Goal: Task Accomplishment & Management: Manage account settings

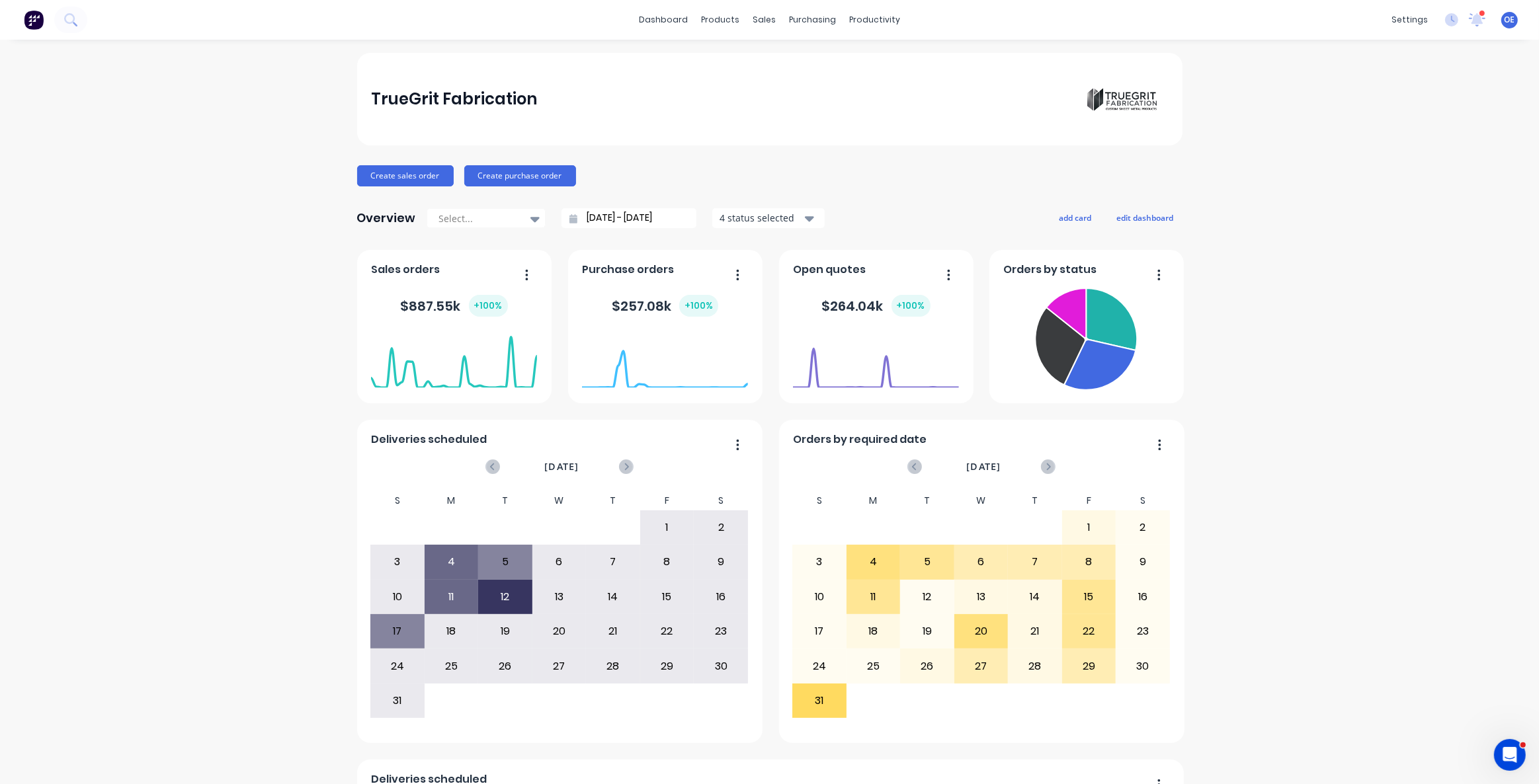
click at [1322, 487] on div "TrueGrit Fabrication Create sales order Create purchase order Overview Select..…" at bounding box center [770, 568] width 1539 height 1030
drag, startPoint x: 378, startPoint y: 85, endPoint x: 399, endPoint y: 87, distance: 21.1
click at [393, 88] on div "TrueGrit Fabrication" at bounding box center [454, 99] width 166 height 26
click at [636, 99] on div "TrueGrit Fabrication" at bounding box center [770, 99] width 797 height 93
drag, startPoint x: 385, startPoint y: 107, endPoint x: 528, endPoint y: 103, distance: 143.1
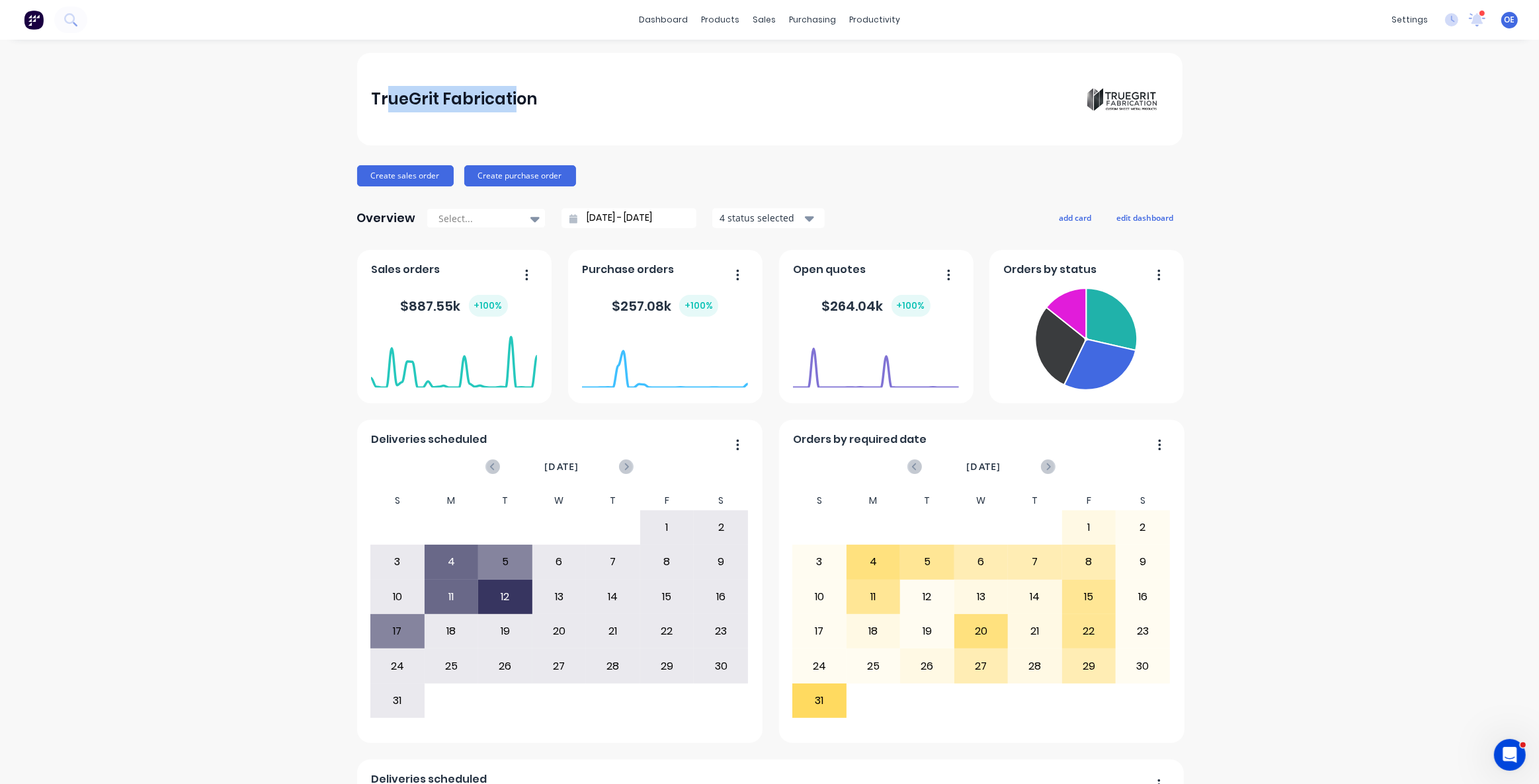
click at [528, 103] on div "TrueGrit Fabrication" at bounding box center [770, 99] width 797 height 93
click at [549, 103] on div "TrueGrit Fabrication" at bounding box center [770, 99] width 797 height 93
drag, startPoint x: 645, startPoint y: 154, endPoint x: 651, endPoint y: 160, distance: 8.5
click at [647, 154] on div "TrueGrit Fabrication Create sales order Create purchase order Overview Select..…" at bounding box center [770, 568] width 826 height 1030
click at [641, 160] on div "TrueGrit Fabrication Create sales order Create purchase order Overview Select..…" at bounding box center [770, 568] width 826 height 1030
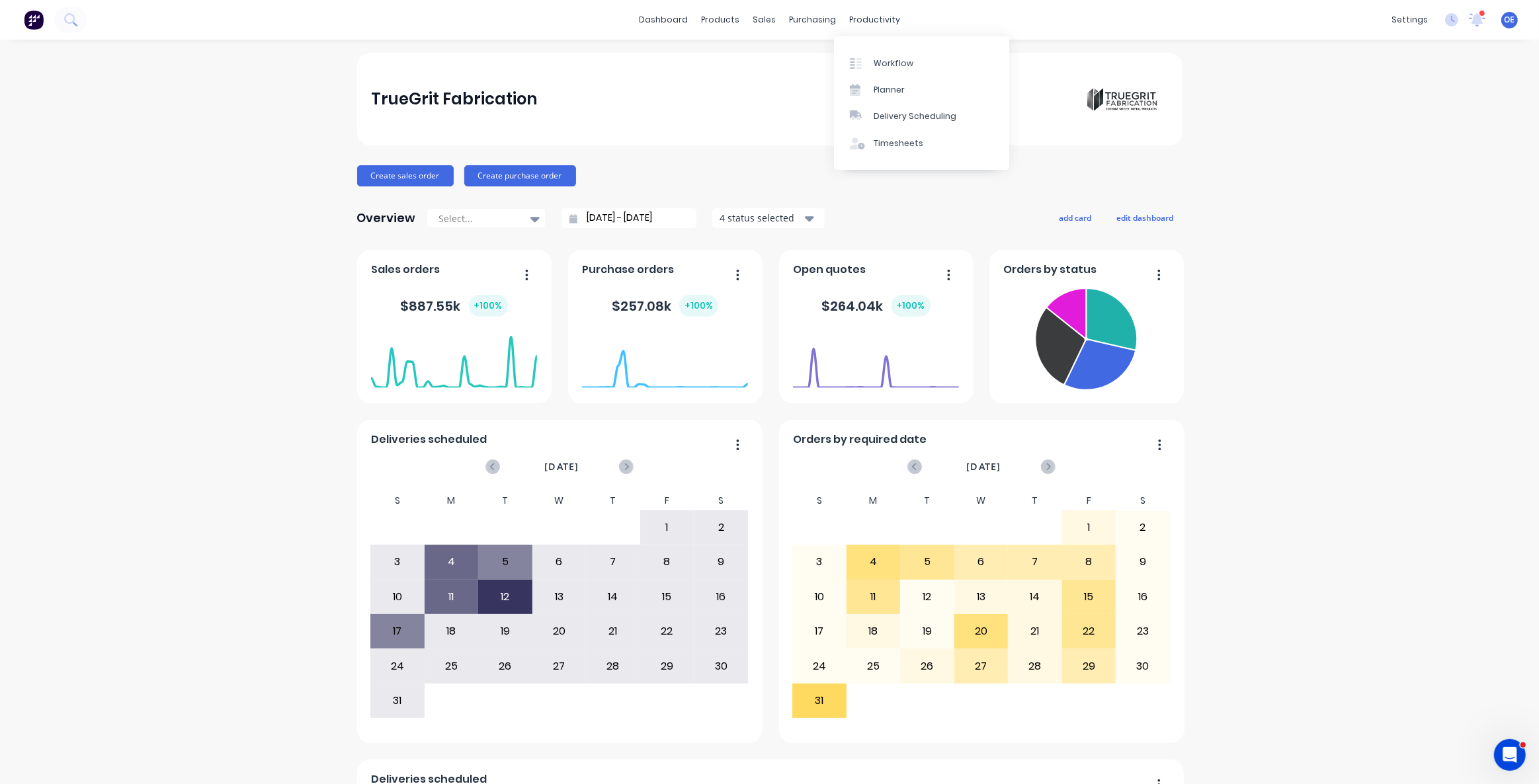
click at [1337, 306] on div "TrueGrit Fabrication Create sales order Create purchase order Overview Select..…" at bounding box center [770, 568] width 1539 height 1030
click at [697, 143] on div "TrueGrit Fabrication" at bounding box center [770, 99] width 797 height 93
click at [671, 24] on link "dashboard" at bounding box center [663, 20] width 62 height 20
click at [923, 191] on div "TrueGrit Fabrication Create sales order Create purchase order Overview Select..…" at bounding box center [770, 568] width 826 height 1030
click at [947, 197] on div "TrueGrit Fabrication Create sales order Create purchase order Overview Select..…" at bounding box center [770, 568] width 826 height 1030
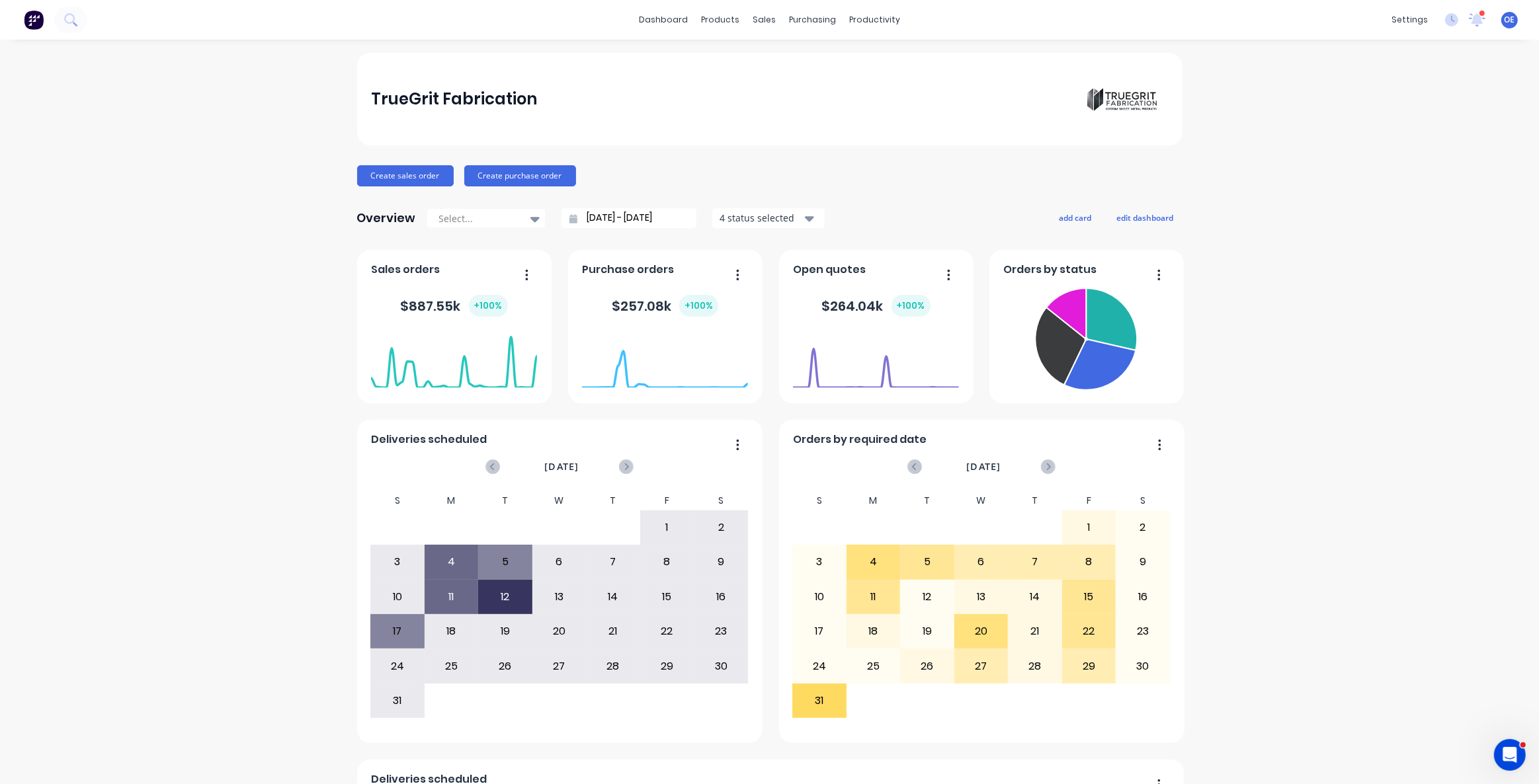
click at [915, 153] on div "TrueGrit Fabrication Create sales order Create purchase order Overview Select..…" at bounding box center [770, 568] width 826 height 1030
click at [906, 186] on div "TrueGrit Fabrication Create sales order Create purchase order Overview Select..…" at bounding box center [770, 568] width 826 height 1030
click at [904, 167] on div "Create sales order Create purchase order" at bounding box center [770, 176] width 826 height 21
drag, startPoint x: 373, startPoint y: 268, endPoint x: 617, endPoint y: 283, distance: 244.5
click at [514, 273] on div "Sales orders $ 887.55k + 100 %" at bounding box center [454, 326] width 195 height 154
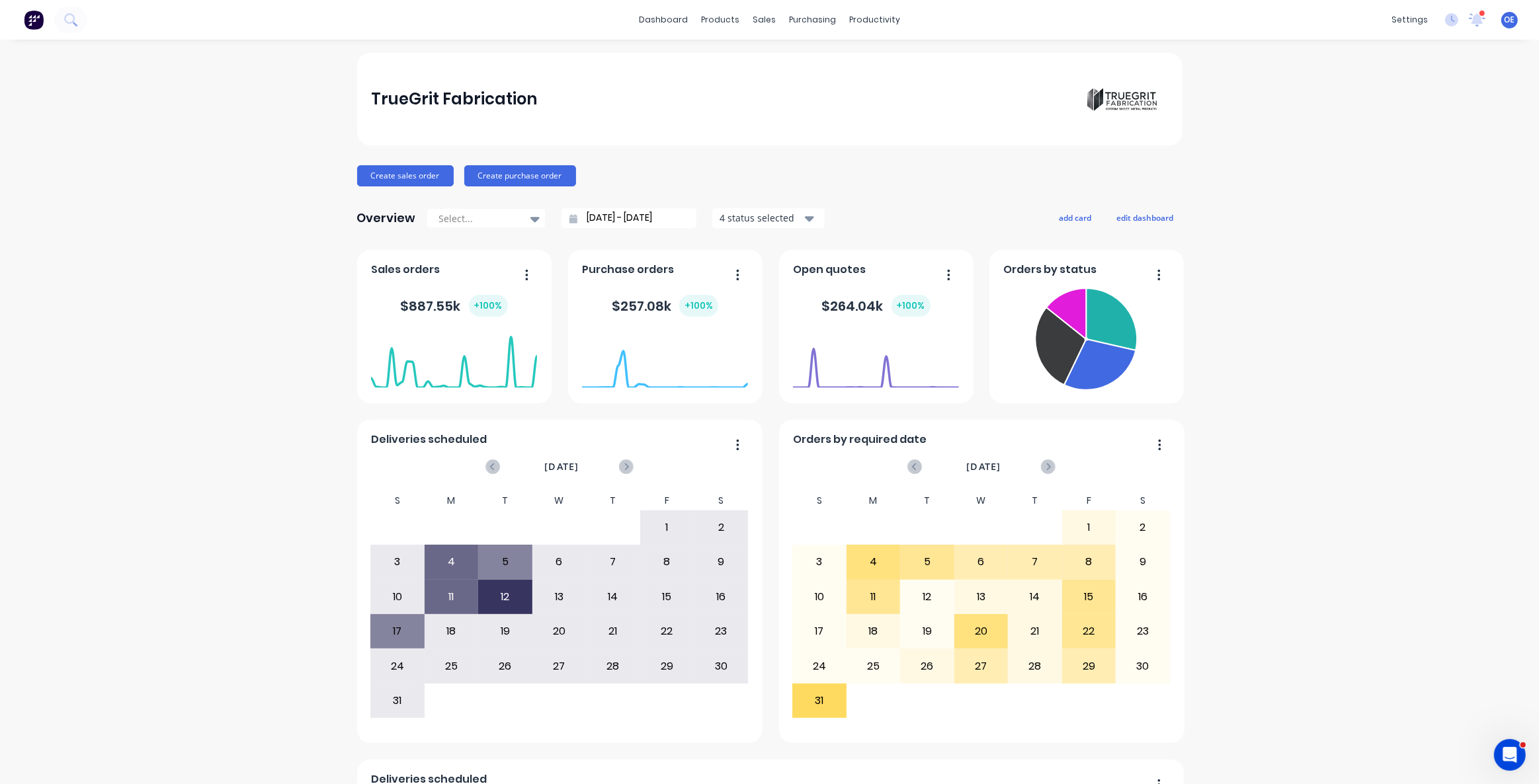
drag, startPoint x: 648, startPoint y: 279, endPoint x: 669, endPoint y: 283, distance: 21.4
click at [664, 283] on div "Purchase orders" at bounding box center [630, 273] width 97 height 19
click at [729, 377] on foreignobject at bounding box center [665, 361] width 166 height 56
click at [974, 211] on div "Overview Select... 25/07/25 - 25/08/25 4 status selected add card edit dashboard" at bounding box center [770, 218] width 826 height 26
click at [883, 218] on div "Overview Select... 25/07/25 - 25/08/25 4 status selected add card edit dashboard" at bounding box center [770, 218] width 826 height 26
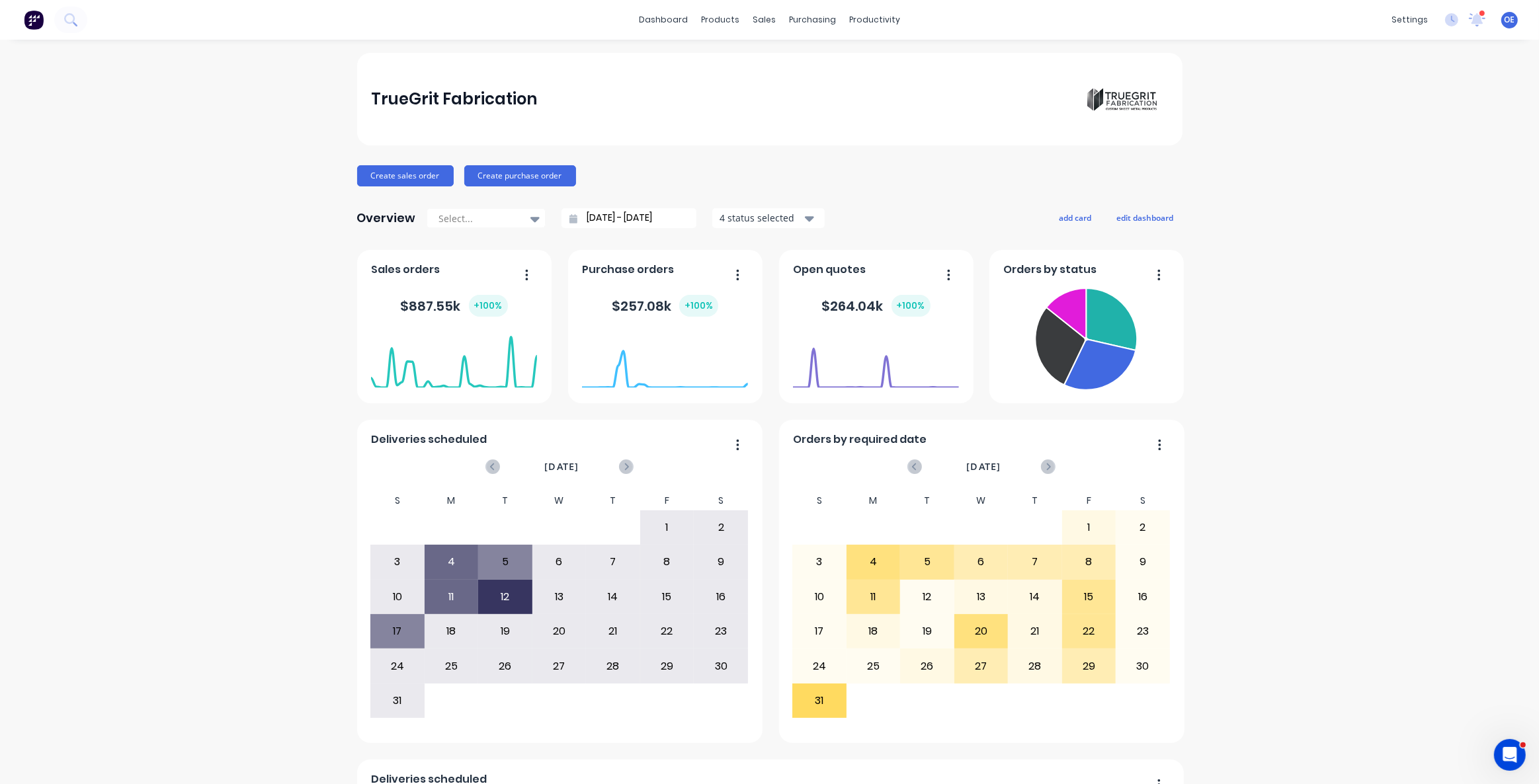
click at [898, 211] on div "Overview Select... 25/07/25 - 25/08/25 4 status selected add card edit dashboard" at bounding box center [770, 218] width 826 height 26
click at [1128, 219] on button "edit dashboard" at bounding box center [1146, 218] width 74 height 17
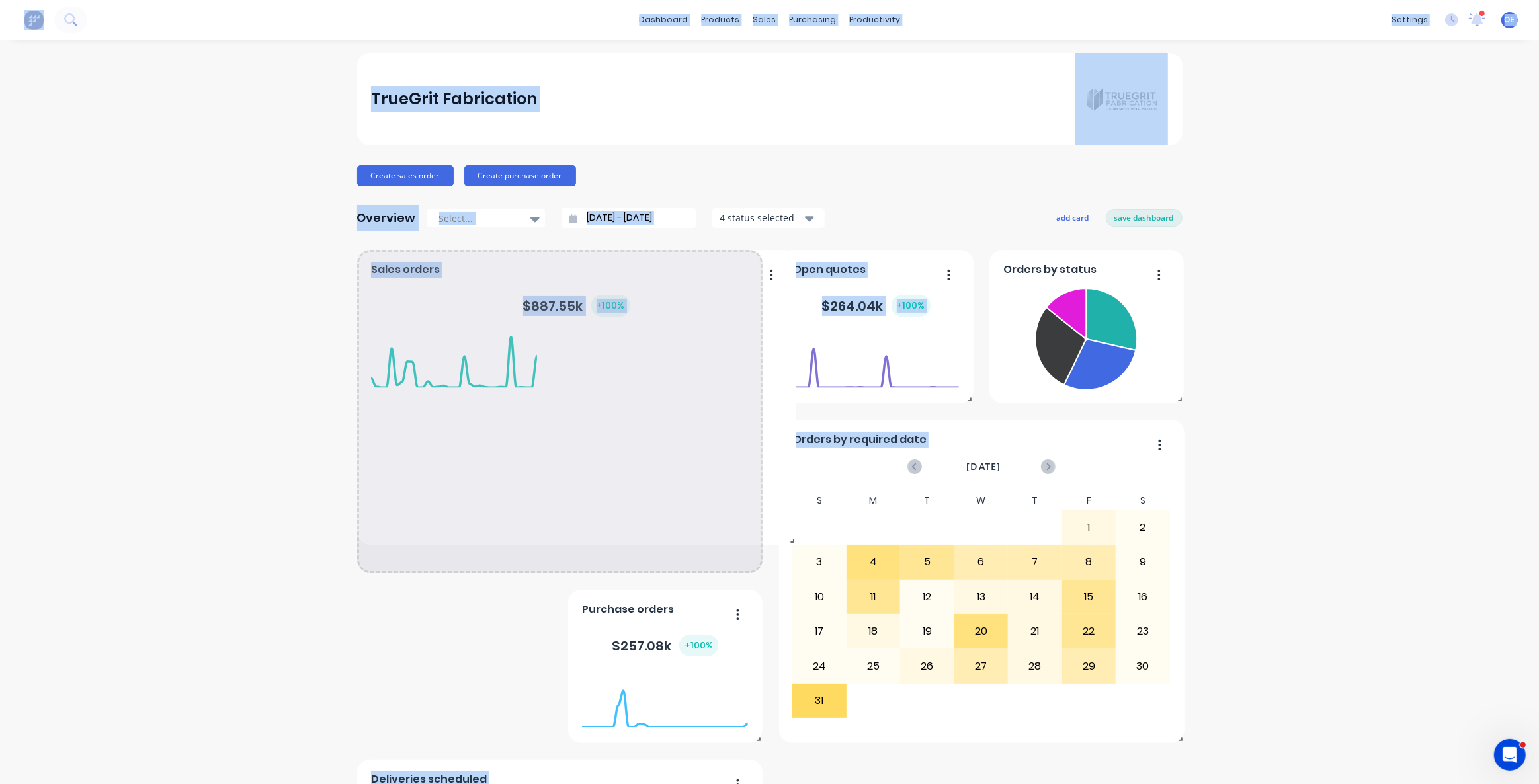
drag, startPoint x: 544, startPoint y: 397, endPoint x: 529, endPoint y: 617, distance: 220.5
click at [791, 541] on span at bounding box center [790, 538] width 13 height 13
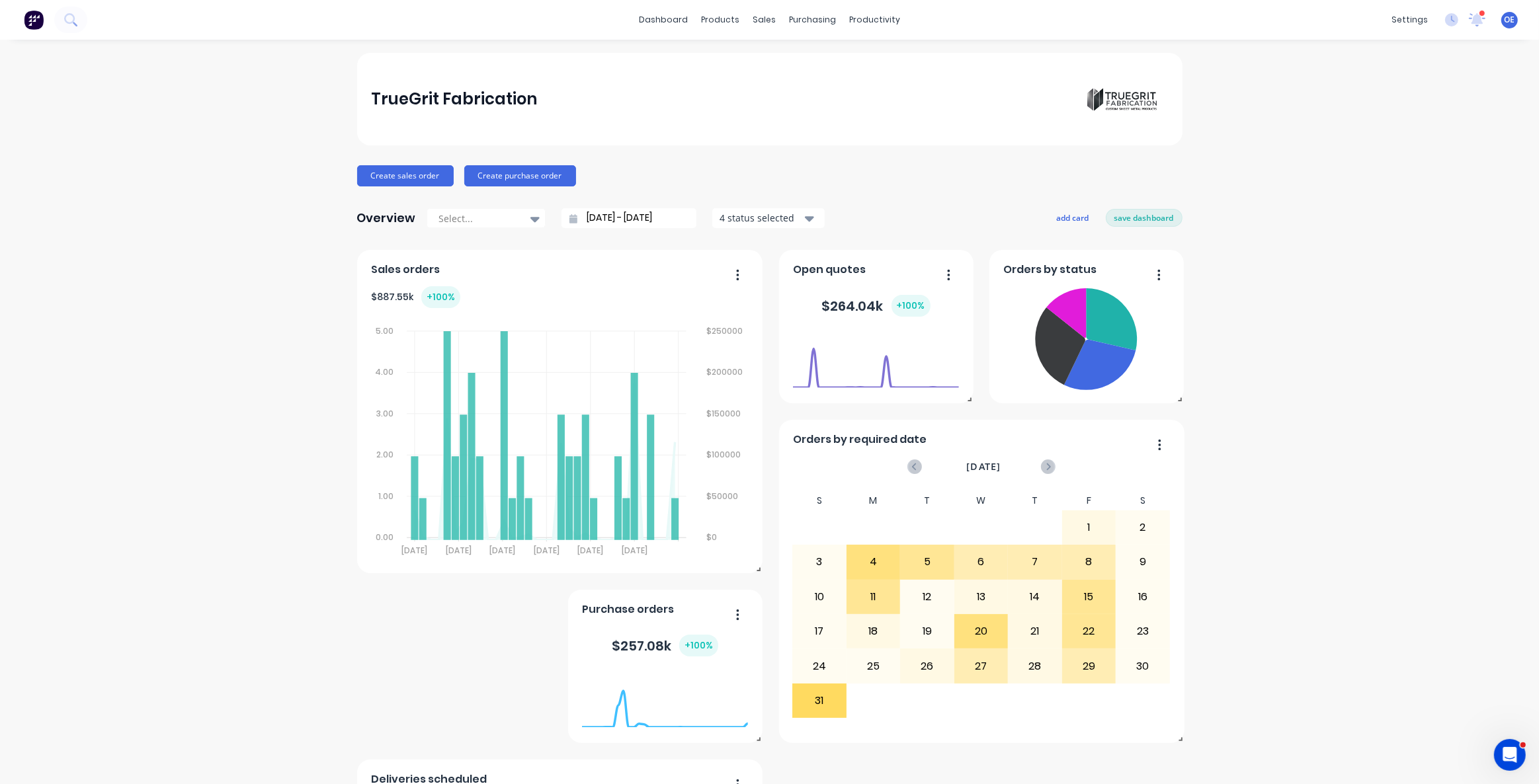
drag, startPoint x: 219, startPoint y: 407, endPoint x: 262, endPoint y: 406, distance: 43.0
click at [219, 407] on div "TrueGrit Fabrication Create sales order Create purchase order Overview Select..…" at bounding box center [770, 738] width 1539 height 1371
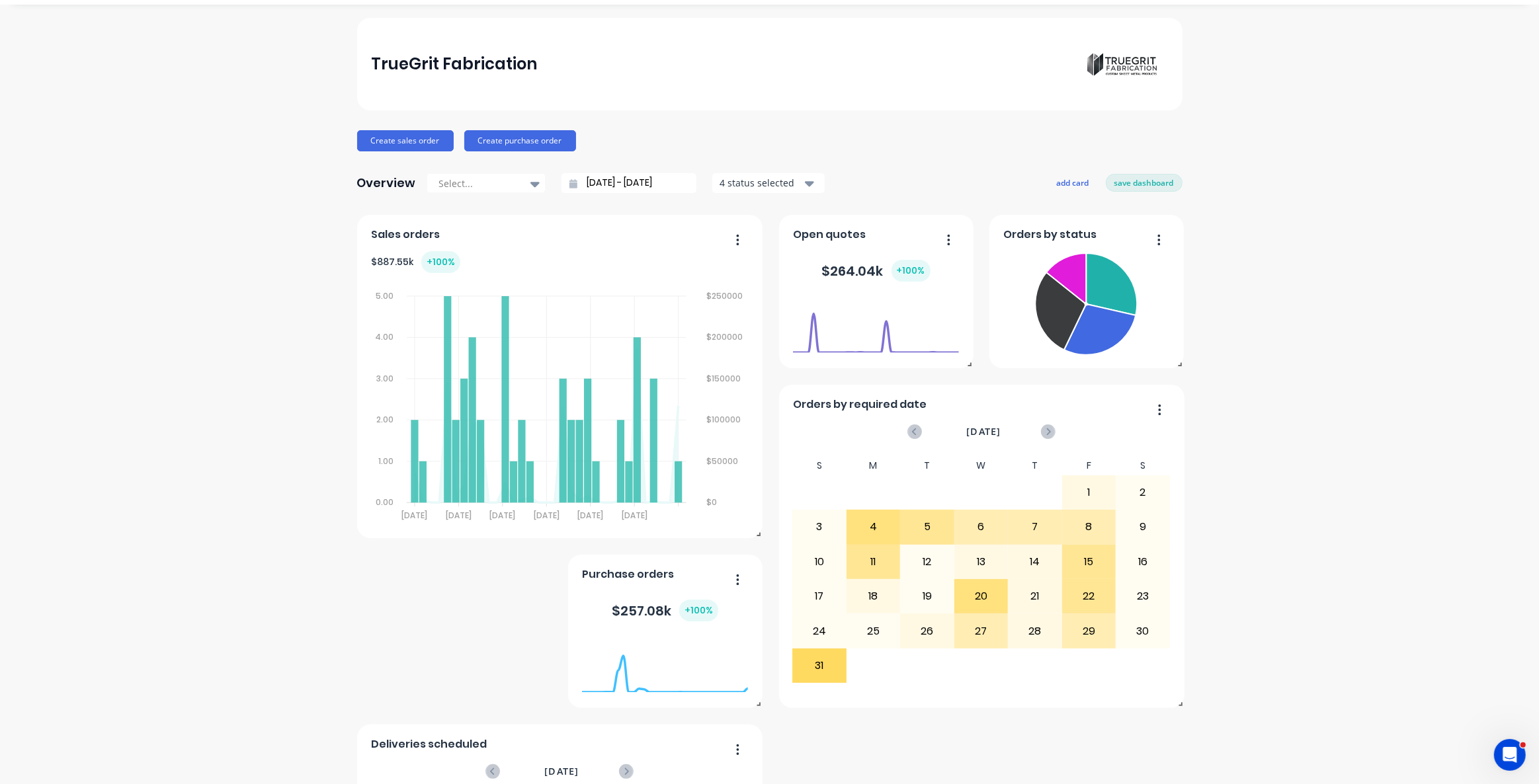
scroll to position [180, 0]
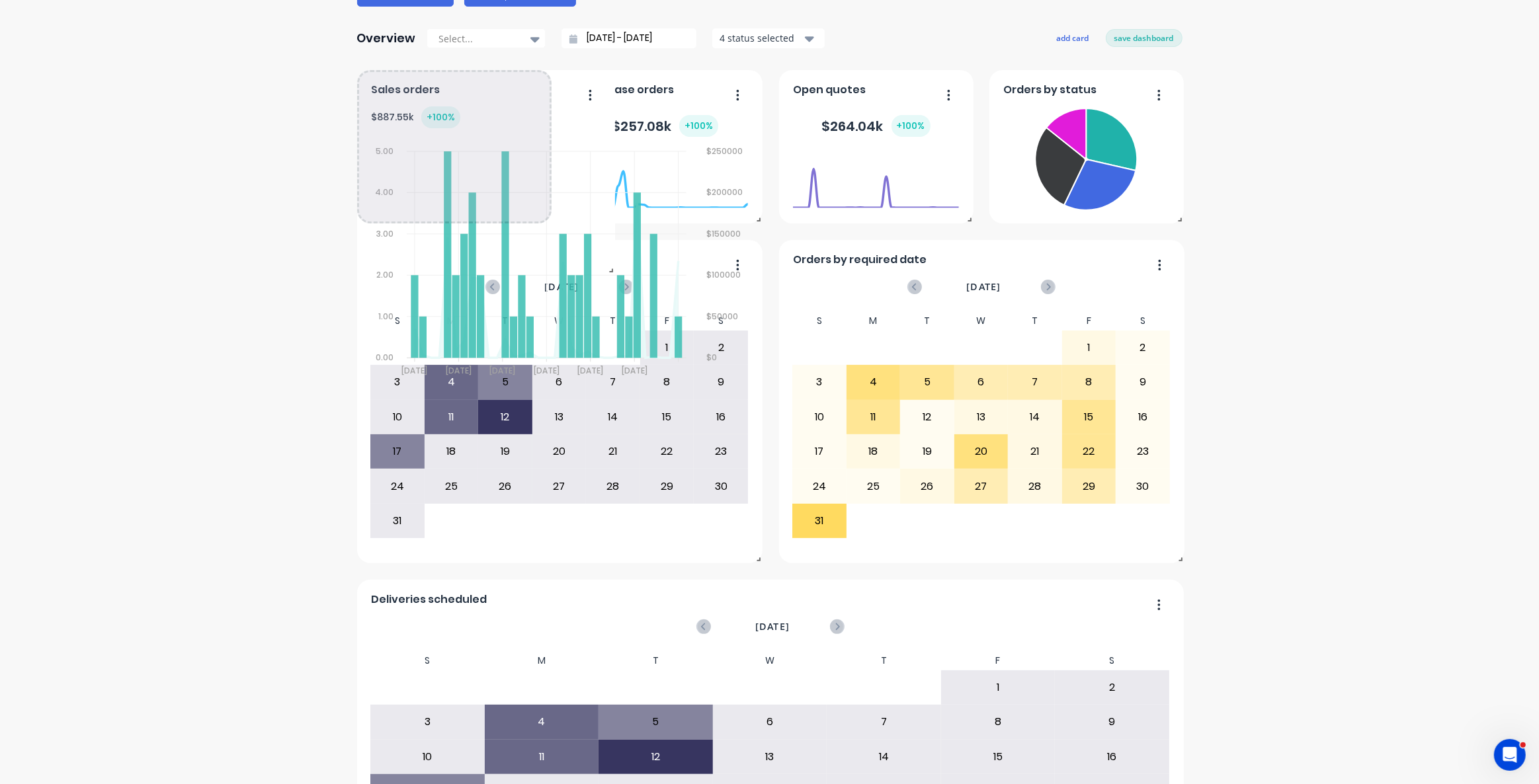
drag, startPoint x: 755, startPoint y: 390, endPoint x: 603, endPoint y: 267, distance: 195.5
click at [603, 267] on span at bounding box center [608, 267] width 13 height 13
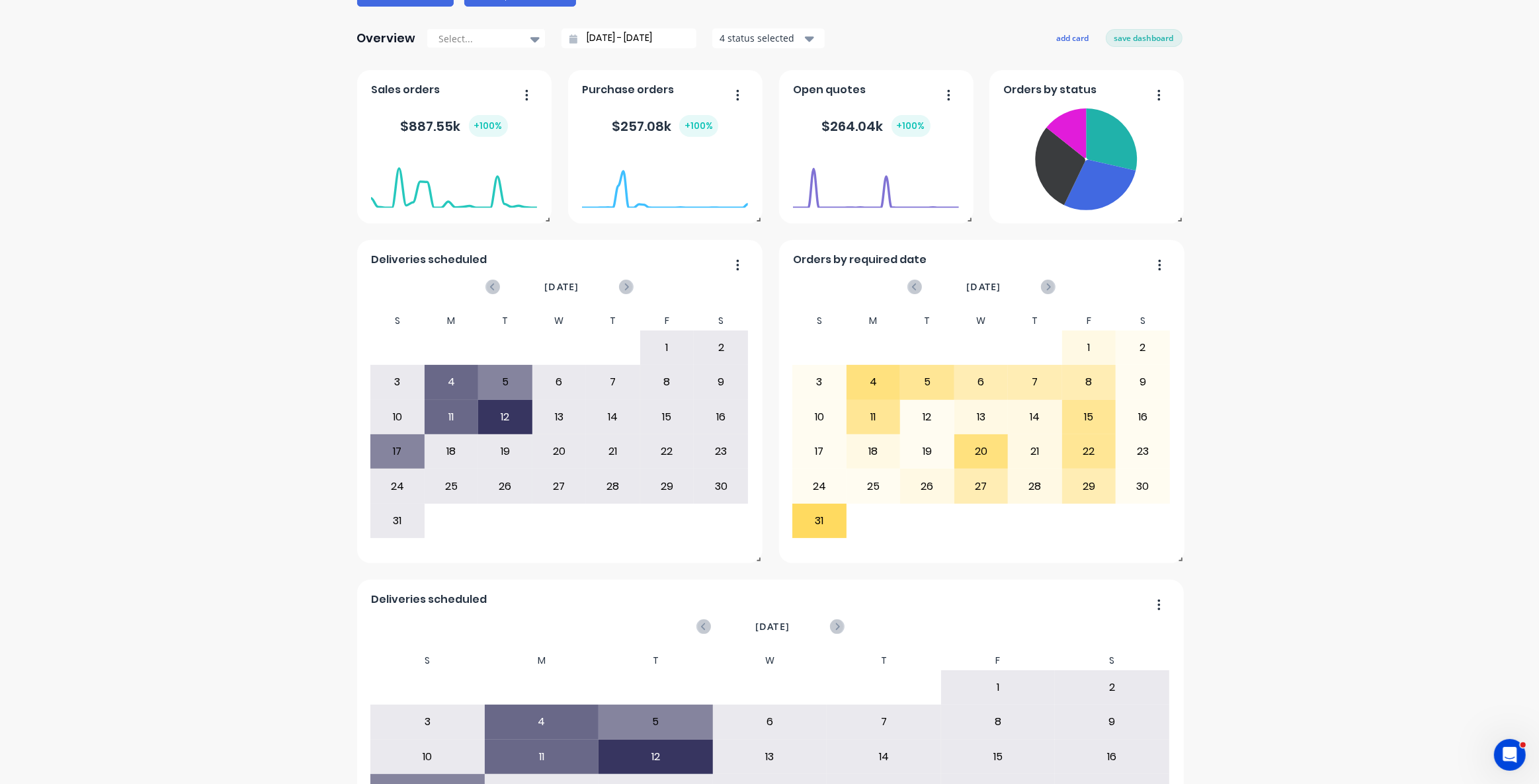
click at [182, 238] on div "TrueGrit Fabrication Create sales order Create purchase order Overview Select..…" at bounding box center [770, 388] width 1539 height 1030
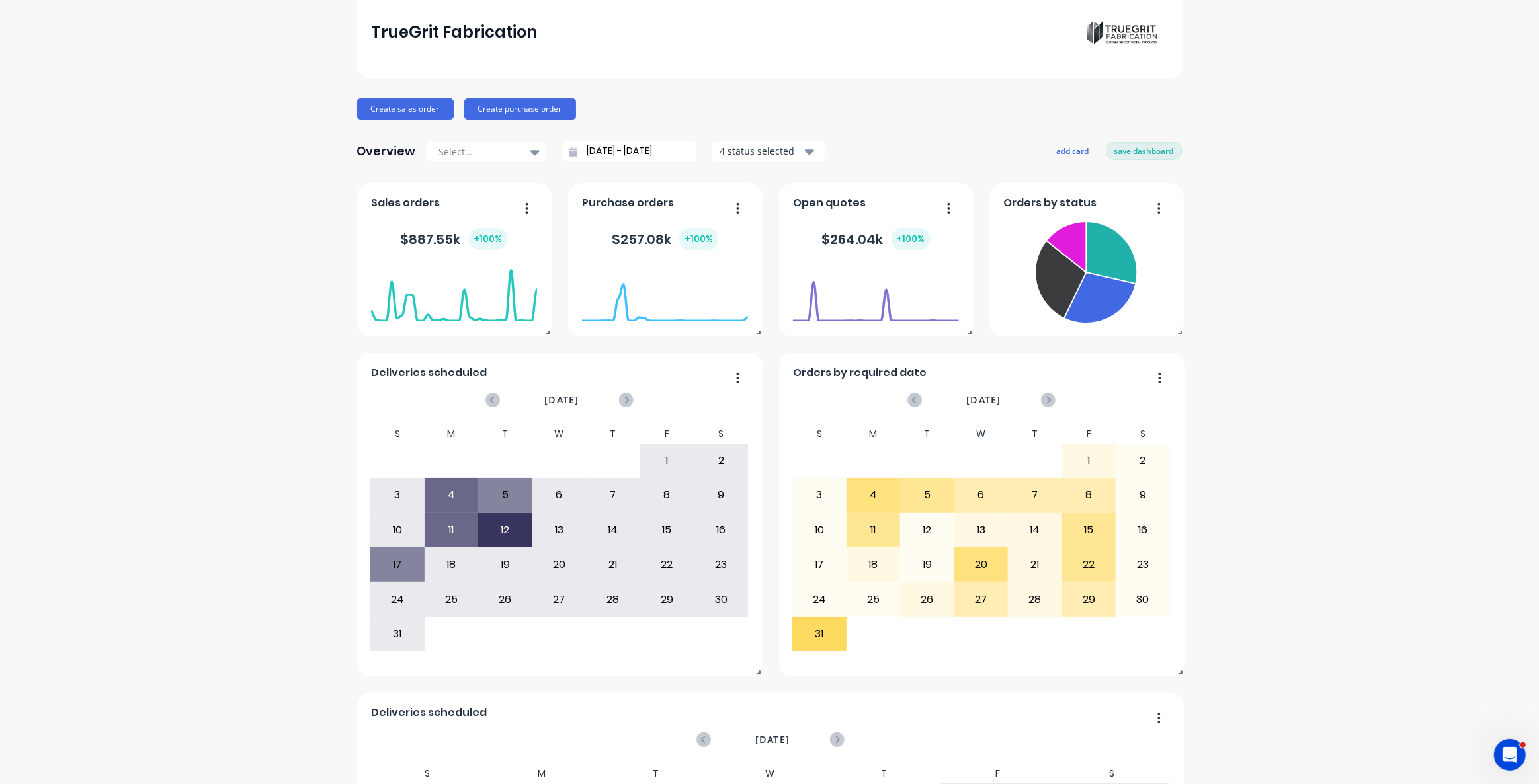
scroll to position [0, 0]
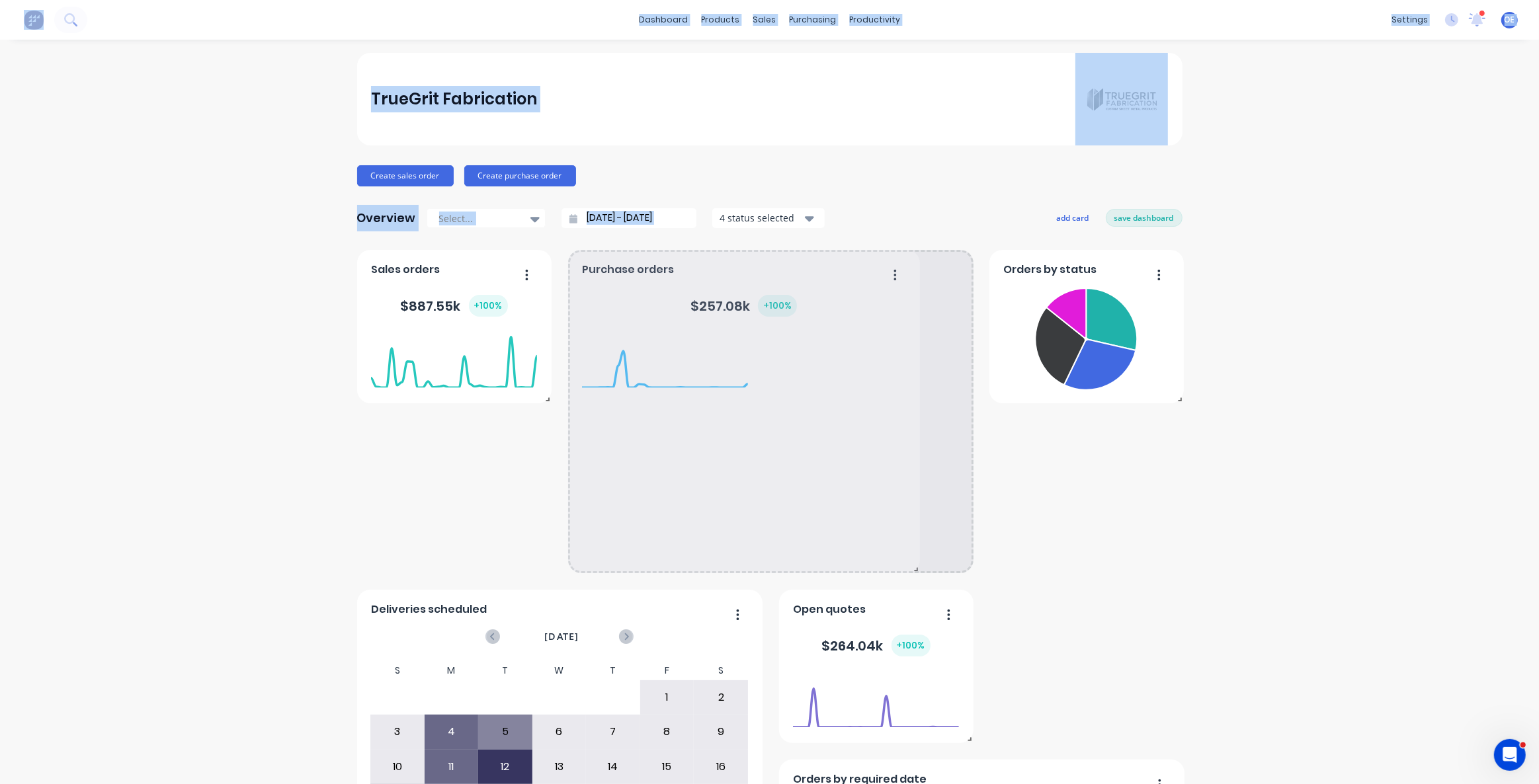
drag, startPoint x: 753, startPoint y: 401, endPoint x: 1137, endPoint y: 558, distance: 414.9
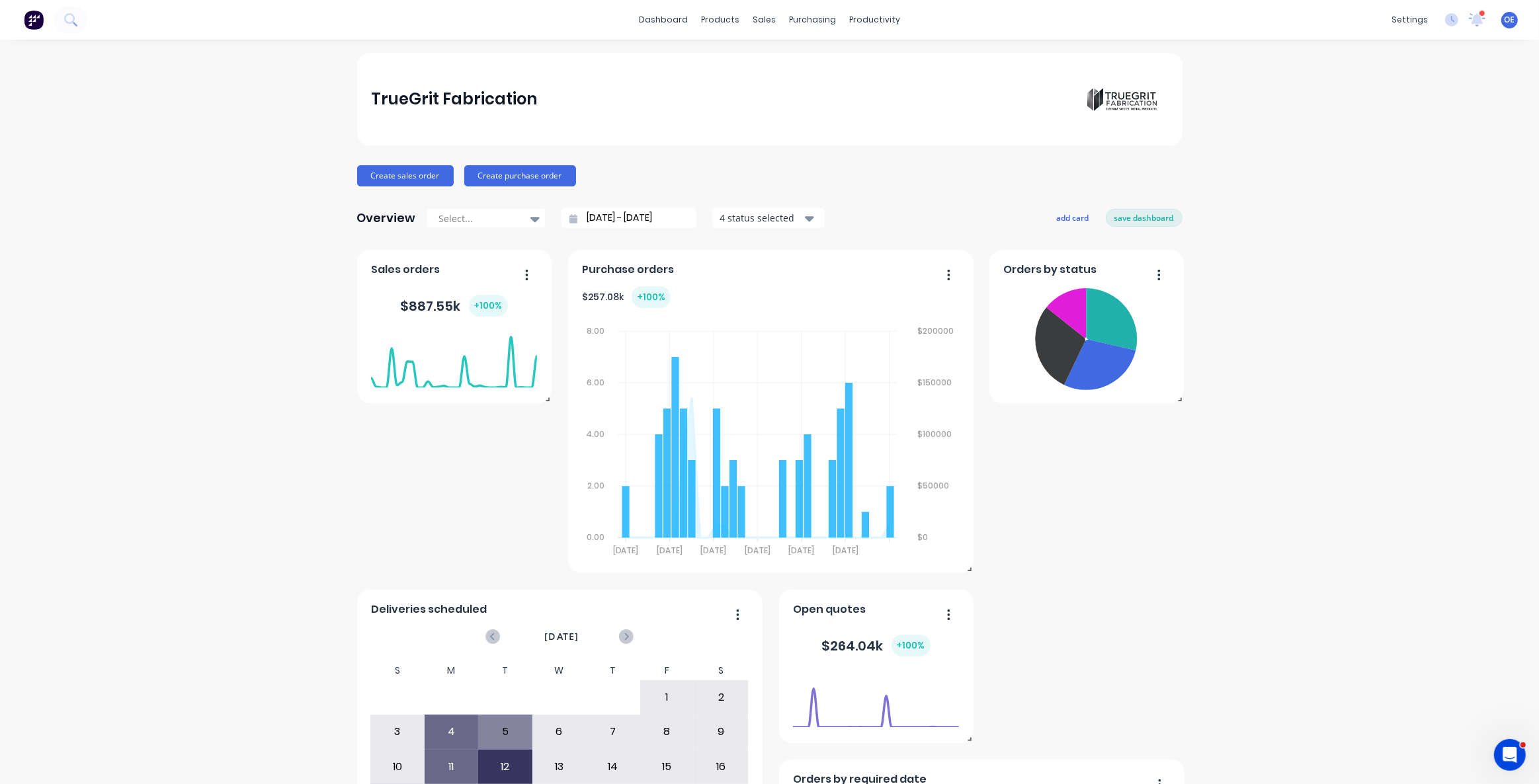
click at [1228, 526] on div "TrueGrit Fabrication Create sales order Create purchase order Overview Select..…" at bounding box center [770, 738] width 1539 height 1371
drag, startPoint x: 1167, startPoint y: 522, endPoint x: 1137, endPoint y: 528, distance: 30.6
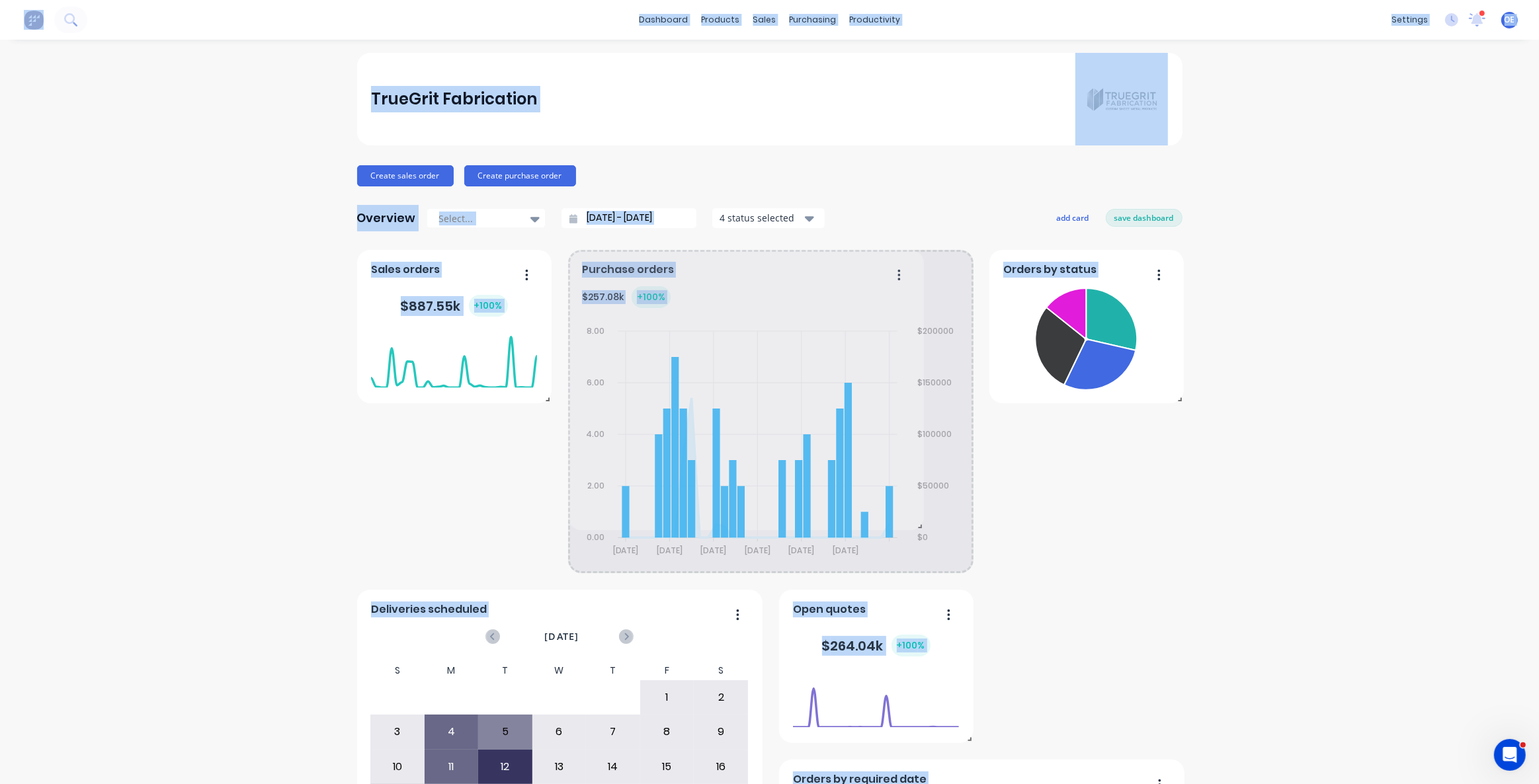
drag, startPoint x: 966, startPoint y: 568, endPoint x: 785, endPoint y: 418, distance: 235.1
click at [911, 517] on span at bounding box center [917, 524] width 13 height 13
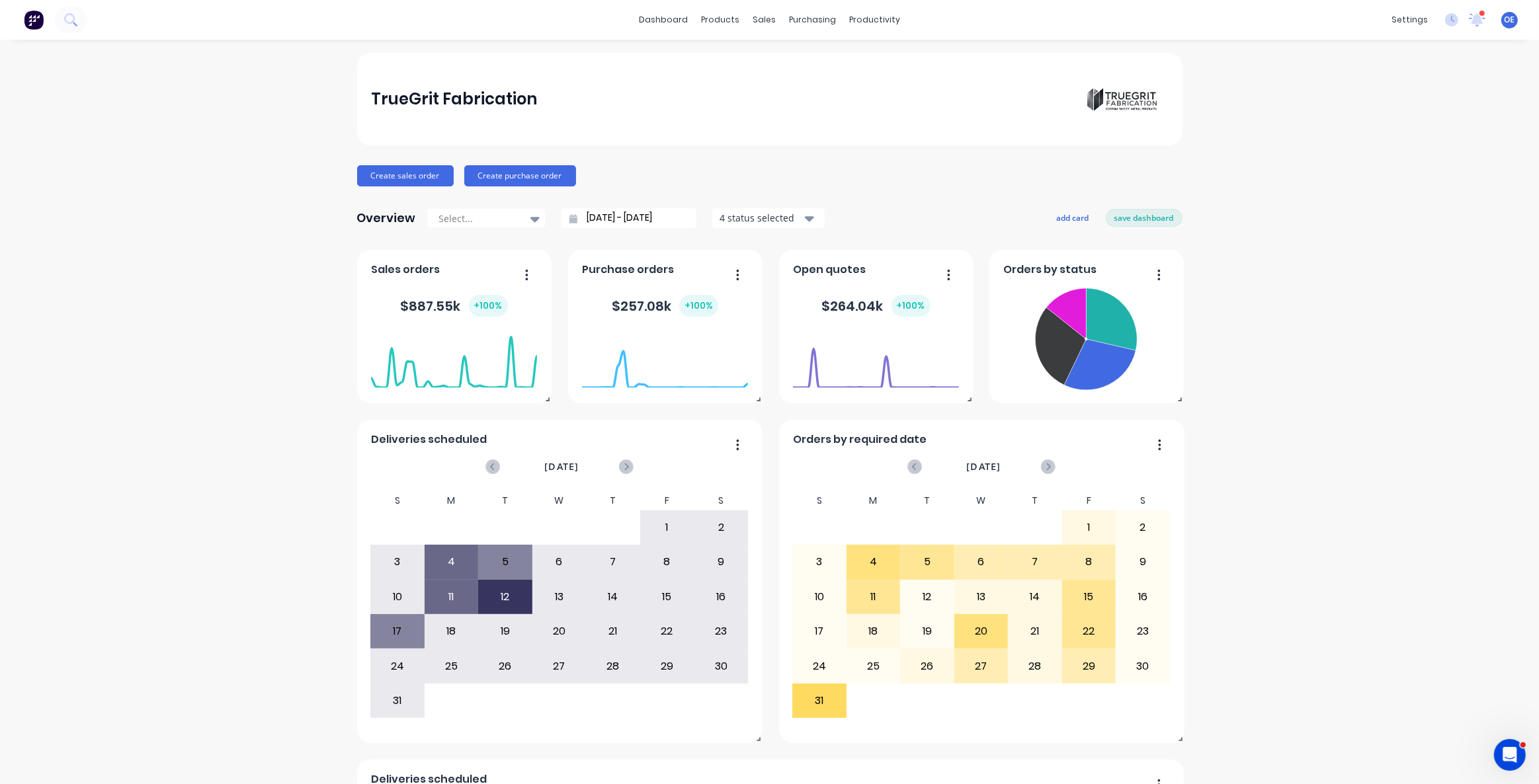
click at [1272, 397] on div "TrueGrit Fabrication Create sales order Create purchase order Overview Select..…" at bounding box center [770, 568] width 1539 height 1030
click at [1289, 380] on div "TrueGrit Fabrication Create sales order Create purchase order Overview Select..…" at bounding box center [770, 568] width 1539 height 1030
click at [1368, 409] on div "TrueGrit Fabrication Create sales order Create purchase order Overview Select..…" at bounding box center [770, 568] width 1539 height 1030
click at [1366, 408] on div "TrueGrit Fabrication Create sales order Create purchase order Overview Select..…" at bounding box center [770, 568] width 1539 height 1030
drag, startPoint x: 1317, startPoint y: 390, endPoint x: 1296, endPoint y: 375, distance: 25.8
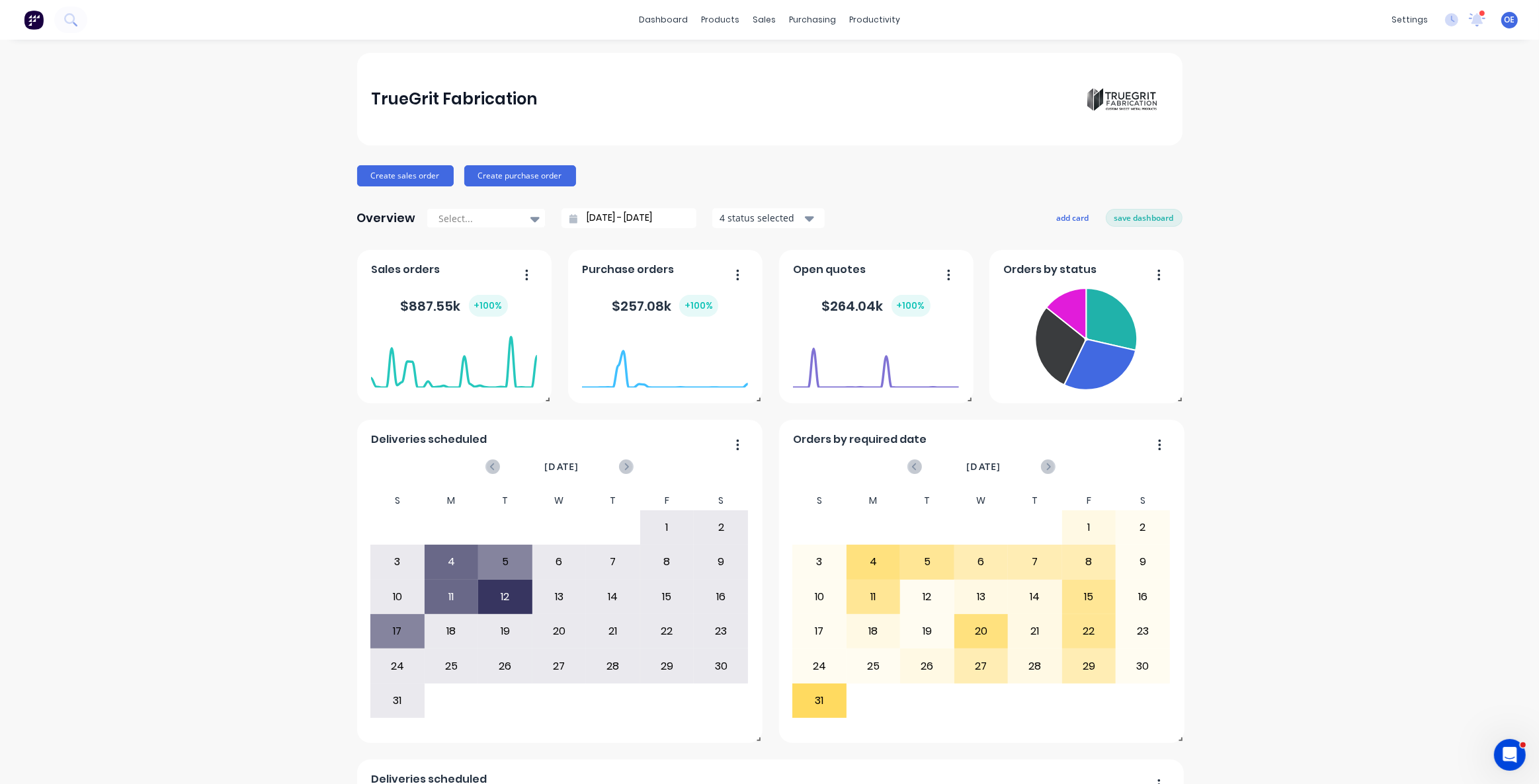
click at [1317, 380] on div "TrueGrit Fabrication Create sales order Create purchase order Overview Select..…" at bounding box center [770, 568] width 1539 height 1030
click at [1318, 362] on div "TrueGrit Fabrication Create sales order Create purchase order Overview Select..…" at bounding box center [770, 568] width 1539 height 1030
click at [1301, 358] on div "TrueGrit Fabrication Create sales order Create purchase order Overview Select..…" at bounding box center [770, 568] width 1539 height 1030
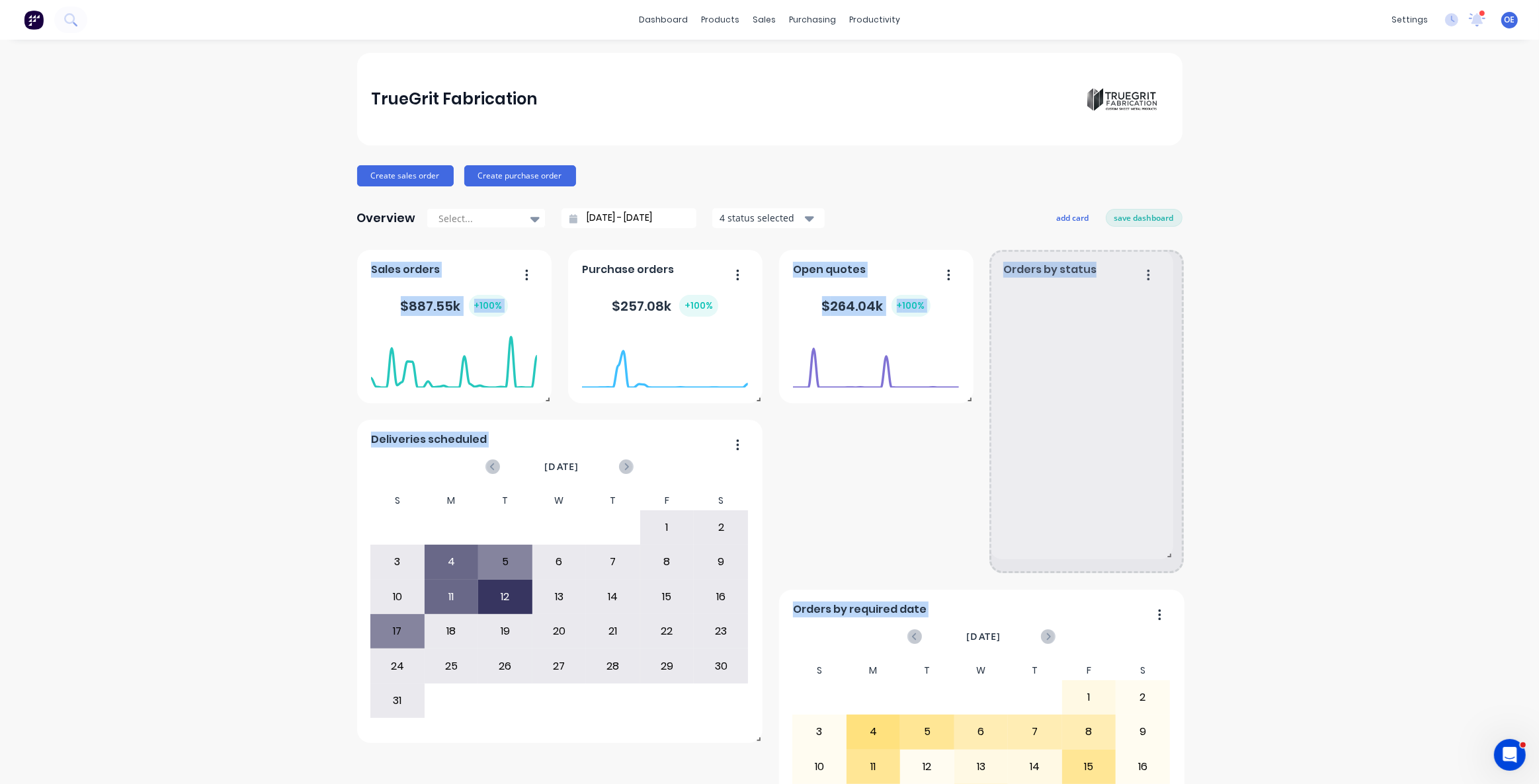
drag, startPoint x: 1176, startPoint y: 399, endPoint x: 1270, endPoint y: 555, distance: 182.1
click at [1270, 555] on div "TrueGrit Fabrication Create sales order Create purchase order Overview Select..…" at bounding box center [770, 653] width 1539 height 1200
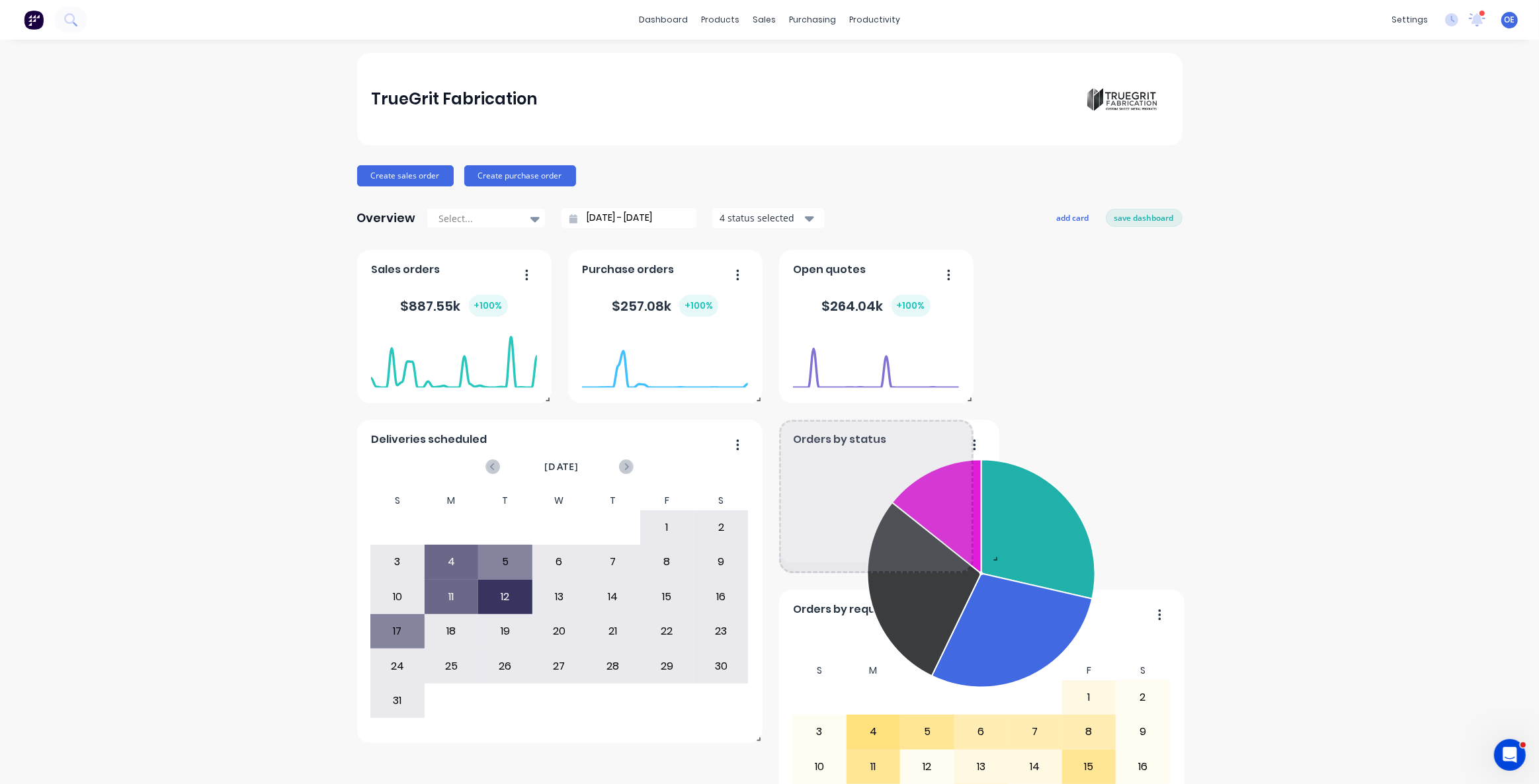
drag, startPoint x: 1176, startPoint y: 738, endPoint x: 988, endPoint y: 555, distance: 262.4
click at [988, 555] on span at bounding box center [992, 556] width 13 height 13
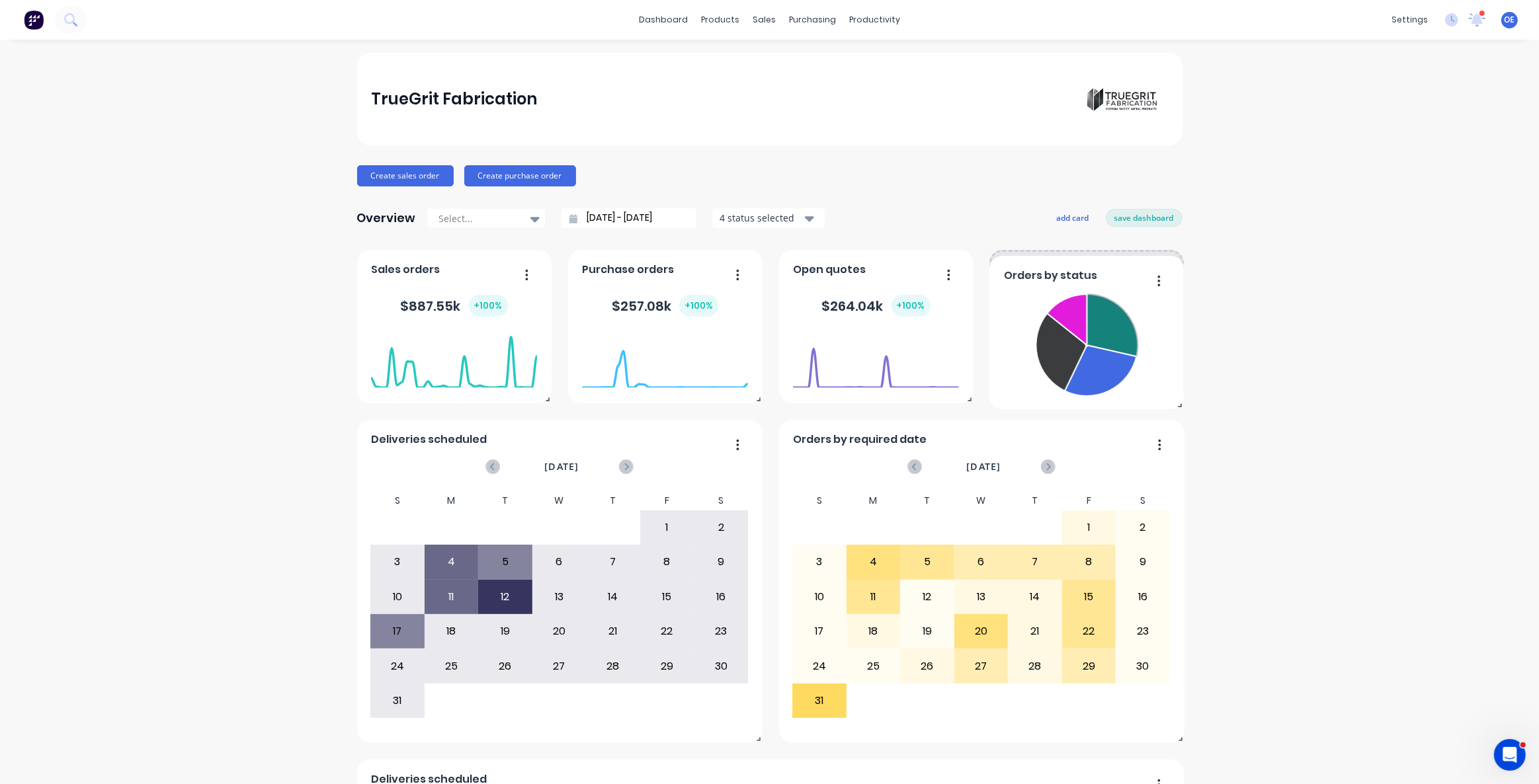
drag, startPoint x: 880, startPoint y: 501, endPoint x: 1170, endPoint y: 316, distance: 344.0
click at [1064, 216] on button "add card" at bounding box center [1073, 218] width 50 height 17
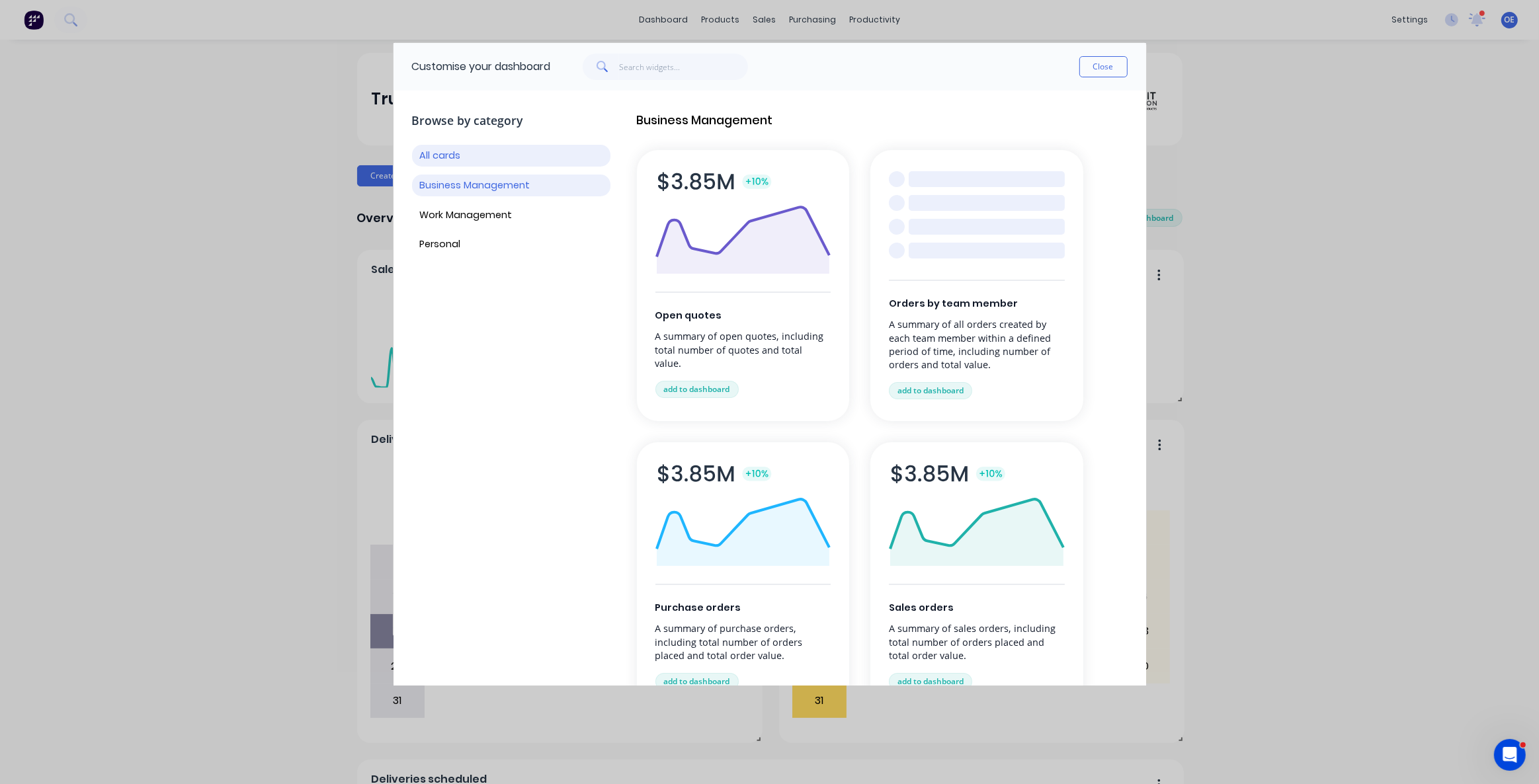
click at [501, 193] on button "Business Management" at bounding box center [511, 186] width 198 height 22
click at [498, 213] on button "Work Management" at bounding box center [511, 215] width 198 height 22
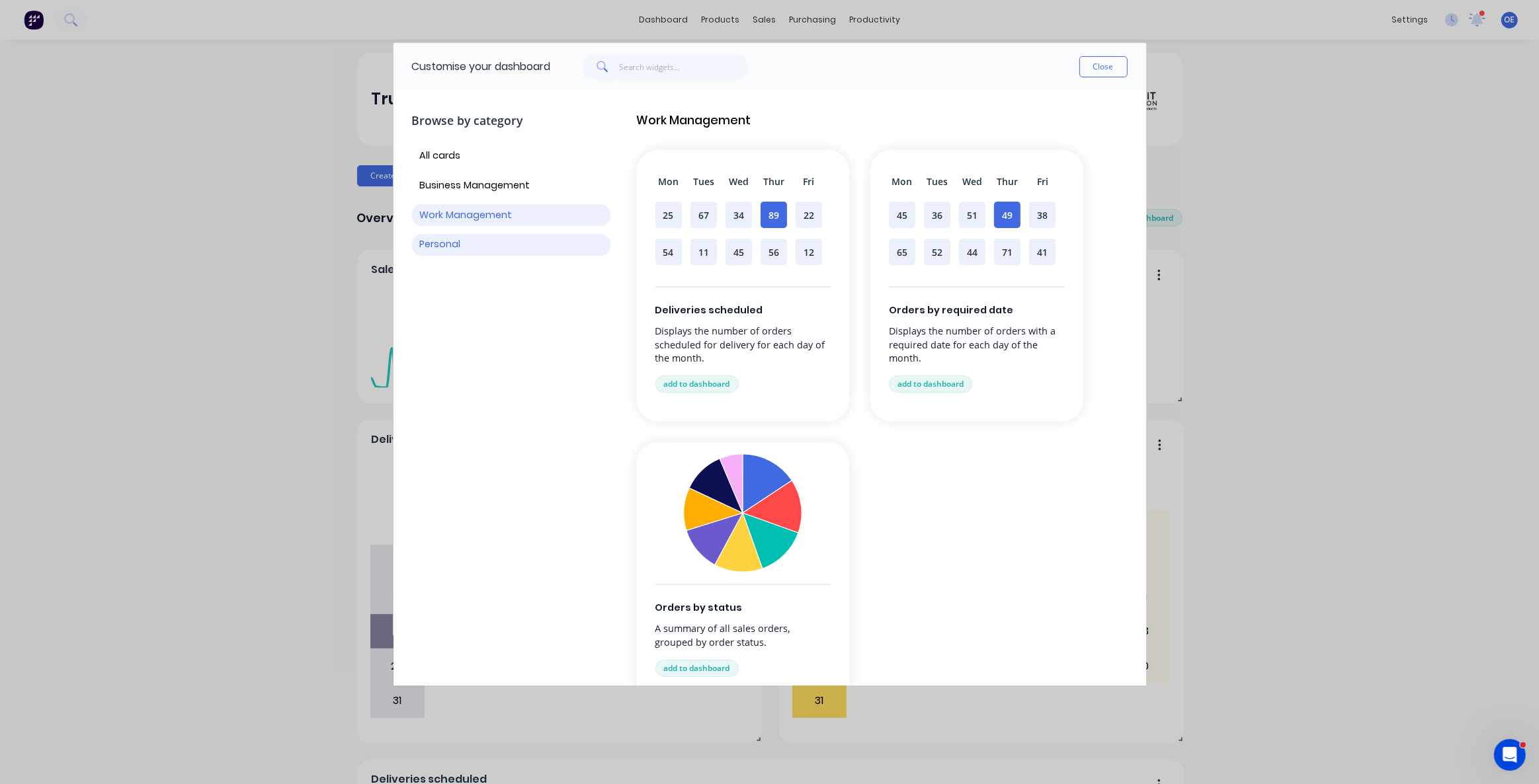
click at [466, 250] on button "Personal" at bounding box center [511, 245] width 198 height 22
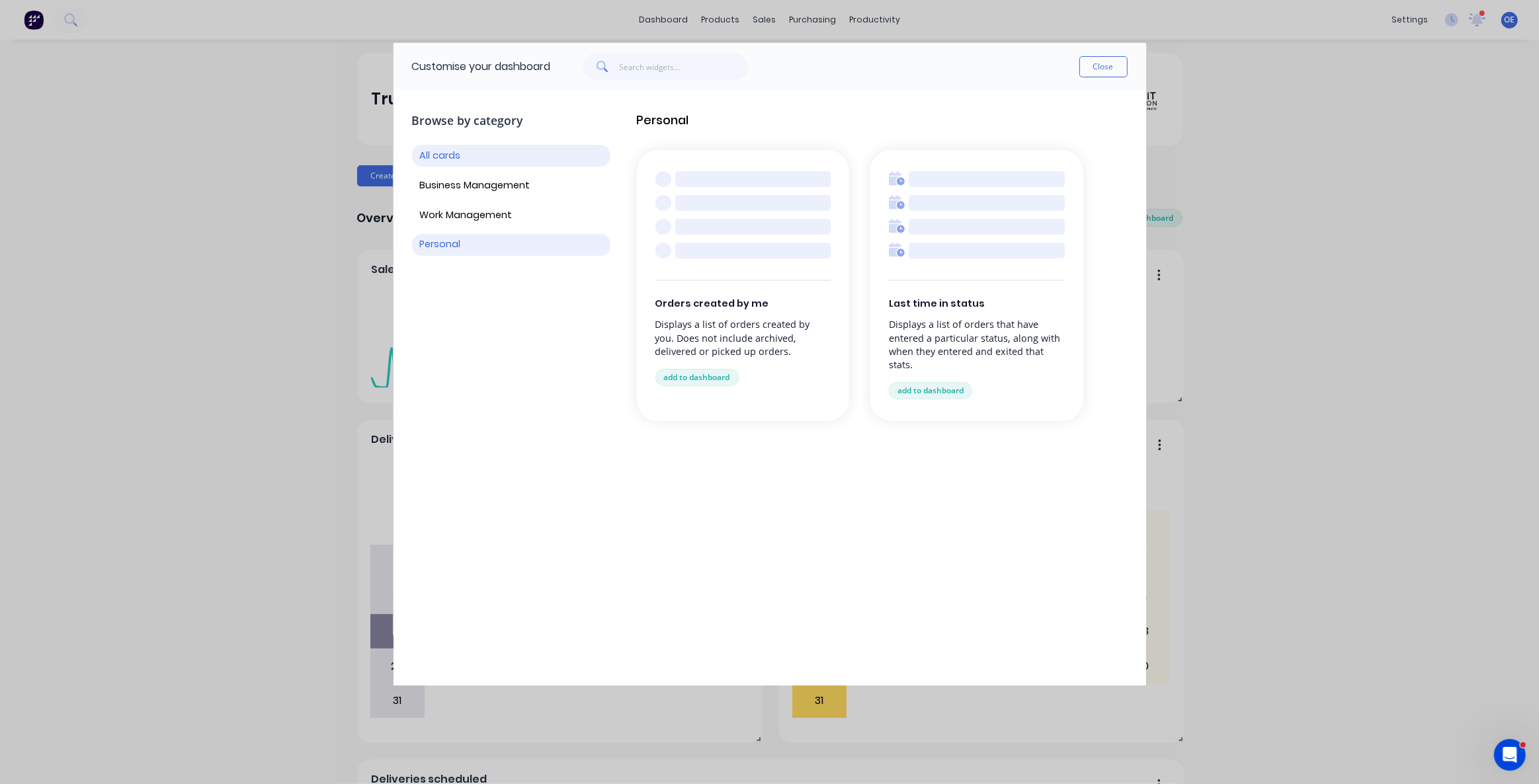
drag, startPoint x: 456, startPoint y: 170, endPoint x: 453, endPoint y: 155, distance: 15.3
click at [456, 172] on div "All cards Business Management Work Management Personal" at bounding box center [511, 200] width 198 height 111
click at [453, 154] on button "All cards" at bounding box center [511, 156] width 198 height 22
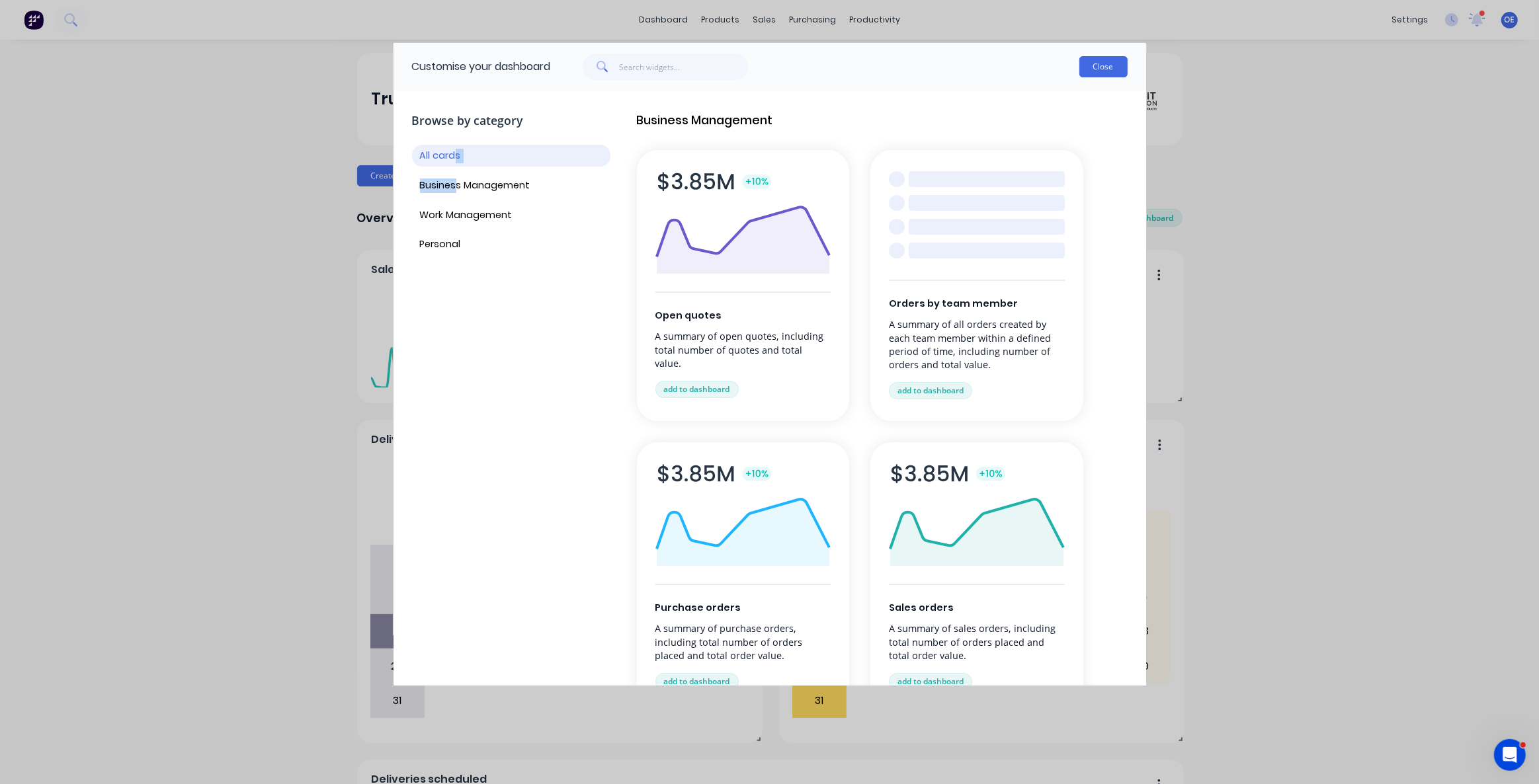
click at [1105, 65] on button "Close" at bounding box center [1103, 66] width 48 height 21
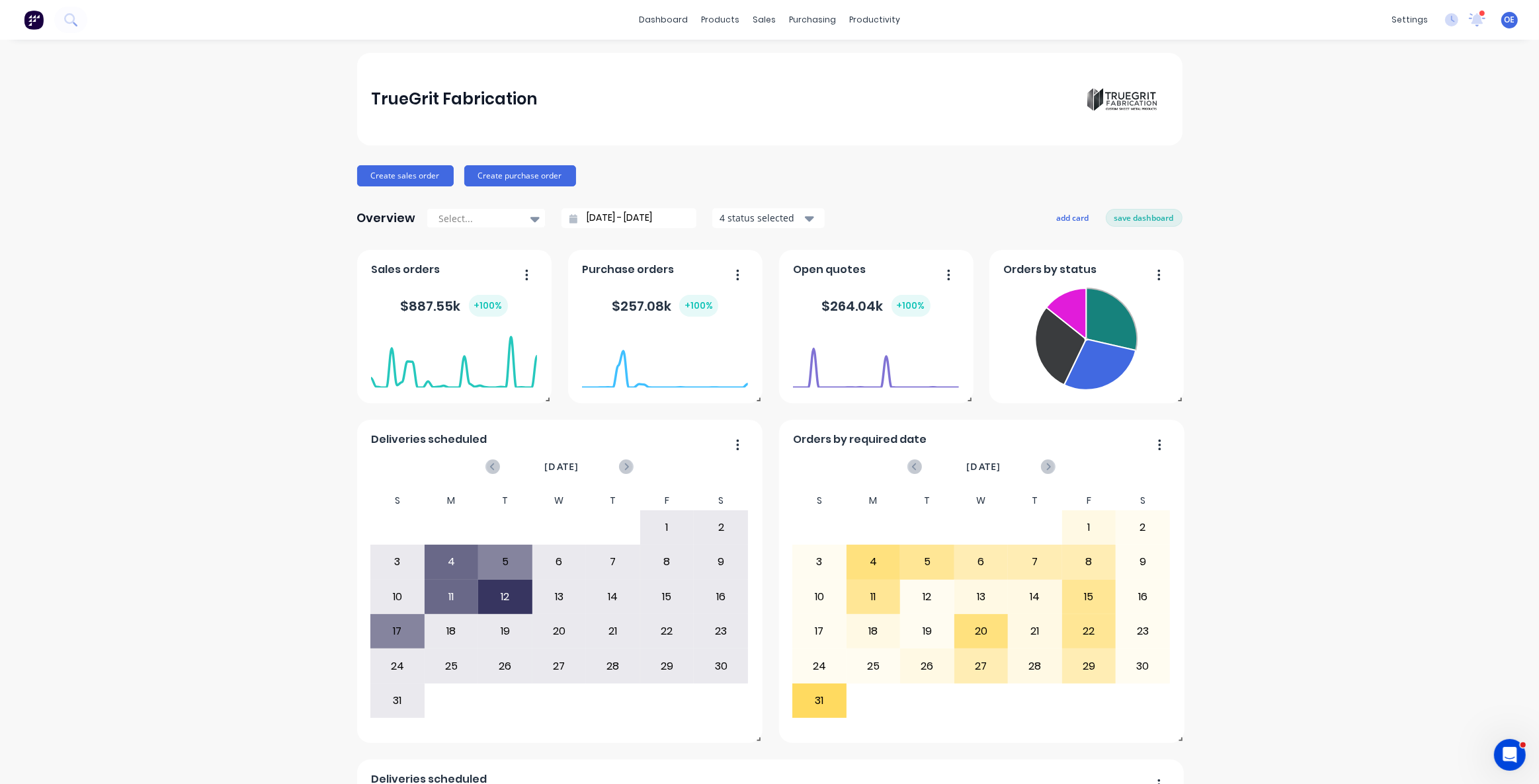
click at [1313, 447] on div "TrueGrit Fabrication Create sales order Create purchase order Overview Select..…" at bounding box center [770, 568] width 1539 height 1030
click at [1162, 217] on button "save dashboard" at bounding box center [1143, 218] width 77 height 17
click at [622, 162] on div "TrueGrit Fabrication Create sales order Create purchase order Overview Select..…" at bounding box center [770, 568] width 826 height 1030
click at [628, 161] on div "TrueGrit Fabrication Create sales order Create purchase order Overview Select..…" at bounding box center [770, 568] width 826 height 1030
click at [634, 176] on div "Create sales order Create purchase order" at bounding box center [770, 176] width 826 height 21
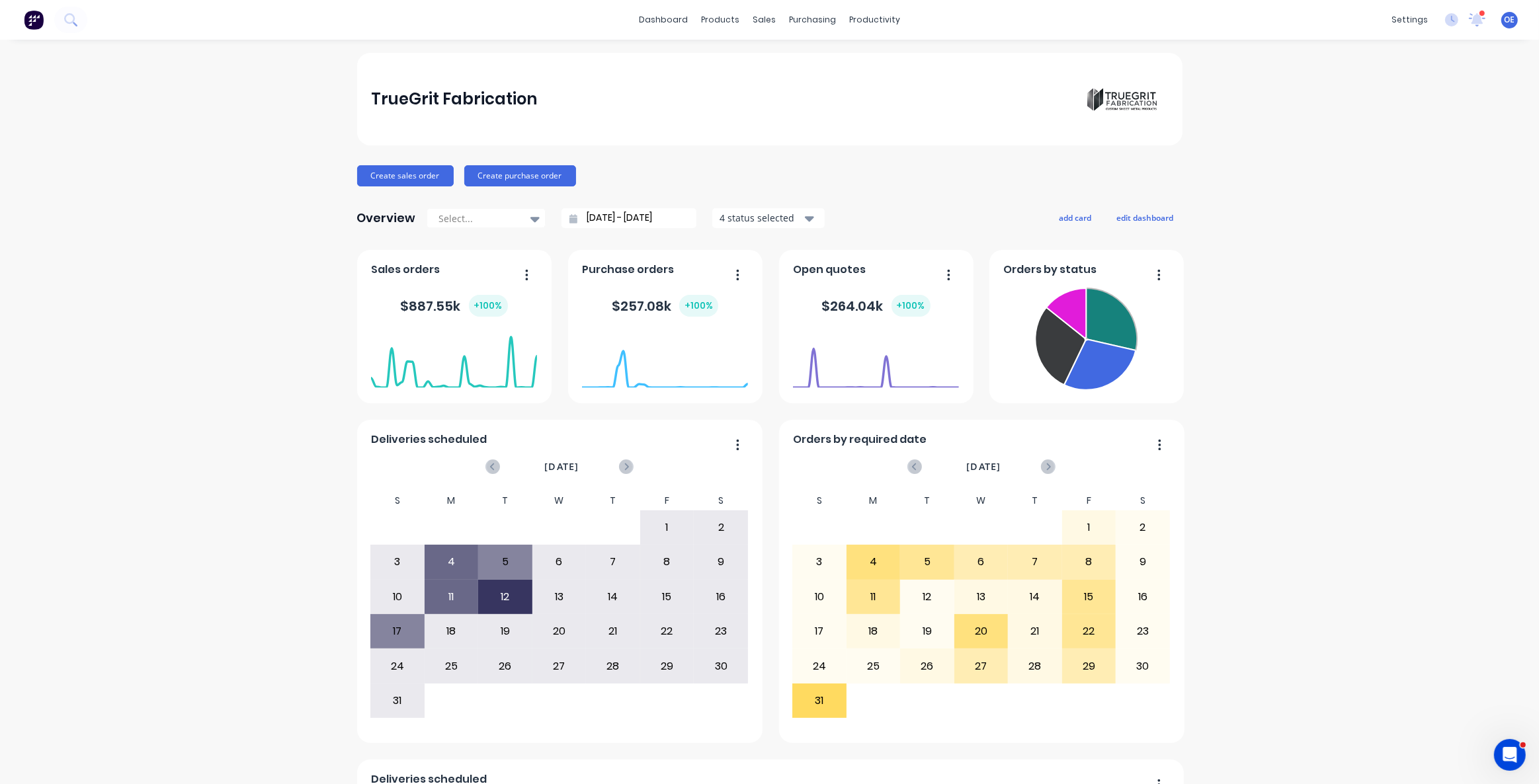
click at [637, 172] on div "Create sales order Create purchase order" at bounding box center [770, 176] width 826 height 21
click at [660, 173] on div "Create sales order Create purchase order" at bounding box center [770, 176] width 826 height 21
click at [649, 172] on div "Create sales order Create purchase order" at bounding box center [770, 176] width 826 height 21
click at [254, 222] on div "TrueGrit Fabrication Create sales order Create purchase order Overview Select..…" at bounding box center [770, 568] width 1539 height 1030
click at [404, 174] on button "Create sales order" at bounding box center [405, 176] width 97 height 21
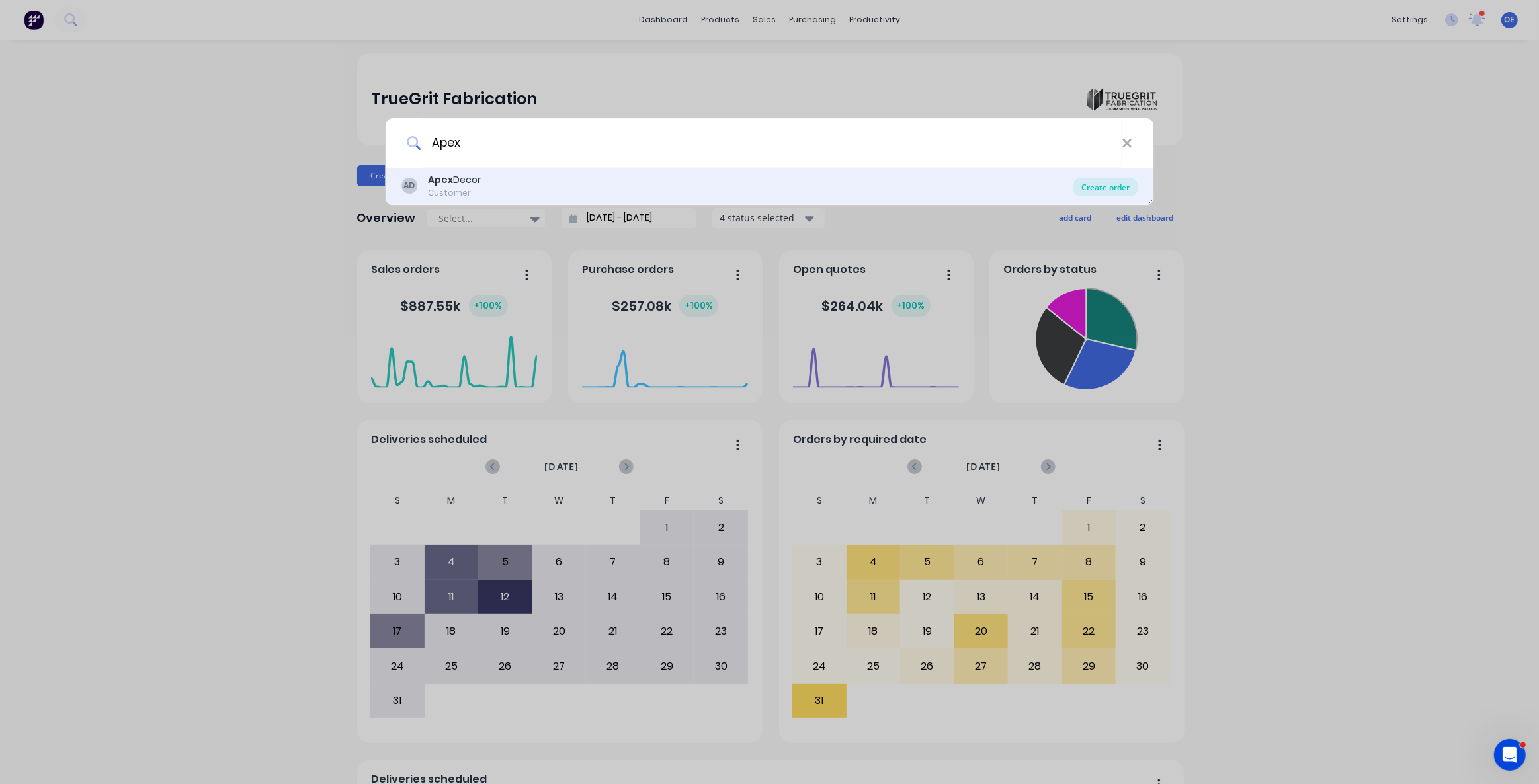
type input "Apex"
click at [1116, 187] on div "Create order" at bounding box center [1105, 187] width 64 height 18
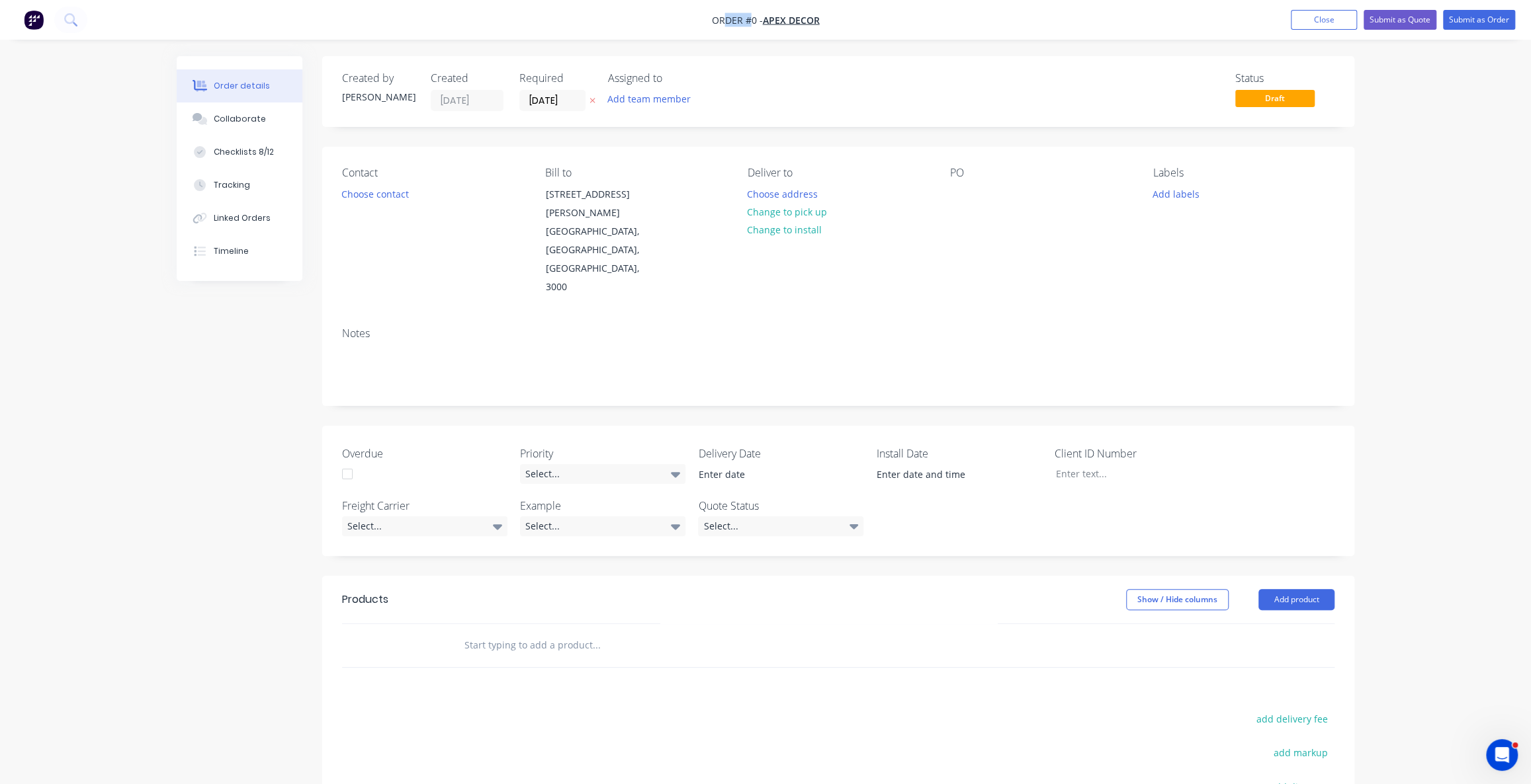
drag, startPoint x: 740, startPoint y: 14, endPoint x: 750, endPoint y: 15, distance: 10.0
click at [749, 15] on span "Order #0 -" at bounding box center [738, 20] width 51 height 12
click at [752, 17] on span "Order #0 -" at bounding box center [738, 20] width 51 height 12
drag, startPoint x: 343, startPoint y: 82, endPoint x: 477, endPoint y: 103, distance: 135.6
click at [389, 101] on div "Created by Omar" at bounding box center [378, 92] width 73 height 39
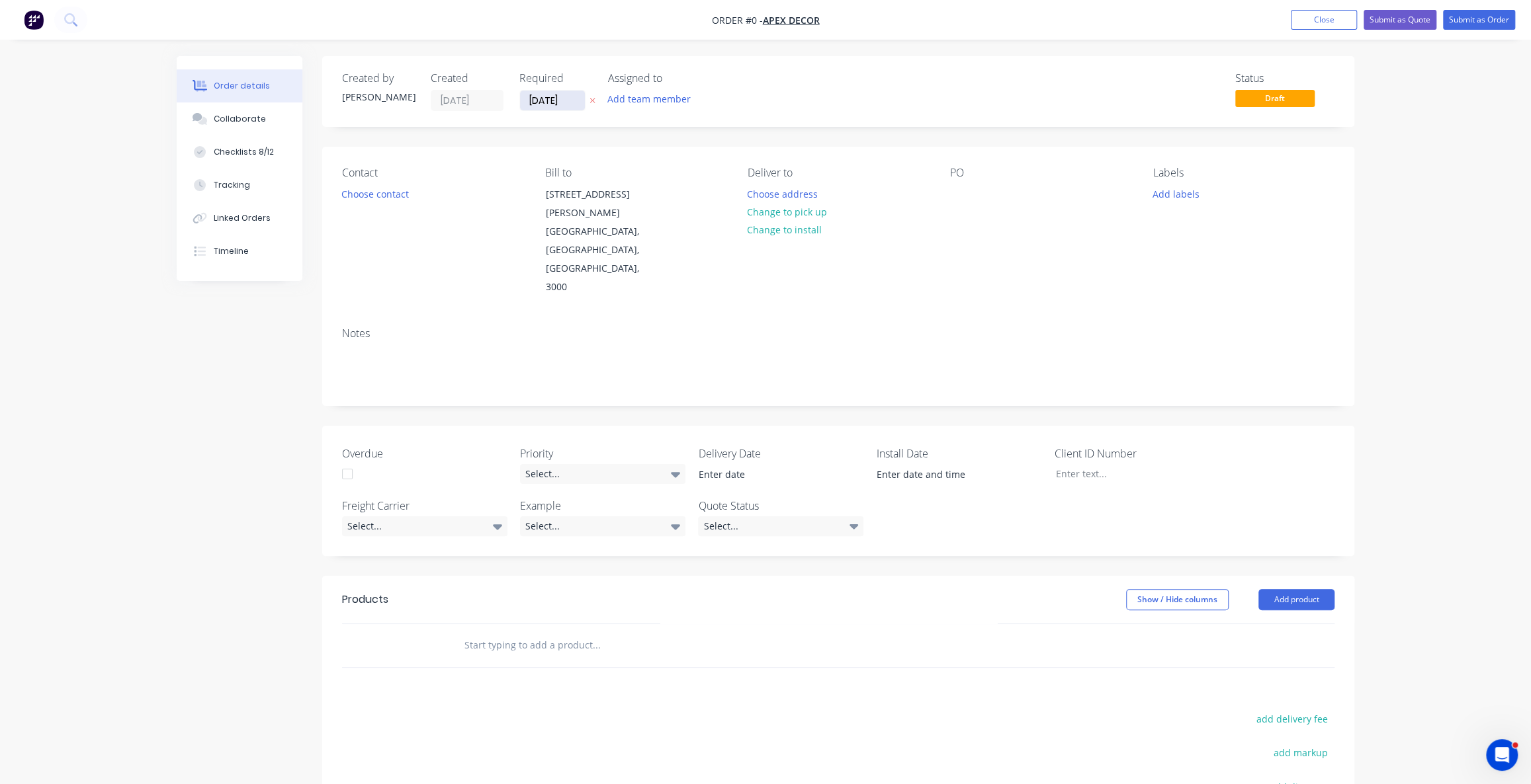
click at [556, 103] on input "26/08/25" at bounding box center [552, 100] width 65 height 20
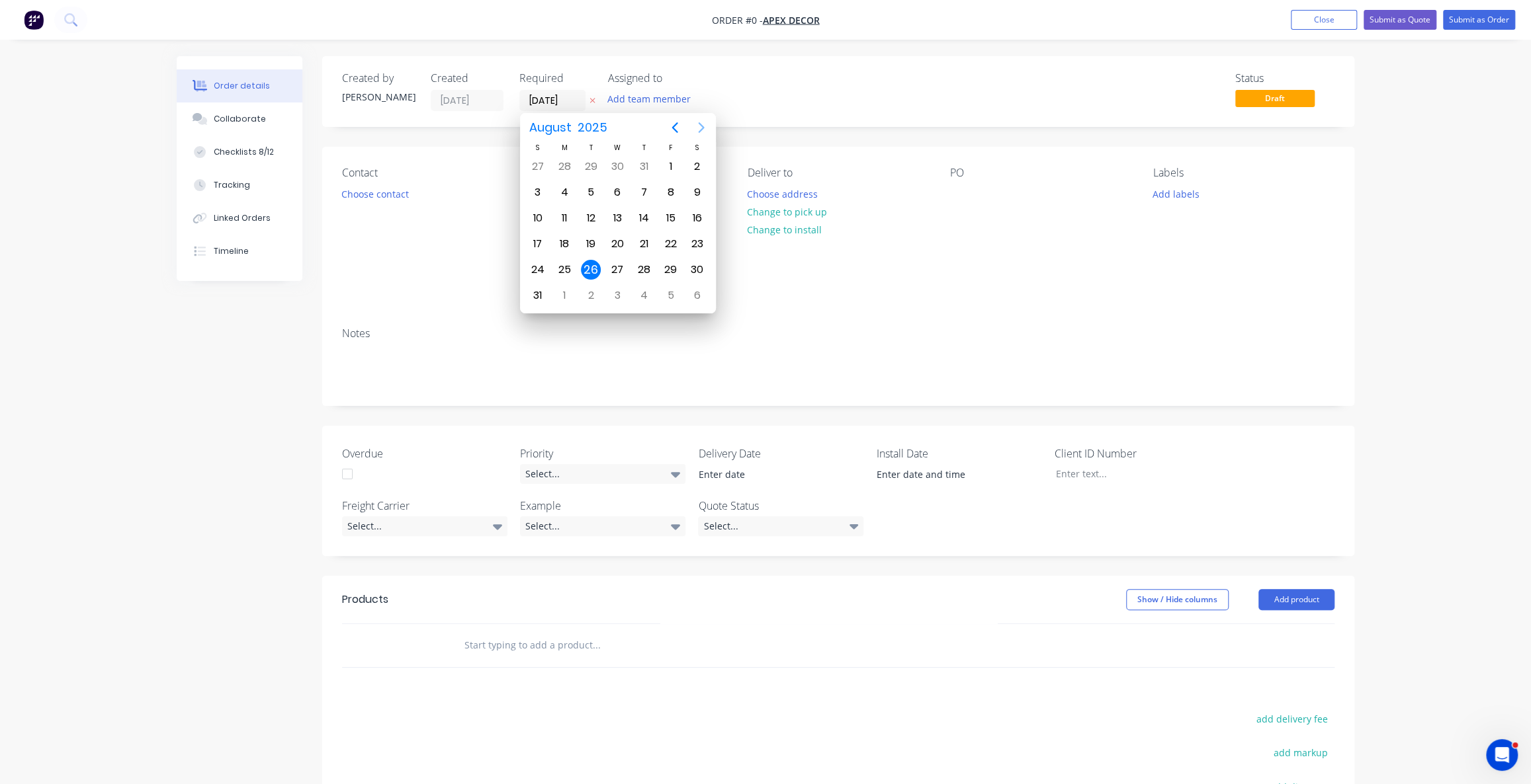
click at [704, 125] on icon "Next page" at bounding box center [701, 128] width 16 height 16
click at [618, 189] on div "10" at bounding box center [617, 192] width 20 height 20
type input "10/09/25"
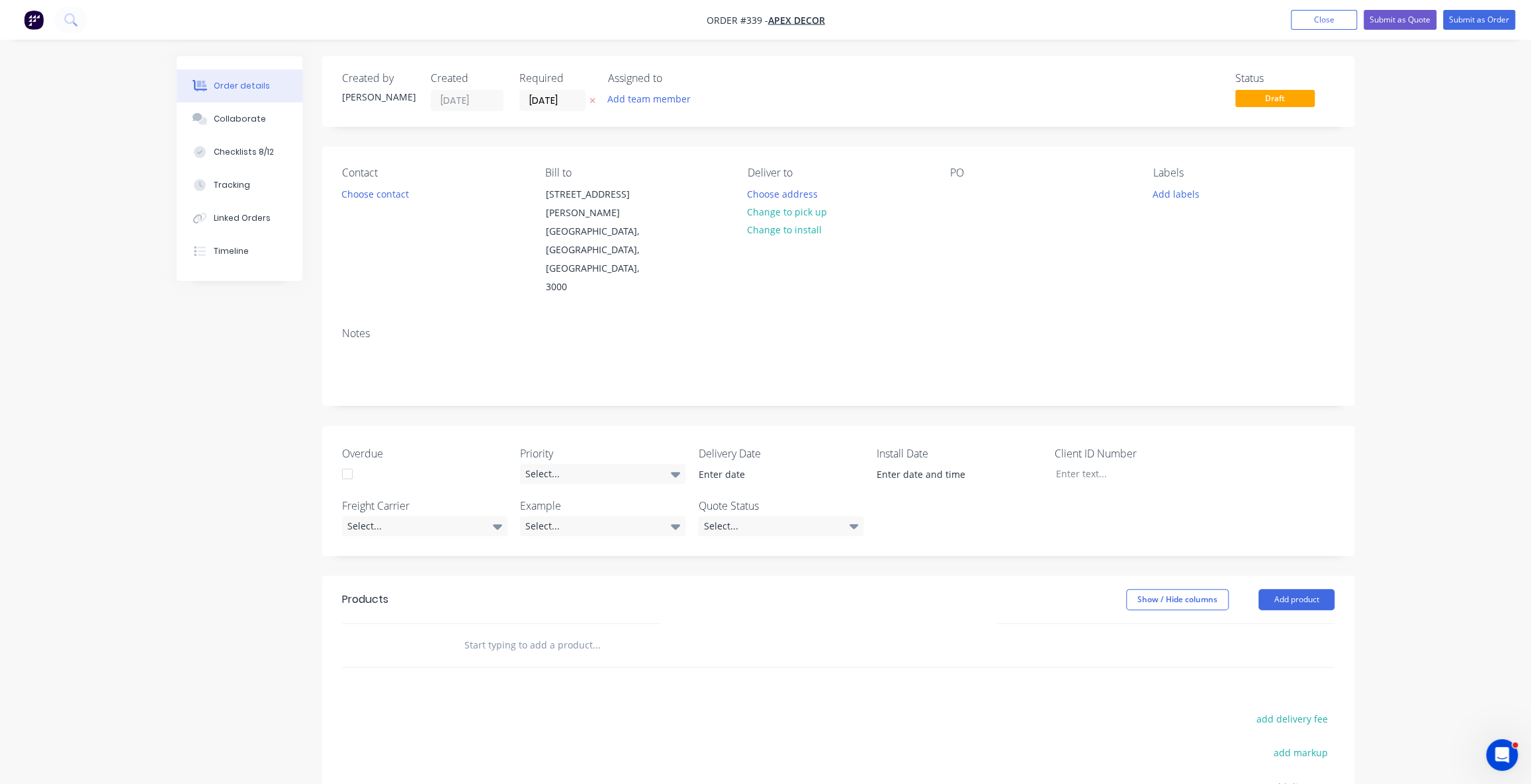
click at [650, 84] on div "Assigned to" at bounding box center [674, 78] width 133 height 12
click at [658, 102] on button "Add team member" at bounding box center [649, 98] width 97 height 18
click at [665, 174] on div "Omar Ebrahimi (You)" at bounding box center [714, 172] width 133 height 14
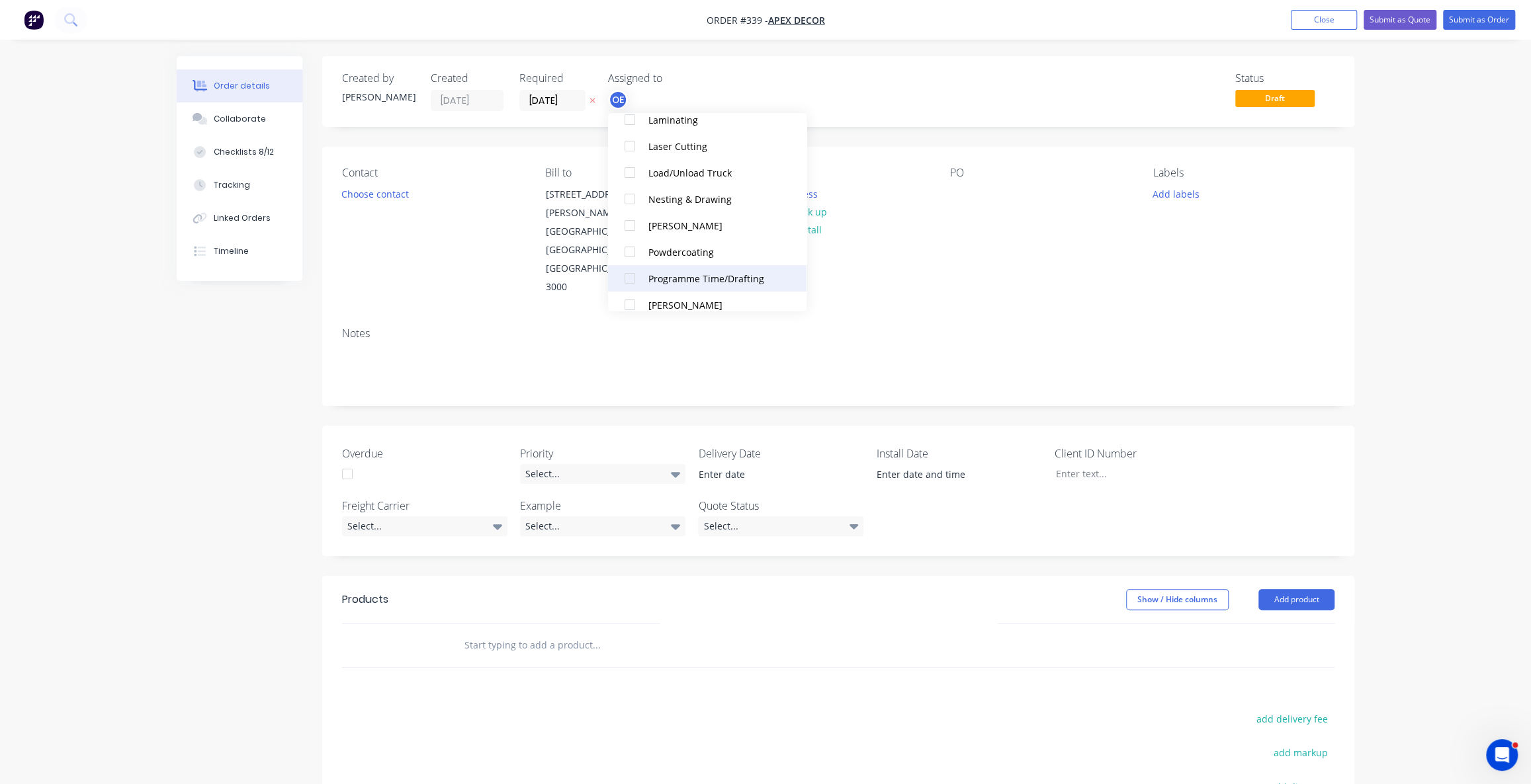
scroll to position [180, 0]
click at [681, 237] on div "Powdercoating" at bounding box center [714, 230] width 133 height 14
click at [698, 87] on div "Assigned to OE P" at bounding box center [674, 92] width 133 height 39
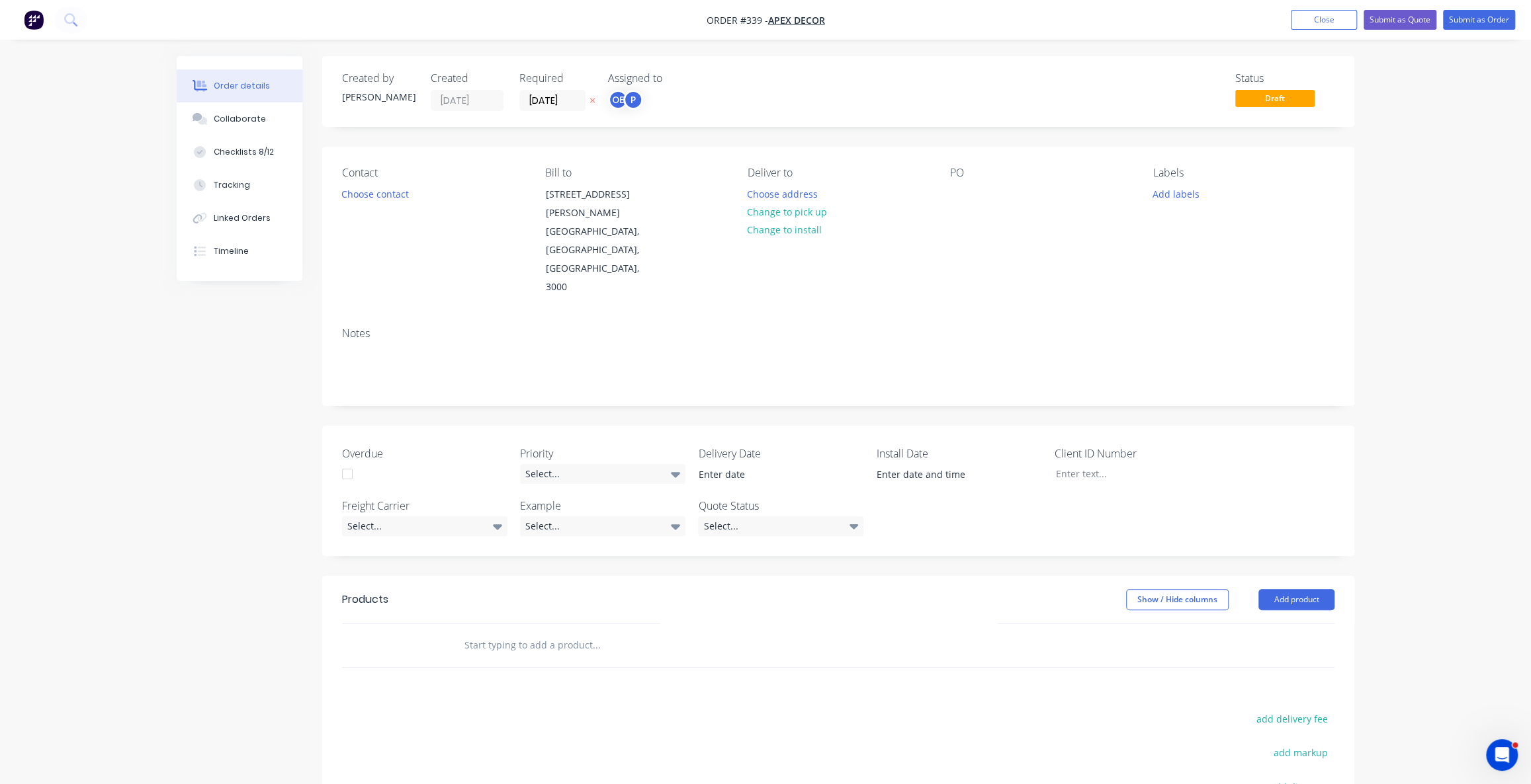
drag, startPoint x: 1516, startPoint y: 453, endPoint x: 1460, endPoint y: 440, distance: 57.5
click at [1516, 452] on div "Order details Collaborate Checklists 8/12 Tracking Linked Orders Timeline Order…" at bounding box center [766, 503] width 1531 height 1006
click at [359, 172] on div "Contact" at bounding box center [432, 173] width 182 height 12
click at [365, 197] on button "Choose contact" at bounding box center [375, 193] width 82 height 18
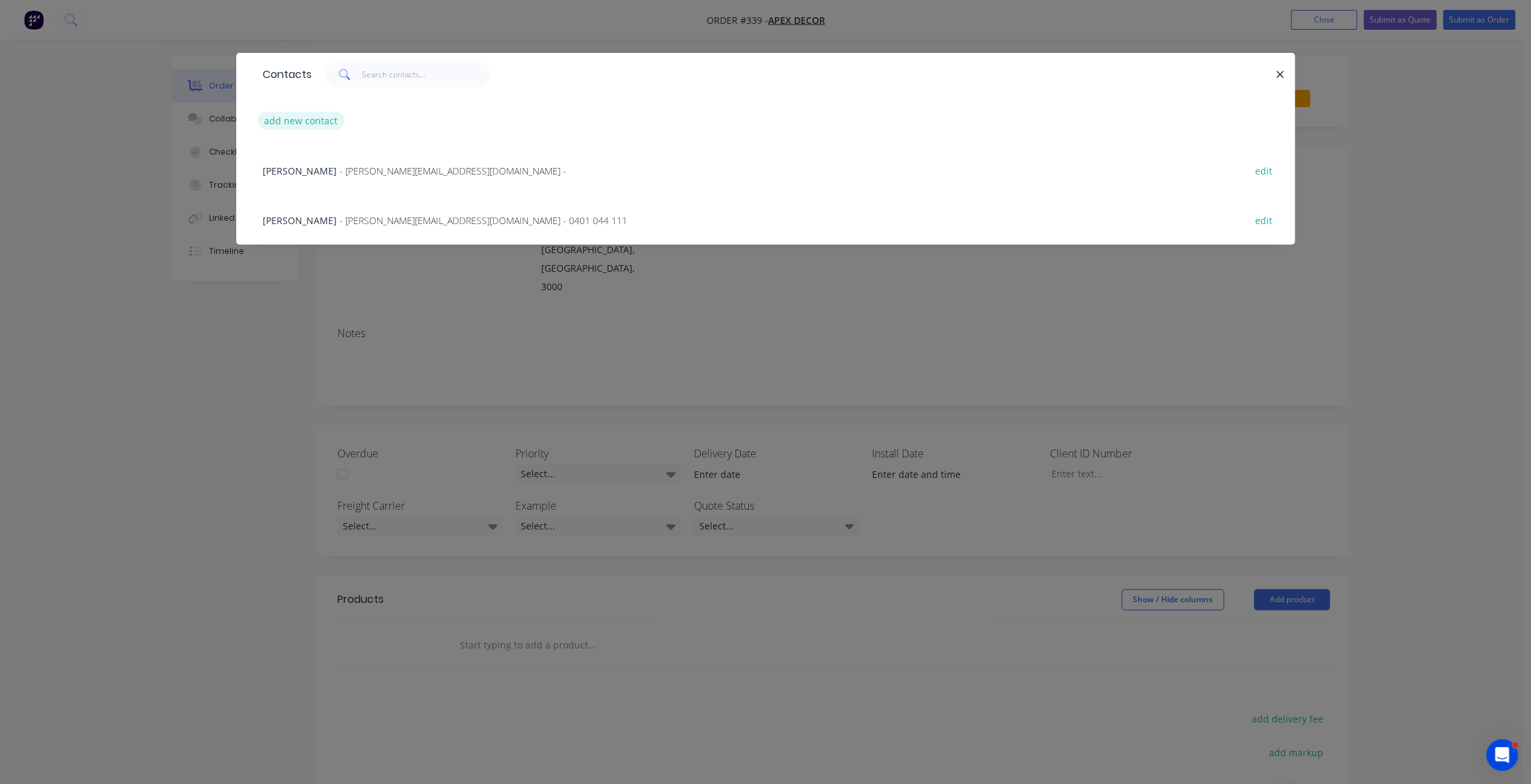
click at [304, 124] on button "add new contact" at bounding box center [301, 120] width 87 height 18
select select "AU"
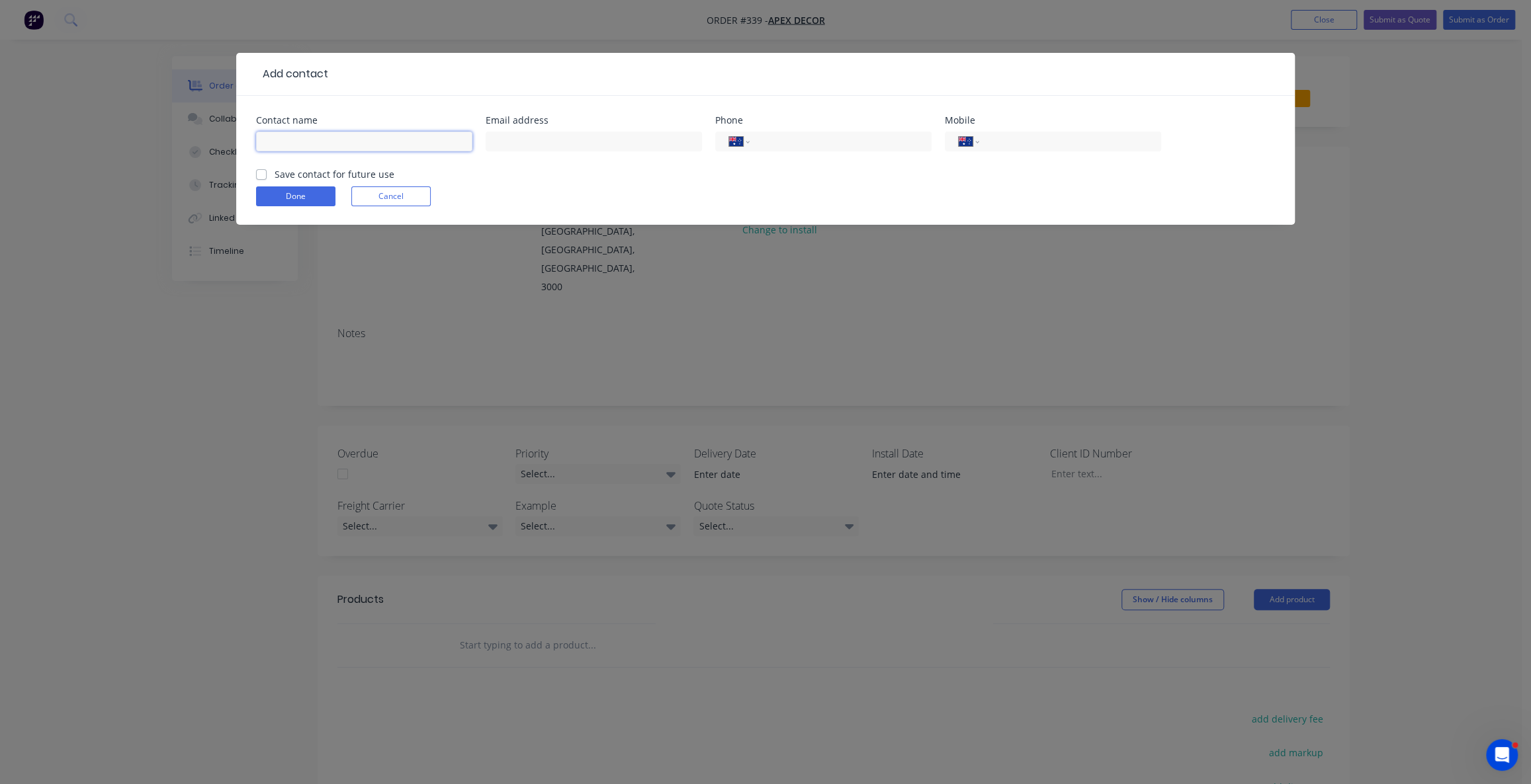
click at [335, 140] on input "text" at bounding box center [364, 141] width 217 height 20
type input "Oliie"
click at [1061, 146] on input "tel" at bounding box center [1068, 141] width 159 height 15
click at [978, 143] on div "International Afghanistan Åland Islands Albania Algeria American Samoa Andorra …" at bounding box center [1053, 141] width 217 height 20
click at [975, 143] on select "International Afghanistan Åland Islands Albania Algeria American Samoa Andorra …" at bounding box center [968, 141] width 20 height 18
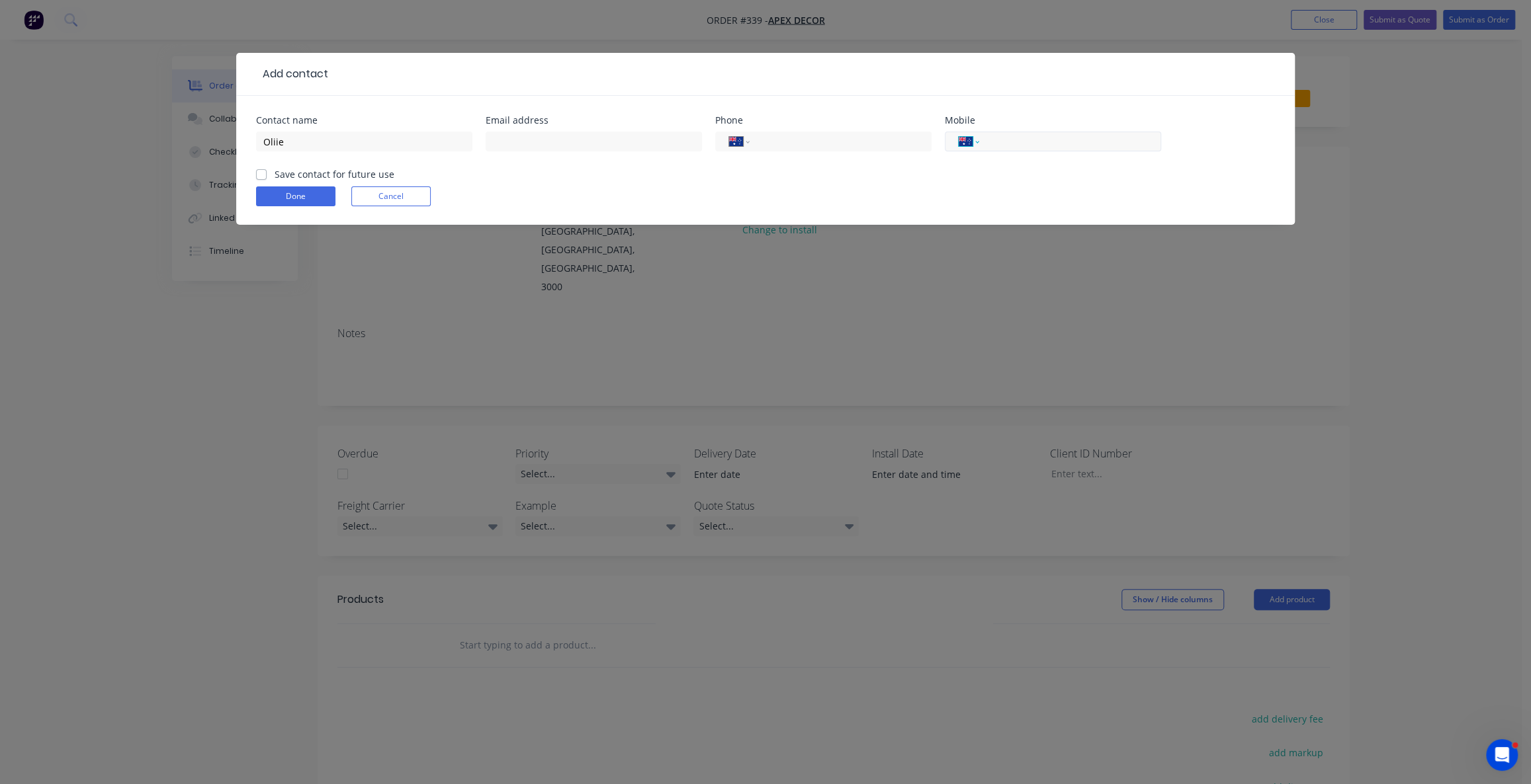
select select "NZ"
click at [959, 133] on select "International Afghanistan Åland Islands Albania Algeria American Samoa Andorra …" at bounding box center [968, 141] width 20 height 18
type input "021 871 875"
click at [313, 203] on button "Done" at bounding box center [295, 196] width 79 height 20
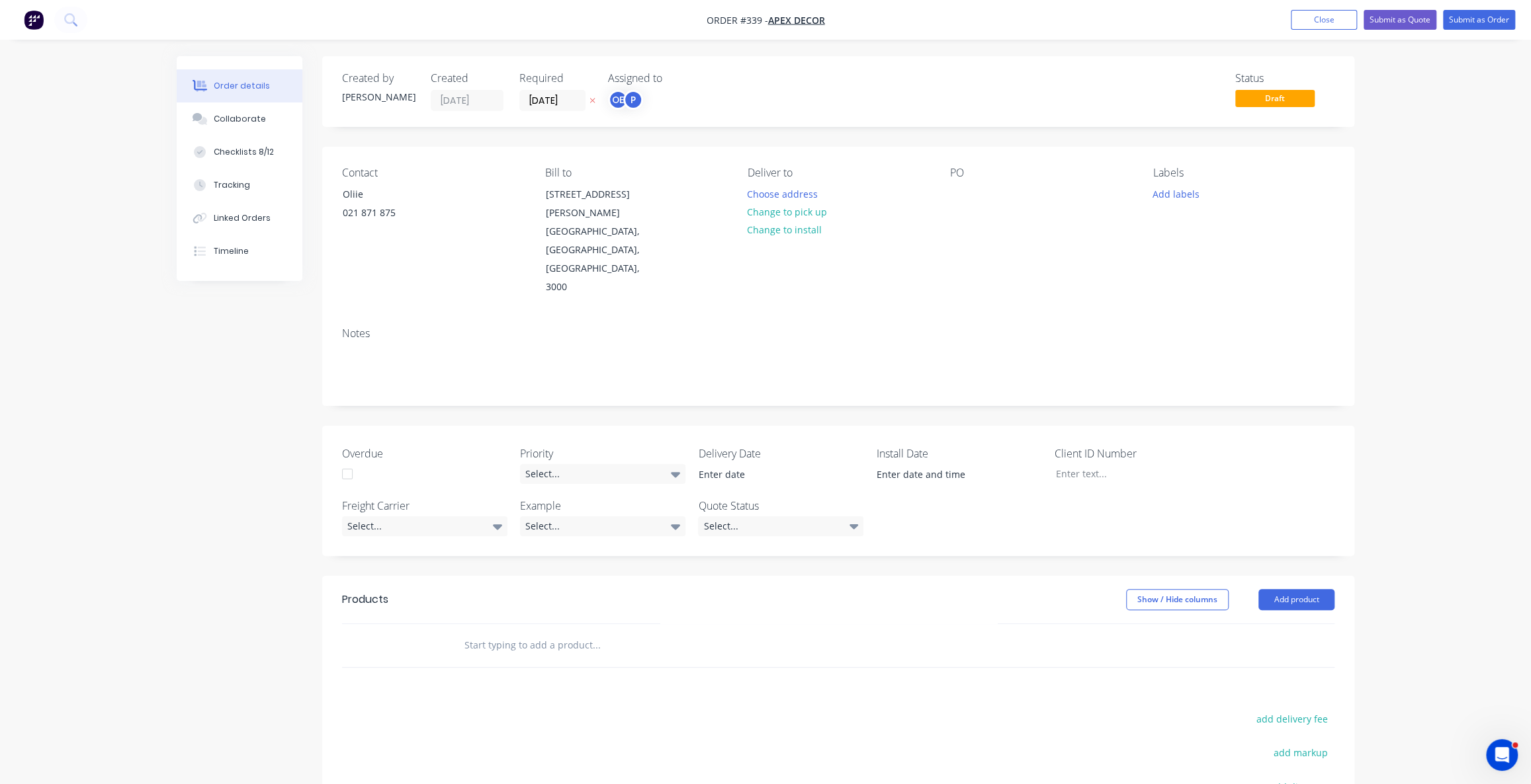
click at [154, 439] on div "Order details Collaborate Checklists 8/12 Tracking Linked Orders Timeline Order…" at bounding box center [766, 503] width 1531 height 1006
click at [121, 501] on div "Order details Collaborate Checklists 8/12 Tracking Linked Orders Timeline Order…" at bounding box center [766, 503] width 1531 height 1006
click at [165, 468] on div "Order details Collaborate Checklists 8/12 Tracking Linked Orders Timeline Order…" at bounding box center [766, 530] width 1204 height 949
click at [583, 226] on div "Melbourne, Victoria, Australia, 3000" at bounding box center [600, 259] width 110 height 74
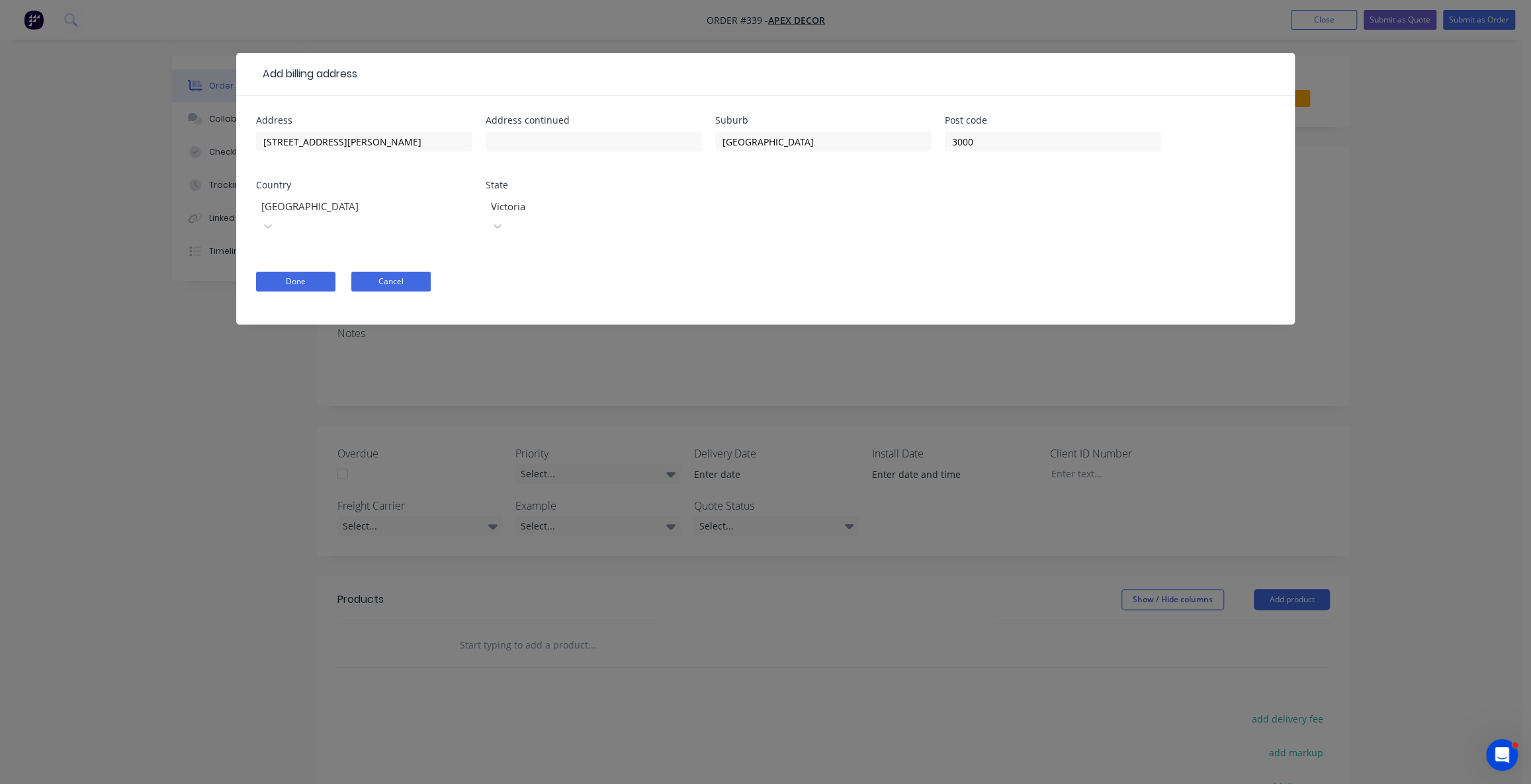
click at [390, 272] on button "Cancel" at bounding box center [391, 281] width 79 height 20
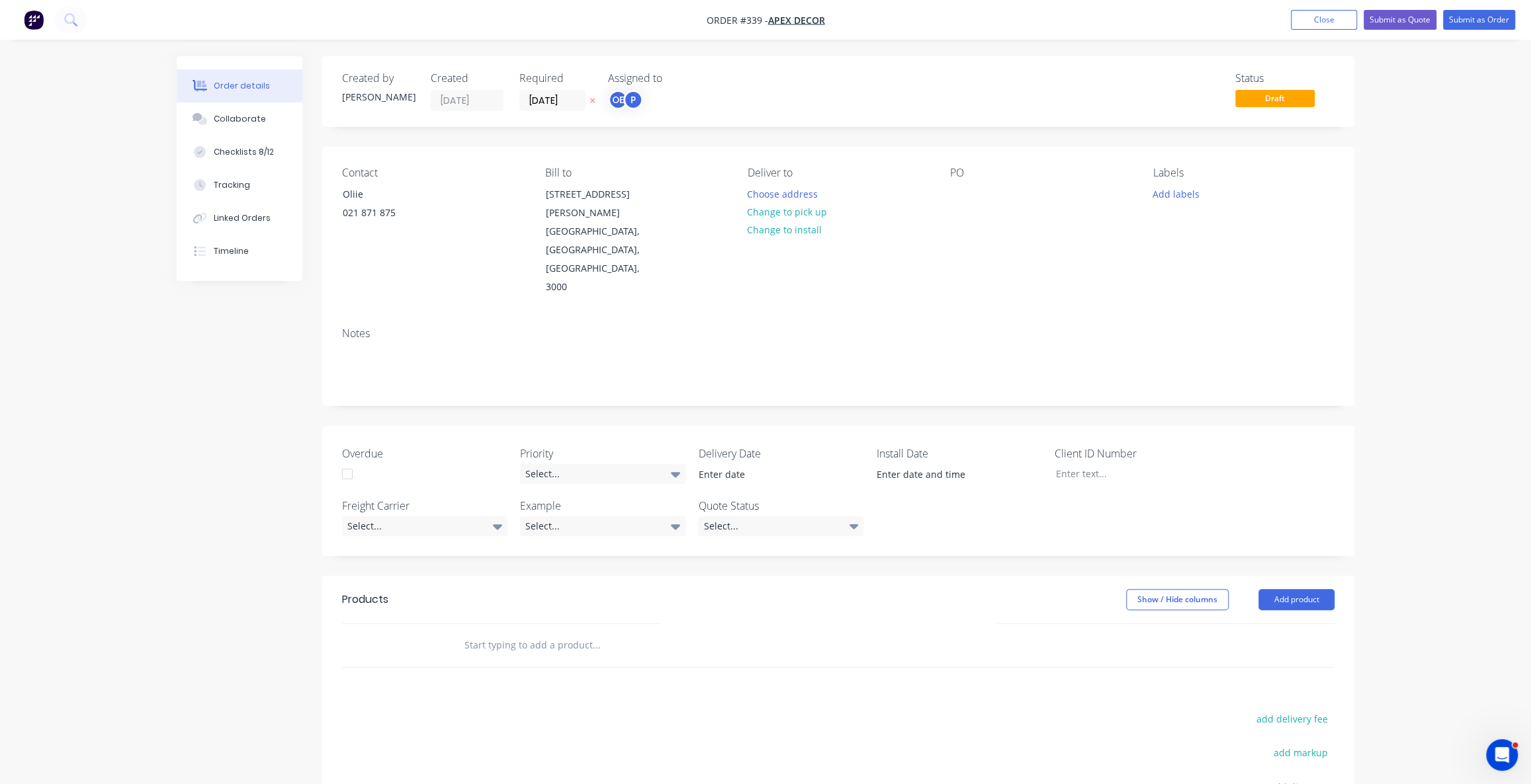
click at [776, 176] on div "Deliver to" at bounding box center [838, 173] width 182 height 12
click at [789, 176] on div "Deliver to" at bounding box center [838, 173] width 182 height 12
click at [803, 173] on div "Deliver to" at bounding box center [838, 173] width 182 height 12
click at [790, 171] on div "Deliver to" at bounding box center [838, 173] width 182 height 12
click at [806, 173] on div "Deliver to" at bounding box center [838, 173] width 182 height 12
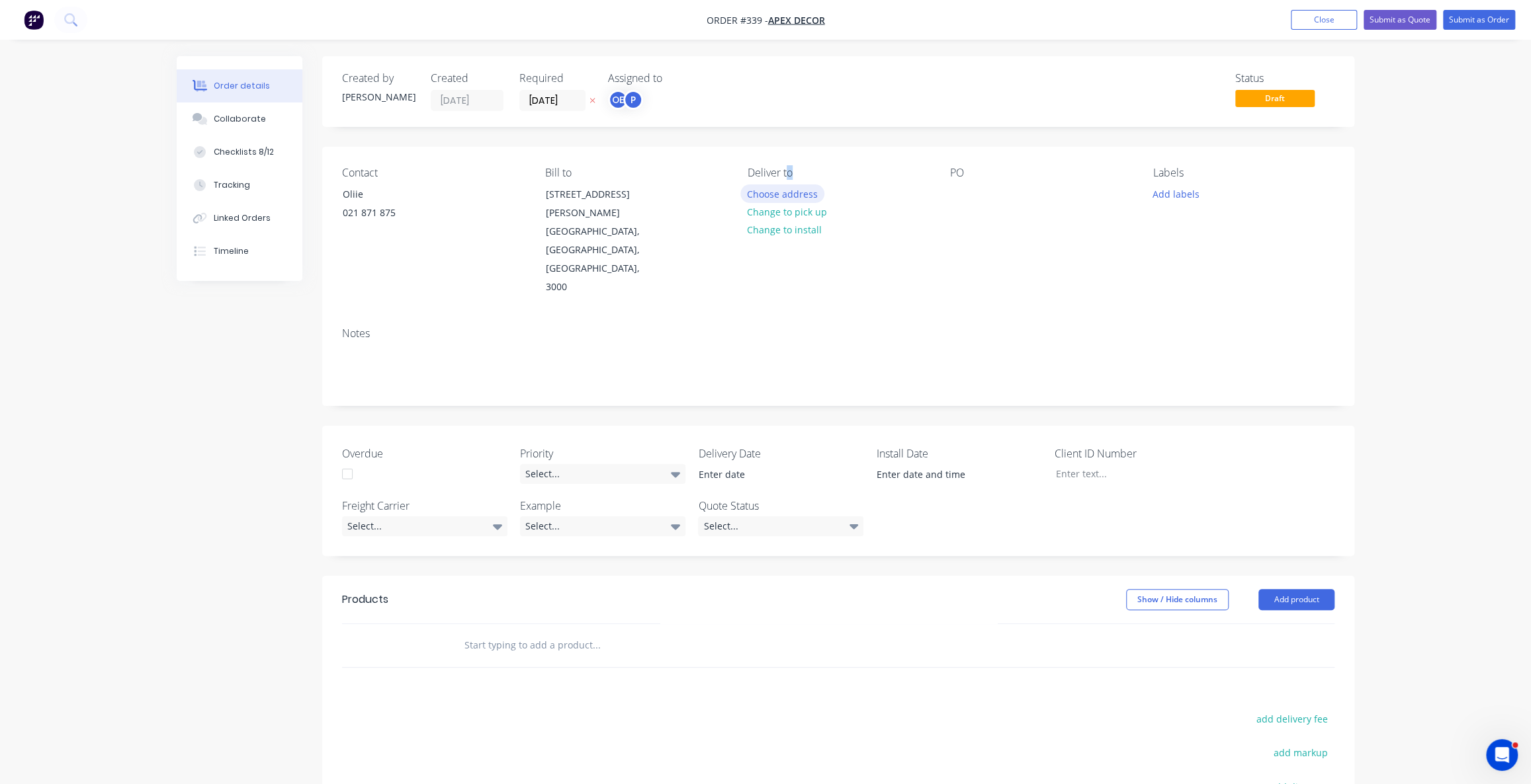
click at [787, 198] on button "Choose address" at bounding box center [783, 193] width 85 height 18
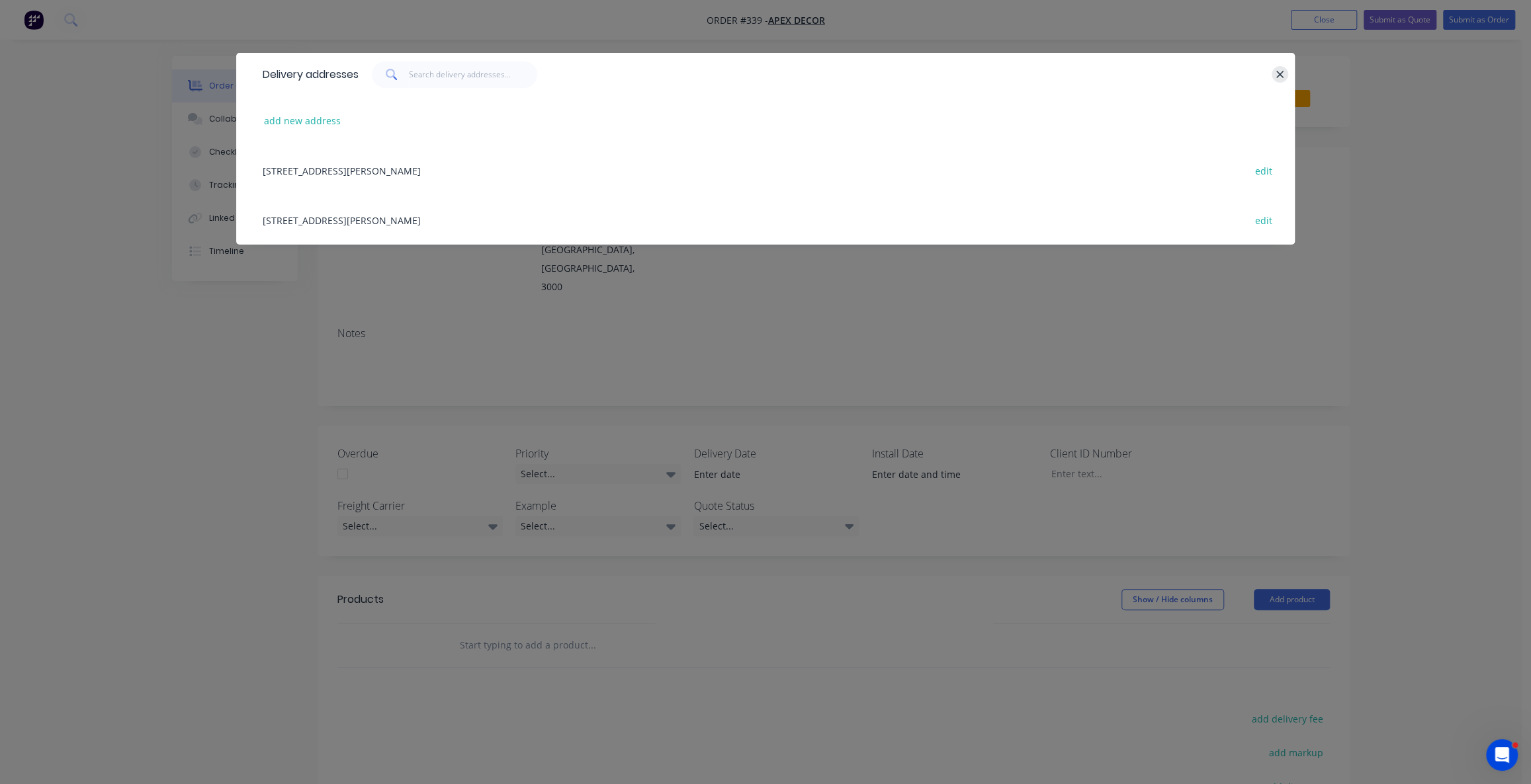
click at [1277, 73] on icon "button" at bounding box center [1280, 74] width 9 height 12
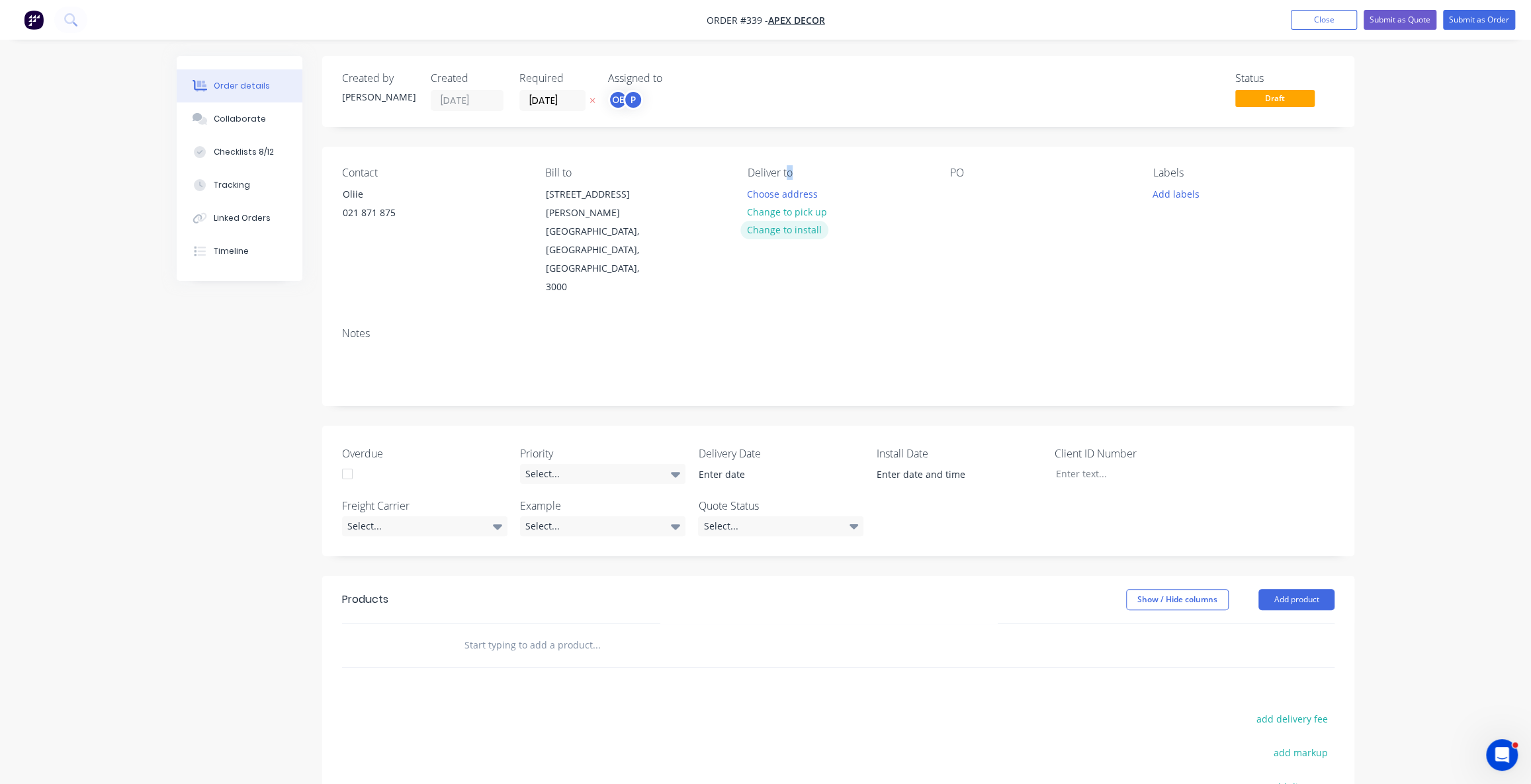
click at [787, 230] on button "Change to install" at bounding box center [785, 230] width 89 height 18
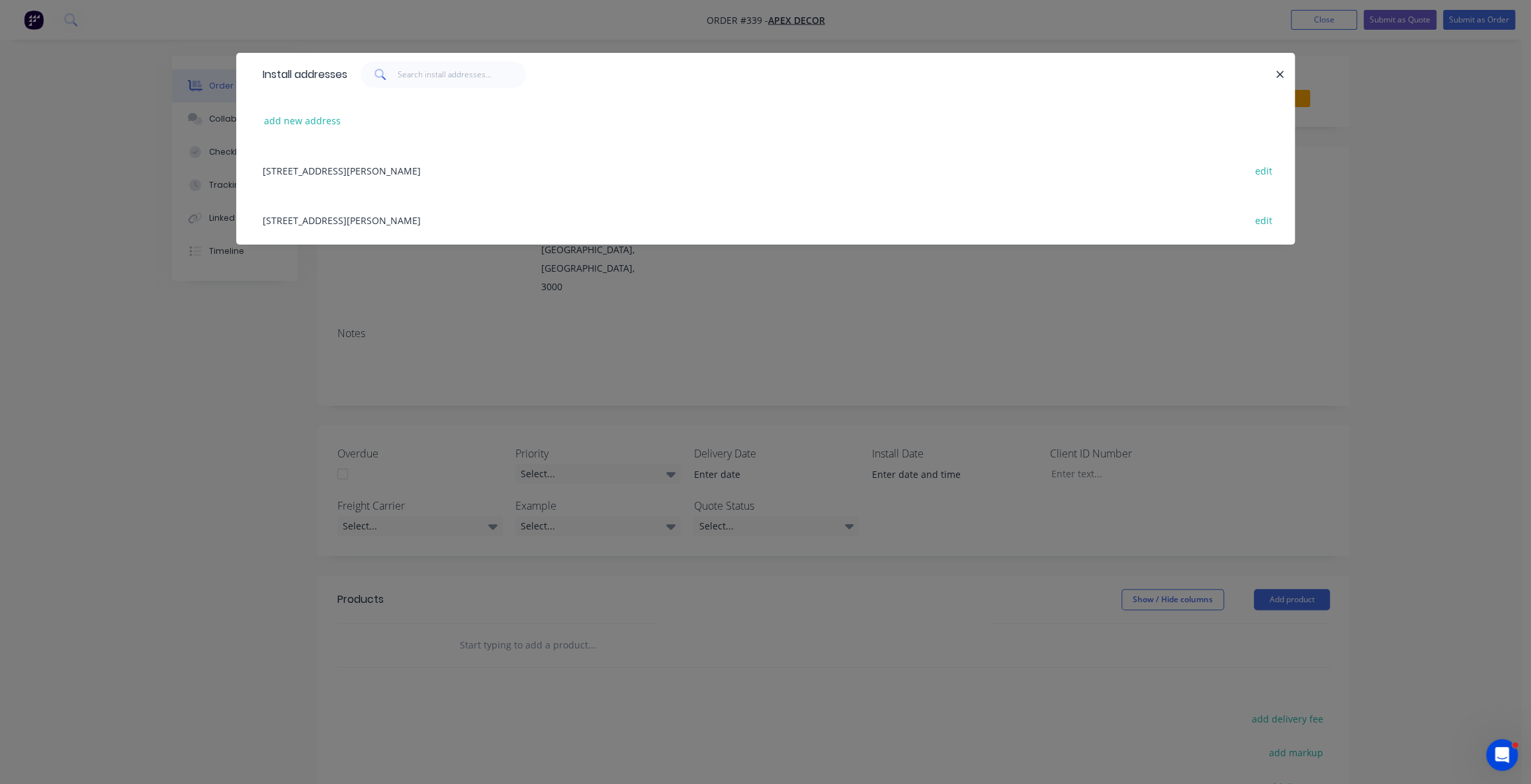
click at [688, 248] on div "Install addresses add new address 789 Collins Street, Melbourne, Victoria, Aust…" at bounding box center [766, 159] width 1059 height 211
click at [1285, 77] on button "button" at bounding box center [1279, 74] width 17 height 17
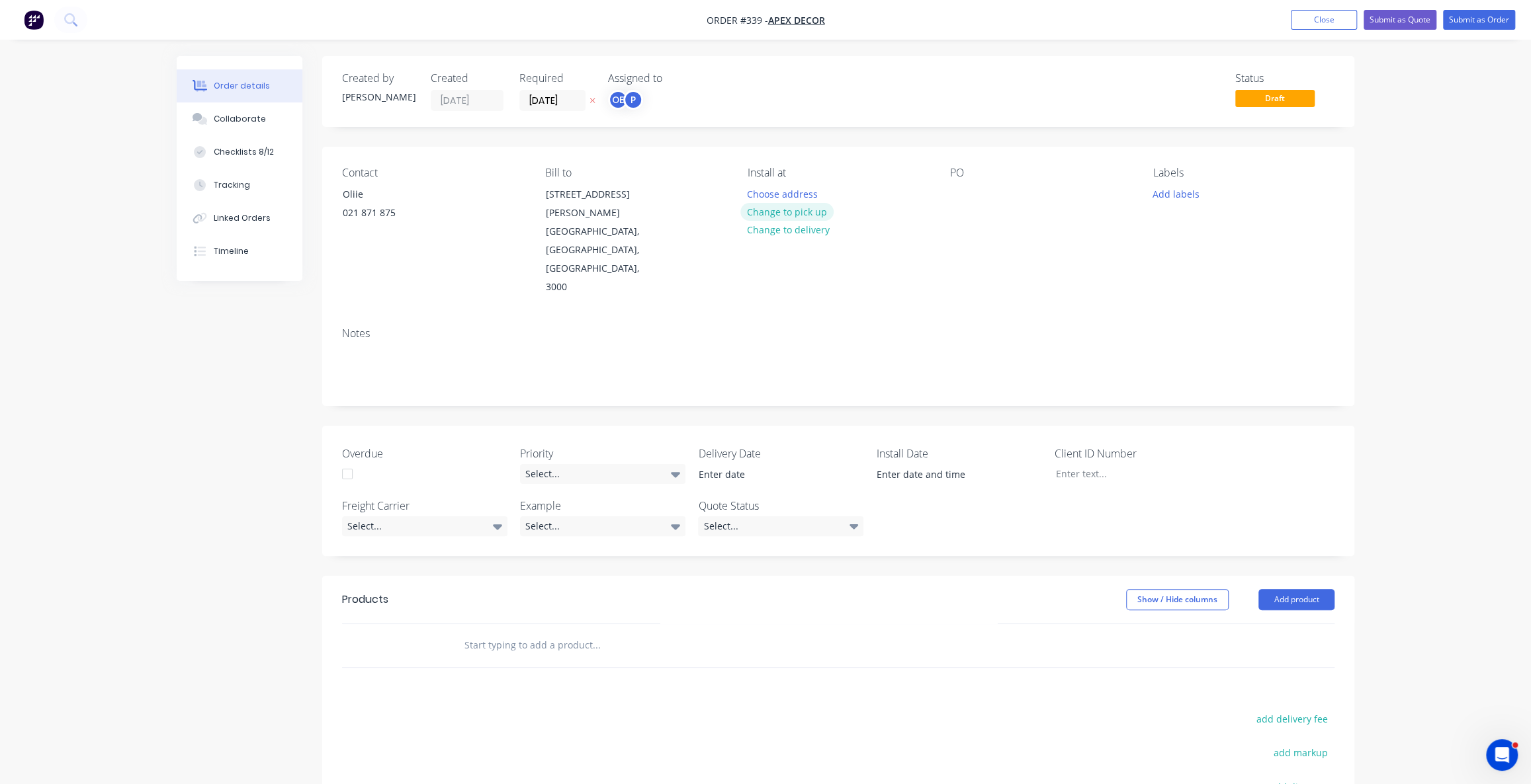
click at [799, 206] on button "Change to pick up" at bounding box center [787, 212] width 94 height 18
drag, startPoint x: 163, startPoint y: 372, endPoint x: 390, endPoint y: 278, distance: 245.7
click at [163, 372] on div "Order details Collaborate Checklists 8/12 Tracking Linked Orders Timeline Order…" at bounding box center [766, 530] width 1204 height 949
click at [963, 172] on div "PO" at bounding box center [1040, 173] width 182 height 12
click at [969, 200] on div at bounding box center [960, 194] width 21 height 19
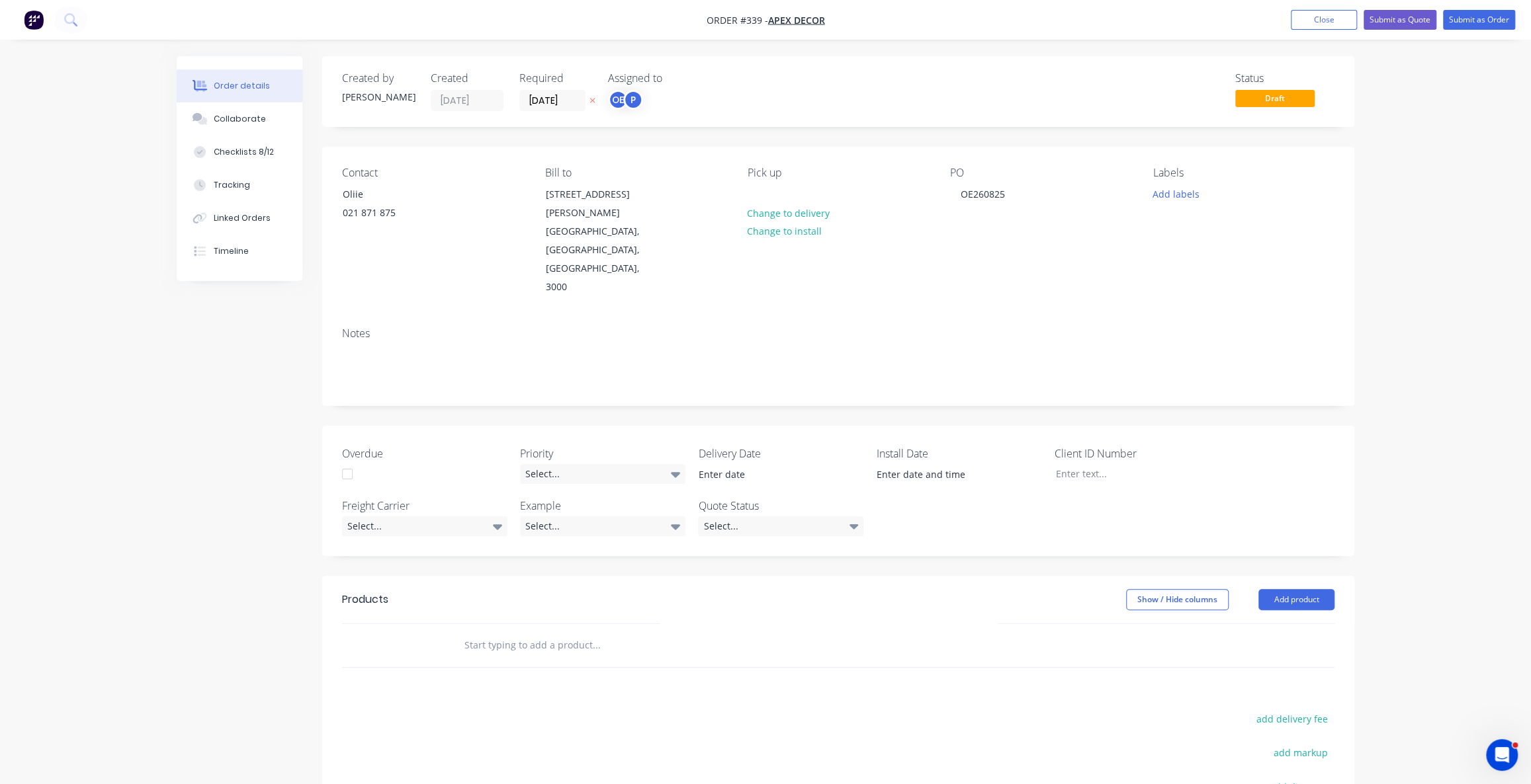
click at [1000, 330] on div "Notes" at bounding box center [838, 361] width 1032 height 89
click at [1160, 172] on div "Labels" at bounding box center [1244, 173] width 182 height 12
click at [1181, 193] on button "Add labels" at bounding box center [1175, 193] width 61 height 18
drag, startPoint x: 1199, startPoint y: 255, endPoint x: 1239, endPoint y: 397, distance: 147.5
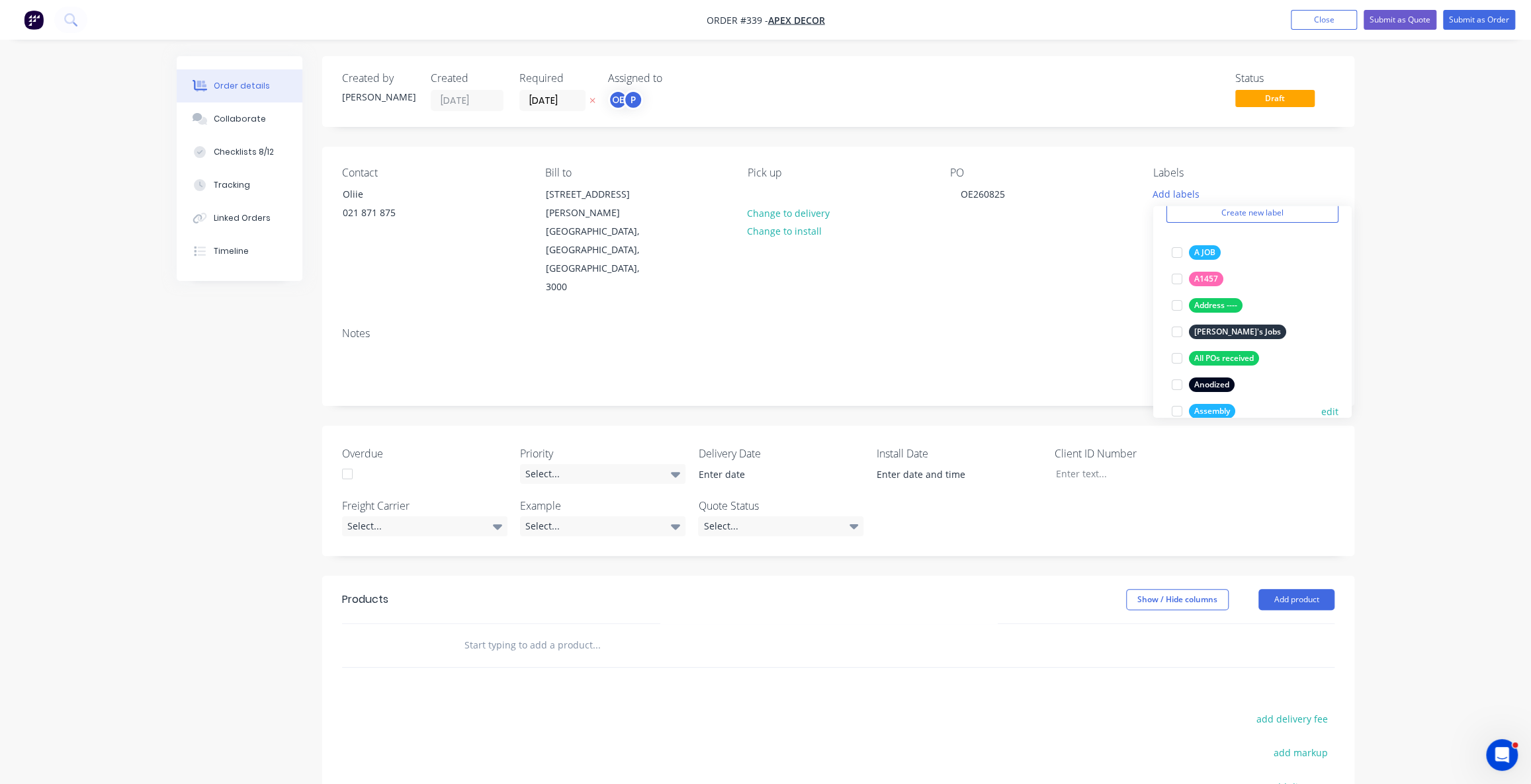
click at [1239, 397] on div "Create new label A JOB edit A1457 edit Address ---- edit Alex's Jobs edit All P…" at bounding box center [1253, 312] width 198 height 211
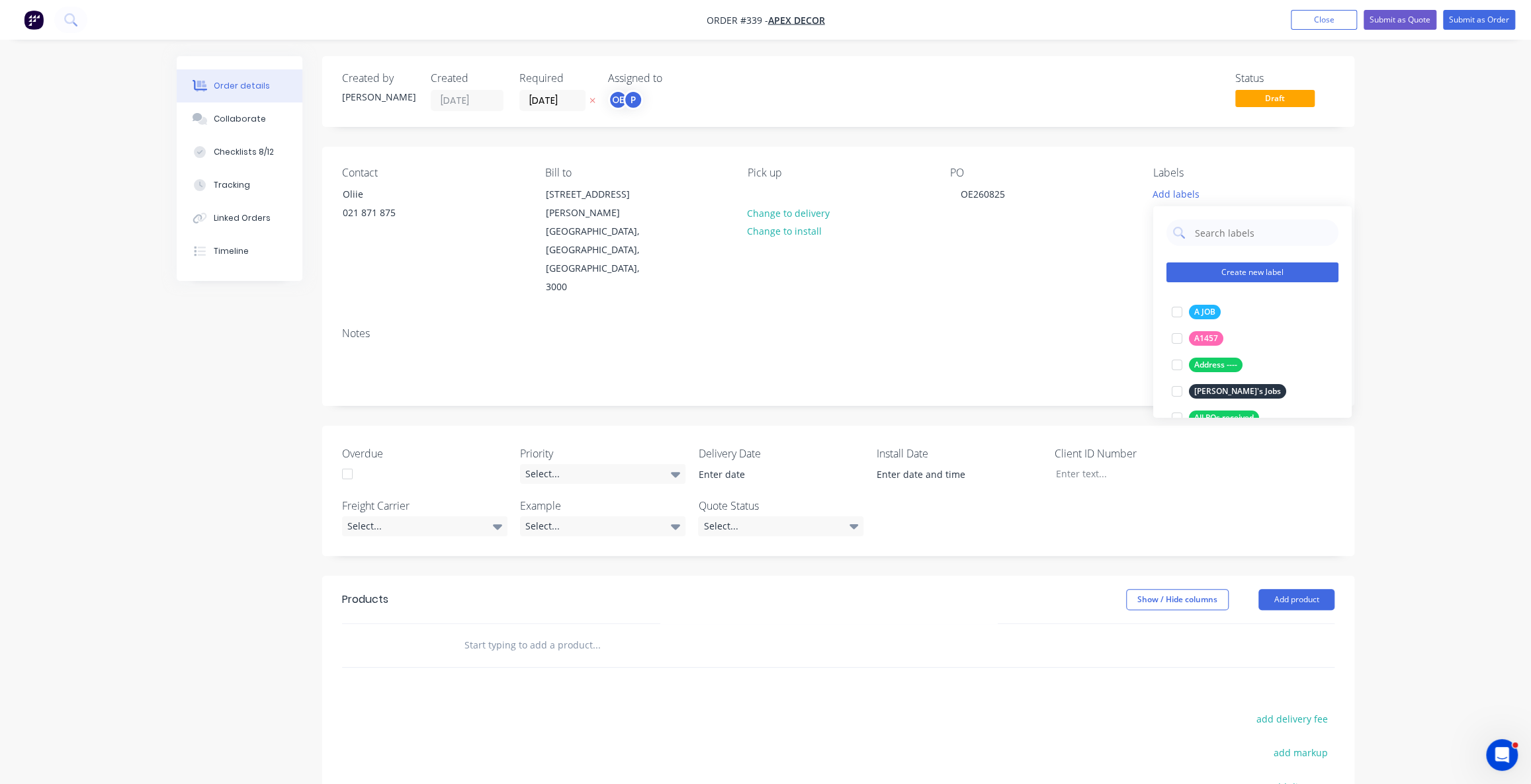
click at [1255, 273] on button "Create new label" at bounding box center [1253, 272] width 172 height 20
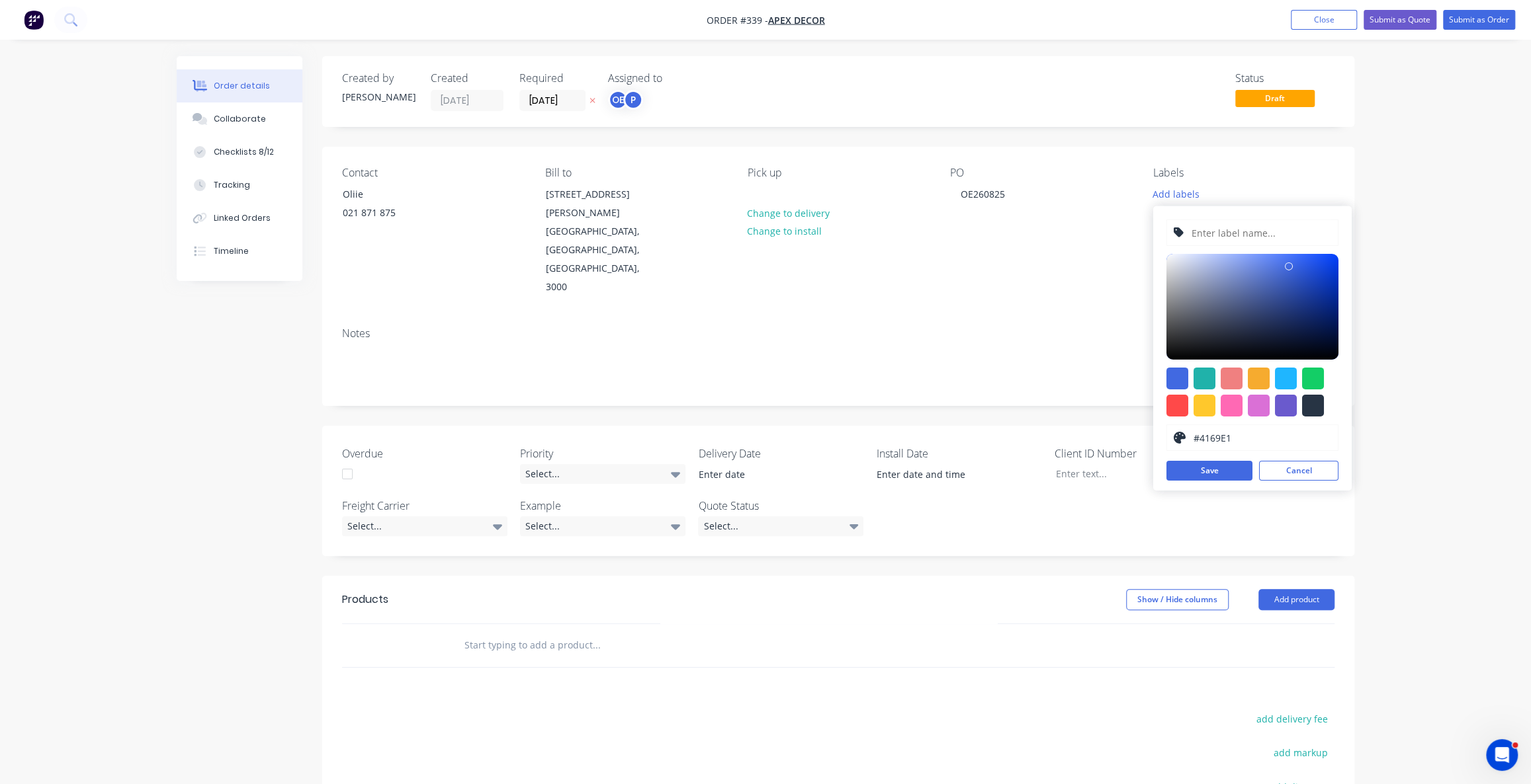
click at [1212, 232] on input "text" at bounding box center [1261, 232] width 141 height 25
type input "nenfdkjfnskjnf"
click at [1212, 377] on div at bounding box center [1204, 379] width 22 height 22
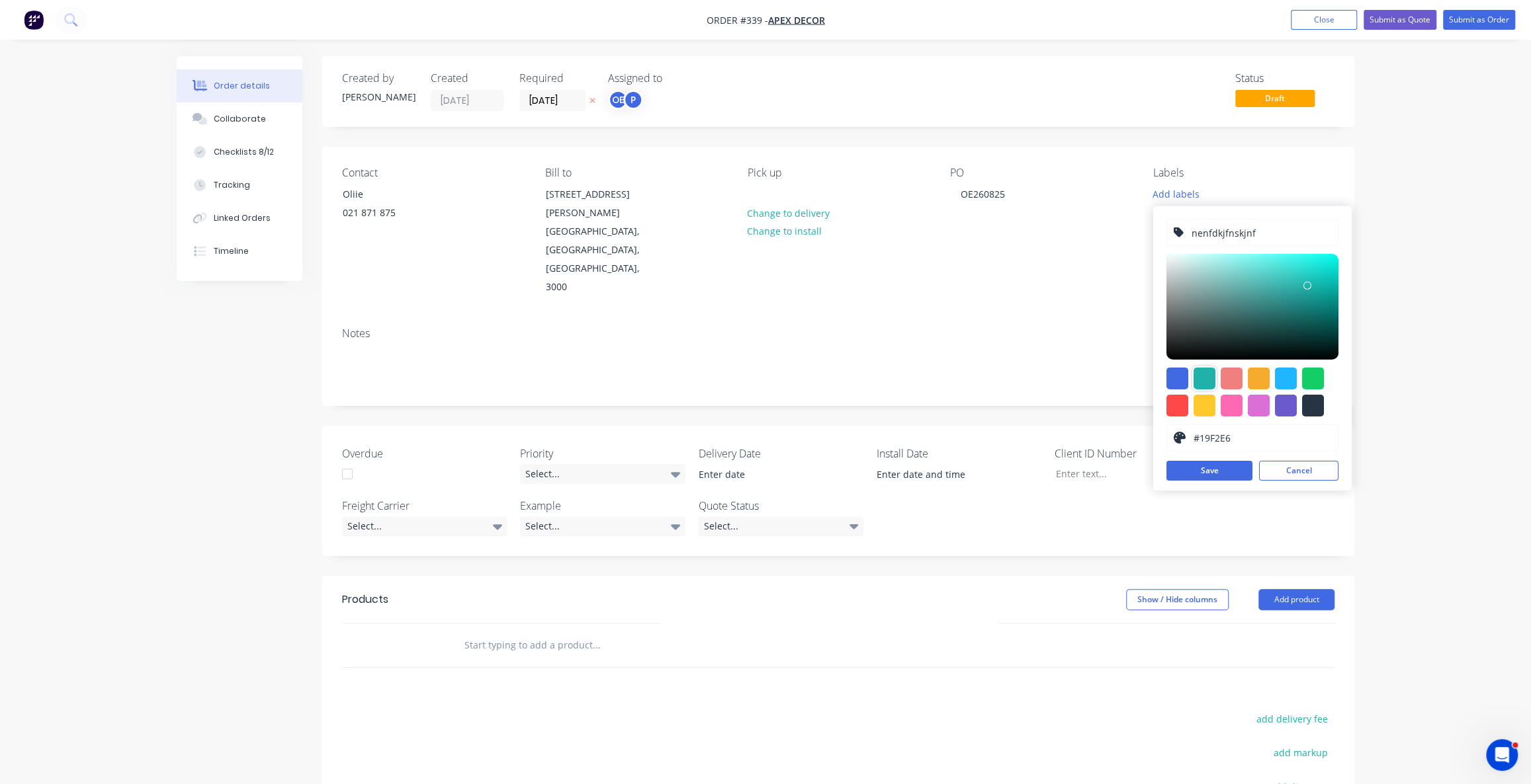
click at [1321, 259] on div at bounding box center [1253, 307] width 172 height 106
click at [1328, 297] on div at bounding box center [1253, 307] width 172 height 106
click at [1318, 277] on div at bounding box center [1253, 307] width 172 height 106
drag, startPoint x: 1327, startPoint y: 258, endPoint x: 1339, endPoint y: 303, distance: 46.6
click at [1328, 258] on div at bounding box center [1253, 307] width 172 height 106
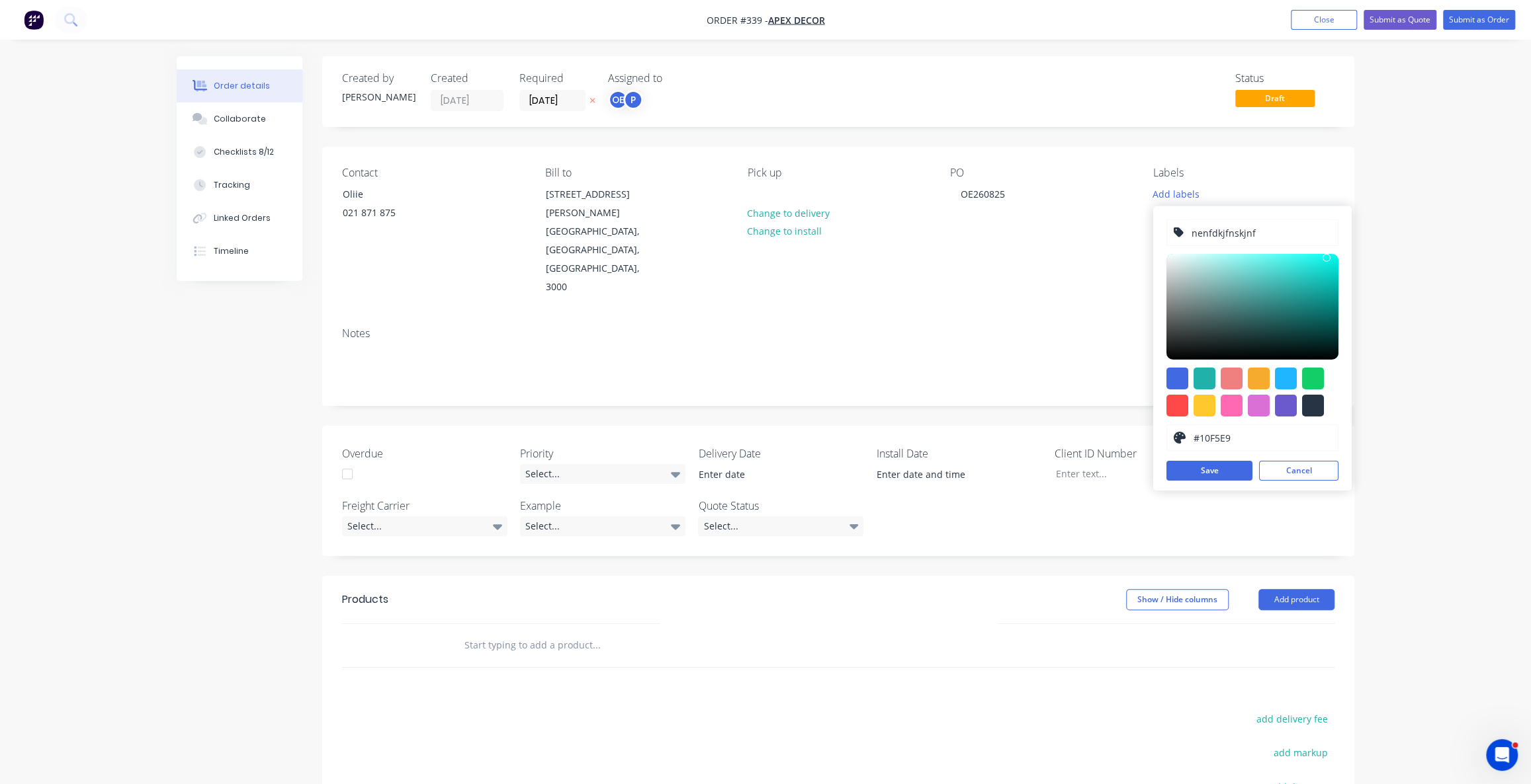
type input "#0FF5E9"
click at [1293, 469] on button "Cancel" at bounding box center [1298, 471] width 79 height 20
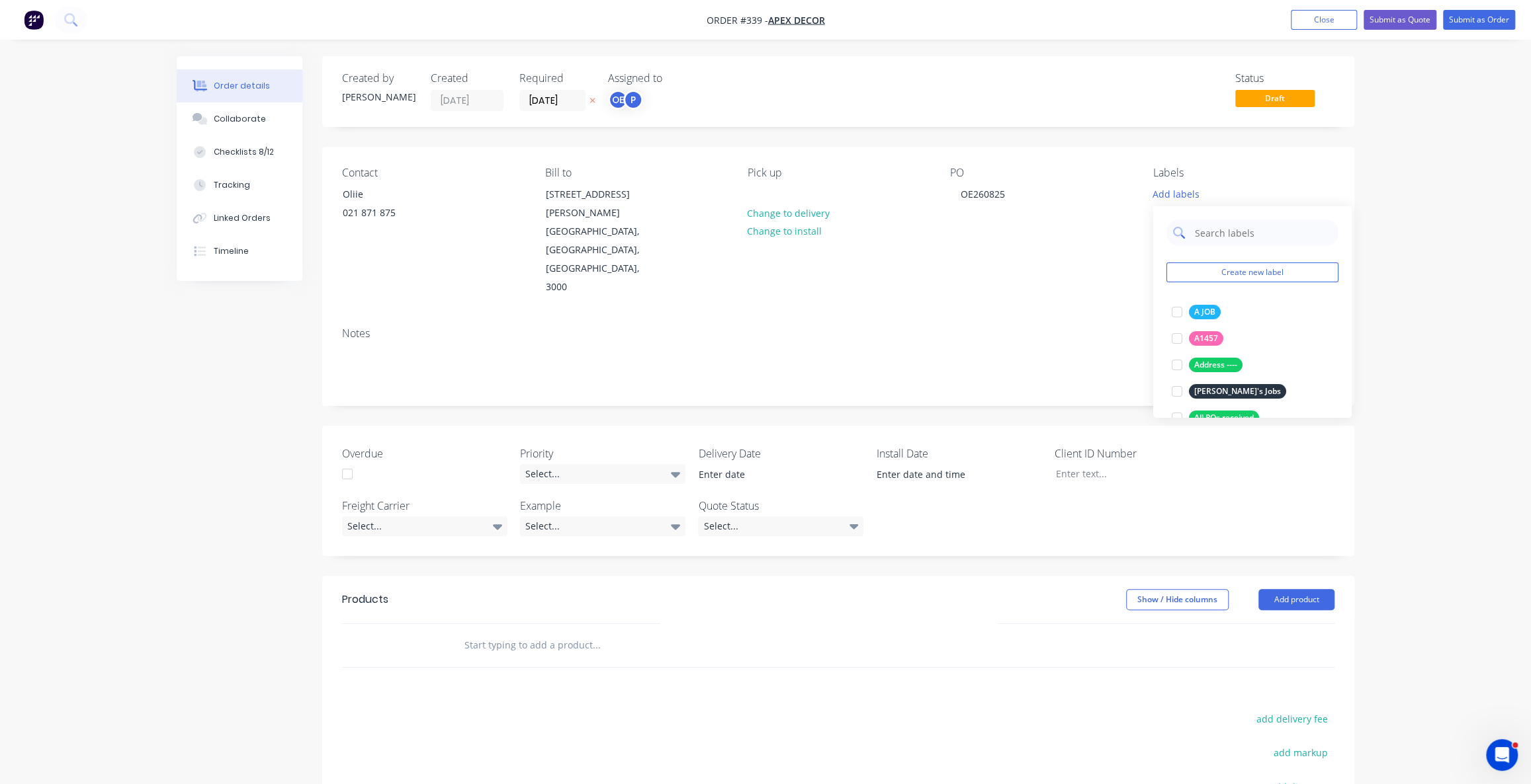
click at [1247, 238] on input "text" at bounding box center [1263, 232] width 139 height 26
type input "Project"
click at [1177, 311] on div at bounding box center [1177, 312] width 26 height 26
click at [1234, 231] on input "Project" at bounding box center [1263, 226] width 139 height 26
click at [1216, 229] on input "Project" at bounding box center [1263, 226] width 139 height 26
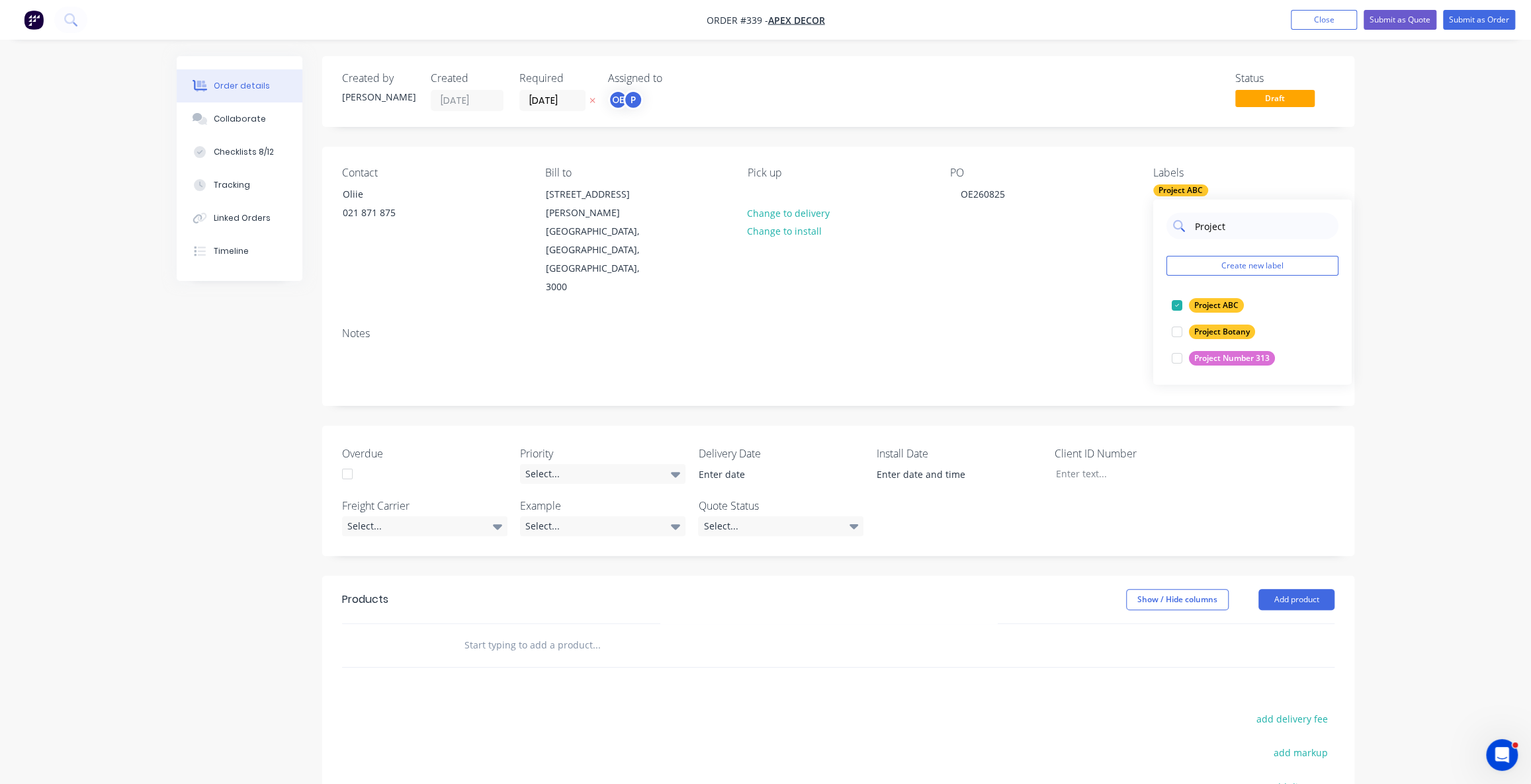
click at [1219, 228] on input "Project" at bounding box center [1263, 226] width 139 height 26
type input "Urgent"
click at [1180, 305] on div at bounding box center [1177, 305] width 26 height 26
click at [1207, 229] on input "Urgent" at bounding box center [1263, 226] width 139 height 26
click at [1210, 232] on input "Urgent" at bounding box center [1263, 226] width 139 height 26
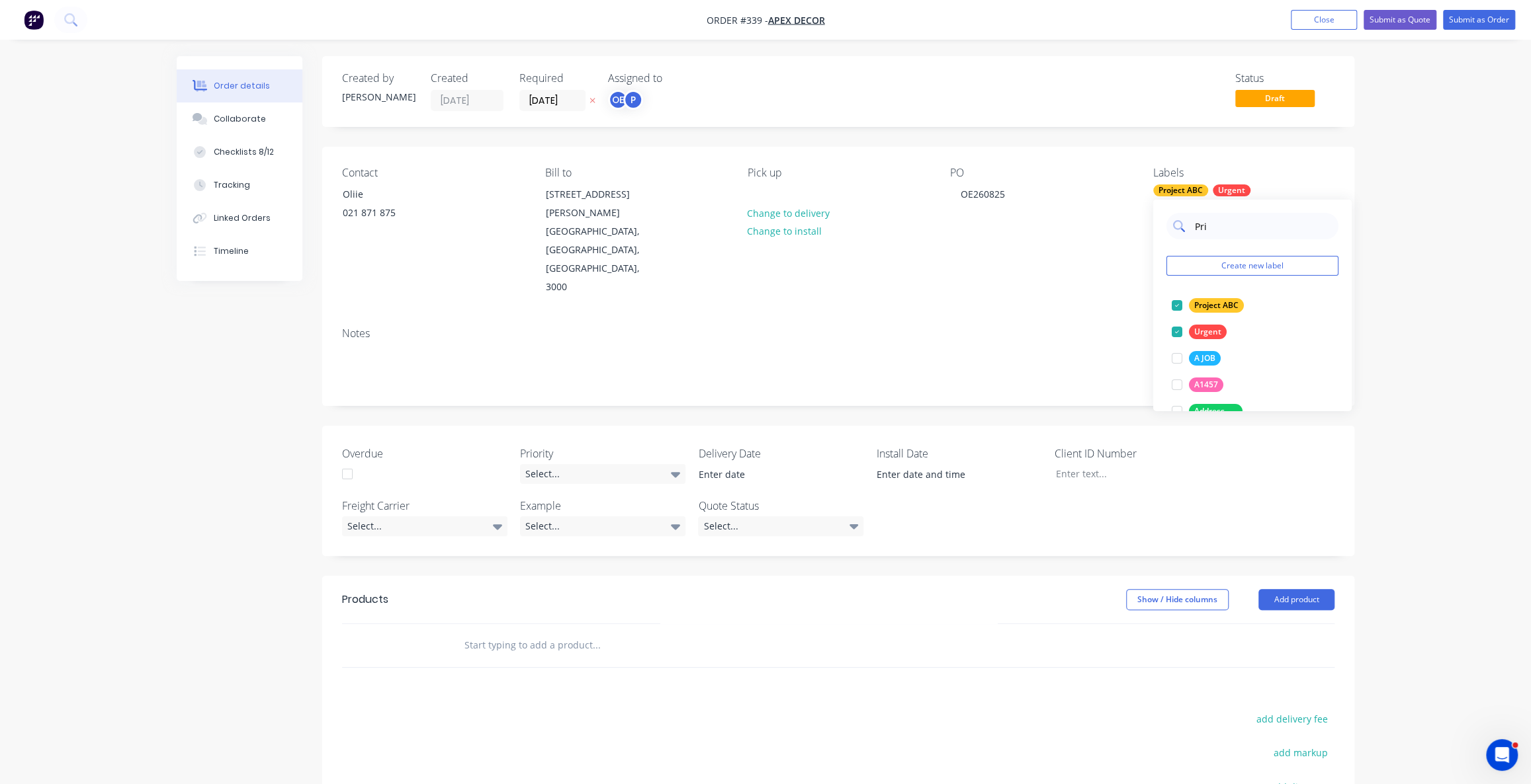
type input "Prio"
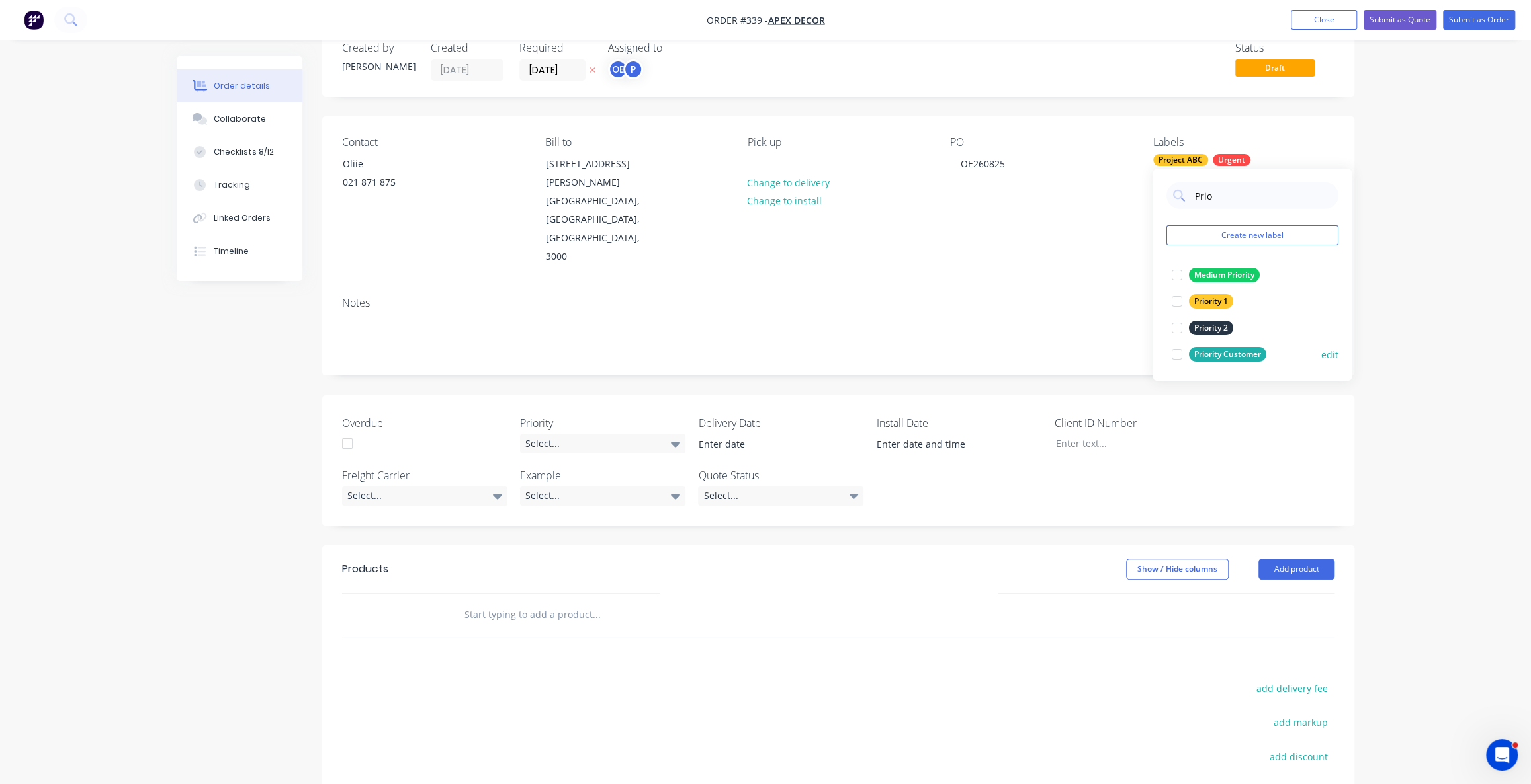
scroll to position [60, 0]
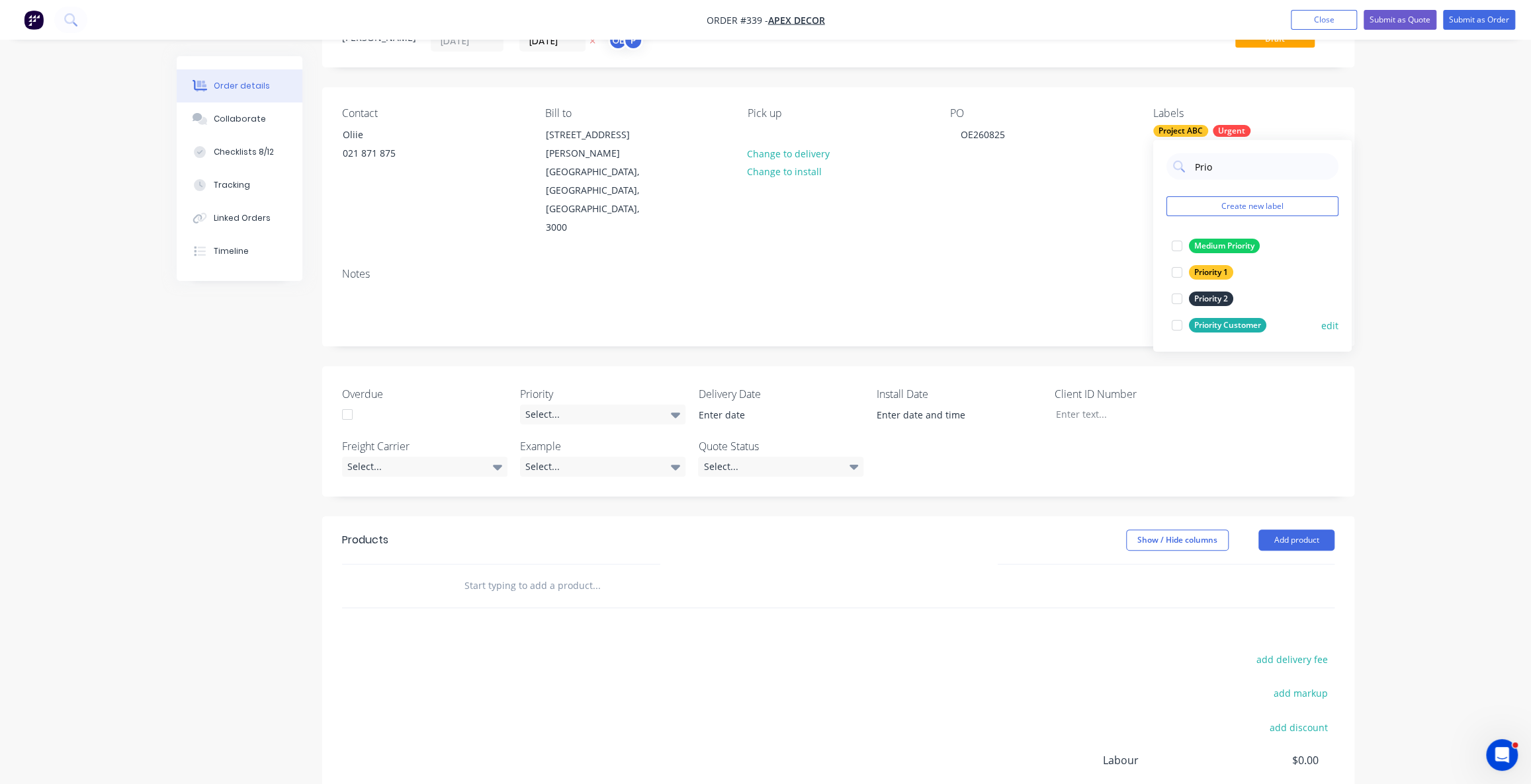
click at [1177, 326] on div at bounding box center [1177, 325] width 26 height 26
click at [1206, 164] on input "Prio" at bounding box center [1263, 167] width 139 height 26
click at [1207, 165] on input "Prio" at bounding box center [1263, 167] width 139 height 26
click at [1480, 477] on div "Order details Collaborate Checklists 8/12 Tracking Linked Orders Timeline Order…" at bounding box center [766, 443] width 1531 height 1006
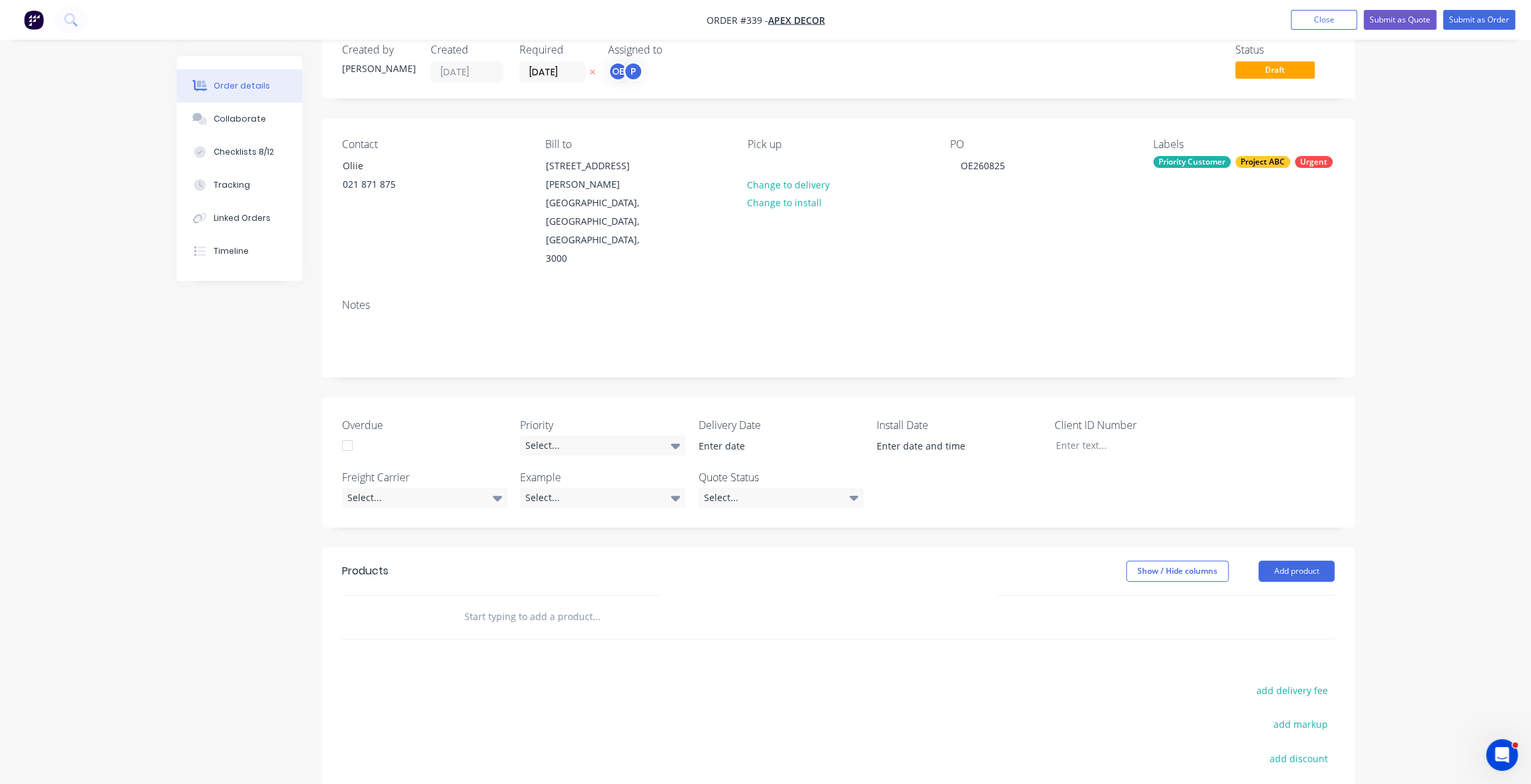
scroll to position [0, 0]
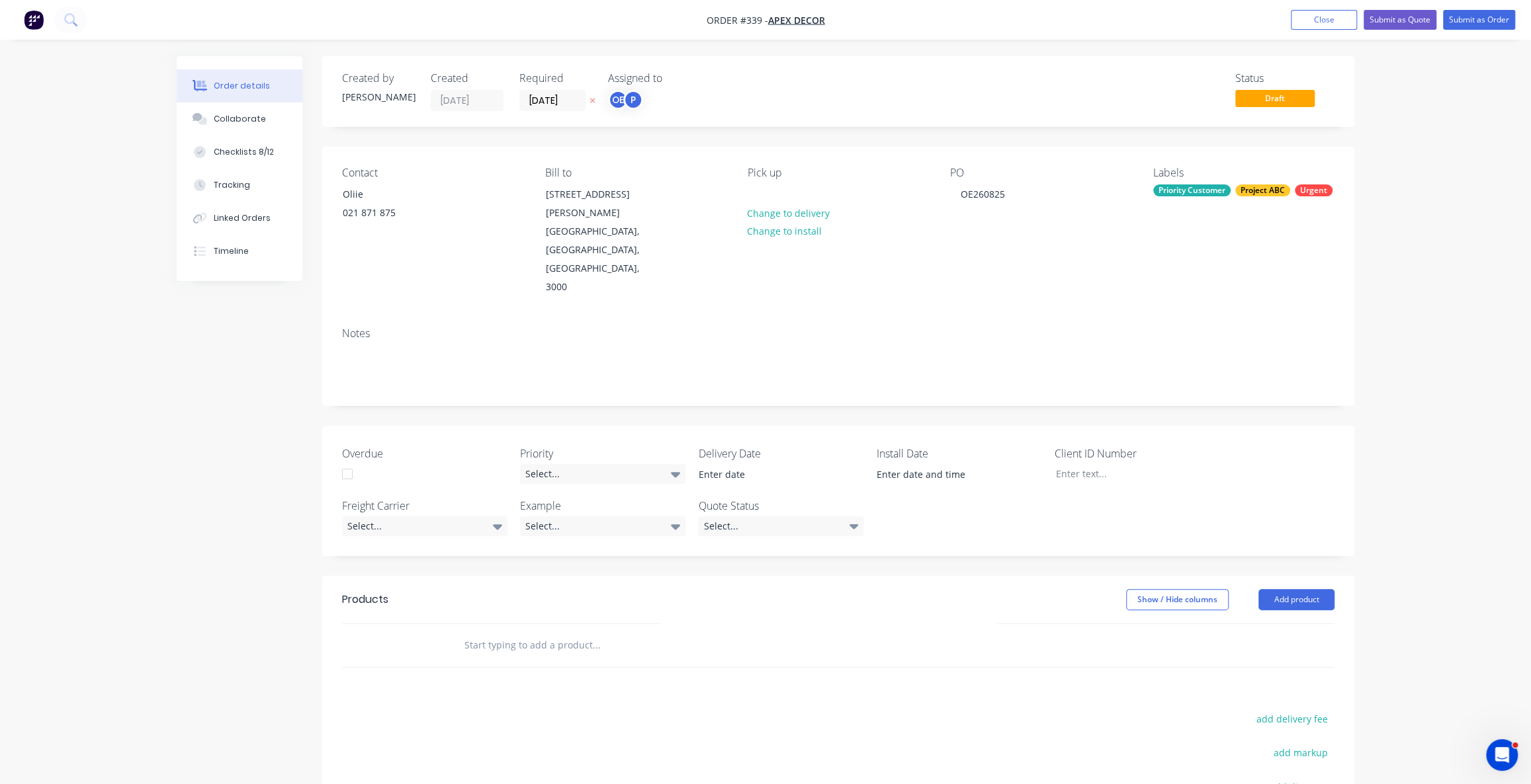
click at [1407, 420] on div "Order details Collaborate Checklists 8/12 Tracking Linked Orders Timeline Order…" at bounding box center [766, 503] width 1531 height 1006
click at [1187, 176] on div "Labels" at bounding box center [1244, 173] width 182 height 12
click at [1193, 200] on div "Labels Priority Customer Project ABC Urgent" at bounding box center [1244, 232] width 182 height 130
click at [1193, 194] on div "Priority Customer" at bounding box center [1192, 190] width 77 height 12
click at [1207, 310] on div "Powdercoating" at bounding box center [1223, 305] width 68 height 15
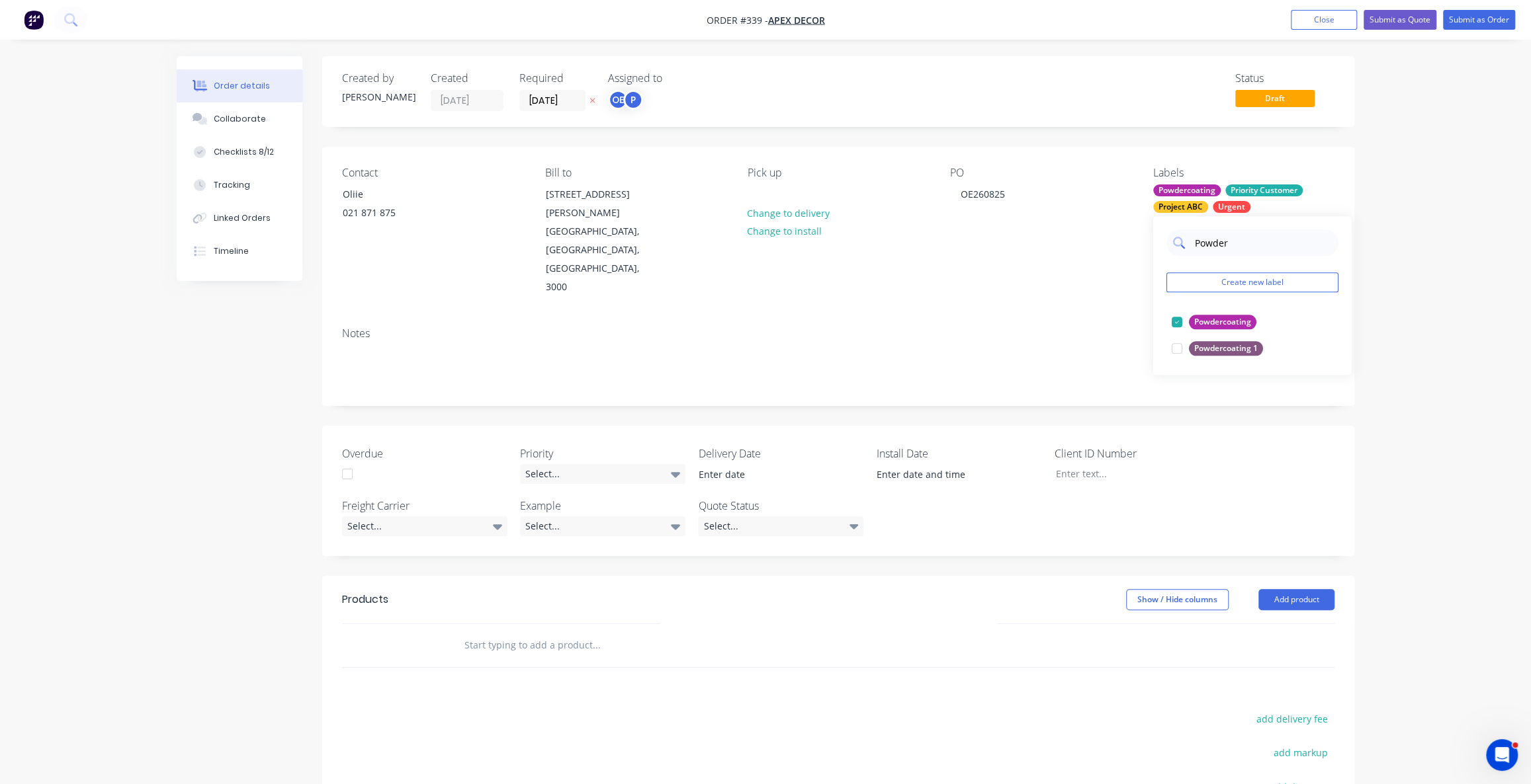
click at [1233, 248] on input "Powder" at bounding box center [1263, 243] width 139 height 26
click at [1215, 247] on input "Powder" at bounding box center [1263, 243] width 139 height 26
click at [1214, 247] on input "Powder" at bounding box center [1263, 243] width 139 height 26
type input "Cutting"
click at [1174, 322] on div at bounding box center [1177, 322] width 26 height 26
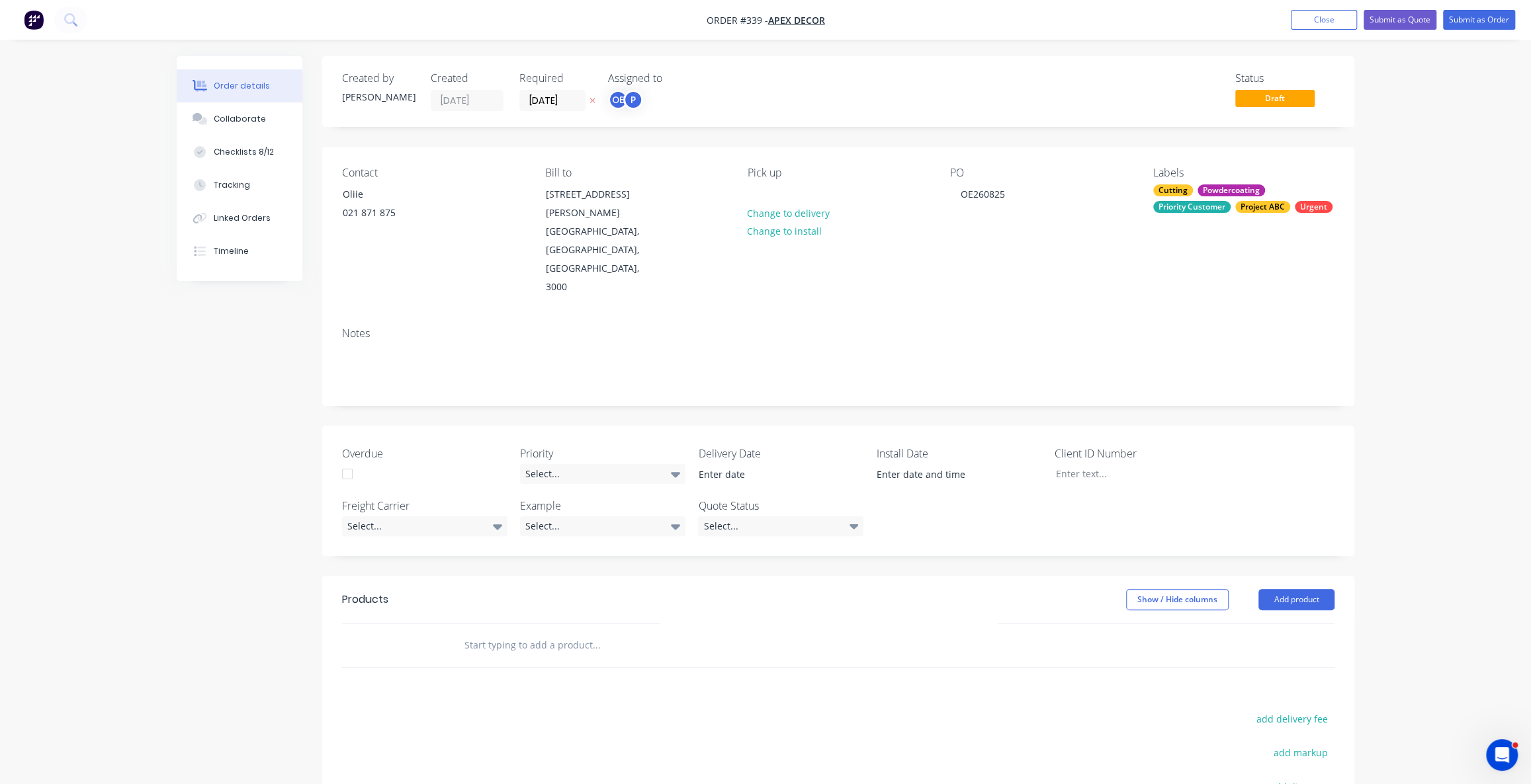
drag, startPoint x: 1522, startPoint y: 462, endPoint x: 1436, endPoint y: 421, distance: 95.3
click at [1523, 462] on div "Order details Collaborate Checklists 8/12 Tracking Linked Orders Timeline Order…" at bounding box center [766, 503] width 1531 height 1006
click at [1484, 410] on div "Order details Collaborate Checklists 8/12 Tracking Linked Orders Timeline Order…" at bounding box center [766, 503] width 1531 height 1006
click at [1439, 425] on div "Order details Collaborate Checklists 8/12 Tracking Linked Orders Timeline Order…" at bounding box center [766, 503] width 1531 height 1006
drag, startPoint x: 254, startPoint y: 359, endPoint x: 1329, endPoint y: 485, distance: 1082.4
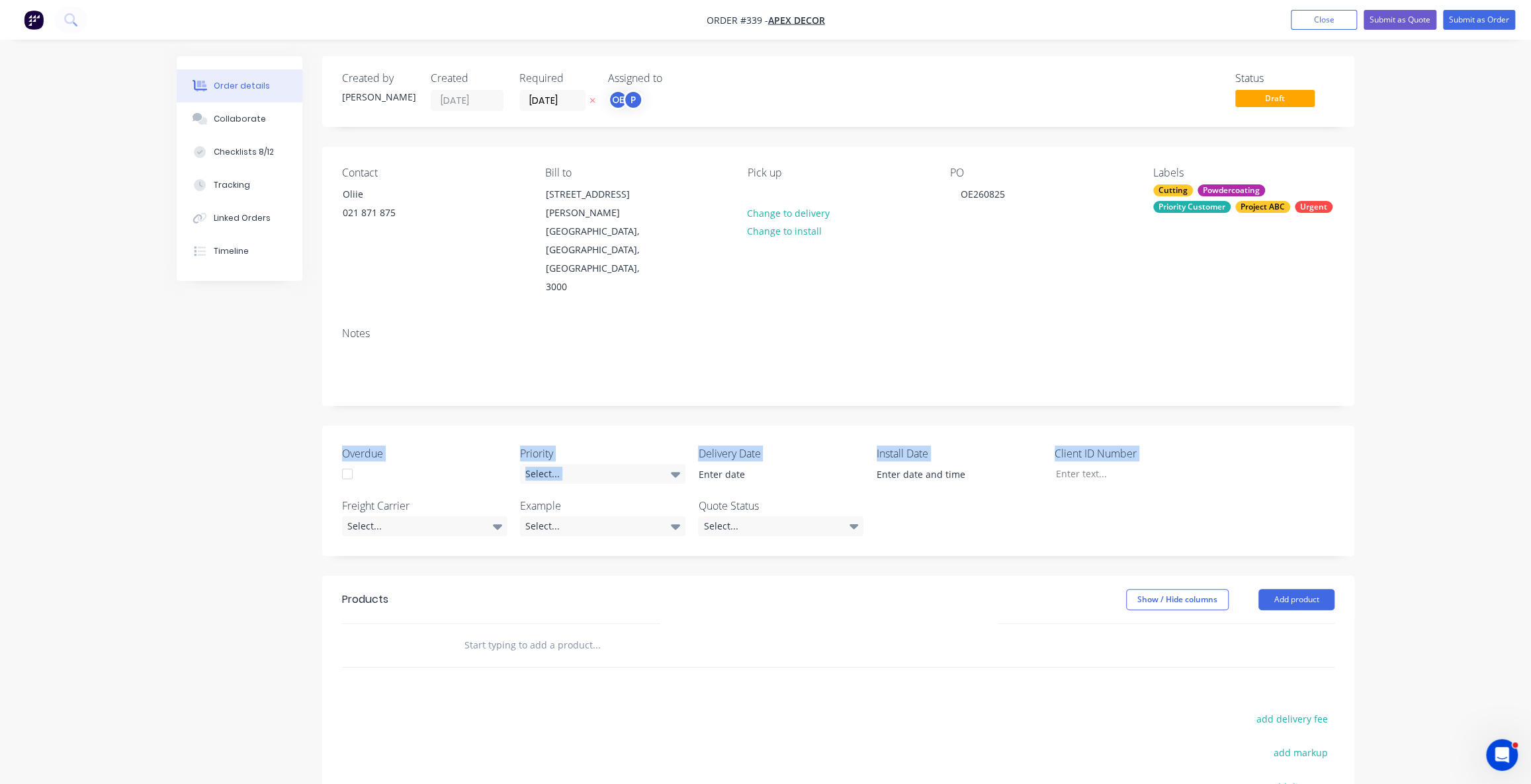
click at [1328, 487] on div "Created by Omar Created 26/08/25 Required 10/09/25 Assigned to OE P Status Draf…" at bounding box center [765, 530] width 1177 height 949
click at [1104, 483] on div "Overdue Priority Select... Delivery Date Install Date Client ID Number Freight …" at bounding box center [838, 490] width 1032 height 130
drag, startPoint x: 973, startPoint y: 469, endPoint x: 312, endPoint y: 400, distance: 664.6
click at [314, 400] on div "Created by Omar Created 26/08/25 Required 10/09/25 Assigned to OE P Status Draf…" at bounding box center [765, 530] width 1177 height 949
click at [1084, 468] on div "Overdue Priority Select... Delivery Date Install Date Client ID Number Freight …" at bounding box center [838, 490] width 1032 height 130
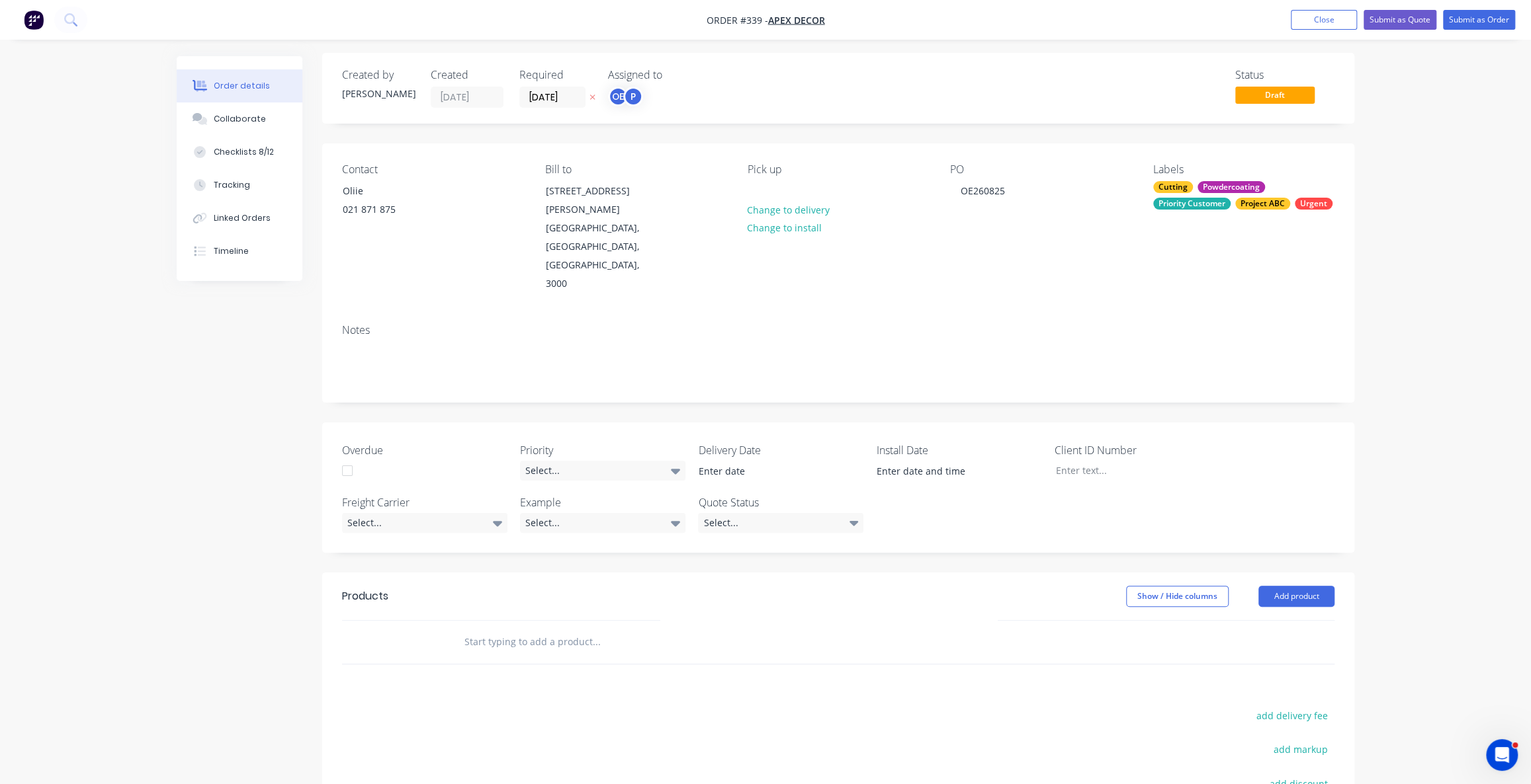
scroll to position [119, 0]
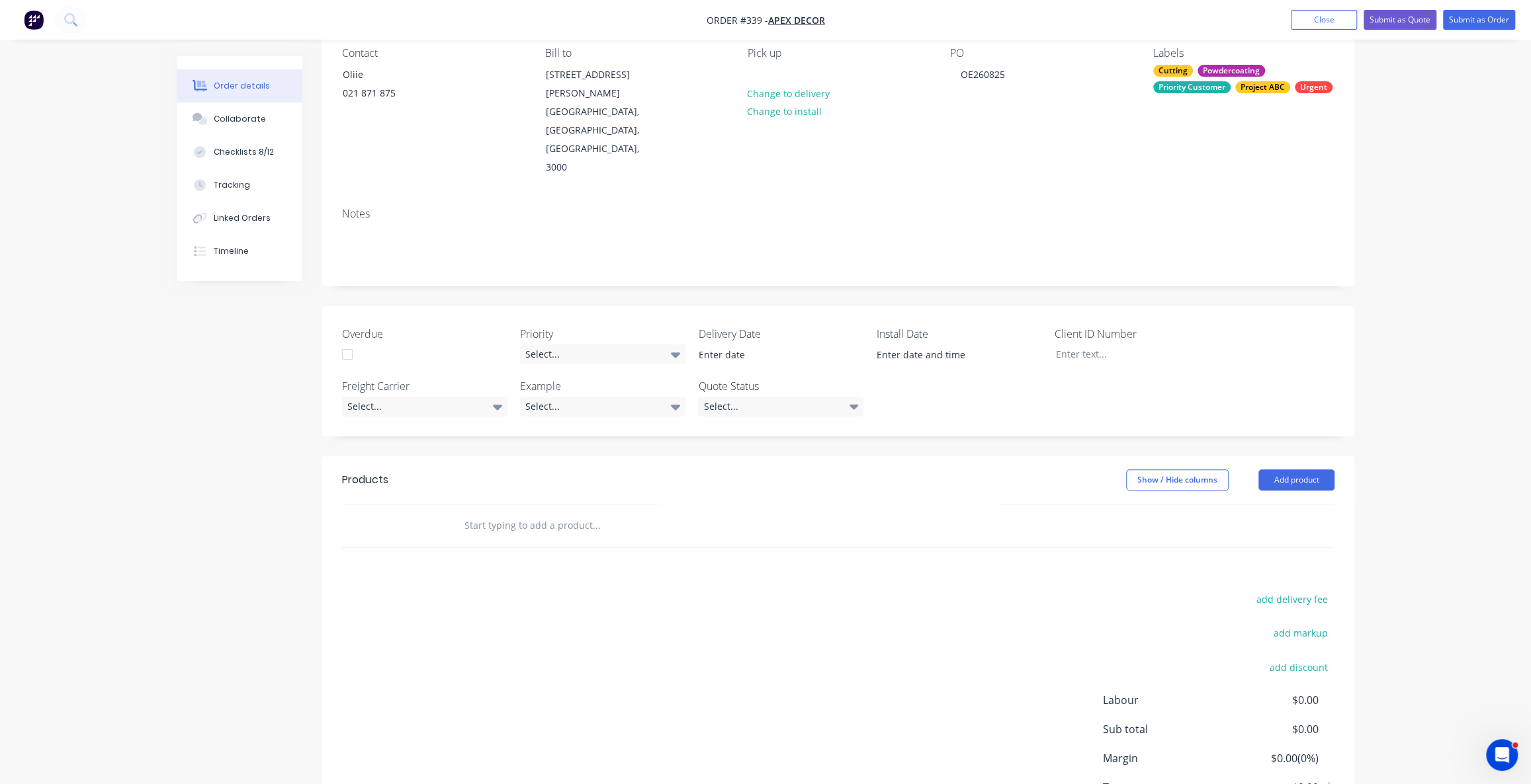
click at [551, 512] on input "text" at bounding box center [596, 525] width 265 height 26
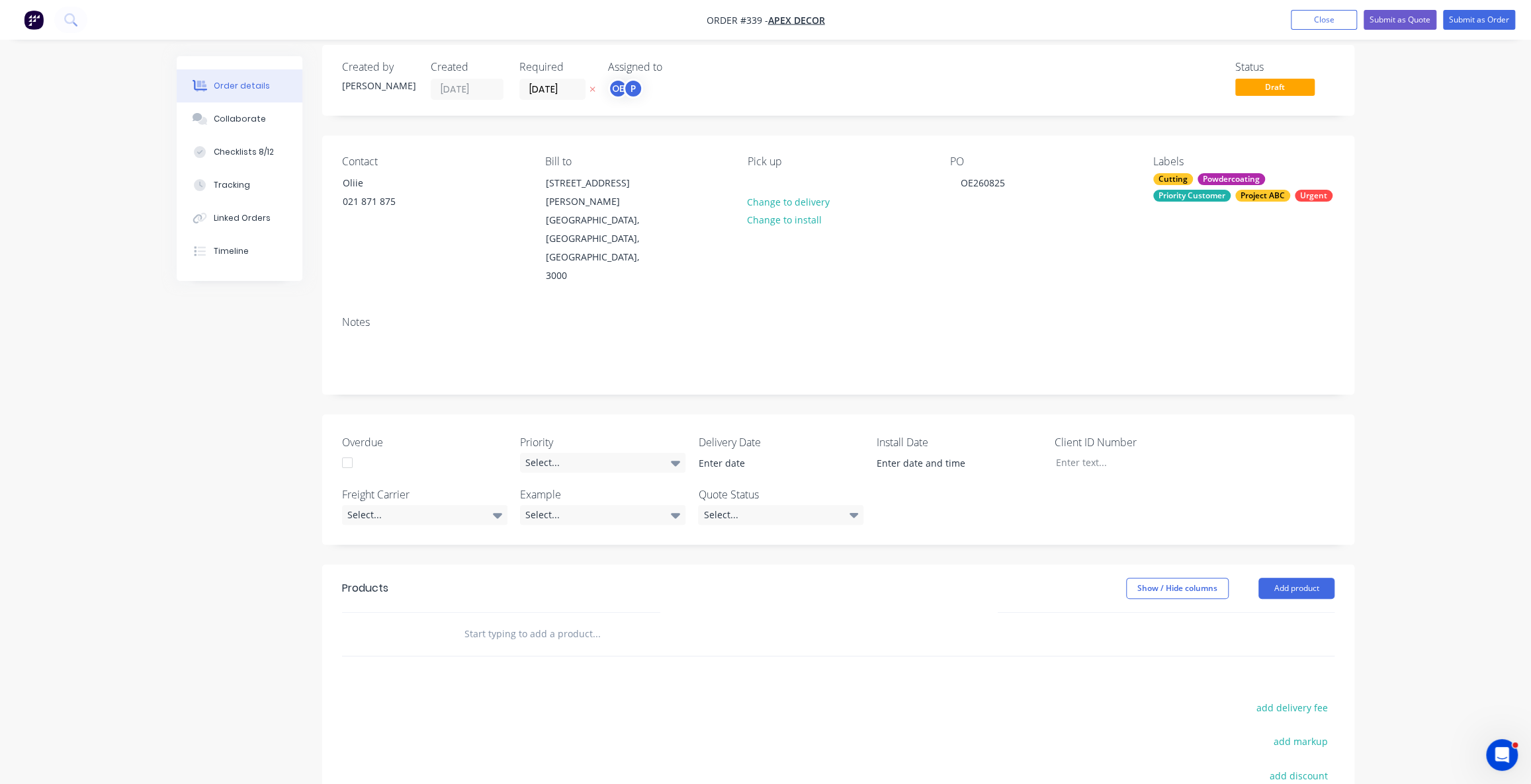
scroll to position [0, 0]
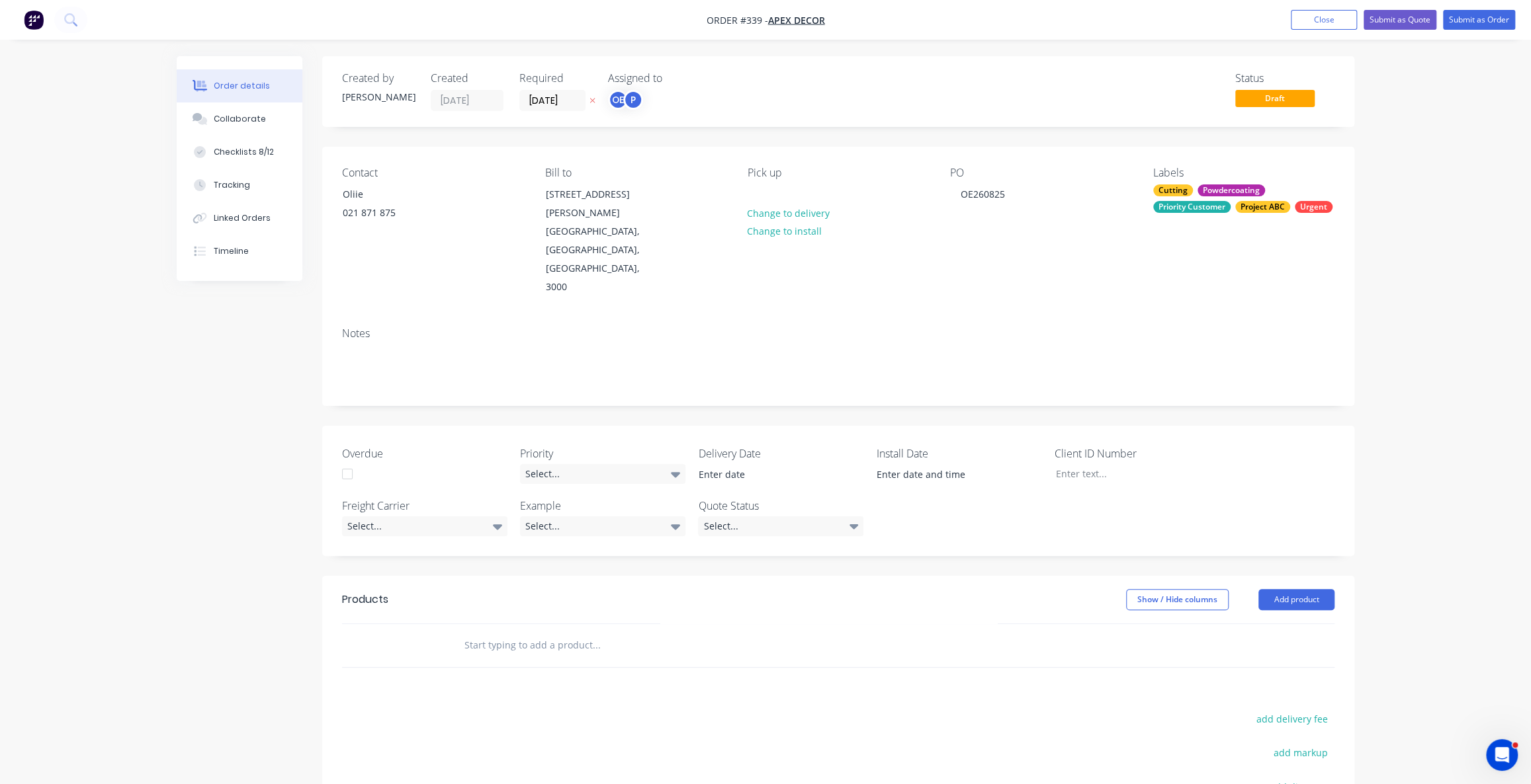
drag, startPoint x: 460, startPoint y: 399, endPoint x: 383, endPoint y: 406, distance: 77.3
click at [458, 446] on label "Overdue" at bounding box center [424, 454] width 165 height 16
click at [380, 446] on label "Overdue" at bounding box center [424, 454] width 165 height 16
click at [391, 464] on div at bounding box center [424, 474] width 165 height 20
click at [402, 464] on div at bounding box center [424, 474] width 165 height 20
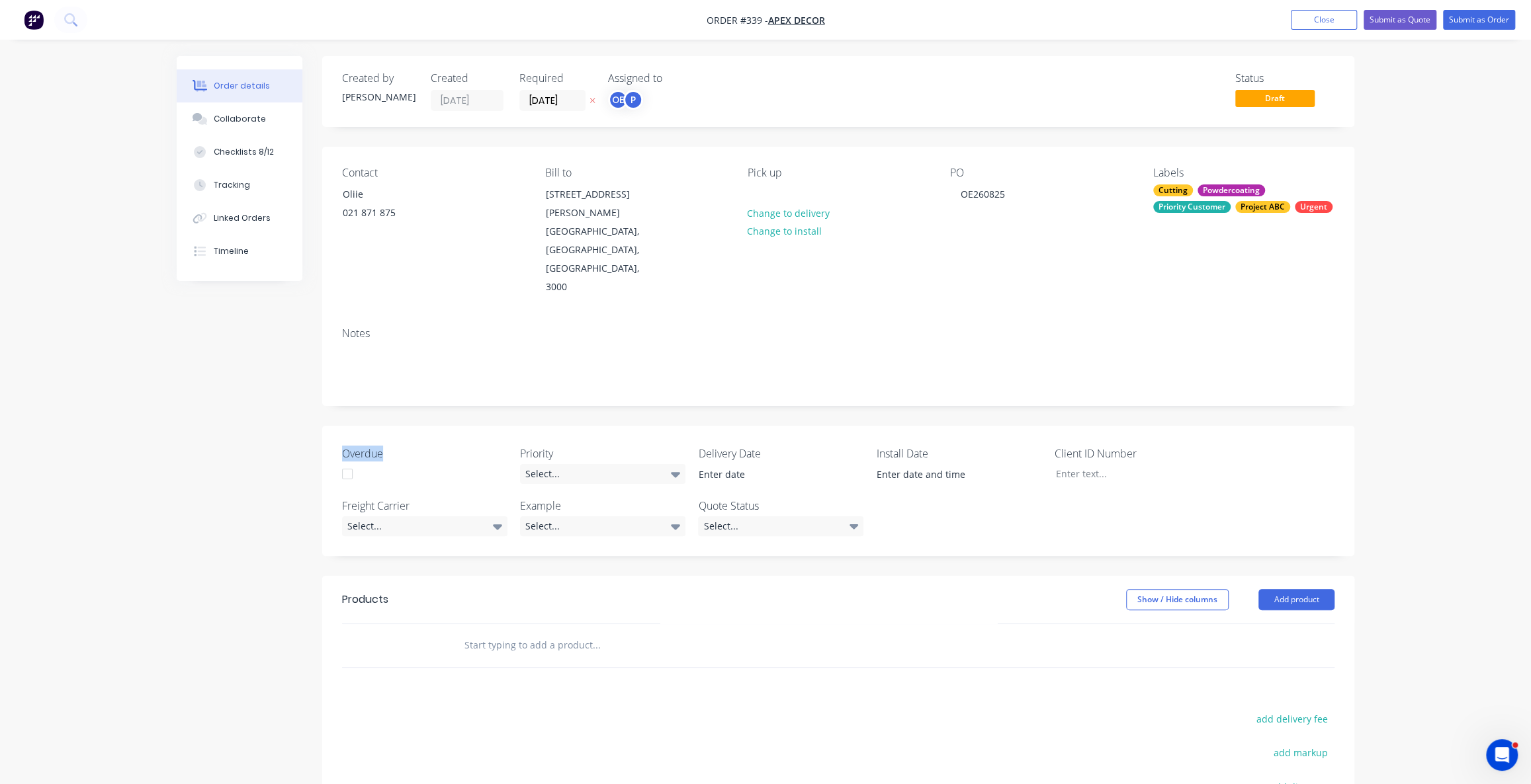
drag, startPoint x: 337, startPoint y: 396, endPoint x: 391, endPoint y: 410, distance: 55.8
click at [391, 426] on div "Overdue Priority Select... Delivery Date Install Date Client ID Number Freight …" at bounding box center [838, 490] width 1032 height 130
click at [483, 464] on div at bounding box center [424, 474] width 165 height 20
click at [480, 464] on div at bounding box center [424, 474] width 165 height 20
click at [545, 446] on label "Priority" at bounding box center [602, 454] width 165 height 16
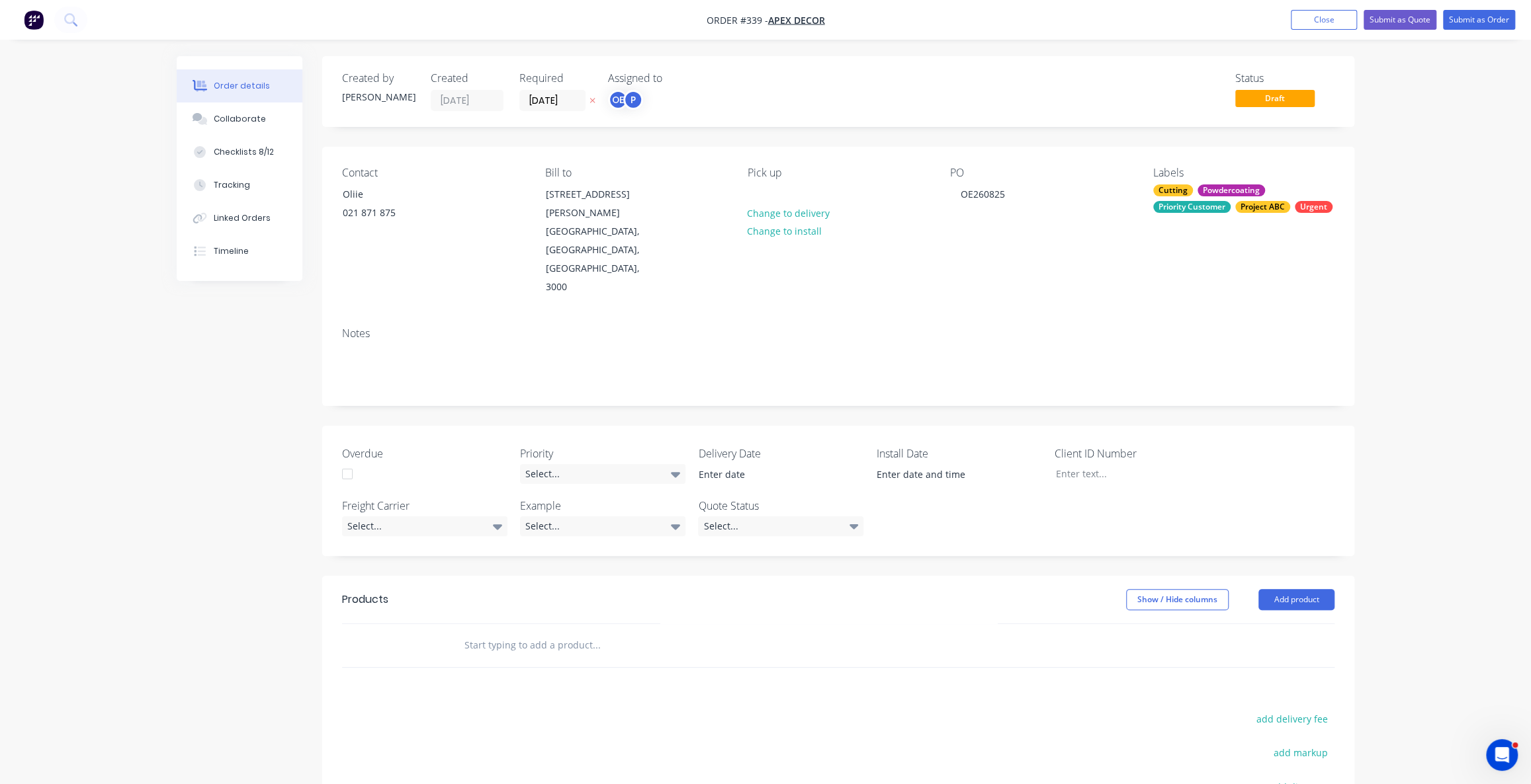
click at [364, 446] on label "Overdue" at bounding box center [424, 454] width 165 height 16
drag, startPoint x: 526, startPoint y: 397, endPoint x: 542, endPoint y: 398, distance: 16.0
click at [527, 446] on label "Priority" at bounding box center [602, 454] width 165 height 16
click at [347, 461] on div at bounding box center [347, 474] width 26 height 26
click at [593, 464] on div "Select..." at bounding box center [602, 474] width 165 height 20
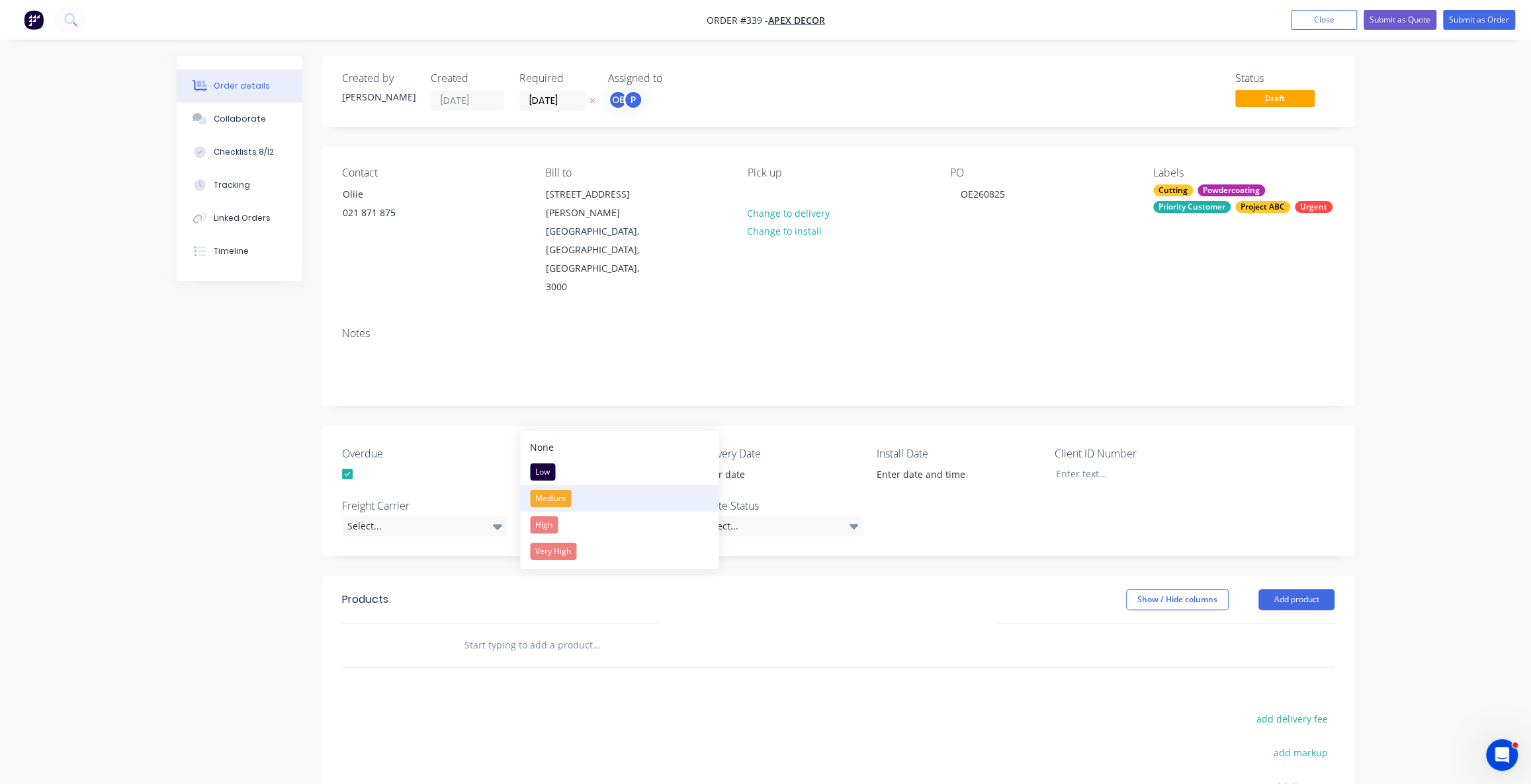
click at [582, 503] on button "Medium" at bounding box center [619, 498] width 198 height 26
click at [750, 517] on div "Select..." at bounding box center [780, 526] width 165 height 20
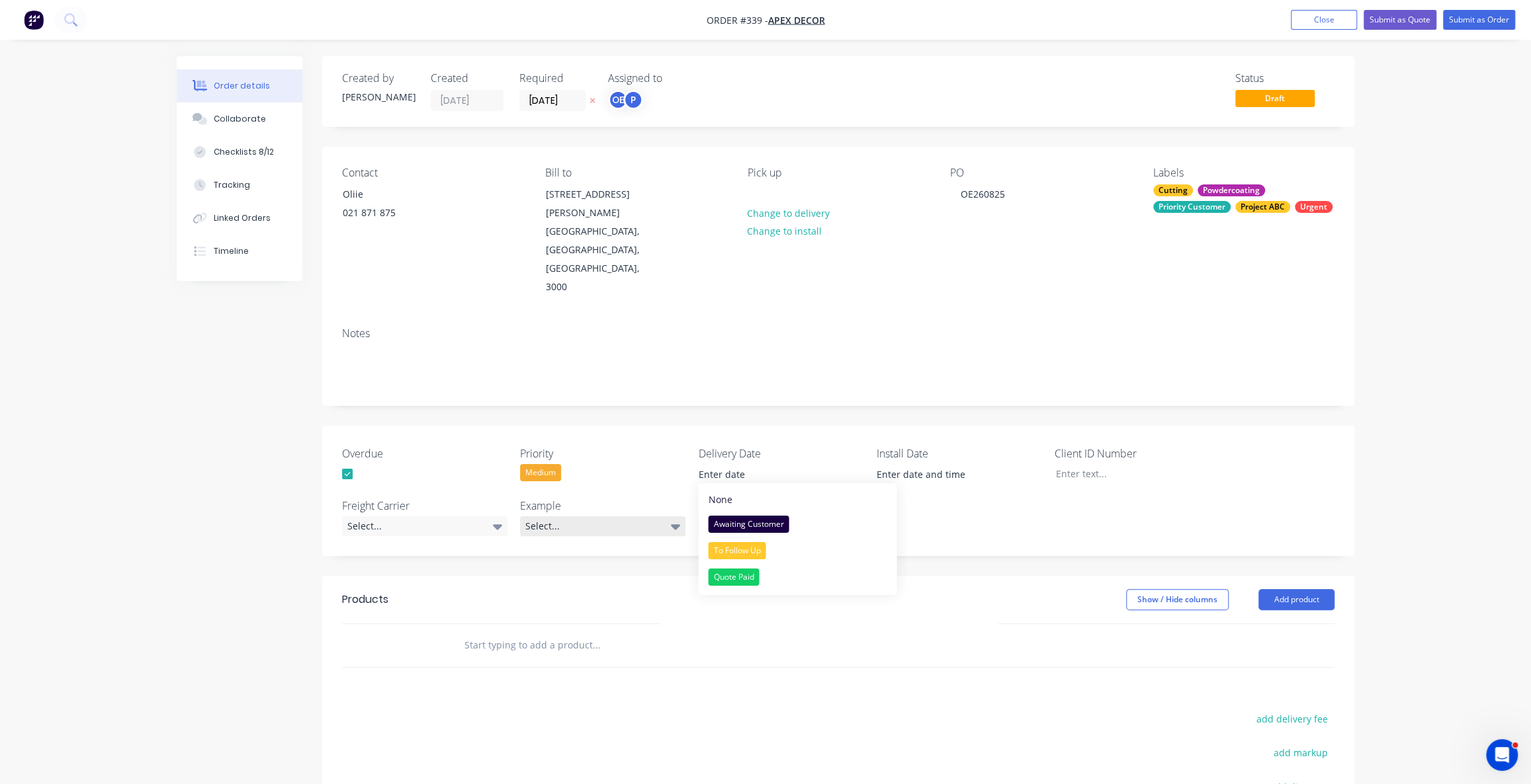
click at [616, 517] on div "Select..." at bounding box center [602, 526] width 165 height 20
click at [536, 524] on div at bounding box center [535, 528] width 26 height 26
click at [537, 575] on div at bounding box center [535, 578] width 26 height 26
click at [1050, 455] on div "Overdue Priority Medium Delivery Date Install Date Client ID Number Freight Car…" at bounding box center [838, 490] width 1032 height 130
click at [721, 465] on input at bounding box center [772, 474] width 165 height 20
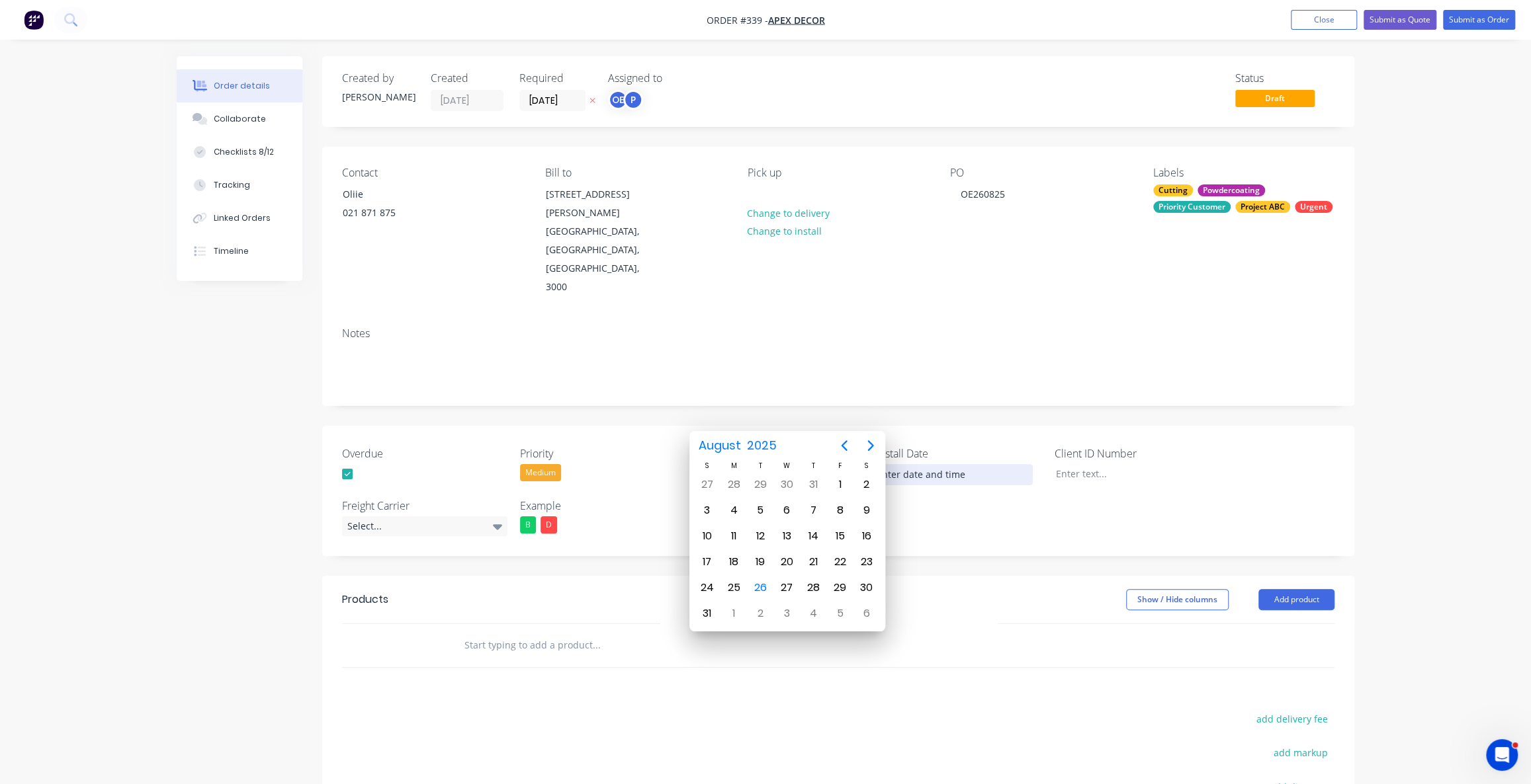
click at [903, 465] on input at bounding box center [950, 474] width 165 height 20
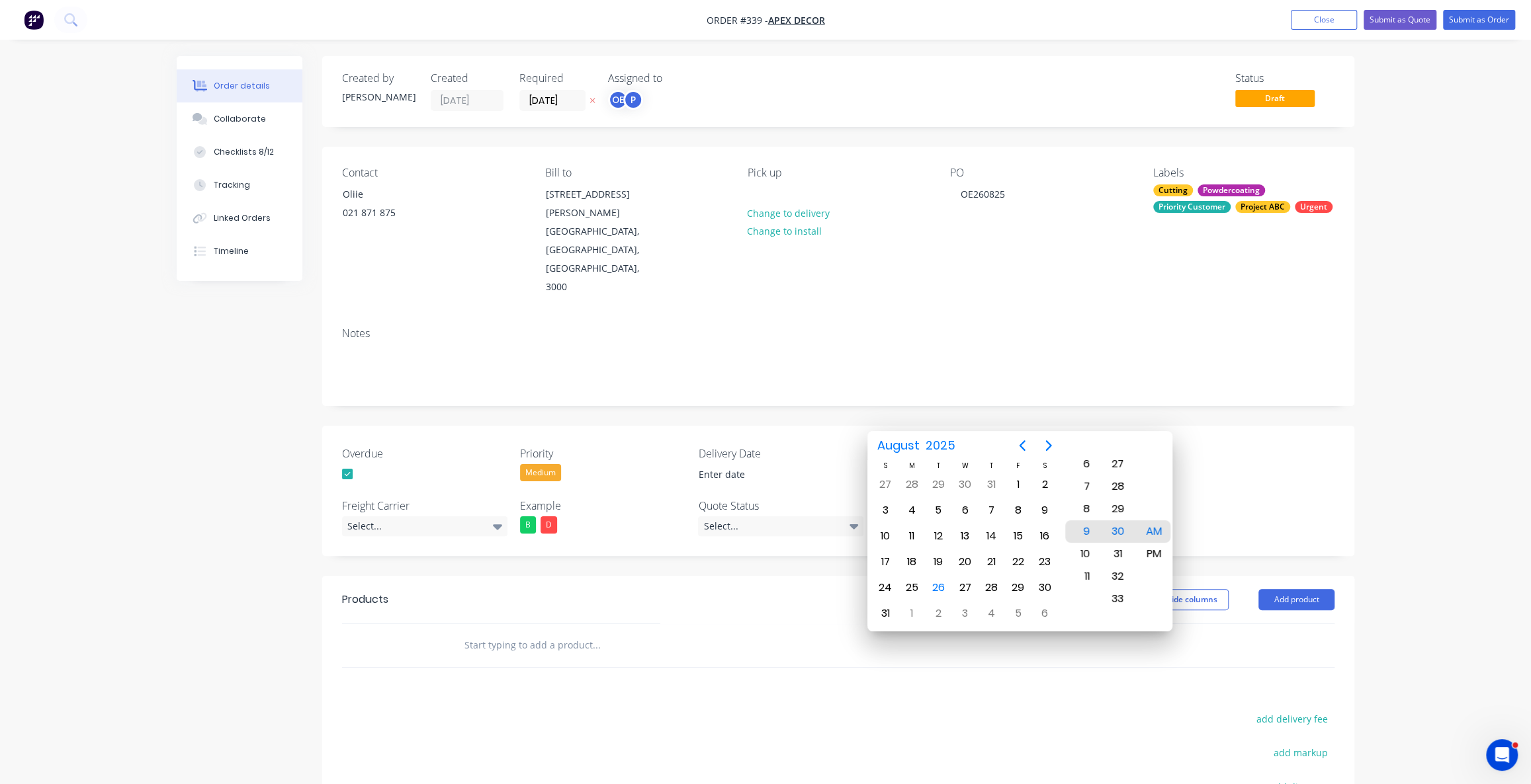
click at [1250, 458] on div "Overdue Priority Medium Delivery Date Install Date Client ID Number Freight Car…" at bounding box center [838, 490] width 1032 height 130
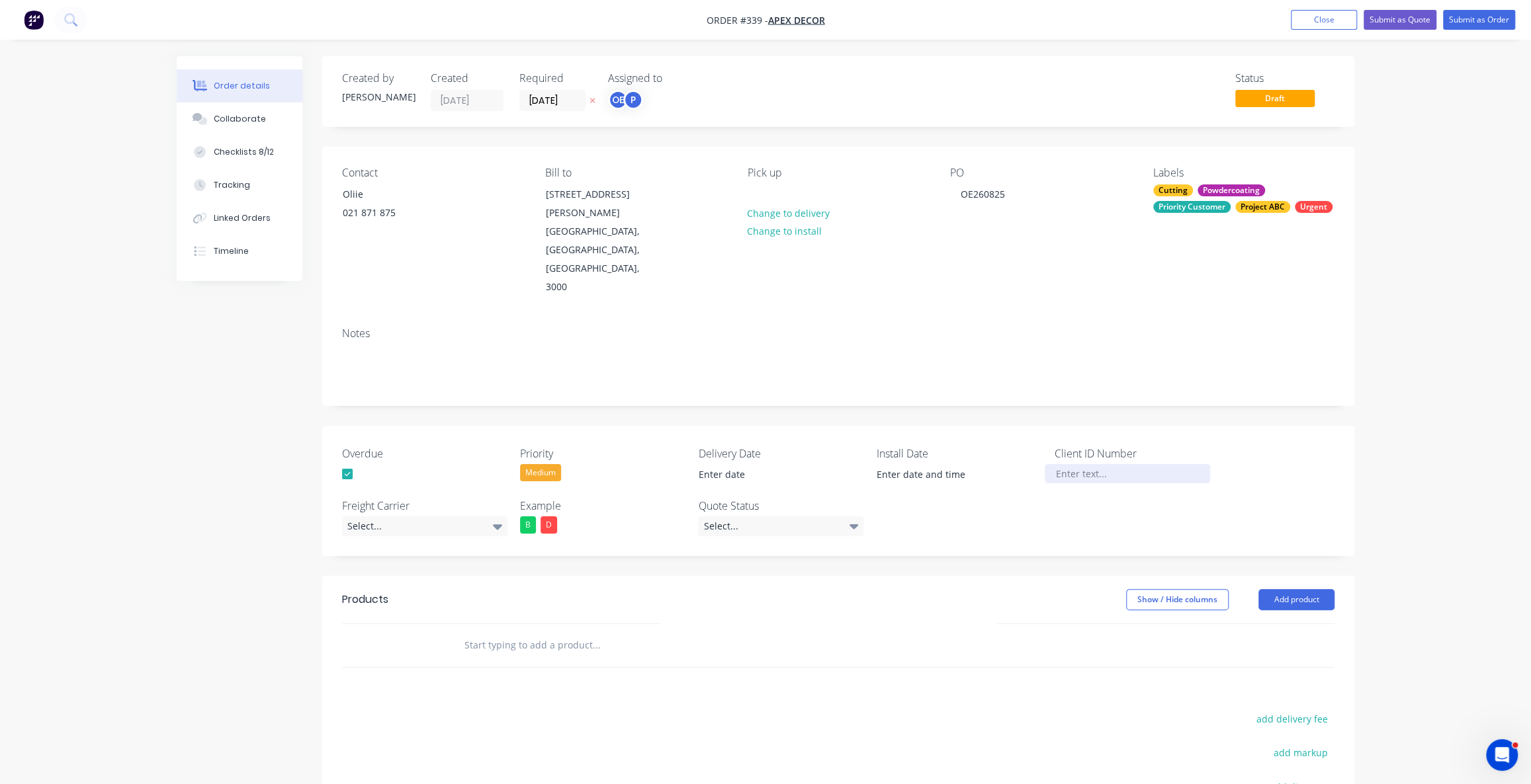
click at [1095, 464] on div at bounding box center [1127, 474] width 165 height 19
click at [427, 517] on div "Select..." at bounding box center [424, 526] width 165 height 20
click at [214, 359] on div "Created by Omar Created 26/08/25 Required 10/09/25 Assigned to OE P Status Draf…" at bounding box center [765, 530] width 1177 height 949
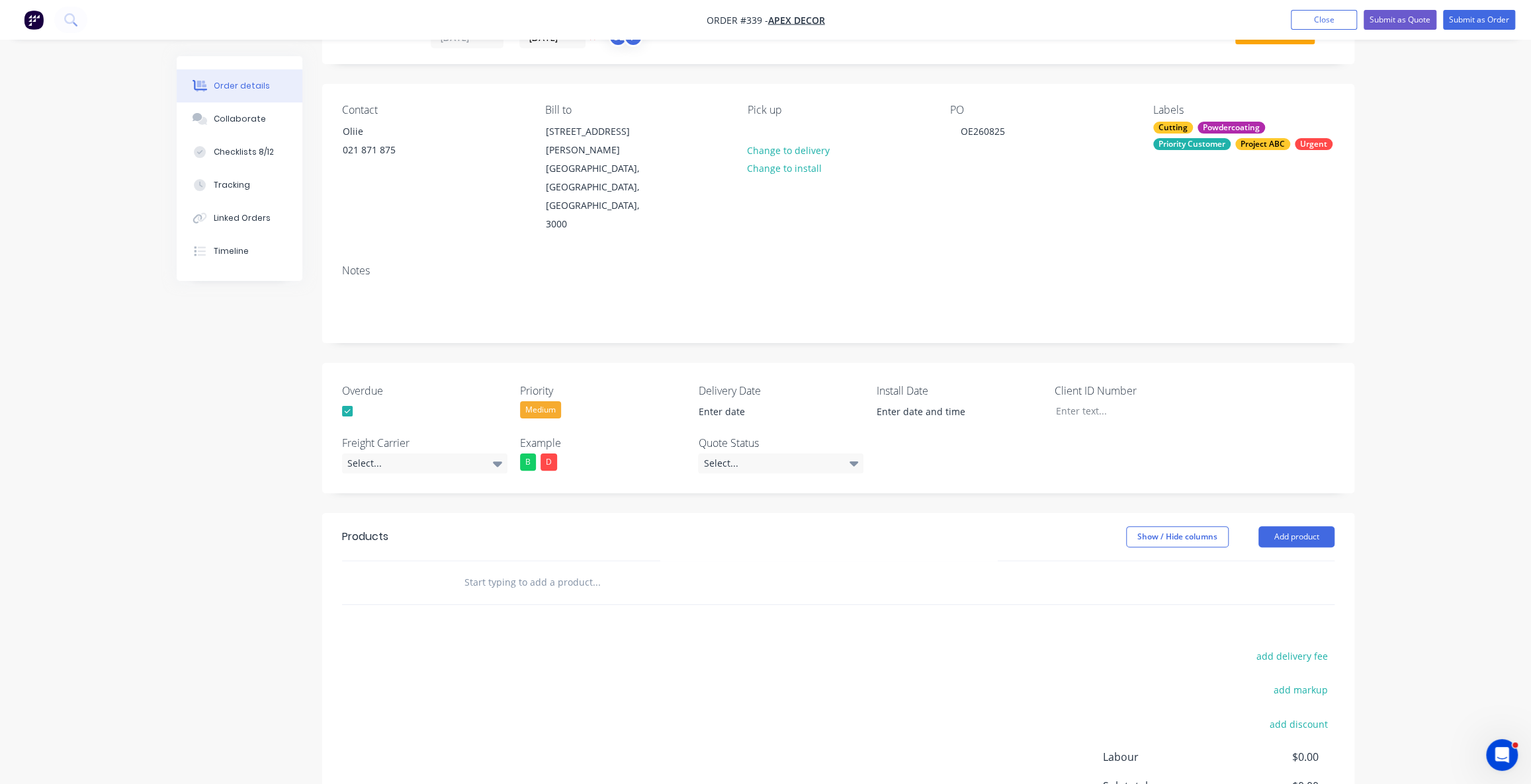
scroll to position [165, 0]
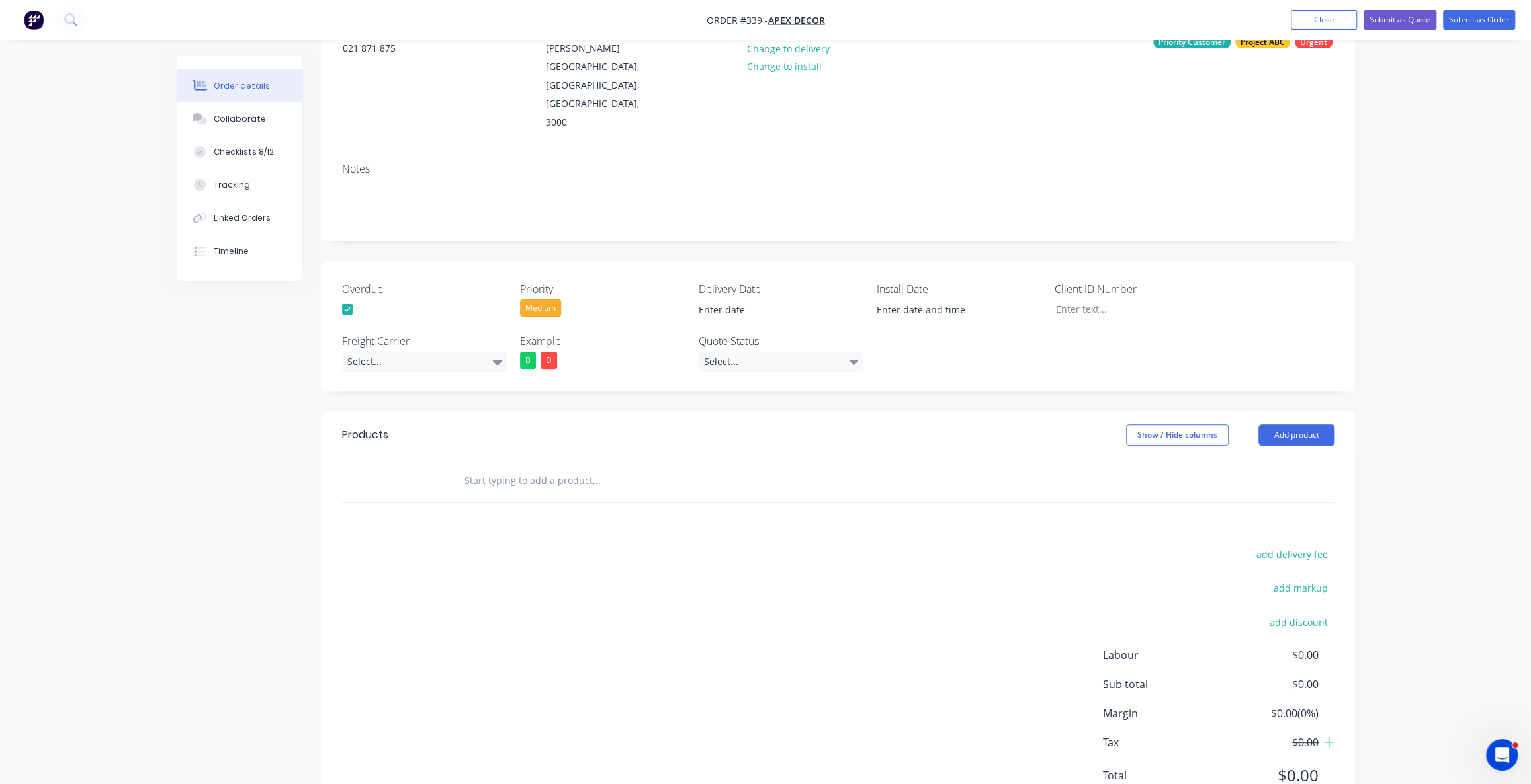
click at [1460, 430] on div "Order details Collaborate Checklists 8/12 Tracking Linked Orders Timeline Order…" at bounding box center [766, 338] width 1531 height 1006
click at [501, 468] on input "text" at bounding box center [596, 481] width 265 height 26
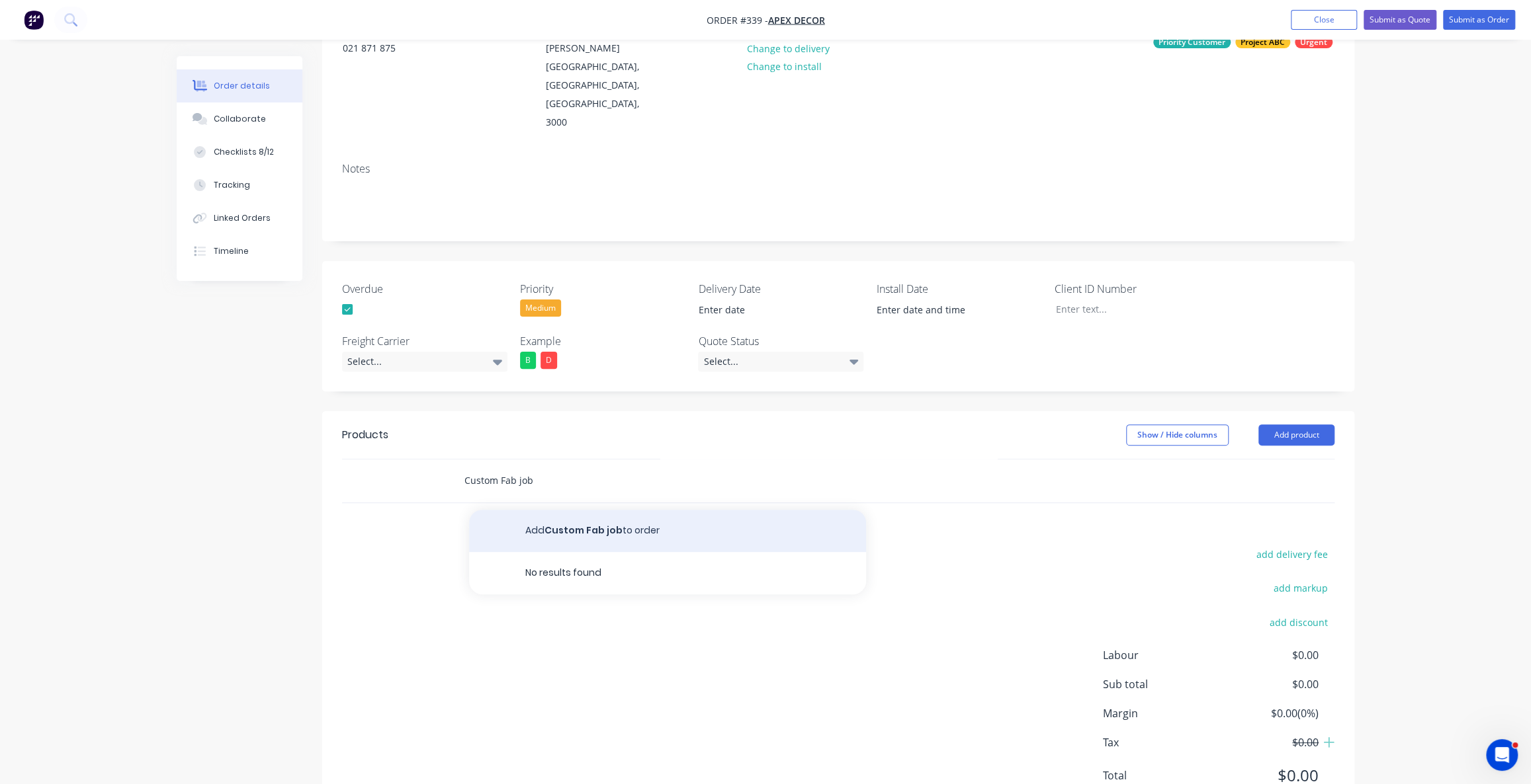
type input "Custom Fab job"
click at [578, 510] on button "Add Custom Fab job to order" at bounding box center [667, 531] width 397 height 42
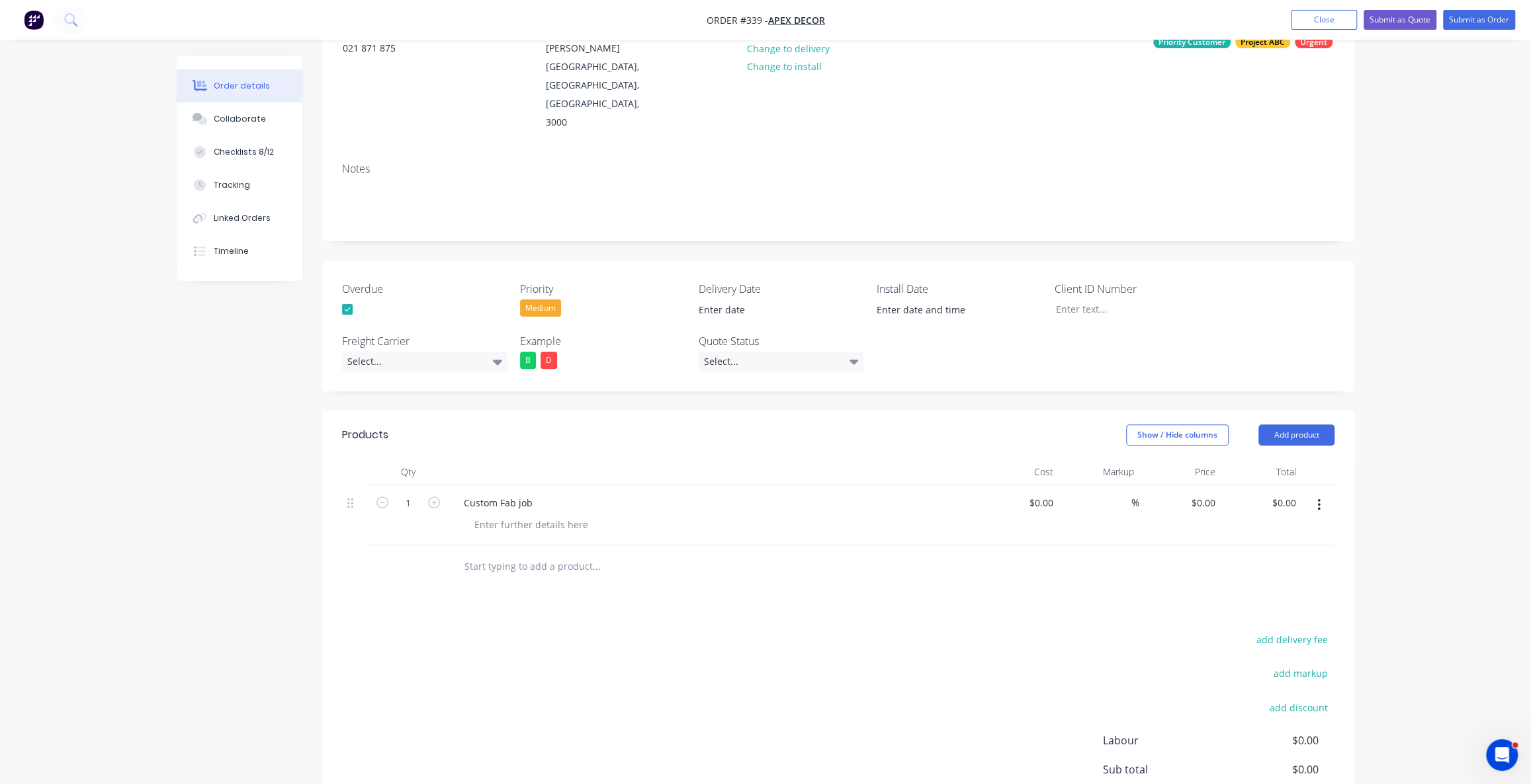
click at [644, 631] on div "add delivery fee add markup add discount Labour $0.00 Sub total $0.00 Margin $0…" at bounding box center [838, 758] width 992 height 255
click at [1045, 493] on input at bounding box center [1043, 503] width 31 height 19
type input "$5,000.00"
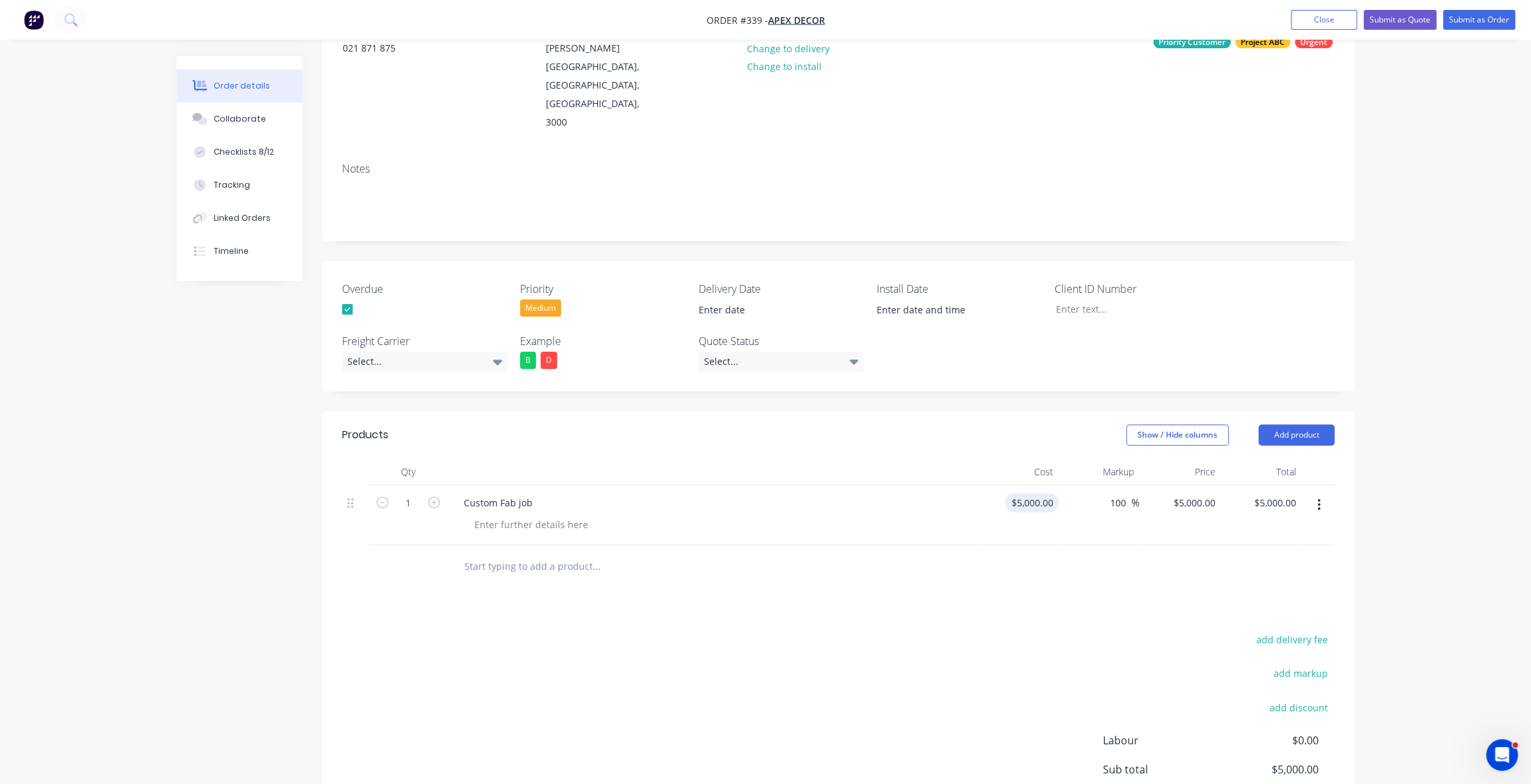
type input "100"
type input "10000"
type input "$10,000.00"
click at [1439, 509] on div "Order details Collaborate Checklists 8/12 Tracking Linked Orders Timeline Order…" at bounding box center [766, 380] width 1531 height 1091
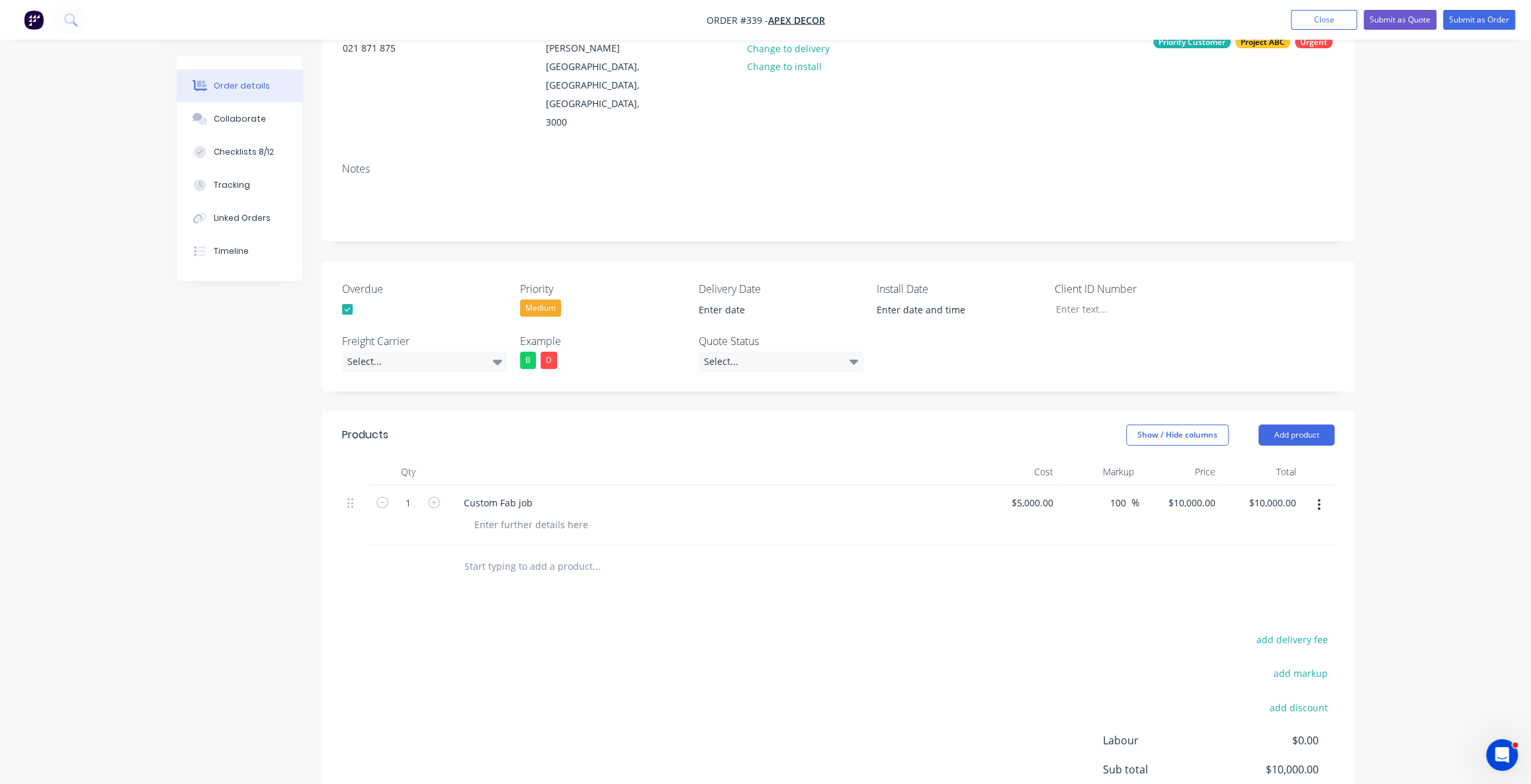
click at [1400, 497] on div "Order details Collaborate Checklists 8/12 Tracking Linked Orders Timeline Order…" at bounding box center [766, 380] width 1531 height 1091
click at [489, 515] on div at bounding box center [531, 525] width 135 height 19
click at [636, 542] on div "Products Show / Hide columns Add product Qty Cost Markup Price Total 1 Custom F…" at bounding box center [838, 659] width 1032 height 495
click at [1320, 498] on icon "button" at bounding box center [1319, 505] width 4 height 15
click at [1285, 610] on div "Delete" at bounding box center [1271, 619] width 102 height 19
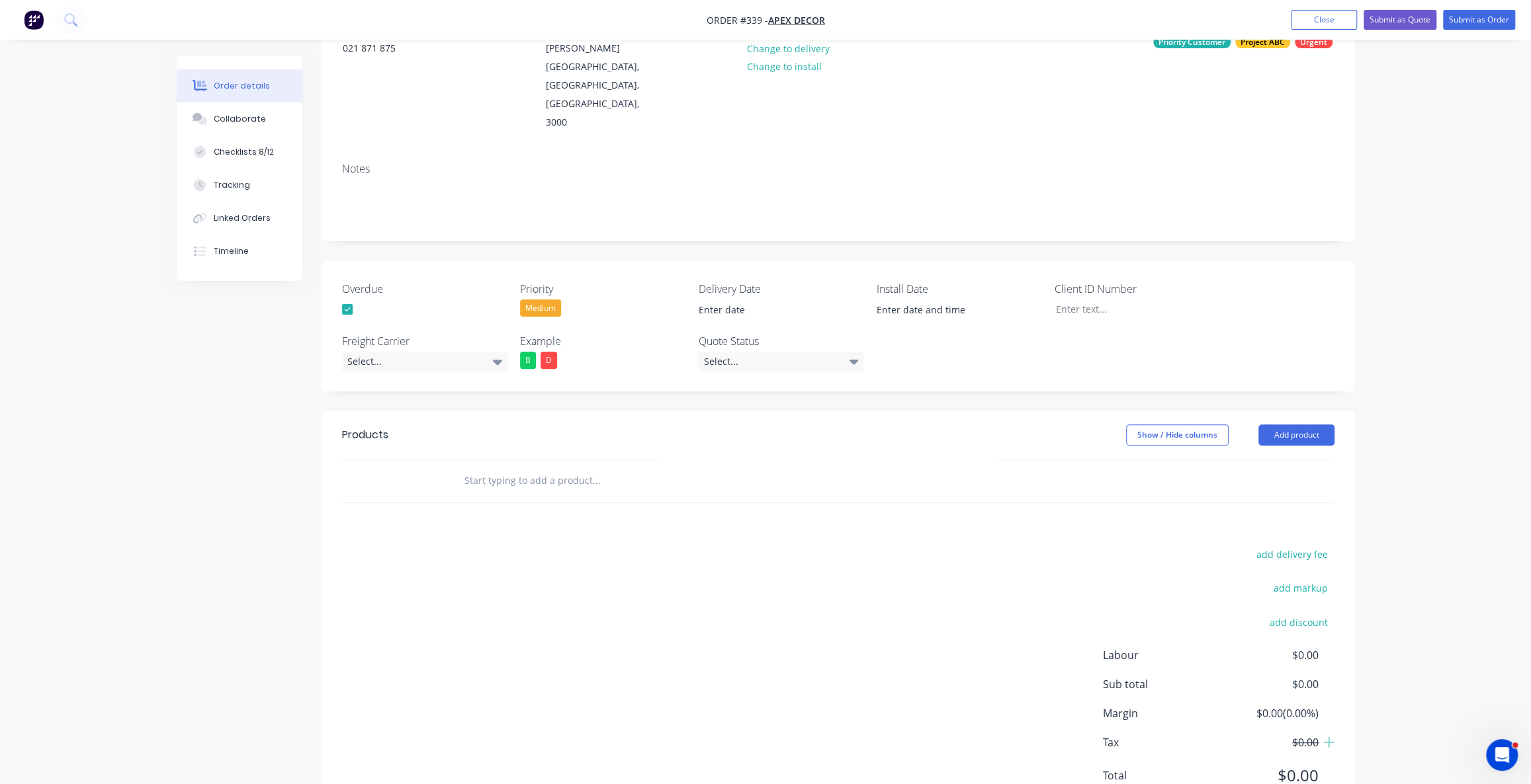
click at [1422, 456] on div "Order details Collaborate Checklists 8/12 Tracking Linked Orders Timeline Order…" at bounding box center [766, 338] width 1531 height 1006
click at [1309, 425] on button "Add product" at bounding box center [1296, 435] width 76 height 21
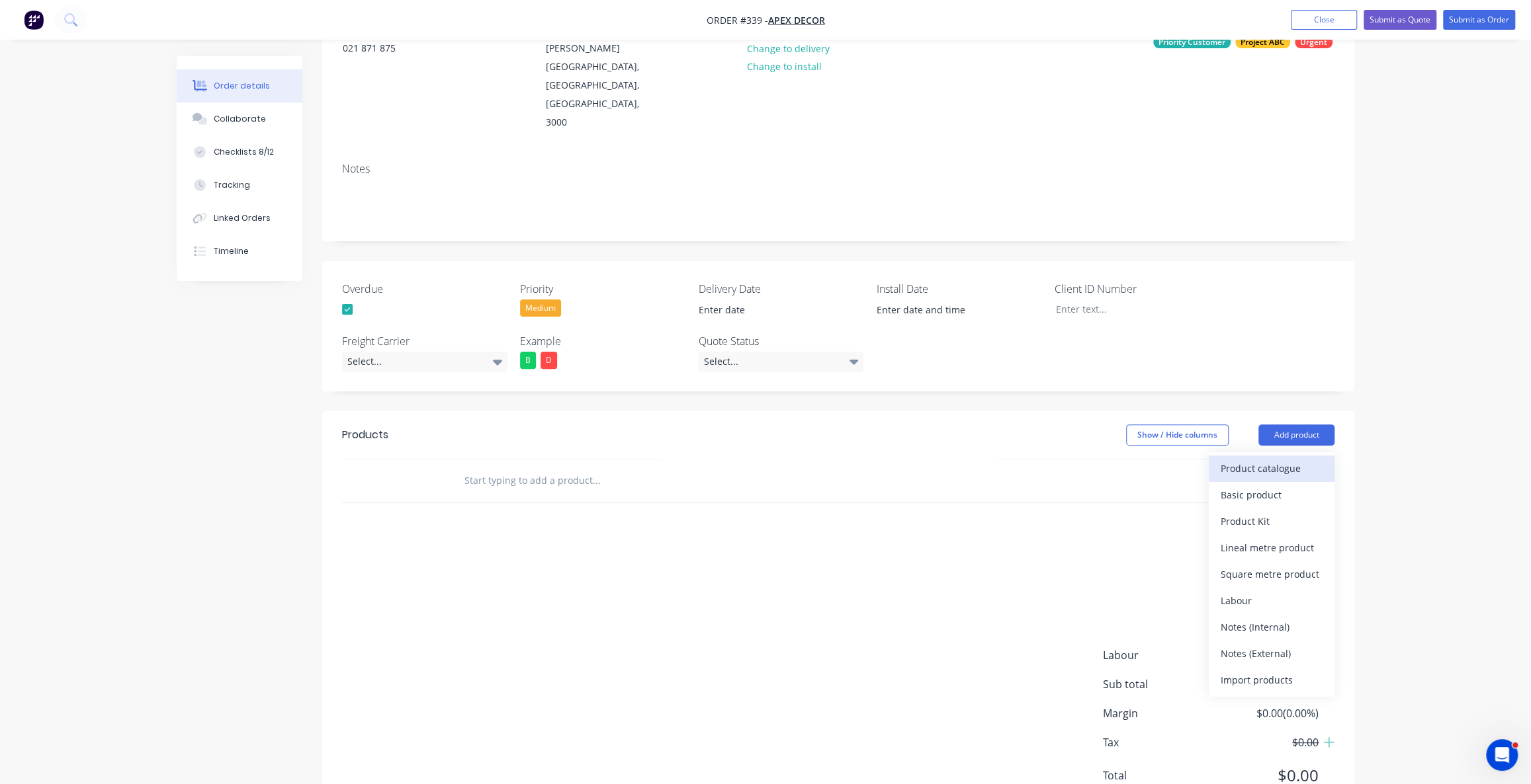
click at [1299, 459] on div "Product catalogue" at bounding box center [1271, 469] width 102 height 19
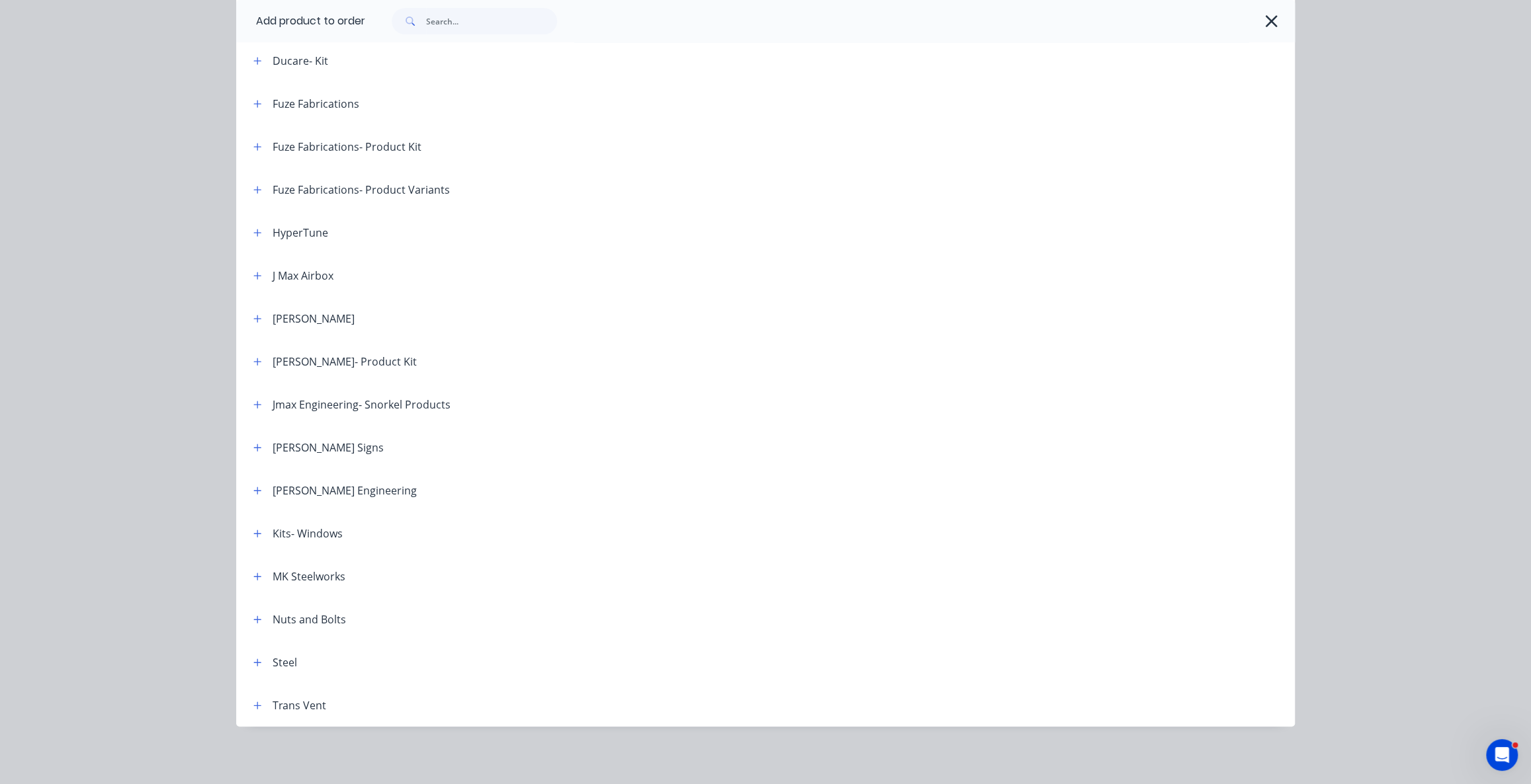
scroll to position [183, 0]
click at [265, 536] on div "Kits- Windows" at bounding box center [292, 533] width 100 height 17
click at [254, 536] on icon "button" at bounding box center [257, 533] width 8 height 9
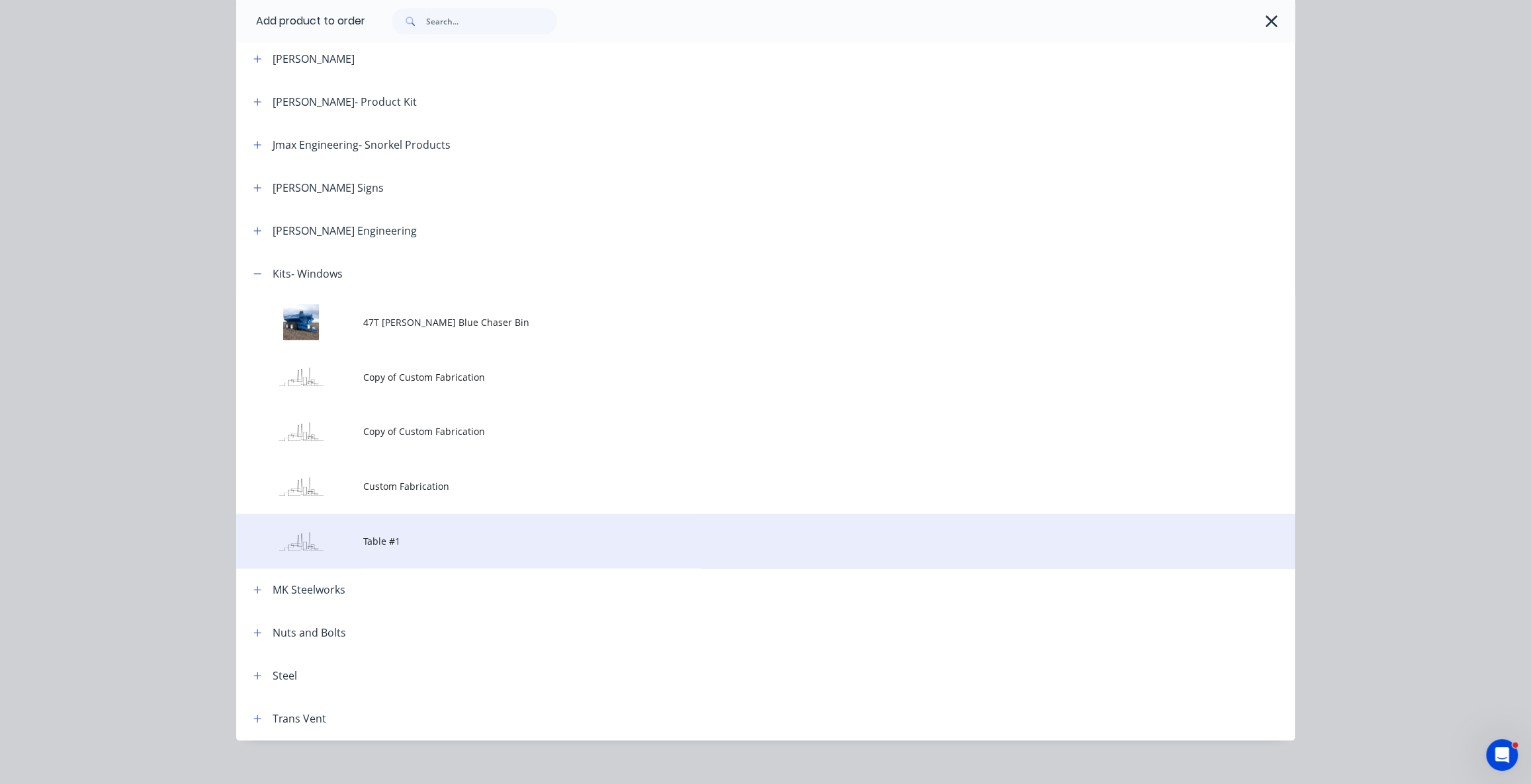
scroll to position [767, 0]
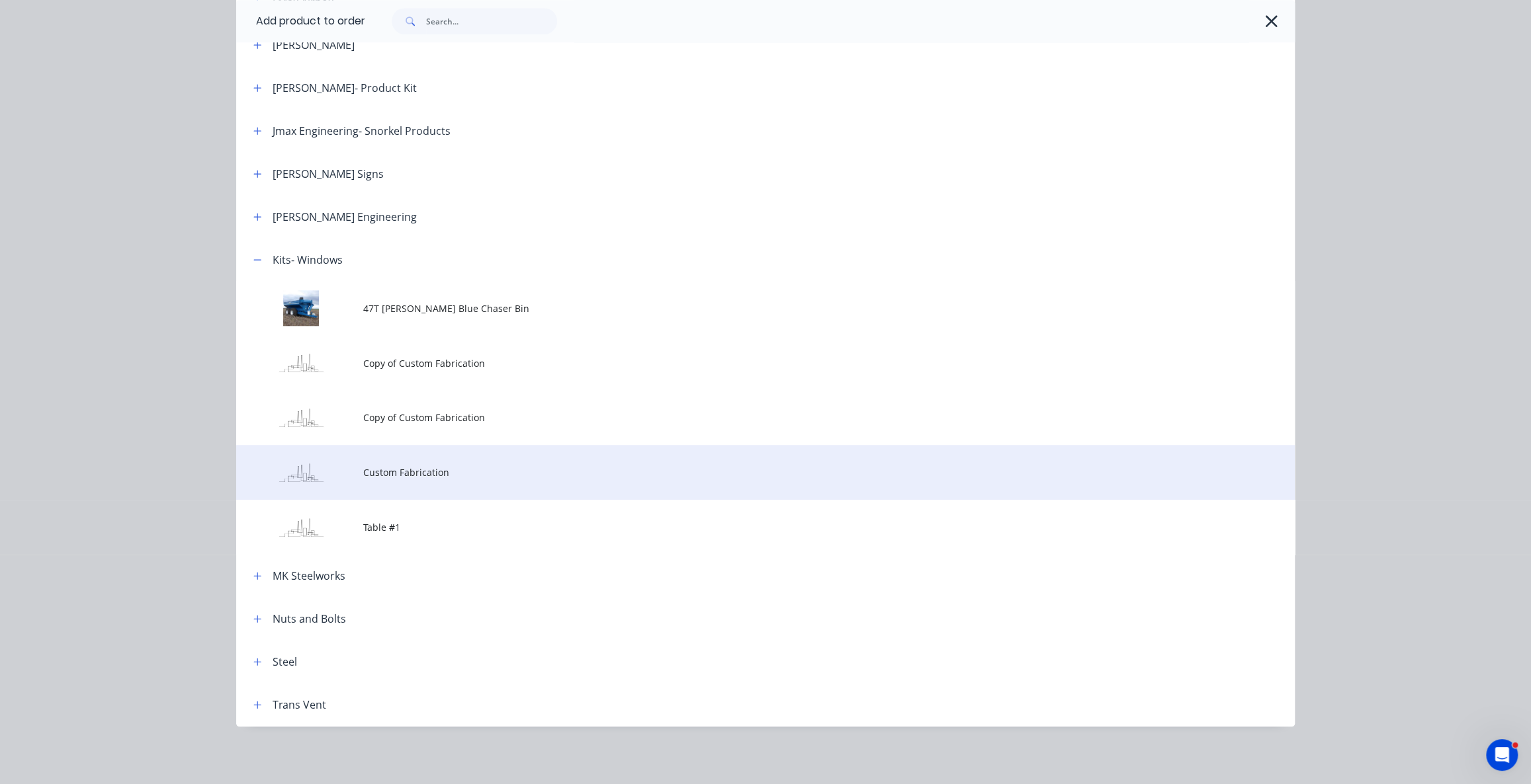
click at [390, 481] on td "Custom Fabrication" at bounding box center [829, 472] width 932 height 55
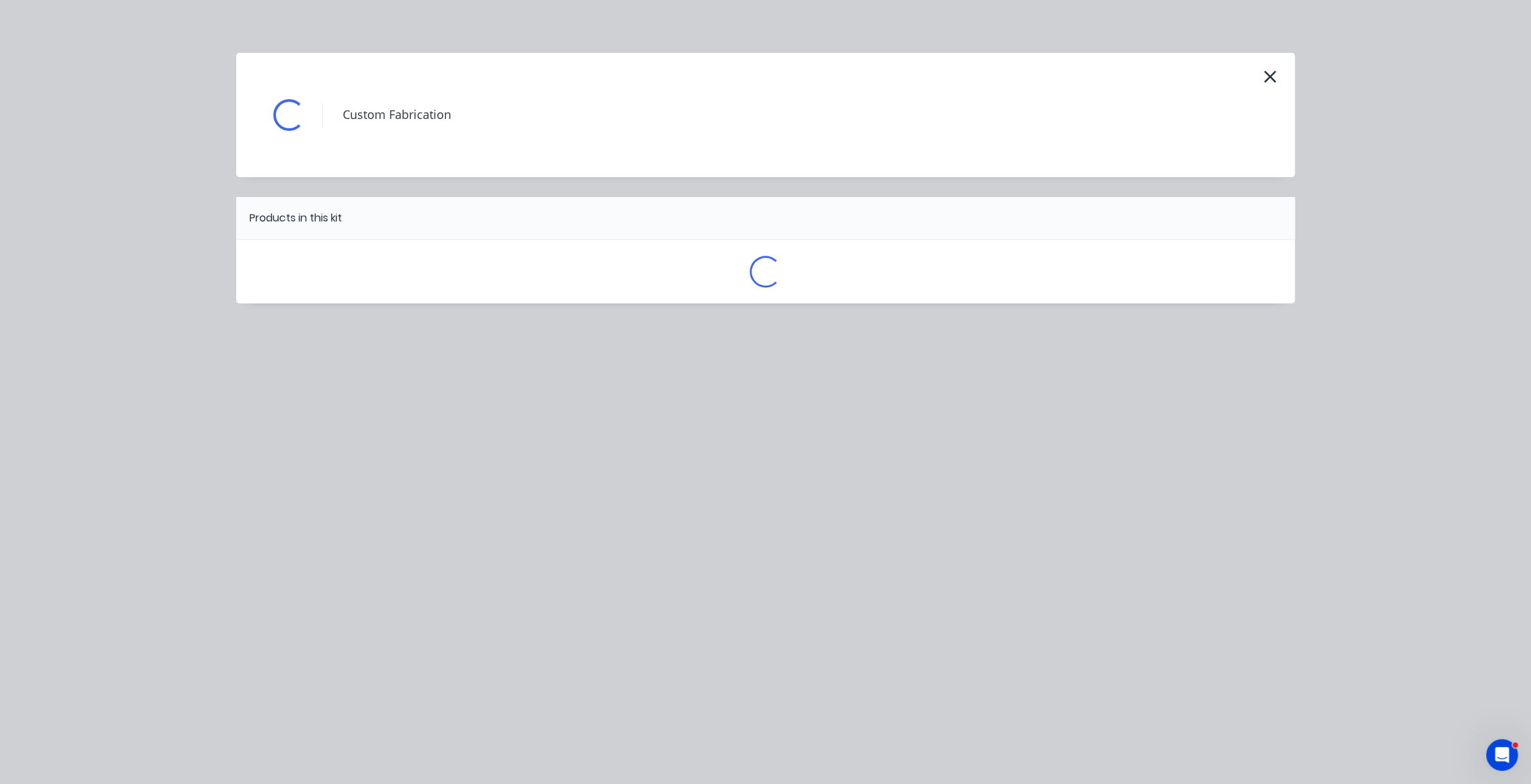
scroll to position [0, 0]
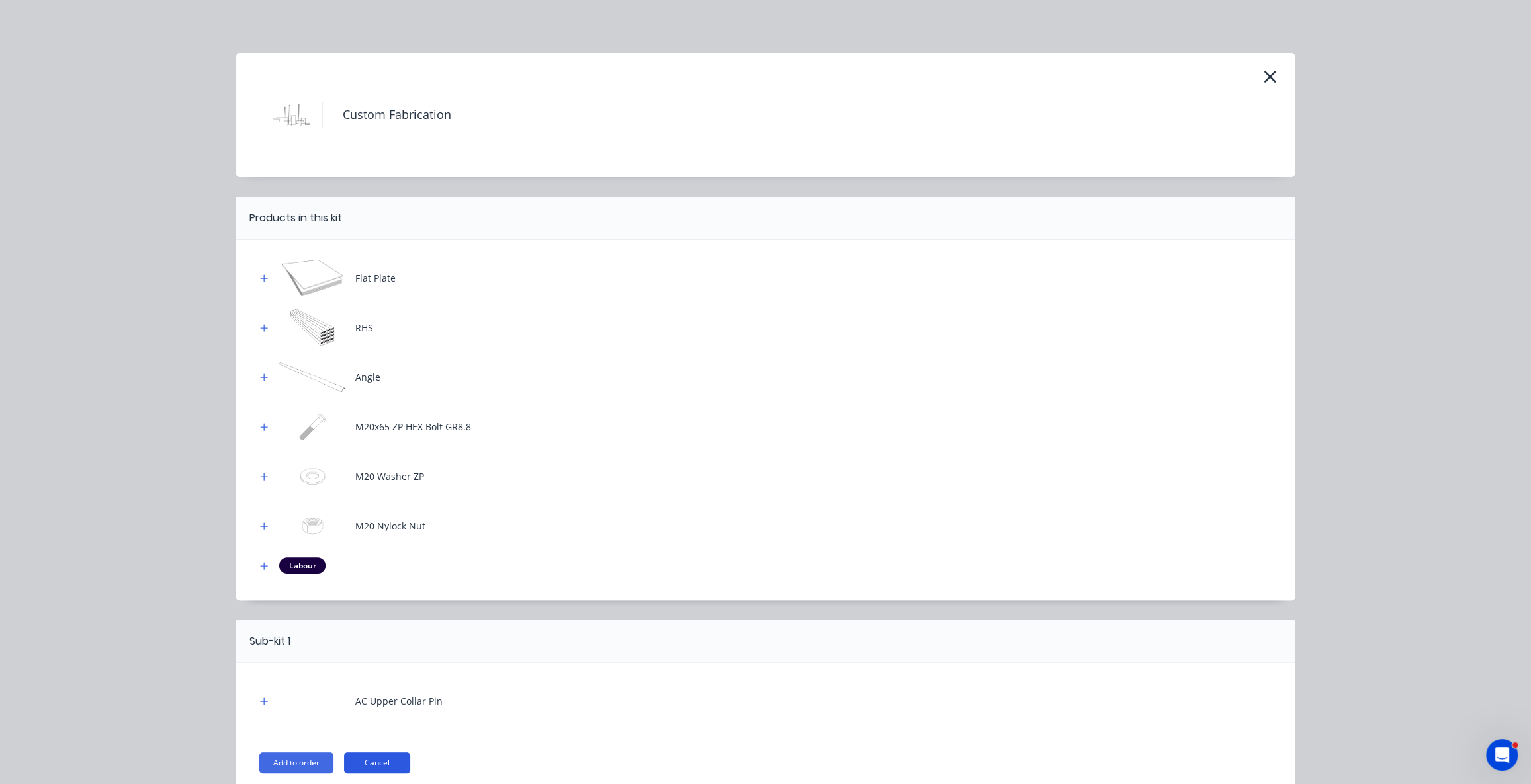
click at [366, 761] on button "Cancel" at bounding box center [377, 763] width 66 height 21
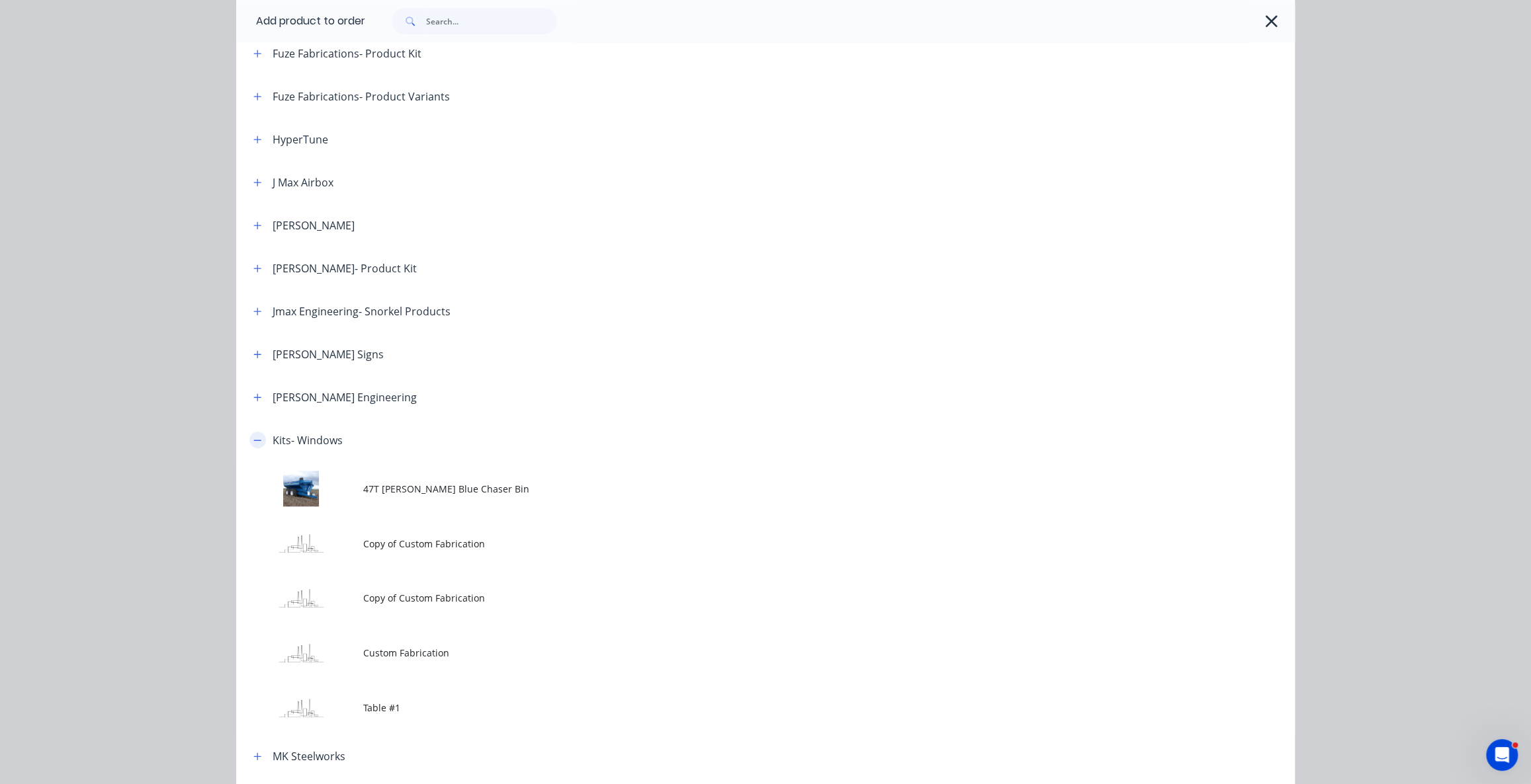
click at [249, 441] on button "button" at bounding box center [257, 440] width 17 height 17
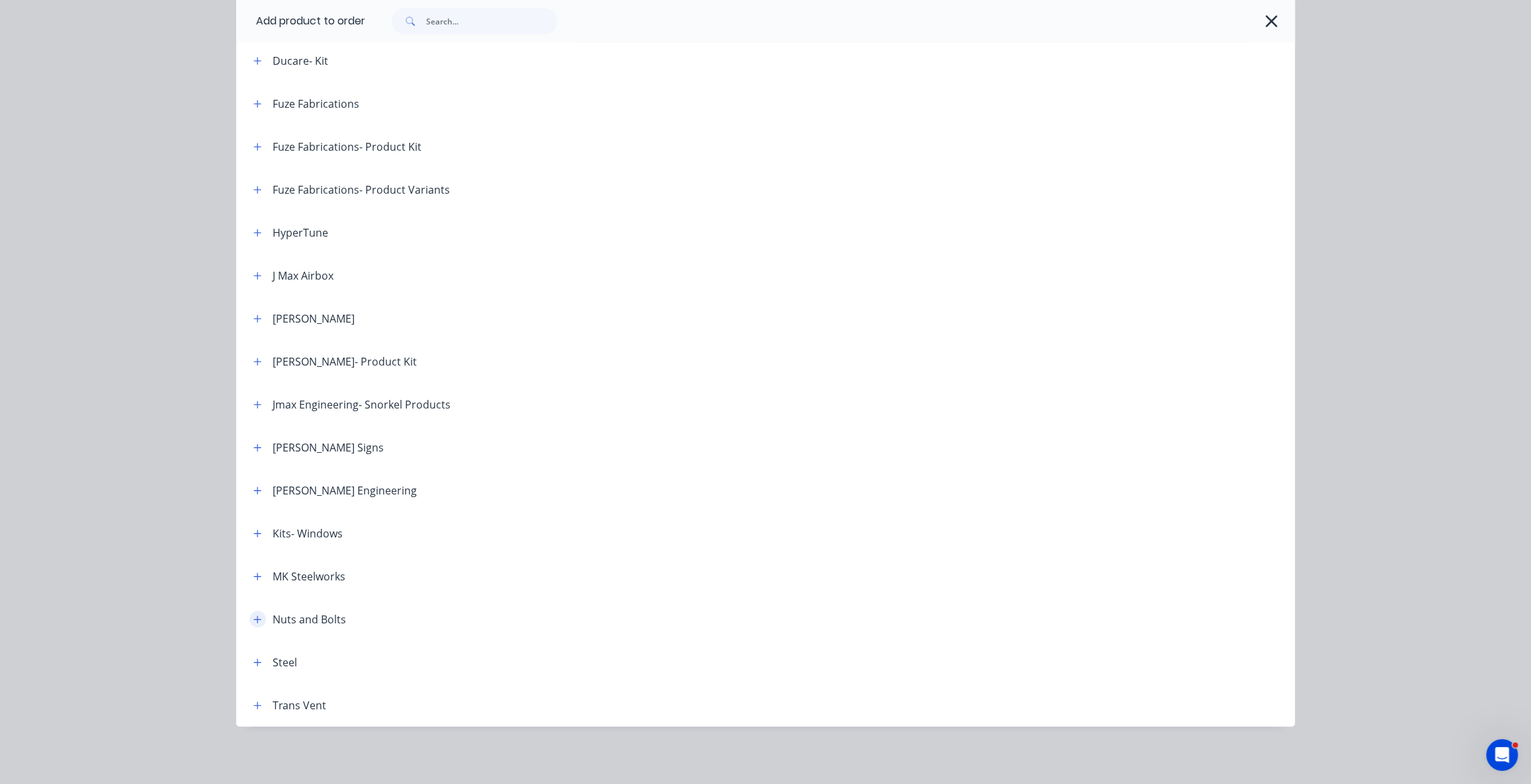
click at [249, 616] on button "button" at bounding box center [257, 619] width 17 height 17
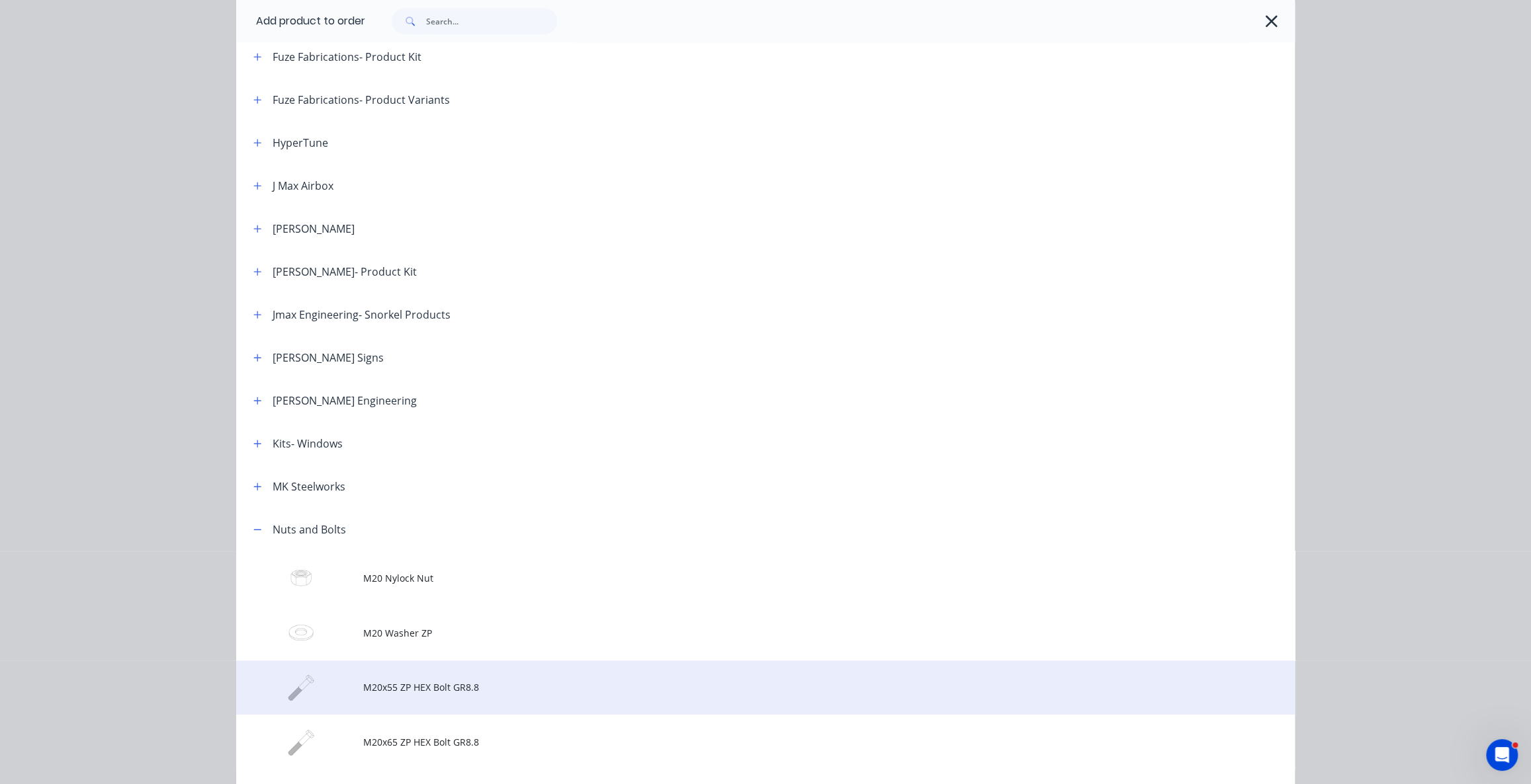
scroll to position [712, 0]
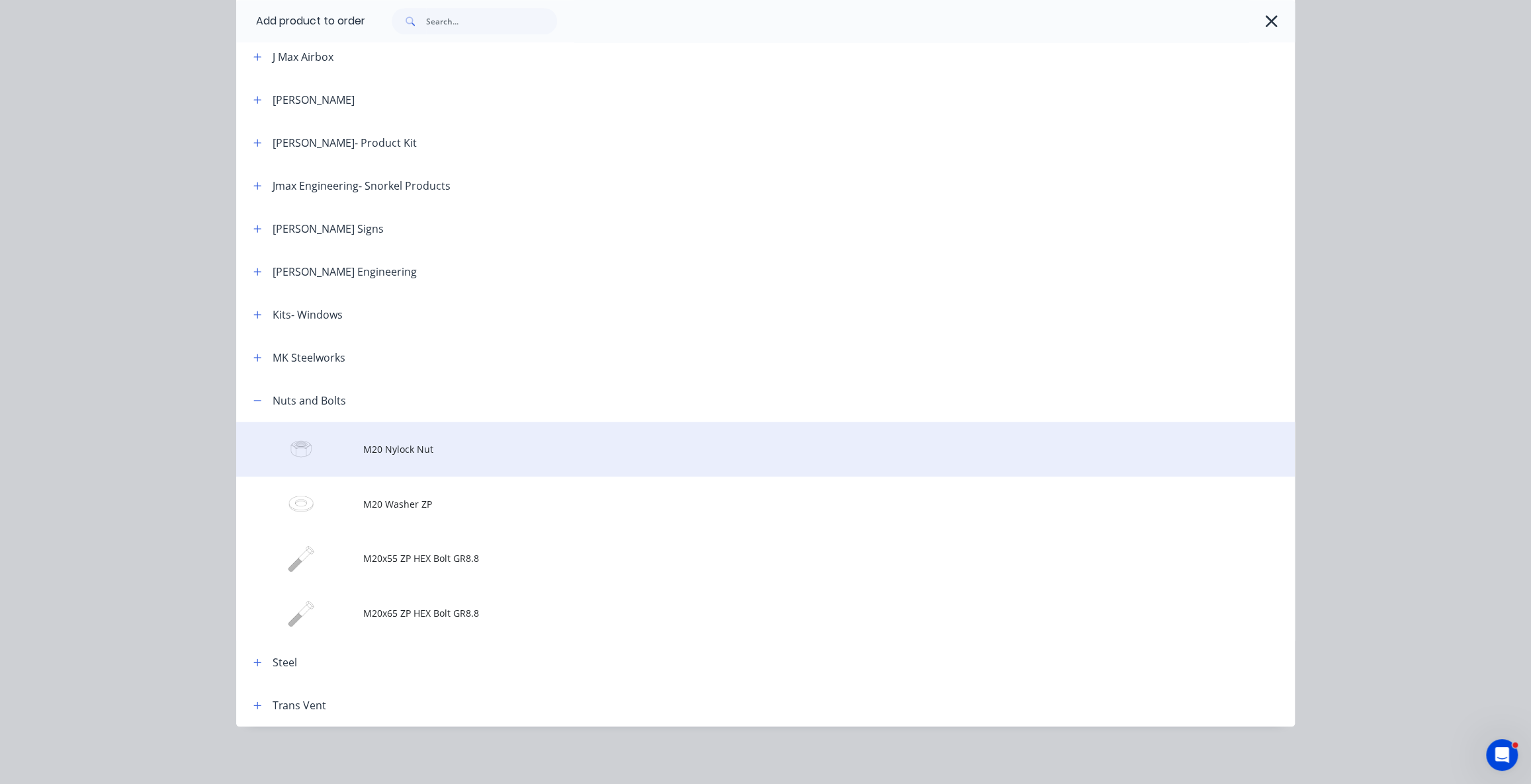
click at [411, 455] on span "M20 Nylock Nut" at bounding box center [736, 449] width 745 height 14
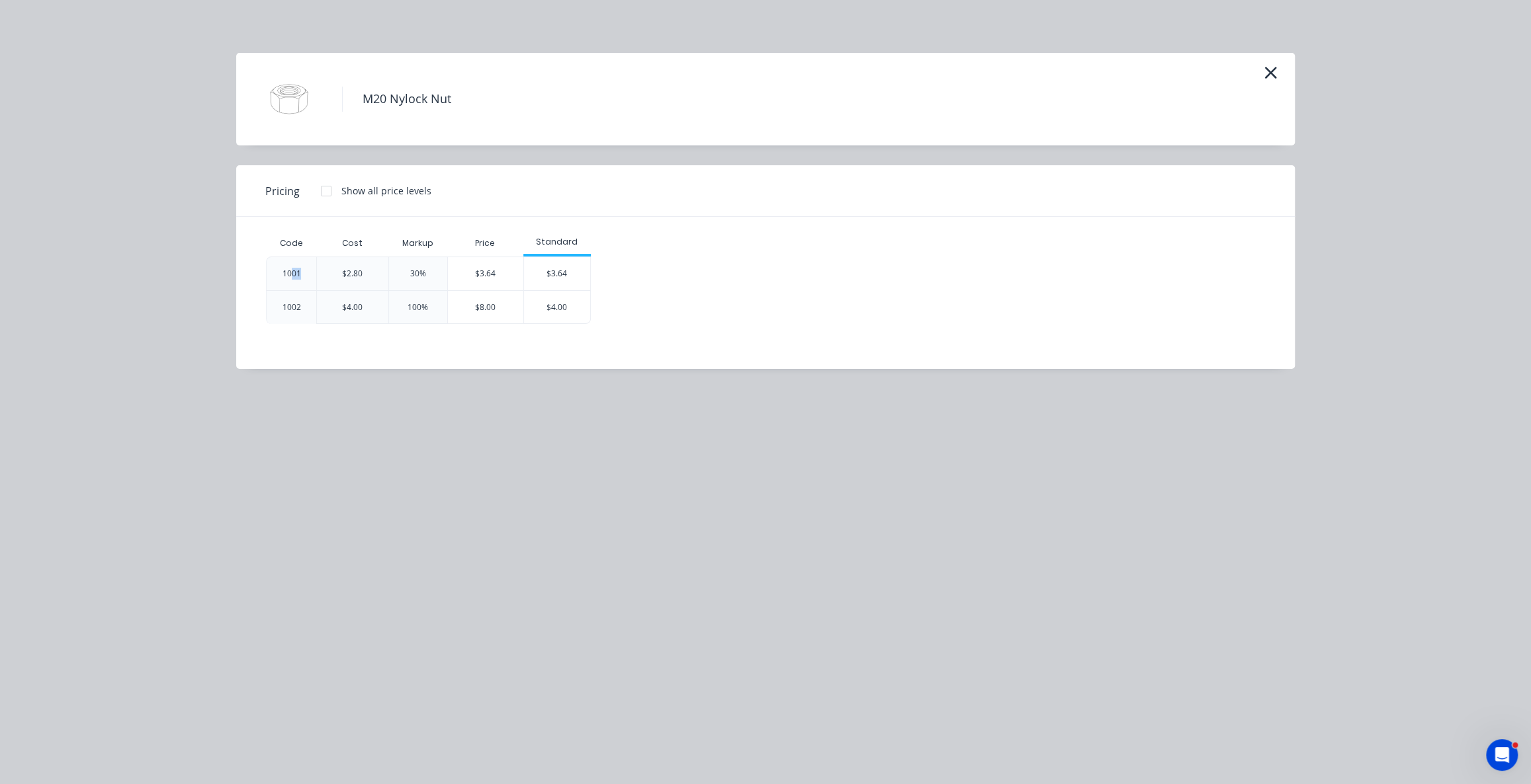
drag, startPoint x: 300, startPoint y: 272, endPoint x: 276, endPoint y: 274, distance: 24.1
click at [287, 273] on div "1001" at bounding box center [292, 274] width 18 height 12
drag, startPoint x: 301, startPoint y: 310, endPoint x: 270, endPoint y: 310, distance: 31.0
click at [298, 310] on div "1002" at bounding box center [292, 307] width 39 height 33
click at [483, 271] on div "$3.64" at bounding box center [485, 273] width 75 height 33
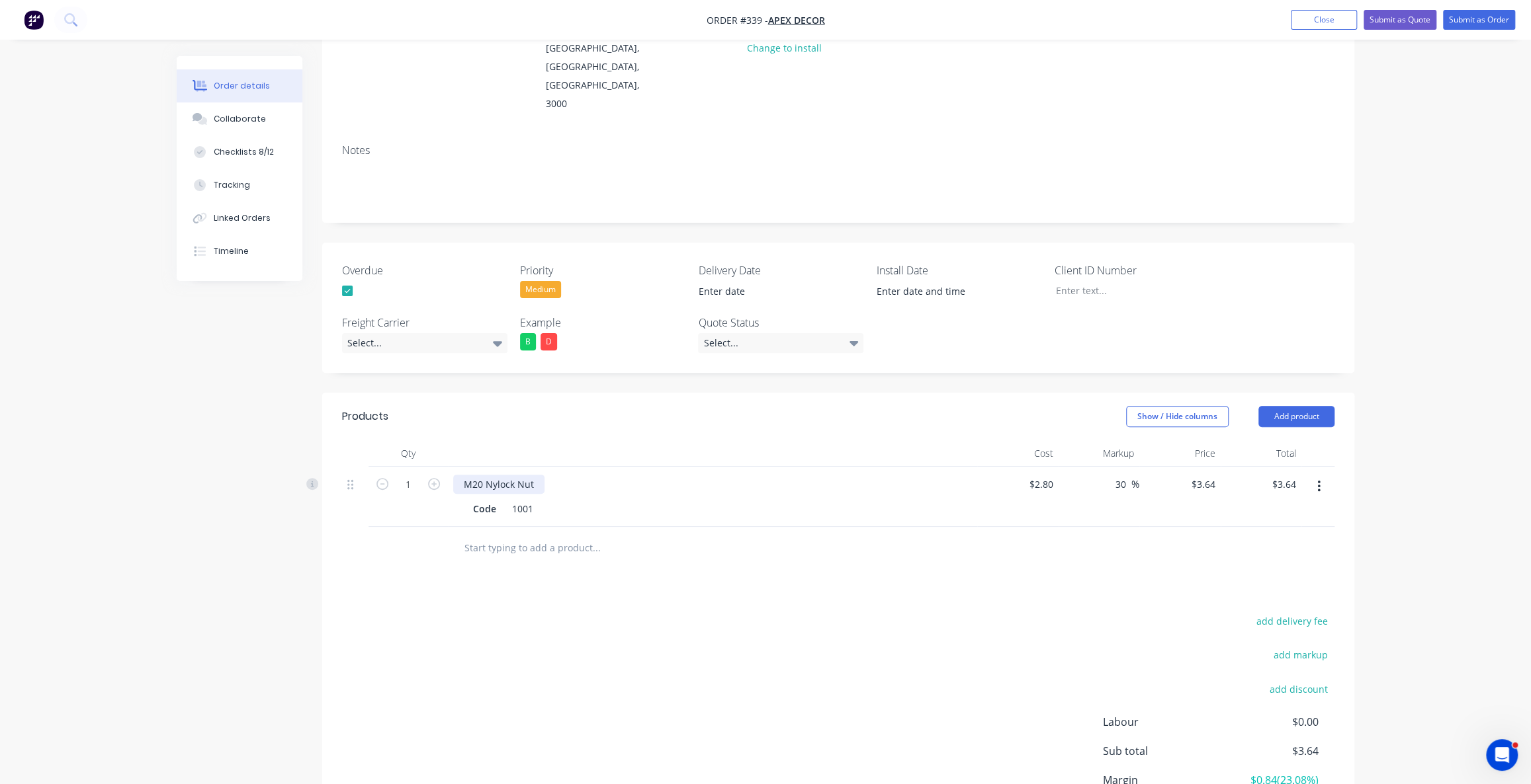
click at [529, 475] on div "M20 Nylock Nut" at bounding box center [499, 485] width 91 height 19
click at [1055, 475] on input "2.8" at bounding box center [1043, 485] width 31 height 19
type input "$2.80"
click at [1123, 475] on input "30" at bounding box center [1123, 485] width 17 height 19
click at [1199, 475] on input "3.64" at bounding box center [1208, 485] width 25 height 19
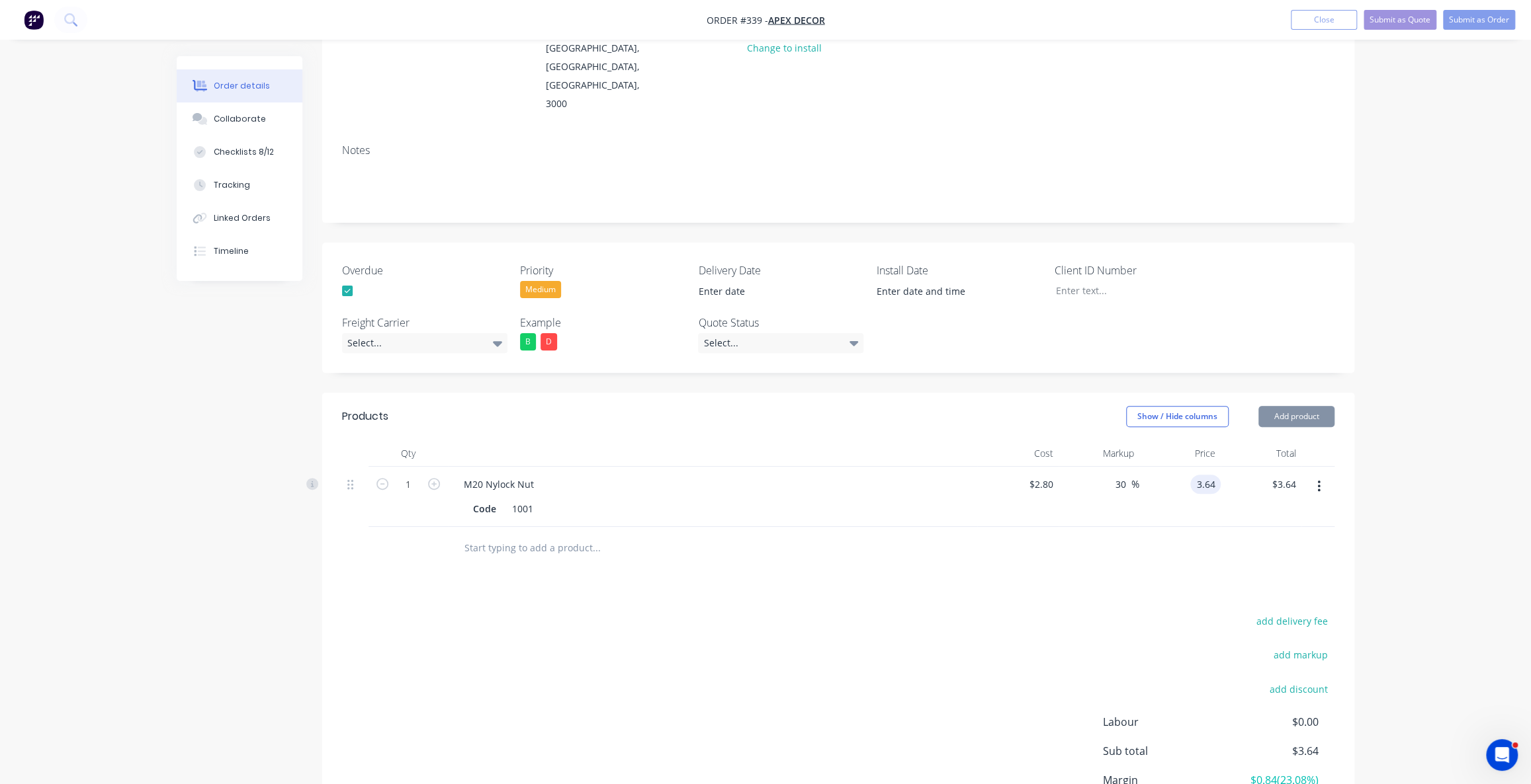
type input "$3.64"
click at [1482, 445] on div "Order details Collaborate Checklists 8/12 Tracking Linked Orders Timeline Order…" at bounding box center [766, 362] width 1531 height 1091
click at [1121, 475] on input "30" at bounding box center [1123, 485] width 17 height 19
click at [1045, 475] on input "2.8" at bounding box center [1043, 485] width 31 height 19
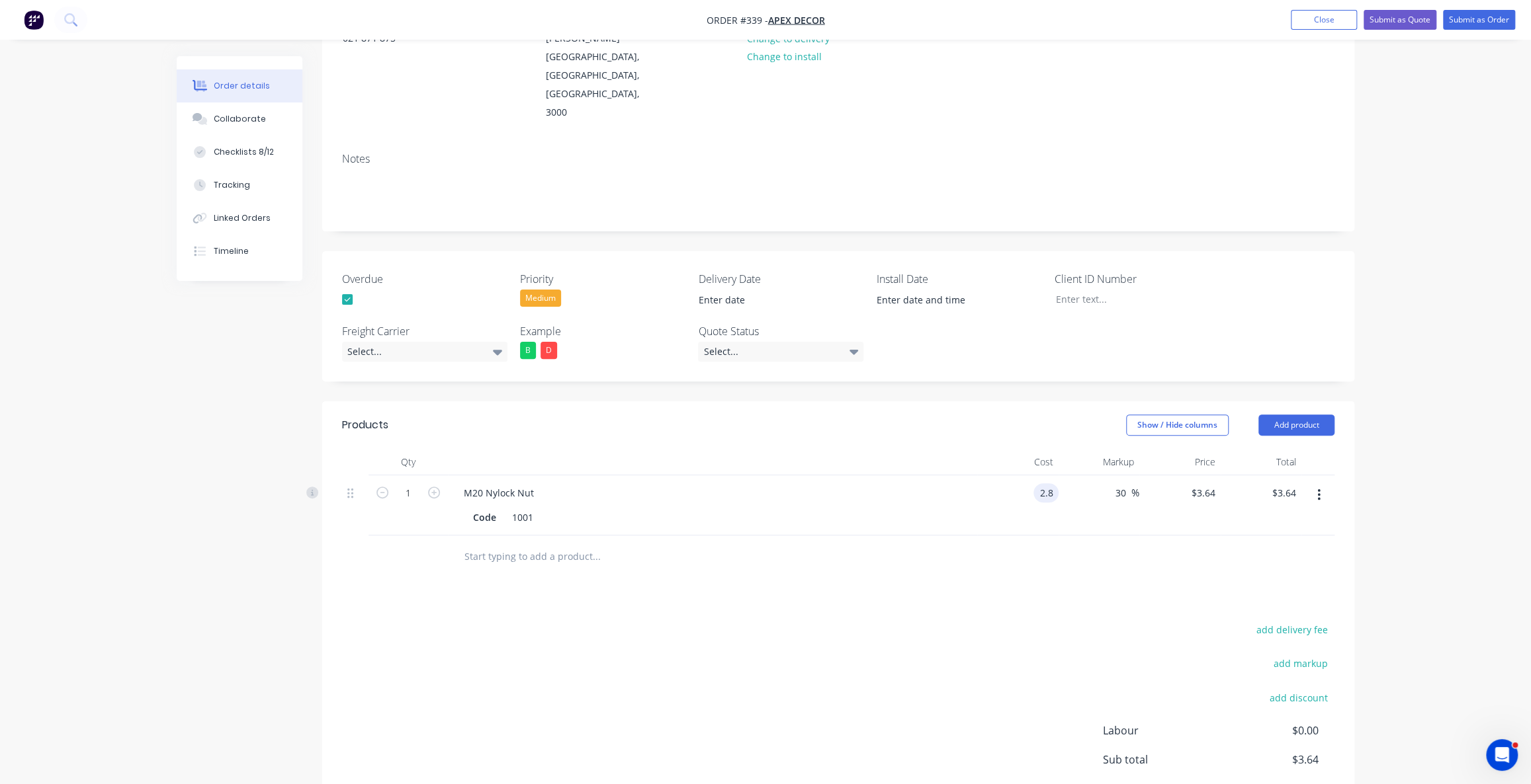
scroll to position [180, 0]
type input "$2.80"
click at [1124, 478] on input "30" at bounding box center [1123, 487] width 17 height 19
drag, startPoint x: 1125, startPoint y: 431, endPoint x: 1092, endPoint y: 432, distance: 33.0
click at [1118, 478] on input "30" at bounding box center [1123, 487] width 17 height 19
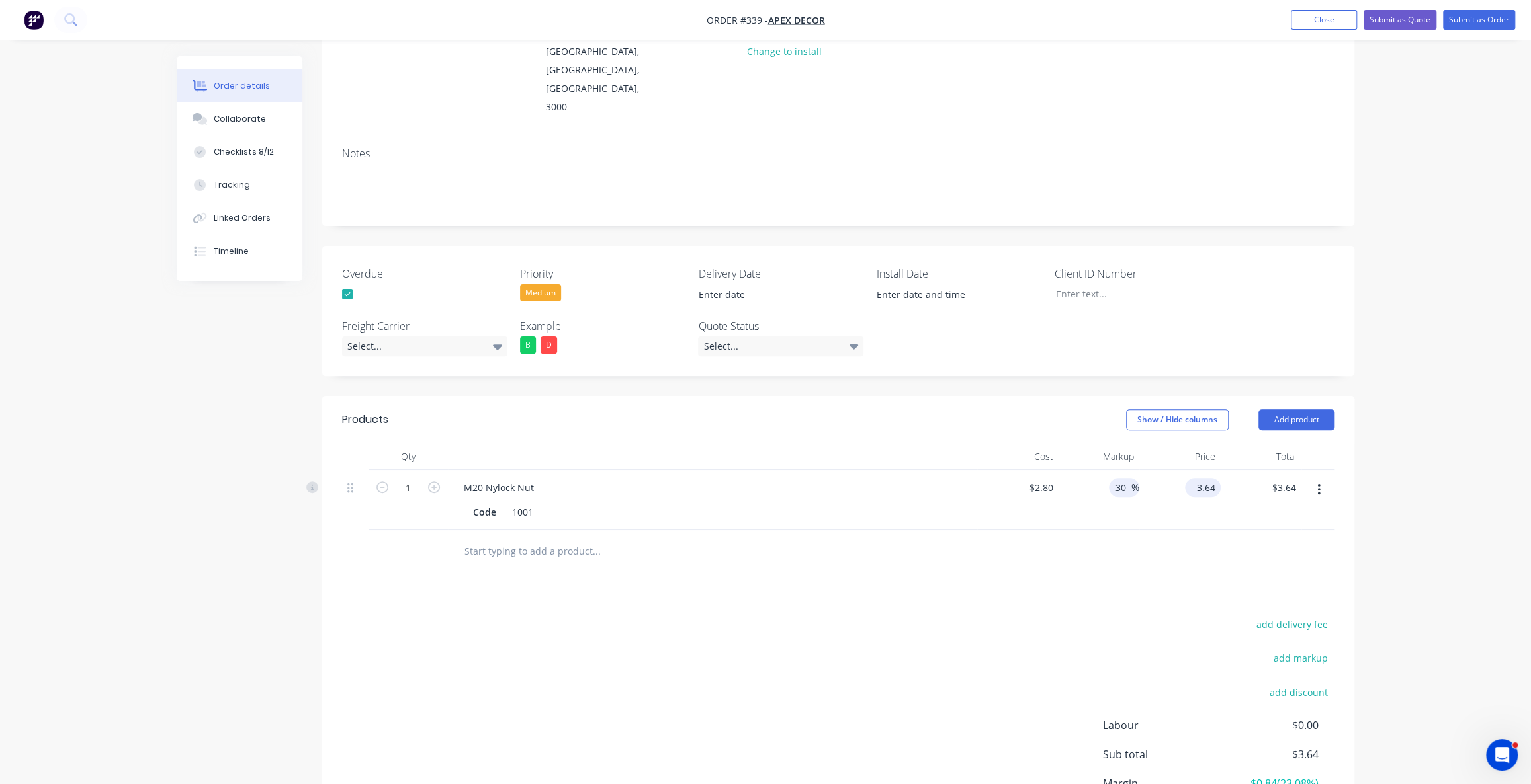
drag, startPoint x: 1209, startPoint y: 432, endPoint x: 1184, endPoint y: 435, distance: 25.2
click at [1208, 478] on input "3.64" at bounding box center [1206, 487] width 31 height 19
type input "$3.64"
click at [542, 616] on div "add delivery fee add markup add discount Labour $0.00 Sub total $3.64 Margin $0…" at bounding box center [838, 743] width 992 height 255
click at [512, 541] on div "Products Show / Hide columns Add product Qty Cost Markup Price Total 1 M20 Nylo…" at bounding box center [838, 643] width 1032 height 495
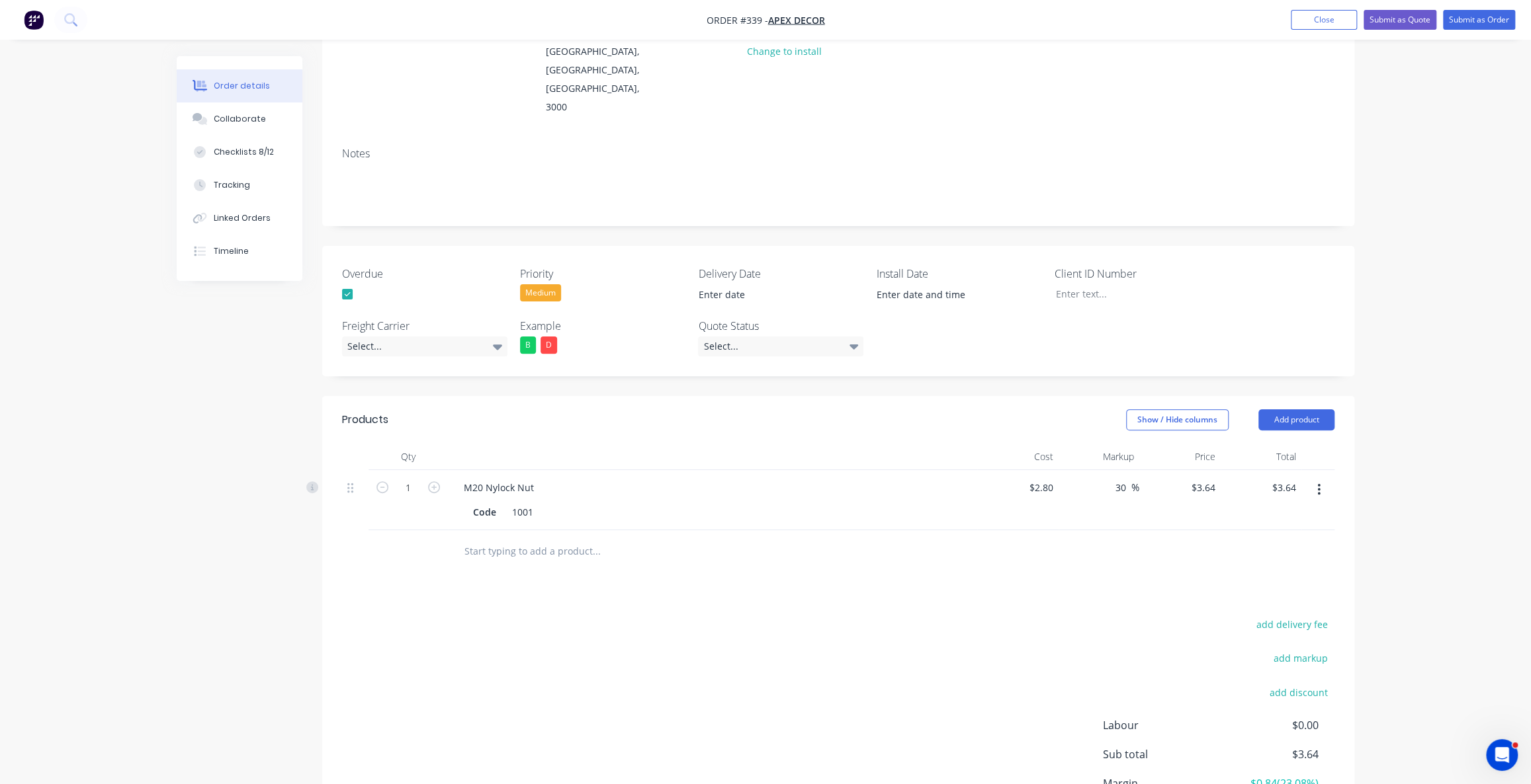
click at [446, 544] on div "Products Show / Hide columns Add product Qty Cost Markup Price Total 1 M20 Nylo…" at bounding box center [838, 643] width 1032 height 495
drag, startPoint x: 246, startPoint y: 409, endPoint x: 232, endPoint y: 407, distance: 14.1
click at [232, 407] on span "1009" at bounding box center [238, 409] width 55 height 29
click at [297, 406] on span "67" at bounding box center [292, 409] width 55 height 29
click at [432, 482] on icon "button" at bounding box center [434, 487] width 12 height 12
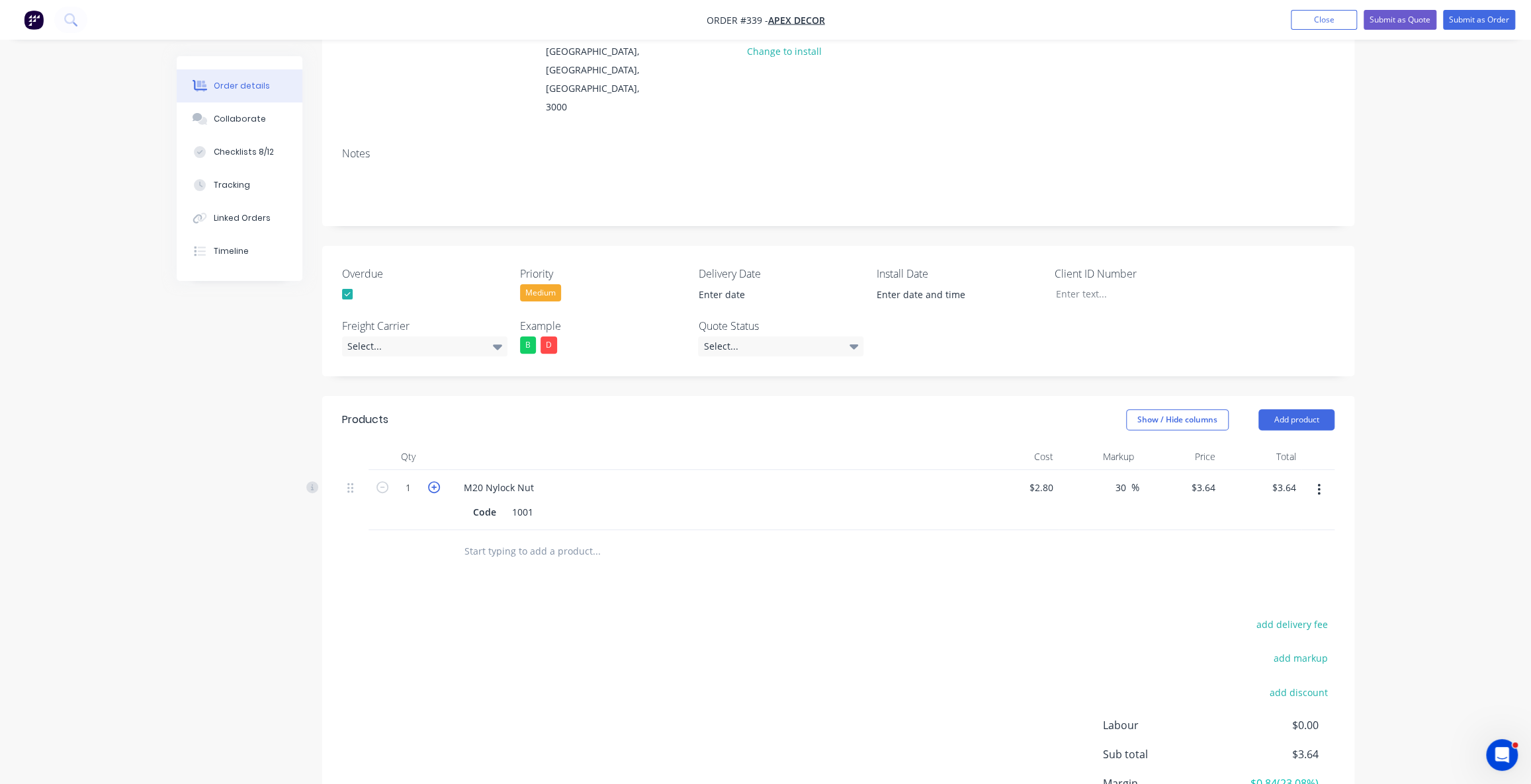
type input "2"
type input "$7.28"
click at [432, 482] on icon "button" at bounding box center [434, 487] width 12 height 12
type input "3"
type input "$10.92"
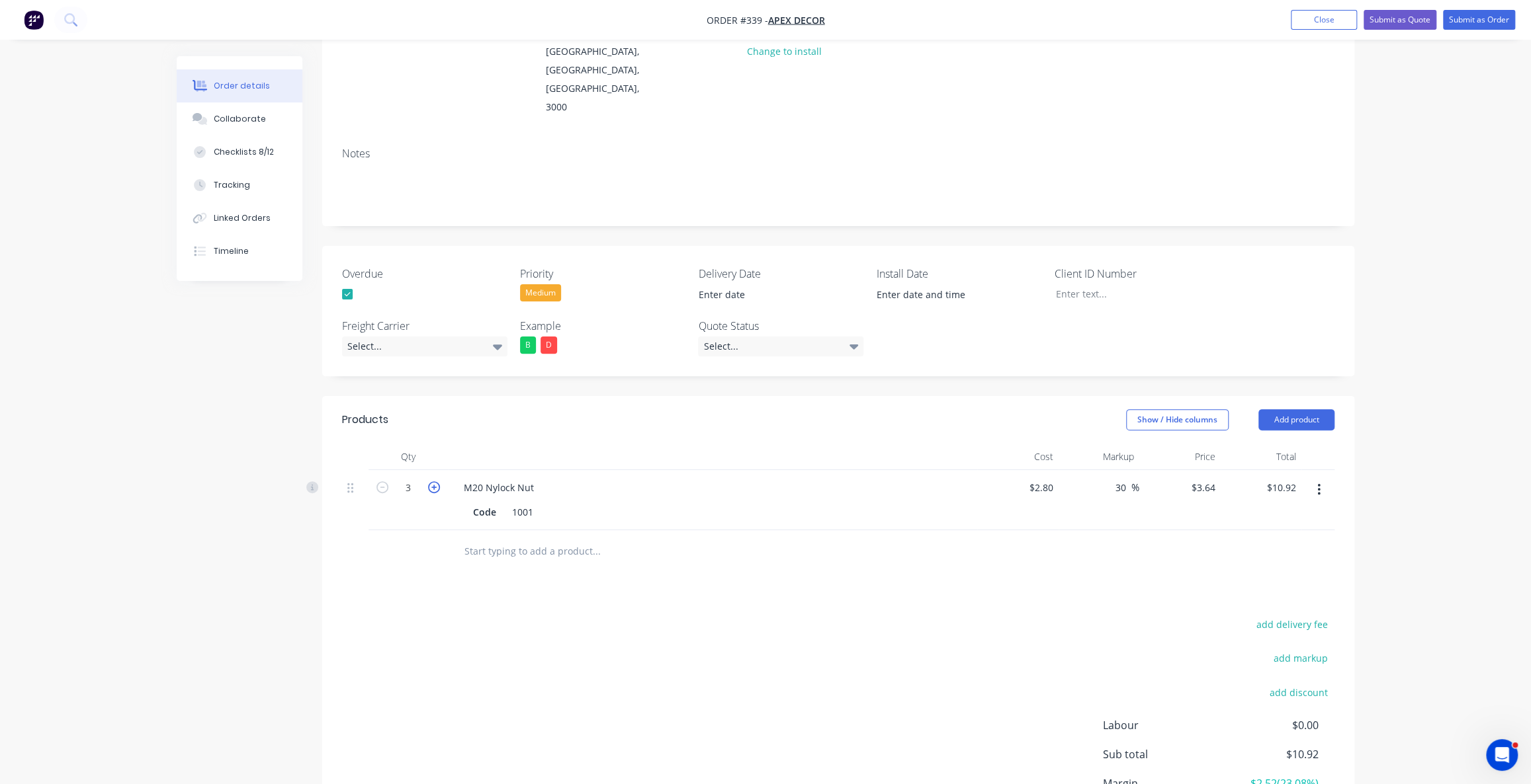
click at [432, 482] on icon "button" at bounding box center [434, 487] width 12 height 12
type input "4"
type input "$14.56"
click at [351, 408] on span "942" at bounding box center [346, 409] width 55 height 29
click at [344, 407] on span "942" at bounding box center [346, 409] width 55 height 29
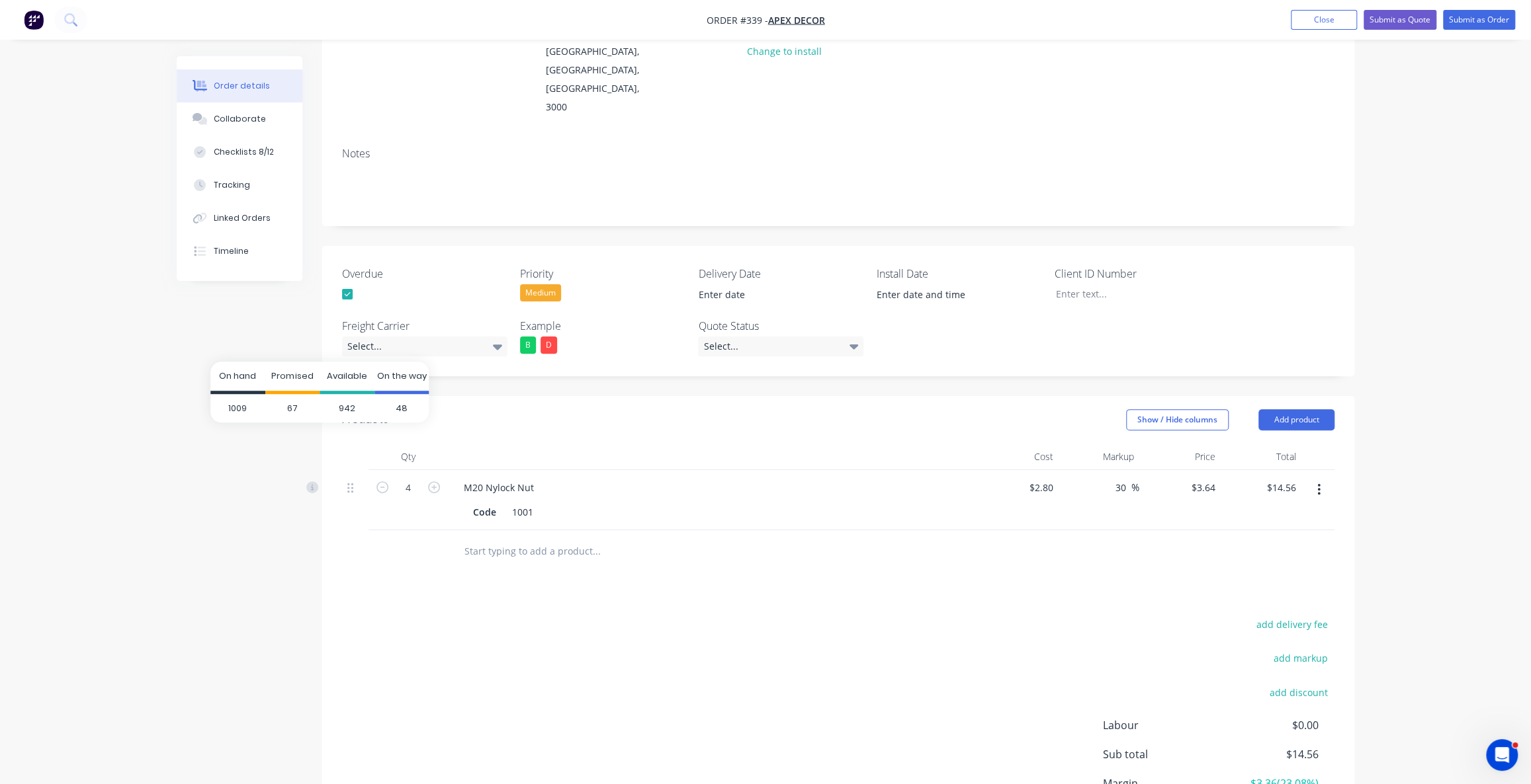
drag, startPoint x: 357, startPoint y: 406, endPoint x: 332, endPoint y: 404, distance: 25.1
click at [337, 404] on span "942" at bounding box center [346, 409] width 55 height 29
click at [398, 408] on span "48" at bounding box center [402, 409] width 55 height 29
click at [682, 616] on div "add delivery fee add markup add discount Labour $0.00 Sub total $14.56 Margin $…" at bounding box center [838, 743] width 992 height 255
click at [784, 616] on div "add delivery fee add markup add discount Labour $0.00 Sub total $14.56 Margin $…" at bounding box center [838, 743] width 992 height 255
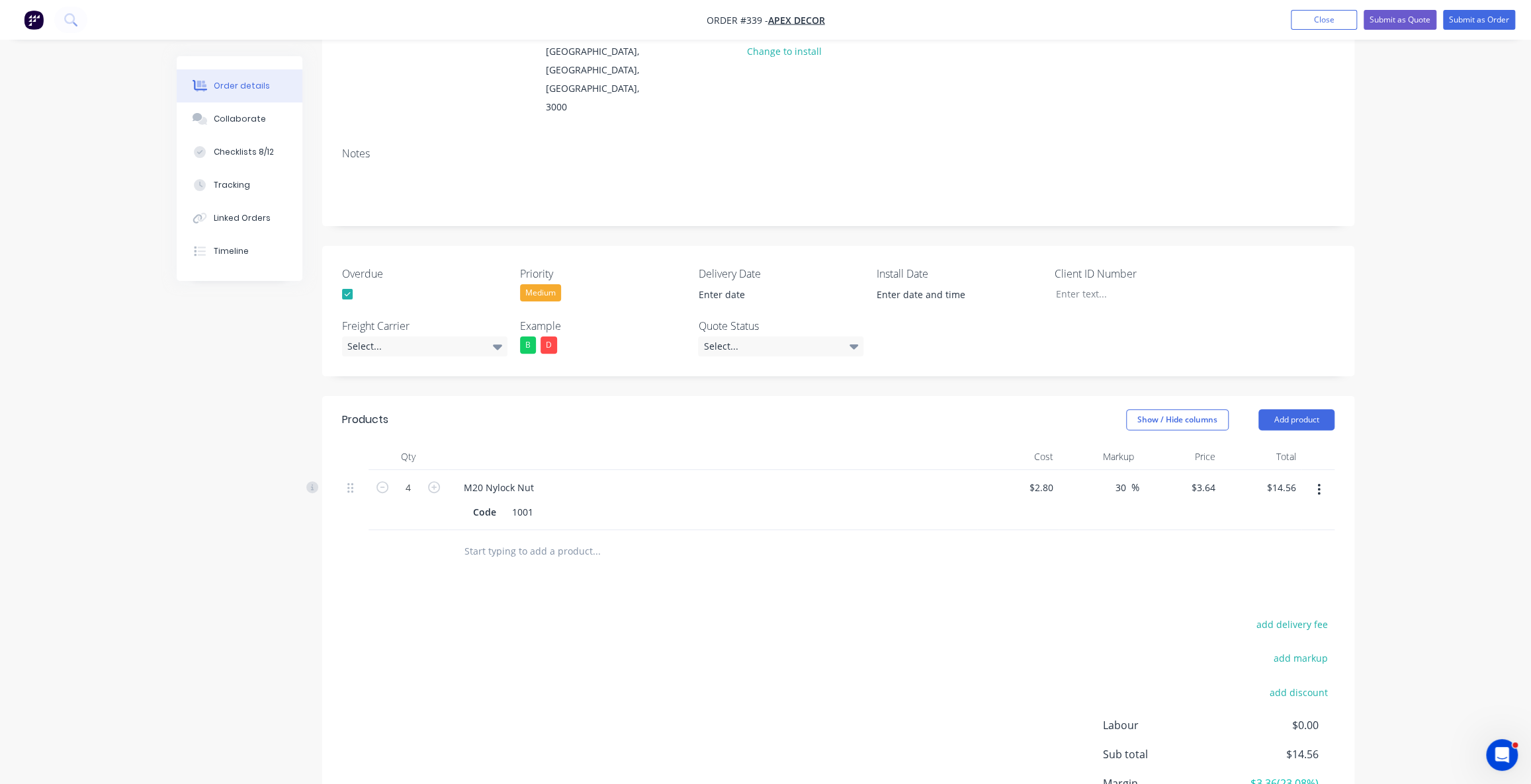
click at [1481, 431] on div "Order details Collaborate Checklists 8/12 Tracking Linked Orders Timeline Order…" at bounding box center [766, 365] width 1531 height 1091
click at [1323, 409] on button "Add product" at bounding box center [1296, 420] width 76 height 21
click at [1284, 523] on div "Lineal metre product" at bounding box center [1271, 533] width 102 height 19
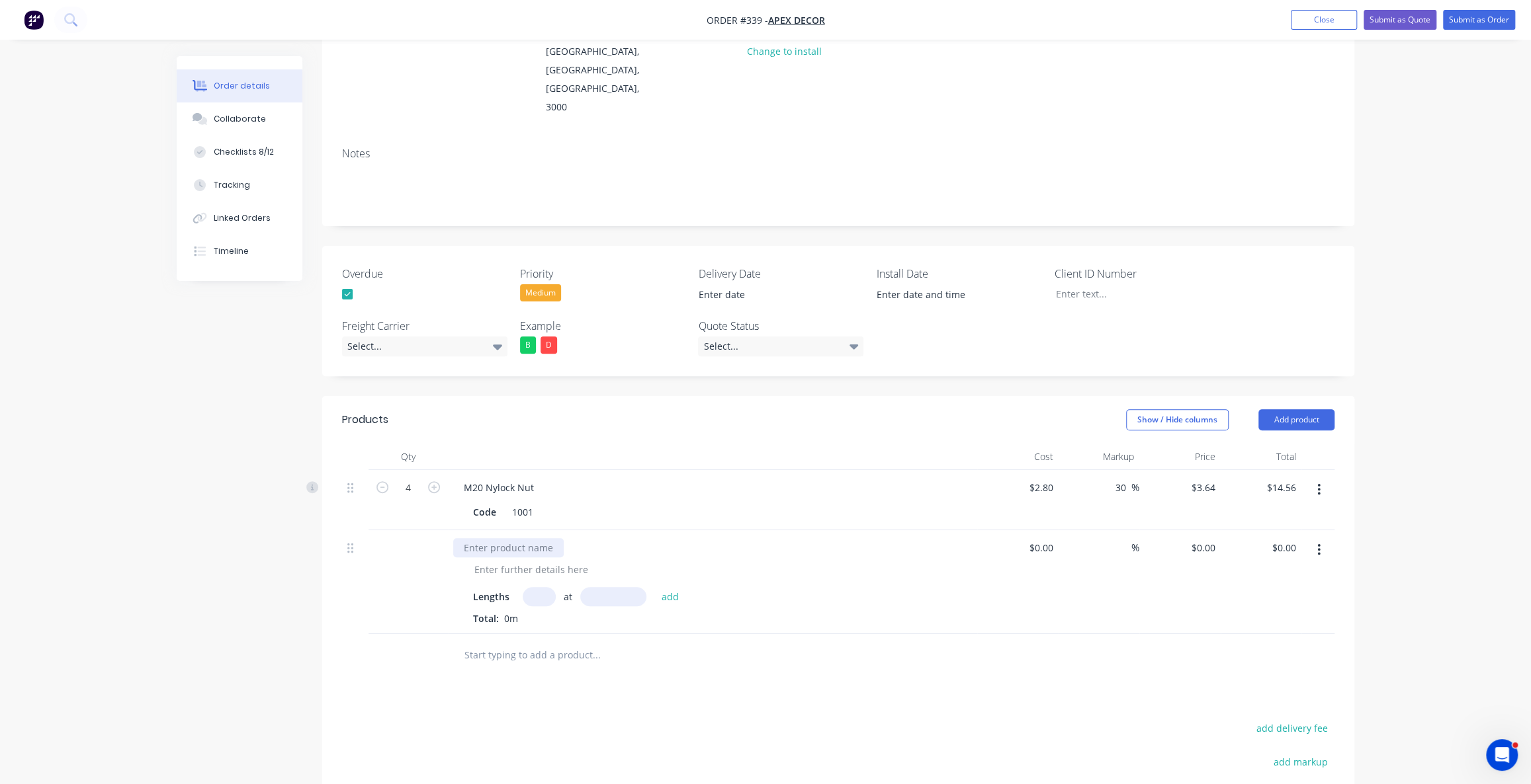
click at [508, 538] on div at bounding box center [509, 548] width 111 height 19
click at [1056, 538] on input at bounding box center [1051, 548] width 15 height 19
type input "$0.00"
click at [1201, 538] on div "0 $0.00" at bounding box center [1202, 548] width 36 height 19
type input "$0.00"
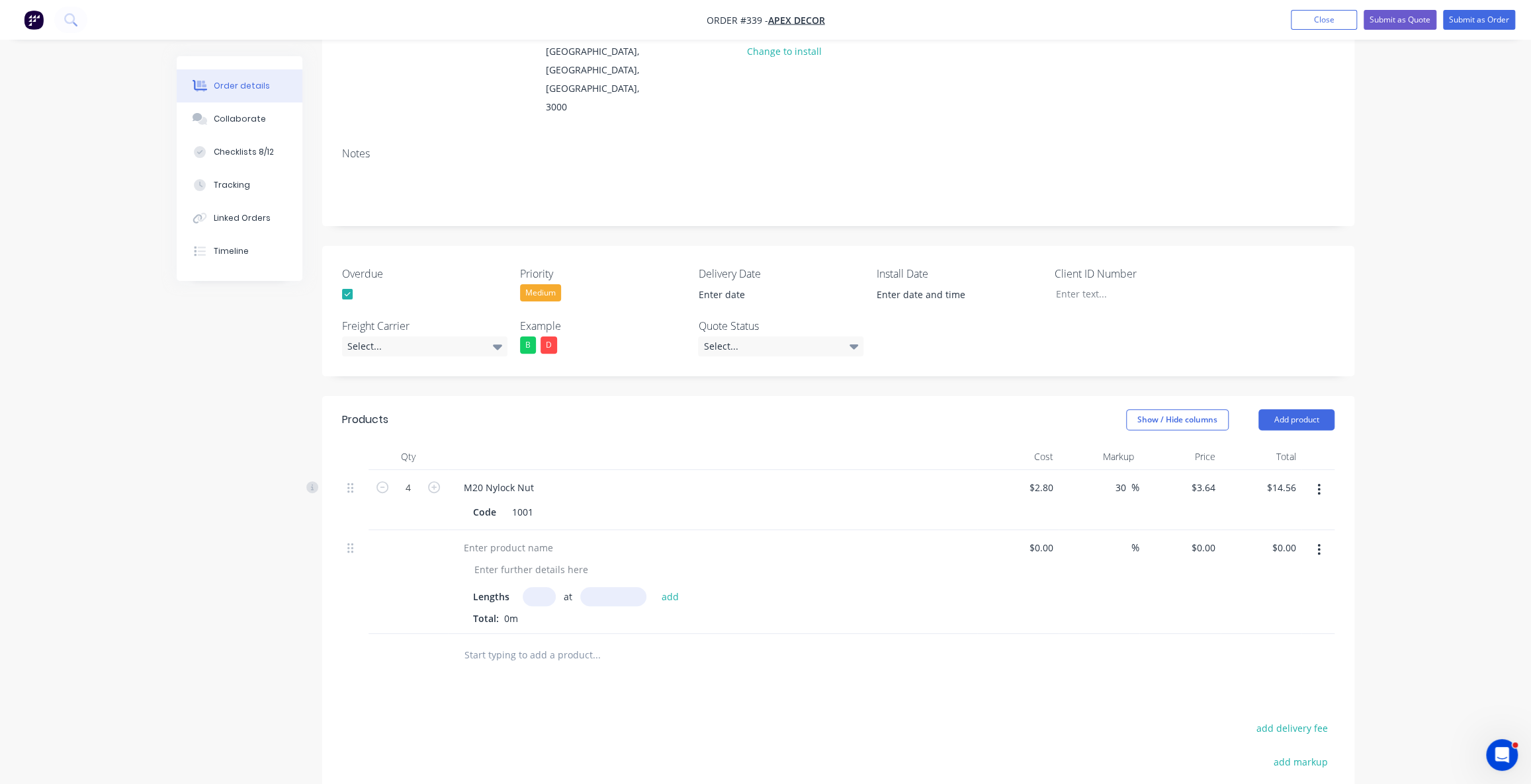
click at [549, 587] on input "text" at bounding box center [539, 597] width 33 height 19
type input "20"
type input "1000mm"
click at [1041, 538] on div "0 0" at bounding box center [1048, 548] width 20 height 19
type input "$3.00"
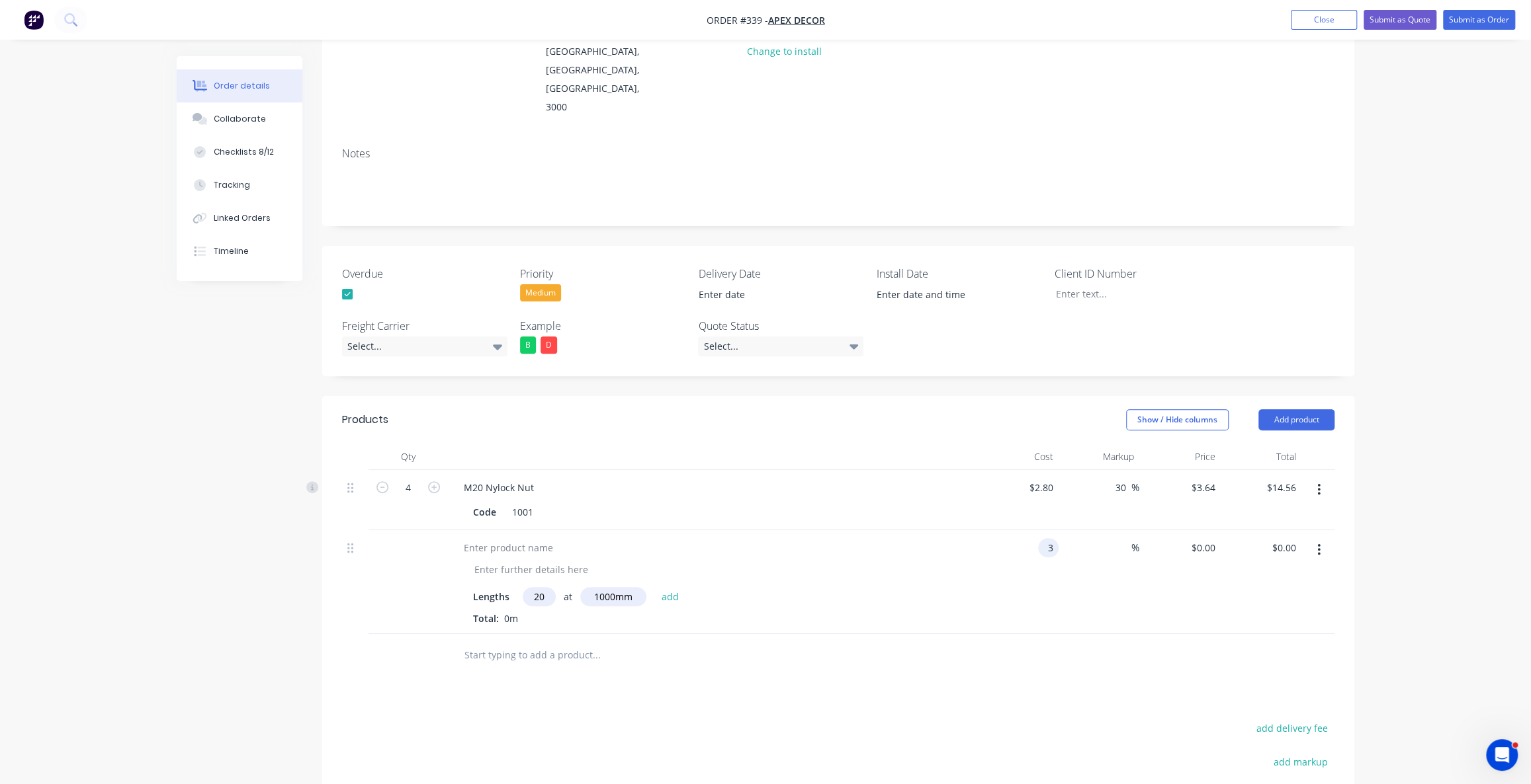
type input "$3.00"
click at [1099, 625] on div "Products Show / Hide columns Add product Qty Cost Markup Price Total 4 M20 Nylo…" at bounding box center [838, 695] width 1032 height 598
click at [540, 587] on input "20" at bounding box center [539, 597] width 33 height 19
click at [507, 612] on span "0m" at bounding box center [511, 618] width 25 height 12
click at [663, 588] on button "add" at bounding box center [670, 597] width 31 height 18
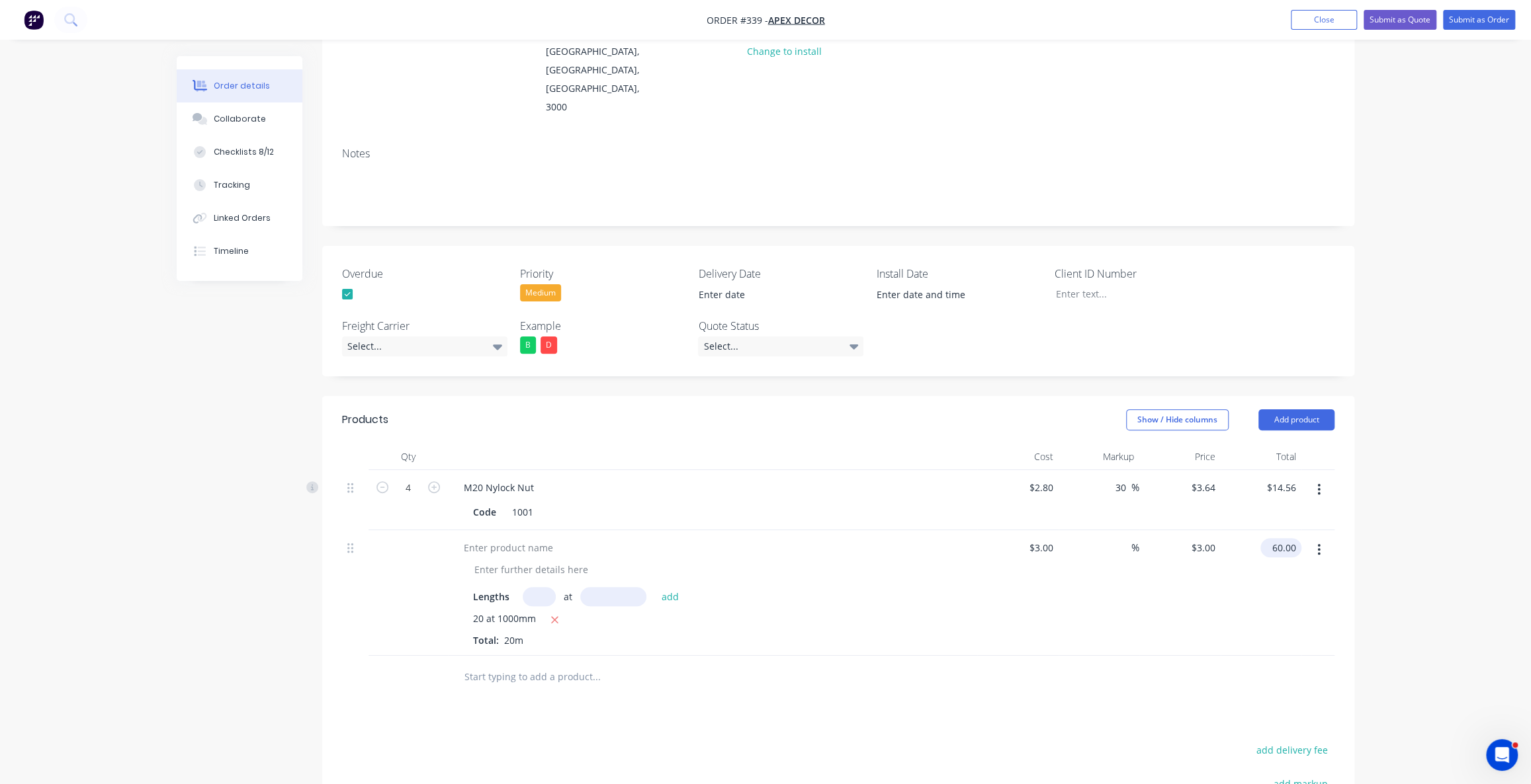
click at [1288, 538] on input "60.00" at bounding box center [1283, 548] width 36 height 19
type input "$60.00"
click at [1394, 509] on div "Order details Collaborate Checklists 8/12 Tracking Linked Orders Timeline Order…" at bounding box center [766, 428] width 1531 height 1216
click at [1328, 538] on button "button" at bounding box center [1319, 550] width 31 height 24
click at [1284, 655] on div "Delete" at bounding box center [1271, 665] width 102 height 19
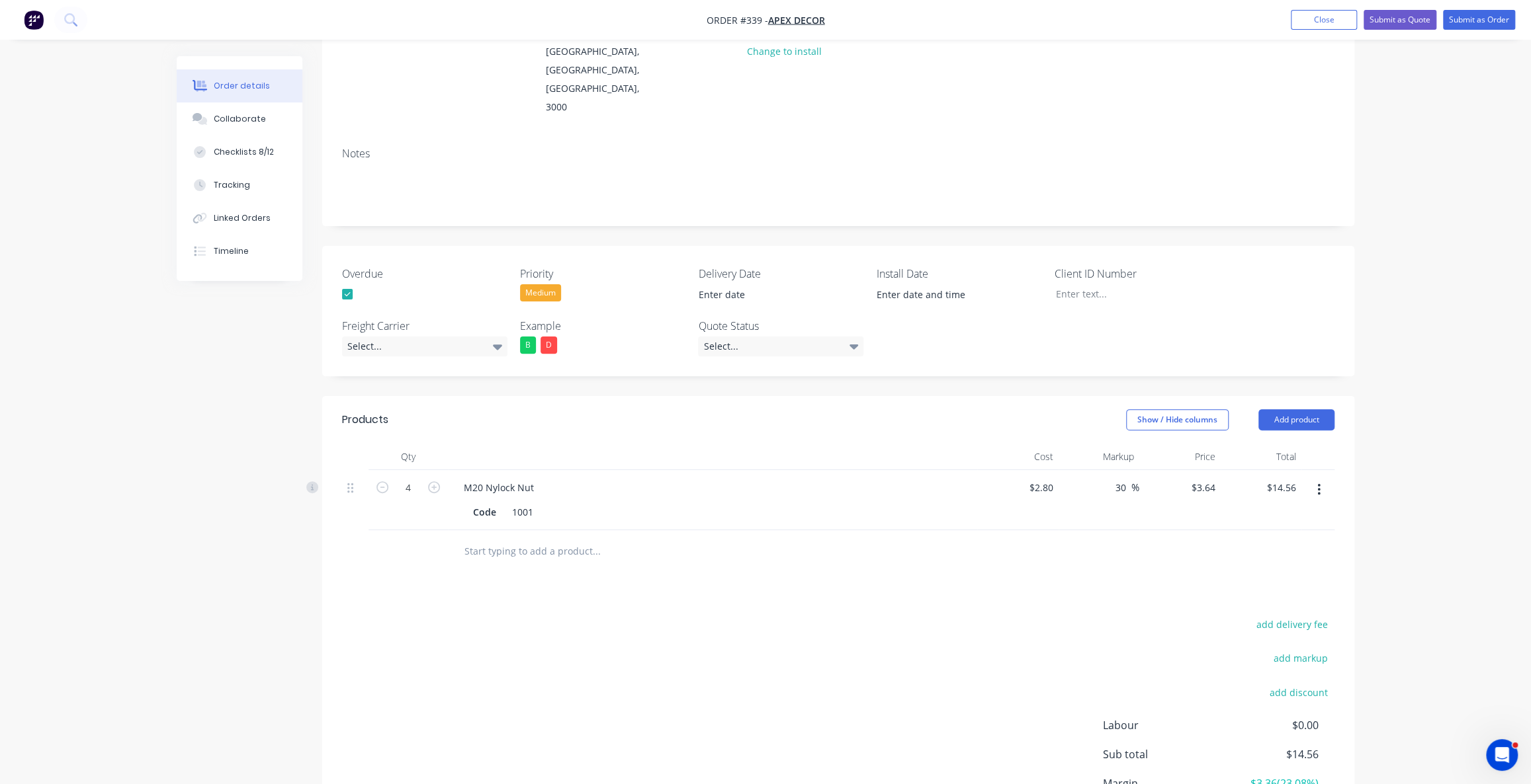
click at [1325, 478] on button "button" at bounding box center [1319, 490] width 31 height 24
click at [1322, 590] on button "Delete" at bounding box center [1271, 603] width 125 height 26
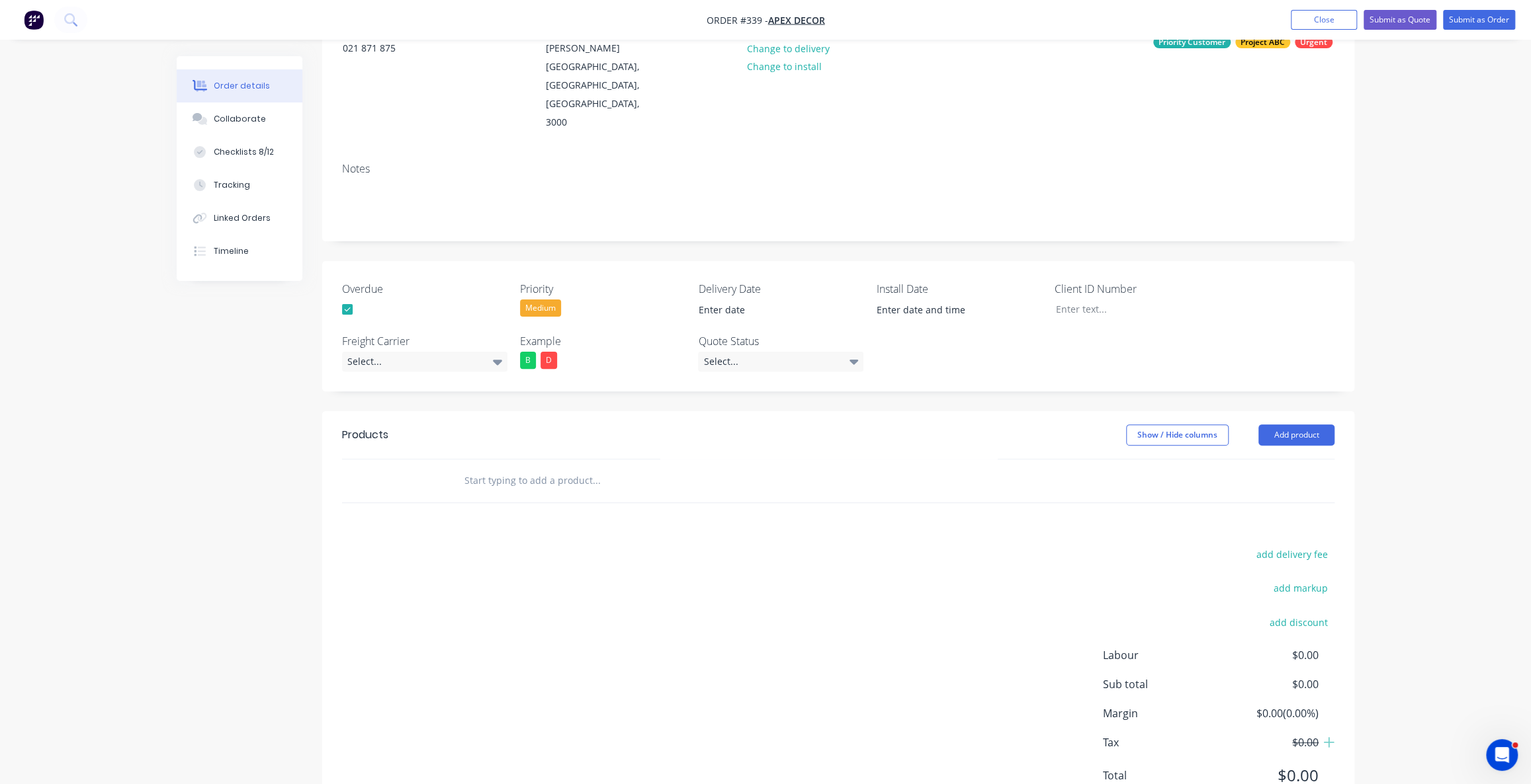
drag, startPoint x: 1406, startPoint y: 452, endPoint x: 1376, endPoint y: 417, distance: 46.1
click at [1406, 451] on div "Order details Collaborate Checklists 8/12 Tracking Linked Orders Timeline Order…" at bounding box center [766, 338] width 1531 height 1006
click at [1309, 425] on button "Add product" at bounding box center [1296, 435] width 76 height 21
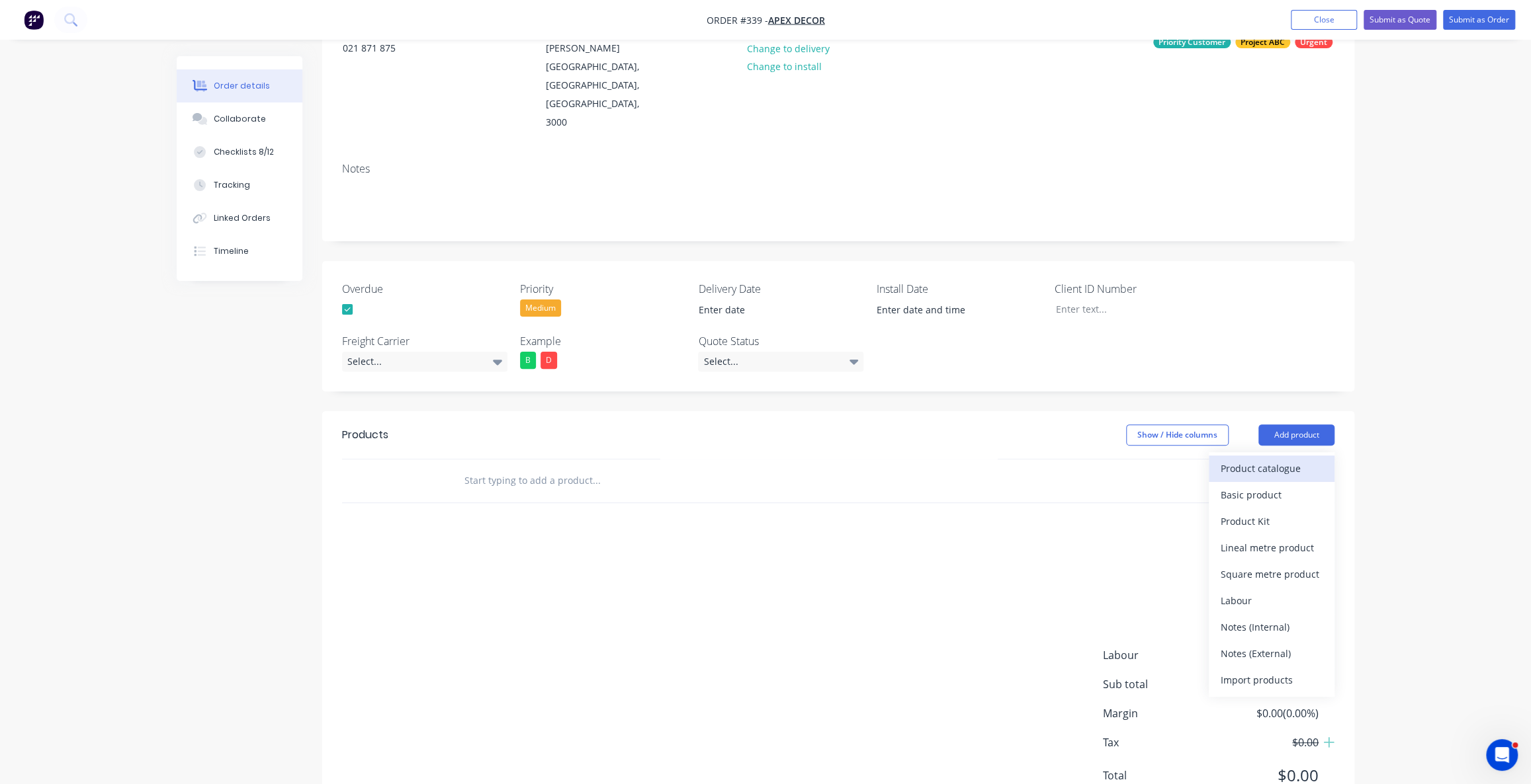
click at [1272, 459] on div "Product catalogue" at bounding box center [1271, 469] width 102 height 19
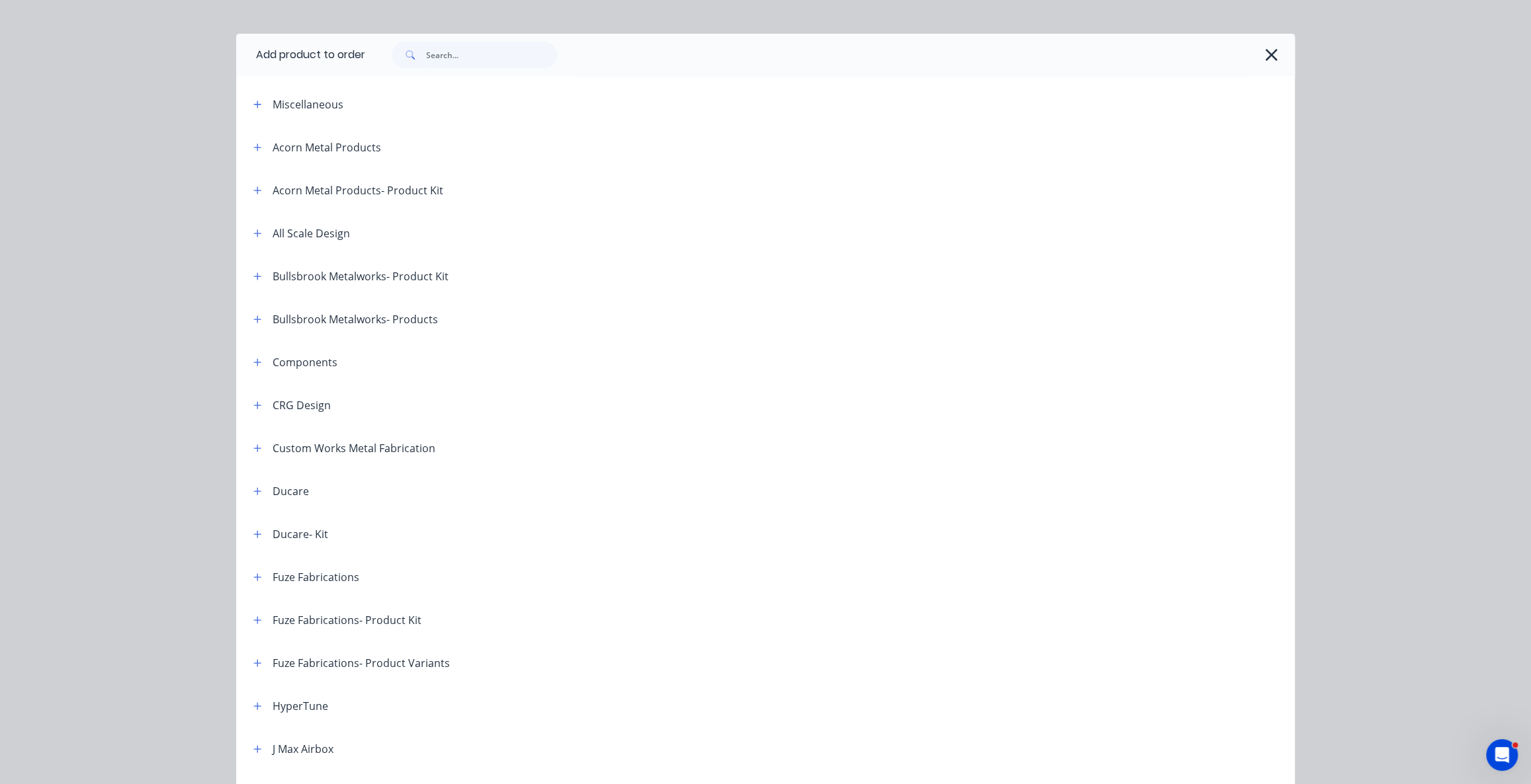
scroll to position [0, 0]
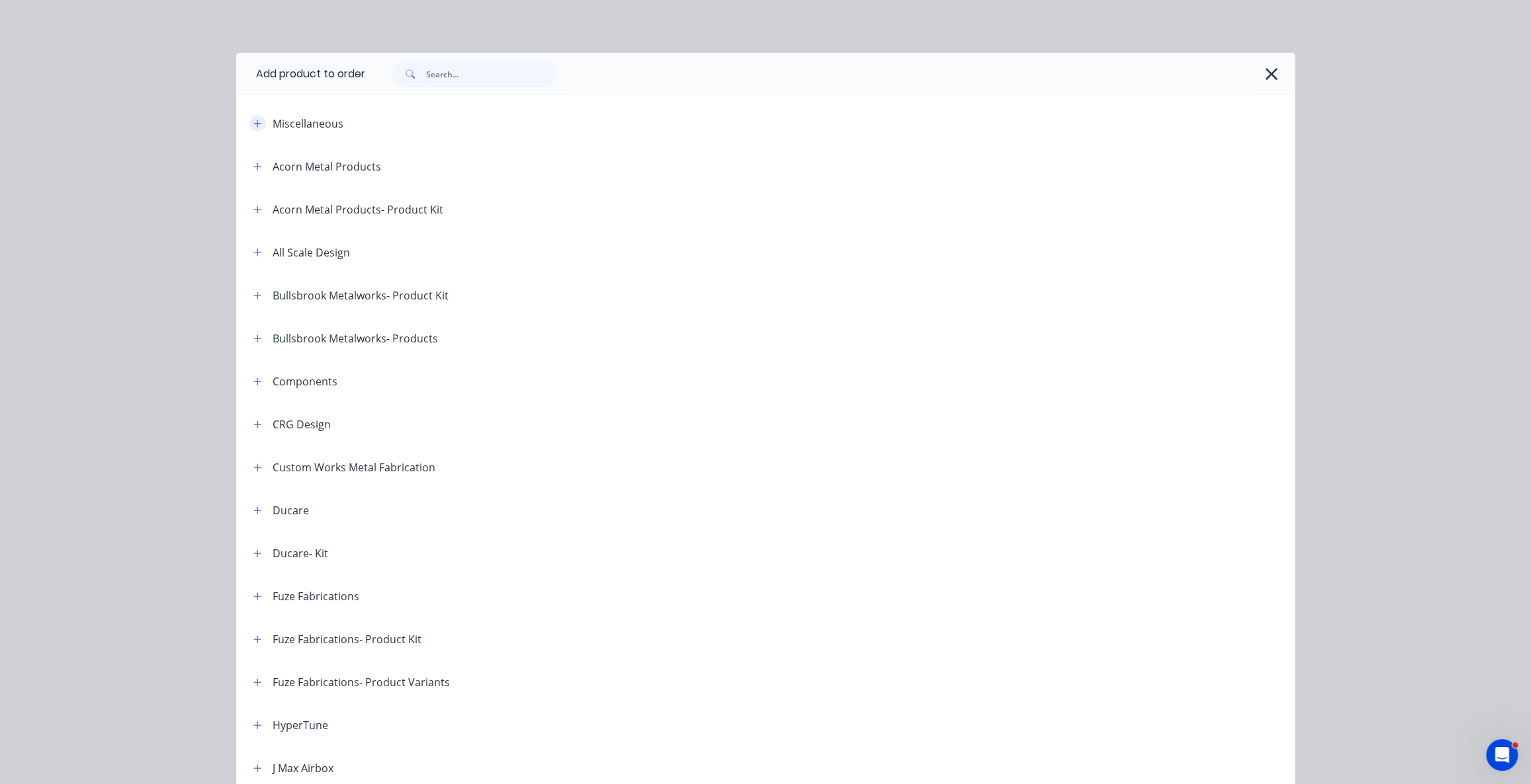
click at [249, 128] on button "button" at bounding box center [257, 123] width 17 height 17
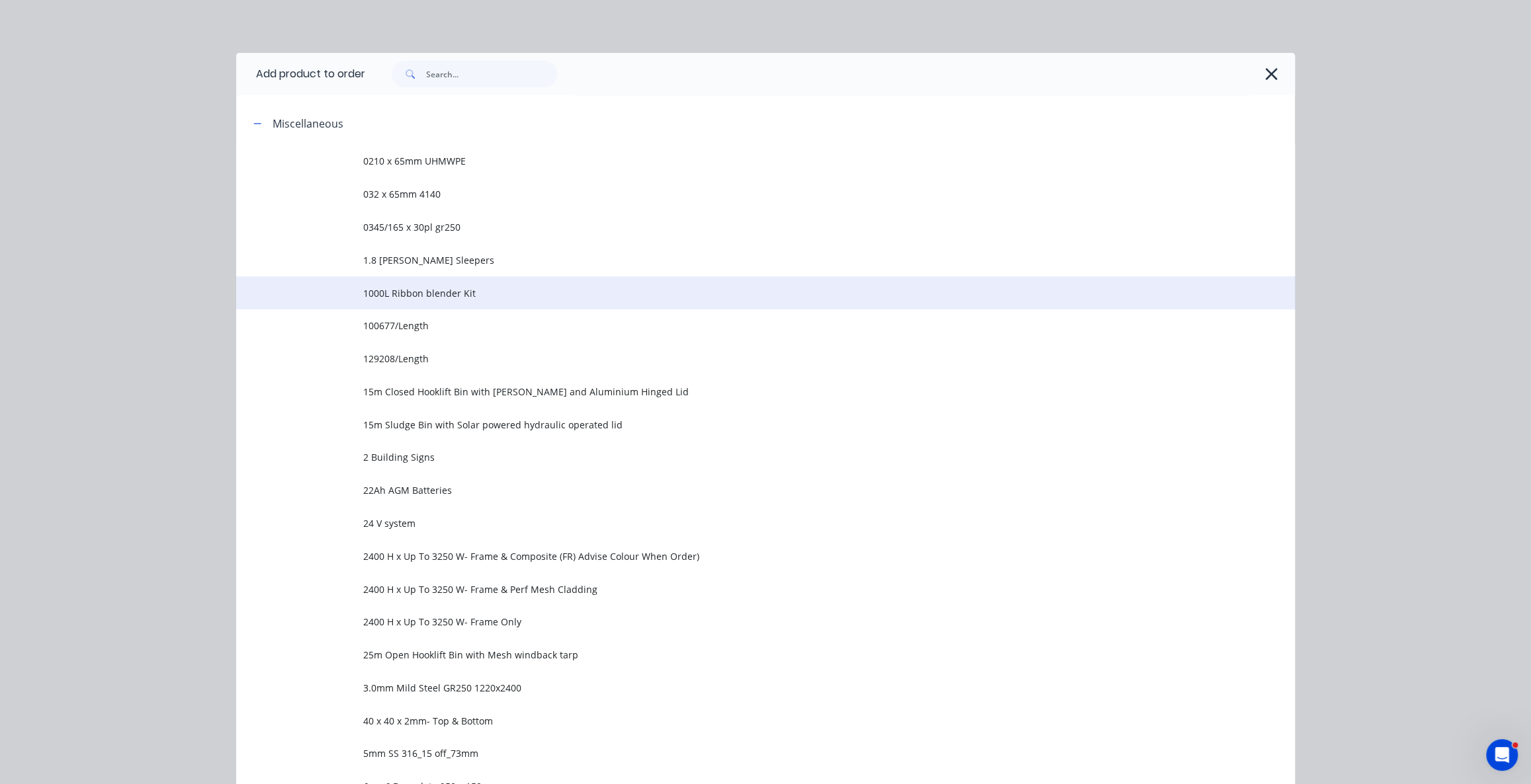
click at [418, 291] on span "1000L Ribbon blender Kit" at bounding box center [736, 293] width 745 height 14
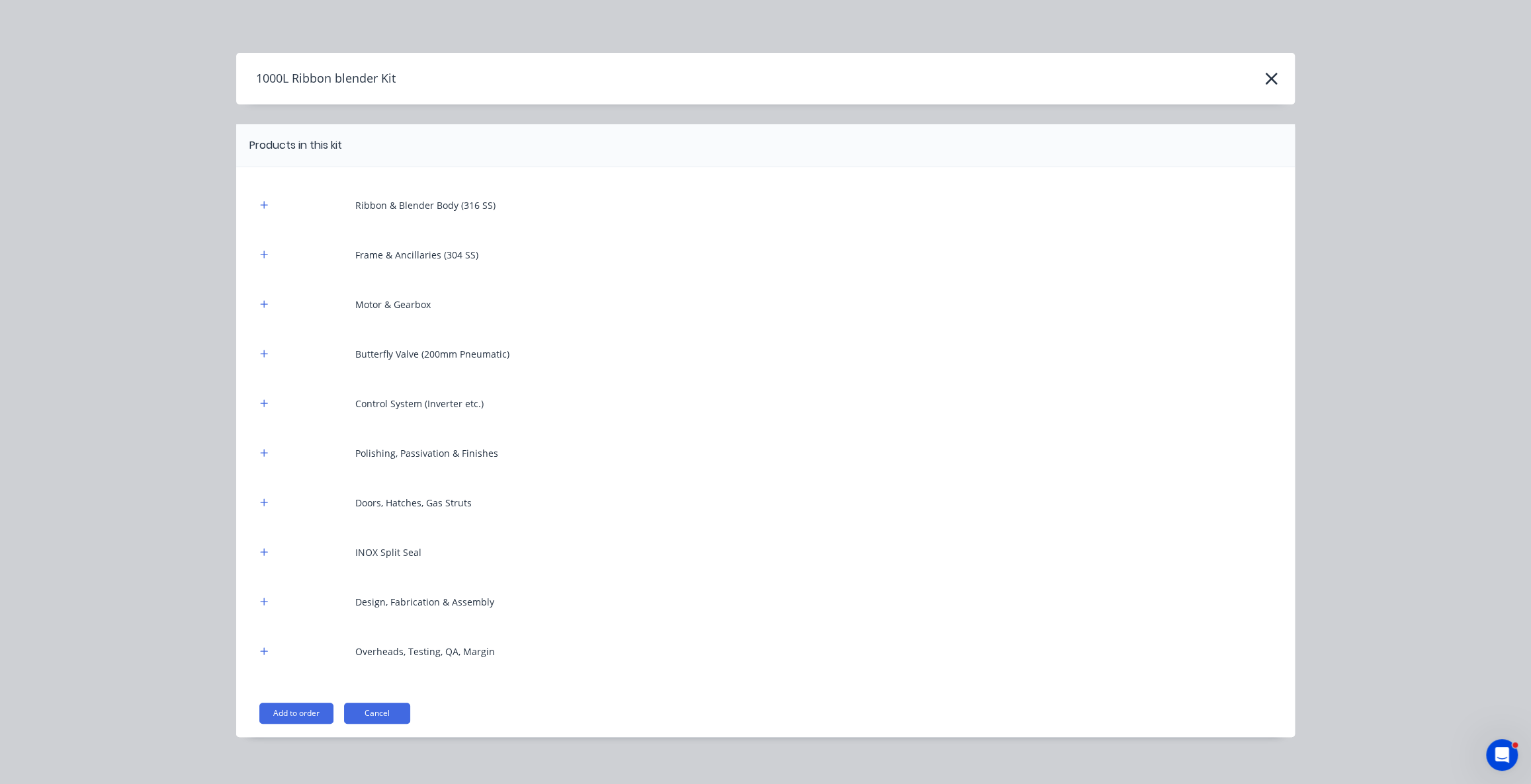
drag, startPoint x: 295, startPoint y: 711, endPoint x: 330, endPoint y: 708, distance: 35.1
click at [297, 710] on button "Add to order" at bounding box center [297, 713] width 74 height 21
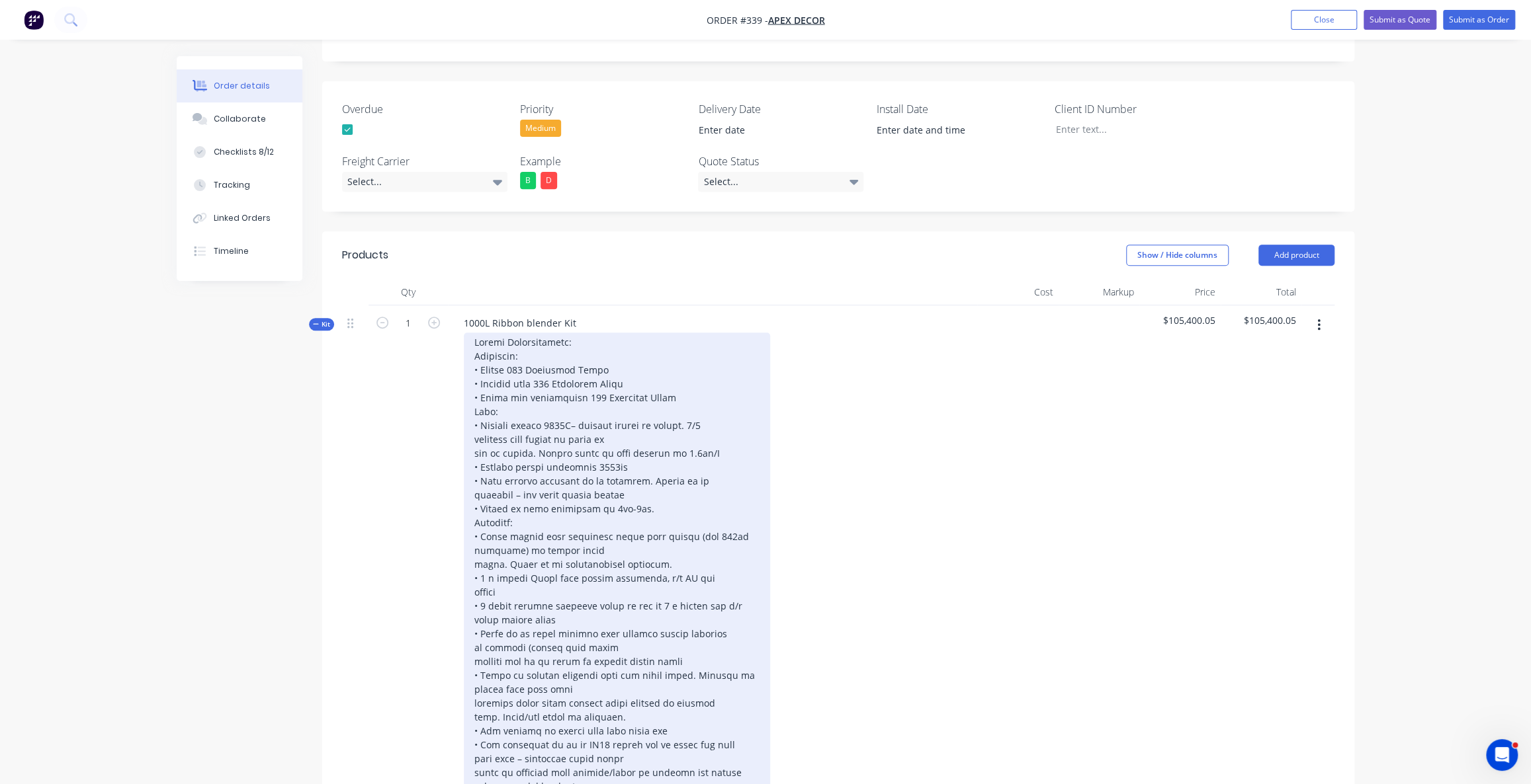
scroll to position [404, 0]
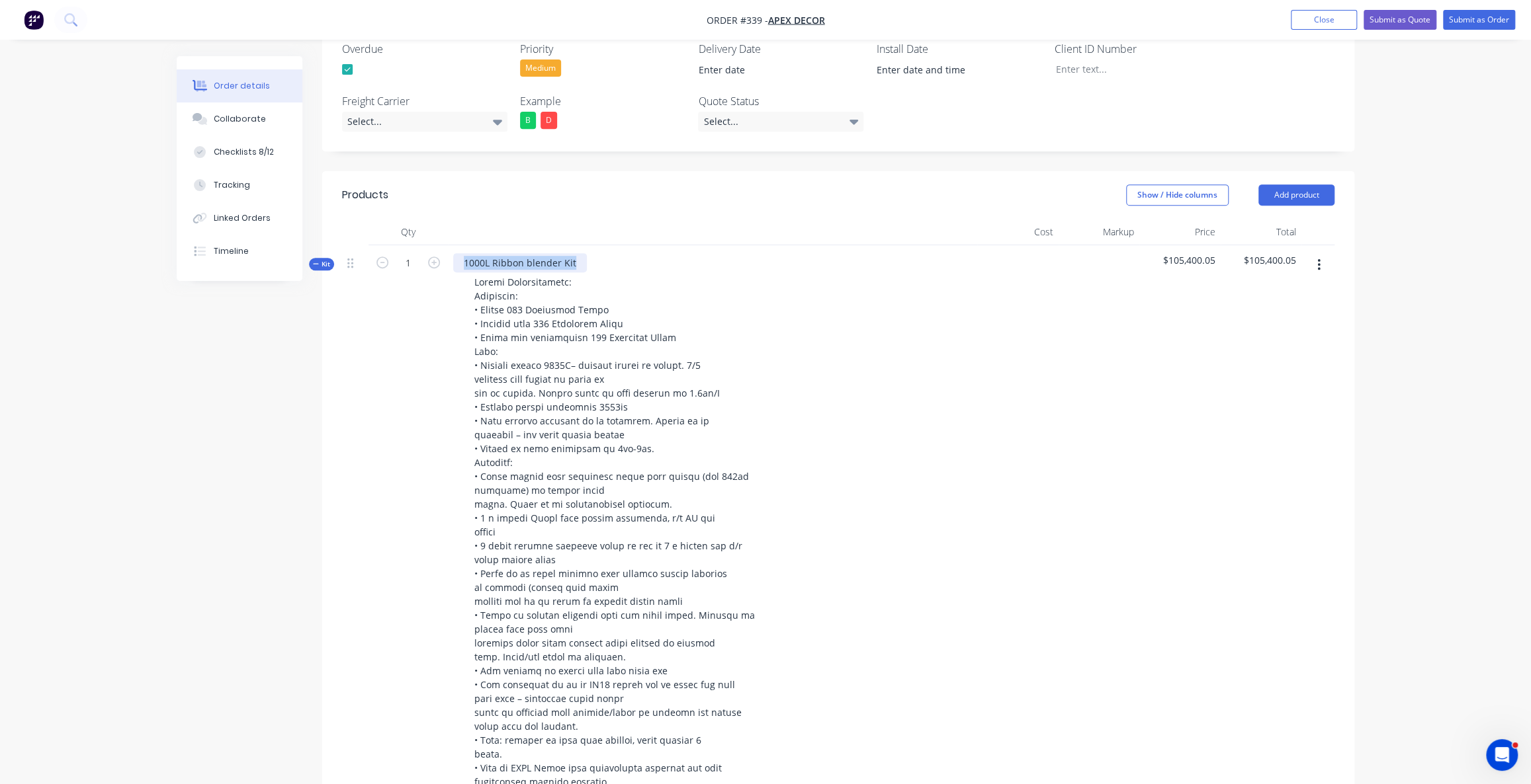
drag, startPoint x: 461, startPoint y: 209, endPoint x: 587, endPoint y: 209, distance: 126.0
click at [587, 246] on div "1000L Ribbon blender Kit" at bounding box center [712, 614] width 529 height 738
drag, startPoint x: 1166, startPoint y: 207, endPoint x: 1215, endPoint y: 203, distance: 49.2
click at [1215, 246] on div "$105,400.05" at bounding box center [1180, 614] width 82 height 738
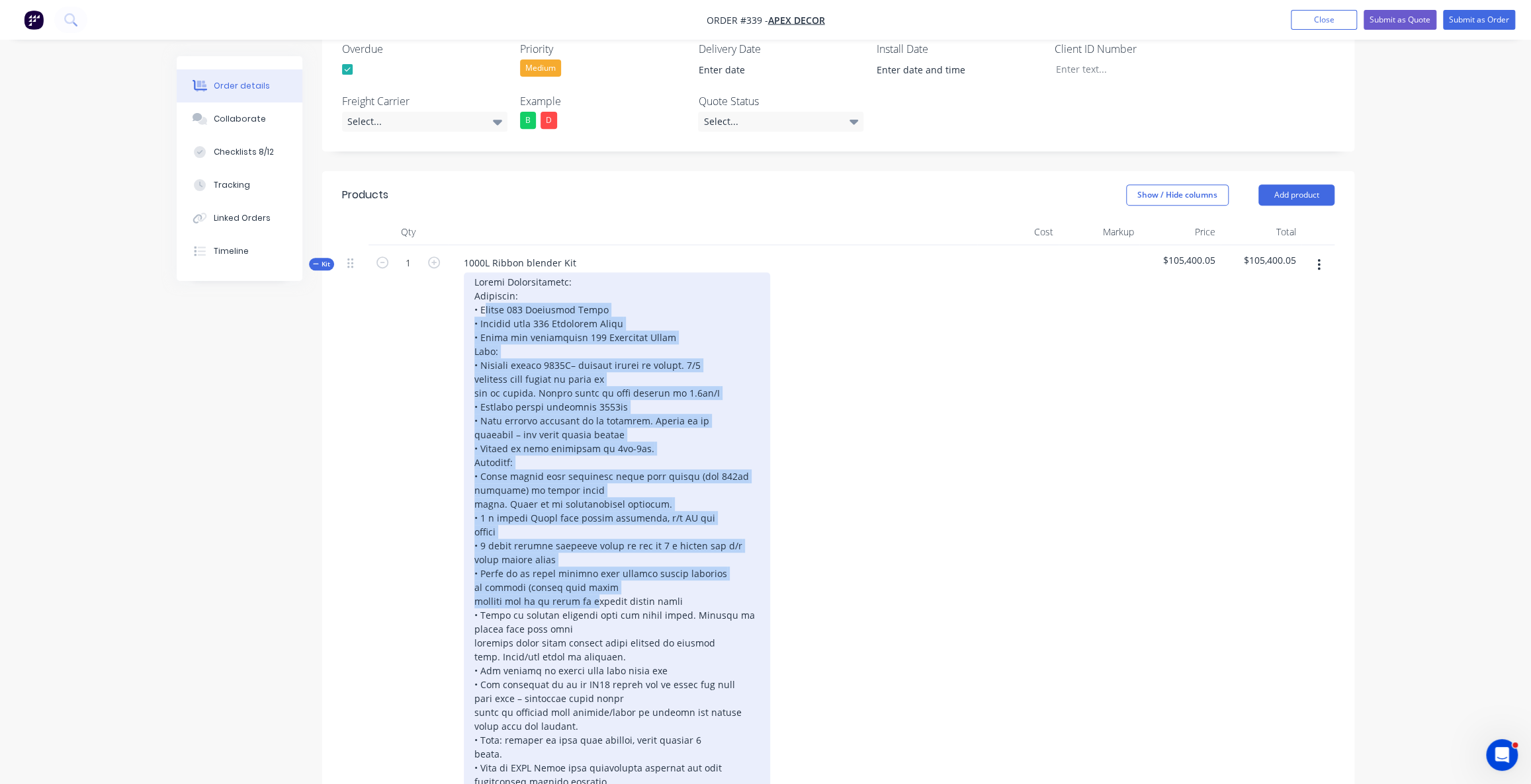
drag, startPoint x: 519, startPoint y: 288, endPoint x: 601, endPoint y: 544, distance: 268.8
click at [601, 544] on div at bounding box center [617, 622] width 306 height 699
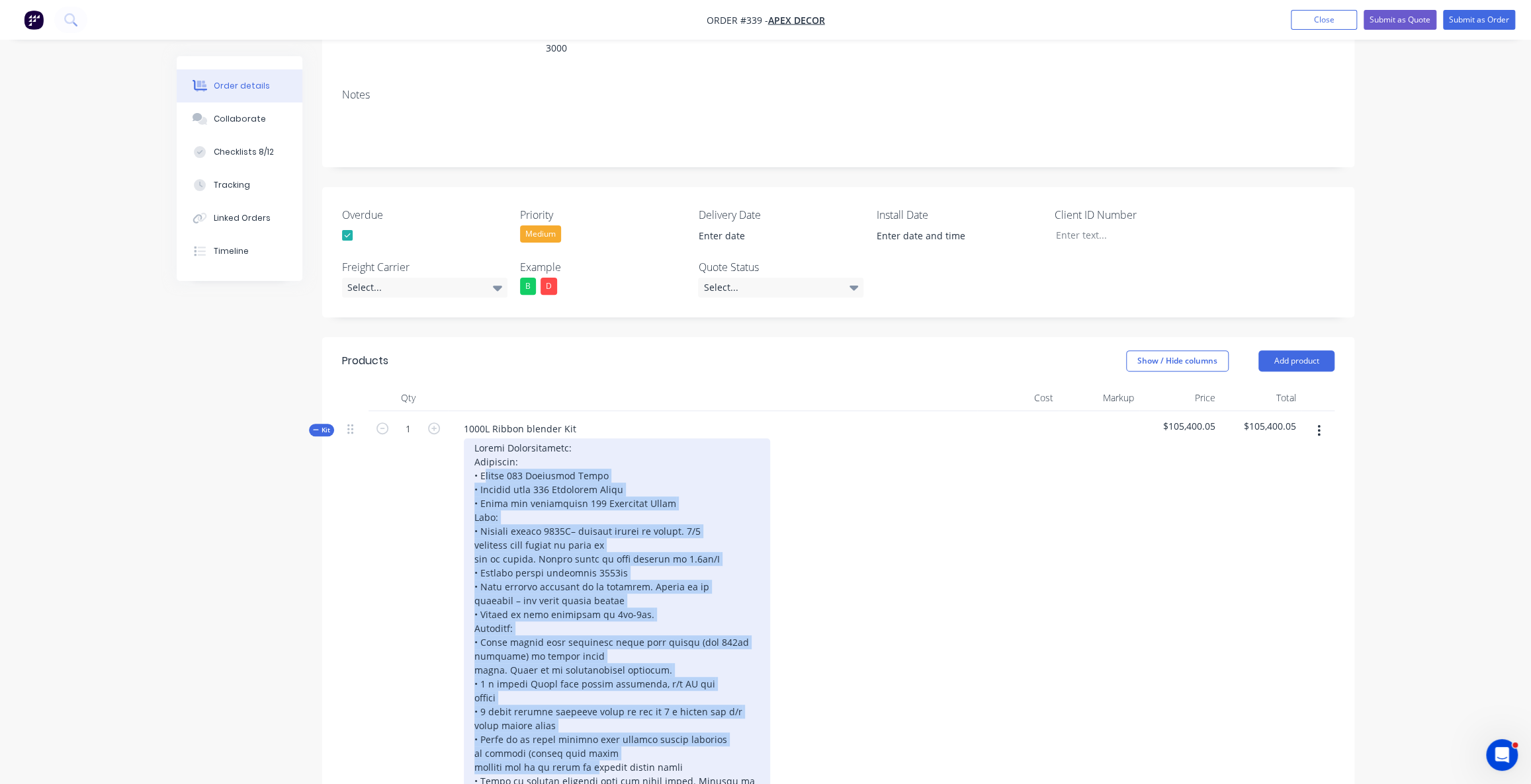
scroll to position [225, 0]
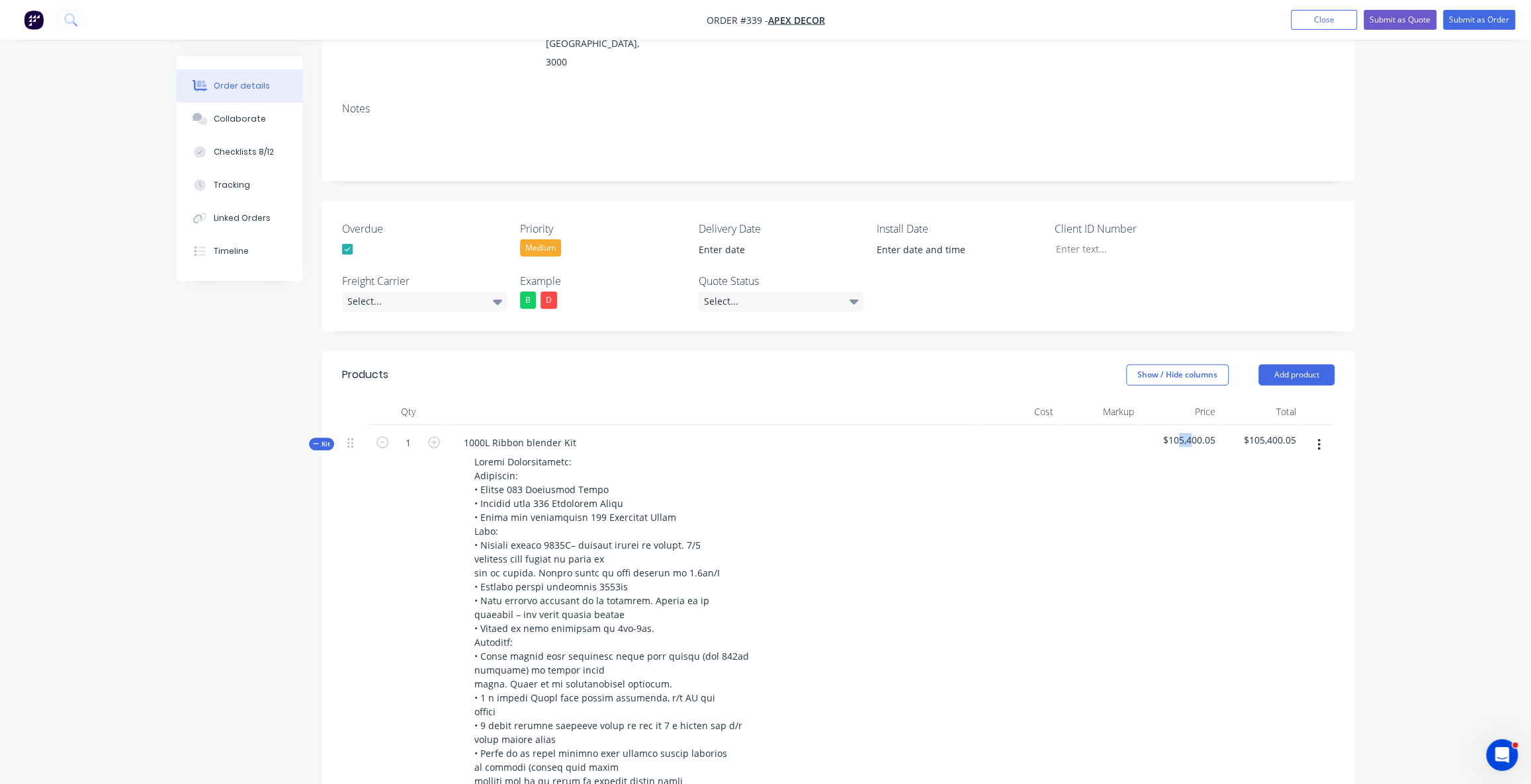
click at [1201, 433] on span "$105,400.05" at bounding box center [1180, 439] width 71 height 14
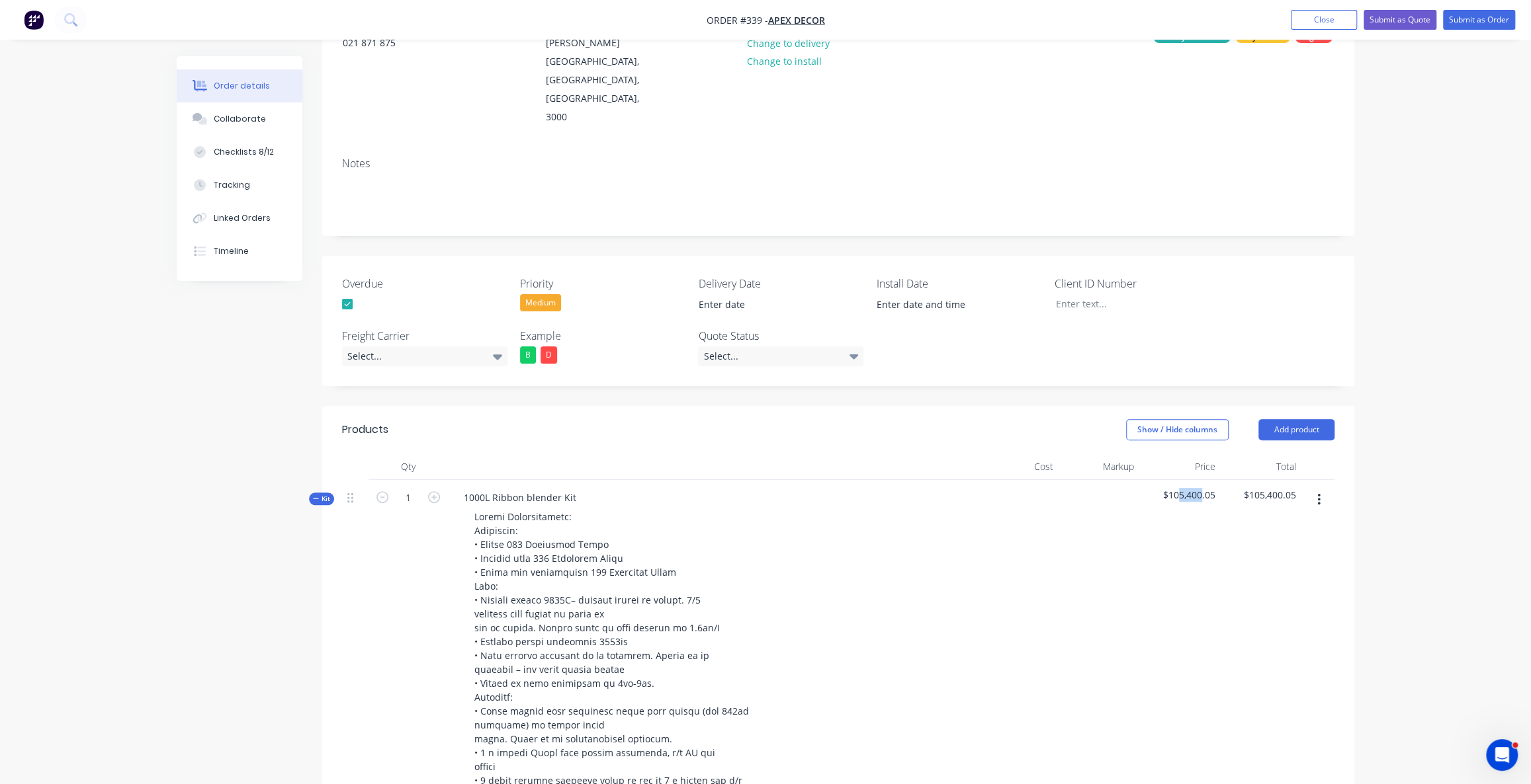
scroll to position [165, 0]
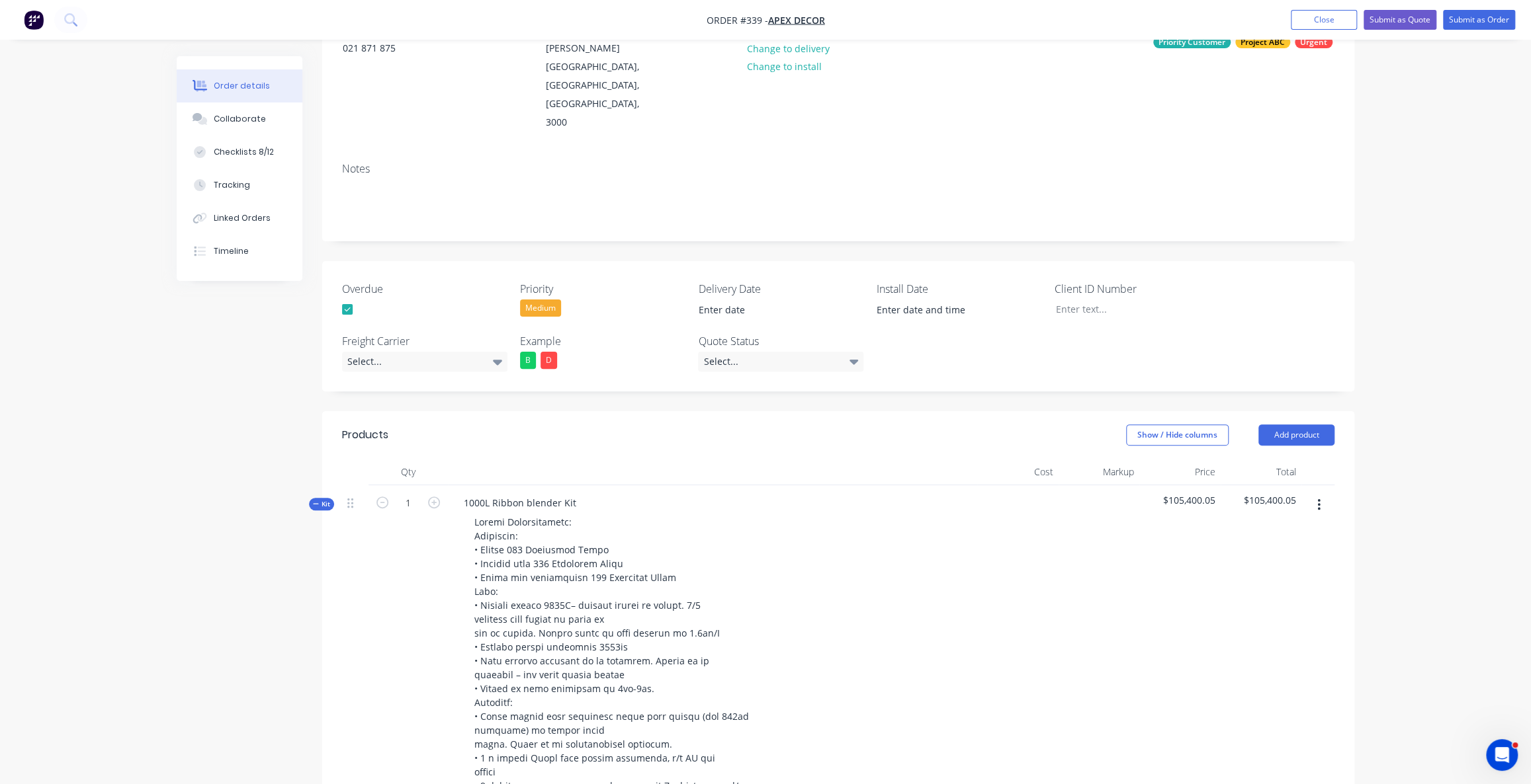
click at [322, 498] on div "Kit" at bounding box center [322, 503] width 25 height 12
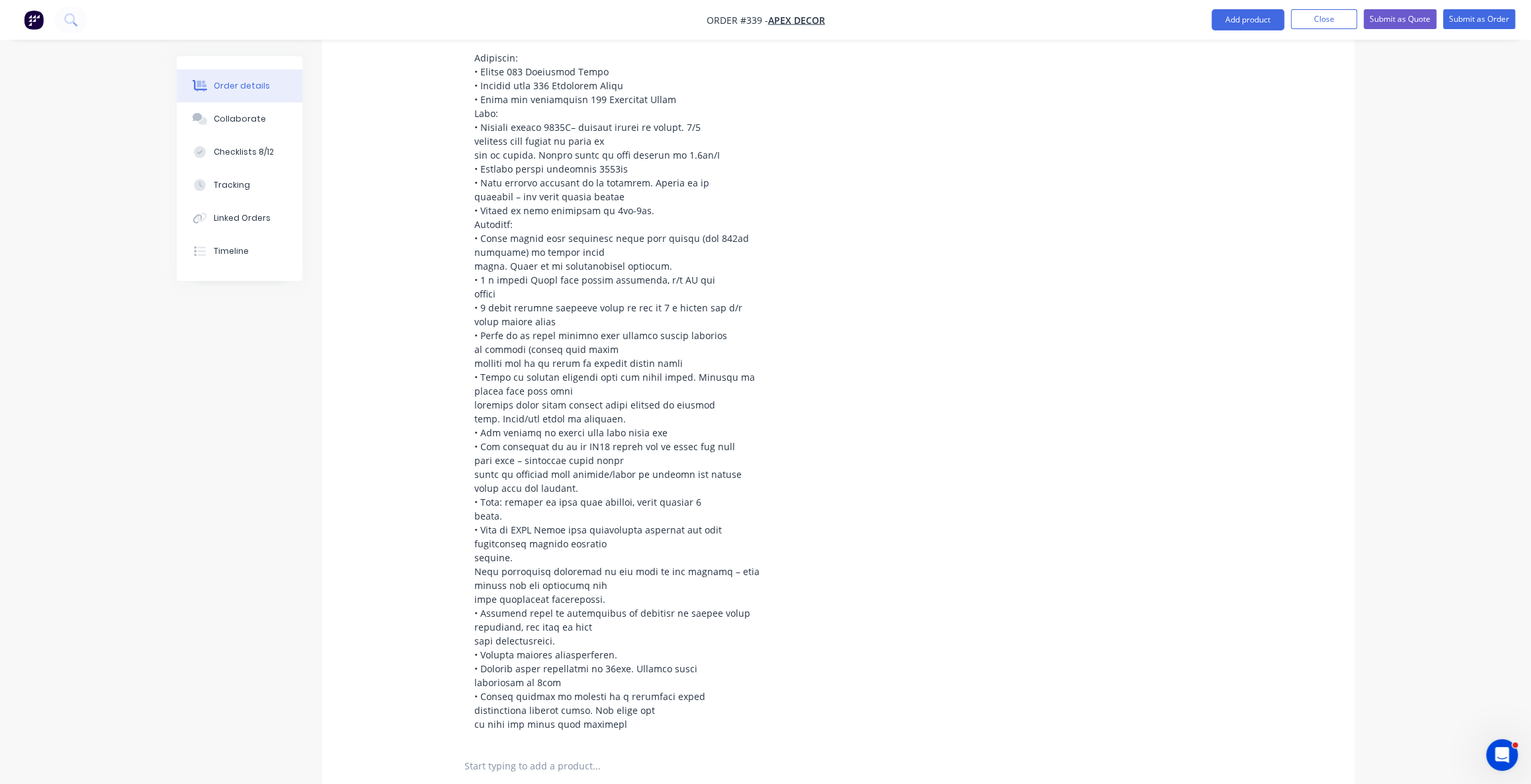
scroll to position [403, 0]
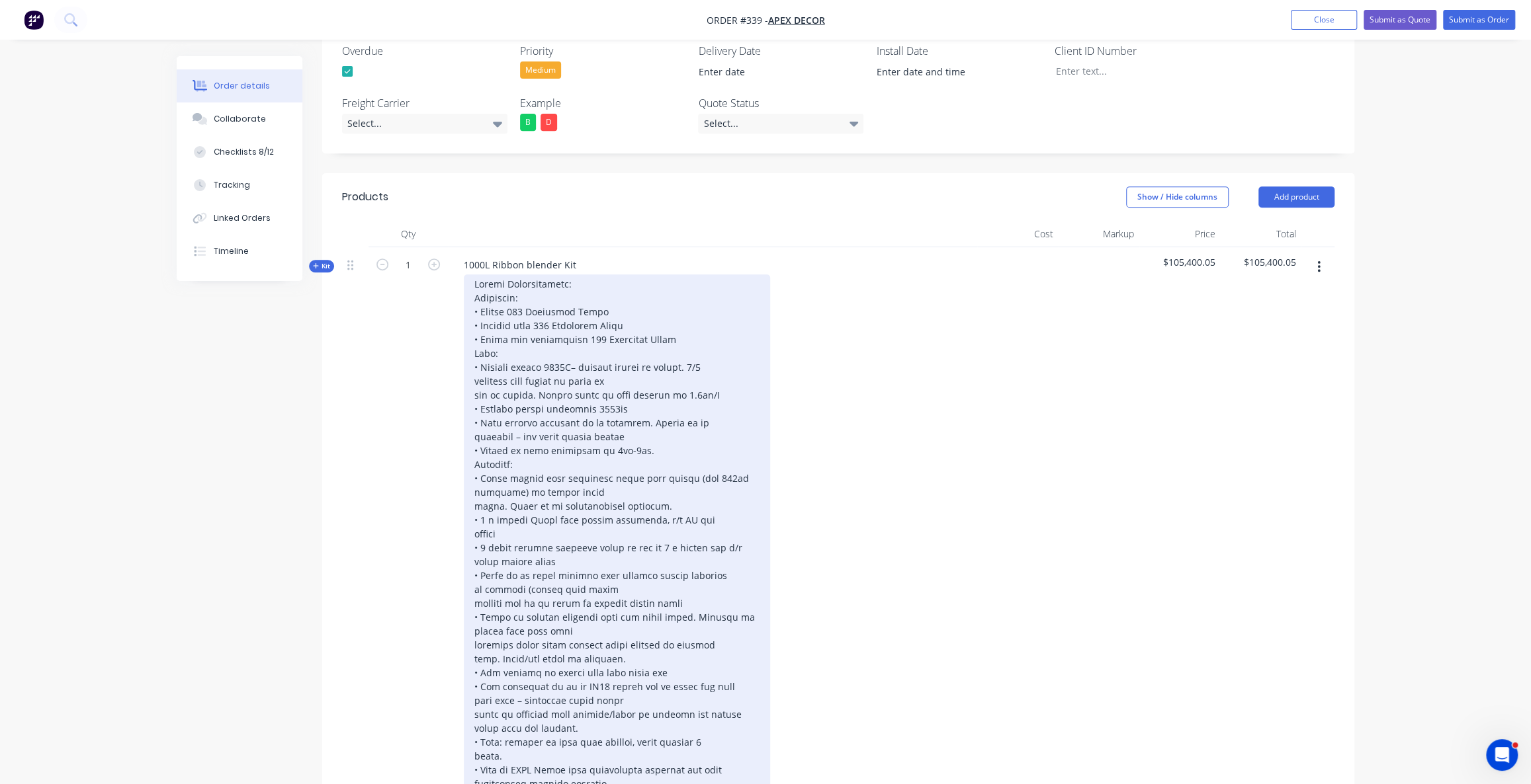
click at [619, 319] on div at bounding box center [617, 624] width 306 height 699
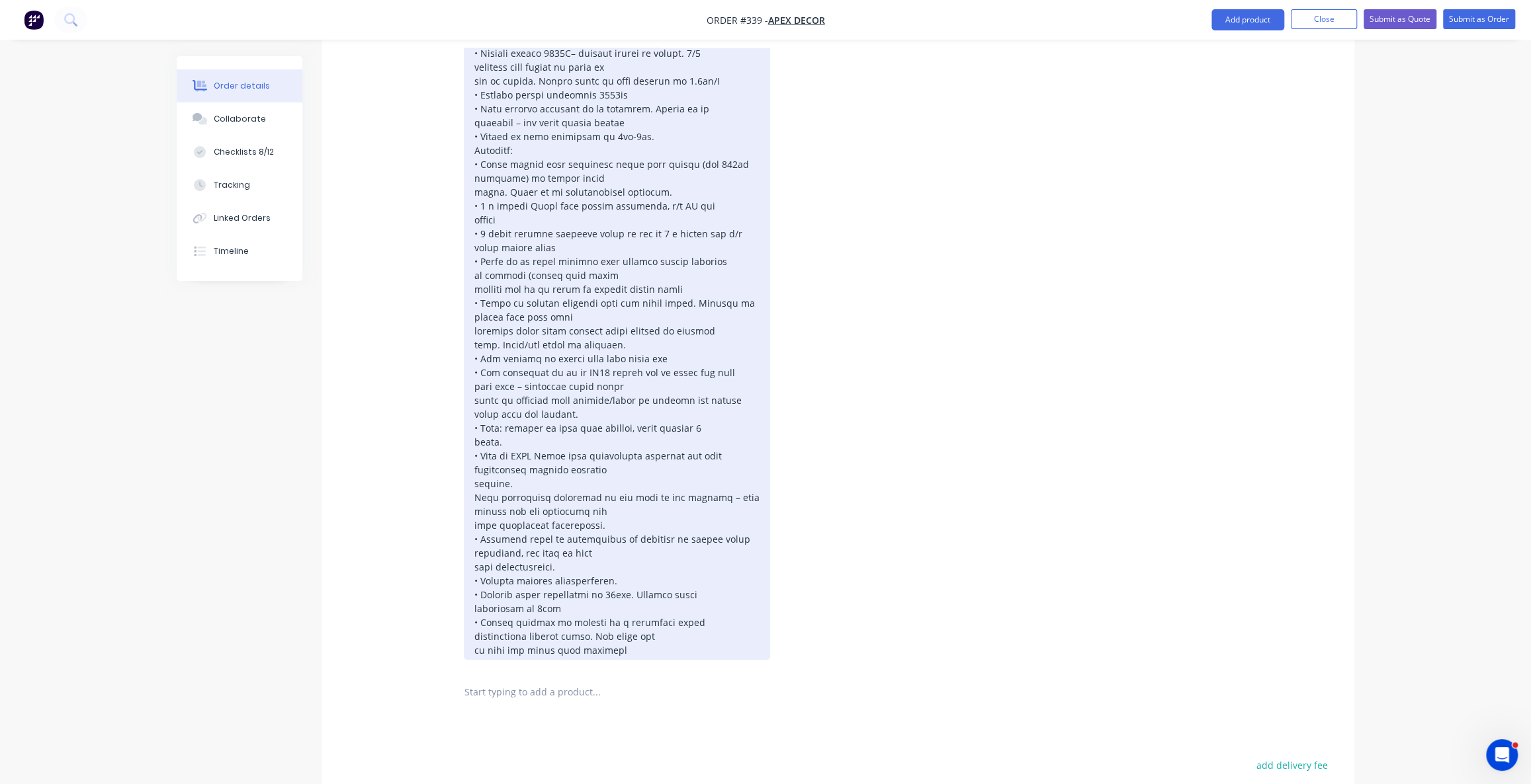
scroll to position [763, 0]
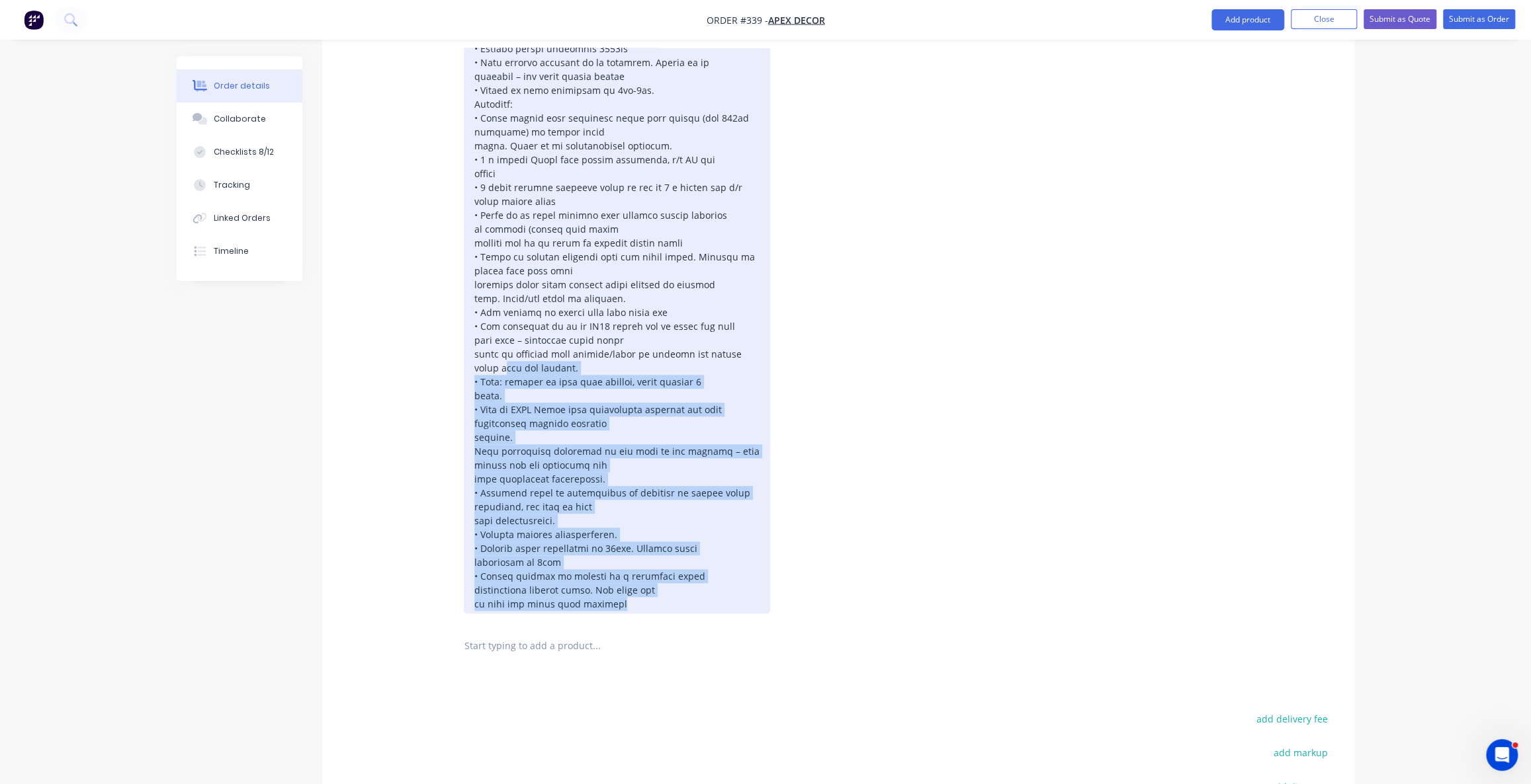
drag, startPoint x: 608, startPoint y: 552, endPoint x: 507, endPoint y: 297, distance: 274.3
click at [507, 299] on div at bounding box center [617, 264] width 306 height 699
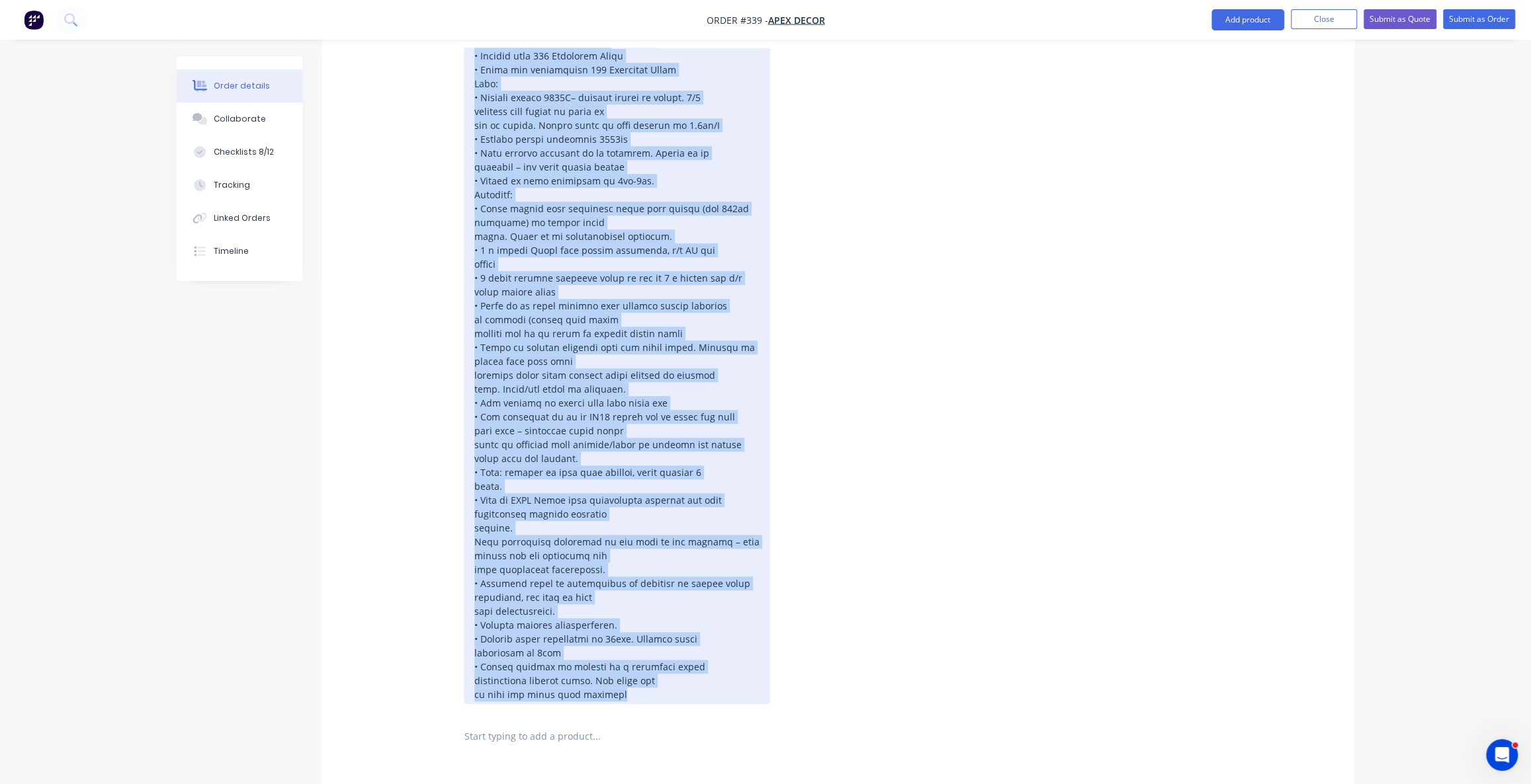
scroll to position [944, 0]
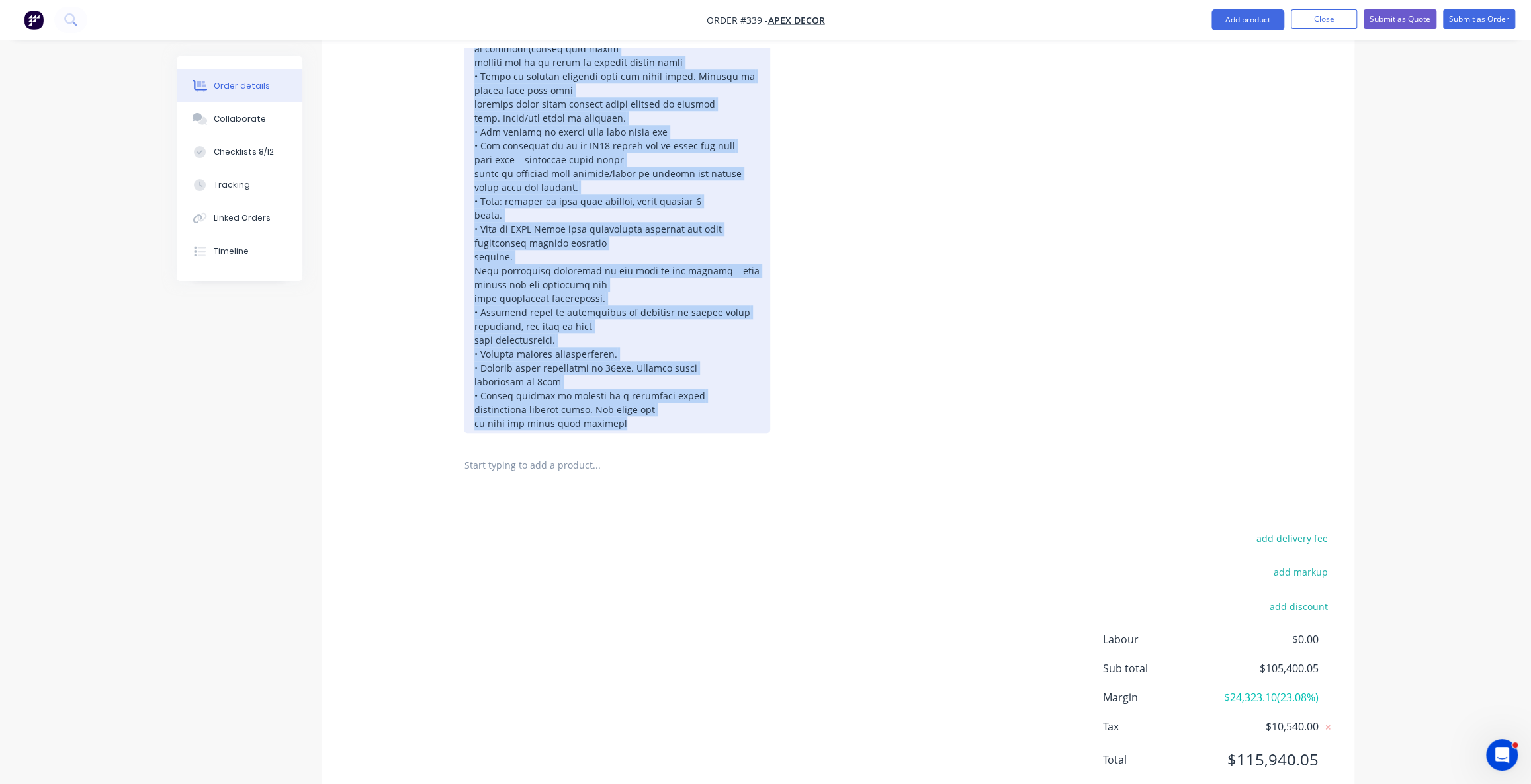
drag, startPoint x: 473, startPoint y: 376, endPoint x: 669, endPoint y: 812, distance: 478.0
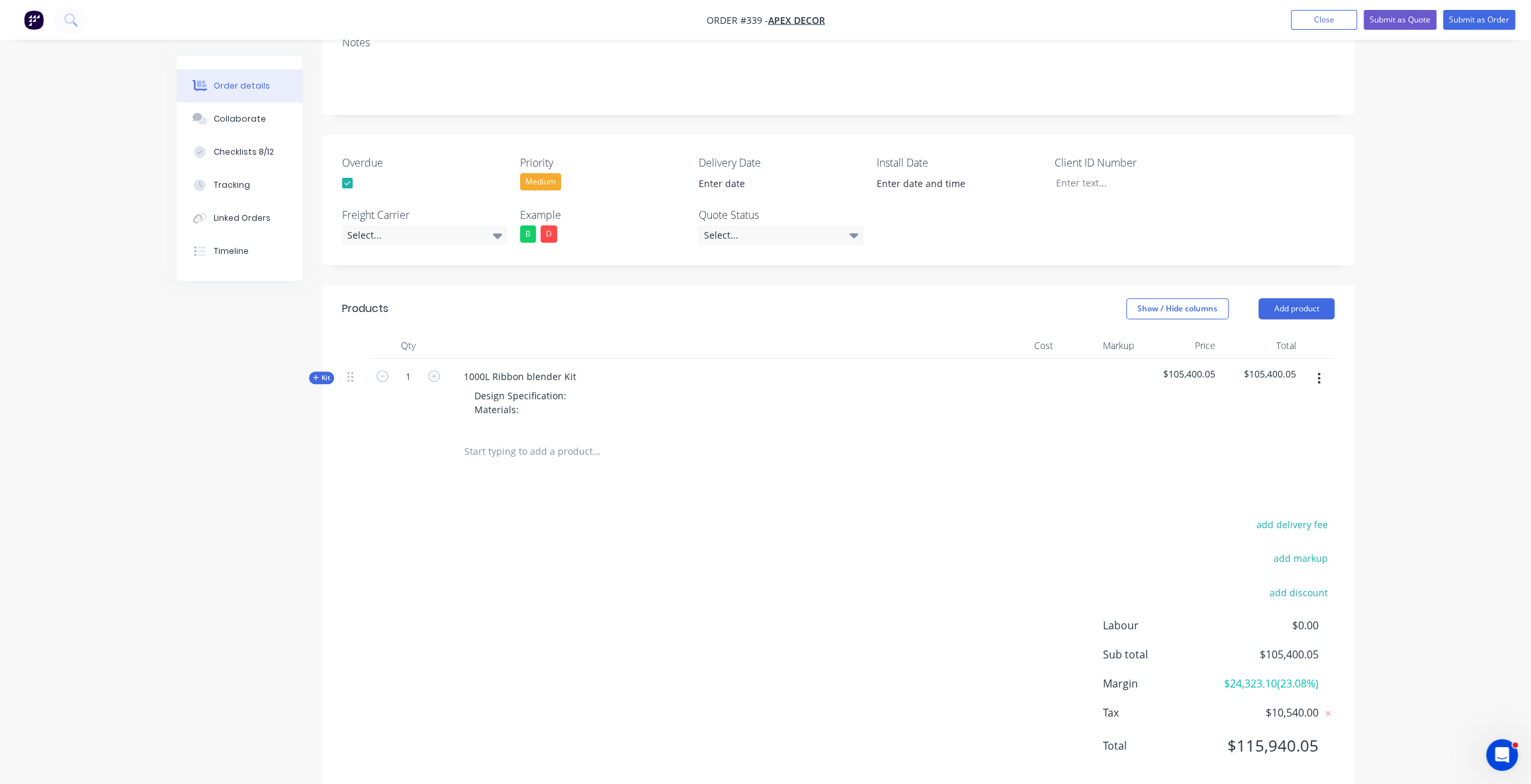
drag, startPoint x: 492, startPoint y: 562, endPoint x: 484, endPoint y: 532, distance: 31.0
click at [492, 562] on div "add delivery fee add markup add discount Labour $0.00 Sub total $105,400.05 Mar…" at bounding box center [838, 643] width 992 height 255
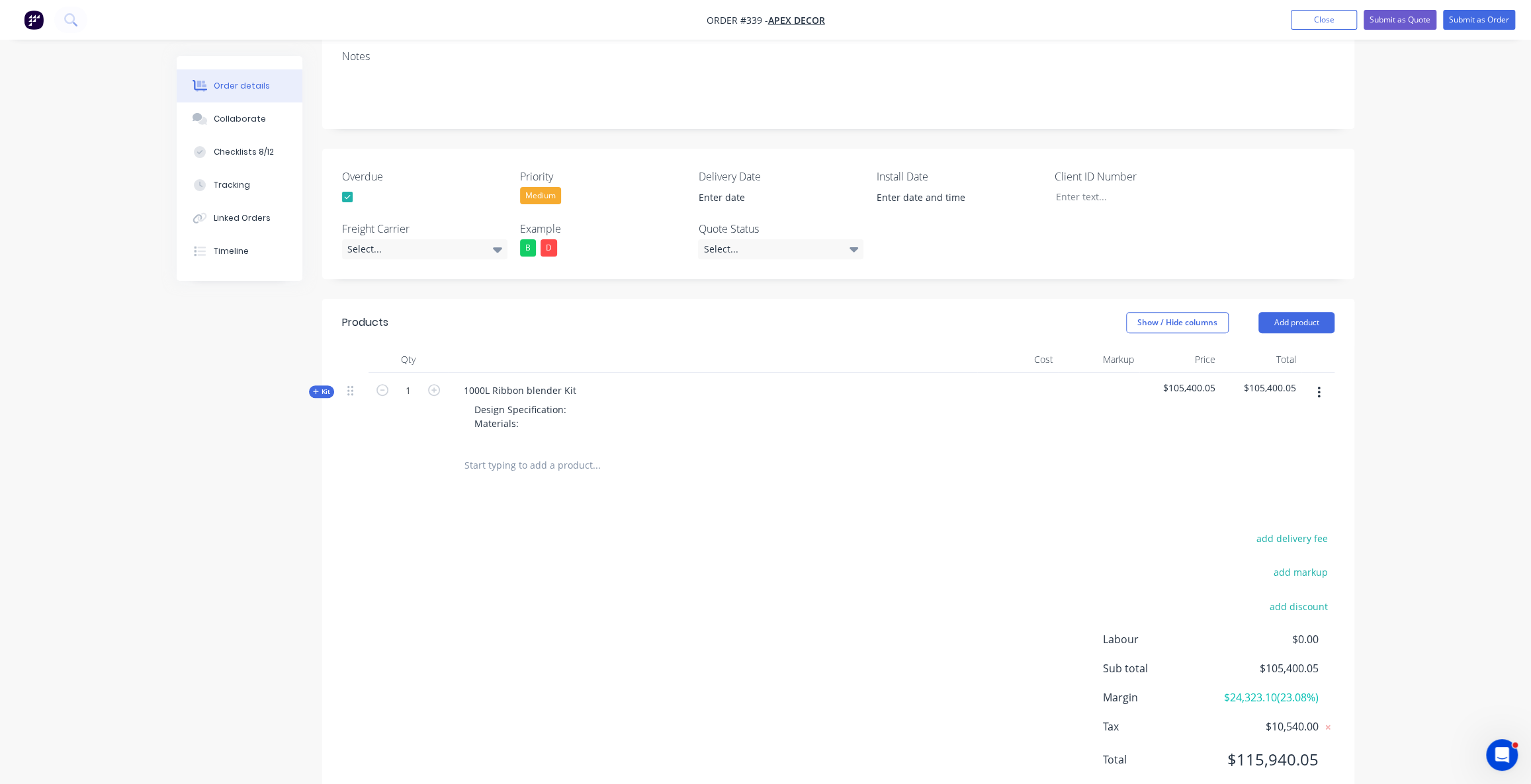
click at [322, 385] on div "Kit" at bounding box center [322, 391] width 25 height 12
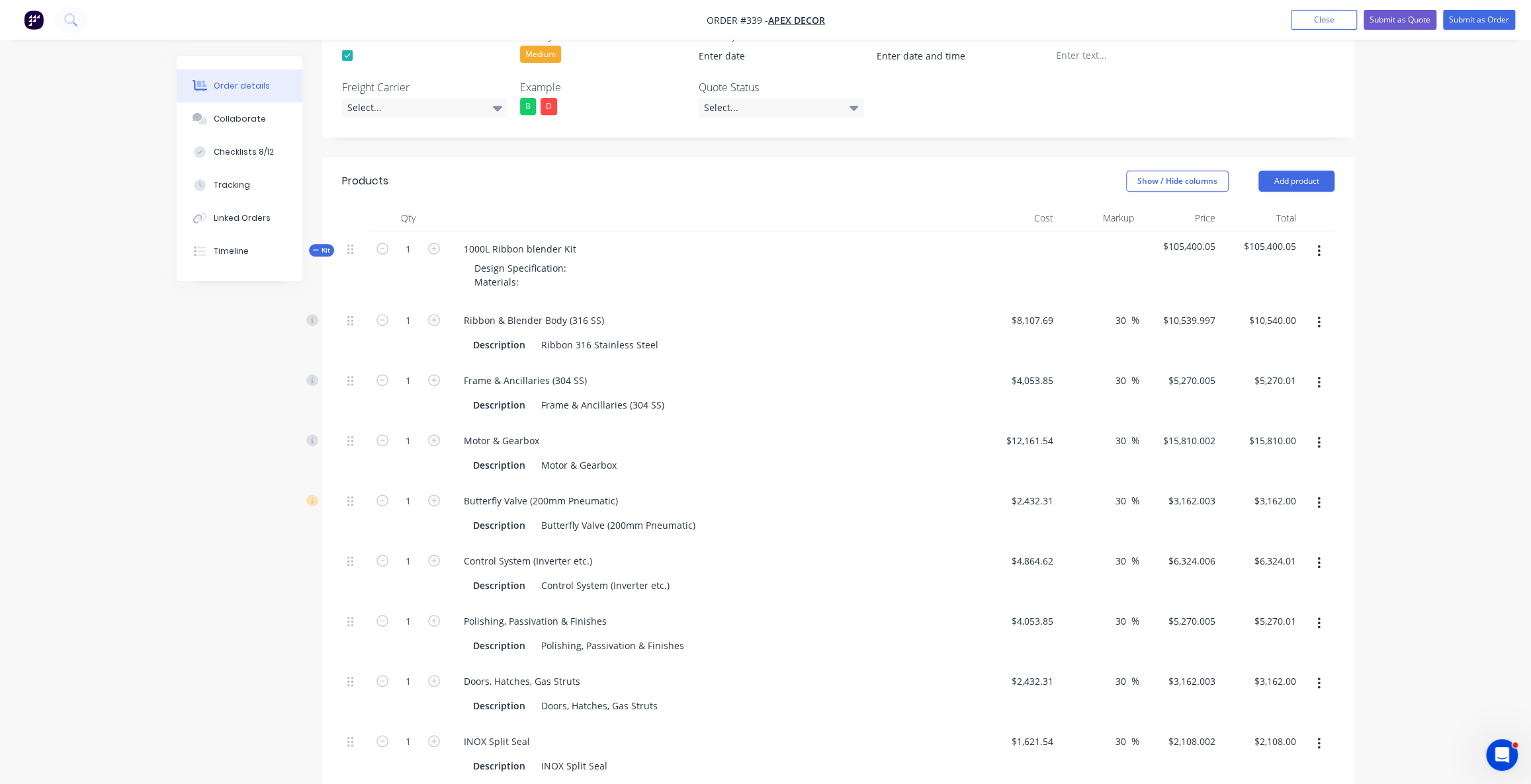
scroll to position [397, 0]
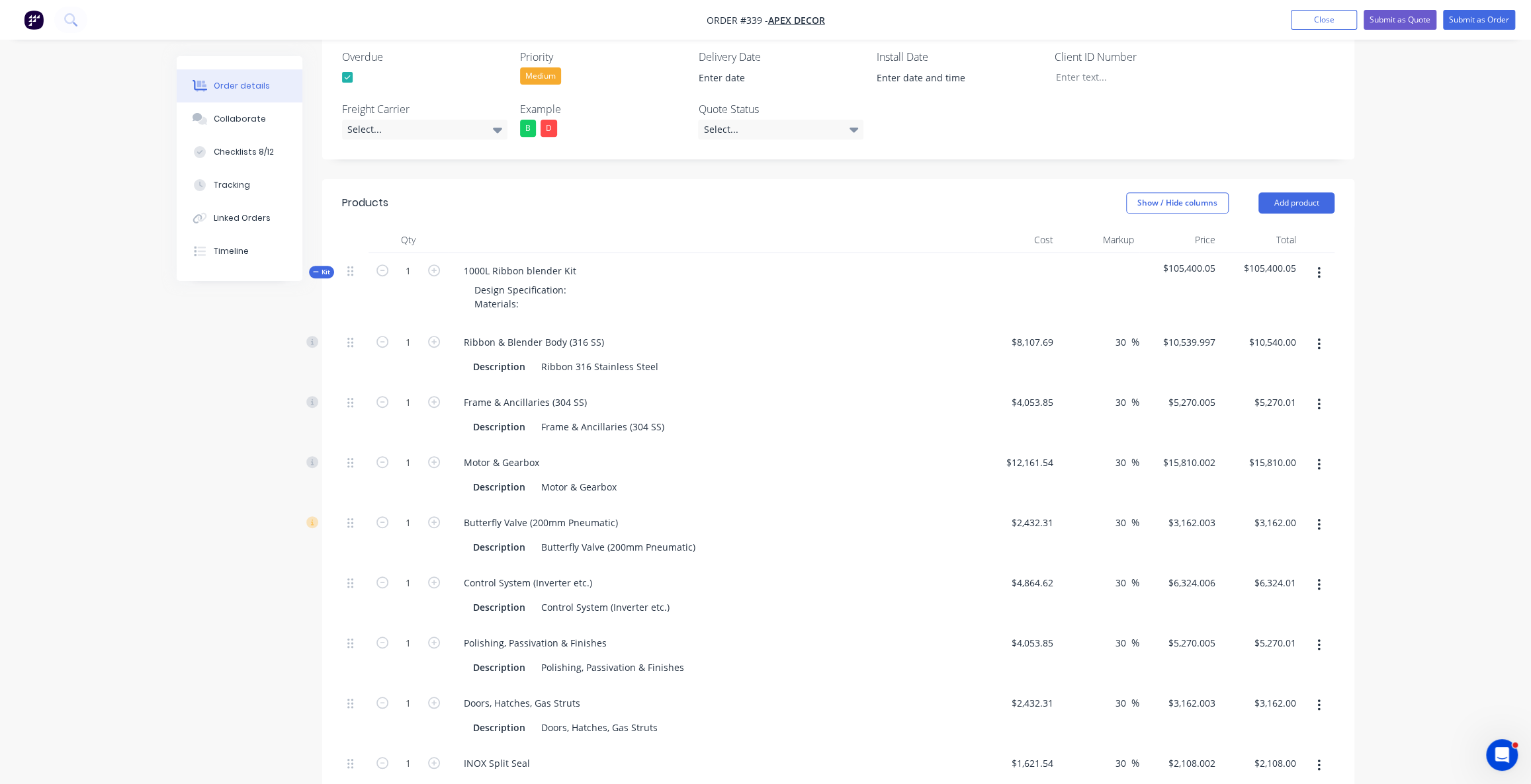
click at [324, 267] on span "Kit" at bounding box center [322, 273] width 17 height 10
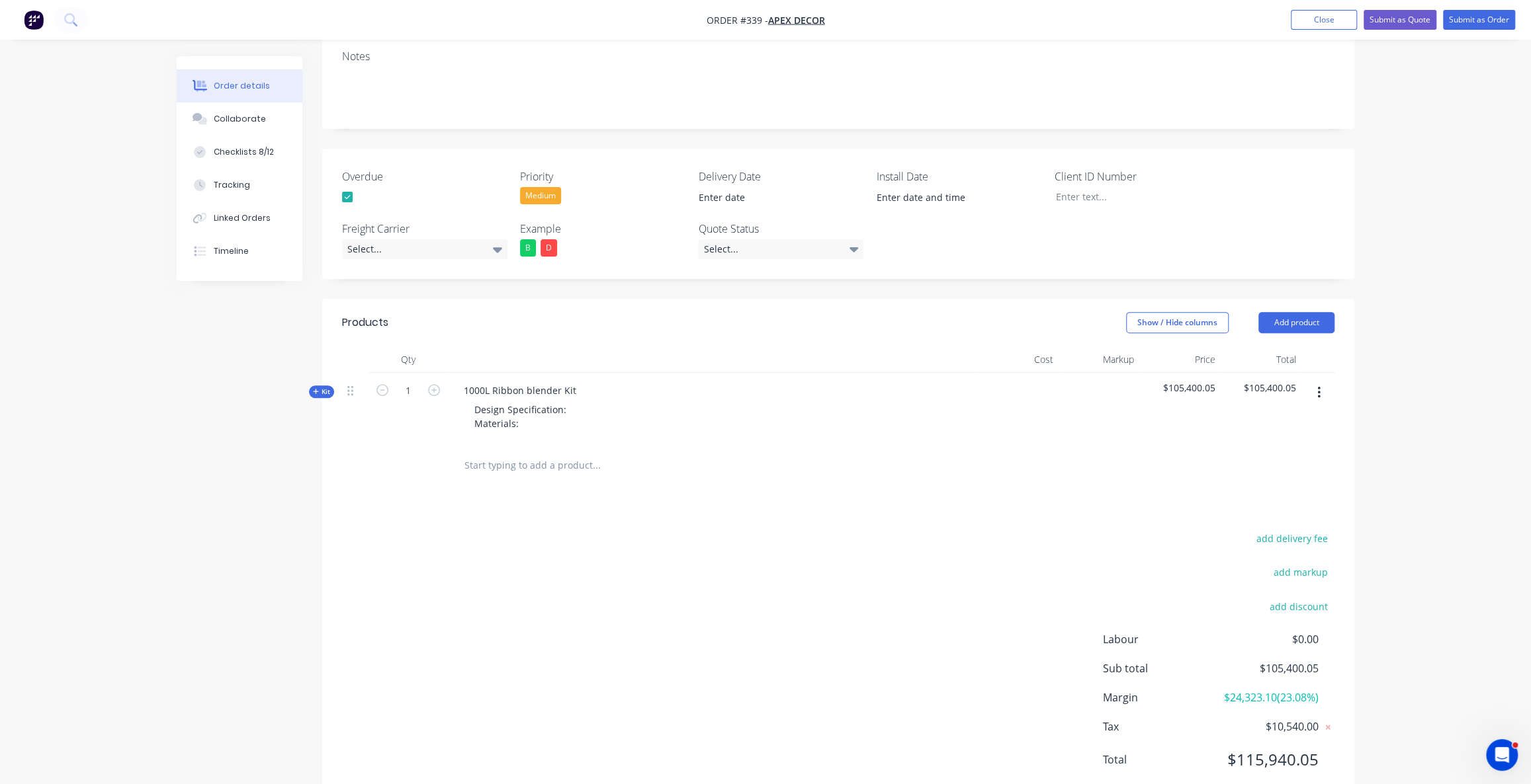
click at [536, 530] on div "add delivery fee add markup add discount Labour $0.00 Sub total $105,400.05 Mar…" at bounding box center [838, 657] width 992 height 255
click at [1371, 487] on div "Order details Collaborate Checklists 8/12 Tracking Linked Orders Timeline Order…" at bounding box center [766, 274] width 1531 height 1102
click at [333, 385] on div "Kit" at bounding box center [322, 391] width 25 height 12
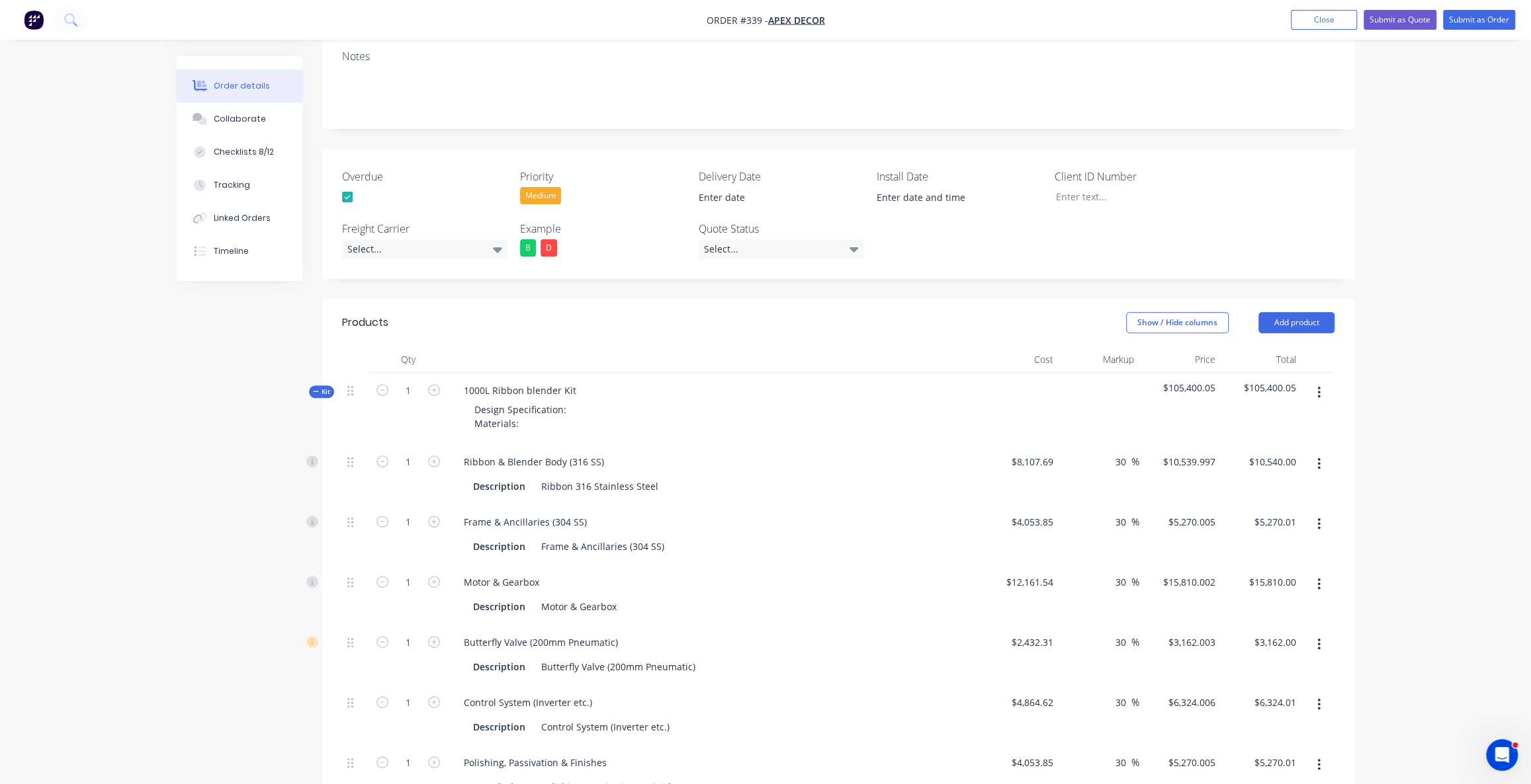
click at [319, 387] on span "Kit" at bounding box center [322, 392] width 17 height 10
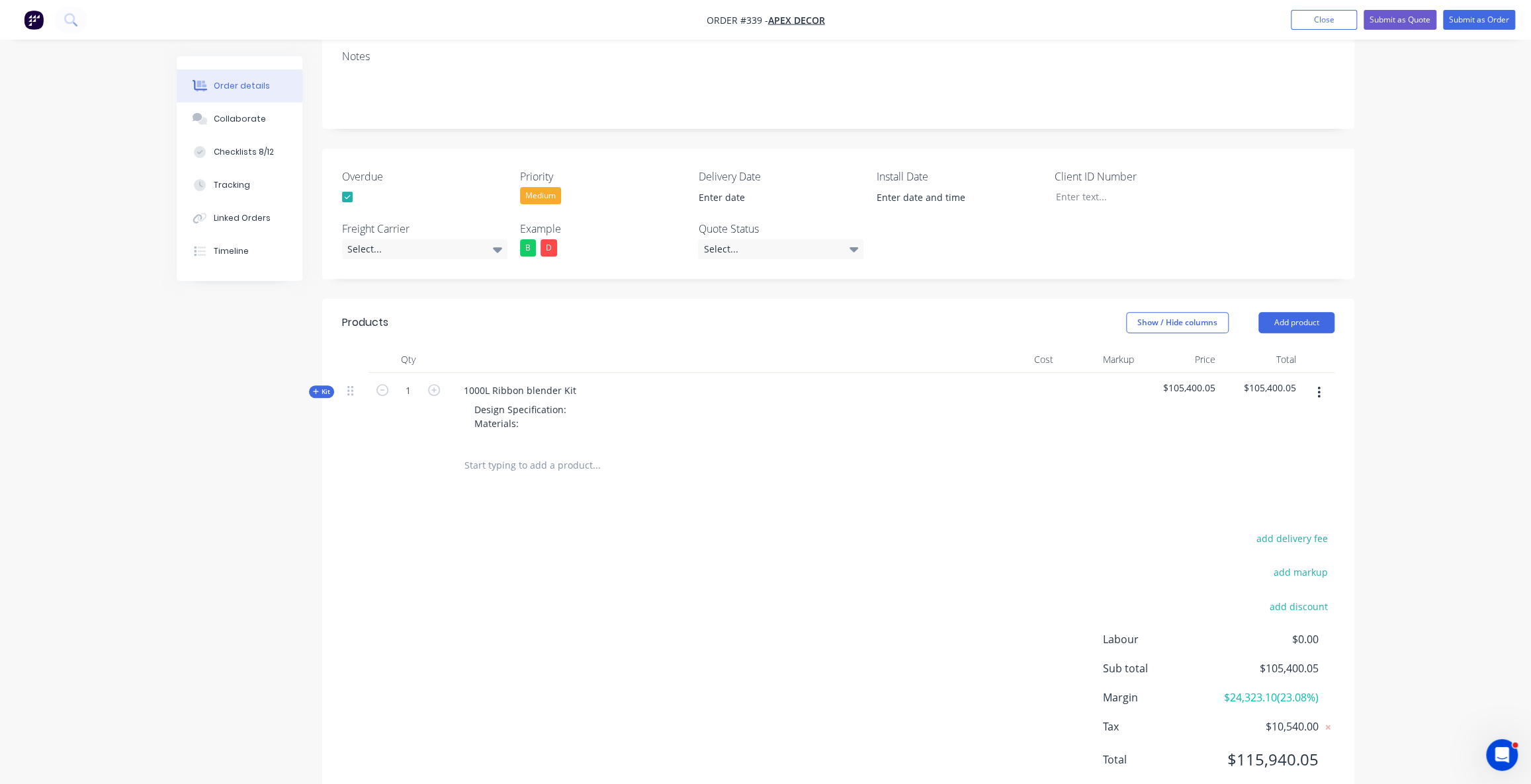
click at [1505, 369] on div "Order details Collaborate Checklists 8/12 Tracking Linked Orders Timeline Order…" at bounding box center [766, 274] width 1531 height 1102
click at [1272, 312] on button "Add product" at bounding box center [1296, 322] width 76 height 21
click at [1260, 479] on div "Labour" at bounding box center [1271, 488] width 102 height 19
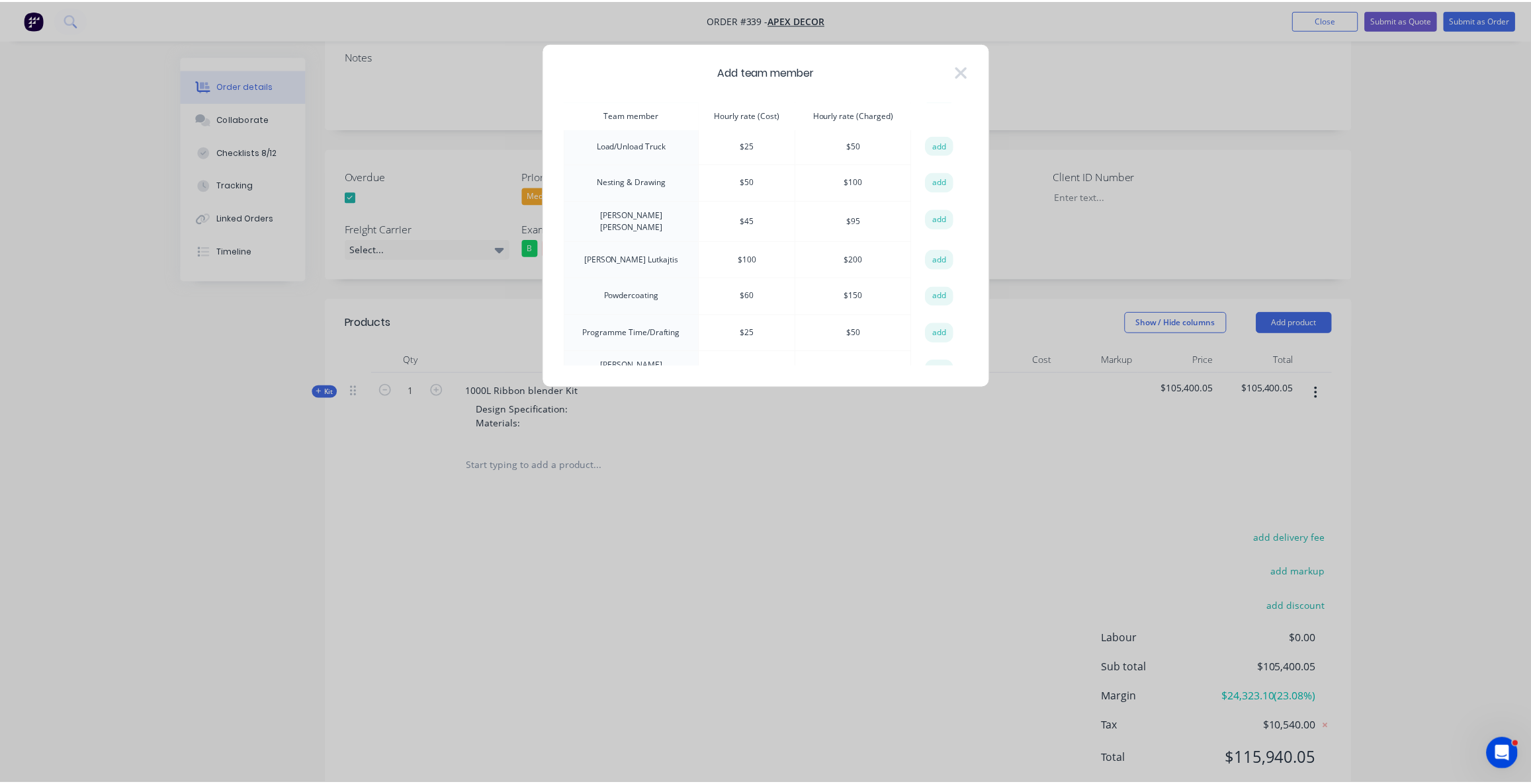
scroll to position [144, 0]
click at [943, 154] on button "add" at bounding box center [945, 154] width 29 height 20
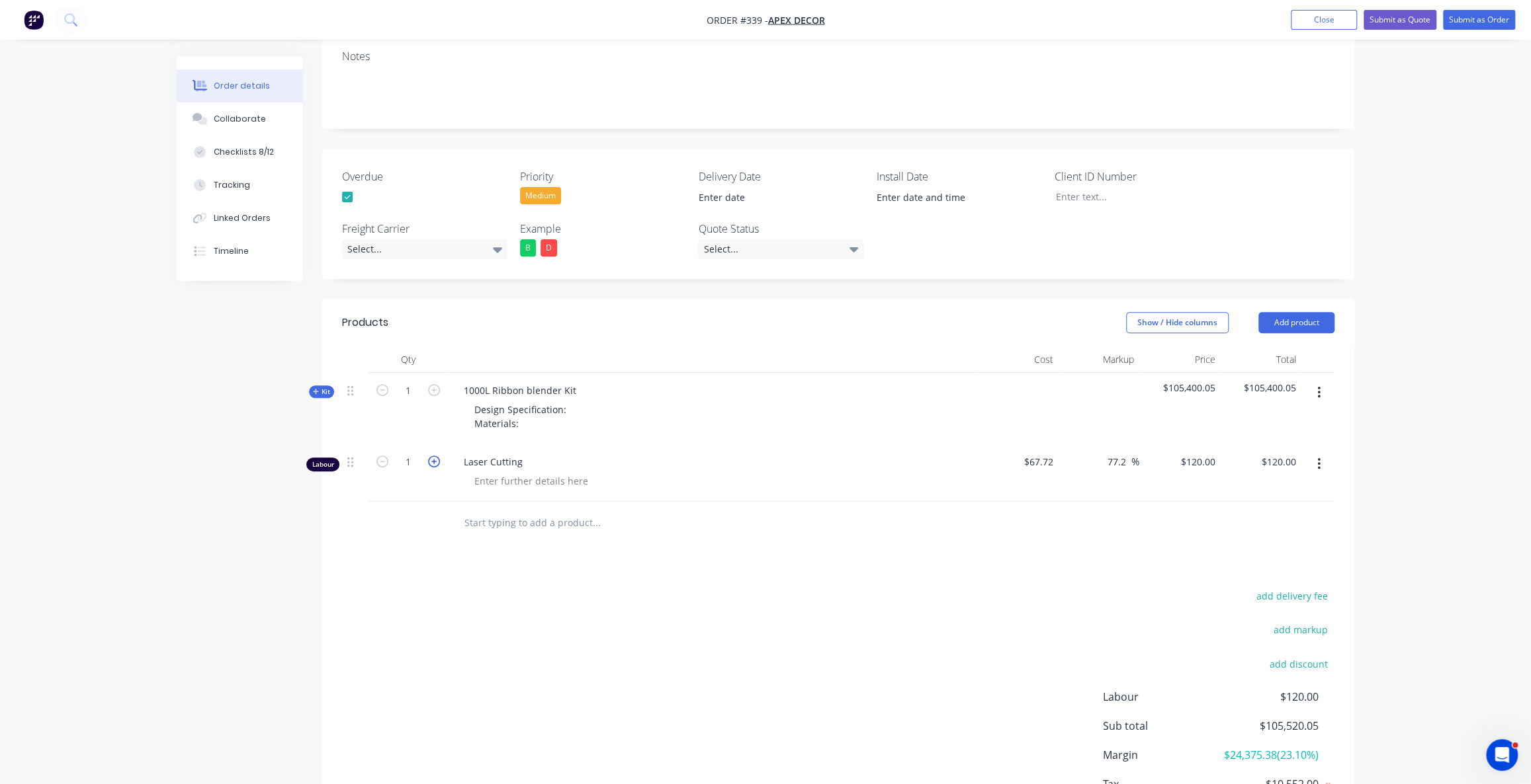
click at [437, 455] on icon "button" at bounding box center [434, 461] width 12 height 12
type input "2"
type input "$240.00"
click at [440, 455] on icon "button" at bounding box center [434, 461] width 12 height 12
type input "3"
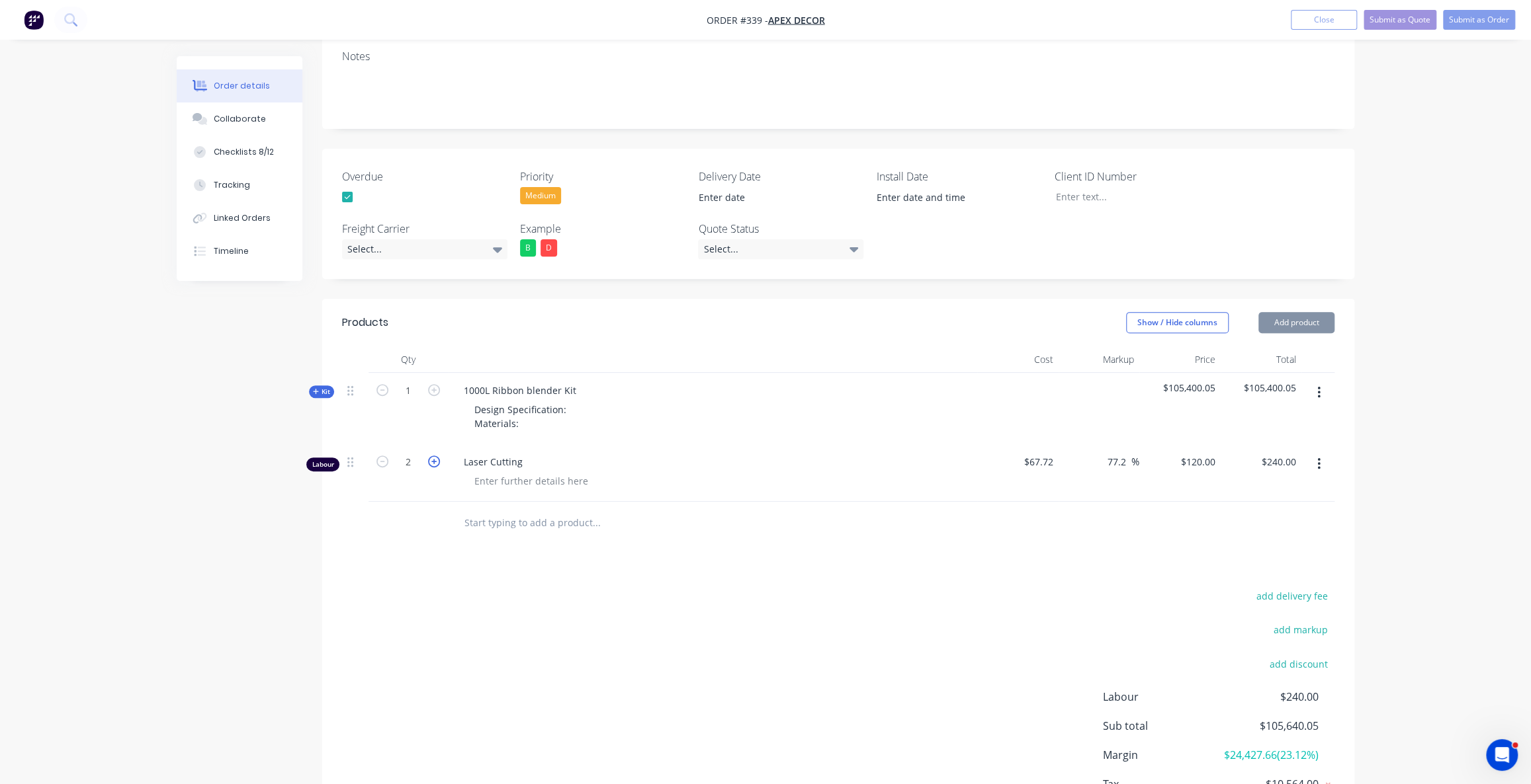
type input "$360.00"
click at [440, 455] on icon "button" at bounding box center [434, 461] width 12 height 12
type input "4"
type input "$480.00"
click at [440, 455] on icon "button" at bounding box center [434, 461] width 12 height 12
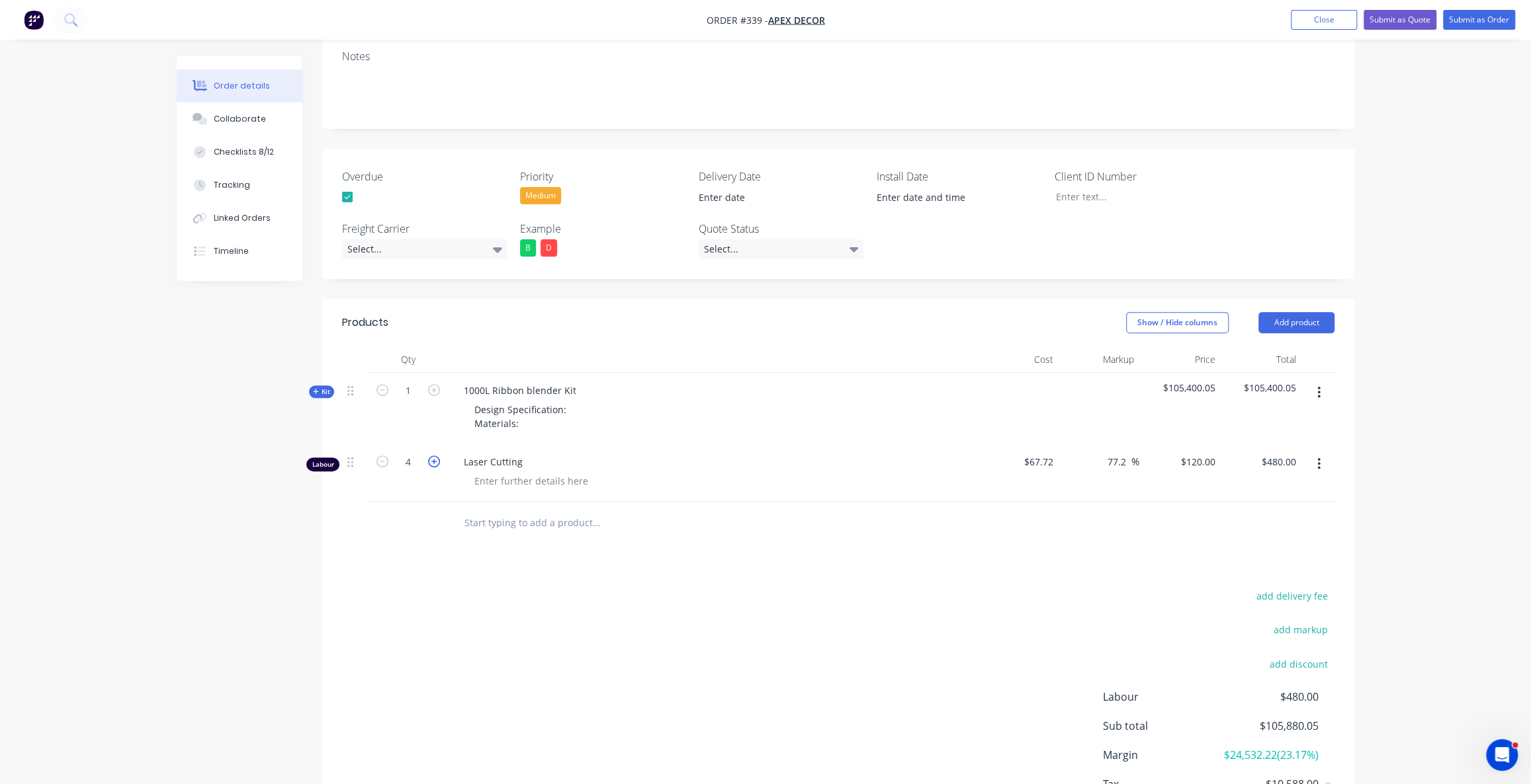
type input "5"
type input "$600.00"
click at [421, 401] on input "5" at bounding box center [408, 391] width 34 height 20
type input "20"
type input "$2,400.00"
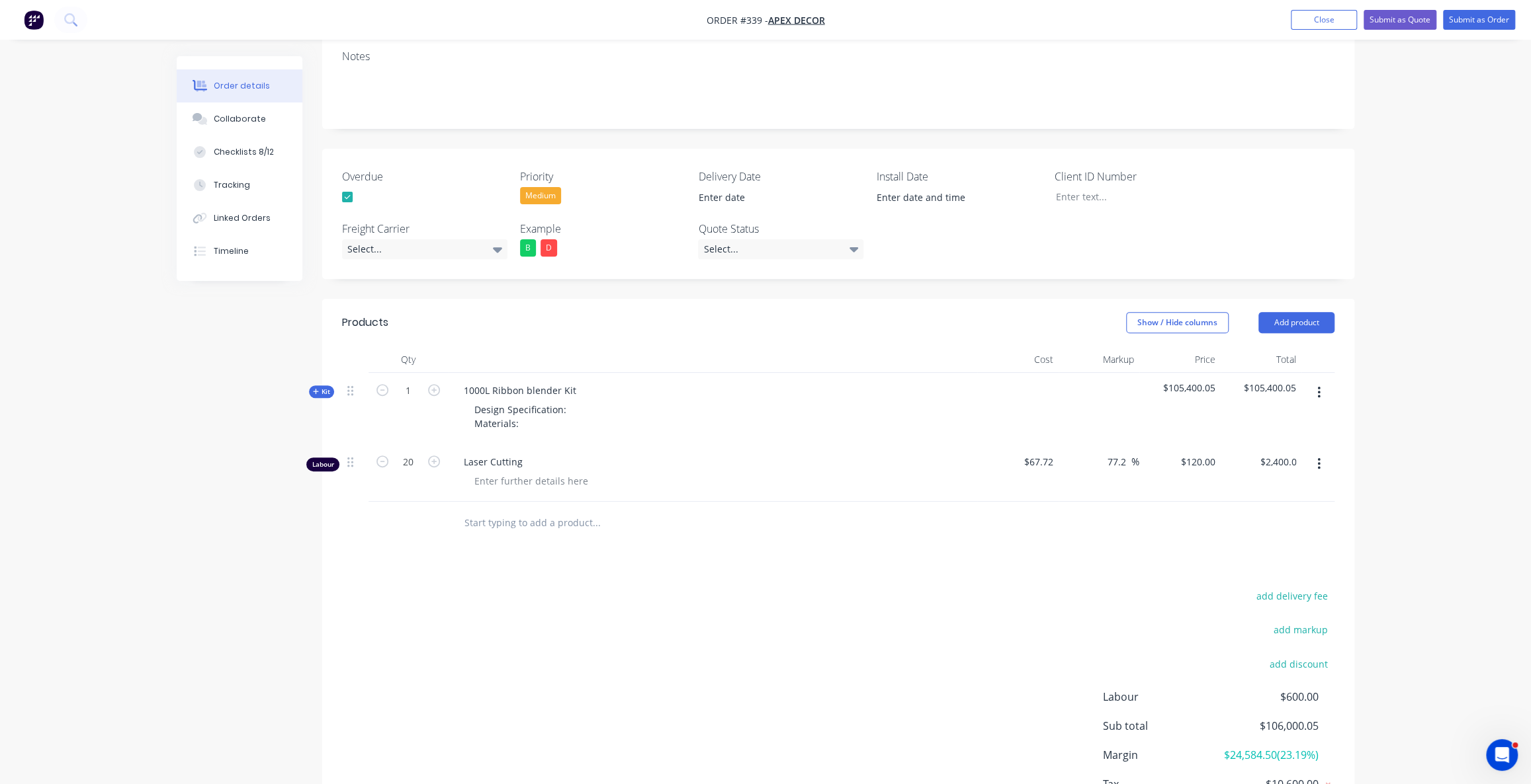
click at [593, 587] on div "add delivery fee add markup add discount Labour $600.00 Sub total $106,000.05 M…" at bounding box center [838, 715] width 992 height 255
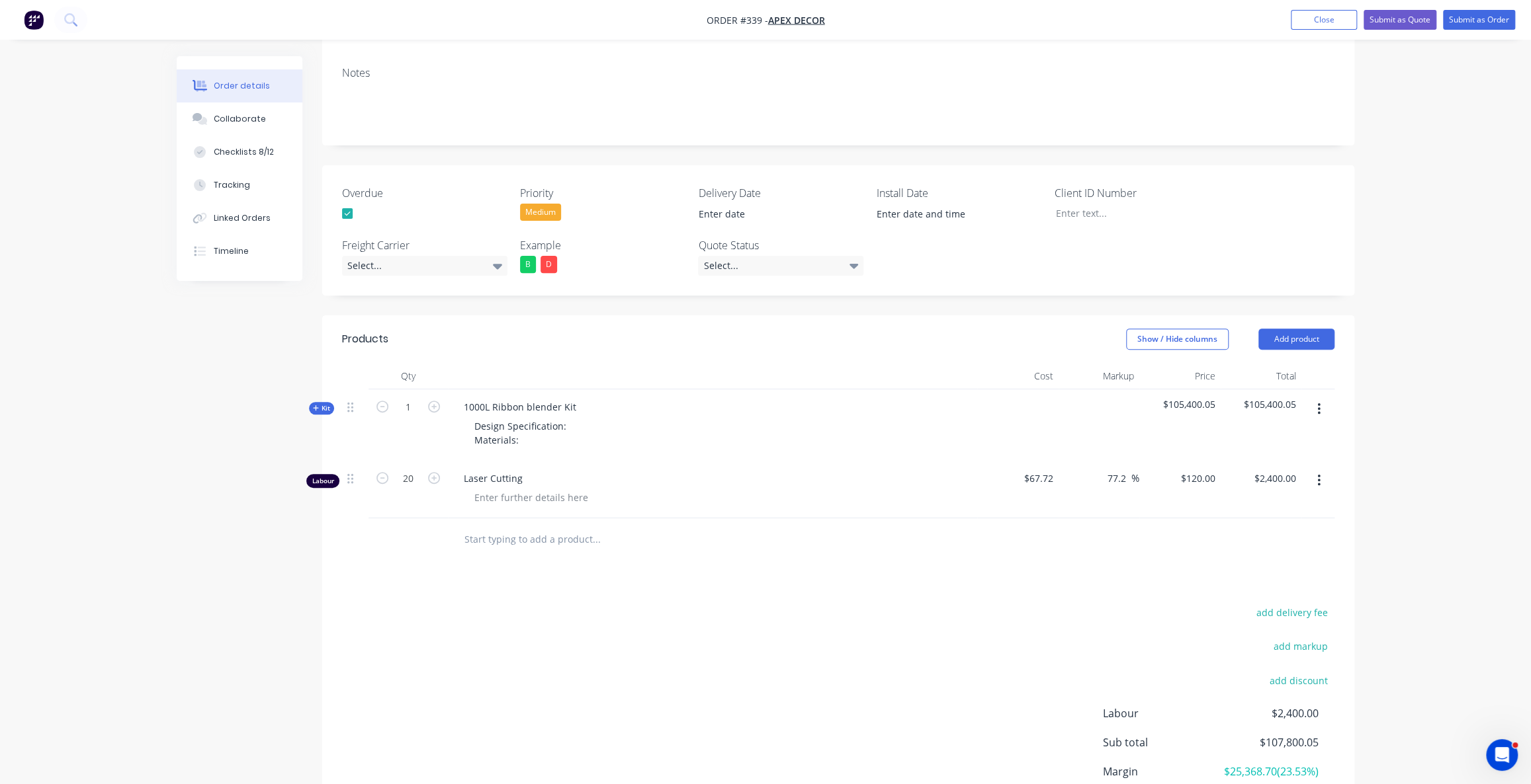
scroll to position [334, 0]
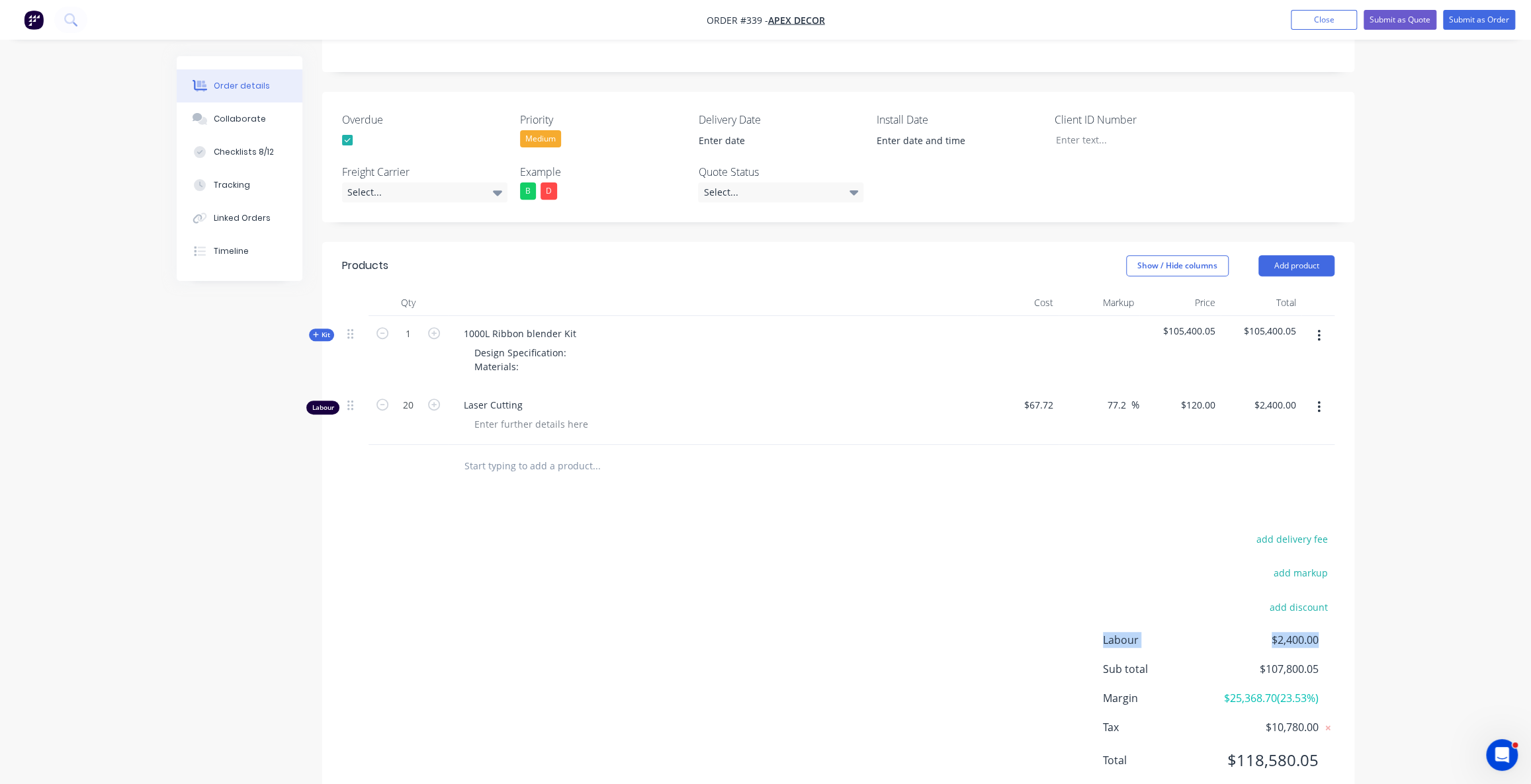
drag, startPoint x: 1234, startPoint y: 466, endPoint x: 1395, endPoint y: 597, distance: 207.6
click at [1360, 590] on div "Order details Collaborate Checklists 8/12 Tracking Linked Orders Timeline Order…" at bounding box center [766, 274] width 1204 height 1103
click at [1486, 542] on div "Order details Collaborate Checklists 8/12 Tracking Linked Orders Timeline Order…" at bounding box center [766, 246] width 1531 height 1159
click at [615, 530] on div "add delivery fee add markup add discount Labour $2,400.00 Sub total $107,800.05…" at bounding box center [838, 658] width 992 height 255
click at [1498, 595] on div "Order details Collaborate Checklists 8/12 Tracking Linked Orders Timeline Order…" at bounding box center [766, 246] width 1531 height 1159
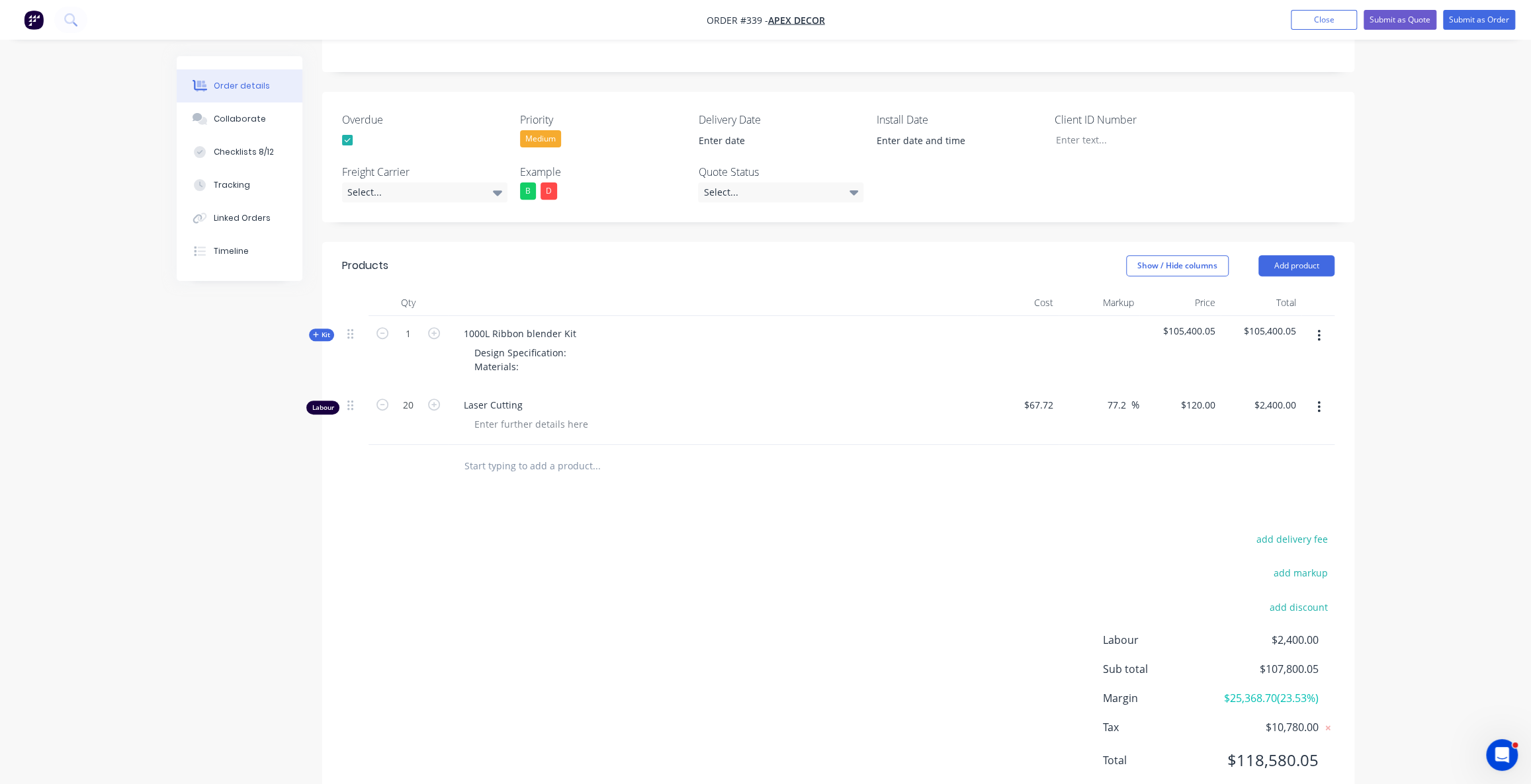
click at [1414, 613] on div "Order details Collaborate Checklists 8/12 Tracking Linked Orders Timeline Order…" at bounding box center [766, 246] width 1531 height 1159
drag, startPoint x: 1271, startPoint y: 641, endPoint x: 1311, endPoint y: 643, distance: 40.0
click at [1311, 691] on span "$25,368.70 ( 23.53 %)" at bounding box center [1269, 699] width 98 height 16
click at [1310, 691] on span "$25,368.70 ( 23.53 %)" at bounding box center [1269, 699] width 98 height 16
drag, startPoint x: 1269, startPoint y: 642, endPoint x: 1310, endPoint y: 640, distance: 41.0
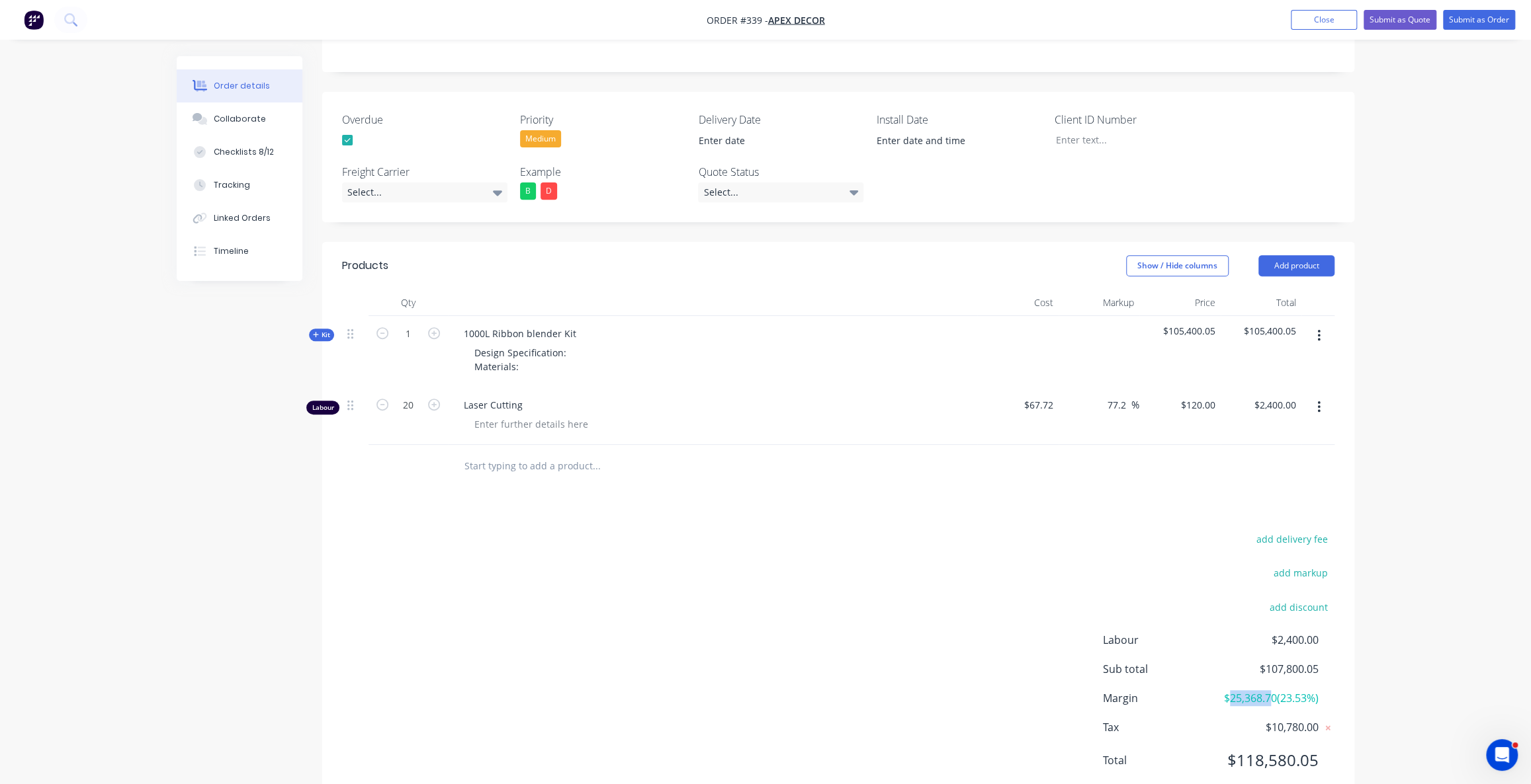
click at [1310, 691] on span "$25,368.70 ( 23.53 %)" at bounding box center [1269, 699] width 98 height 16
click at [1317, 691] on span "$25,368.70 ( 23.53 %)" at bounding box center [1269, 699] width 98 height 16
drag, startPoint x: 1320, startPoint y: 642, endPoint x: 1268, endPoint y: 644, distance: 52.0
click at [1268, 691] on div "Margin $25,368.70 ( 23.53 %)" at bounding box center [1219, 699] width 232 height 16
drag, startPoint x: 1291, startPoint y: 658, endPoint x: 1233, endPoint y: 658, distance: 58.0
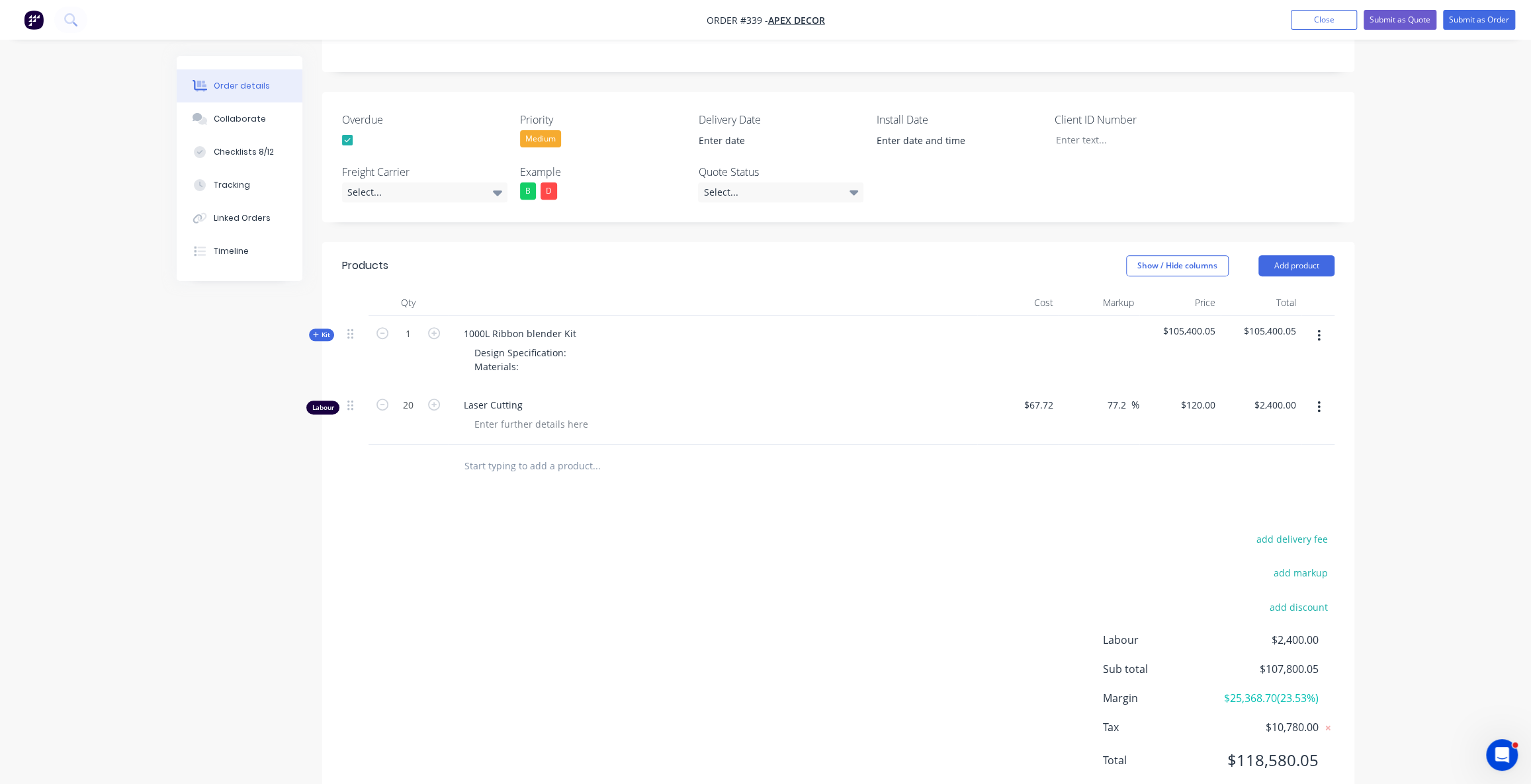
click at [1290, 691] on span "$25,368.70 ( 23.53 %)" at bounding box center [1269, 699] width 98 height 16
click at [1298, 691] on span "$25,368.70 ( 23.53 %)" at bounding box center [1269, 699] width 98 height 16
drag, startPoint x: 1271, startPoint y: 587, endPoint x: 1312, endPoint y: 587, distance: 41.0
click at [1312, 632] on span "$2,400.00" at bounding box center [1269, 640] width 98 height 16
drag, startPoint x: 1453, startPoint y: 462, endPoint x: 1404, endPoint y: 450, distance: 50.4
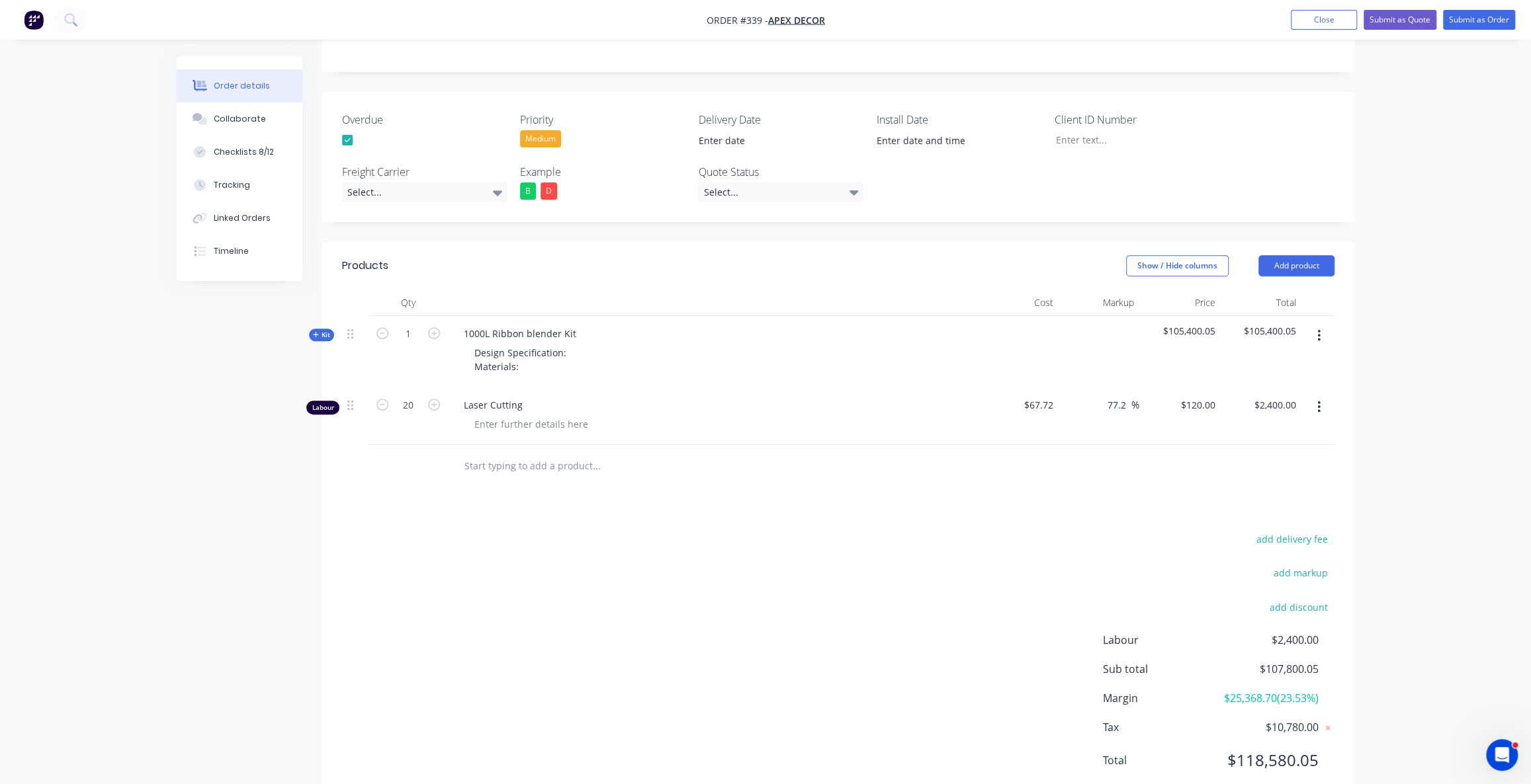
click at [1452, 467] on div "Order details Collaborate Checklists 8/12 Tracking Linked Orders Timeline Order…" at bounding box center [766, 246] width 1531 height 1159
drag, startPoint x: 322, startPoint y: 281, endPoint x: 330, endPoint y: 292, distance: 13.6
click at [322, 330] on span "Kit" at bounding box center [322, 335] width 17 height 10
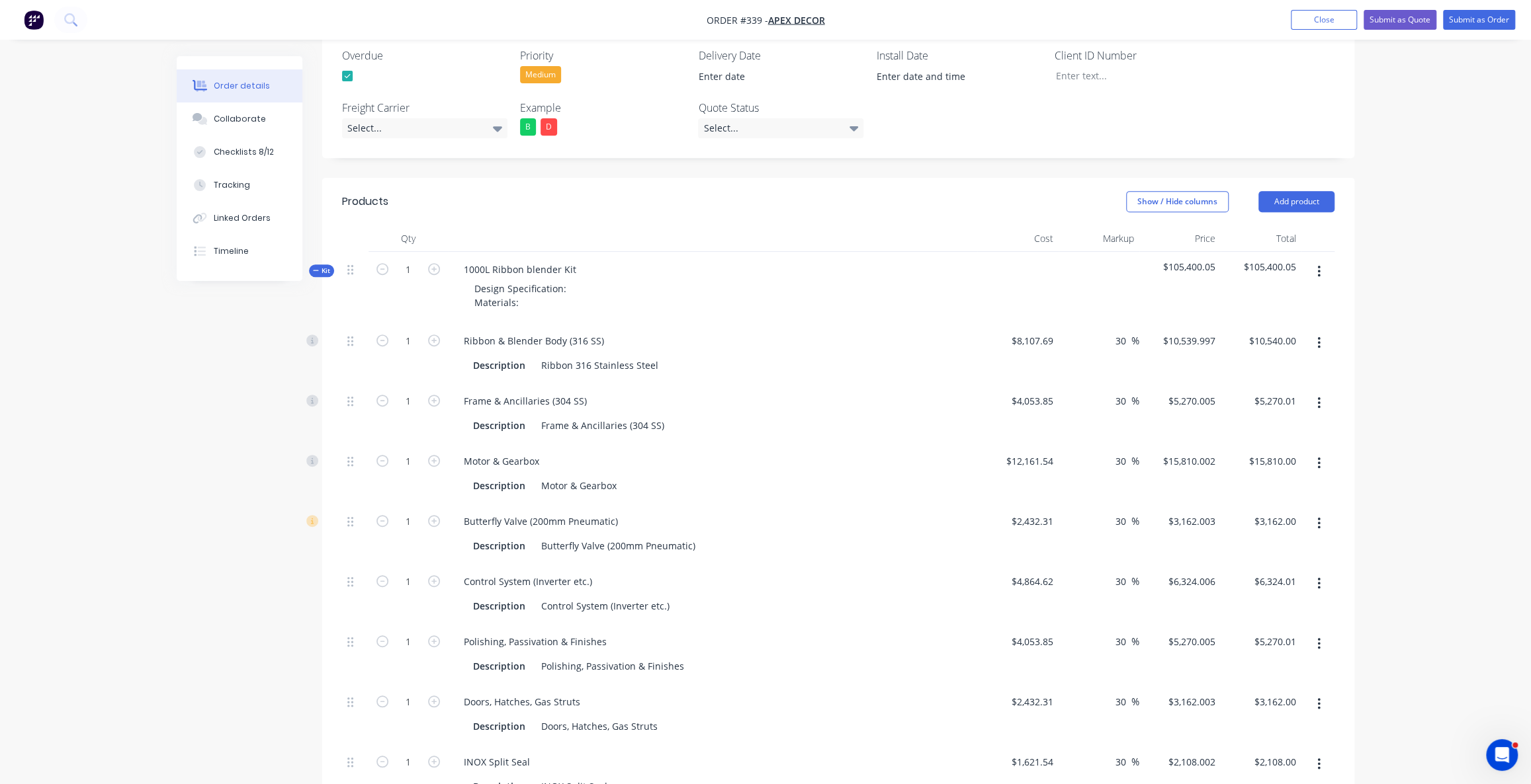
scroll to position [455, 0]
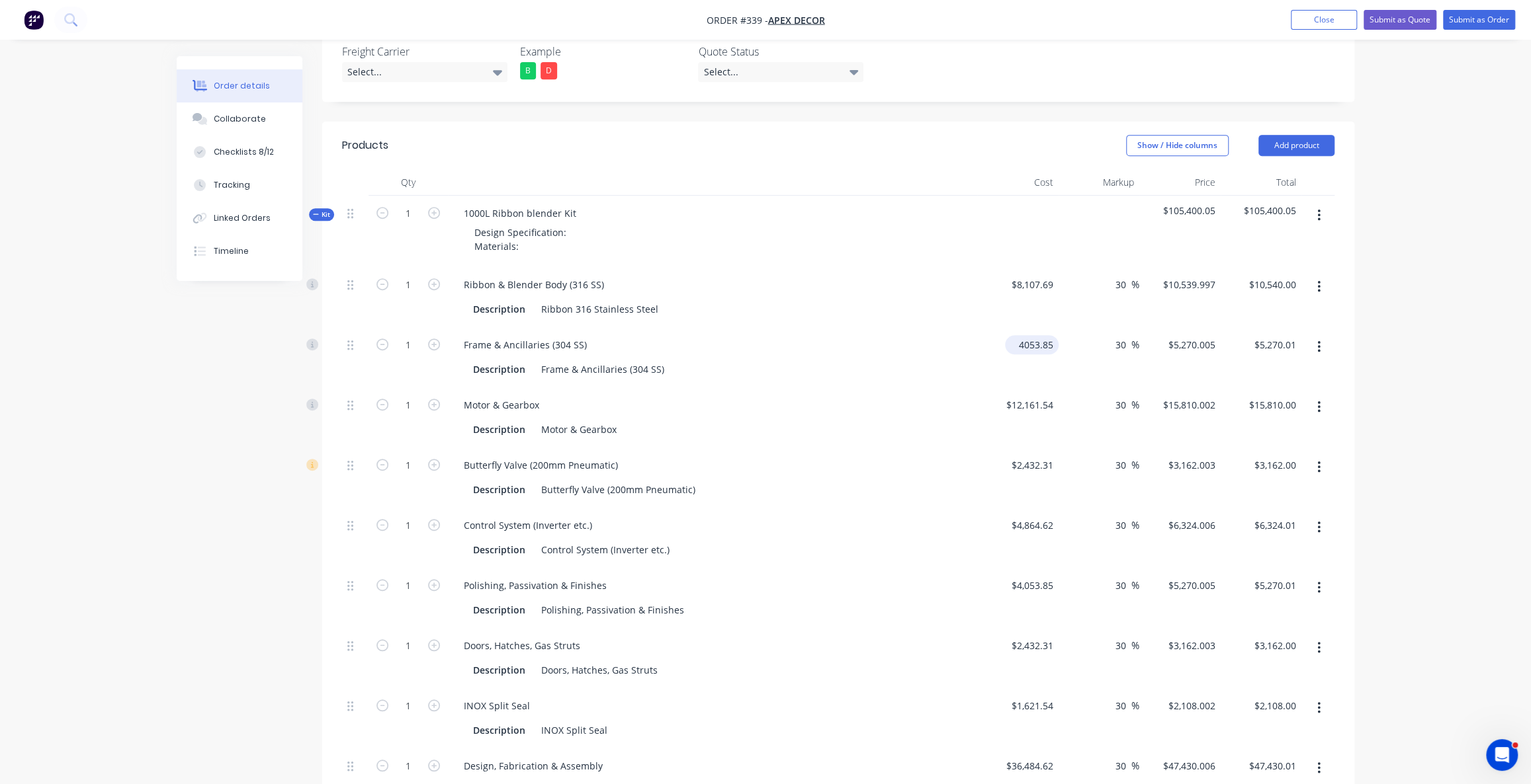
click at [1030, 335] on input "4053.85" at bounding box center [1035, 345] width 48 height 19
click at [1032, 396] on input "$12,161.54" at bounding box center [1032, 405] width 54 height 19
type input "$4,053.85"
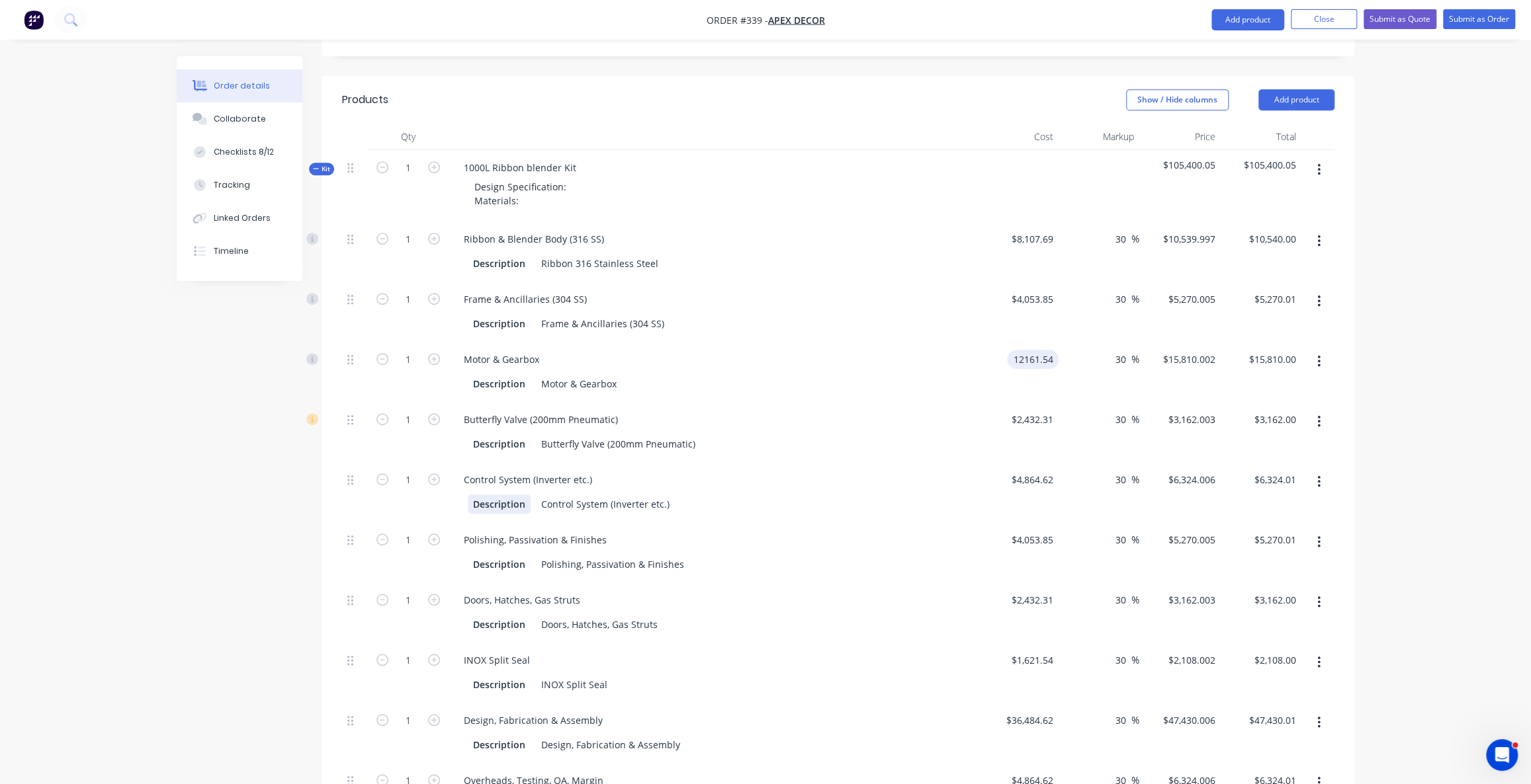
scroll to position [575, 0]
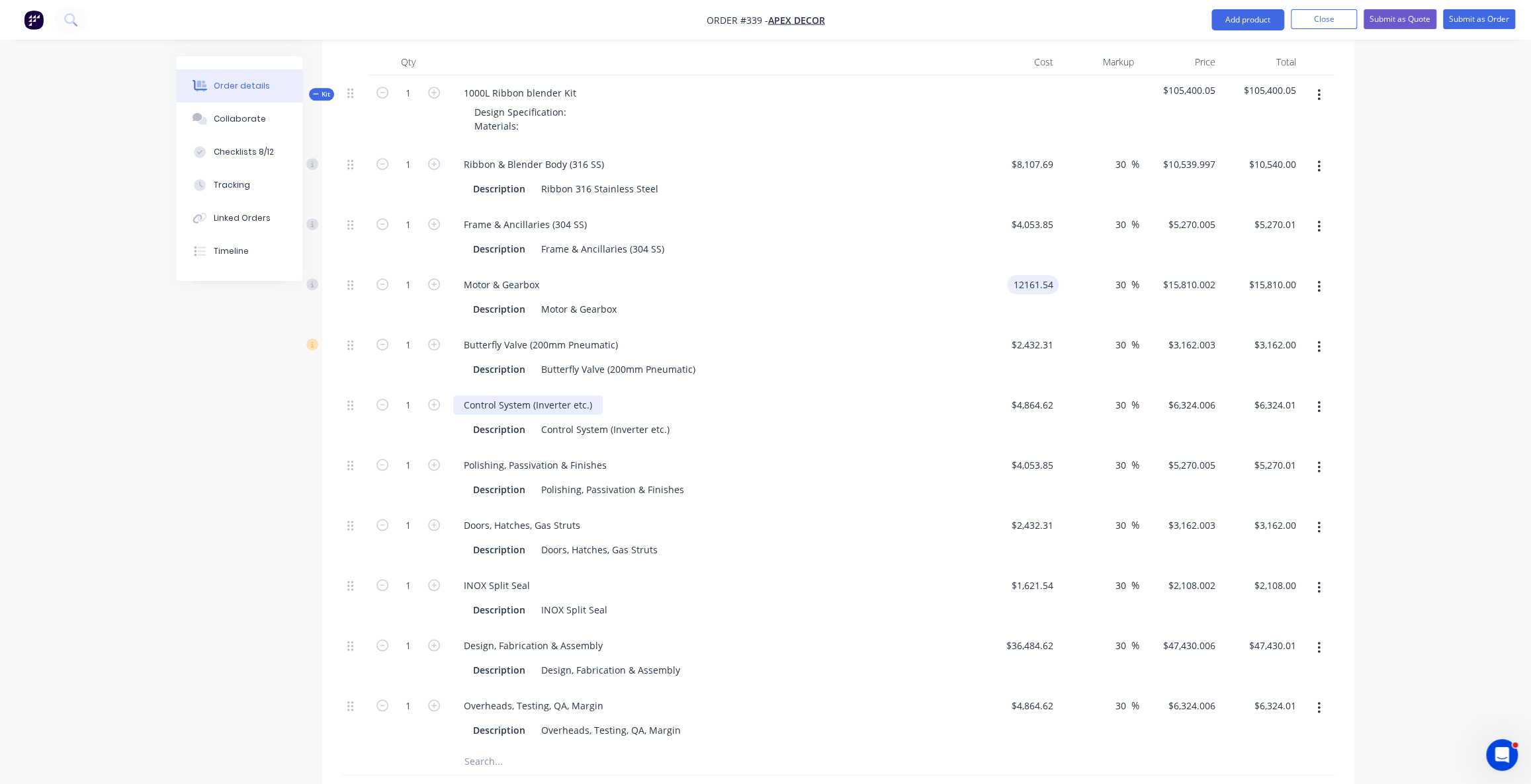
type input "$12,161.54"
click at [591, 396] on div "Control System (Inverter etc.)" at bounding box center [528, 405] width 149 height 19
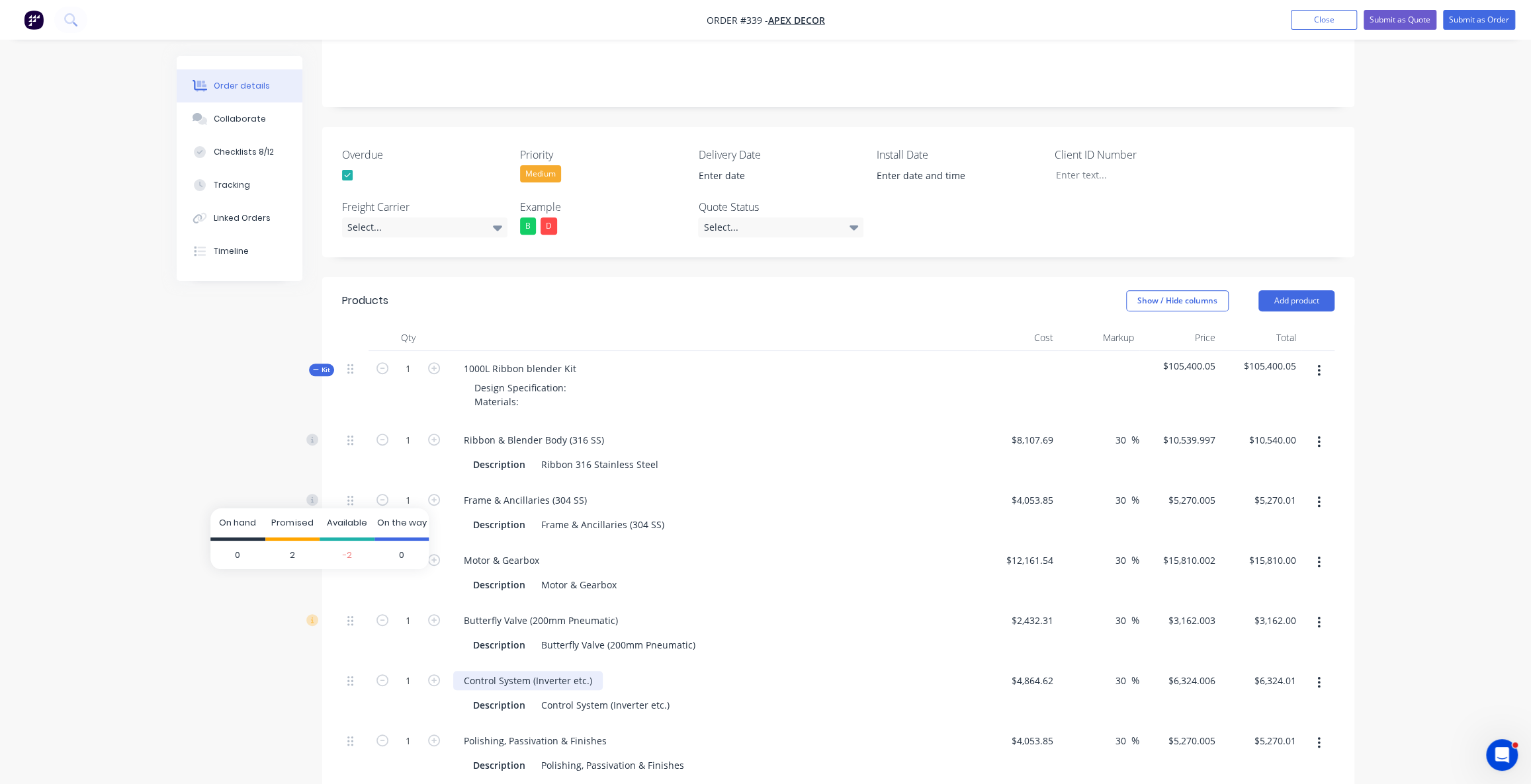
scroll to position [213, 0]
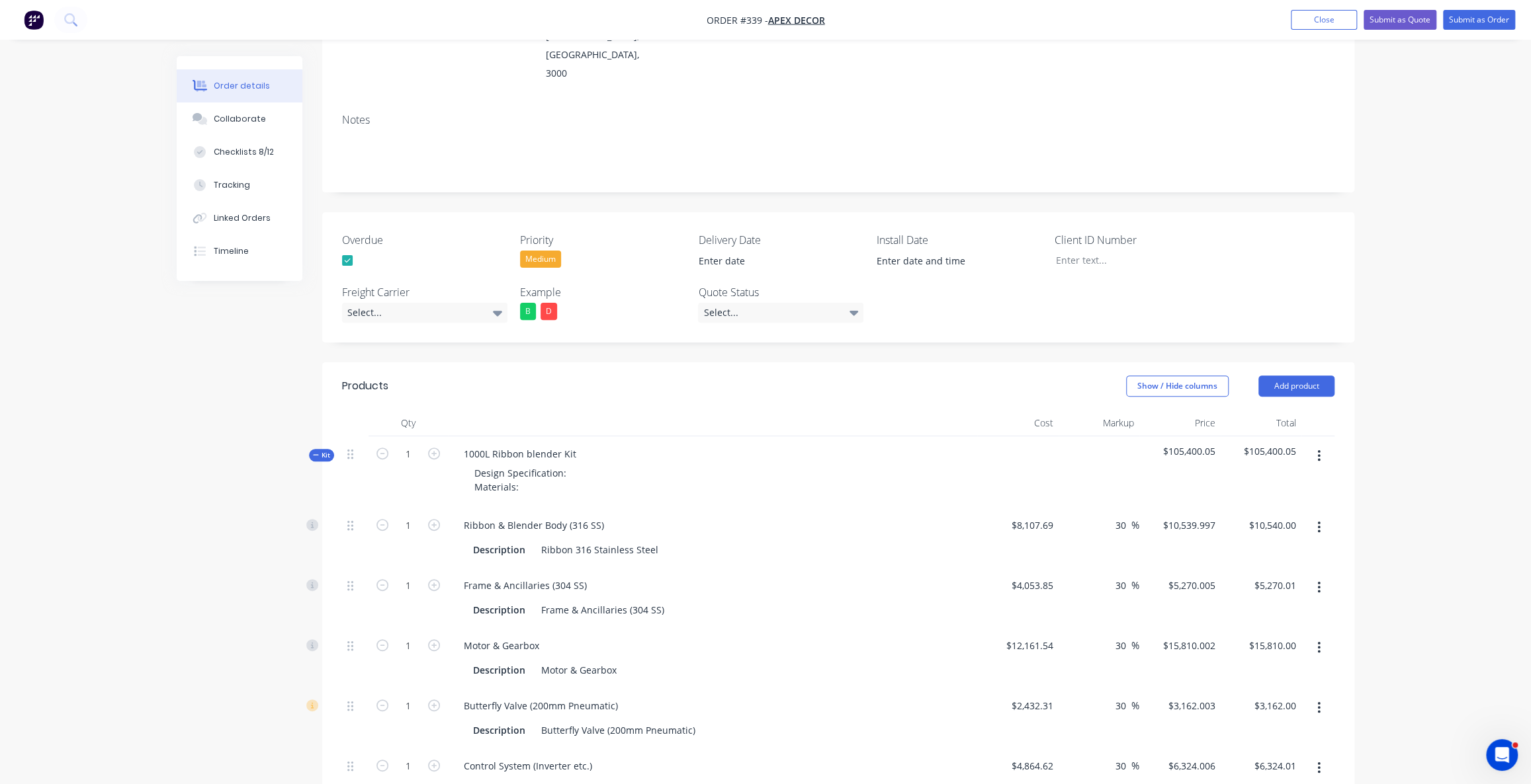
click at [195, 526] on div "Created by Omar Created 26/08/25 Required 10/09/25 Assigned to OE P Status Draf…" at bounding box center [765, 708] width 1177 height 1732
click at [205, 463] on div "Created by Omar Created 26/08/25 Required 10/09/25 Assigned to OE P Status Draf…" at bounding box center [765, 708] width 1177 height 1732
click at [219, 461] on div "Created by Omar Created 26/08/25 Required 10/09/25 Assigned to OE P Status Draf…" at bounding box center [765, 708] width 1177 height 1732
click at [317, 452] on icon at bounding box center [316, 455] width 6 height 7
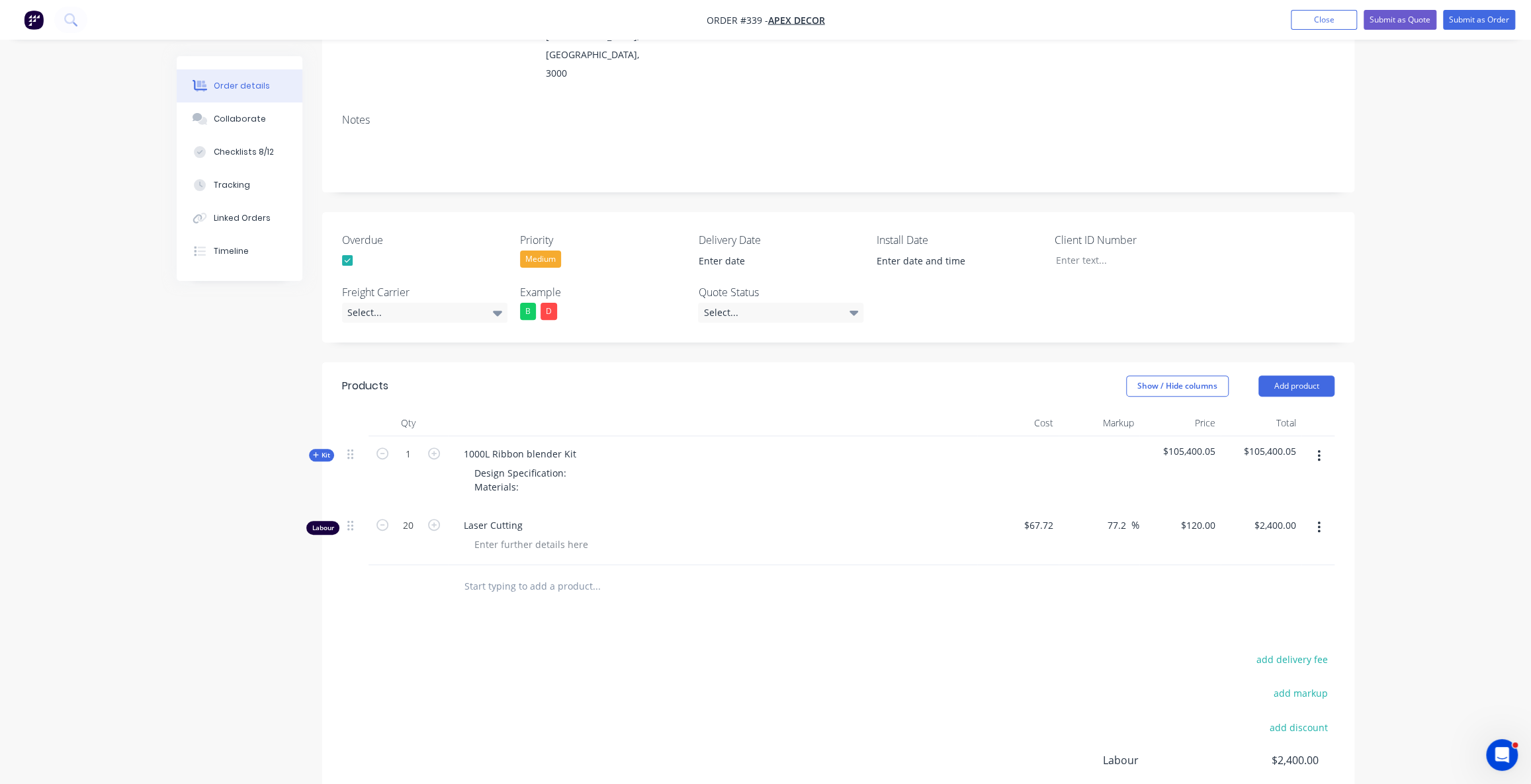
drag, startPoint x: 208, startPoint y: 462, endPoint x: 211, endPoint y: 450, distance: 12.4
click at [207, 460] on div "Created by Omar Created 26/08/25 Required 10/09/25 Assigned to OE P Status Draf…" at bounding box center [765, 394] width 1177 height 1103
click at [456, 566] on div "Products Show / Hide columns Add product Qty Cost Markup Price Total Kit 1 1000…" at bounding box center [838, 643] width 1032 height 563
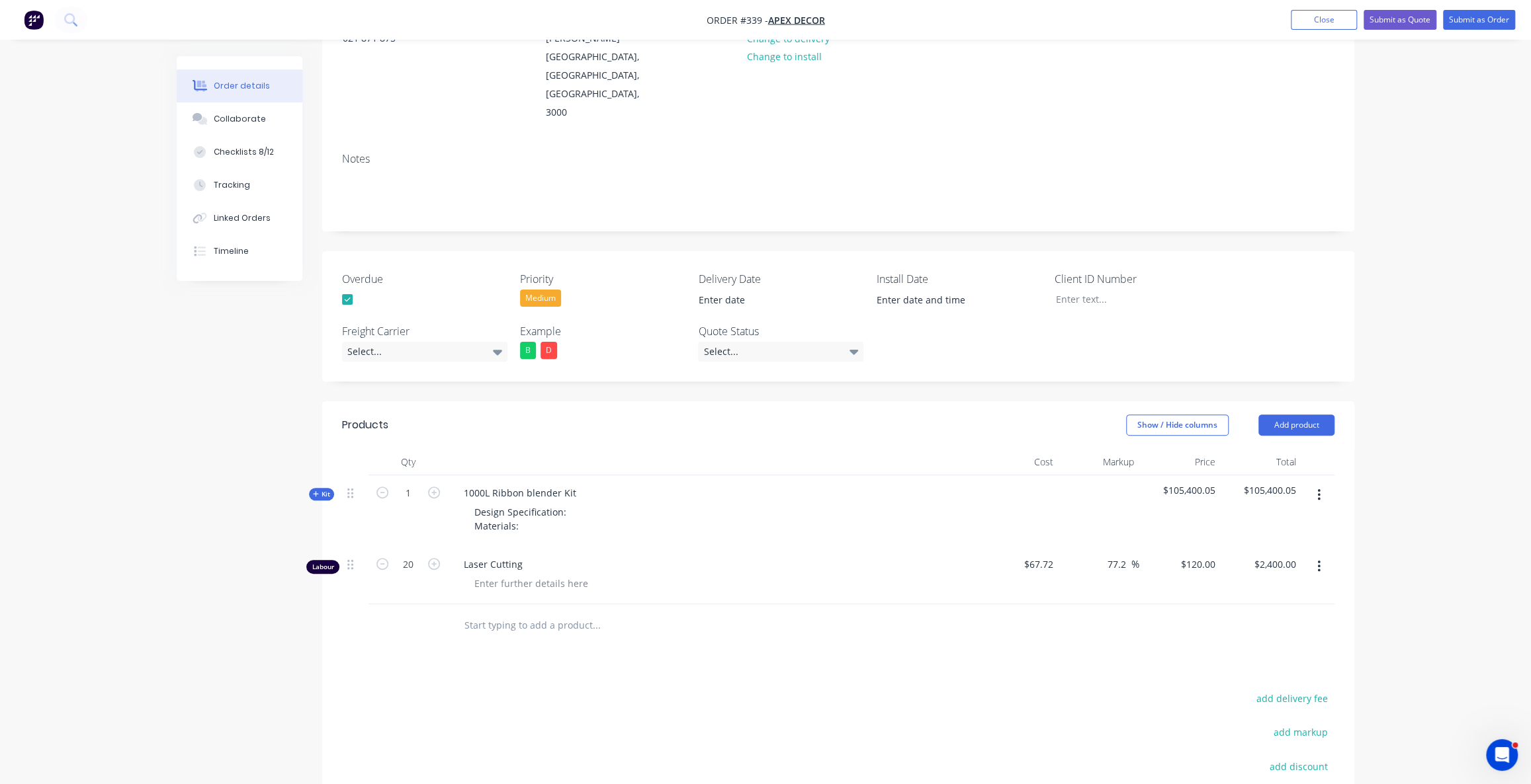
scroll to position [154, 0]
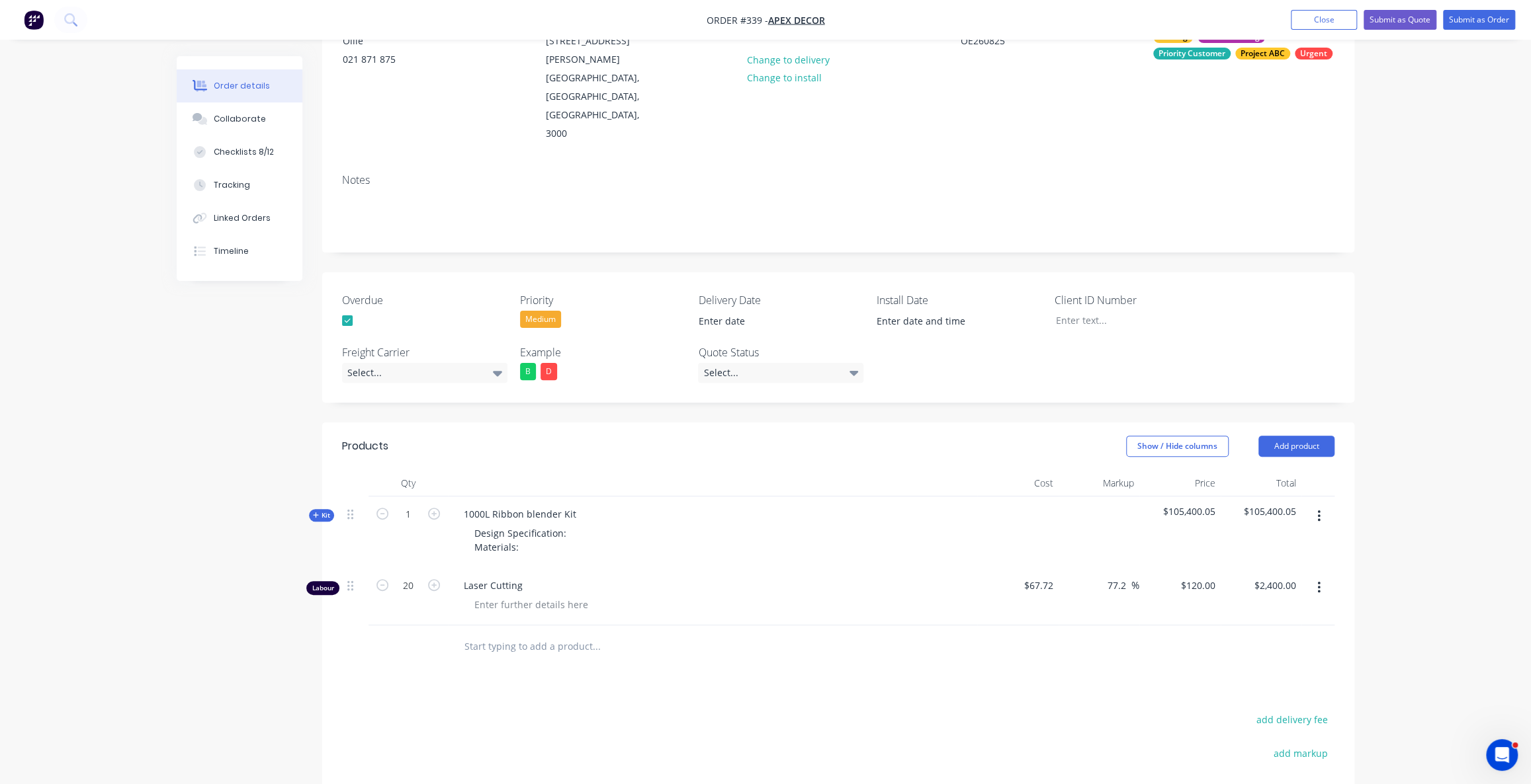
click at [385, 626] on div at bounding box center [408, 647] width 79 height 43
click at [324, 511] on span "Kit" at bounding box center [322, 516] width 17 height 10
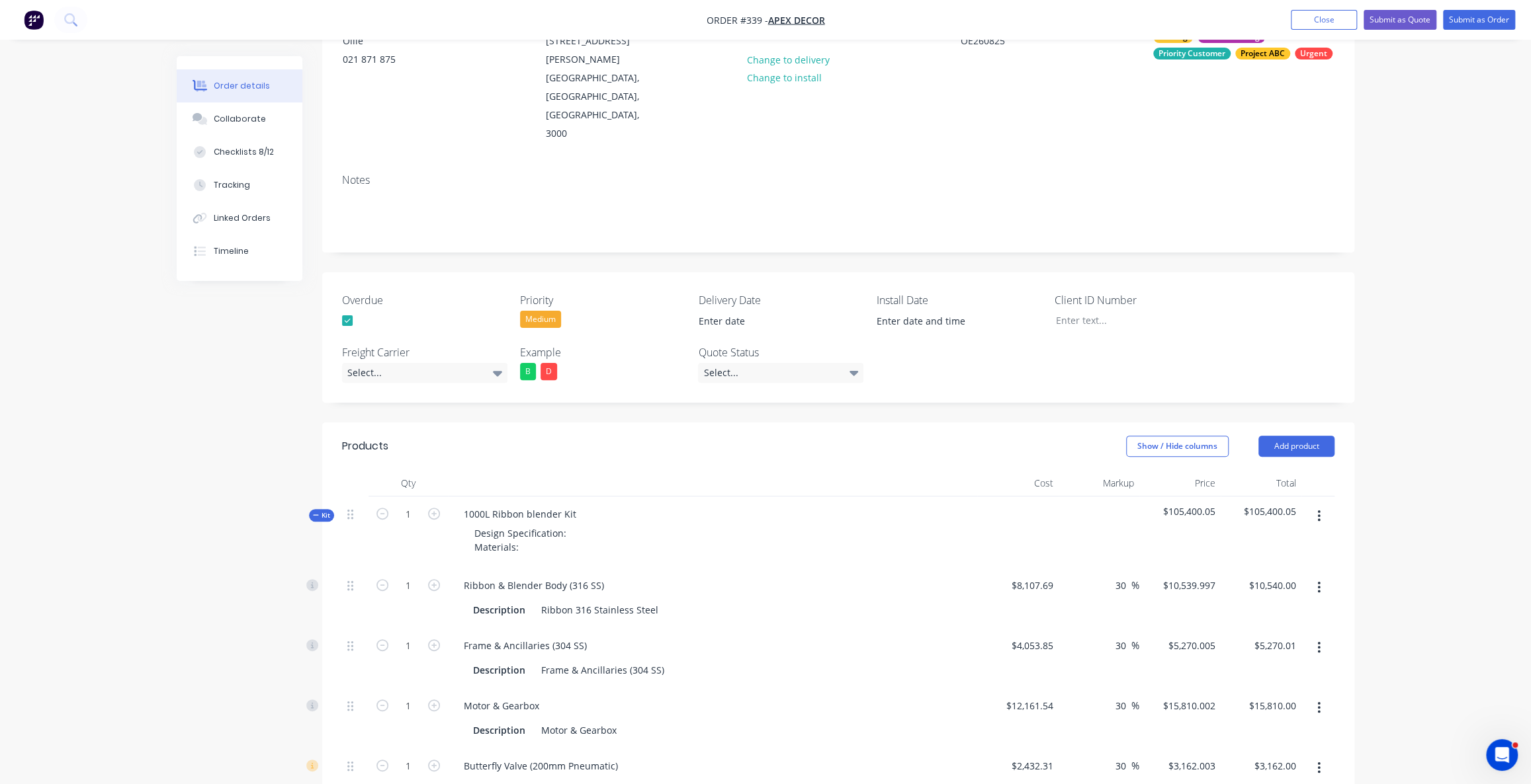
click at [324, 511] on span "Kit" at bounding box center [322, 516] width 17 height 10
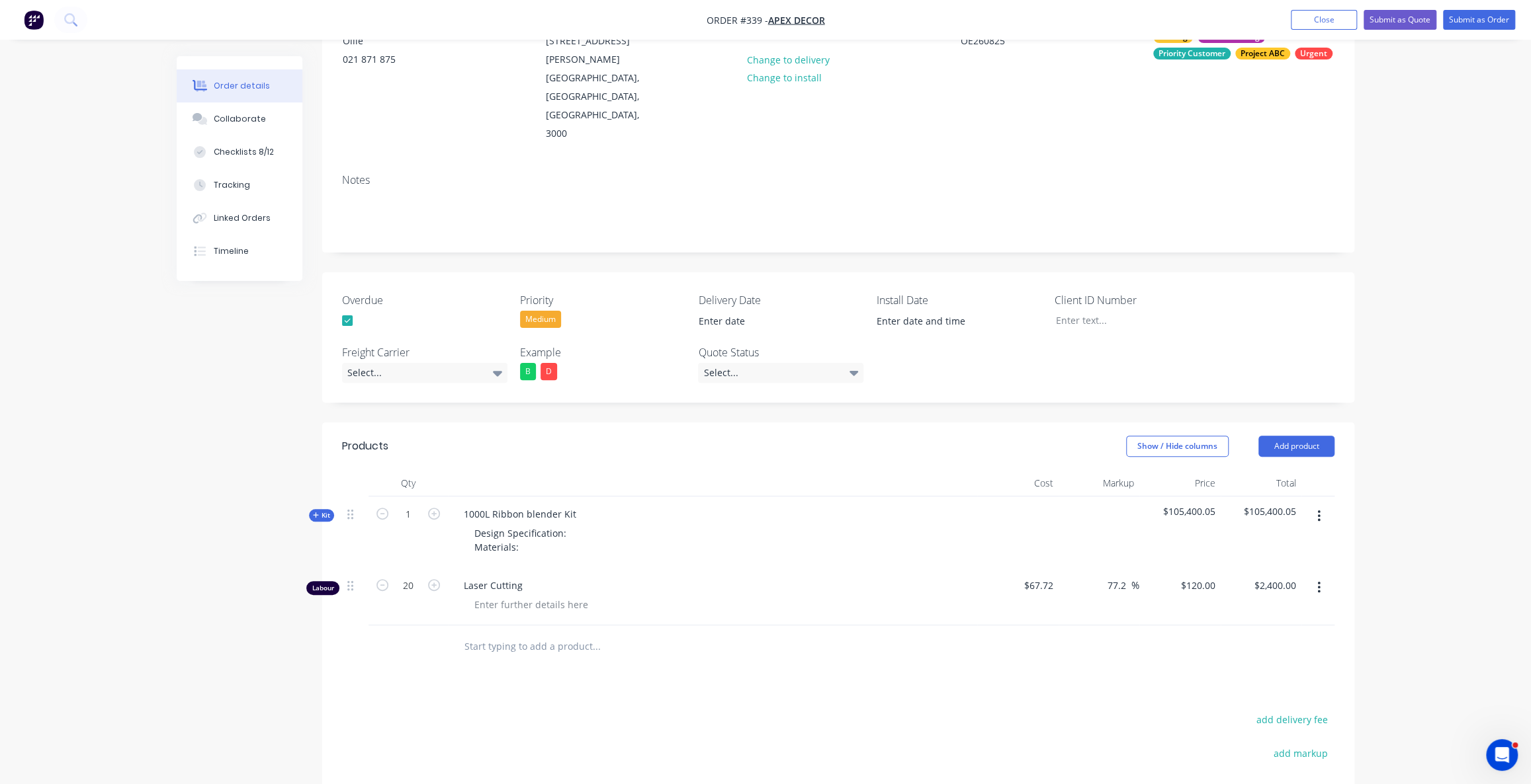
click at [222, 461] on div "Created by Omar Created 26/08/25 Required 10/09/25 Assigned to OE P Status Draf…" at bounding box center [765, 455] width 1177 height 1103
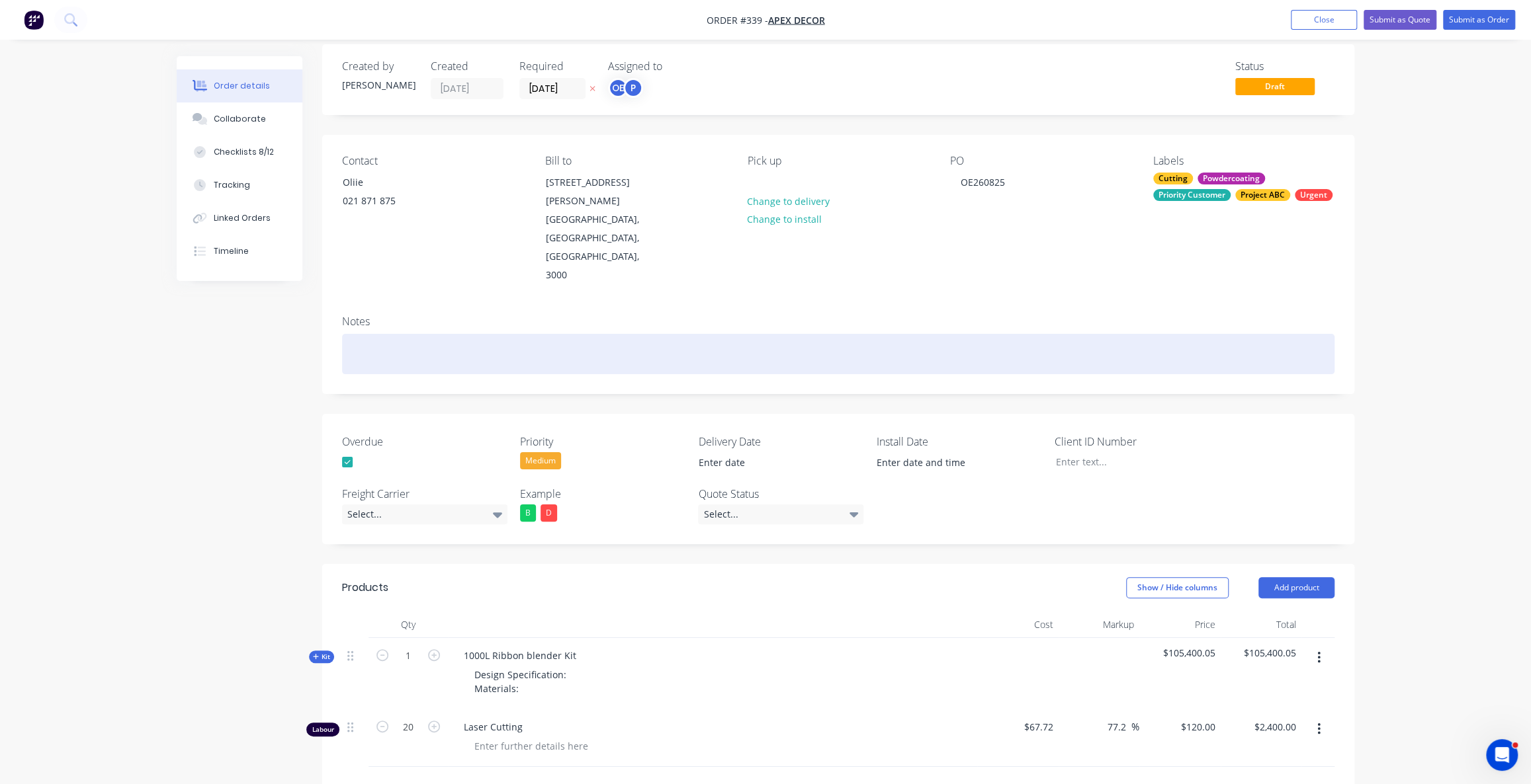
scroll to position [0, 0]
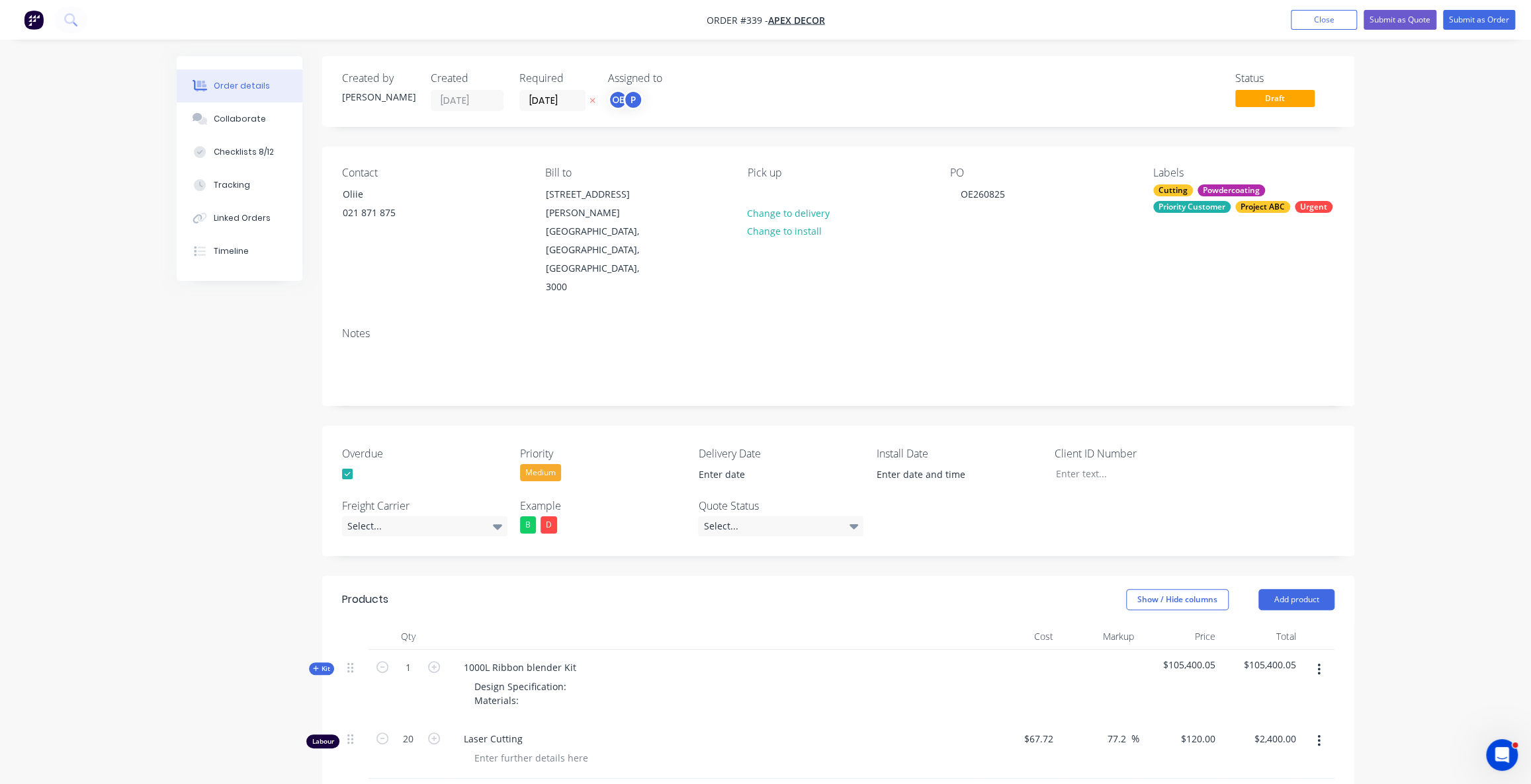
click at [217, 420] on div "Created by Omar Created 26/08/25 Required 10/09/25 Assigned to OE P Status Draf…" at bounding box center [765, 608] width 1177 height 1103
click at [219, 426] on div "Created by Omar Created 26/08/25 Required 10/09/25 Assigned to OE P Status Draf…" at bounding box center [765, 608] width 1177 height 1103
drag, startPoint x: 1400, startPoint y: 461, endPoint x: 1121, endPoint y: 424, distance: 281.4
click at [1392, 461] on div "Order details Collaborate Checklists 8/12 Tracking Linked Orders Timeline Order…" at bounding box center [766, 579] width 1531 height 1159
click at [1469, 390] on div "Order details Collaborate Checklists 8/12 Tracking Linked Orders Timeline Order…" at bounding box center [766, 579] width 1531 height 1159
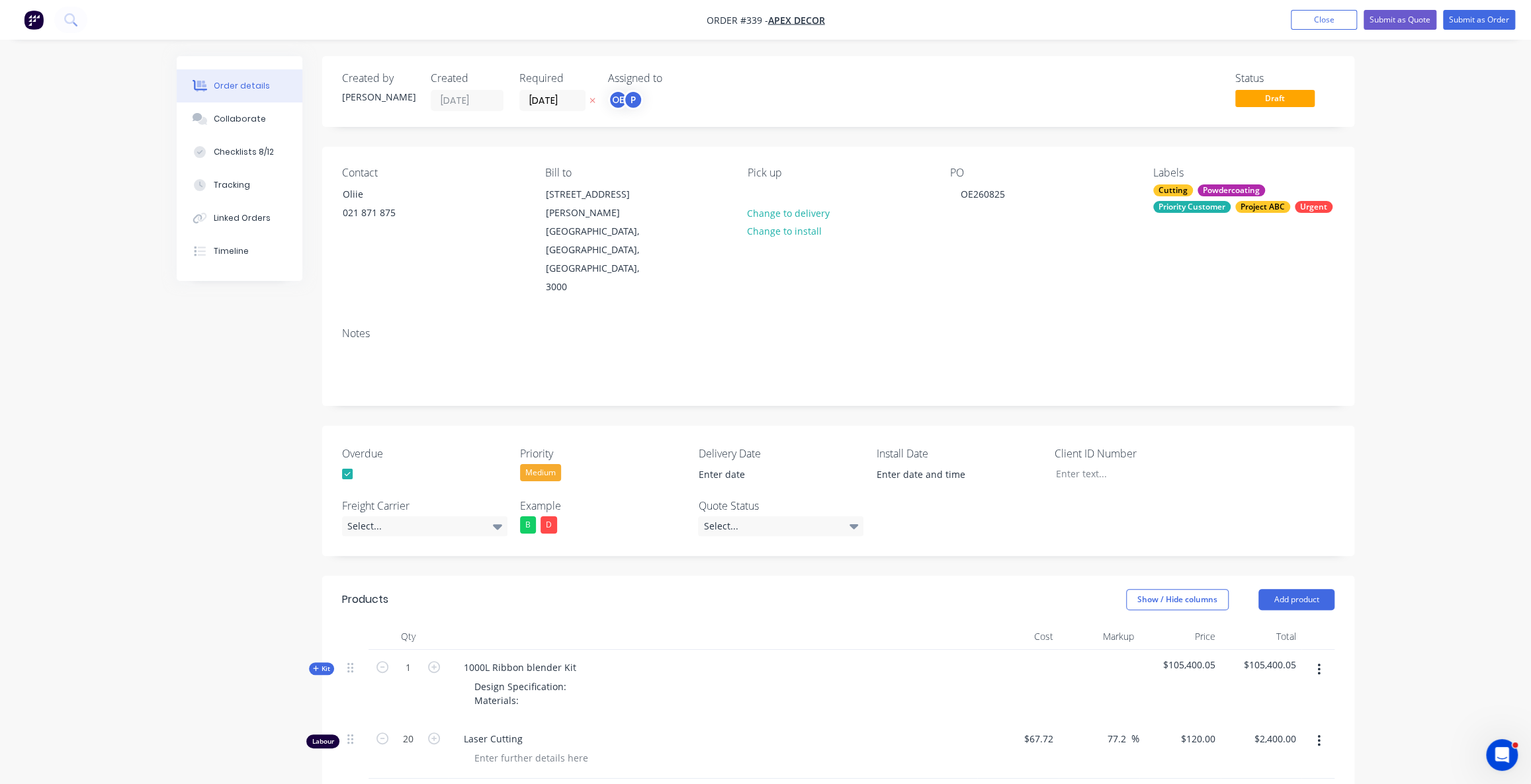
click at [806, 74] on div "Status Draft" at bounding box center [1037, 92] width 594 height 39
click at [1414, 79] on div "Order details Collaborate Checklists 8/12 Tracking Linked Orders Timeline Order…" at bounding box center [766, 579] width 1531 height 1159
click at [1413, 44] on div "Order details Collaborate Checklists 8/12 Tracking Linked Orders Timeline Order…" at bounding box center [766, 579] width 1531 height 1159
click at [1441, 68] on div "Order details Collaborate Checklists 8/12 Tracking Linked Orders Timeline Order…" at bounding box center [766, 579] width 1531 height 1159
click at [1494, 82] on div "Order details Collaborate Checklists 8/12 Tracking Linked Orders Timeline Order…" at bounding box center [766, 579] width 1531 height 1159
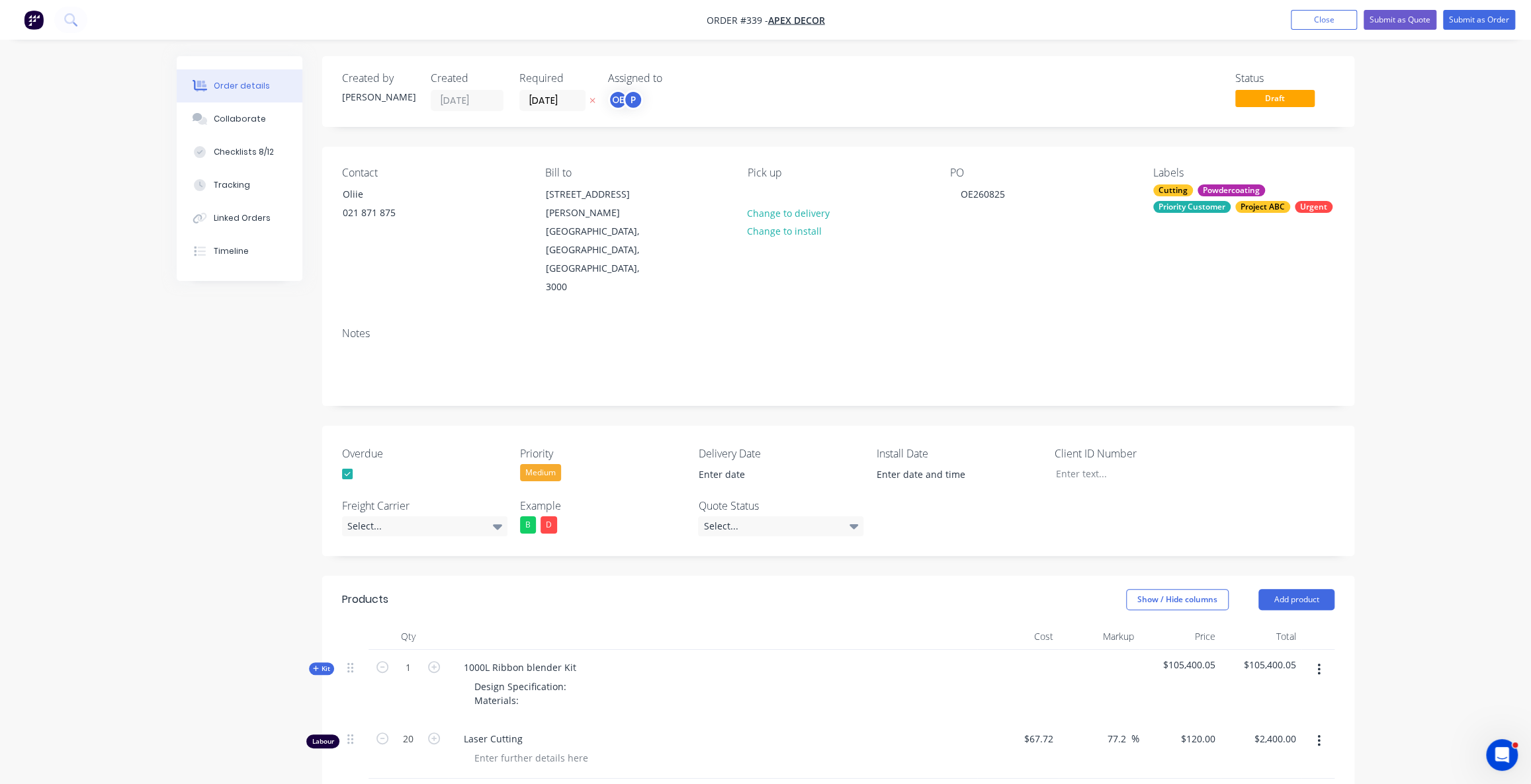
click at [1497, 65] on div "Order details Collaborate Checklists 8/12 Tracking Linked Orders Timeline Order…" at bounding box center [766, 579] width 1531 height 1159
click at [1449, 80] on div "Order details Collaborate Checklists 8/12 Tracking Linked Orders Timeline Order…" at bounding box center [766, 579] width 1531 height 1159
click at [1395, 23] on button "Submit as Quote" at bounding box center [1401, 20] width 73 height 20
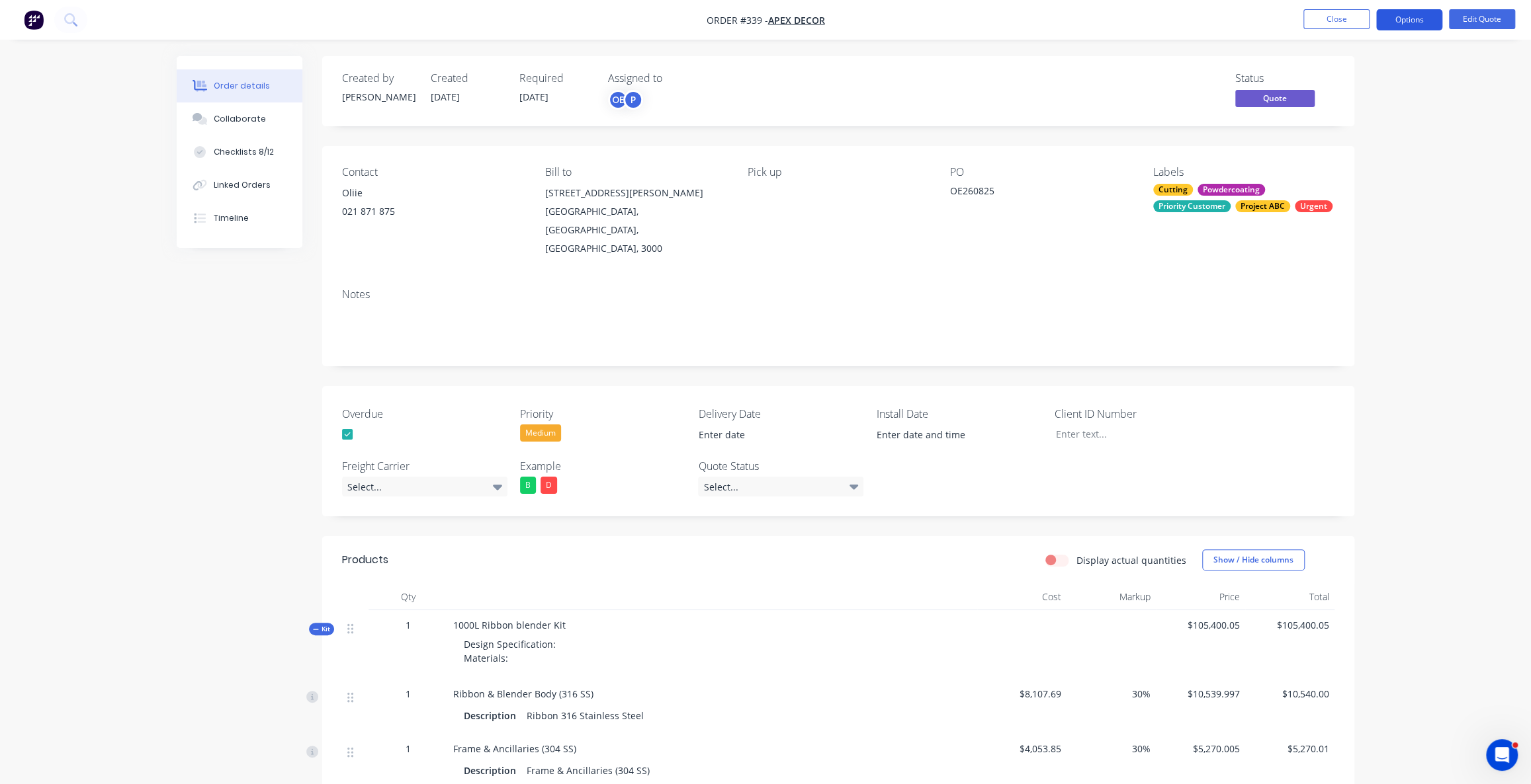
click at [1409, 17] on button "Options" at bounding box center [1409, 20] width 66 height 21
click at [1328, 77] on div "Quote" at bounding box center [1369, 80] width 122 height 19
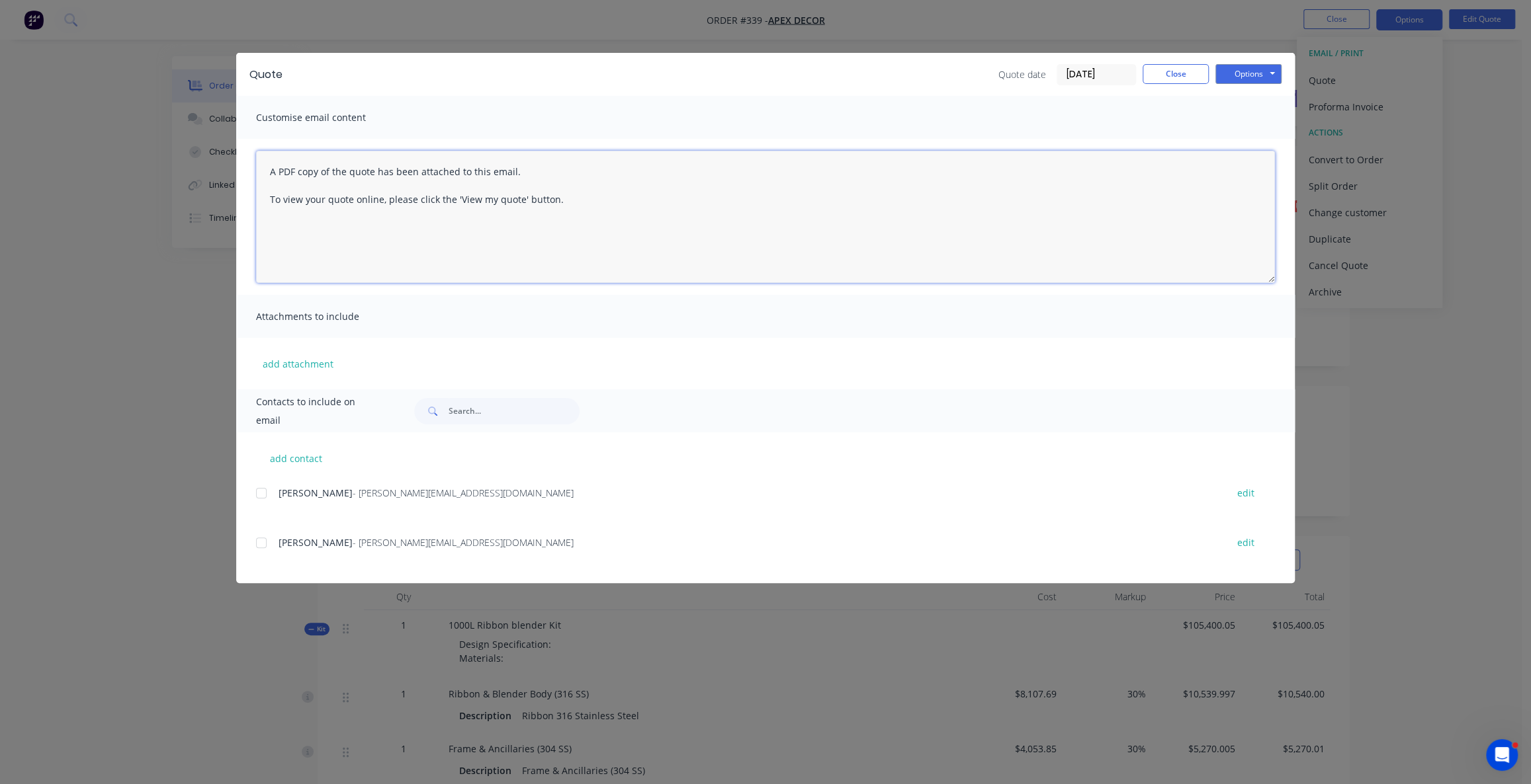
click at [426, 204] on textarea "A PDF copy of the quote has been attached to this email. To view your quote onl…" at bounding box center [766, 217] width 1019 height 133
click at [531, 185] on textarea "A PDF copy of the quote has been attached to this email. To view your quote onl…" at bounding box center [766, 217] width 1019 height 133
click at [353, 495] on span "- omar@factory.app" at bounding box center [463, 493] width 221 height 12
click at [265, 495] on div at bounding box center [261, 493] width 26 height 26
click at [1247, 76] on button "Options" at bounding box center [1248, 74] width 66 height 20
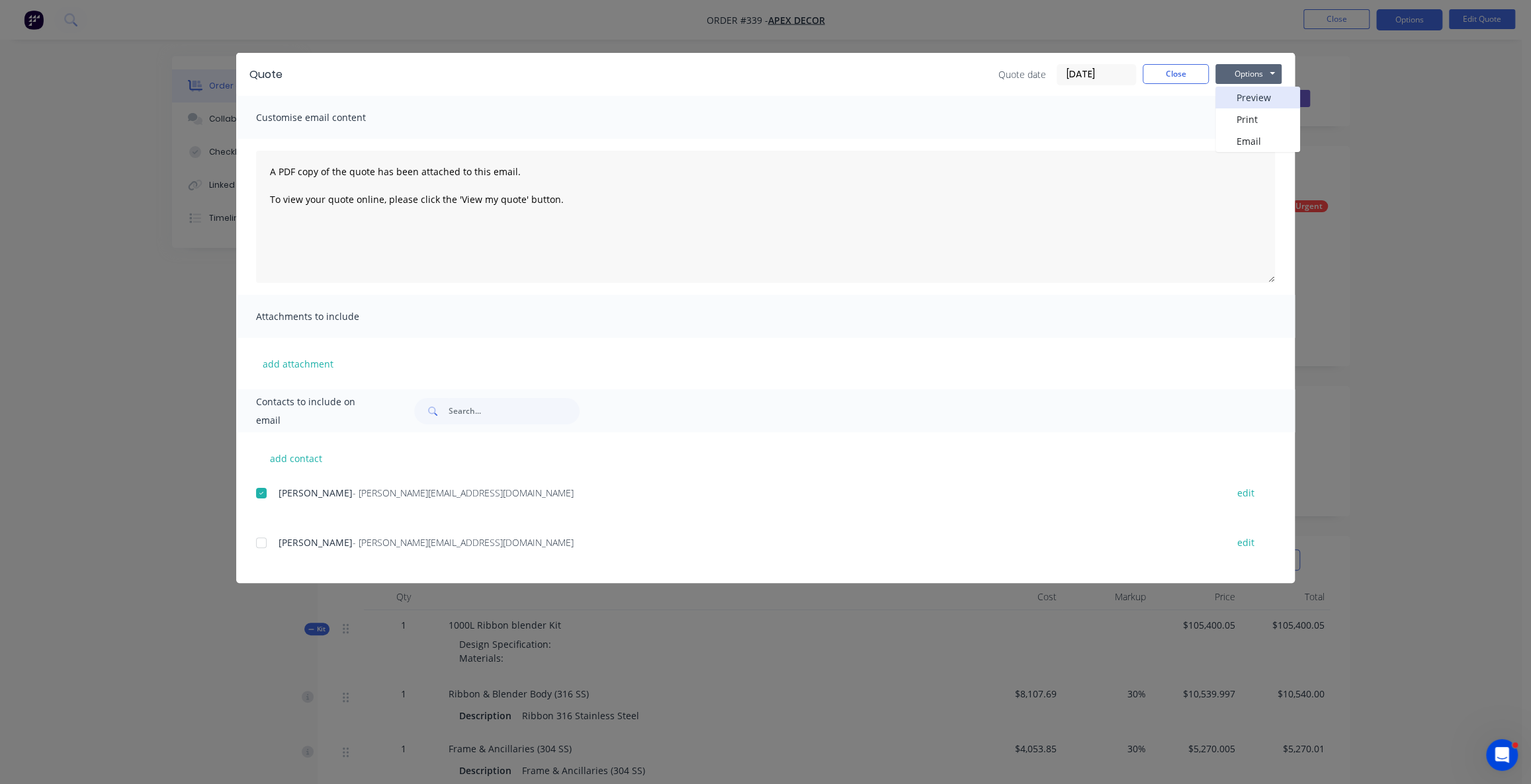
click at [1269, 98] on button "Preview" at bounding box center [1258, 98] width 85 height 22
click at [1174, 82] on button "Close" at bounding box center [1175, 74] width 66 height 20
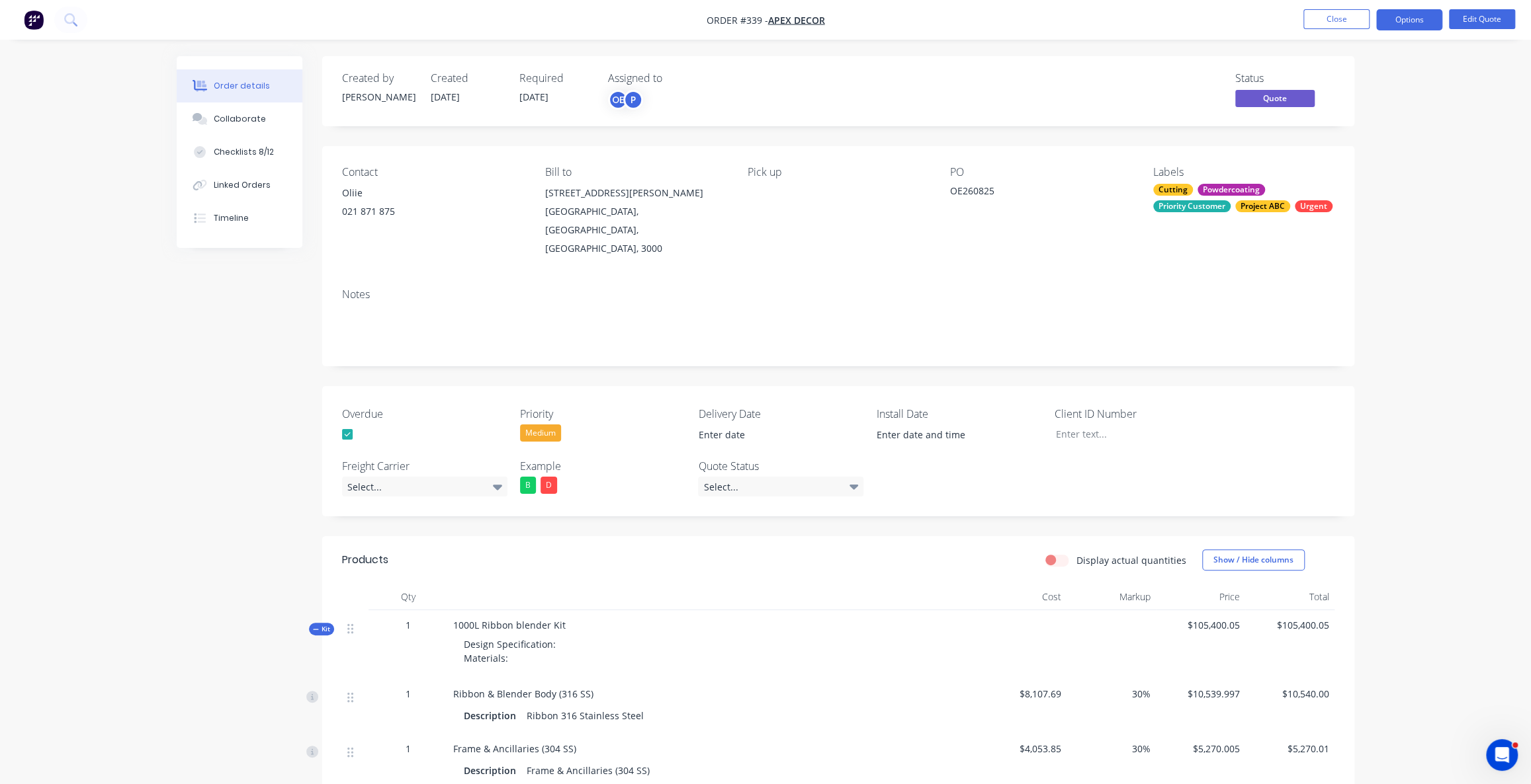
click at [1405, 61] on div "Order details Collaborate Checklists 8/12 Linked Orders Timeline Order details …" at bounding box center [766, 749] width 1531 height 1498
click at [1417, 16] on button "Options" at bounding box center [1409, 20] width 66 height 21
click at [1347, 157] on div "Convert to Order" at bounding box center [1369, 160] width 122 height 19
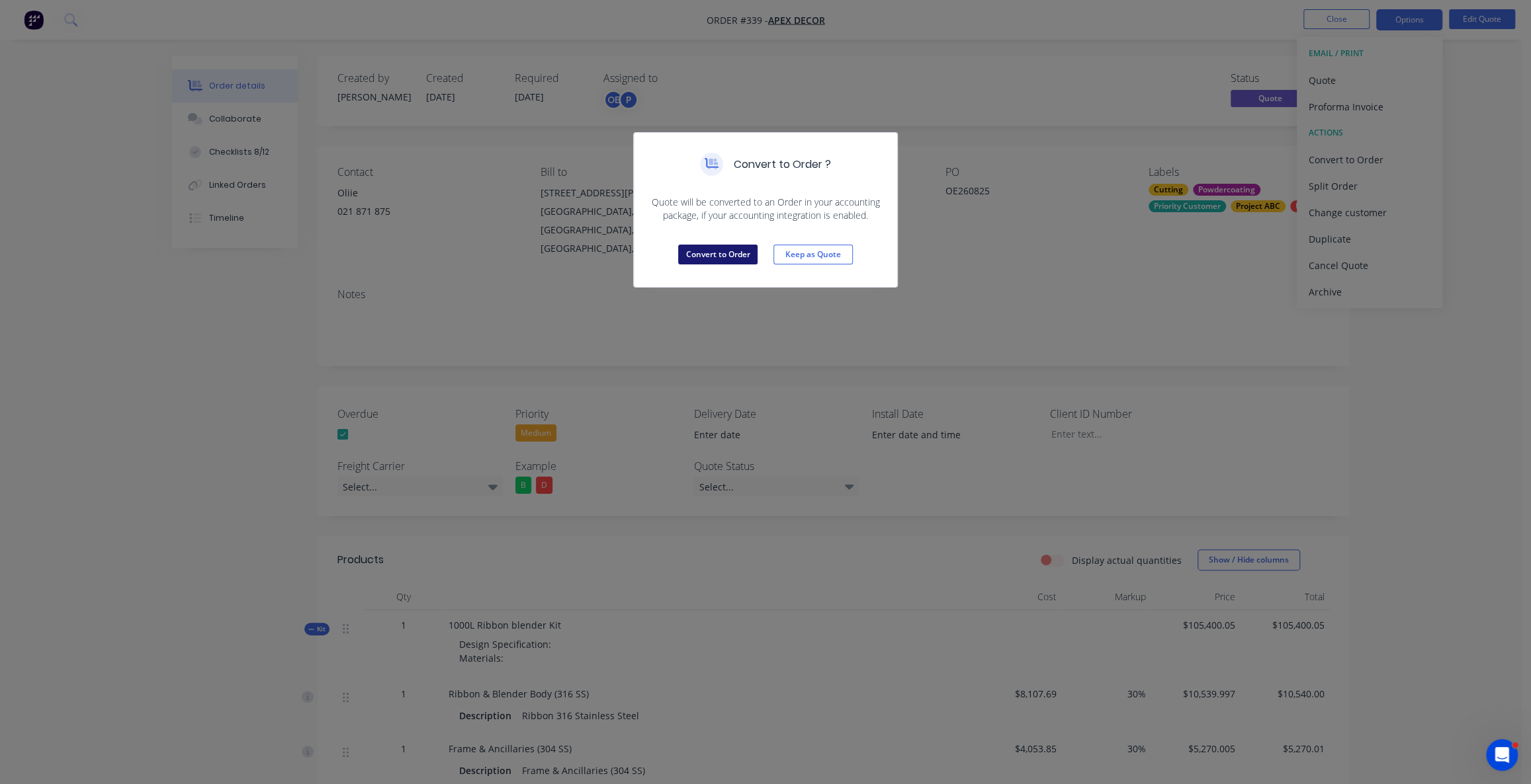
click at [727, 254] on button "Convert to Order" at bounding box center [717, 254] width 79 height 20
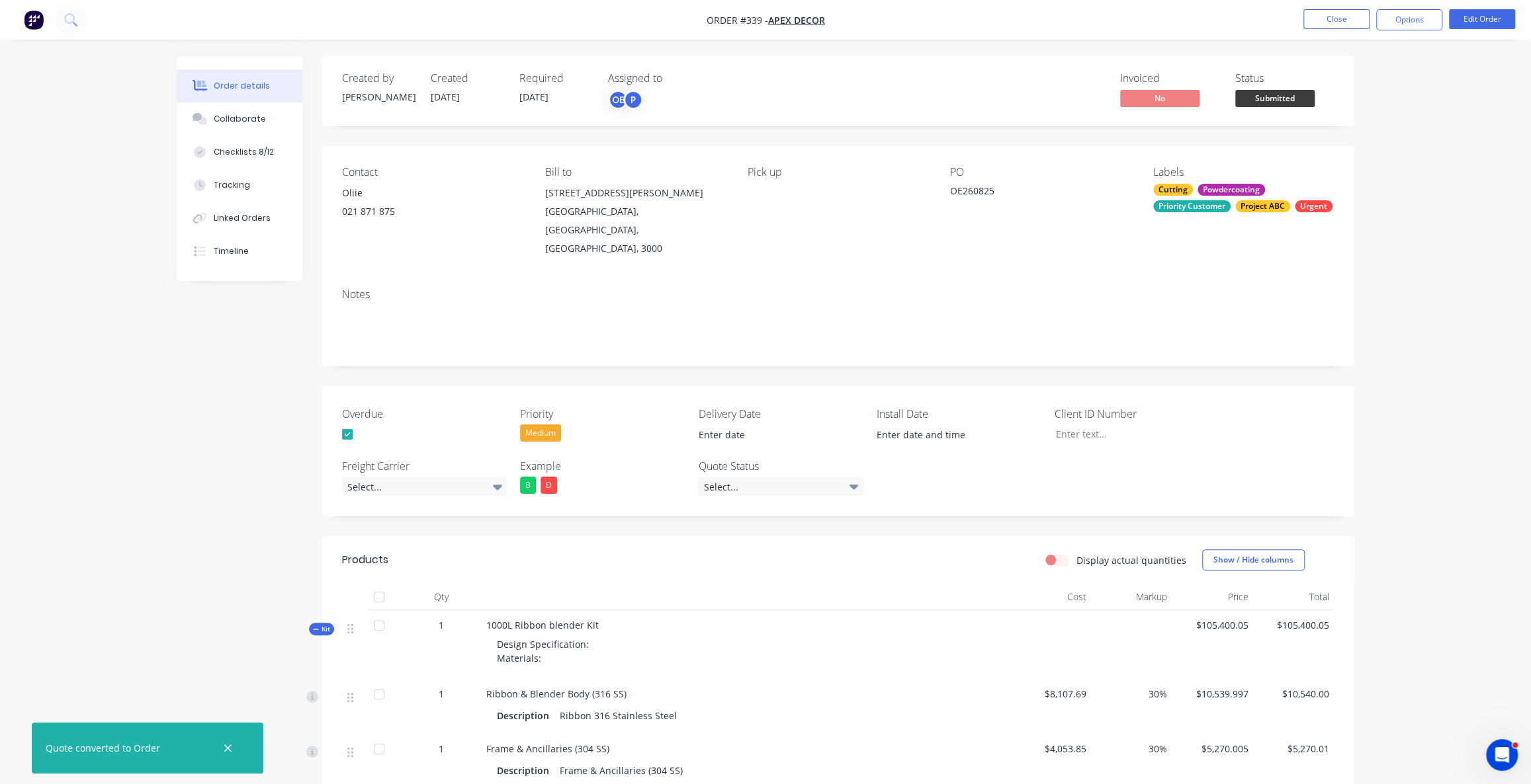
click at [1031, 74] on div "Invoiced No Status Submitted" at bounding box center [1037, 91] width 594 height 39
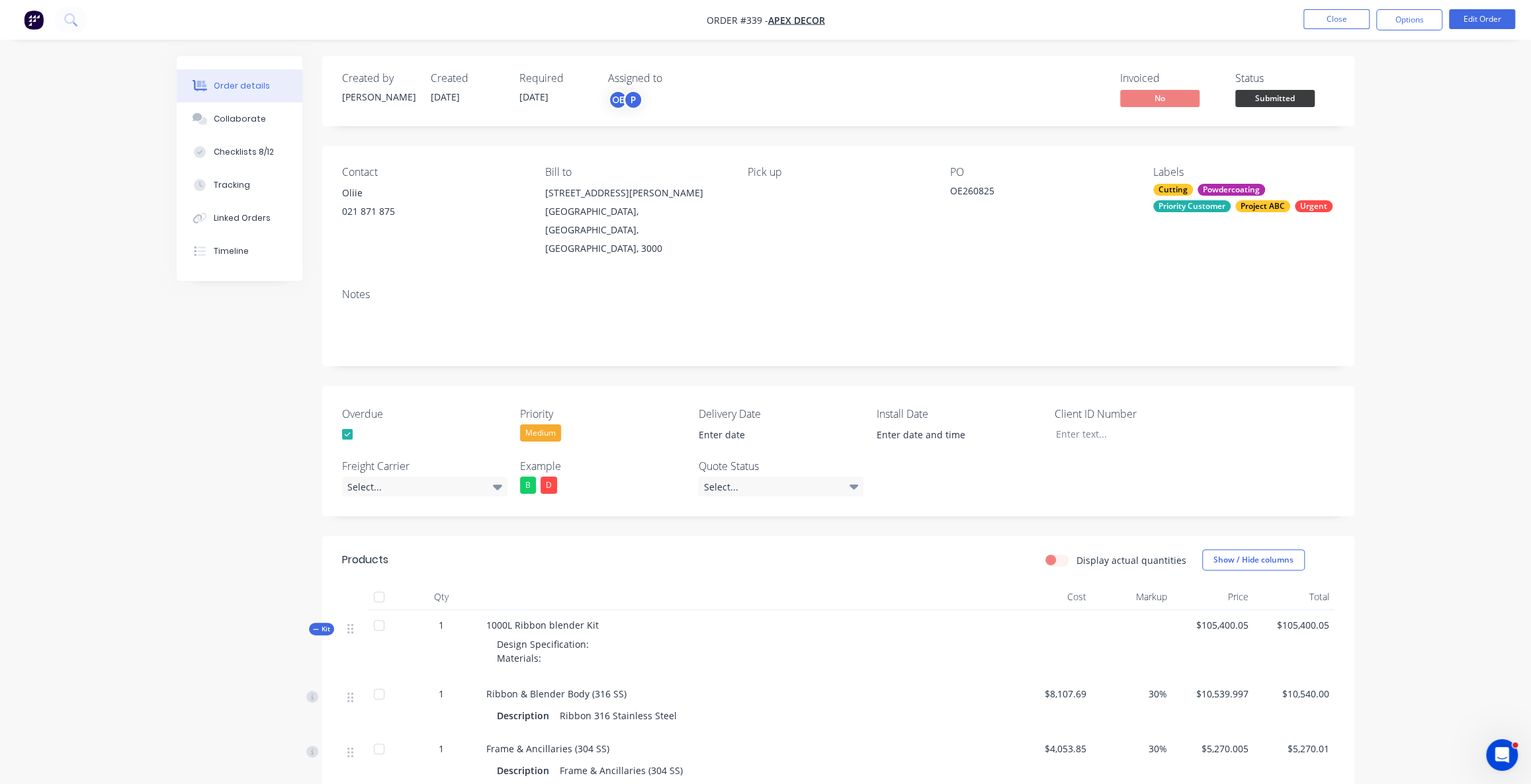
click at [1065, 77] on div "Invoiced No Status Submitted" at bounding box center [1037, 91] width 594 height 39
drag, startPoint x: 1064, startPoint y: 81, endPoint x: 1056, endPoint y: 89, distance: 11.3
click at [1064, 82] on div "Invoiced No Status Submitted" at bounding box center [1037, 91] width 594 height 39
click at [1045, 80] on div "Invoiced No Status Submitted" at bounding box center [1037, 91] width 594 height 39
click at [1064, 98] on div "Invoiced No Status Submitted" at bounding box center [1037, 91] width 594 height 39
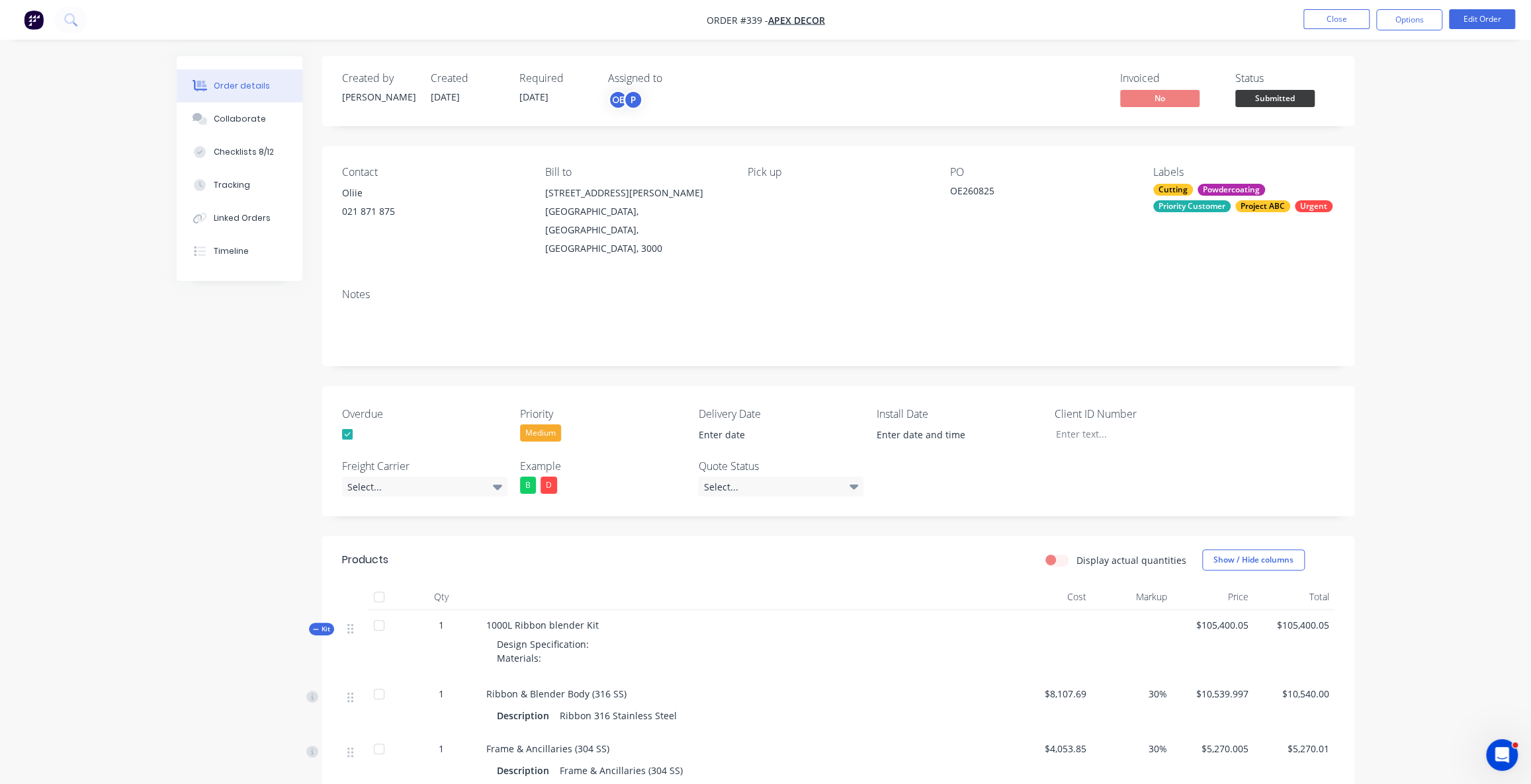
click at [90, 160] on div "Order details Collaborate Checklists 8/12 Tracking Linked Orders Timeline Order…" at bounding box center [766, 749] width 1531 height 1498
click at [237, 117] on div "Collaborate" at bounding box center [240, 119] width 52 height 12
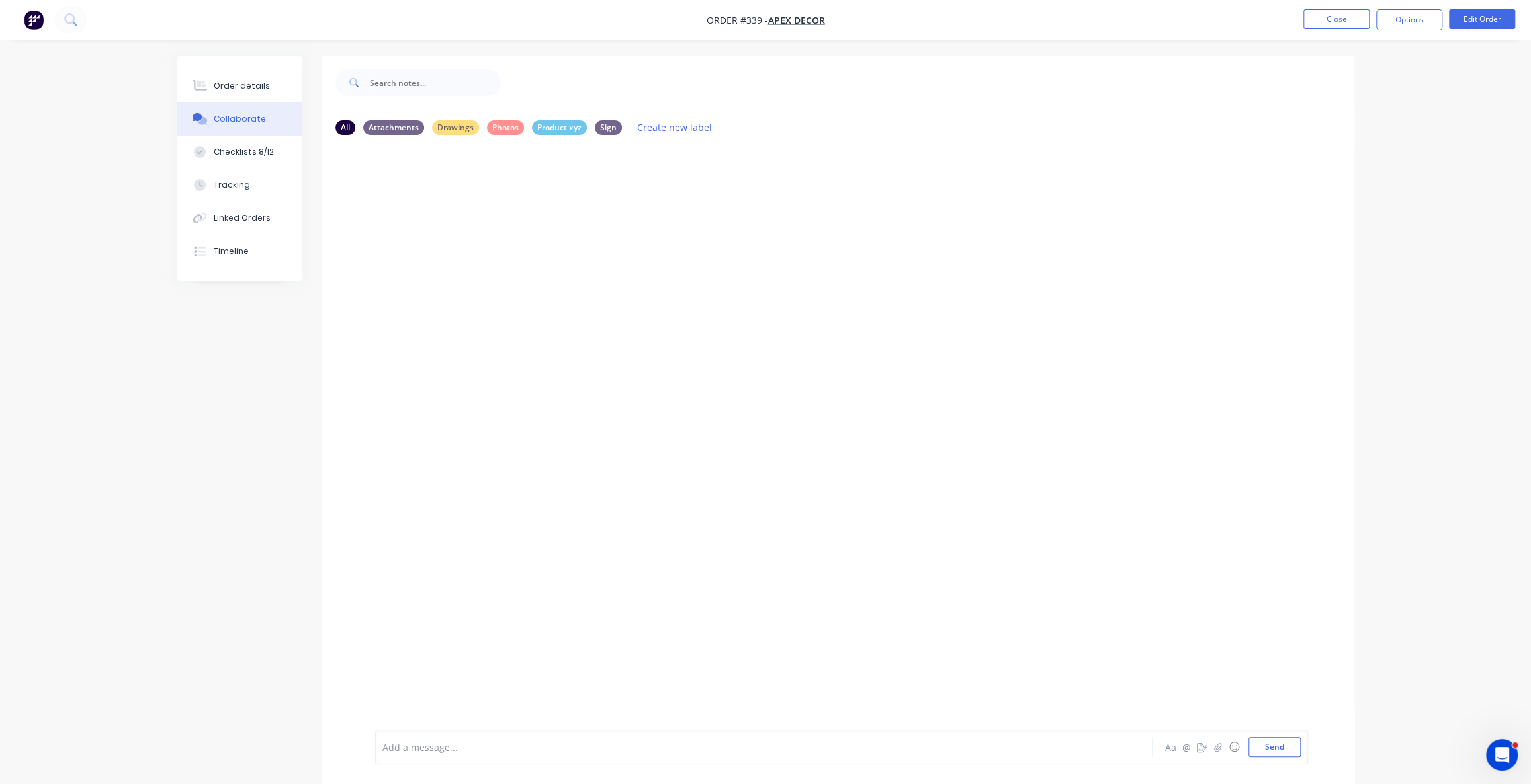
click at [441, 741] on div at bounding box center [727, 747] width 688 height 14
click at [614, 377] on div "OE You - 09:41am 26/08/25 Notes Labels Edit Delete OE You - 09:41am 26/08/25 @O…" at bounding box center [838, 438] width 1032 height 584
click at [1217, 753] on button "button" at bounding box center [1218, 748] width 16 height 16
click at [519, 719] on div at bounding box center [842, 703] width 919 height 68
click at [437, 732] on div at bounding box center [842, 703] width 919 height 68
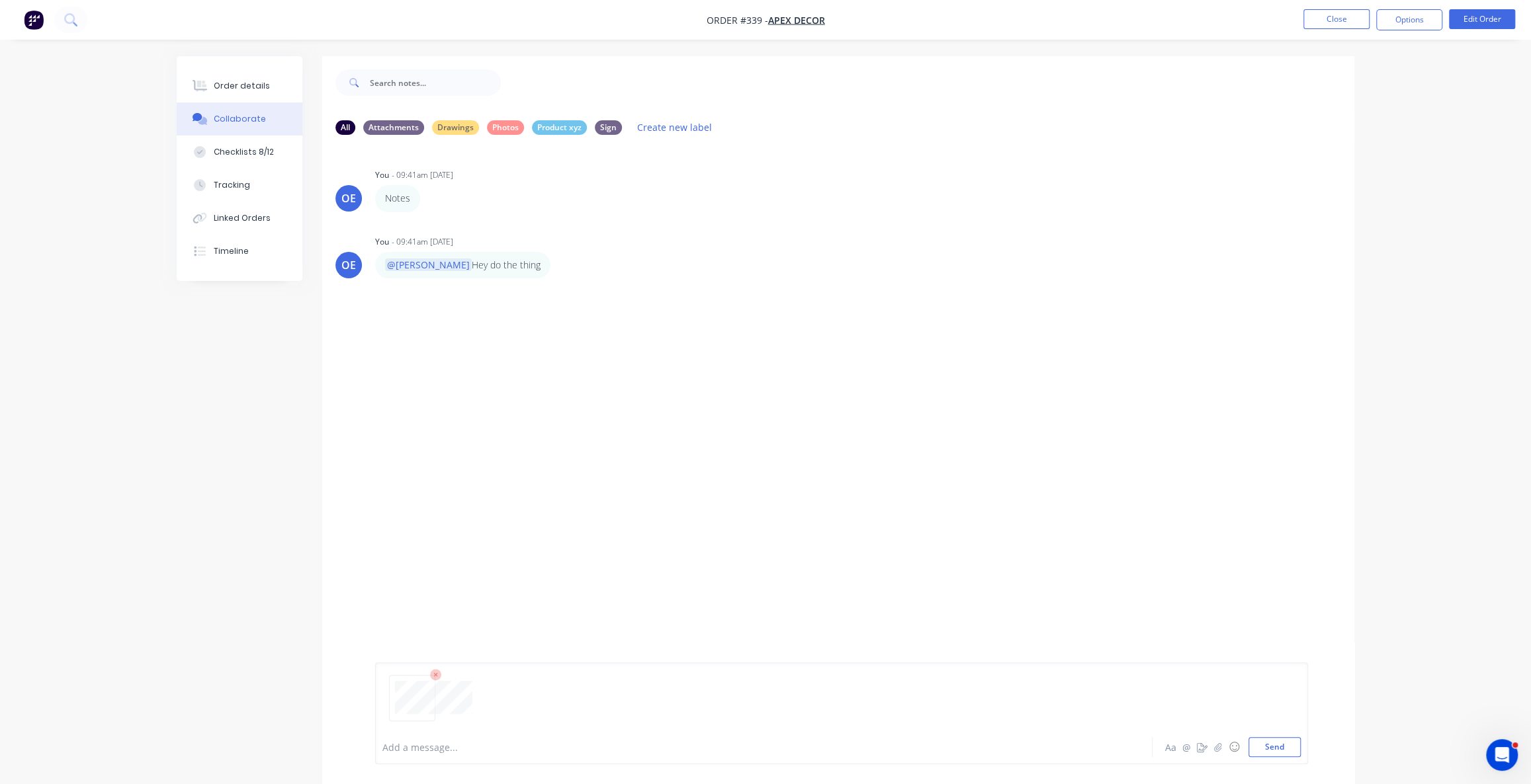
click at [431, 746] on div at bounding box center [727, 747] width 688 height 14
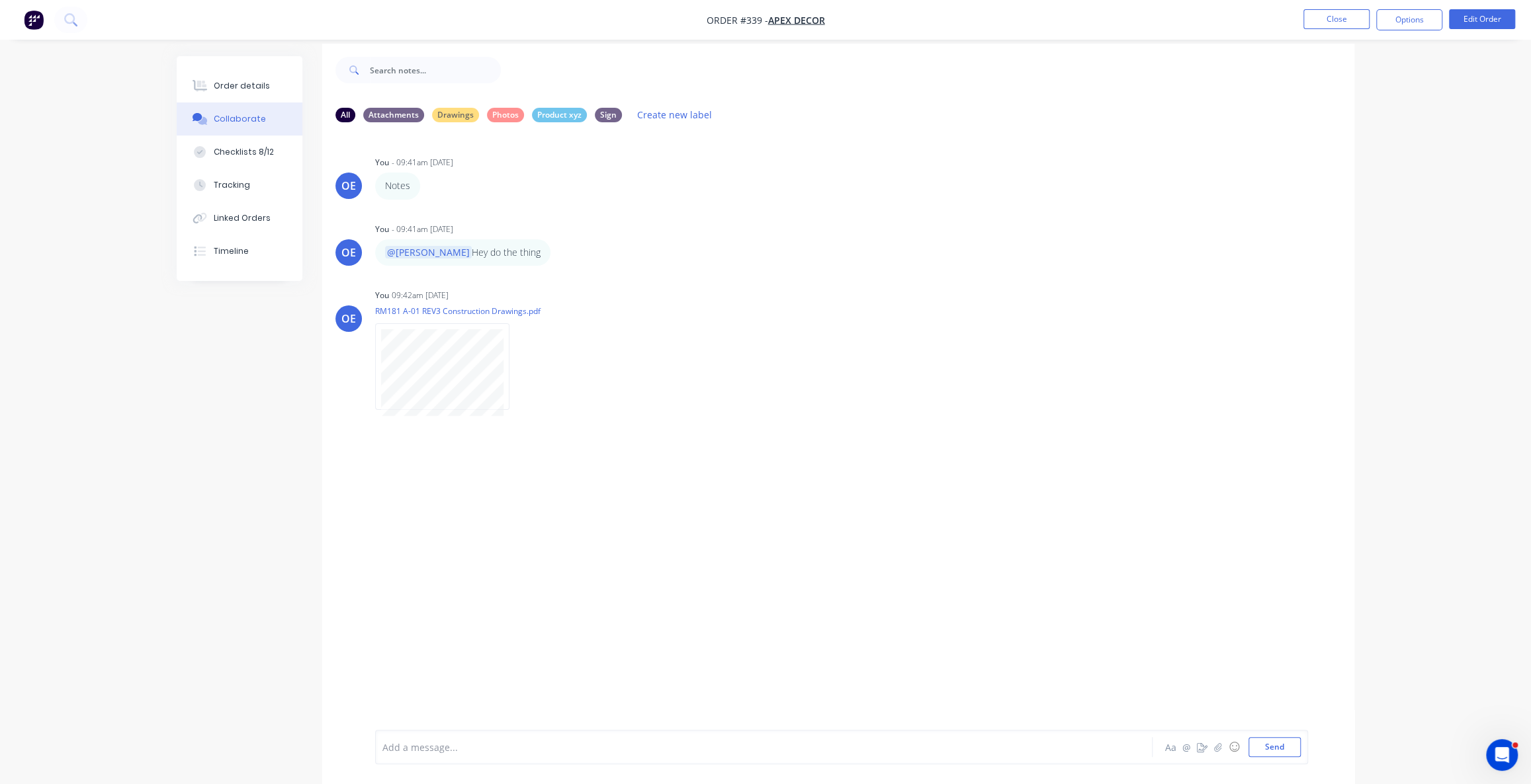
scroll to position [20, 0]
click at [1207, 754] on button "button" at bounding box center [1202, 748] width 16 height 16
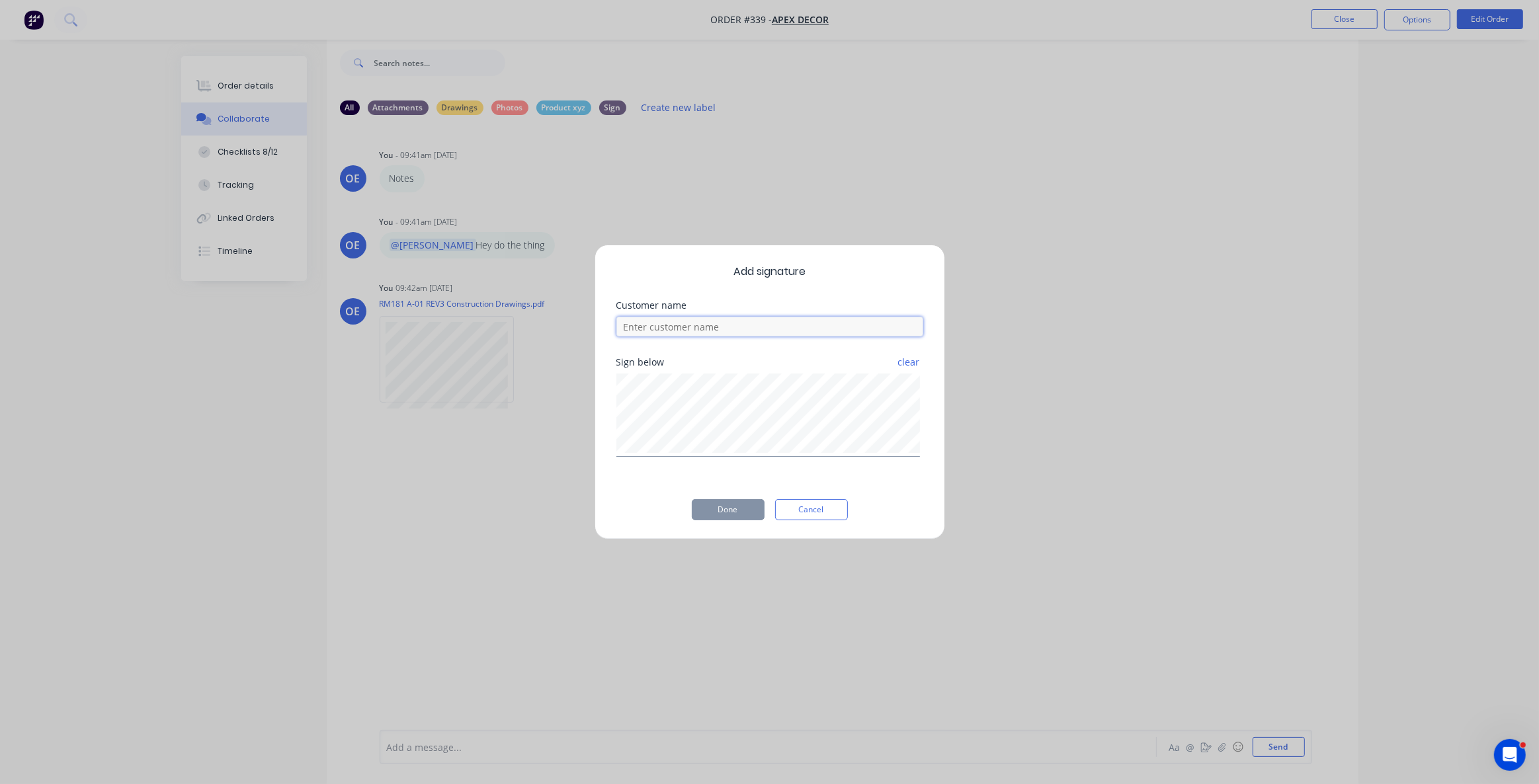
click at [690, 320] on input at bounding box center [770, 326] width 307 height 20
type input "Omar"
click at [748, 519] on button "Done" at bounding box center [728, 509] width 73 height 21
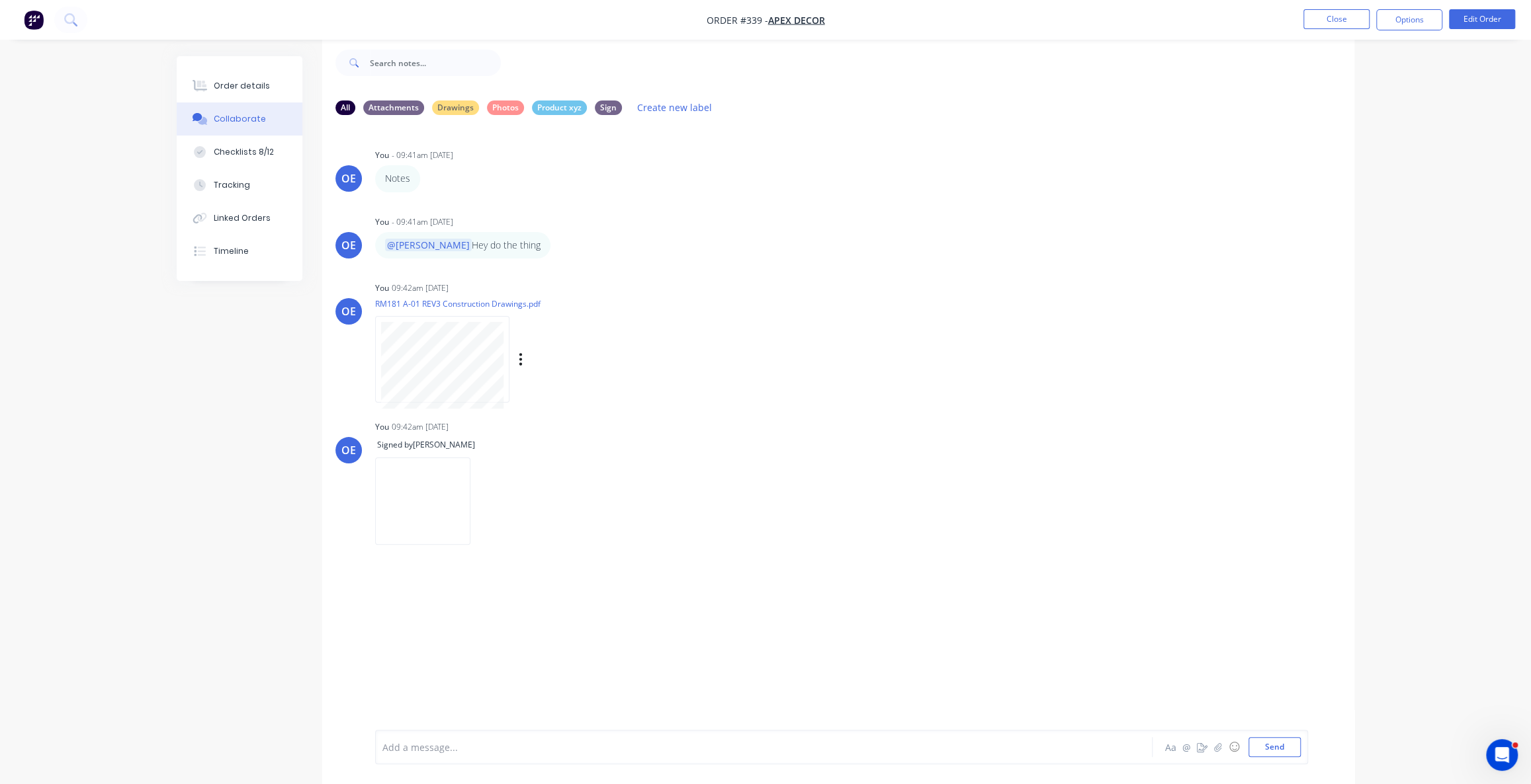
click at [855, 326] on div "OE You 09:42am 26/08/25 RM181 A-01 REV3 Construction Drawings.pdf Labels Downlo…" at bounding box center [838, 337] width 1032 height 119
click at [826, 318] on div "OE You 09:42am 26/08/25 RM181 A-01 REV3 Construction Drawings.pdf Labels Downlo…" at bounding box center [838, 337] width 1032 height 119
click at [619, 185] on div "Notes Labels Edit Delete" at bounding box center [582, 179] width 413 height 26
click at [479, 750] on div at bounding box center [727, 747] width 688 height 14
drag, startPoint x: 758, startPoint y: 21, endPoint x: 728, endPoint y: 30, distance: 31.3
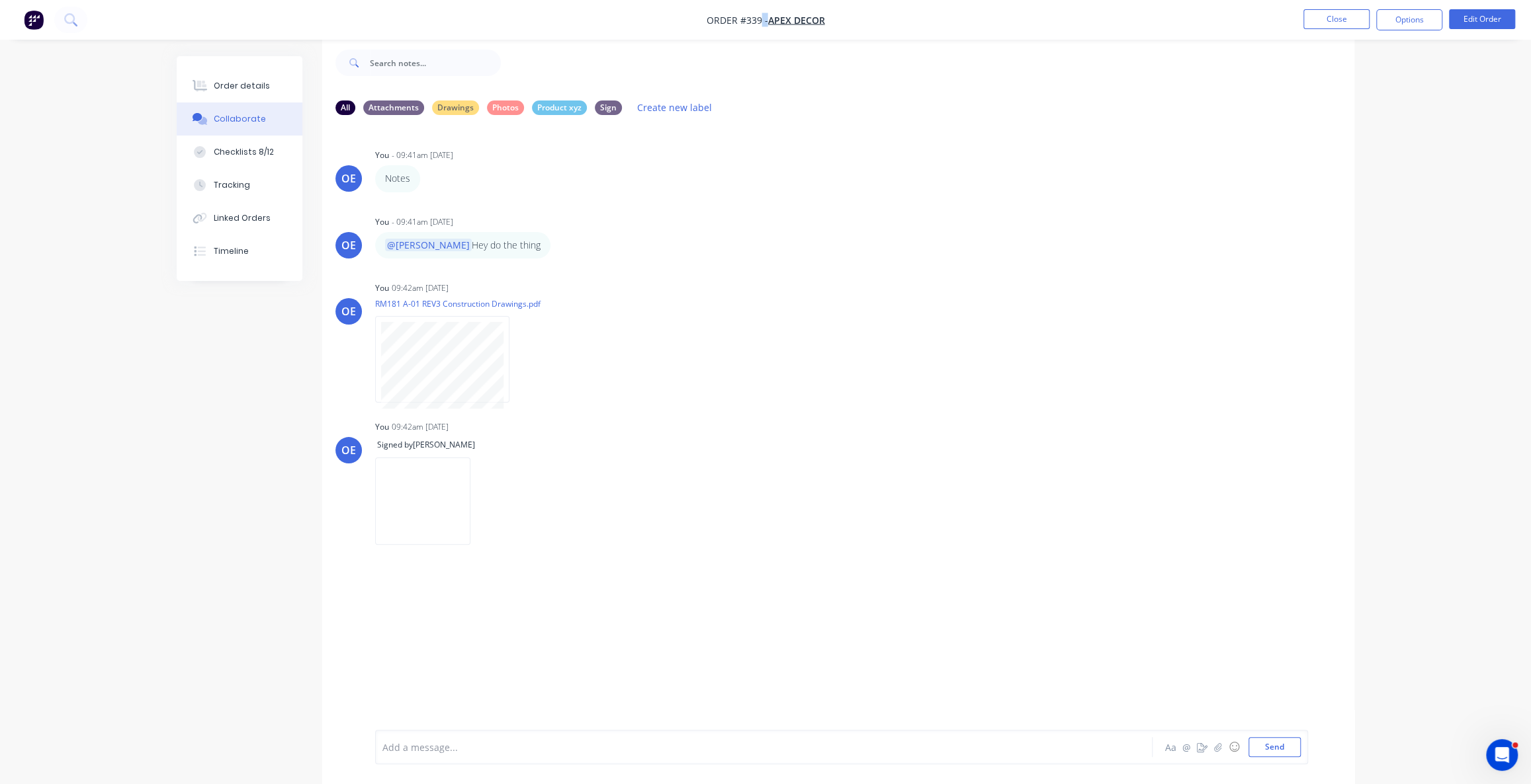
click at [728, 30] on nav "Order #339 - Apex Decor Close Options Edit Order" at bounding box center [766, 20] width 1531 height 39
click at [738, 23] on span "Order #339 -" at bounding box center [737, 20] width 61 height 12
click at [521, 361] on icon "button" at bounding box center [521, 360] width 3 height 12
click at [569, 366] on button "Labels" at bounding box center [608, 364] width 149 height 30
click at [596, 468] on div at bounding box center [592, 464] width 26 height 26
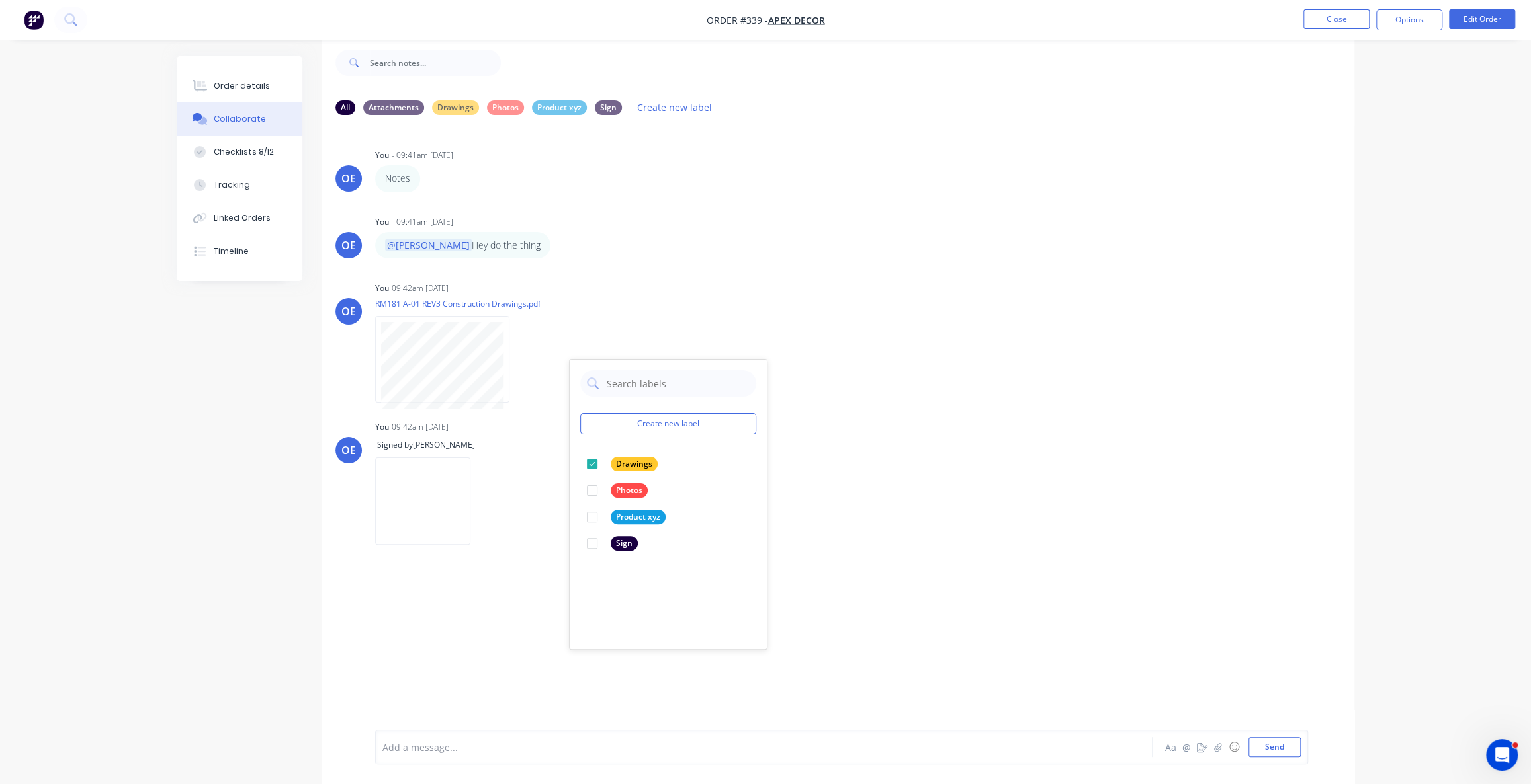
click at [470, 631] on div "OE You - 09:41am 26/08/25 Notes Labels Edit Delete OE You - 09:41am 26/08/25 @O…" at bounding box center [838, 418] width 1032 height 584
click at [464, 114] on div "All Attachments Drawings Photos Product xyz Sign Create new label" at bounding box center [838, 107] width 1006 height 18
click at [448, 112] on div "Drawings" at bounding box center [456, 107] width 47 height 15
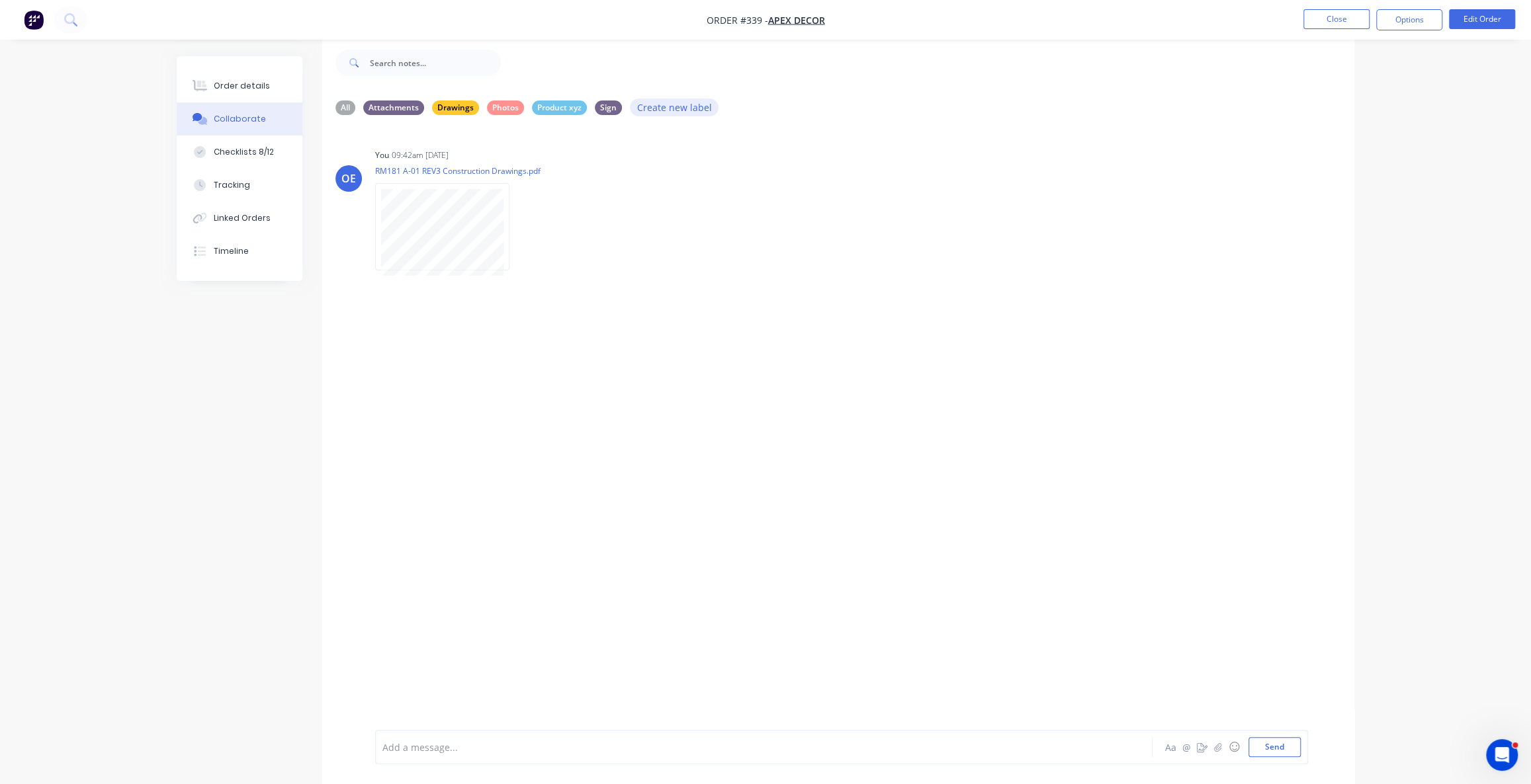
click at [666, 114] on button "Create new label" at bounding box center [674, 107] width 89 height 18
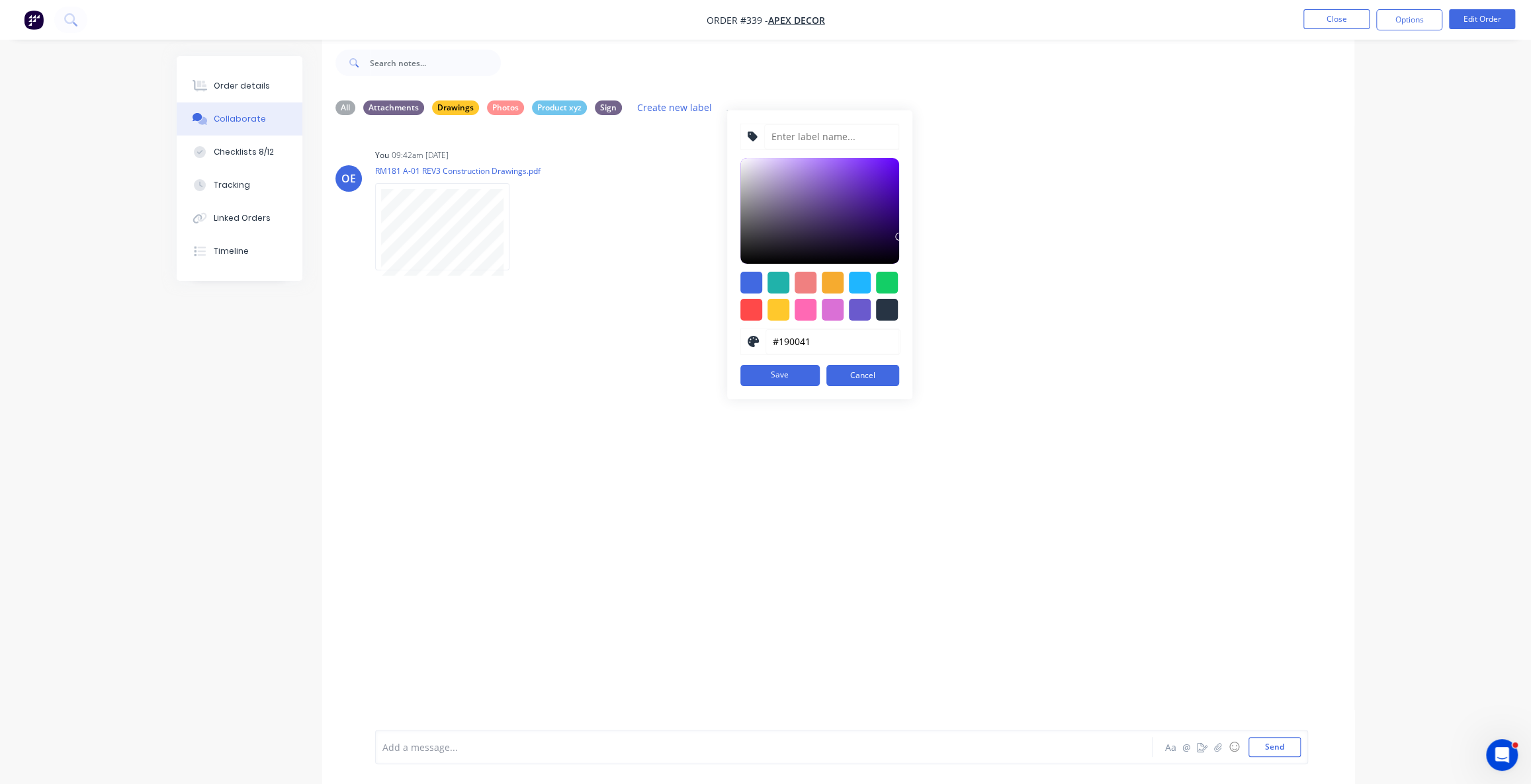
click at [1054, 296] on div "OE You 09:42am 26/08/25 RM181 A-01 REV3 Construction Drawings.pdf Labels Downlo…" at bounding box center [838, 418] width 1032 height 584
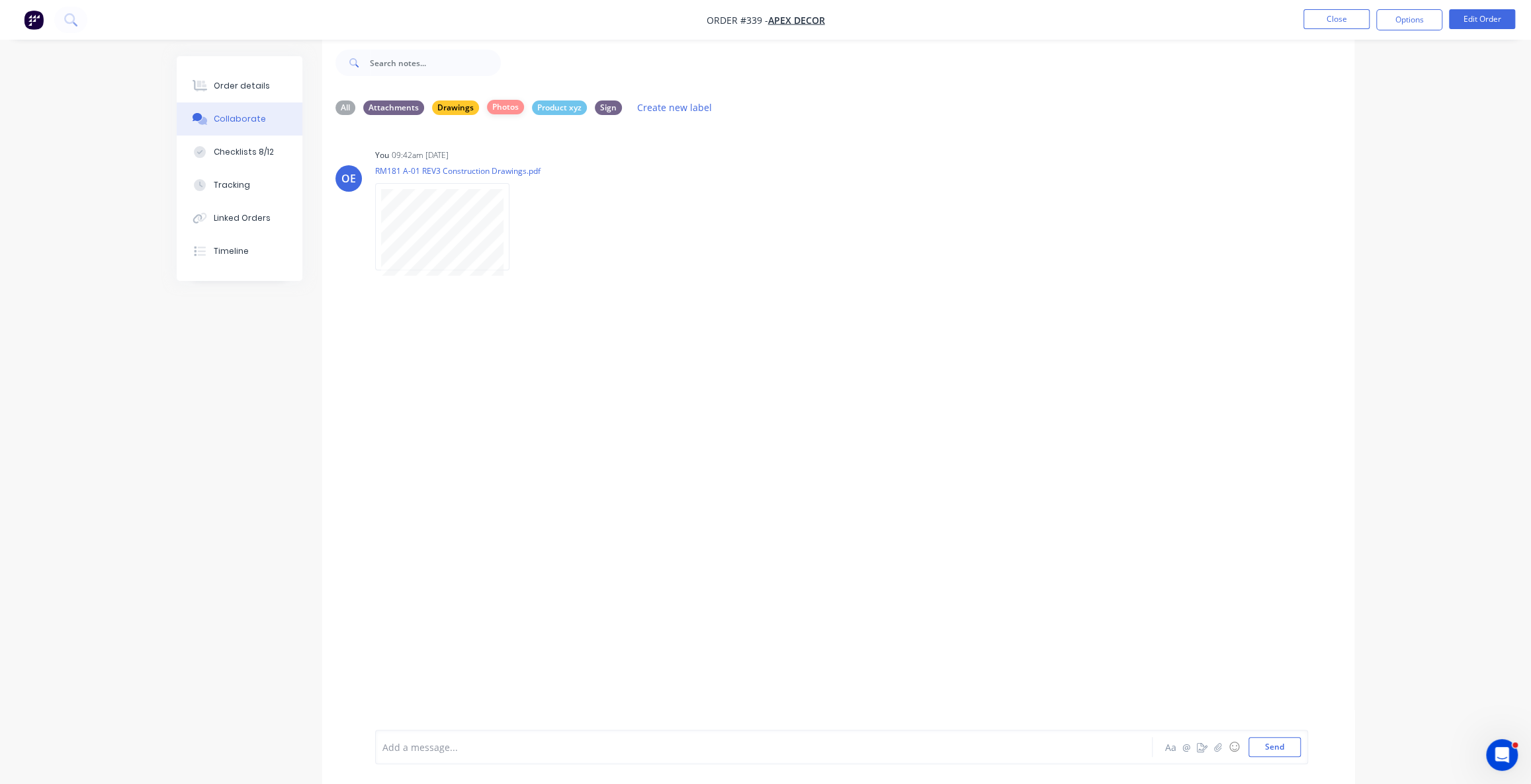
drag, startPoint x: 507, startPoint y: 112, endPoint x: 521, endPoint y: 107, distance: 14.9
click at [507, 111] on div "Photos" at bounding box center [505, 107] width 37 height 15
click at [564, 108] on div "Product xyz" at bounding box center [559, 107] width 55 height 15
click at [341, 107] on div "All" at bounding box center [345, 107] width 20 height 15
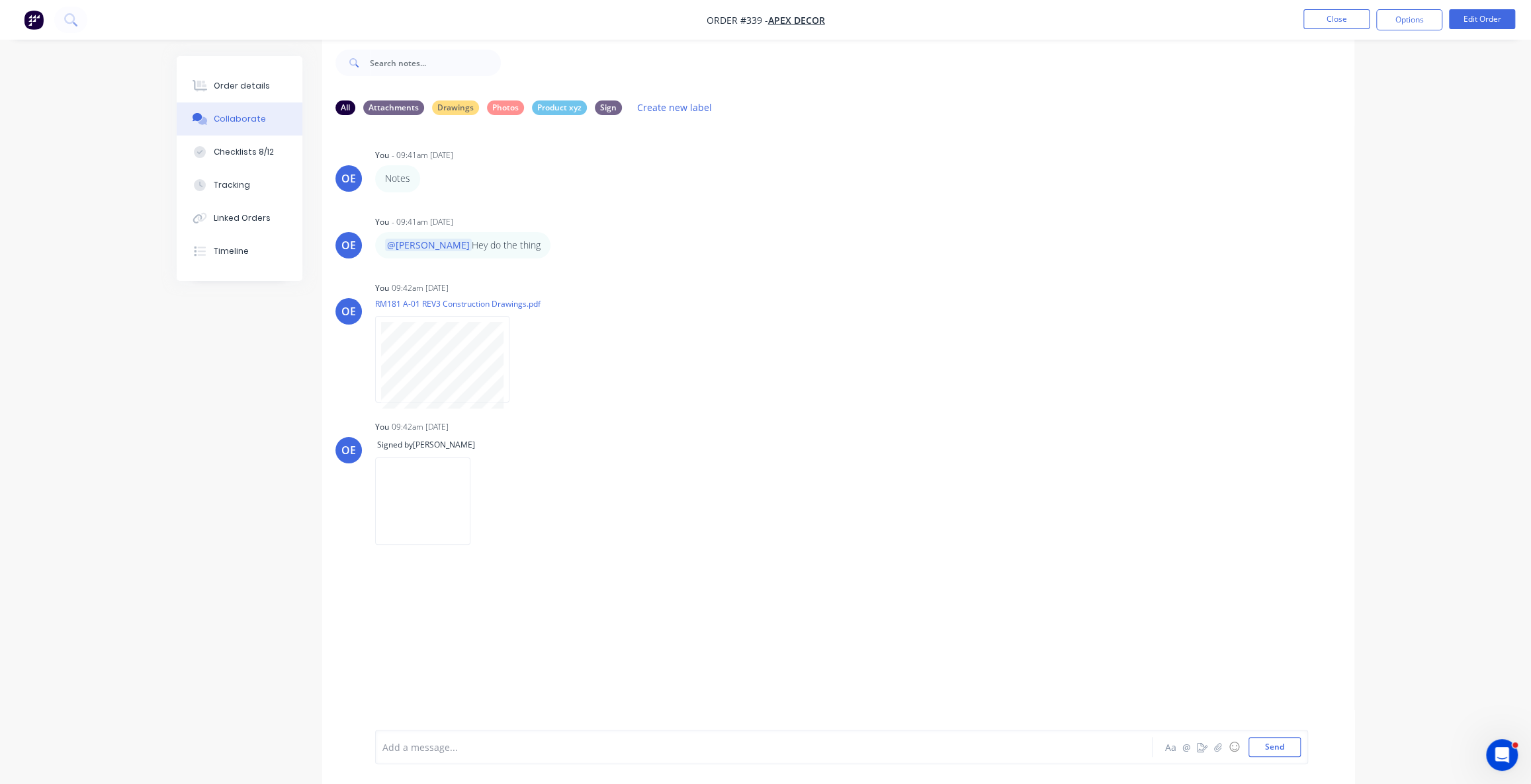
click at [229, 353] on div "All Attachments Drawings Photos Product xyz Sign Create new label OE You - 09:4…" at bounding box center [765, 410] width 1177 height 748
click at [250, 153] on div "Checklists 8/12" at bounding box center [244, 152] width 61 height 12
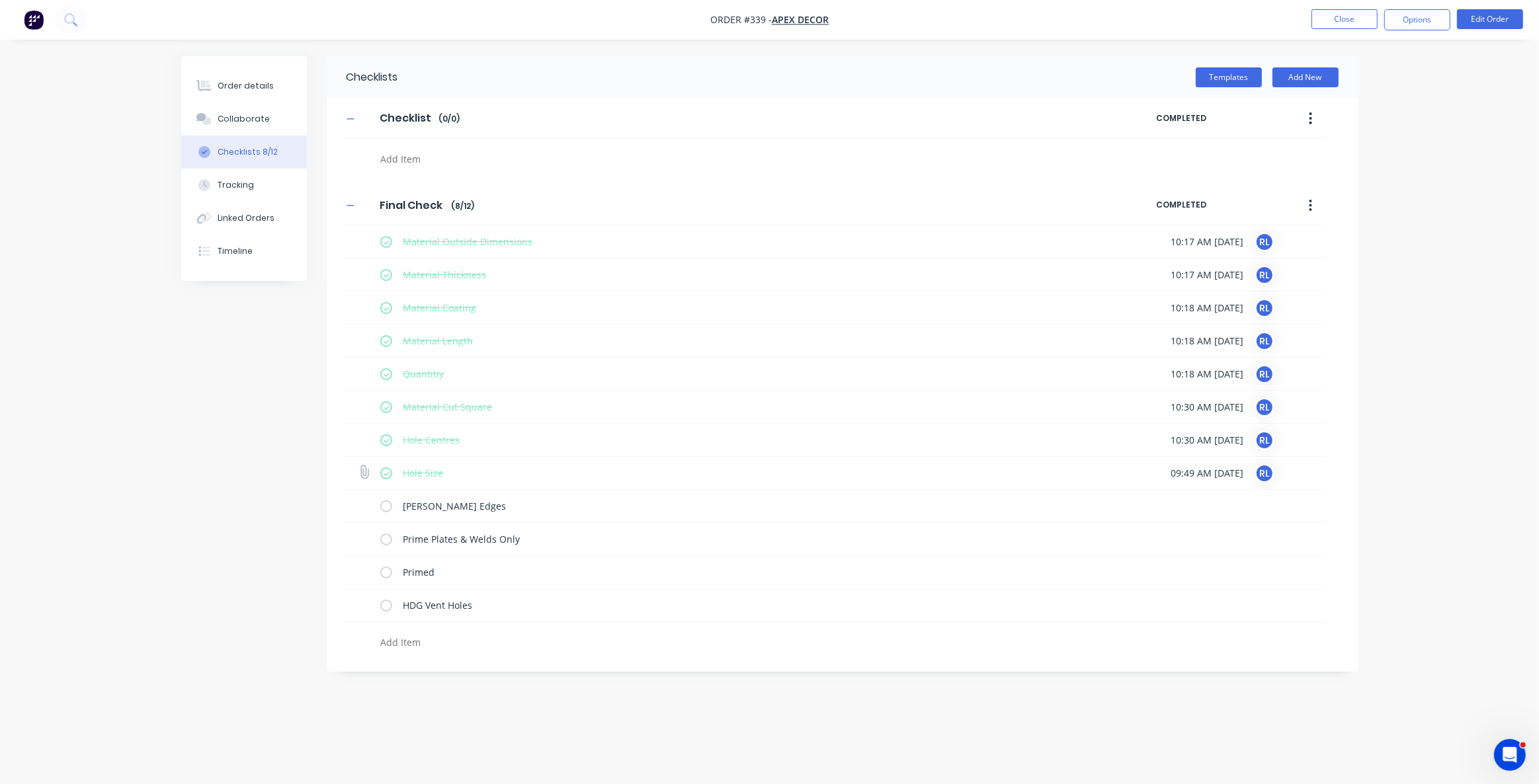
drag, startPoint x: 1174, startPoint y: 476, endPoint x: 1258, endPoint y: 476, distance: 84.0
click at [1244, 476] on span "09:49 AM 20/08/2025" at bounding box center [1207, 473] width 73 height 14
click at [1455, 251] on div "Order details Collaborate Checklists 8/12 Tracking Linked Orders Timeline Order…" at bounding box center [770, 392] width 1539 height 784
click at [248, 388] on div "Checklists Templates Add New Checklist Checklist Enter Checklist name ( 0 / 0 )…" at bounding box center [770, 366] width 1177 height 622
click at [251, 183] on div "Tracking" at bounding box center [236, 185] width 36 height 12
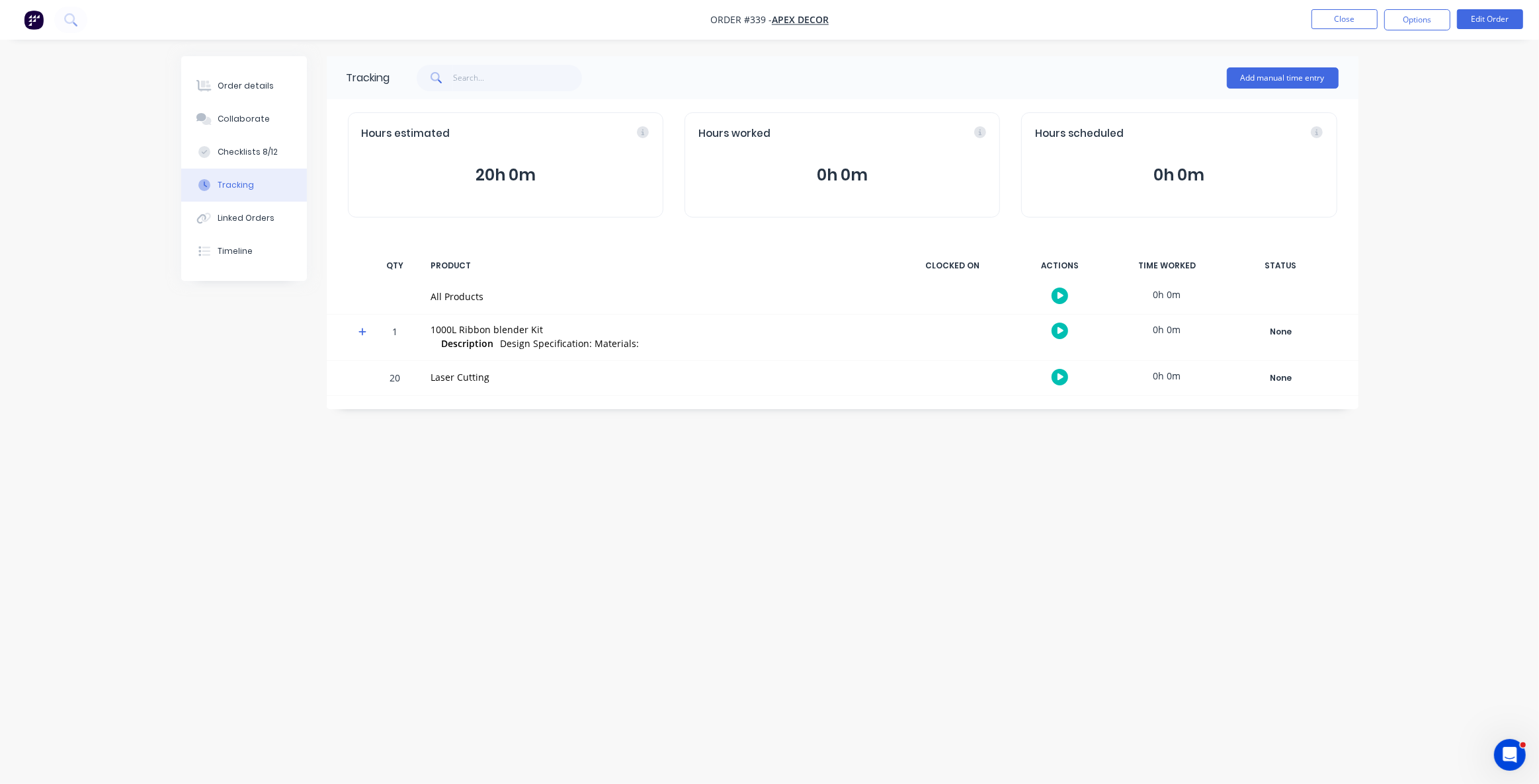
click at [748, 576] on div "Tracking Add manual time entry Hours estimated 20h 0m Hours worked 0h 0m Hours …" at bounding box center [770, 366] width 1177 height 622
drag, startPoint x: 939, startPoint y: 547, endPoint x: 933, endPoint y: 524, distance: 23.8
click at [939, 547] on div "Tracking Add manual time entry Hours estimated 20h 0m Hours worked 0h 0m Hours …" at bounding box center [770, 366] width 1177 height 622
drag, startPoint x: 430, startPoint y: 297, endPoint x: 487, endPoint y: 291, distance: 57.3
click at [487, 291] on div "All Products" at bounding box center [659, 297] width 472 height 34
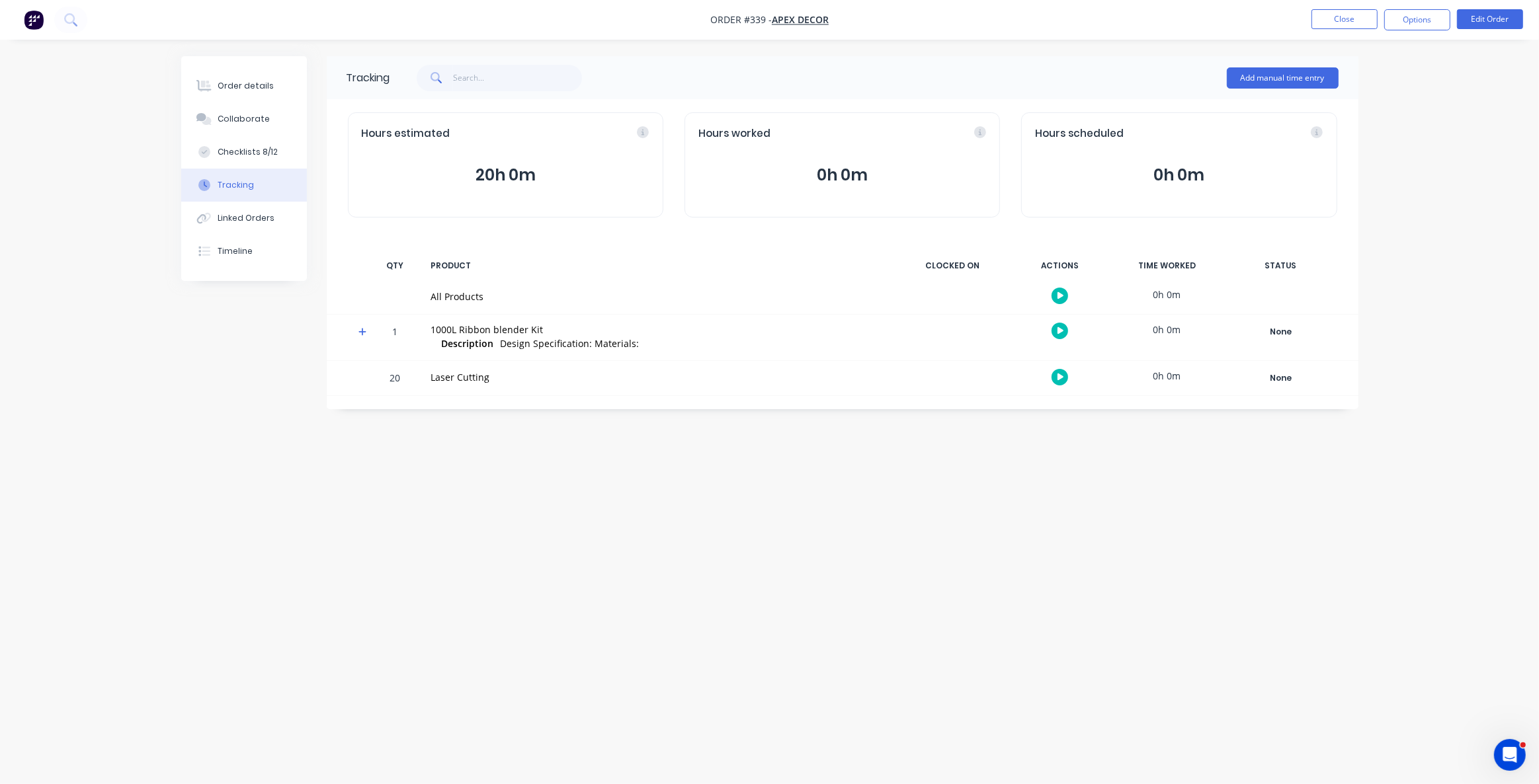
click at [940, 528] on div "Tracking Add manual time entry Hours estimated 20h 0m Hours worked 0h 0m Hours …" at bounding box center [770, 366] width 1177 height 622
drag, startPoint x: 425, startPoint y: 330, endPoint x: 651, endPoint y: 340, distance: 226.2
click at [651, 340] on div "1000L Ribbon blender Kit Description Design Specification: Materials:" at bounding box center [659, 337] width 472 height 46
click at [423, 329] on div "1000L Ribbon blender Kit Description Design Specification: Materials:" at bounding box center [659, 337] width 472 height 46
drag, startPoint x: 428, startPoint y: 329, endPoint x: 658, endPoint y: 340, distance: 230.3
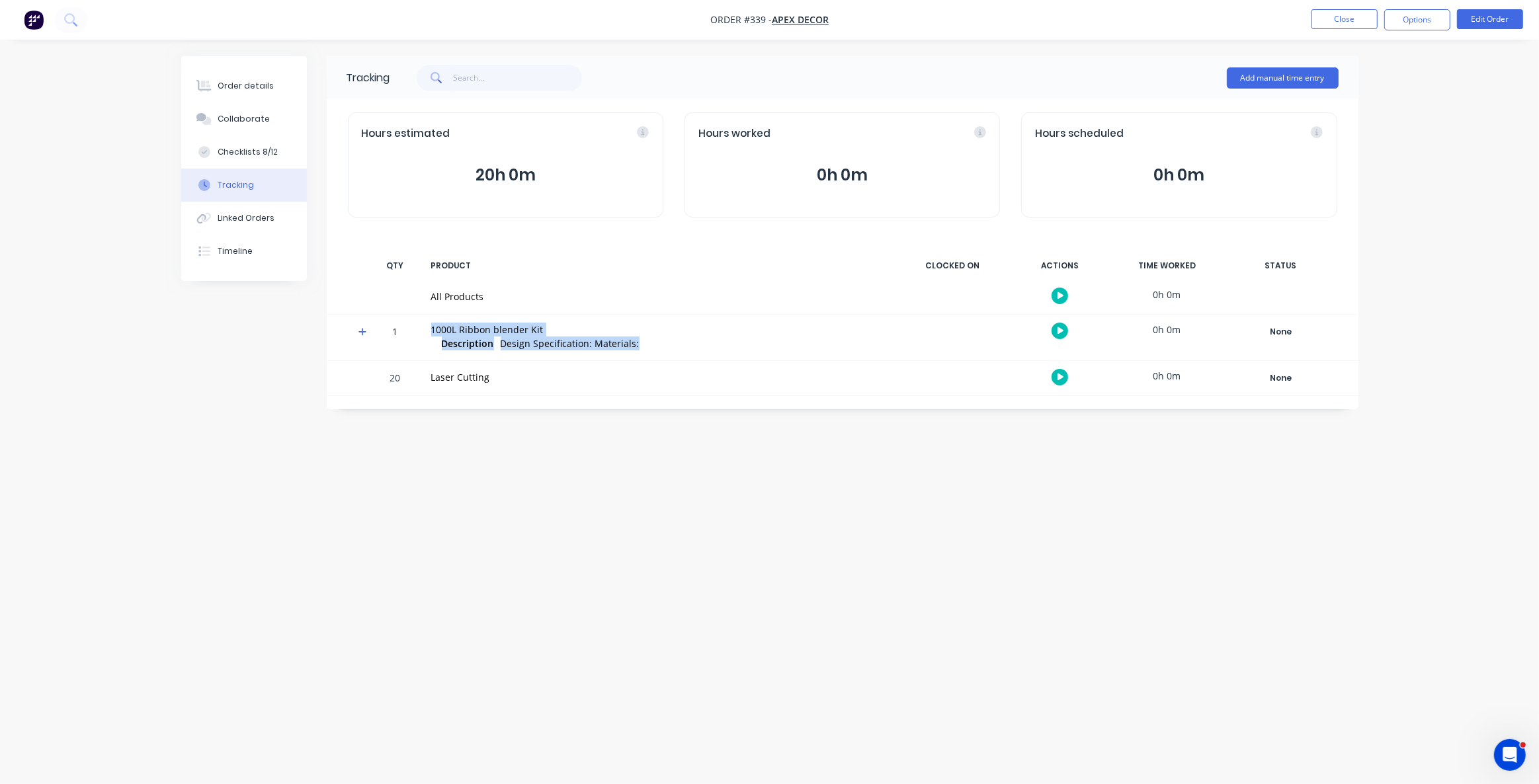
click at [658, 340] on div "1000L Ribbon blender Kit Description Design Specification: Materials:" at bounding box center [659, 337] width 472 height 46
click at [593, 540] on div "Tracking Add manual time entry Hours estimated 20h 0m Hours worked 0h 0m Hours …" at bounding box center [770, 366] width 1177 height 622
click at [1061, 330] on icon "button" at bounding box center [1060, 331] width 7 height 7
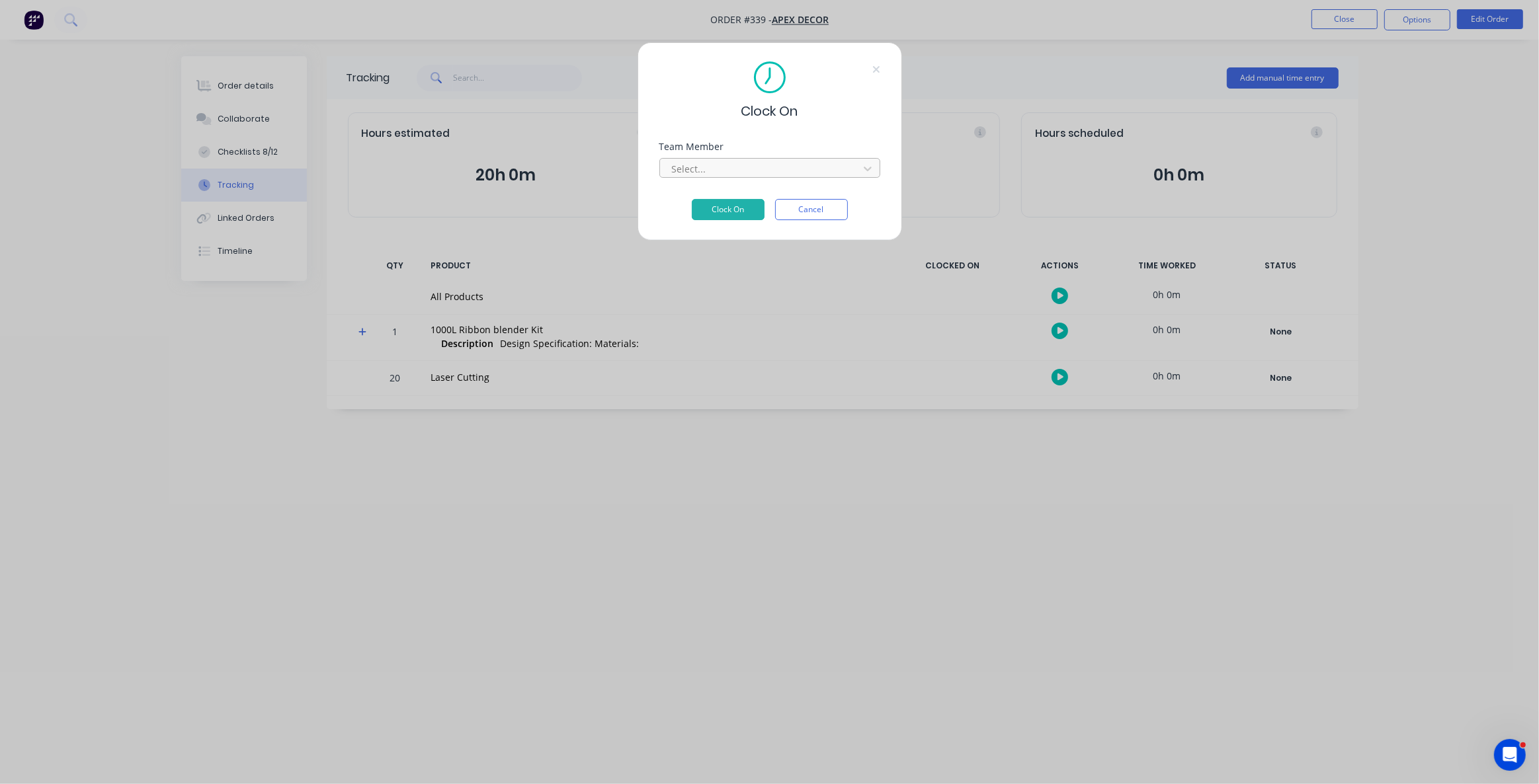
click at [804, 172] on div at bounding box center [761, 169] width 181 height 17
click at [730, 219] on button "Clock On" at bounding box center [728, 229] width 73 height 21
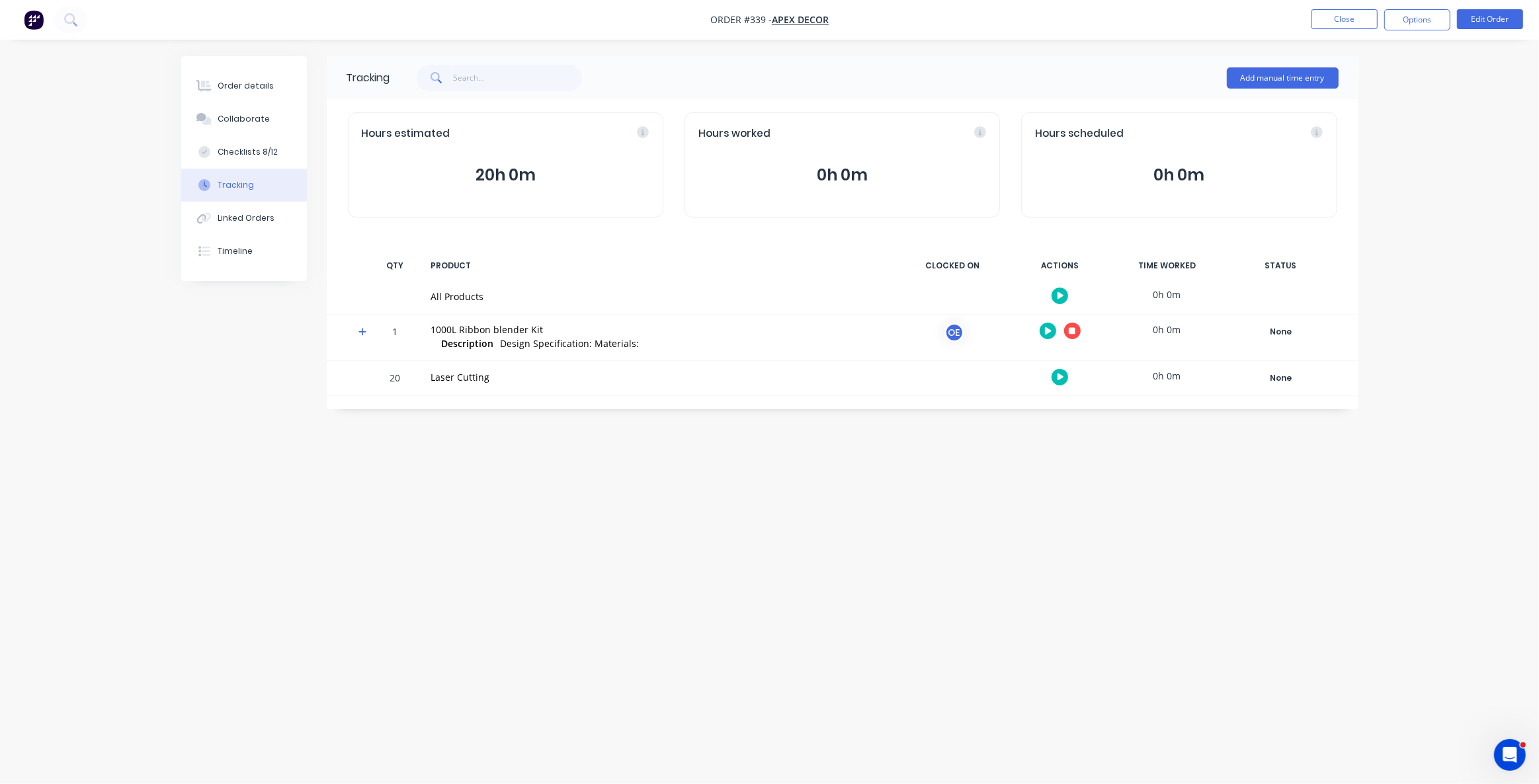
click at [826, 581] on div "Tracking Add manual time entry Hours estimated 20h 0m Hours worked 0h 0m Hours …" at bounding box center [770, 366] width 1177 height 622
drag, startPoint x: 443, startPoint y: 380, endPoint x: 505, endPoint y: 378, distance: 62.0
click at [495, 377] on div "Laser Cutting" at bounding box center [659, 377] width 456 height 14
click at [518, 493] on div "Tracking Add manual time entry Hours estimated 20h 0m Hours worked 0h 0m Hours …" at bounding box center [770, 366] width 1177 height 622
drag, startPoint x: 424, startPoint y: 382, endPoint x: 504, endPoint y: 383, distance: 80.0
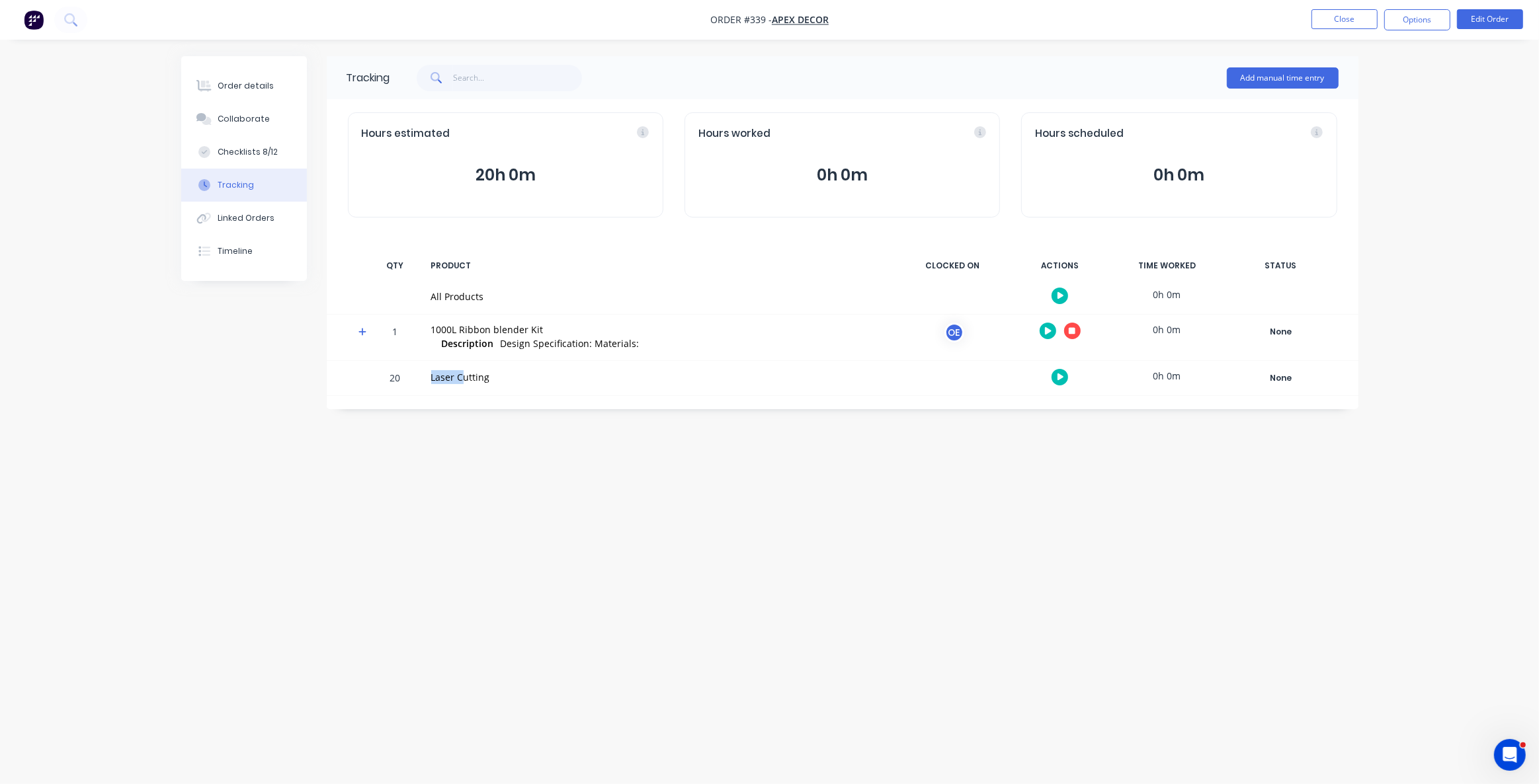
click at [479, 380] on div "Laser Cutting" at bounding box center [659, 378] width 472 height 34
click at [567, 510] on div "Tracking Add manual time entry Hours estimated 20h 0m Hours worked 0h 0m Hours …" at bounding box center [770, 366] width 1177 height 622
click at [469, 375] on div "Laser Cutting" at bounding box center [659, 377] width 456 height 14
click at [516, 479] on div "Tracking Add manual time entry Hours estimated 20h 0m Hours worked 0h 0m Hours …" at bounding box center [770, 366] width 1177 height 622
drag, startPoint x: 399, startPoint y: 379, endPoint x: 384, endPoint y: 381, distance: 15.1
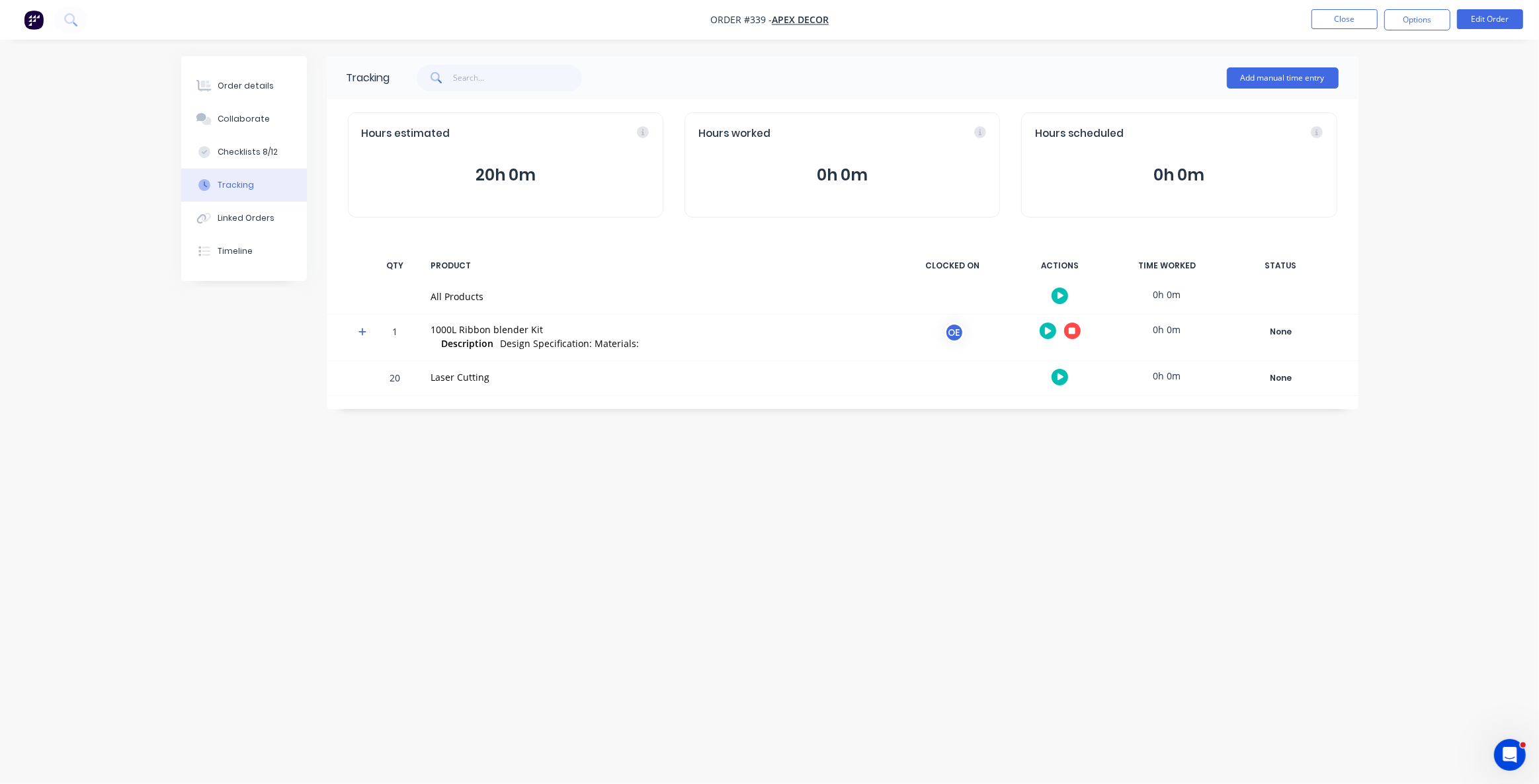
click at [384, 381] on div "20" at bounding box center [396, 379] width 39 height 32
click at [442, 533] on div "Tracking Add manual time entry Hours estimated 20h 0m Hours worked 0h 0m Hours …" at bounding box center [770, 366] width 1177 height 622
drag, startPoint x: 388, startPoint y: 378, endPoint x: 402, endPoint y: 380, distance: 14.1
click at [401, 380] on div "20" at bounding box center [396, 379] width 39 height 32
drag, startPoint x: 434, startPoint y: 377, endPoint x: 498, endPoint y: 374, distance: 64.1
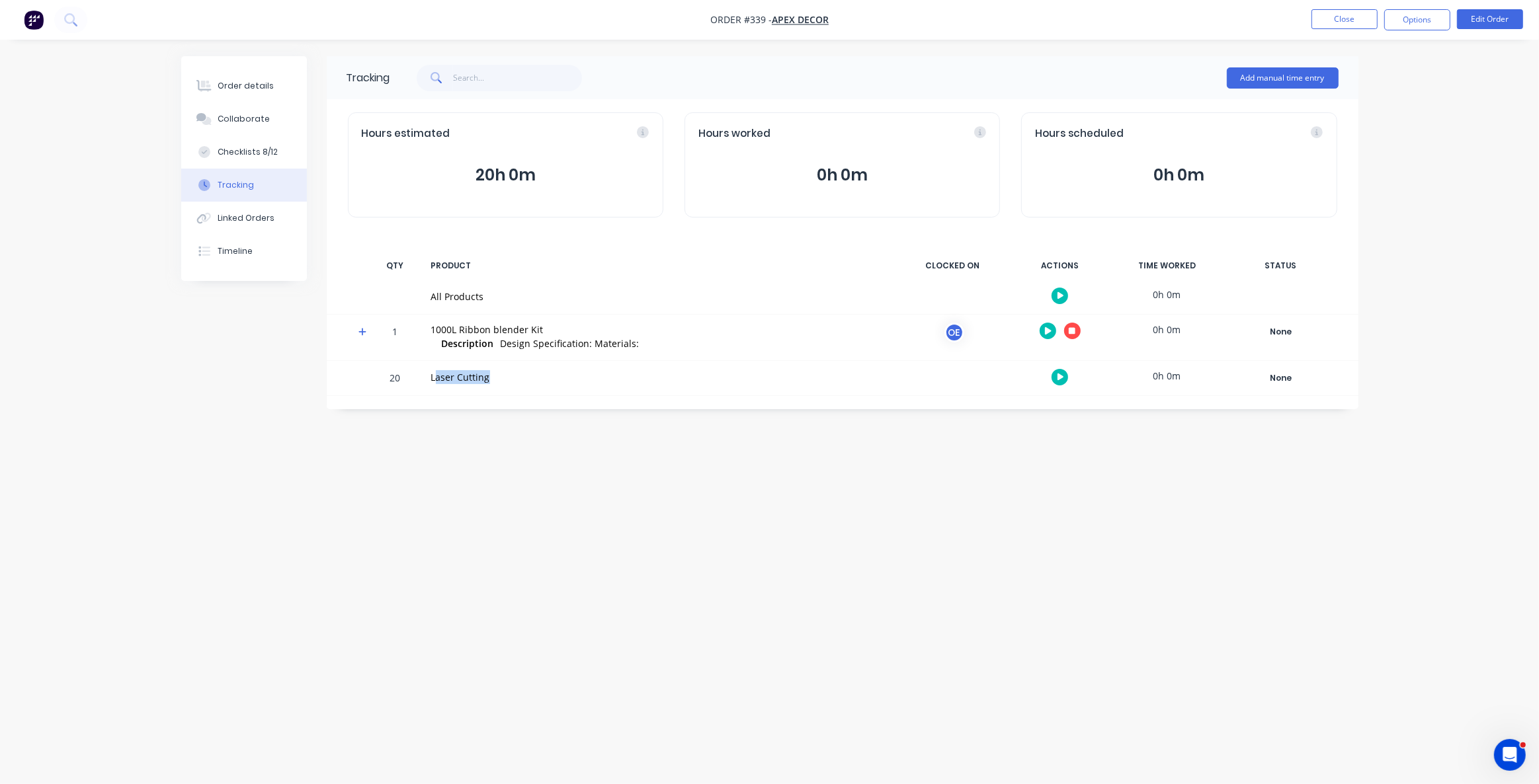
click at [498, 374] on div "Laser Cutting" at bounding box center [659, 377] width 456 height 14
click at [651, 536] on div "Tracking Add manual time entry Hours estimated 20h 0m Hours worked 0h 0m Hours …" at bounding box center [770, 366] width 1177 height 622
click at [911, 522] on div "Tracking Add manual time entry Hours estimated 20h 0m Hours worked 0h 0m Hours …" at bounding box center [770, 366] width 1177 height 622
click at [1078, 333] on button "button" at bounding box center [1072, 331] width 17 height 17
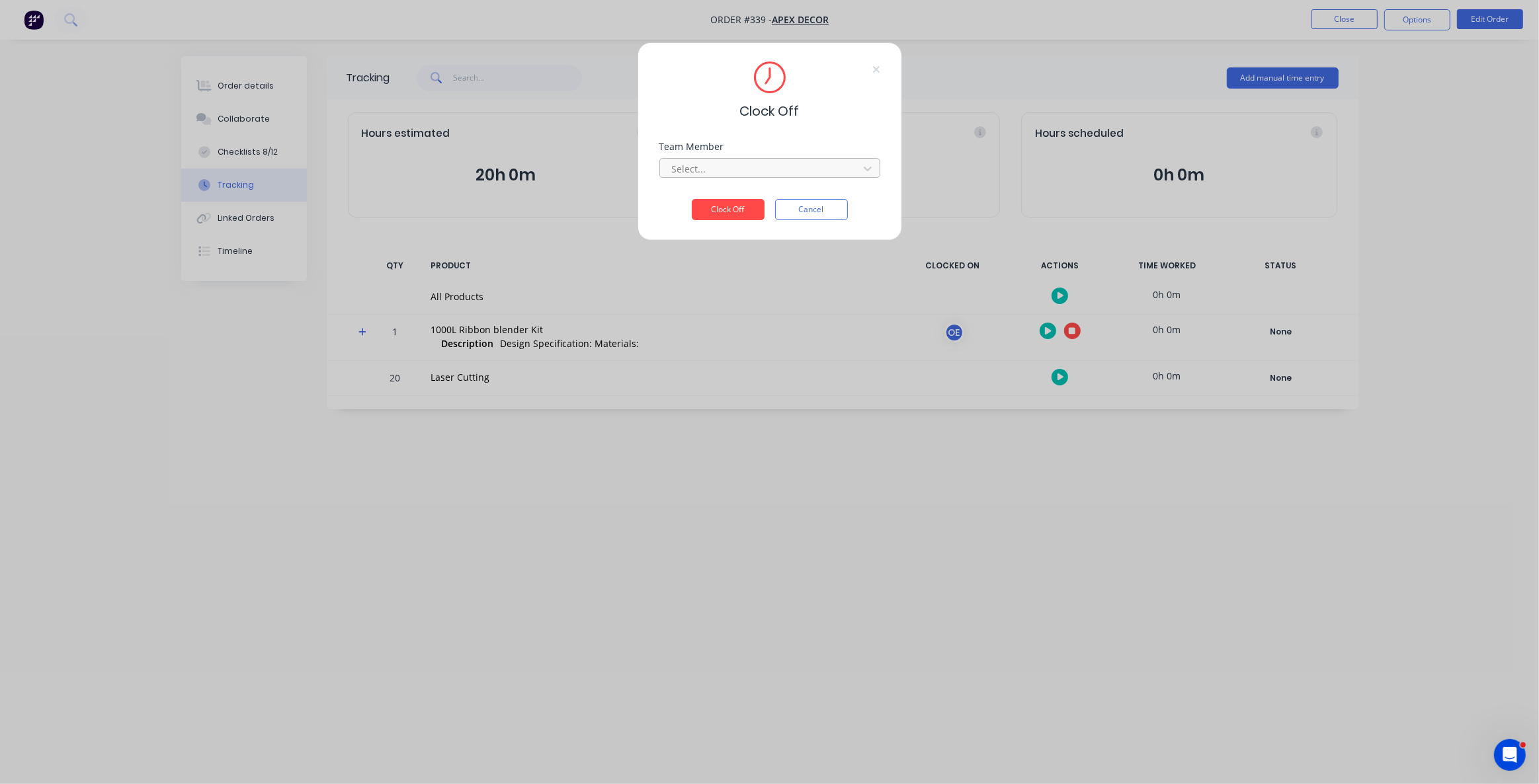
click at [762, 170] on div at bounding box center [761, 169] width 181 height 17
click at [747, 783] on div "Omar Ebrahimi" at bounding box center [770, 791] width 1539 height 14
click at [740, 211] on button "Clock Off" at bounding box center [728, 209] width 73 height 21
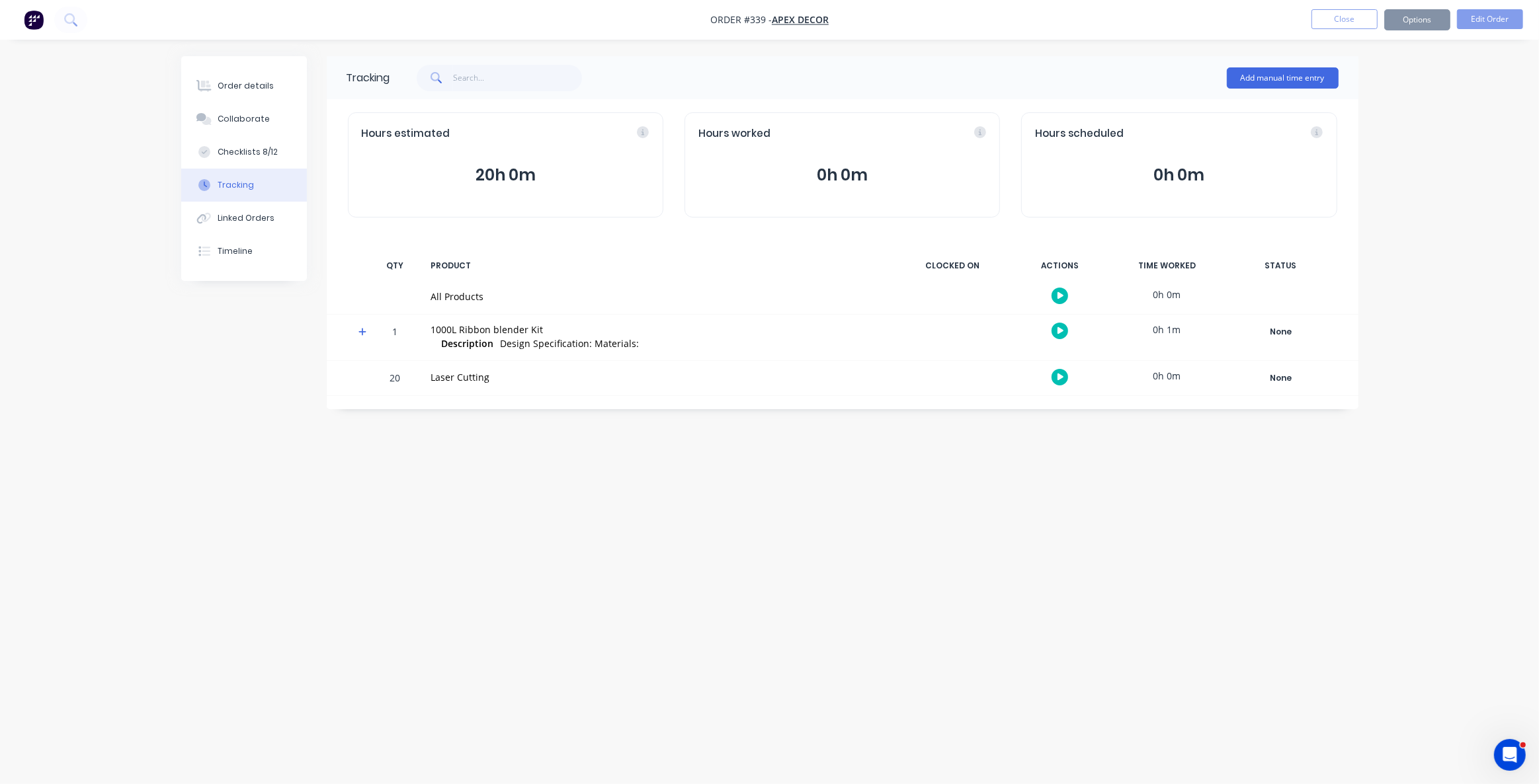
click at [1060, 377] on icon "button" at bounding box center [1060, 377] width 7 height 7
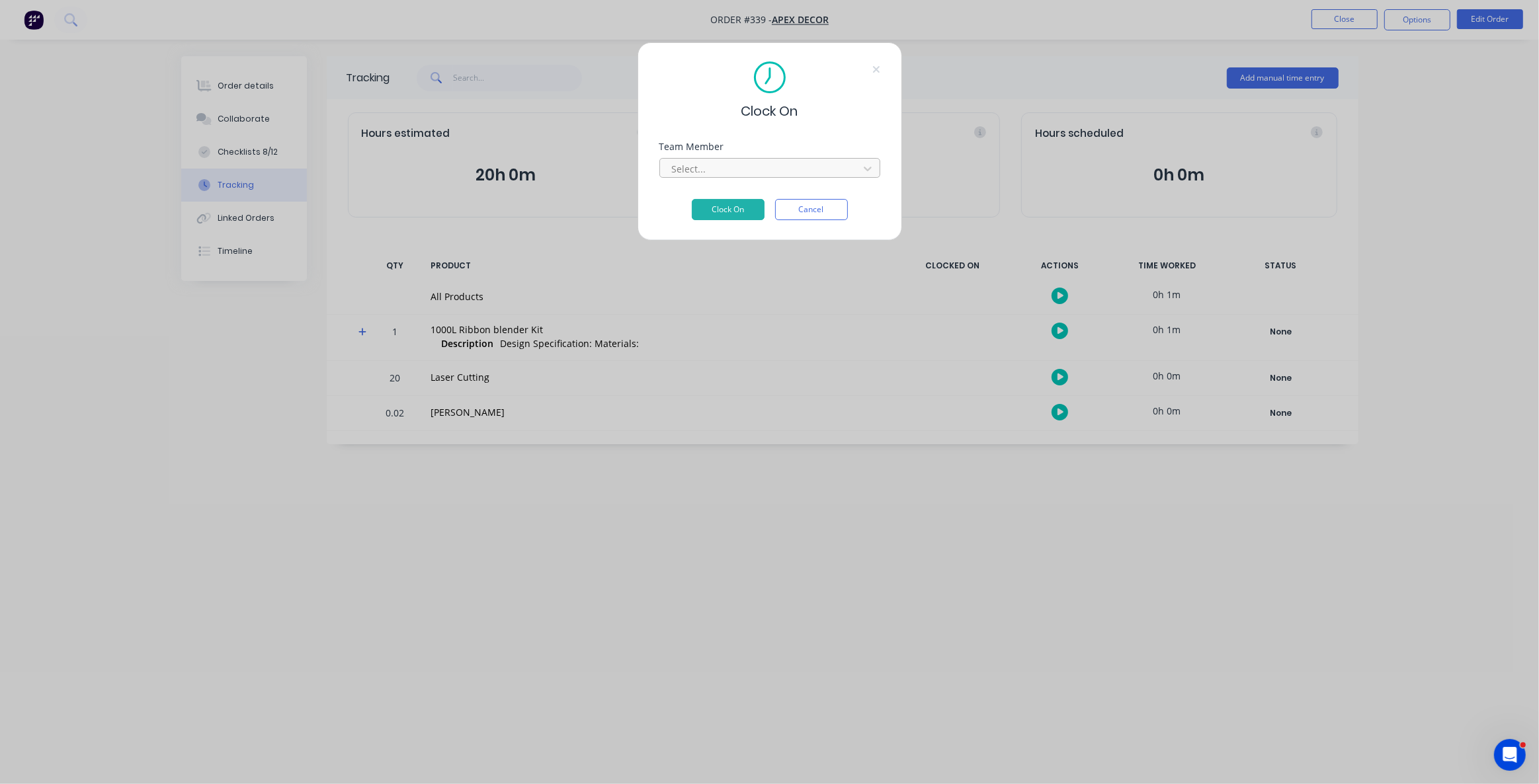
click at [701, 168] on div at bounding box center [761, 169] width 181 height 17
click at [717, 219] on button "Clock On" at bounding box center [728, 229] width 73 height 21
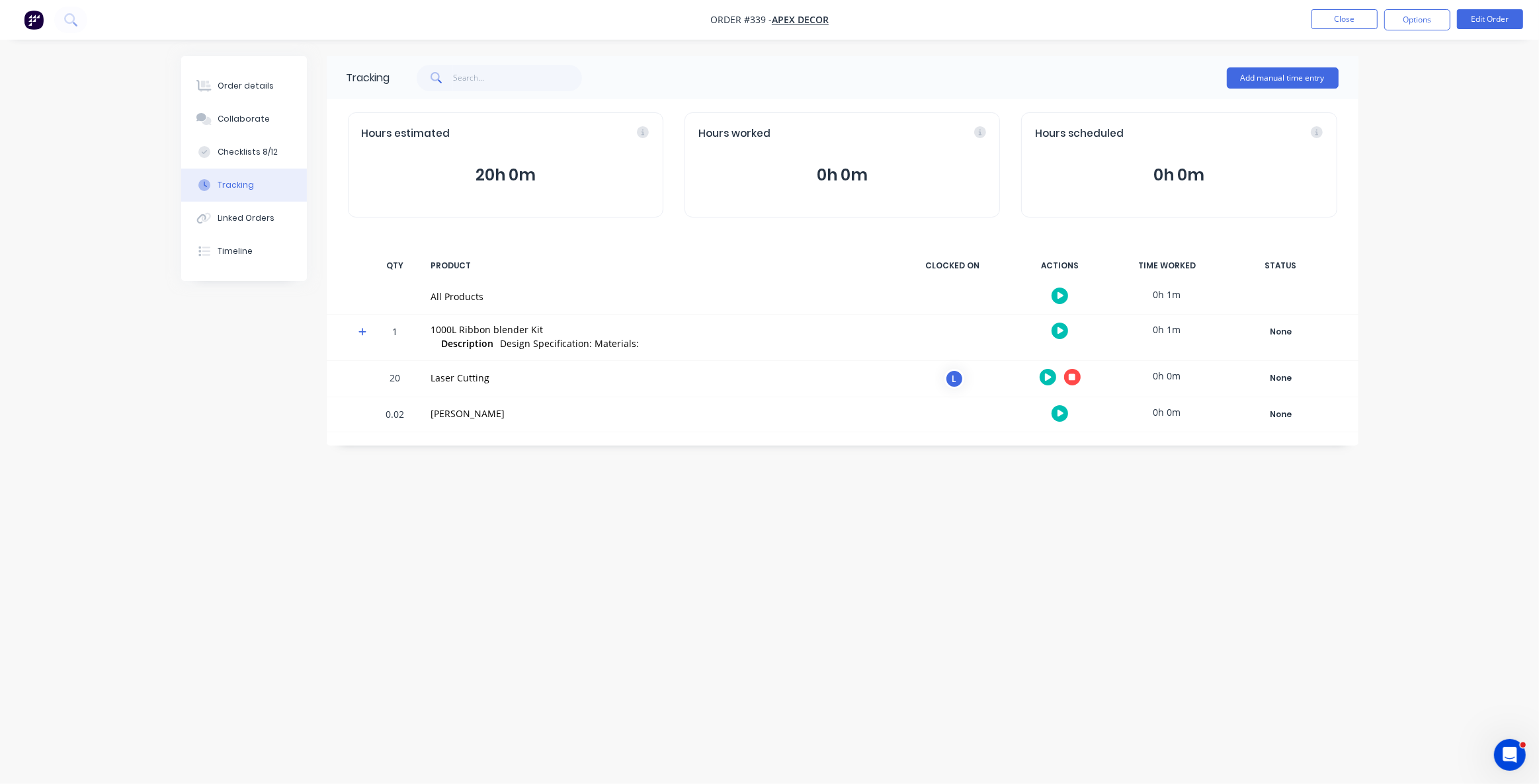
click at [1133, 512] on div "Tracking Add manual time entry Hours estimated 20h 0m Hours worked 0h 0m Hours …" at bounding box center [770, 366] width 1177 height 622
click at [1020, 555] on div "Tracking Add manual time entry Hours estimated 20h 0m Hours worked 0h 0m Hours …" at bounding box center [770, 366] width 1177 height 622
click at [892, 509] on div "Tracking Add manual time entry Hours estimated 20h 0m Hours worked 0h 0m Hours …" at bounding box center [770, 366] width 1177 height 622
click at [1029, 525] on div "Tracking Add manual time entry Hours estimated 20h 0m Hours worked 0h 0m Hours …" at bounding box center [770, 366] width 1177 height 622
click at [1037, 516] on div "Tracking Add manual time entry Hours estimated 20h 0m Hours worked 0h 0m Hours …" at bounding box center [770, 366] width 1177 height 622
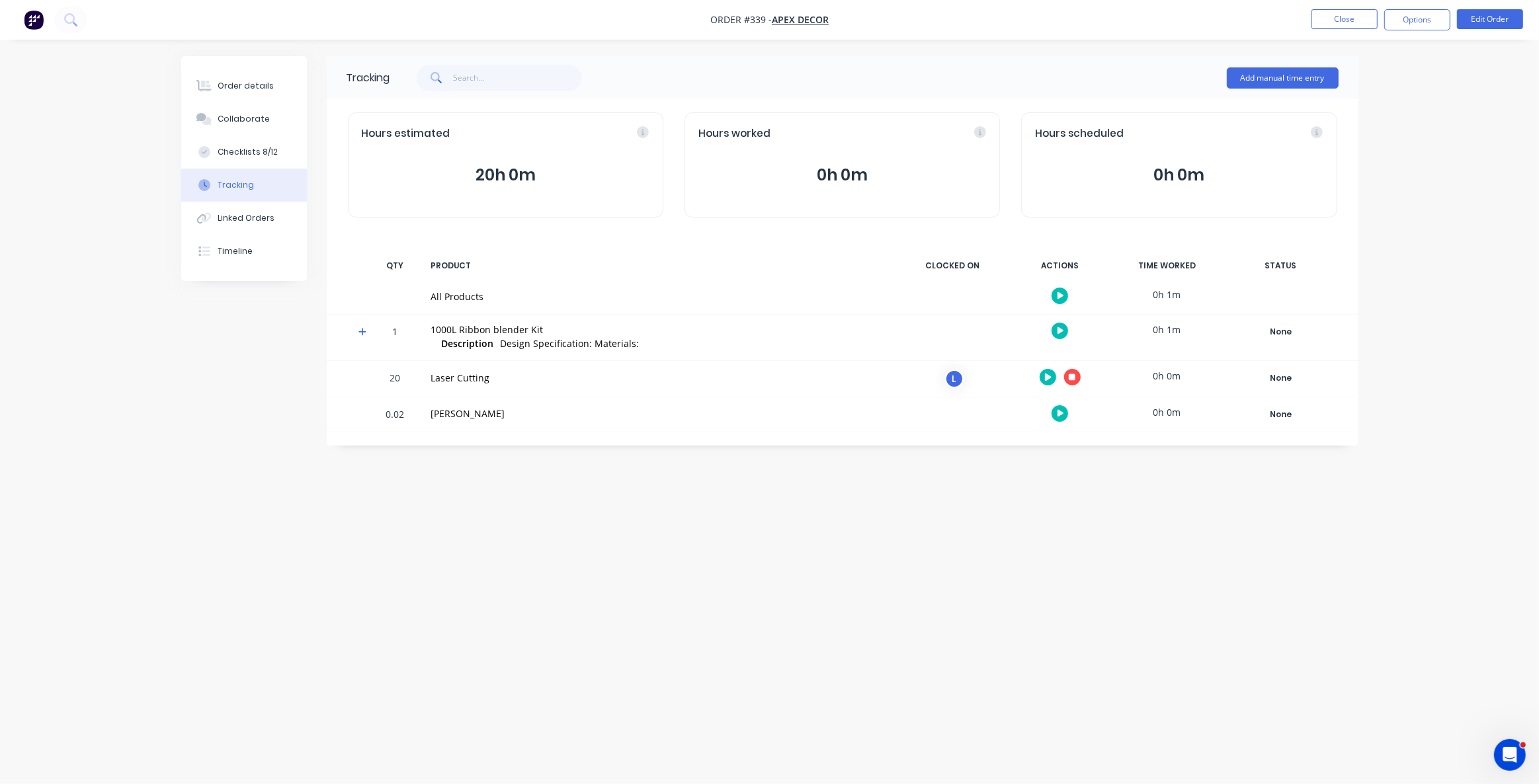
click at [1073, 369] on button "button" at bounding box center [1072, 377] width 17 height 17
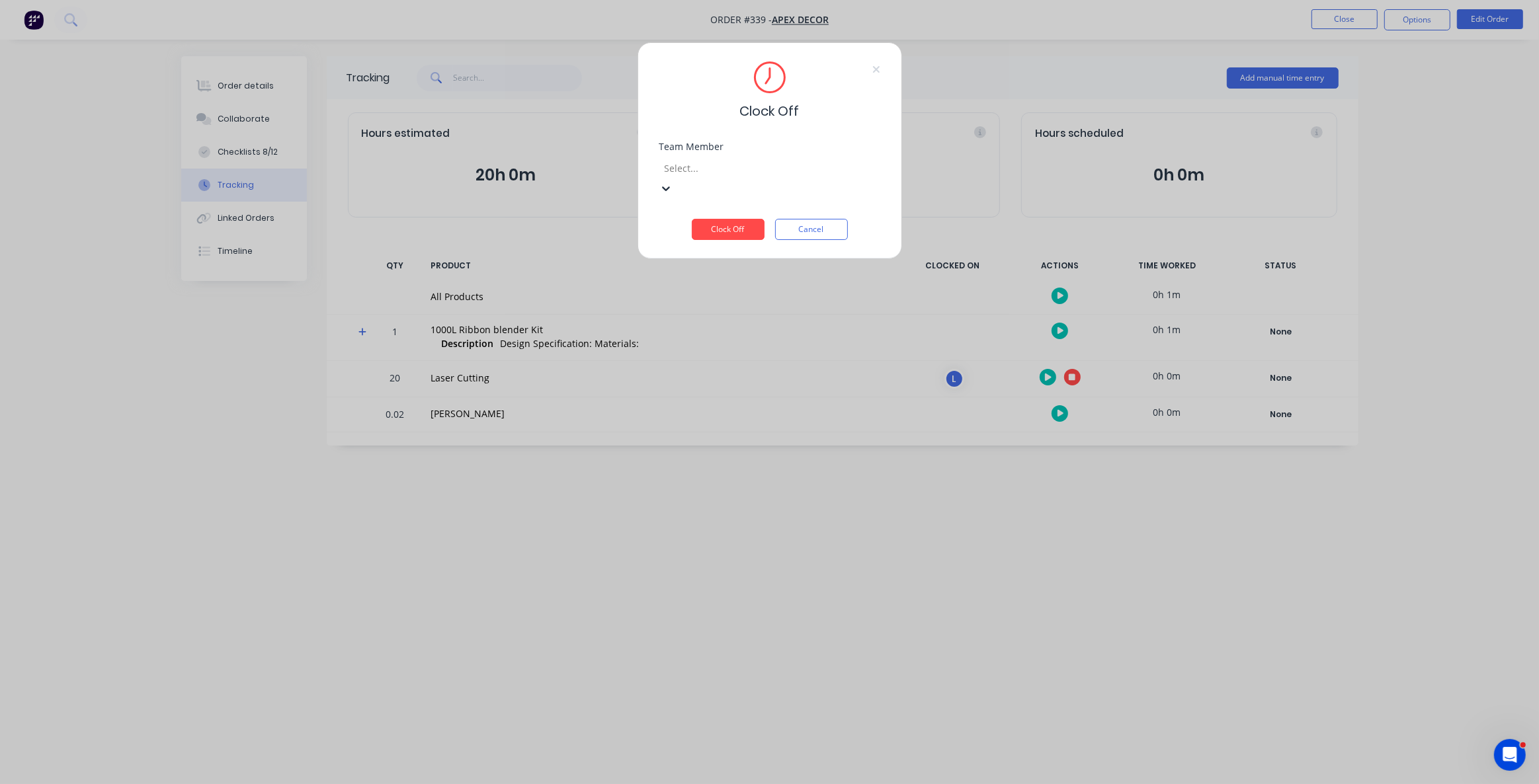
click at [756, 163] on div at bounding box center [758, 168] width 190 height 17
drag, startPoint x: 759, startPoint y: 192, endPoint x: 743, endPoint y: 204, distance: 20.0
click at [759, 783] on div "Laser Cutting" at bounding box center [770, 791] width 1539 height 14
click at [739, 219] on button "Clock Off" at bounding box center [728, 229] width 73 height 21
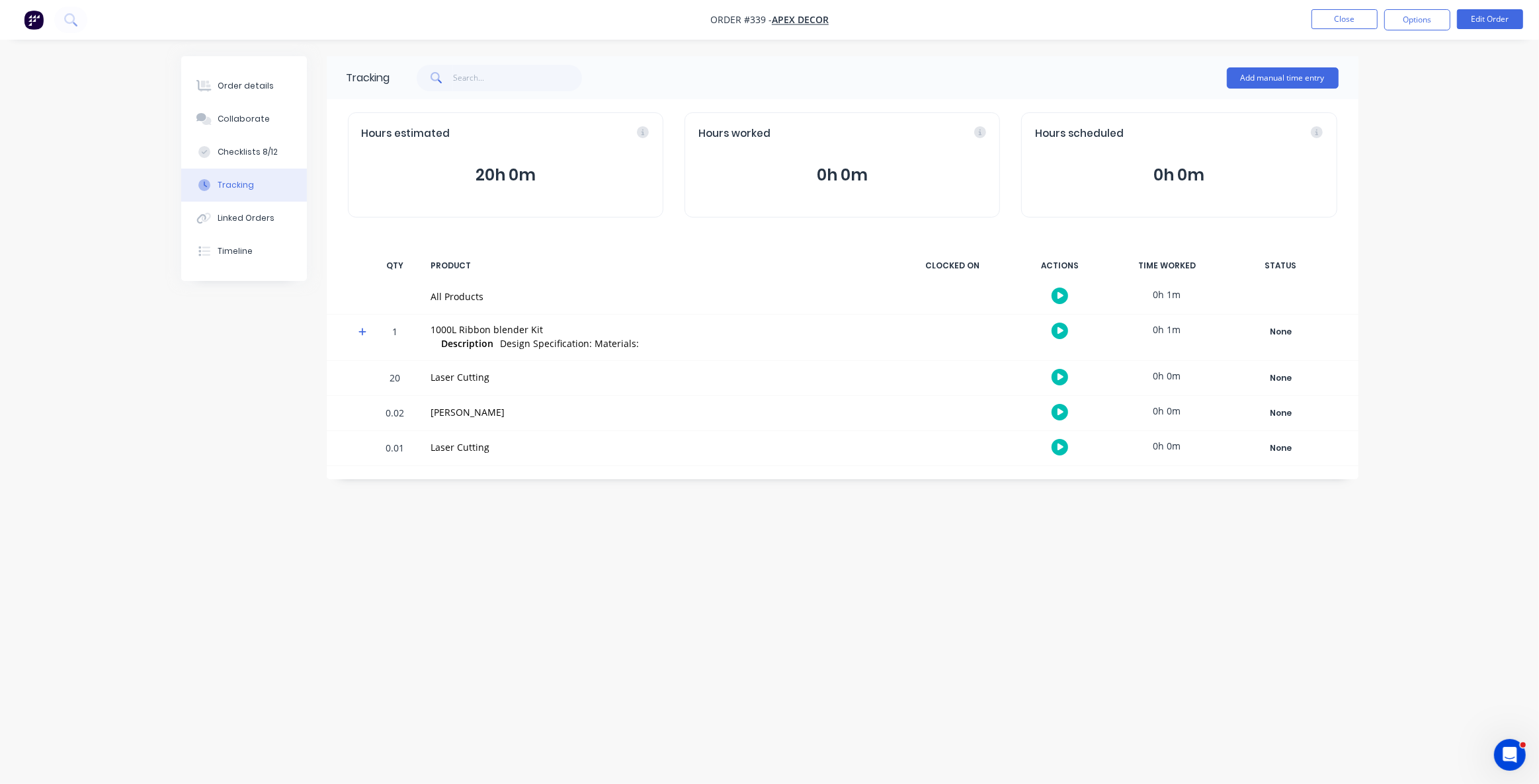
click at [1049, 509] on div "Tracking Add manual time entry Hours estimated 20h 0m Hours worked 0h 0m Hours …" at bounding box center [770, 366] width 1177 height 622
click at [1428, 211] on div "Order details Collaborate Checklists 8/12 Tracking Linked Orders Timeline Order…" at bounding box center [770, 392] width 1539 height 784
click at [1273, 79] on button "Add manual time entry" at bounding box center [1282, 78] width 111 height 21
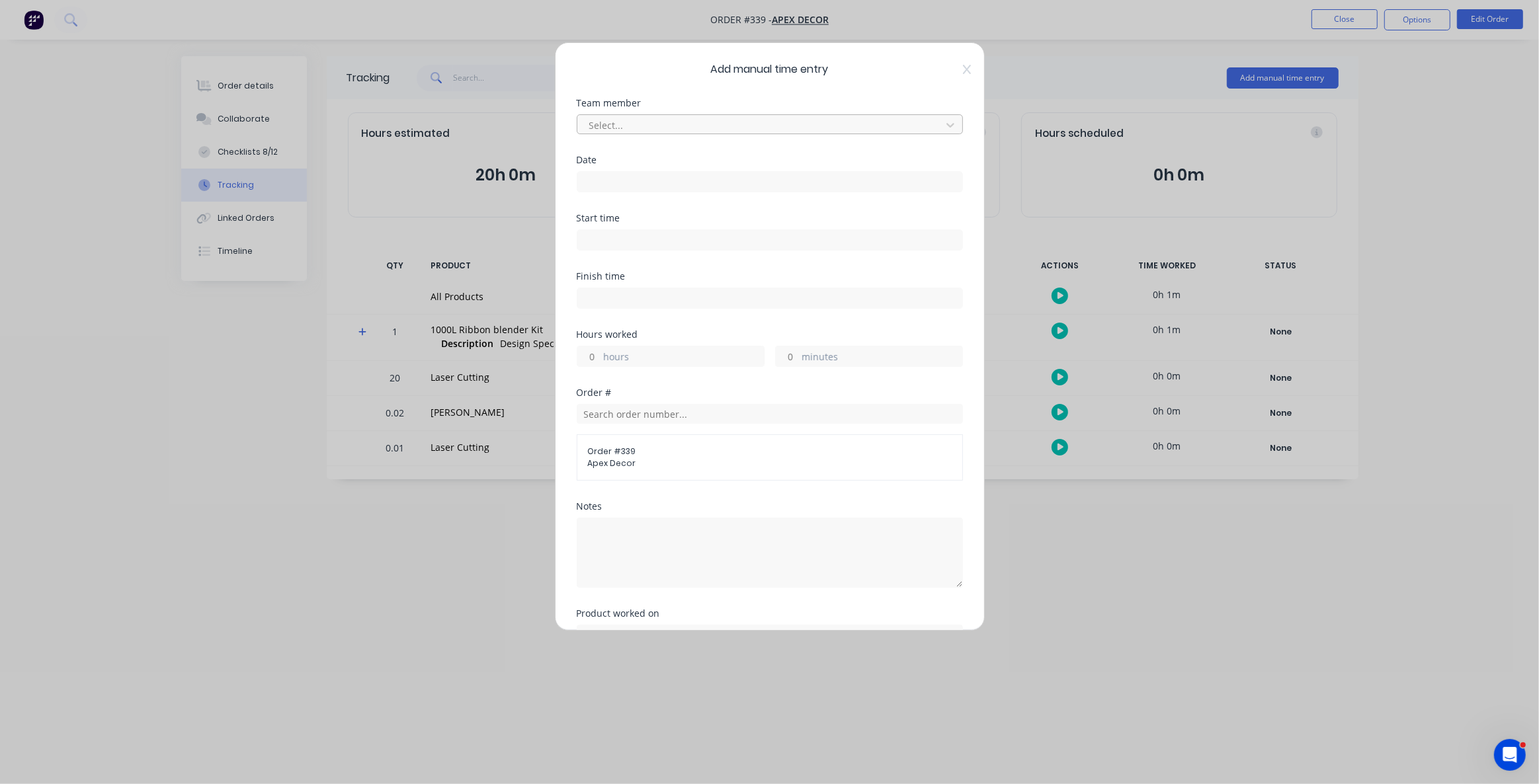
click at [675, 129] on div at bounding box center [761, 125] width 347 height 17
click at [622, 184] on input at bounding box center [770, 181] width 385 height 20
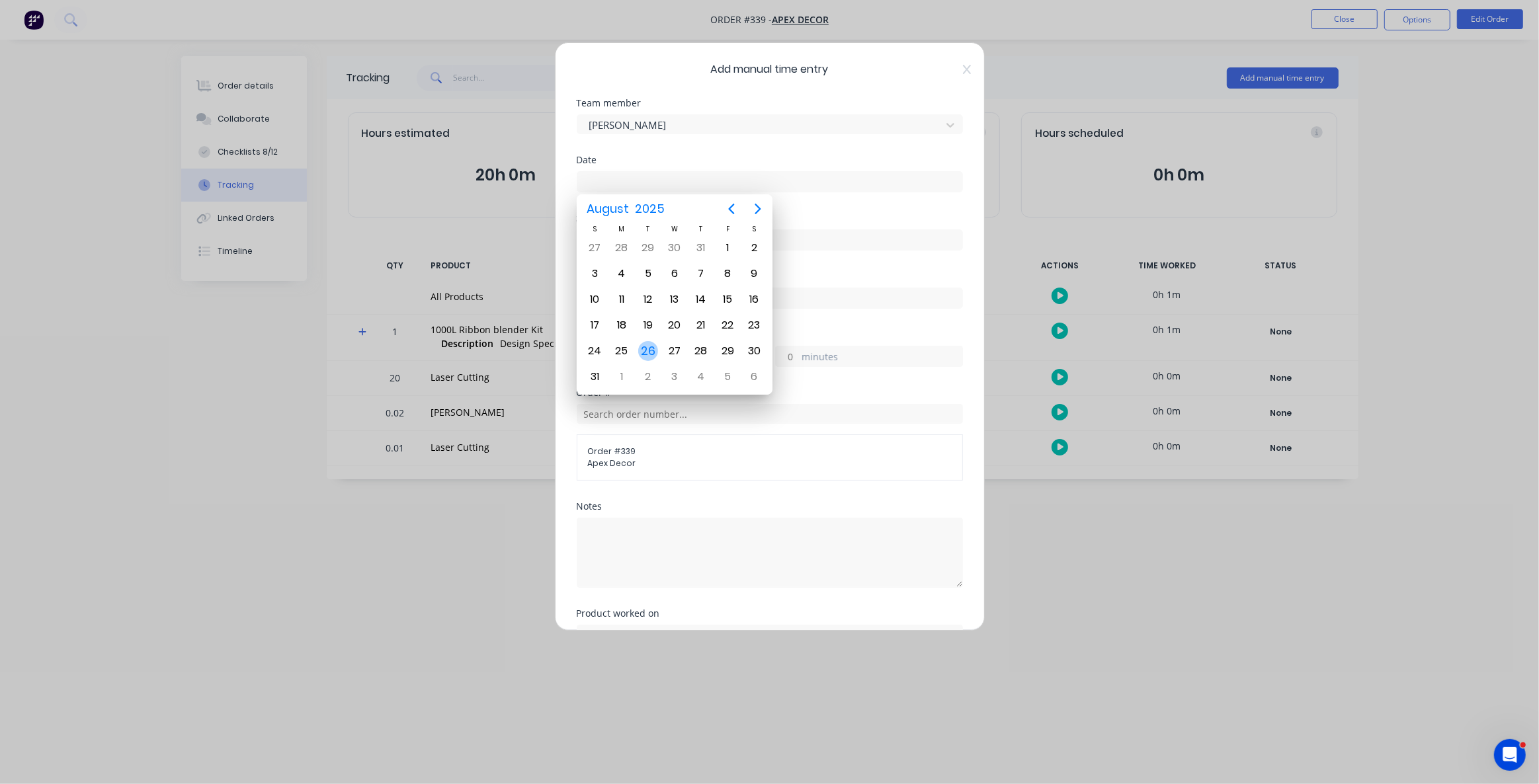
drag, startPoint x: 649, startPoint y: 345, endPoint x: 648, endPoint y: 337, distance: 8.1
click at [650, 345] on div "26" at bounding box center [648, 350] width 20 height 20
type input "26/08/2025"
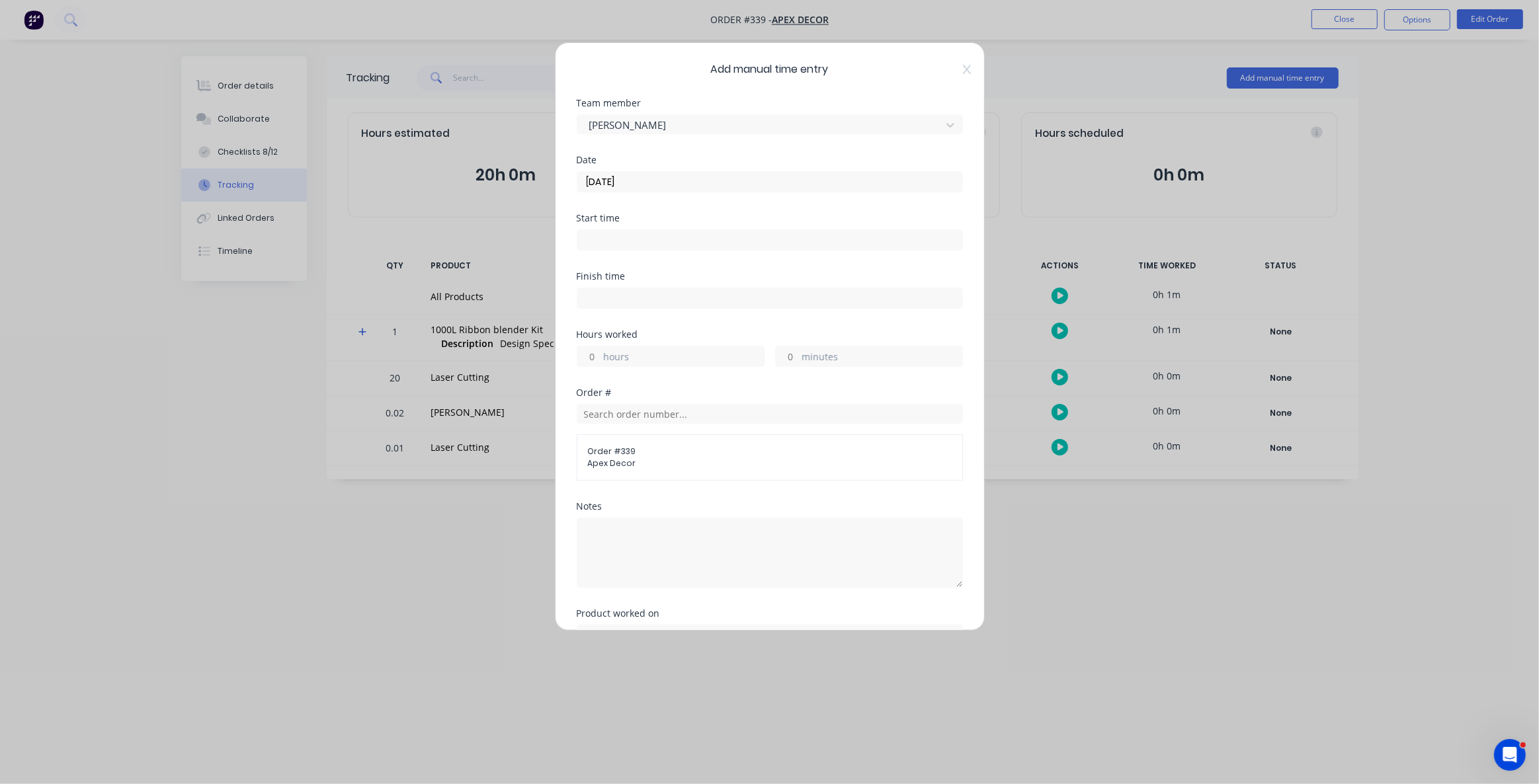
click at [591, 237] on input at bounding box center [770, 240] width 385 height 20
type input "09:45 AM"
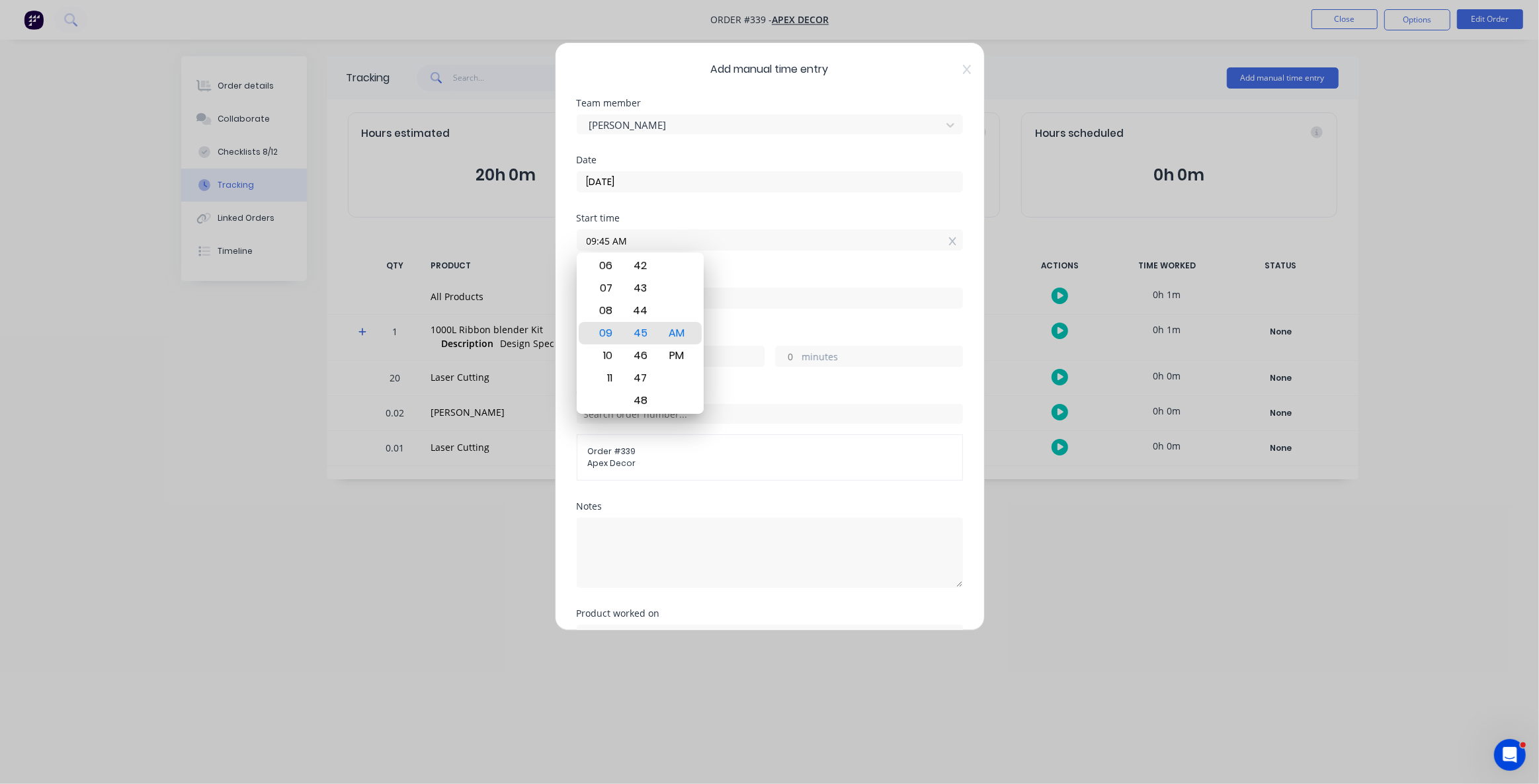
click at [659, 211] on div "Date 26/08/2025" at bounding box center [770, 184] width 386 height 58
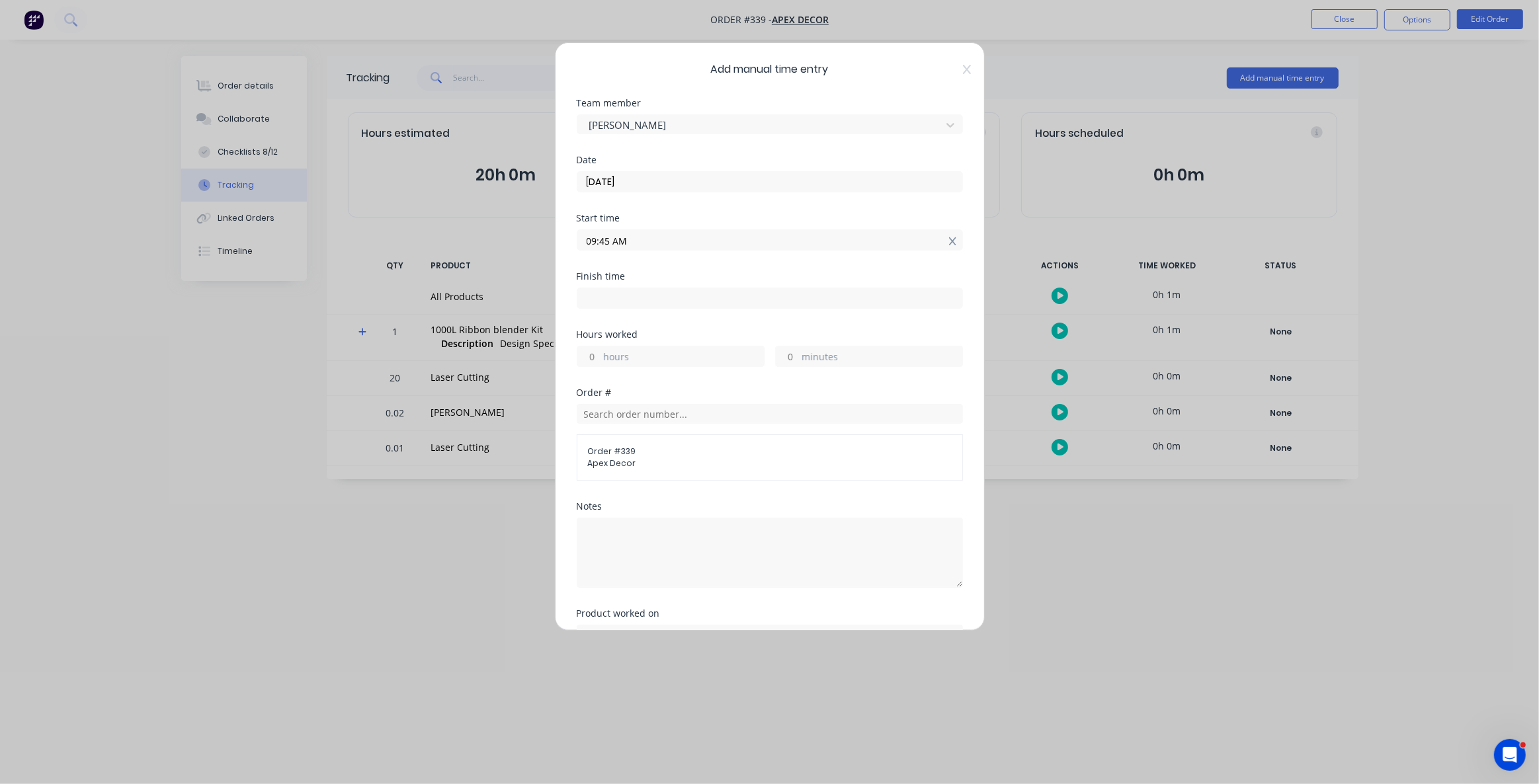
click at [949, 242] on icon at bounding box center [952, 241] width 7 height 9
click at [615, 365] on label "hours" at bounding box center [684, 368] width 160 height 17
click at [600, 365] on input "hours" at bounding box center [589, 366] width 23 height 20
type input "2"
type input "30"
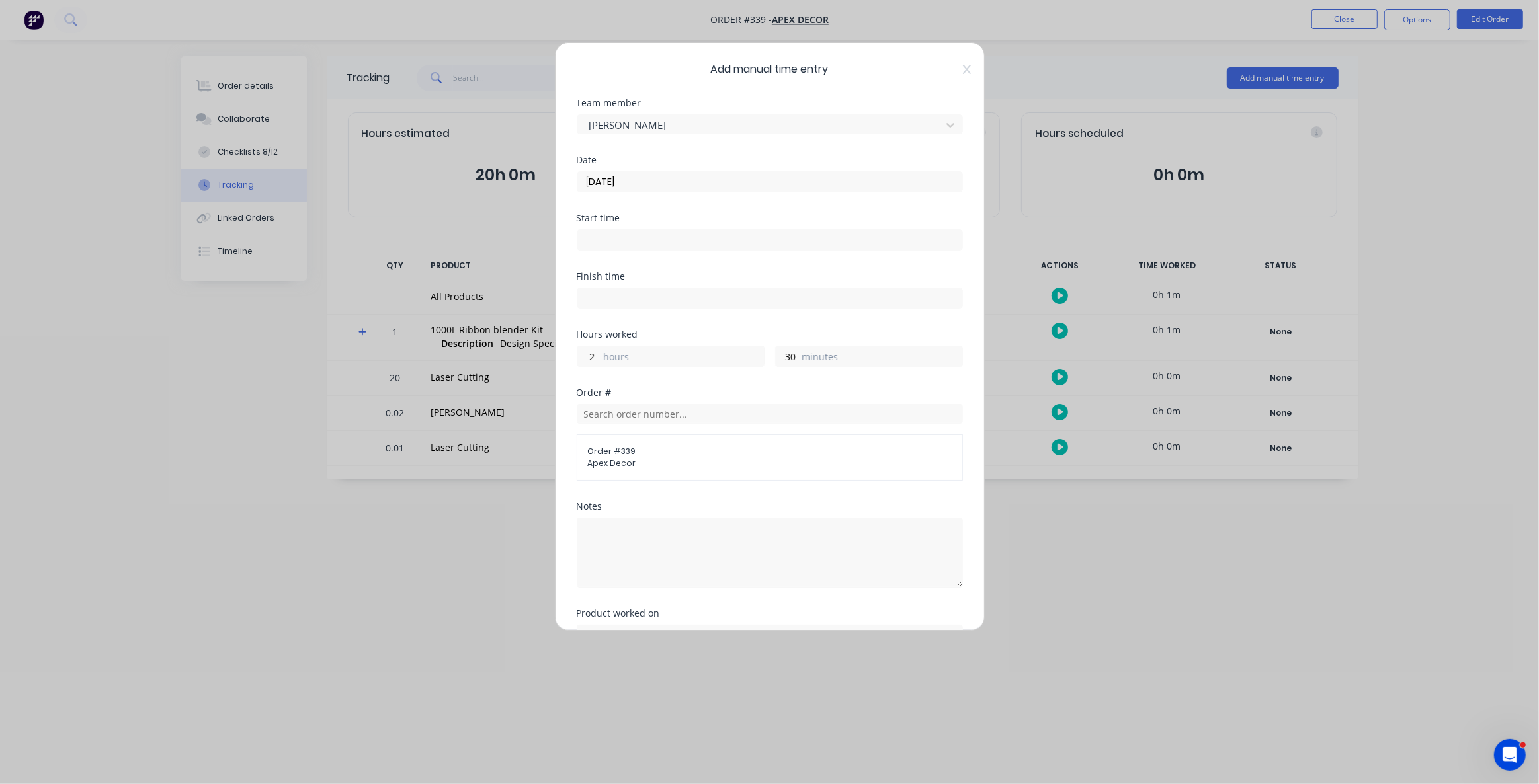
click at [709, 487] on div "Order # Order # 339 Apex Decor" at bounding box center [770, 445] width 386 height 114
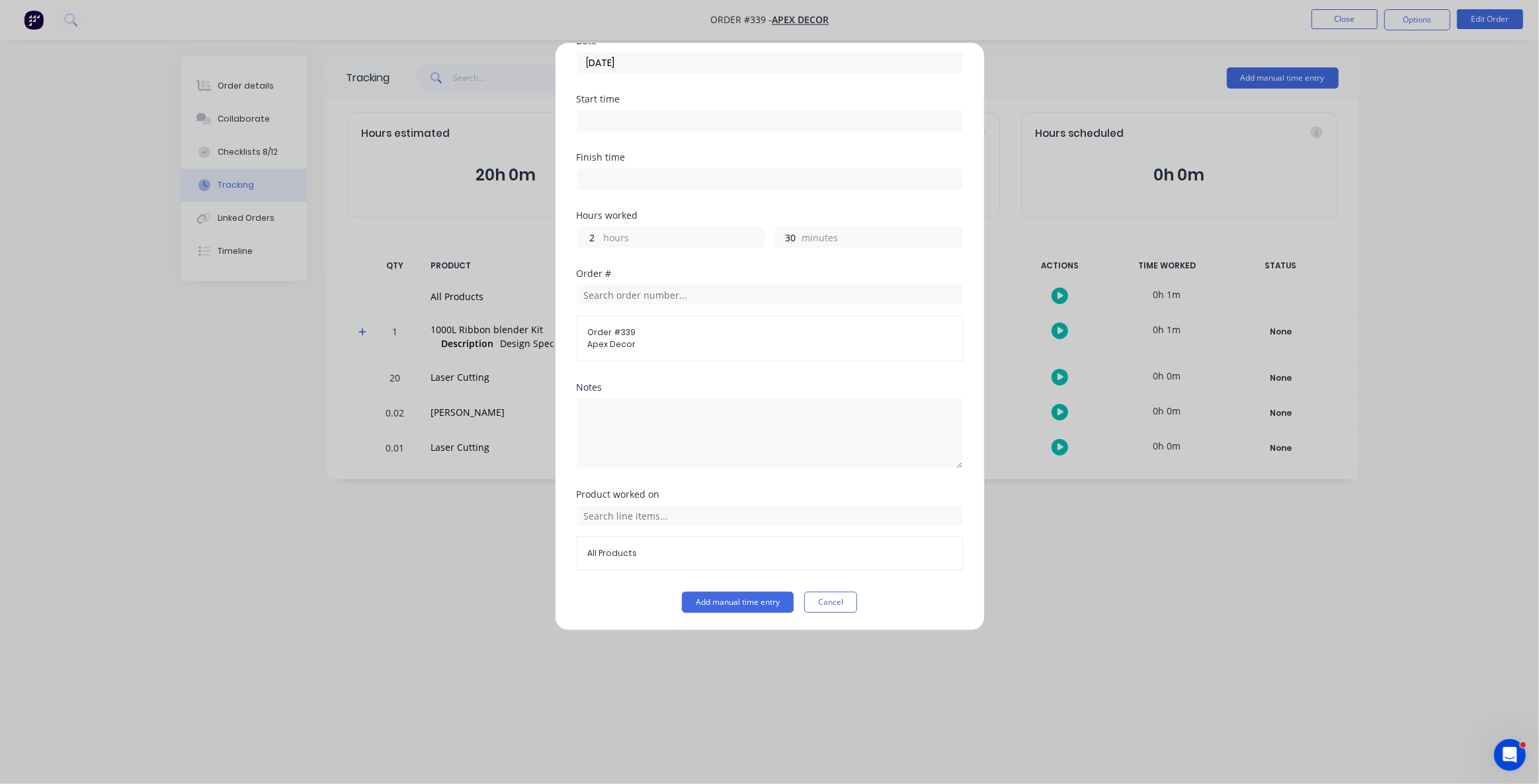
click at [650, 364] on div "Order # Order # 339 Apex Decor" at bounding box center [770, 326] width 386 height 114
click at [630, 413] on textarea at bounding box center [770, 434] width 386 height 70
click at [659, 513] on input "text" at bounding box center [770, 515] width 386 height 20
click at [671, 418] on span "Laser Cutting" at bounding box center [780, 417] width 344 height 12
click at [748, 608] on button "Add manual time entry" at bounding box center [737, 602] width 111 height 21
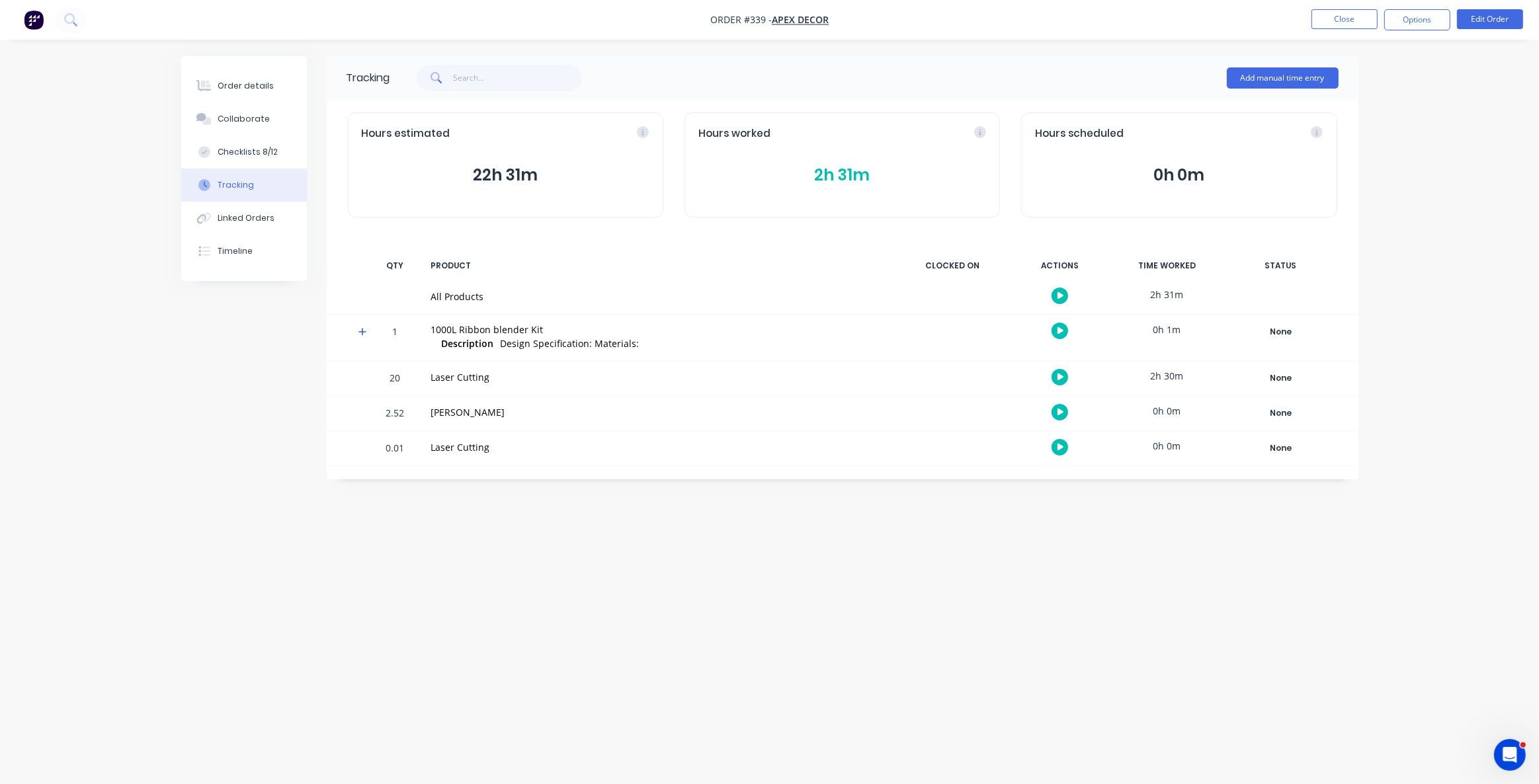
click at [840, 583] on div "Tracking Add manual time entry Hours estimated 22h 31m Hours worked 2h 31m Hour…" at bounding box center [770, 366] width 1177 height 622
drag, startPoint x: 819, startPoint y: 172, endPoint x: 964, endPoint y: 754, distance: 599.8
click at [961, 755] on div "Order details Collaborate Checklists 8/12 Tracking Linked Orders Timeline Order…" at bounding box center [770, 392] width 1539 height 784
drag, startPoint x: 816, startPoint y: 554, endPoint x: 827, endPoint y: 542, distance: 16.3
click at [819, 556] on div "Tracking Add manual time entry Hours estimated 22h 31m Hours worked 2h 31m Hour…" at bounding box center [770, 366] width 1177 height 622
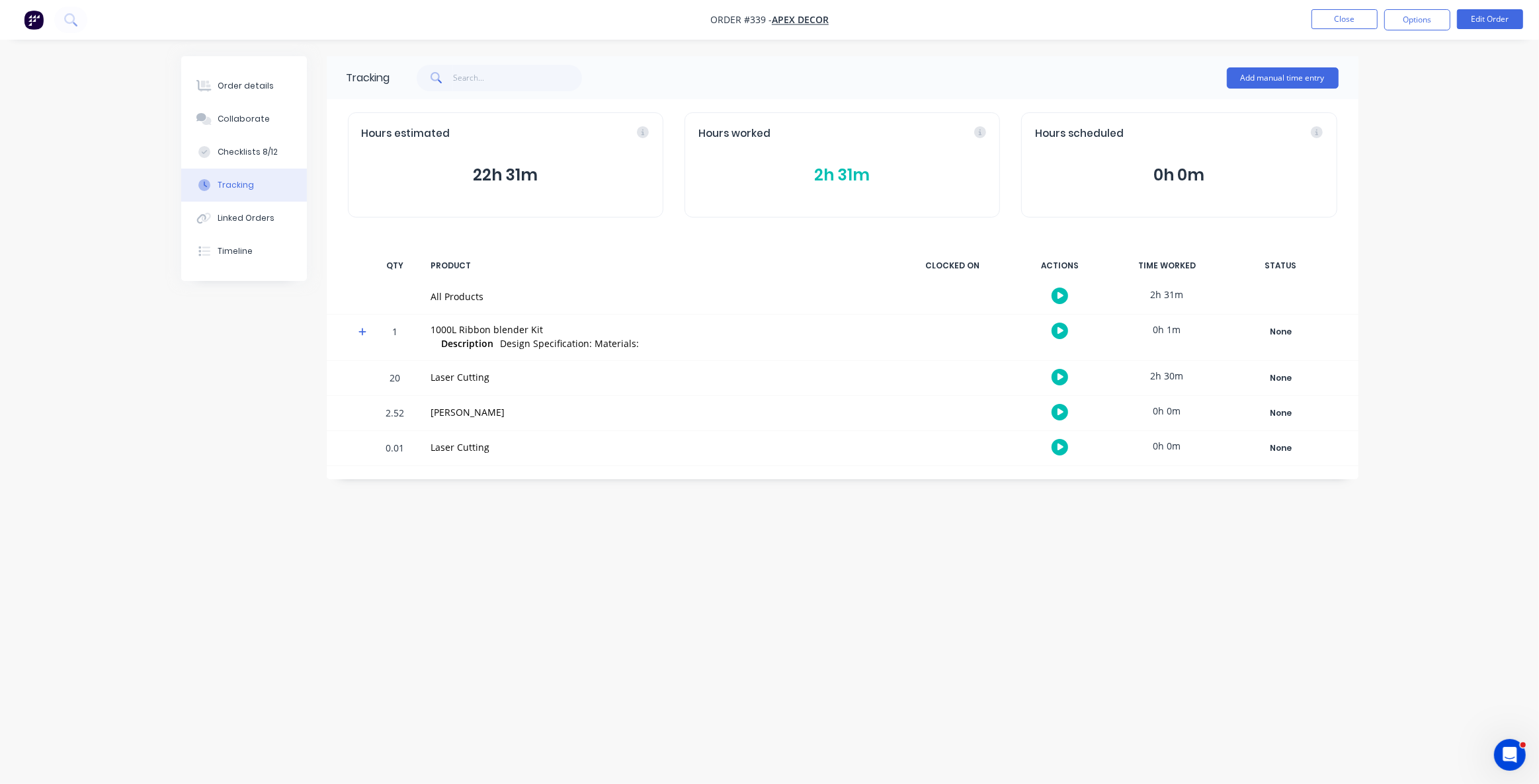
click at [1039, 595] on div "Tracking Add manual time entry Hours estimated 22h 31m Hours worked 2h 31m Hour…" at bounding box center [770, 366] width 1177 height 622
click at [1006, 603] on div "Tracking Add manual time entry Hours estimated 22h 31m Hours worked 2h 31m Hour…" at bounding box center [770, 366] width 1177 height 622
click at [1010, 608] on div "Tracking Add manual time entry Hours estimated 22h 31m Hours worked 2h 31m Hour…" at bounding box center [770, 366] width 1177 height 622
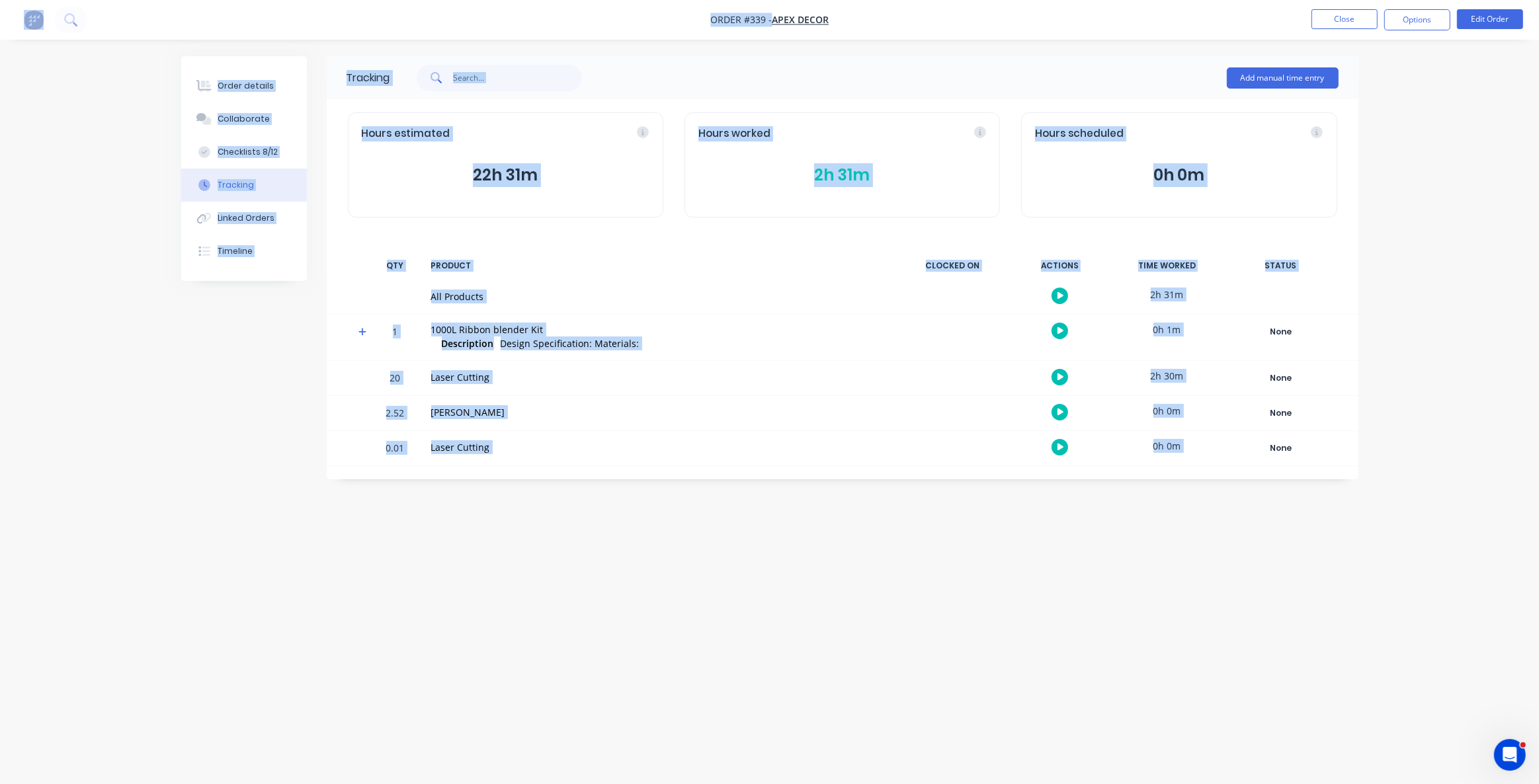
click at [1011, 610] on div "Tracking Add manual time entry Hours estimated 22h 31m Hours worked 2h 31m Hour…" at bounding box center [770, 366] width 1177 height 622
click at [1073, 653] on div "Tracking Add manual time entry Hours estimated 22h 31m Hours worked 2h 31m Hour…" at bounding box center [770, 366] width 1177 height 622
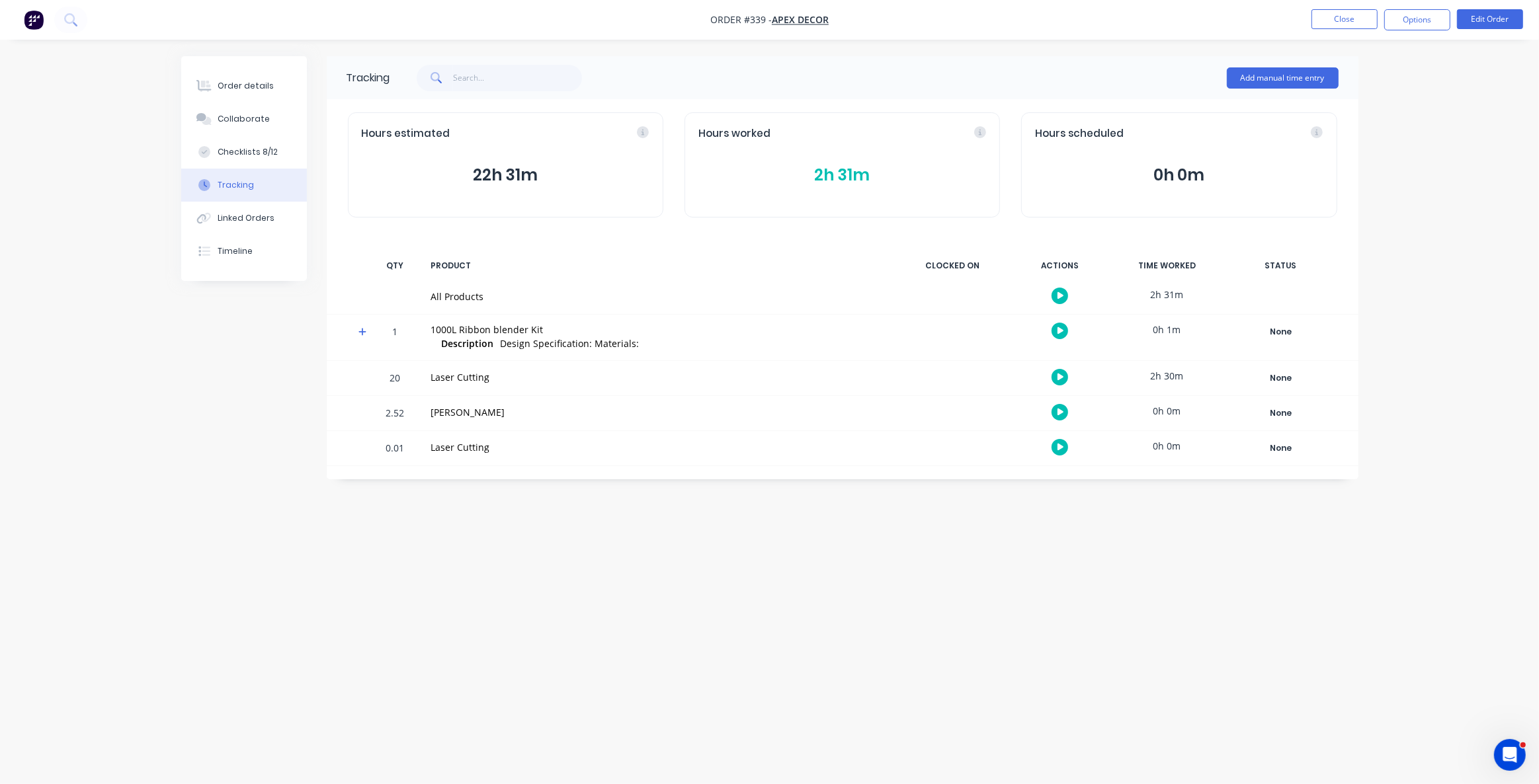
click at [1041, 643] on div "Tracking Add manual time entry Hours estimated 22h 31m Hours worked 2h 31m Hour…" at bounding box center [770, 366] width 1177 height 622
click at [1032, 634] on div "Tracking Add manual time entry Hours estimated 22h 31m Hours worked 2h 31m Hour…" at bounding box center [770, 366] width 1177 height 622
click at [979, 586] on div "Tracking Add manual time entry Hours estimated 22h 31m Hours worked 2h 31m Hour…" at bounding box center [770, 366] width 1177 height 622
drag, startPoint x: 889, startPoint y: 595, endPoint x: 1335, endPoint y: 215, distance: 585.9
click at [890, 590] on div "Tracking Add manual time entry Hours estimated 22h 31m Hours worked 2h 31m Hour…" at bounding box center [770, 366] width 1177 height 622
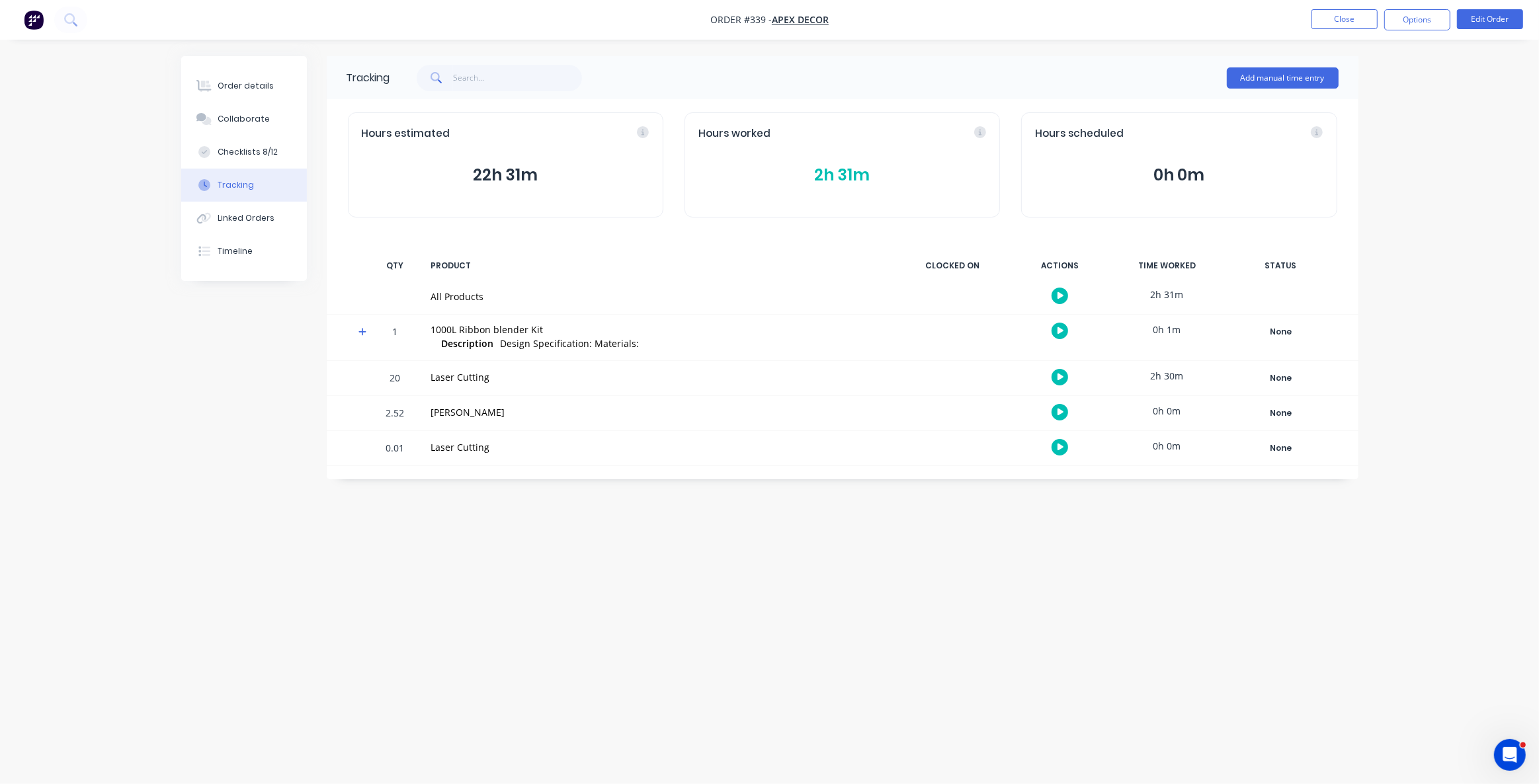
drag, startPoint x: 622, startPoint y: 612, endPoint x: 244, endPoint y: 198, distance: 560.6
click at [622, 609] on div "Tracking Add manual time entry Hours estimated 22h 31m Hours worked 2h 31m Hour…" at bounding box center [770, 366] width 1177 height 622
click at [256, 220] on div "Linked Orders" at bounding box center [246, 218] width 57 height 12
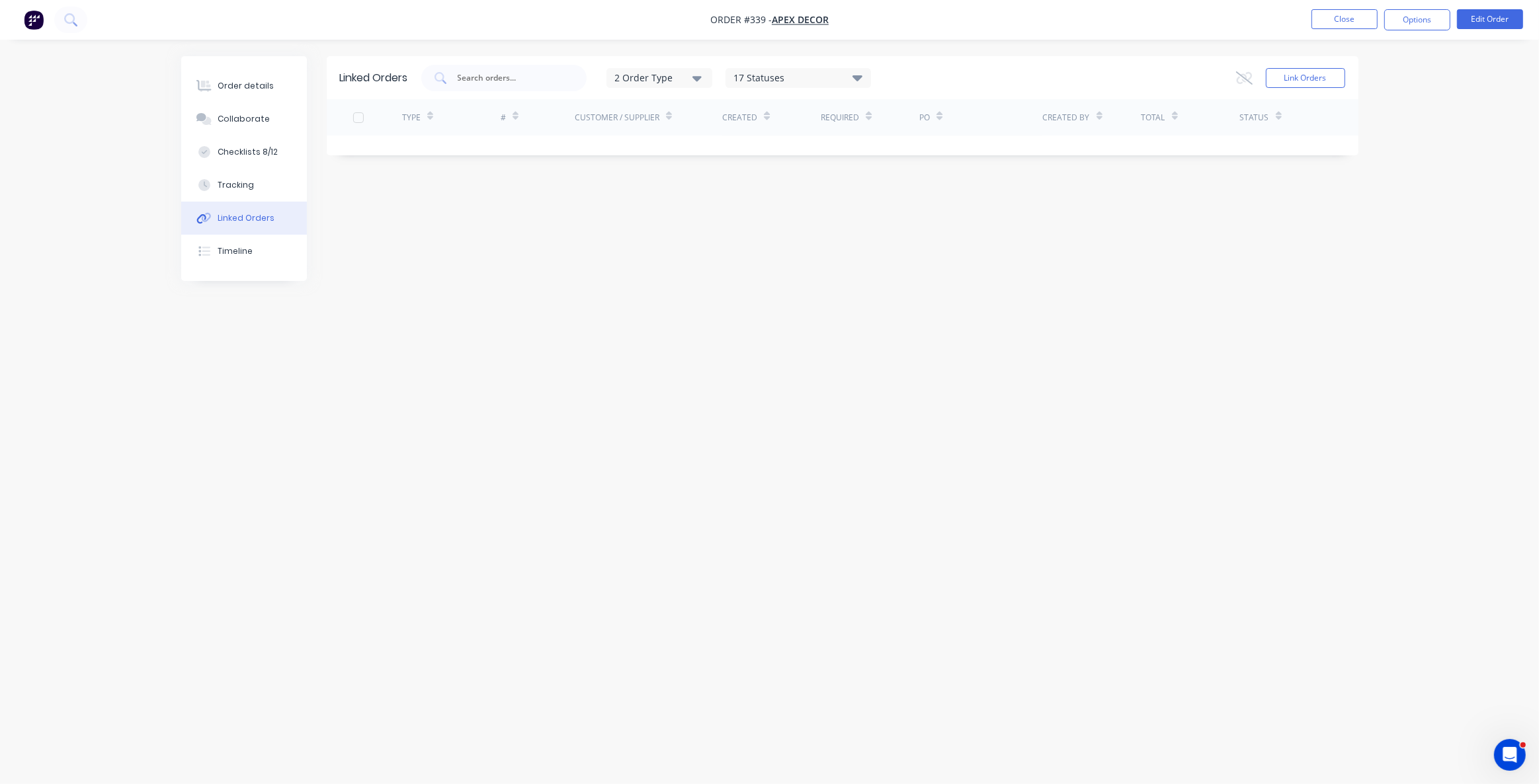
click at [350, 549] on div "Linked Orders 2 Order Type 17 Statuses Sales Order Status All Archived Draft Qu…" at bounding box center [770, 366] width 1177 height 622
click at [412, 461] on div "Linked Orders 2 Order Type 17 Statuses Sales Order Status All Archived Draft Qu…" at bounding box center [770, 366] width 1177 height 622
click at [938, 289] on div "Linked Orders 2 Order Type 17 Statuses Sales Order Status All Archived Draft Qu…" at bounding box center [770, 366] width 1177 height 622
click at [1156, 349] on div "Linked Orders 2 Order Type 17 Statuses Sales Order Status All Archived Draft Qu…" at bounding box center [770, 366] width 1177 height 622
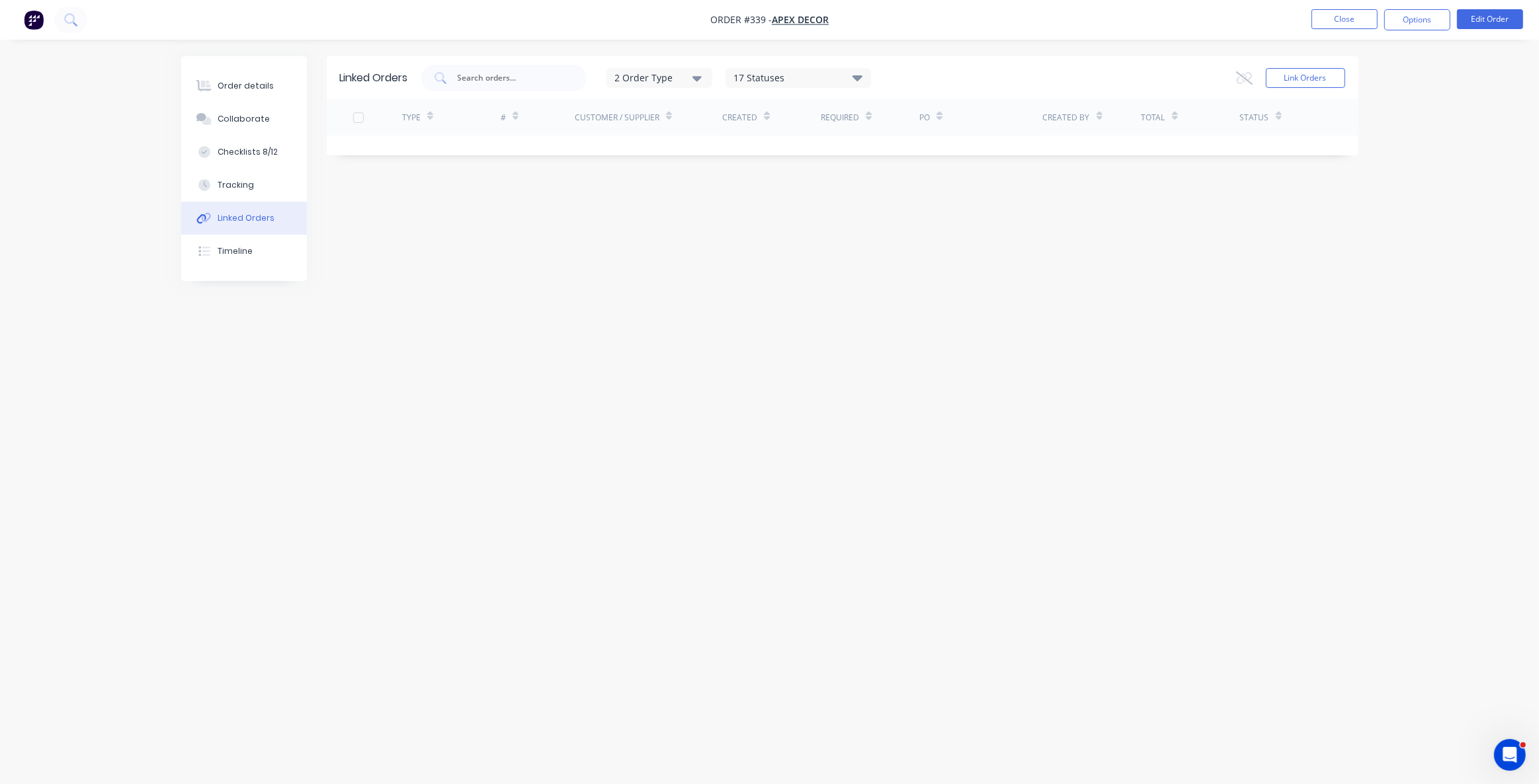
drag, startPoint x: 711, startPoint y: 377, endPoint x: 693, endPoint y: 355, distance: 28.4
click at [710, 377] on div "Linked Orders 2 Order Type 17 Statuses Sales Order Status All Archived Draft Qu…" at bounding box center [770, 366] width 1177 height 622
click at [649, 376] on div "Linked Orders 2 Order Type 17 Statuses Sales Order Status All Archived Draft Qu…" at bounding box center [770, 366] width 1177 height 622
click at [1426, 19] on button "Options" at bounding box center [1417, 20] width 66 height 21
click at [1352, 240] on div "Purchase Products" at bounding box center [1377, 239] width 122 height 19
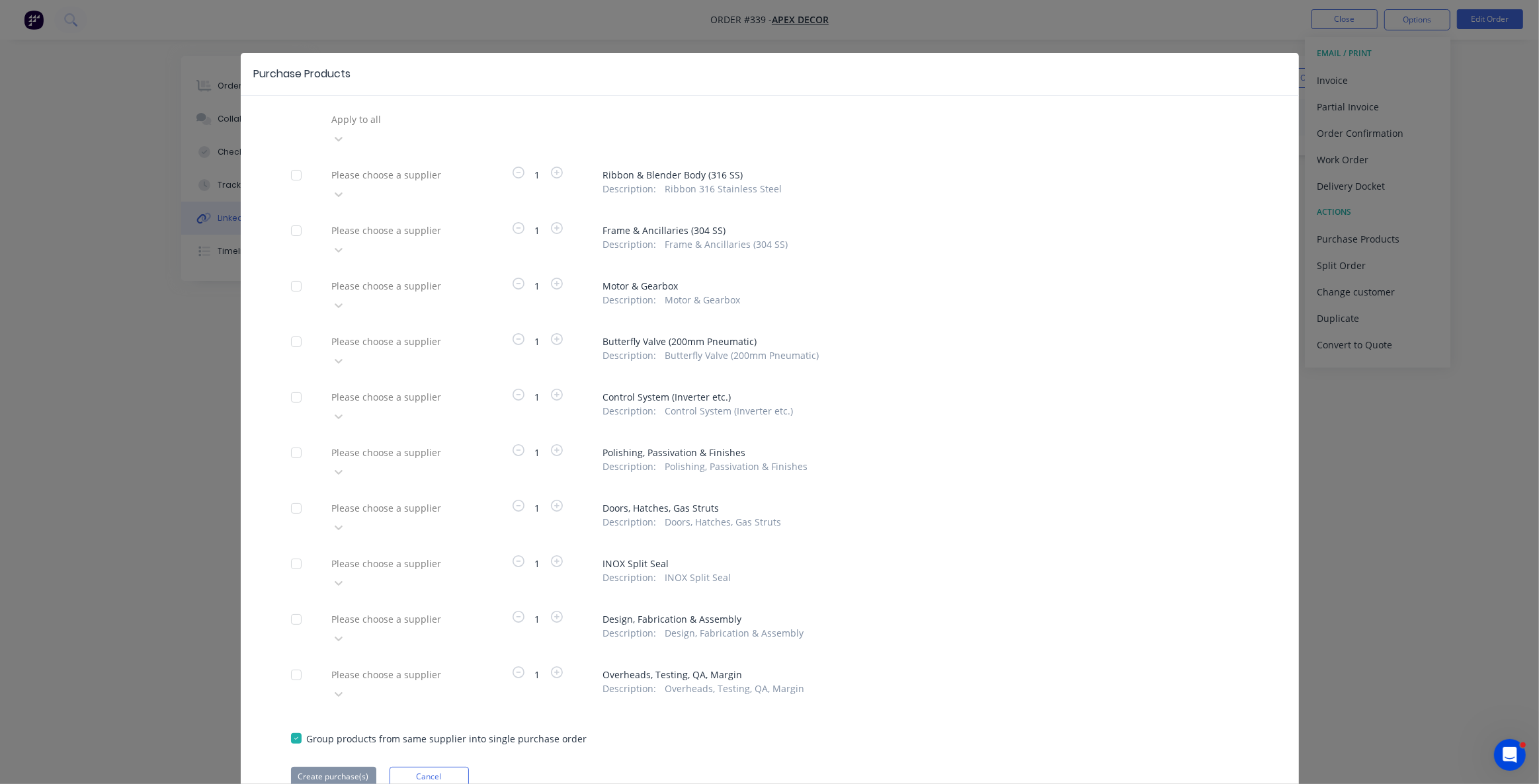
click at [377, 130] on div "Apply to all Please choose a supplier 1 Ribbon & Blender Body (316 SS) Descript…" at bounding box center [770, 448] width 1058 height 678
click at [377, 125] on div at bounding box center [426, 119] width 190 height 17
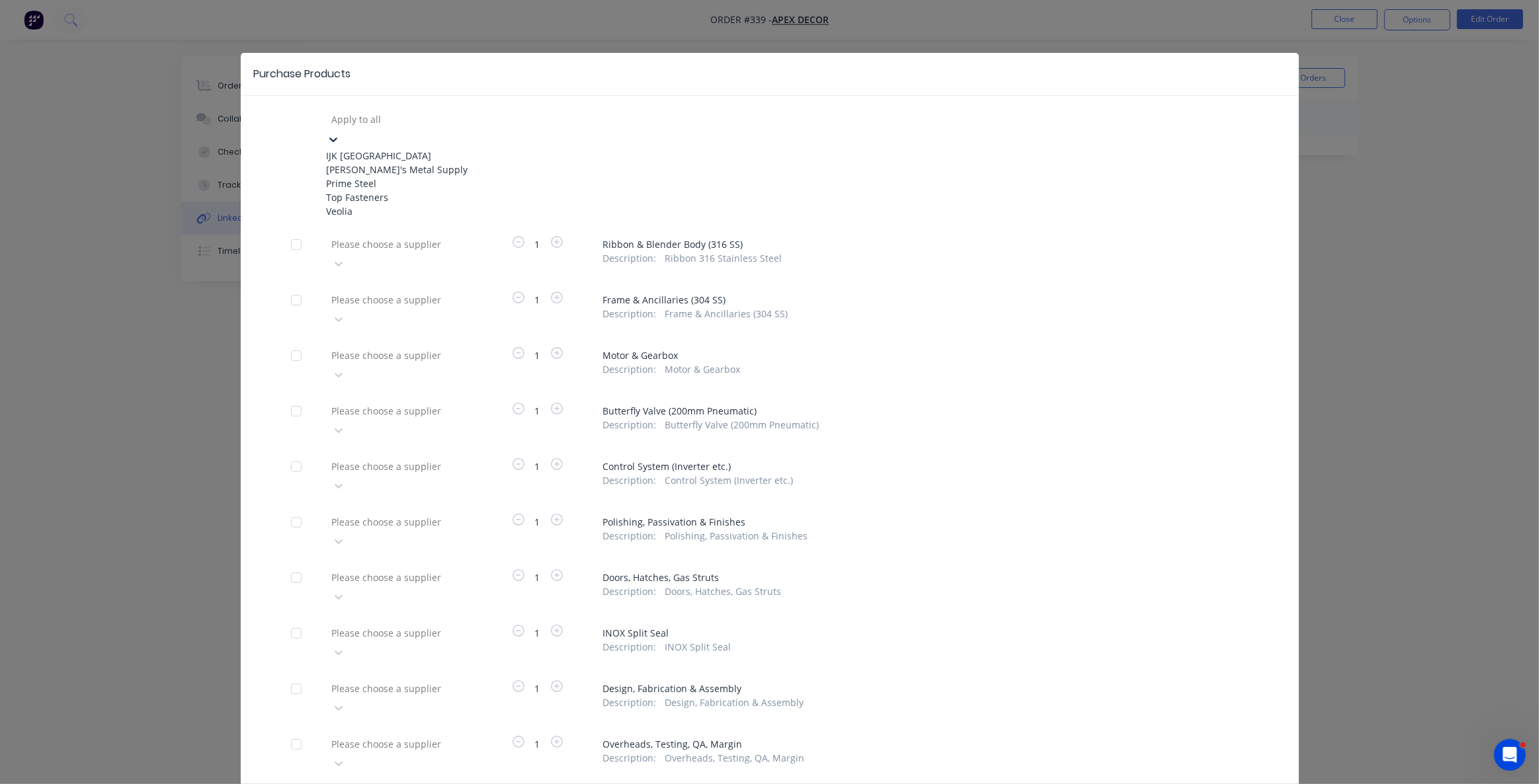
click at [391, 190] on div "Prime Steel" at bounding box center [399, 183] width 146 height 14
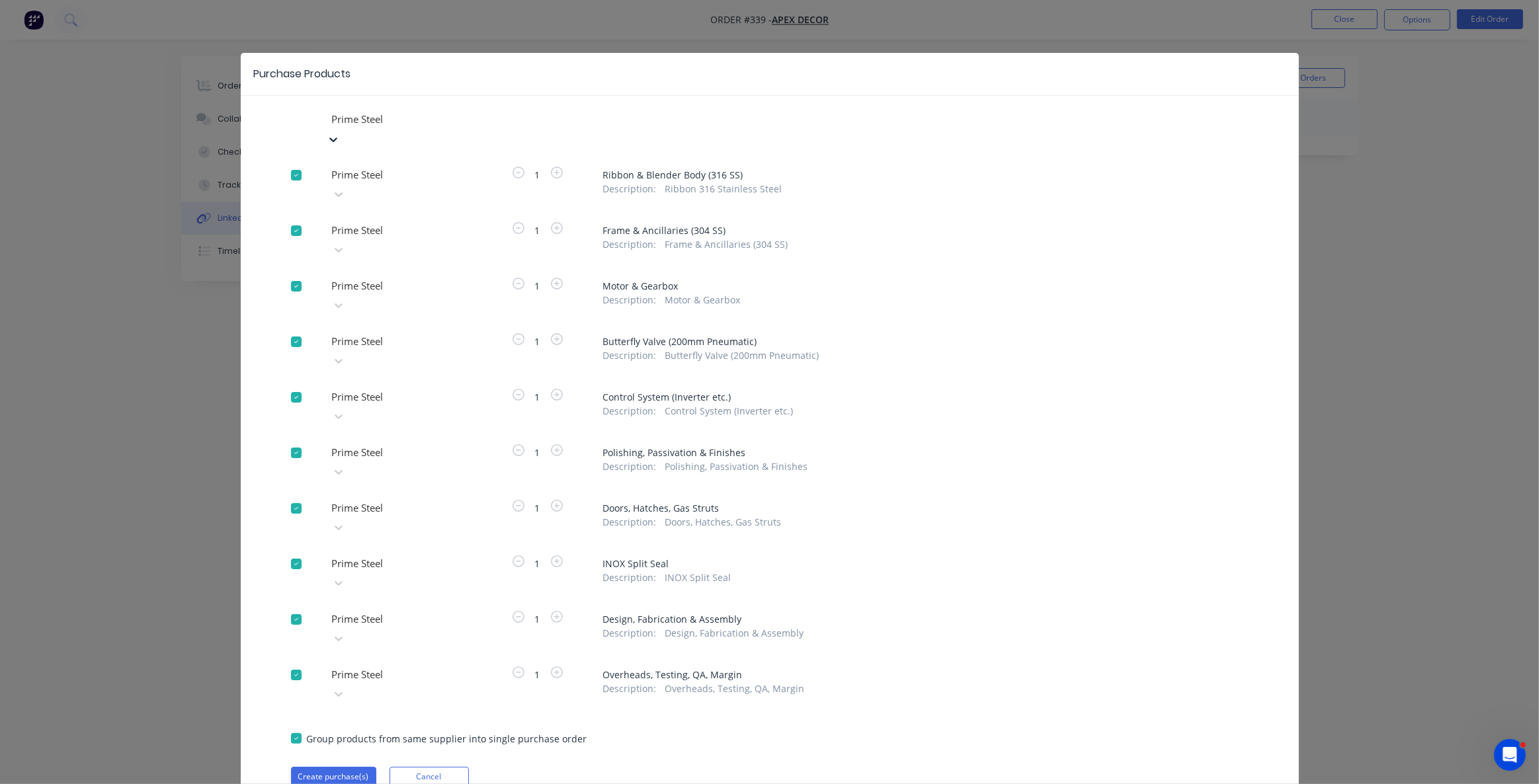
click at [392, 183] on div at bounding box center [426, 175] width 190 height 17
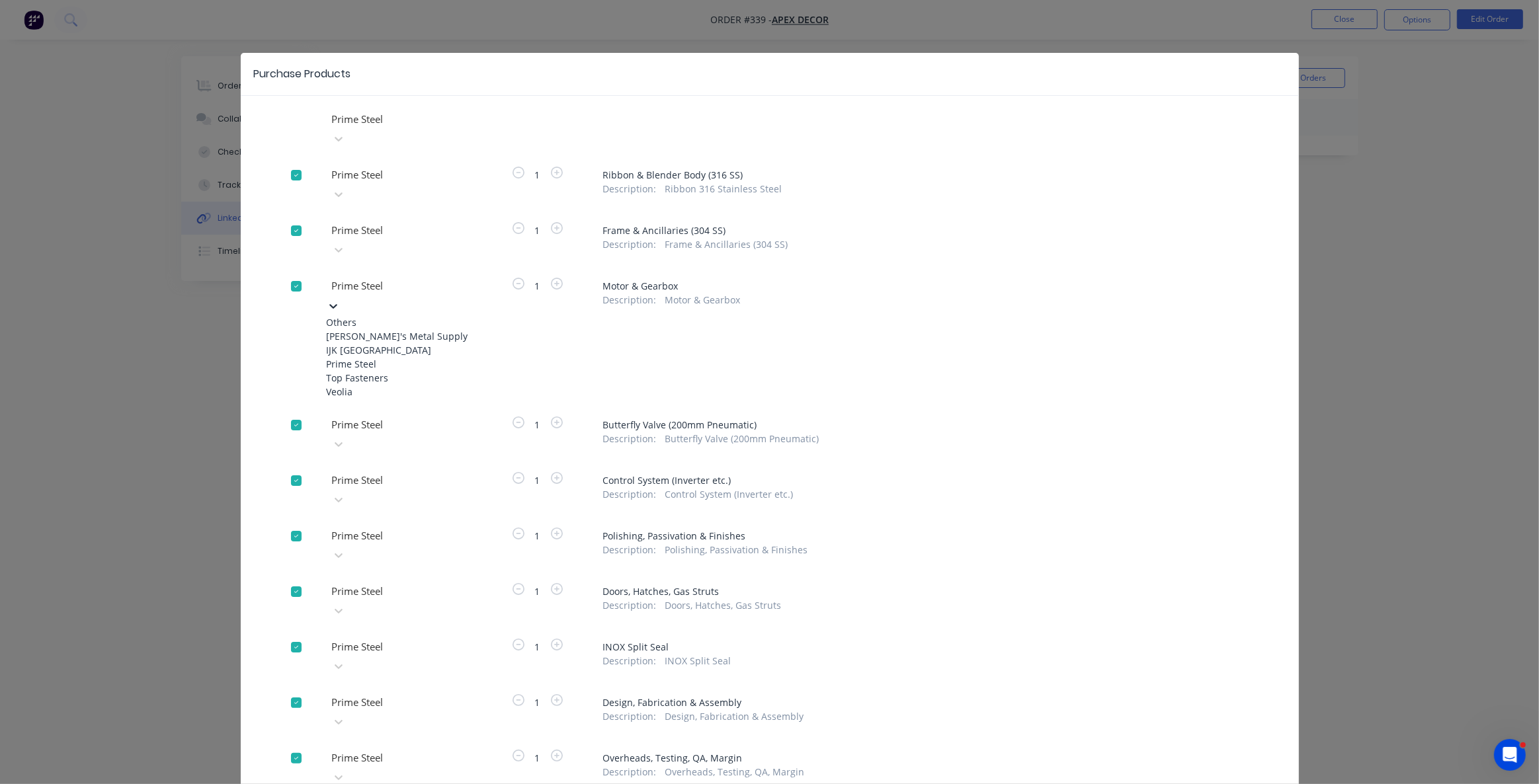
click at [402, 383] on div "Top Fasteners" at bounding box center [399, 377] width 146 height 14
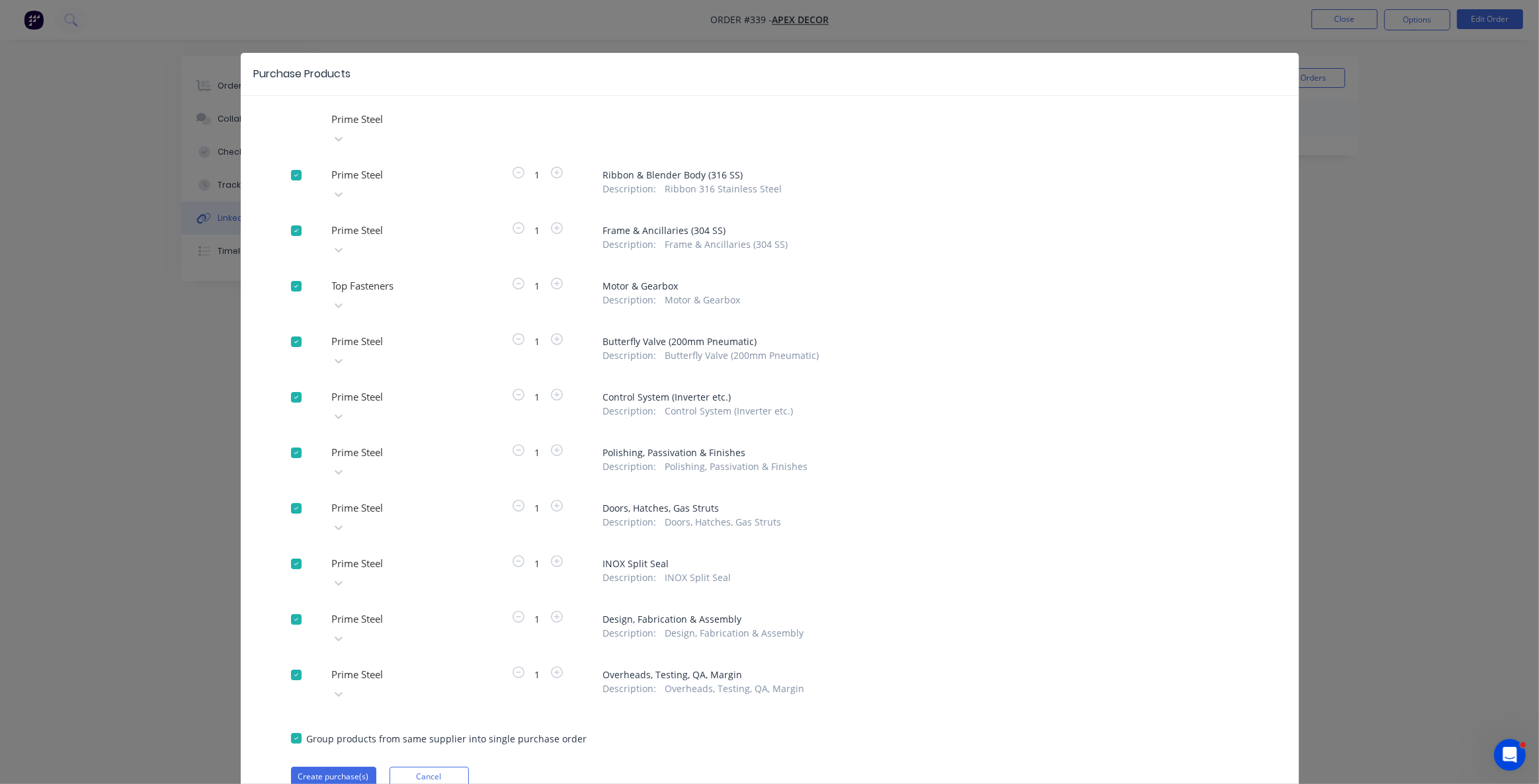
click at [381, 128] on div at bounding box center [426, 119] width 190 height 17
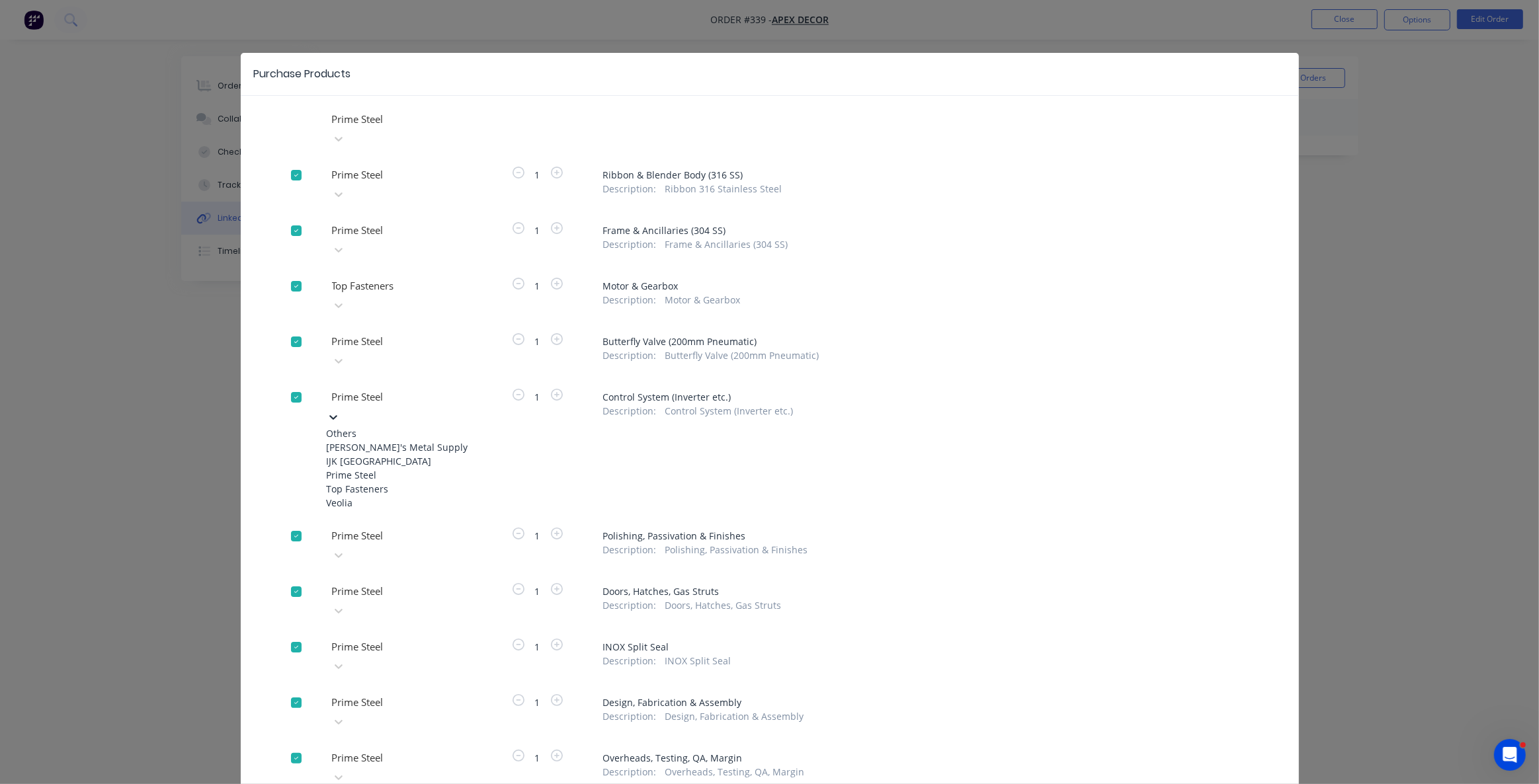
click at [389, 482] on div "Top Fasteners" at bounding box center [399, 489] width 146 height 14
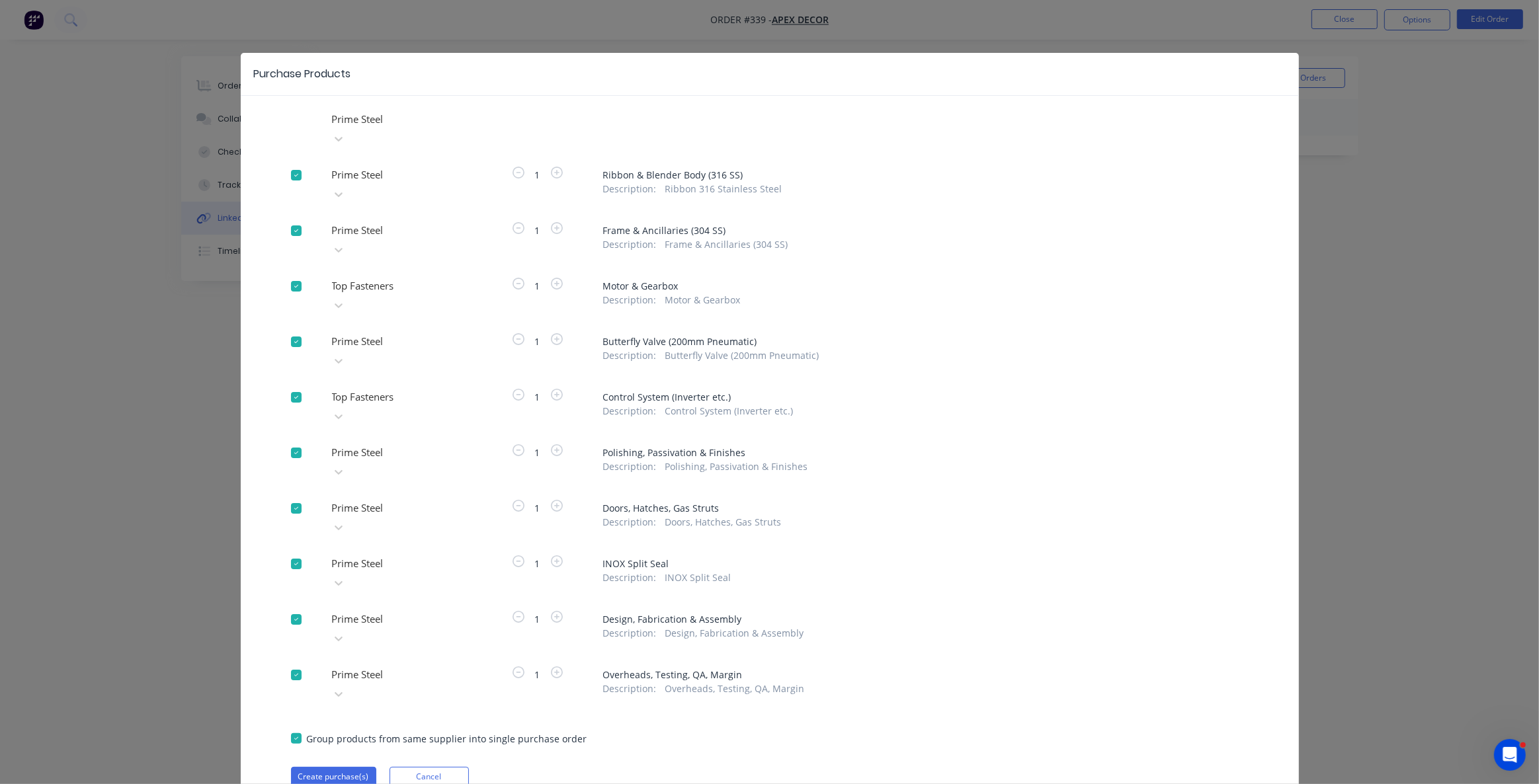
click at [388, 128] on div at bounding box center [426, 119] width 190 height 17
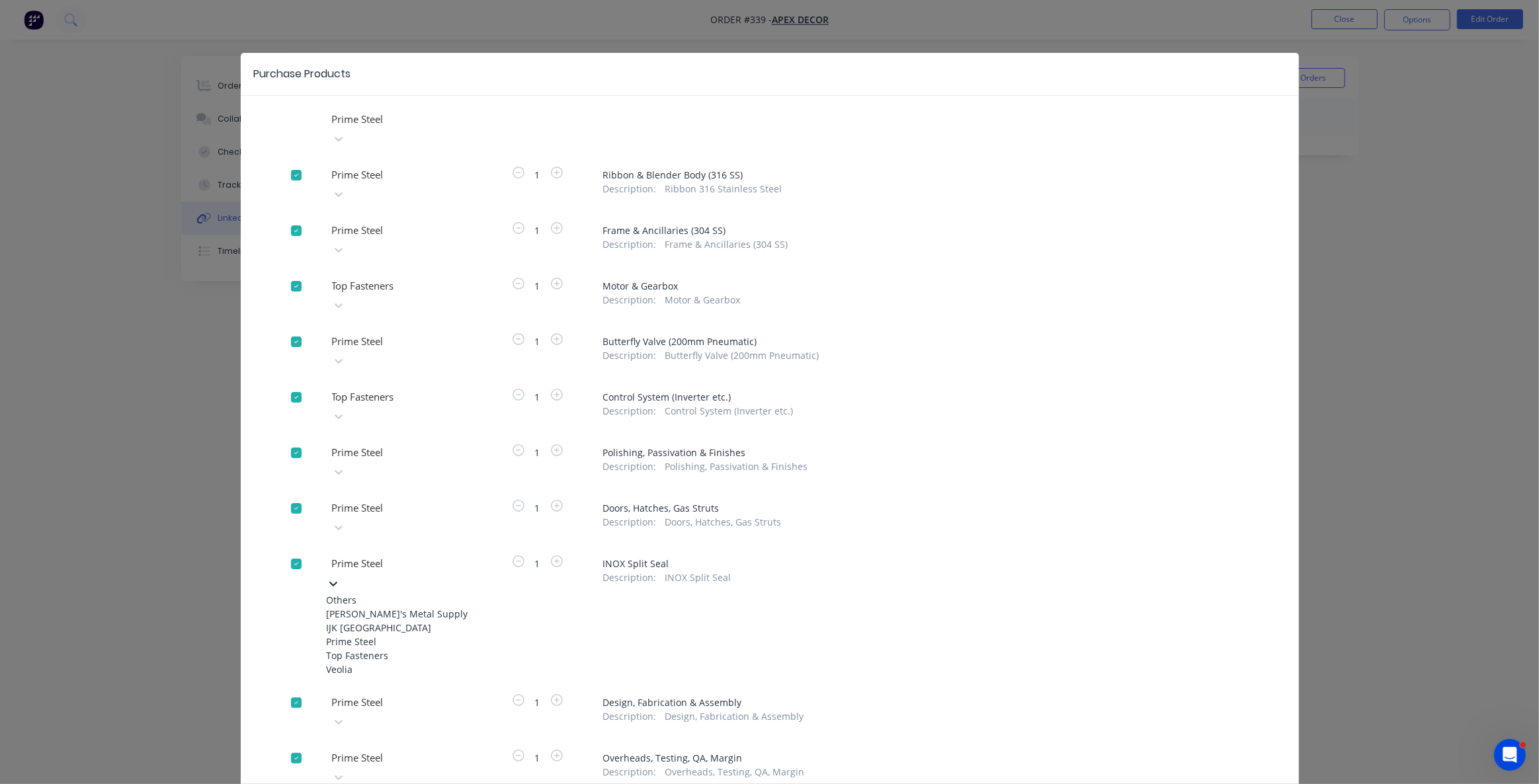
click at [391, 648] on div "Top Fasteners" at bounding box center [399, 655] width 146 height 14
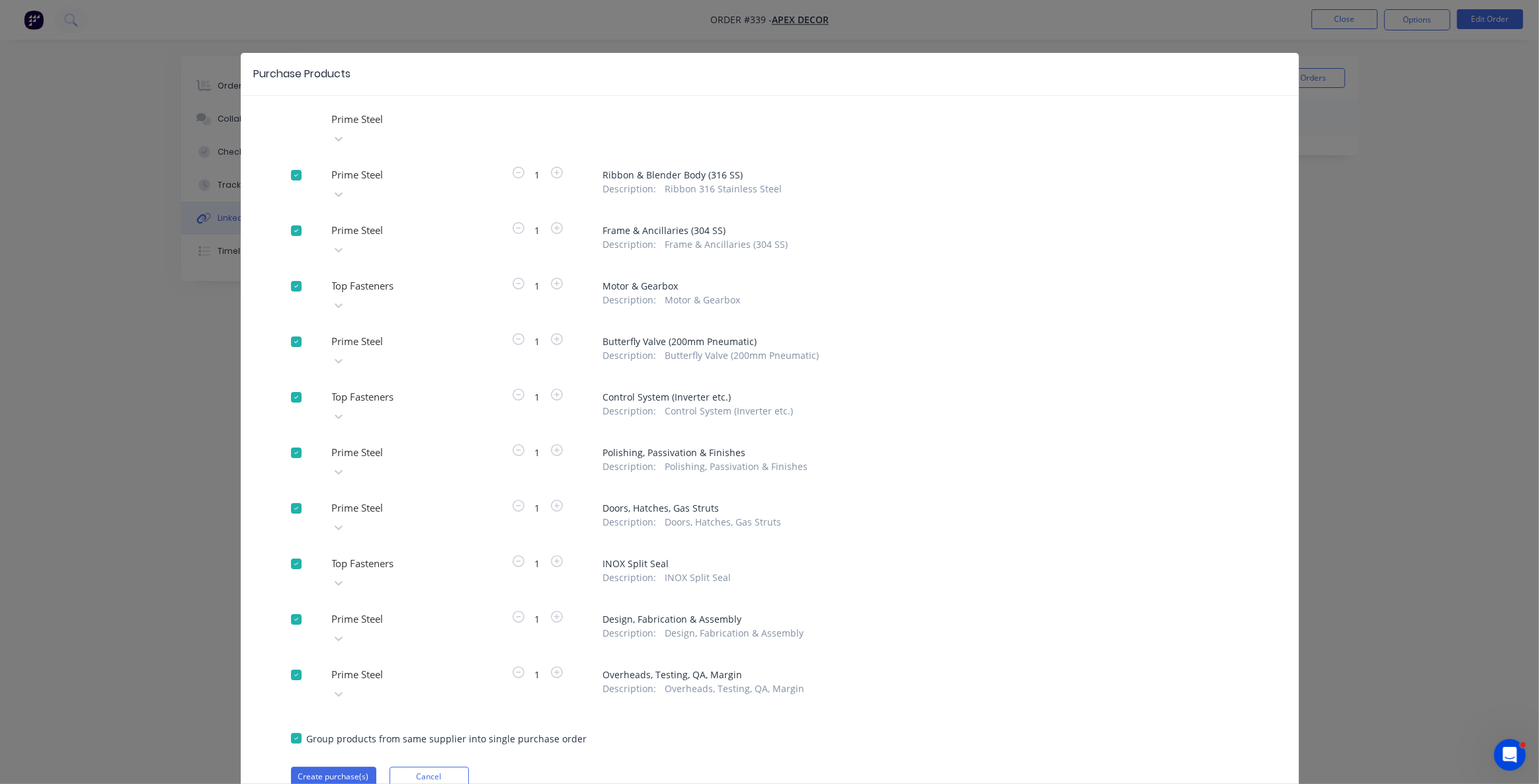
drag, startPoint x: 410, startPoint y: 691, endPoint x: 501, endPoint y: 676, distance: 92.2
click at [410, 767] on button "Cancel" at bounding box center [429, 777] width 79 height 20
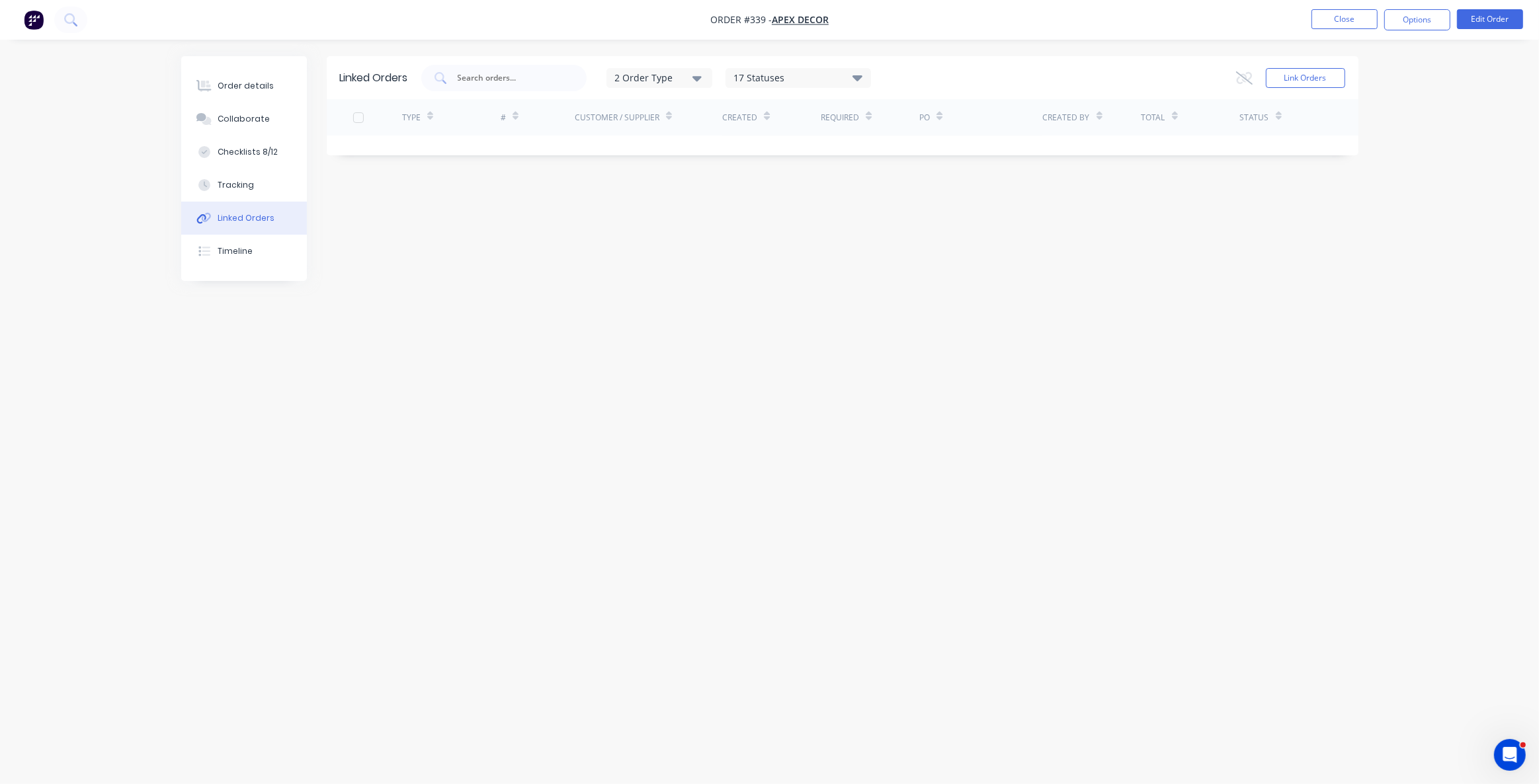
click at [278, 220] on button "Linked Orders" at bounding box center [244, 218] width 125 height 33
click at [541, 361] on div "Linked Orders 2 Order Type 17 Statuses Sales Order Status All Archived Draft Qu…" at bounding box center [770, 366] width 1177 height 622
click at [665, 410] on div "Linked Orders 2 Order Type 17 Statuses Sales Order Status All Archived Draft Qu…" at bounding box center [770, 366] width 1177 height 622
click at [1443, 154] on div "Order details Collaborate Checklists 8/12 Tracking Linked Orders Timeline Order…" at bounding box center [770, 392] width 1539 height 784
drag, startPoint x: 1442, startPoint y: 162, endPoint x: 1393, endPoint y: 68, distance: 106.0
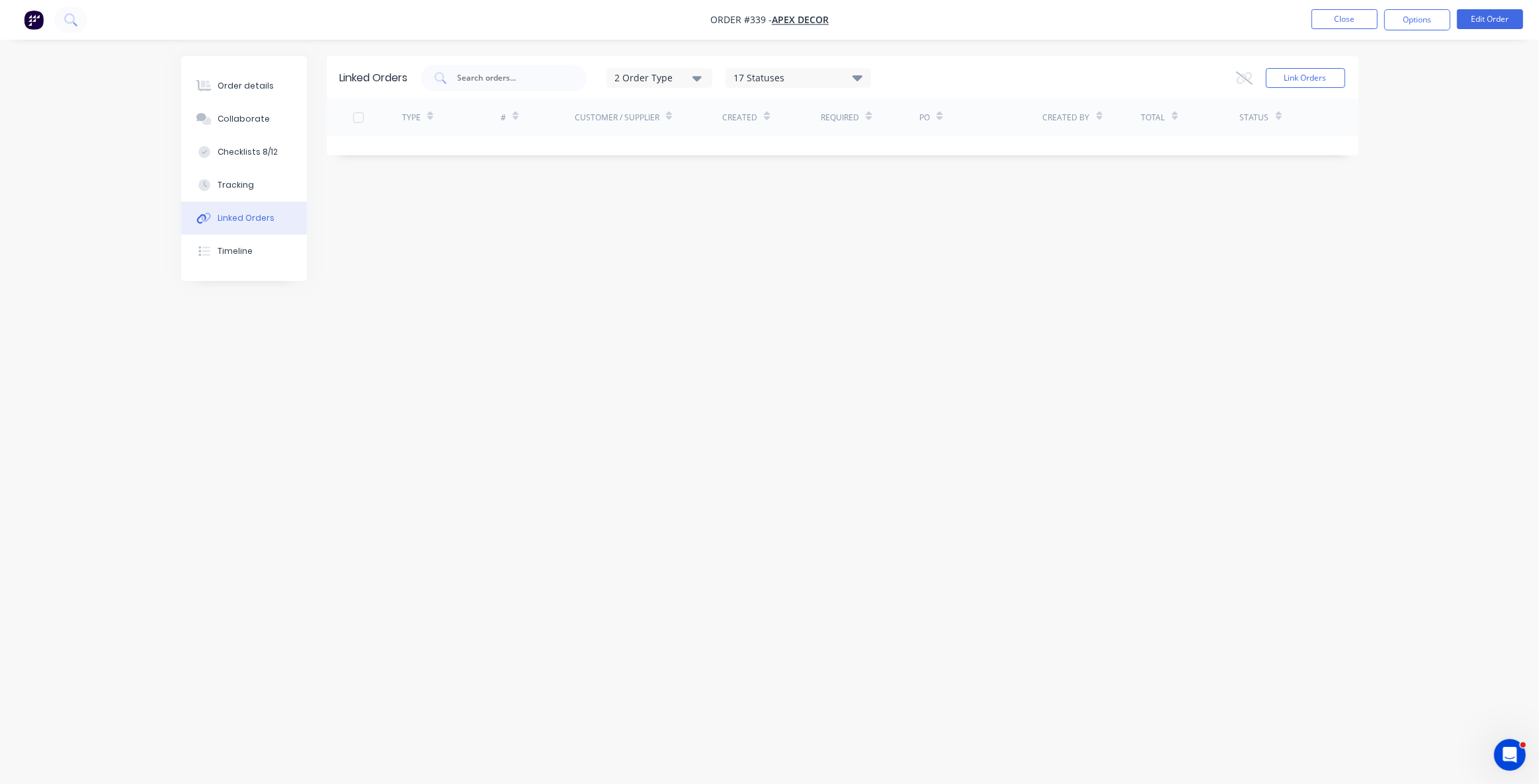
click at [1442, 163] on div "Order details Collaborate Checklists 8/12 Tracking Linked Orders Timeline Order…" at bounding box center [770, 392] width 1539 height 784
click at [1356, 20] on button "Close" at bounding box center [1344, 19] width 66 height 20
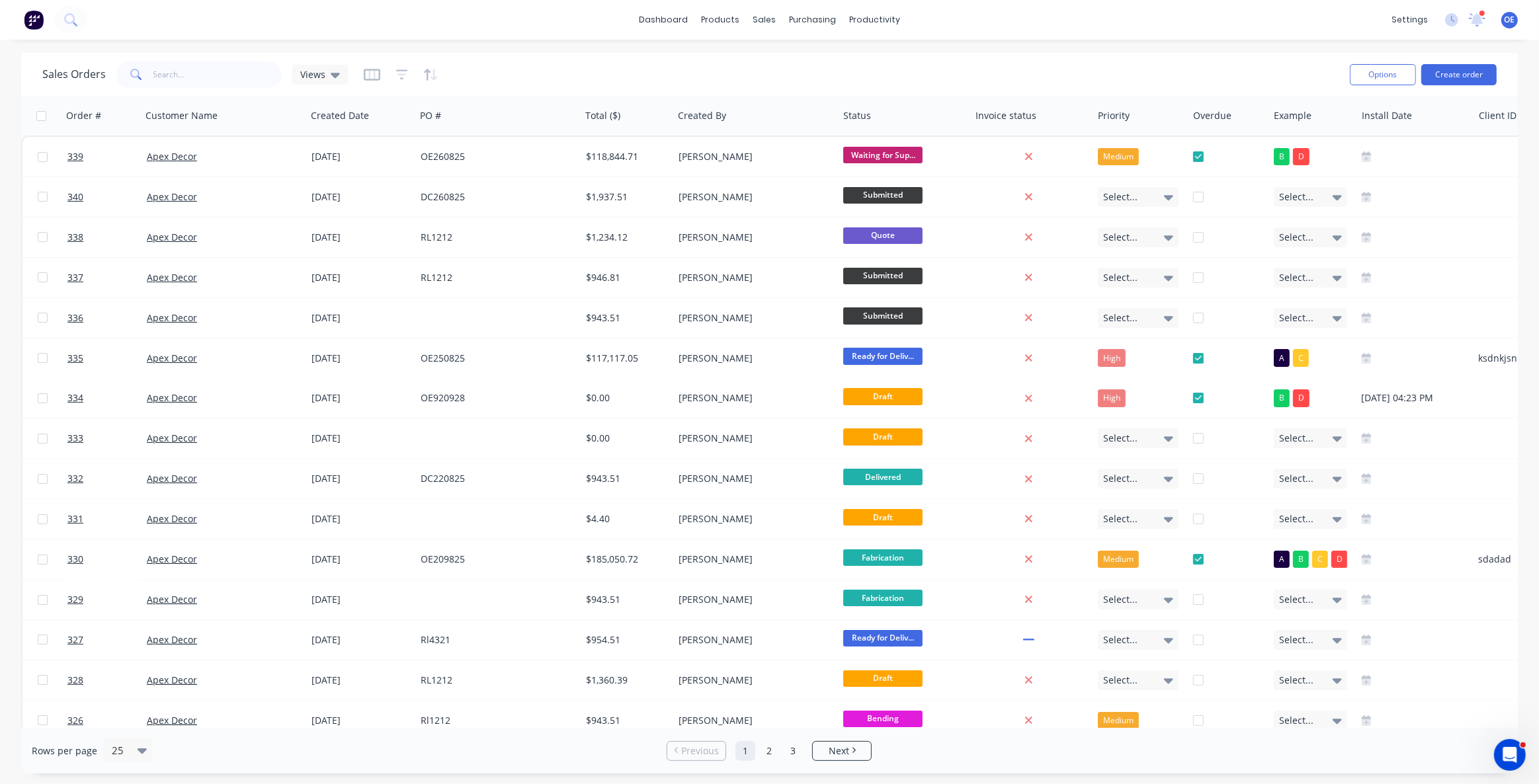
click at [934, 78] on div "Sales Orders Views" at bounding box center [691, 74] width 1297 height 32
click at [823, 65] on div "Sales Orders" at bounding box center [813, 63] width 54 height 12
click at [810, 66] on div "Sales Orders" at bounding box center [813, 63] width 54 height 12
click at [1060, 75] on div "Sales Orders Views" at bounding box center [691, 74] width 1297 height 32
click at [991, 63] on div "Sales Orders Views" at bounding box center [691, 74] width 1297 height 32
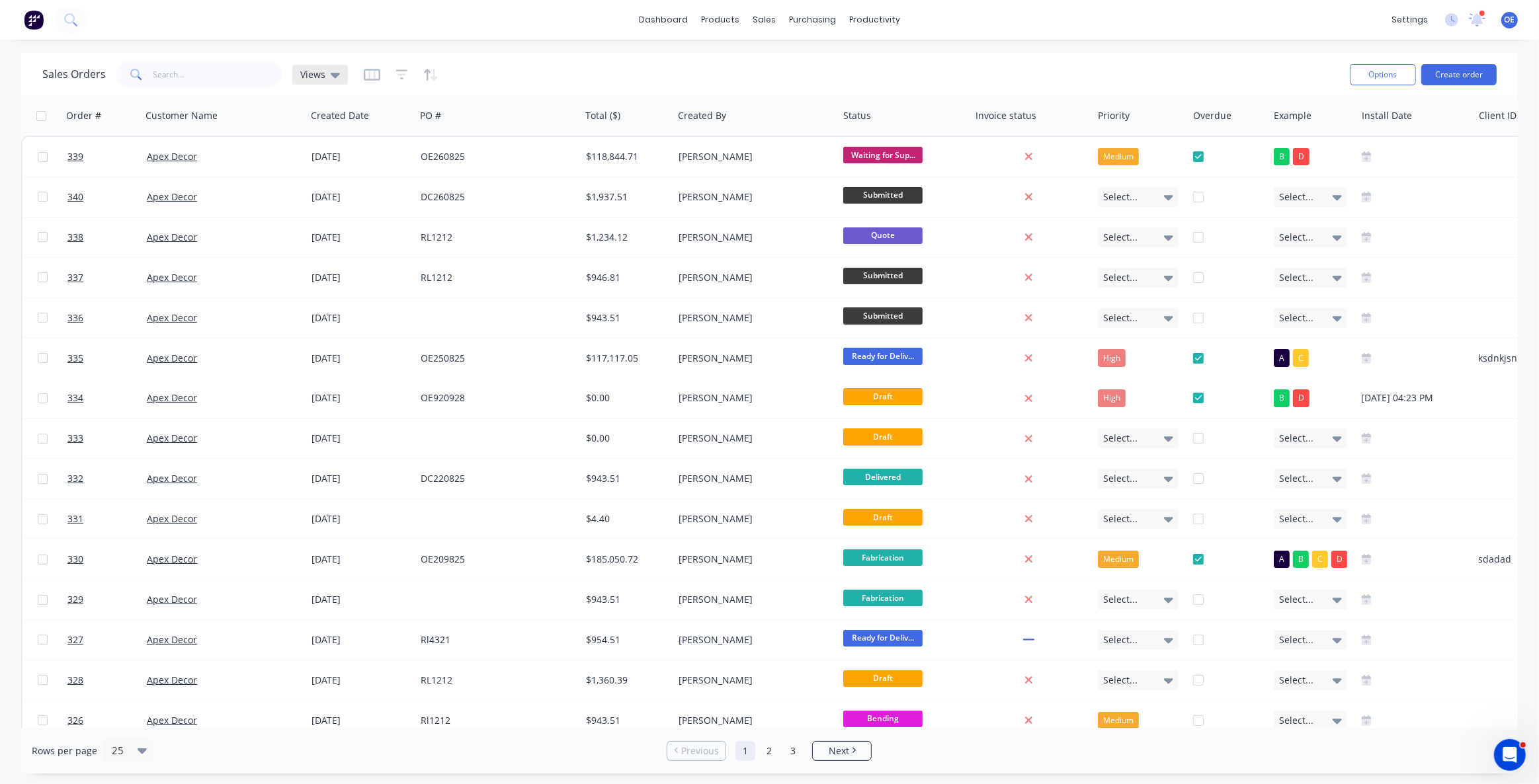
click at [313, 75] on span "Views" at bounding box center [313, 74] width 25 height 14
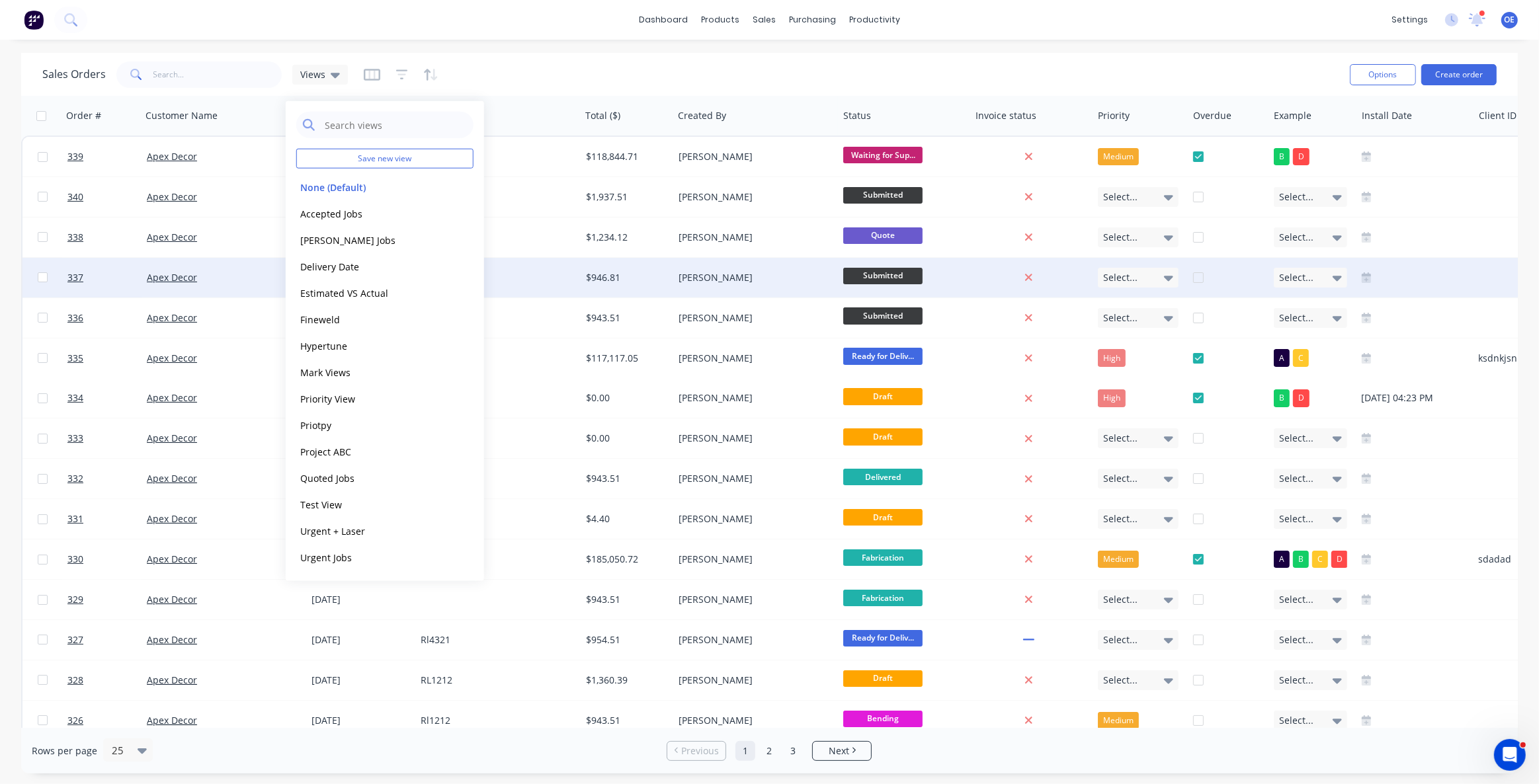
click at [601, 91] on div "Sales Orders Views Options Create order" at bounding box center [770, 74] width 1497 height 43
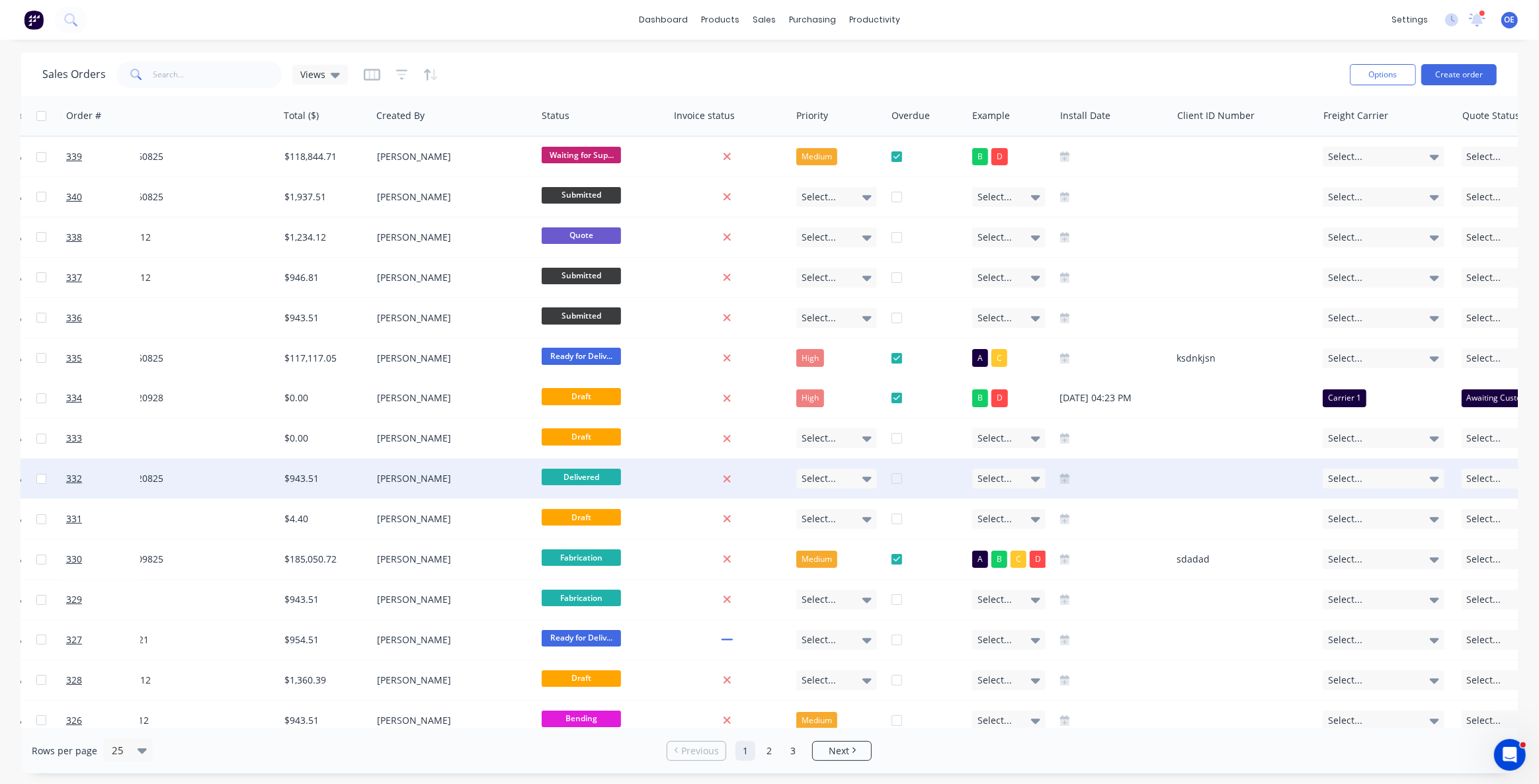
scroll to position [0, 303]
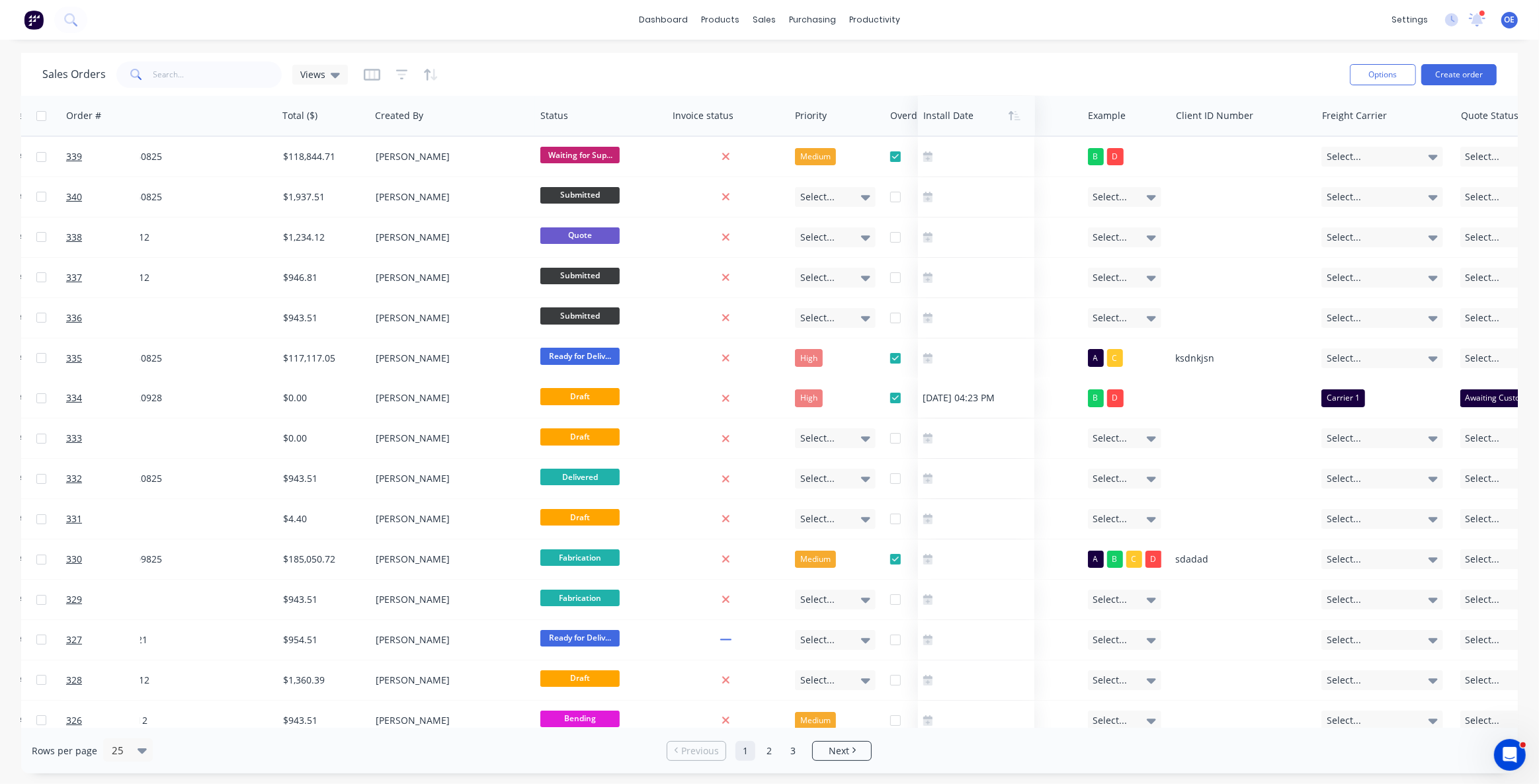
drag, startPoint x: 1084, startPoint y: 122, endPoint x: 976, endPoint y: 110, distance: 108.7
click at [941, 114] on div at bounding box center [974, 116] width 101 height 26
click at [946, 71] on div "Sales Orders Views" at bounding box center [691, 74] width 1297 height 32
click at [366, 72] on icon "button" at bounding box center [372, 74] width 17 height 13
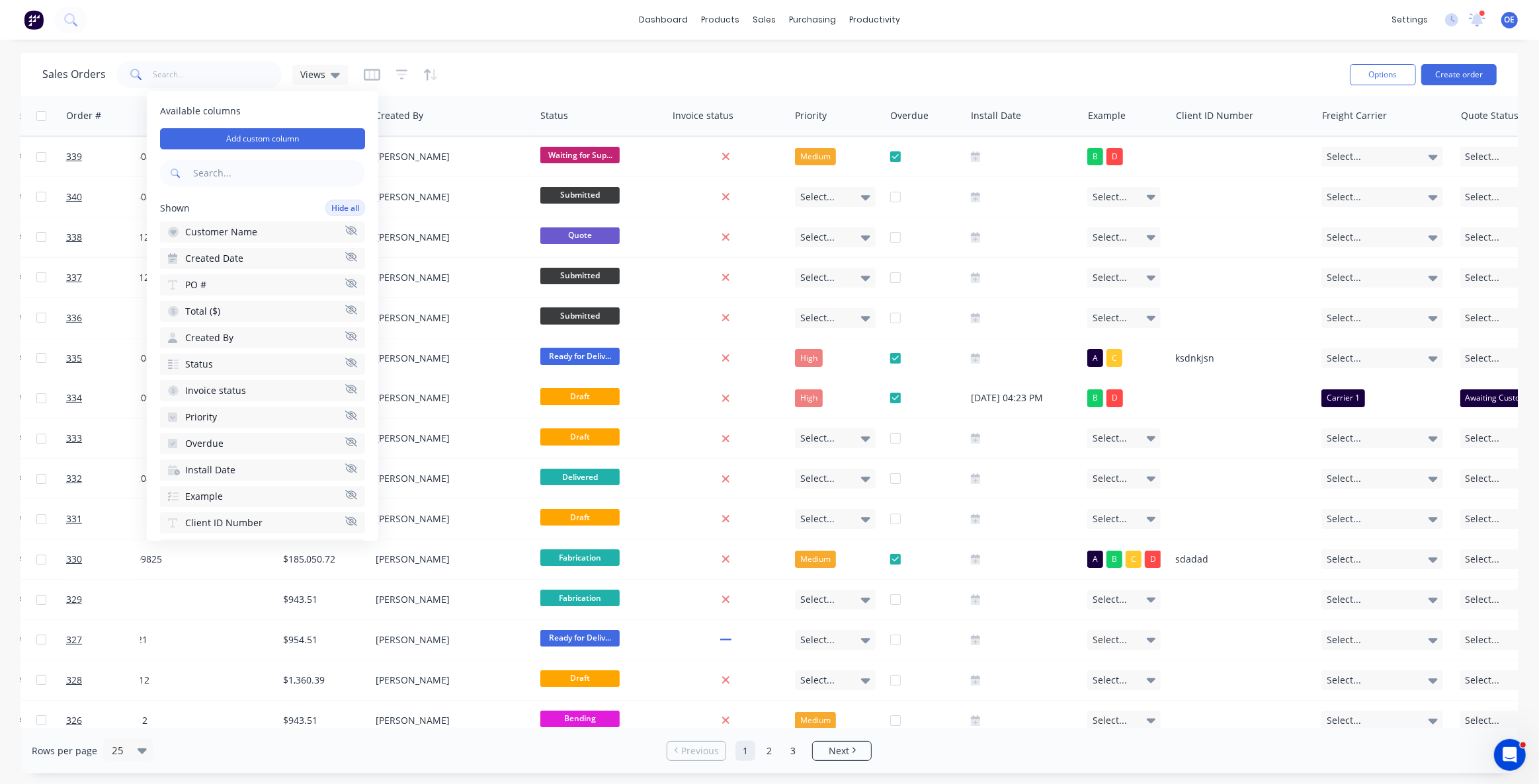
click at [185, 211] on span "Shown" at bounding box center [175, 208] width 30 height 13
click at [262, 138] on button "Add custom column" at bounding box center [262, 138] width 205 height 21
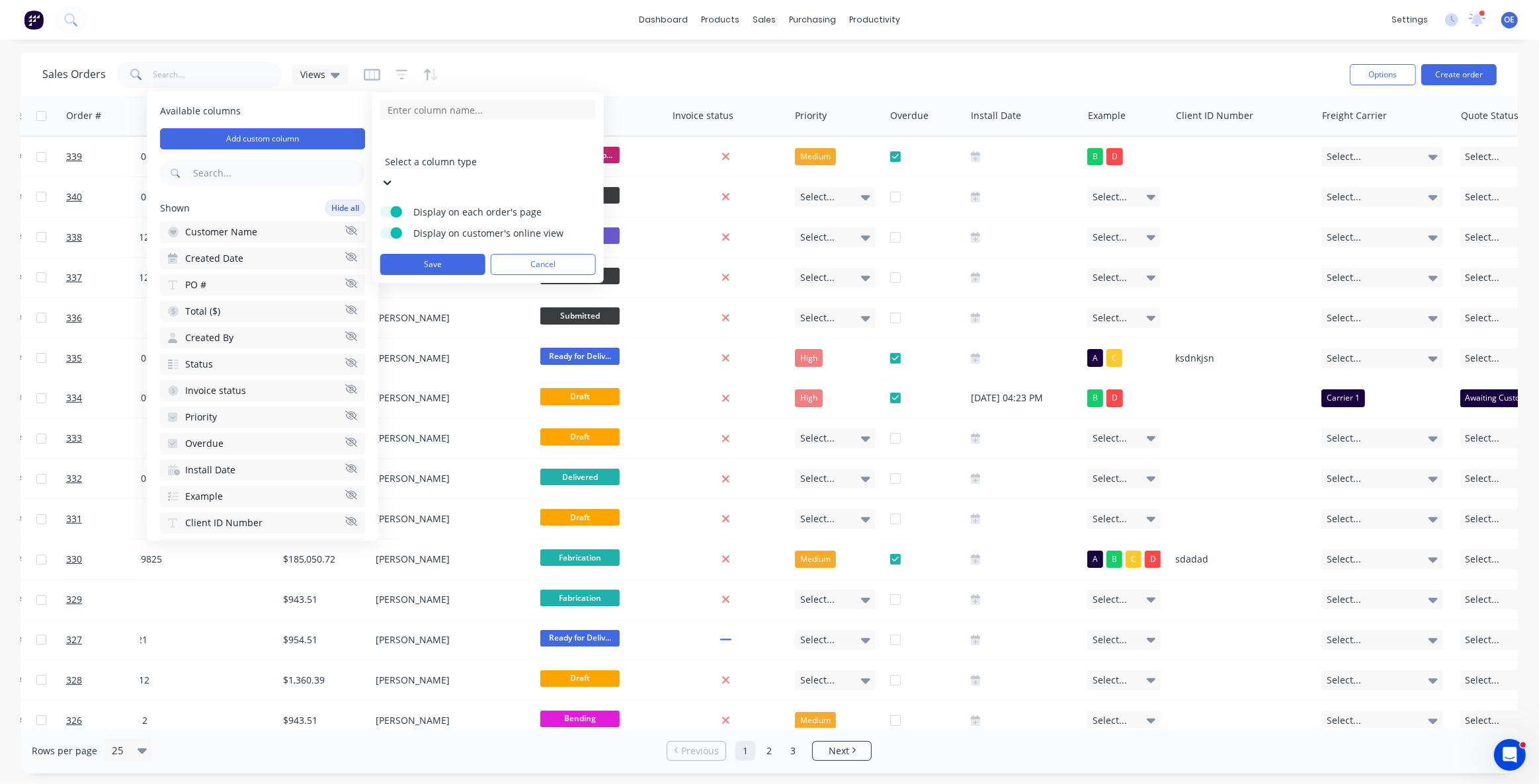
click at [661, 63] on div "Sales Orders Views" at bounding box center [691, 74] width 1297 height 32
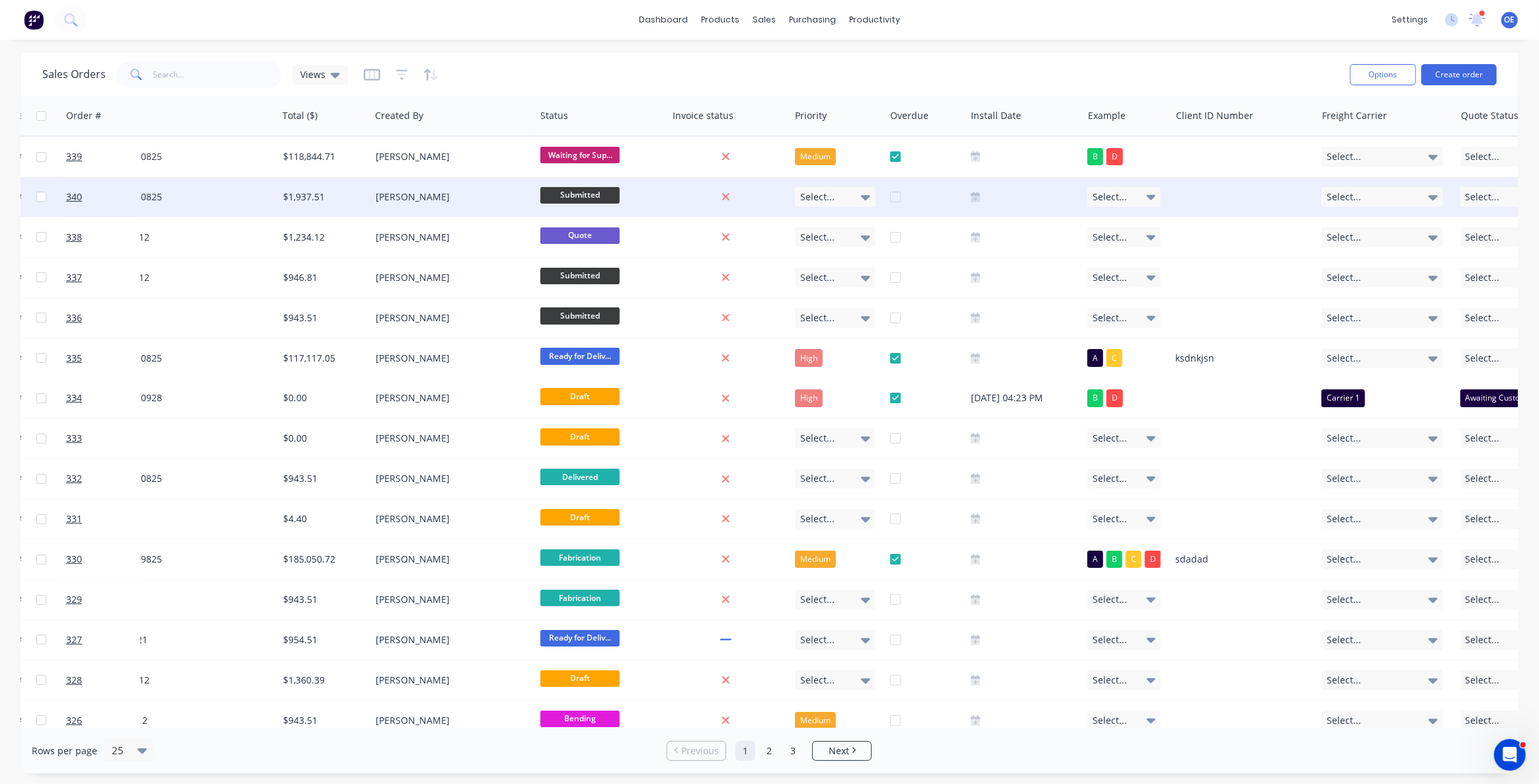
click at [847, 205] on div "Select..." at bounding box center [835, 197] width 80 height 20
click at [896, 131] on div "Overdue" at bounding box center [925, 116] width 81 height 39
click at [1117, 106] on div at bounding box center [1124, 116] width 74 height 26
click at [1128, 197] on div "Select..." at bounding box center [1124, 197] width 74 height 20
click at [1205, 68] on div "Sales Orders Views" at bounding box center [691, 74] width 1297 height 32
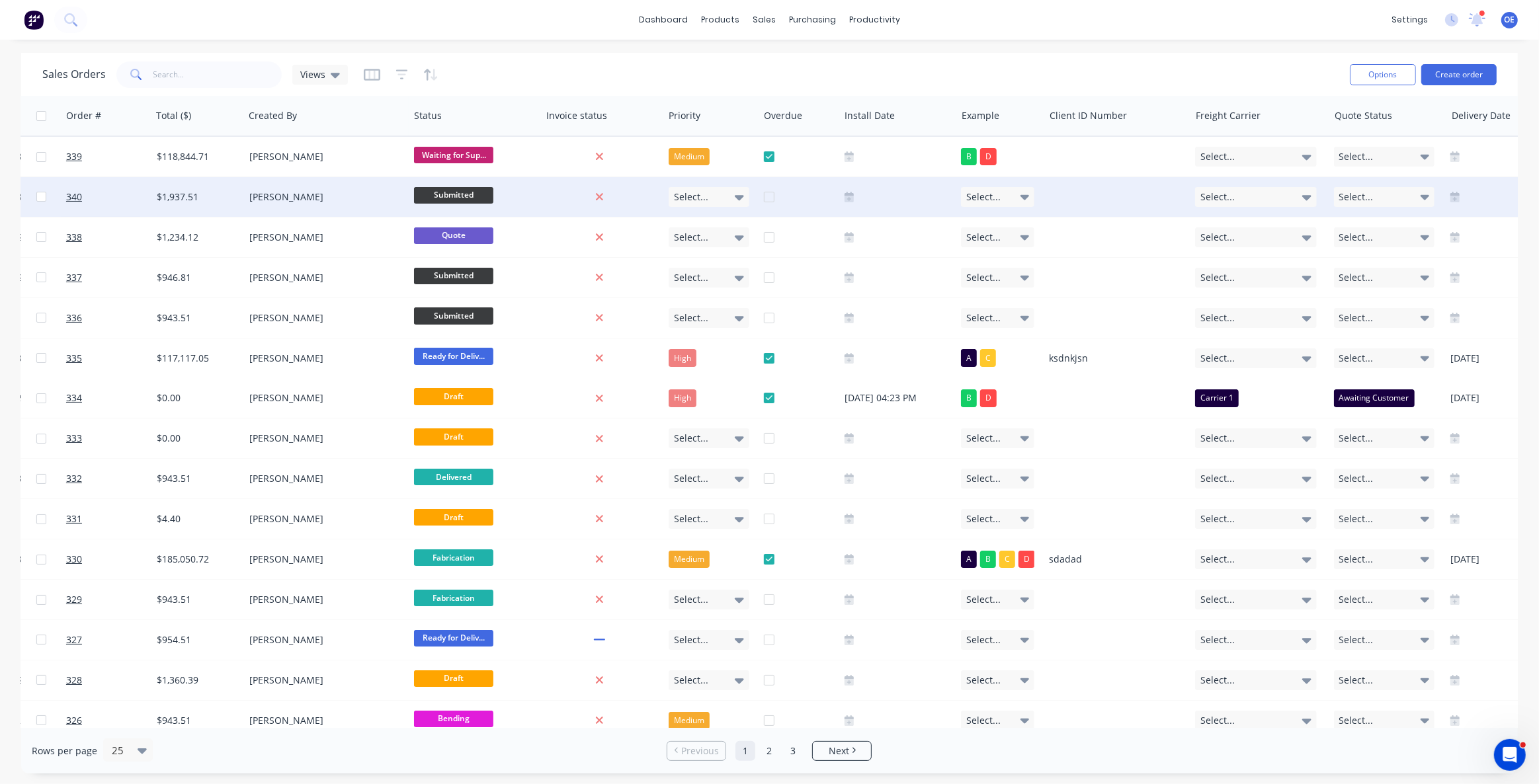
scroll to position [0, 490]
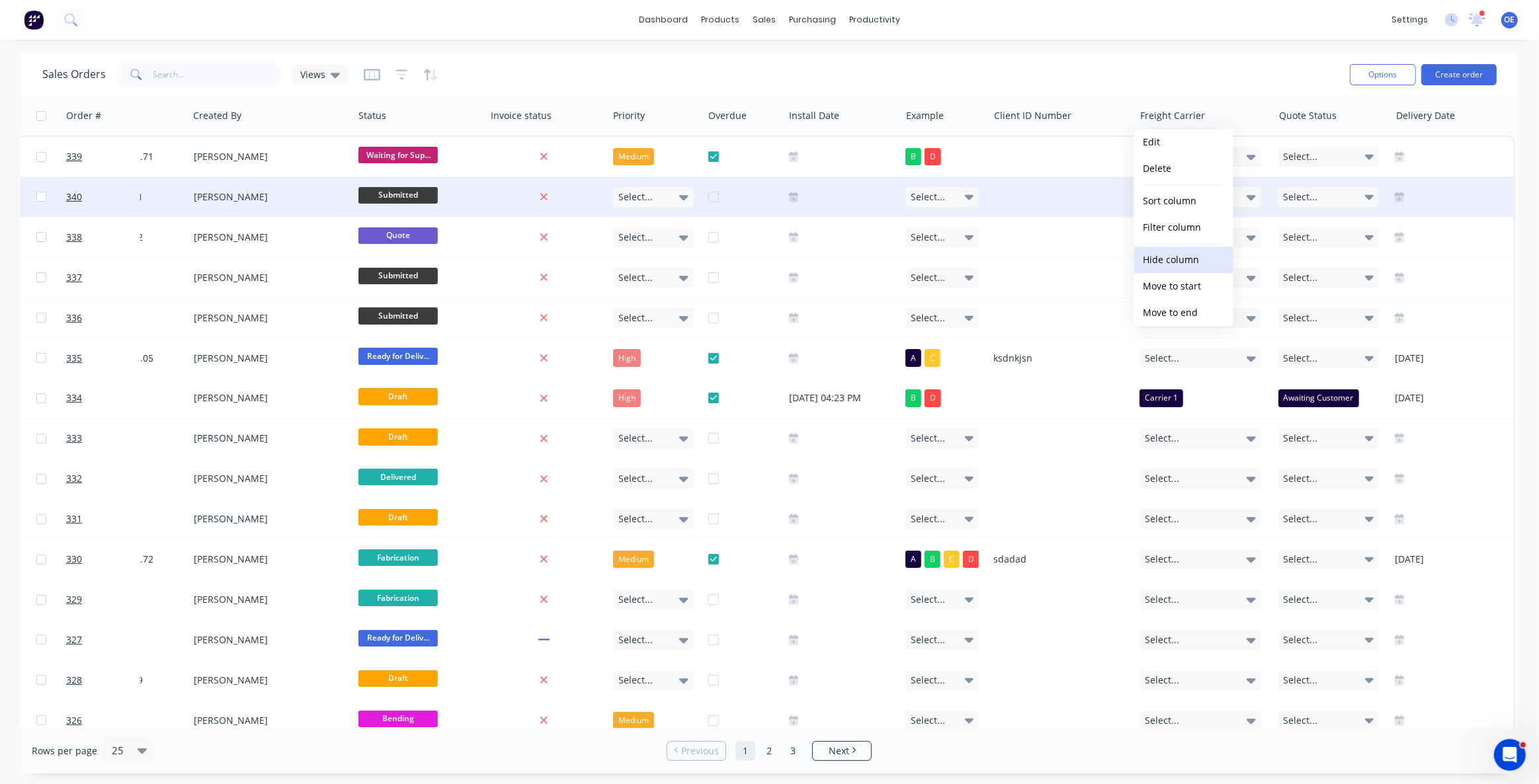
click at [1186, 263] on button "Hide column" at bounding box center [1183, 260] width 99 height 26
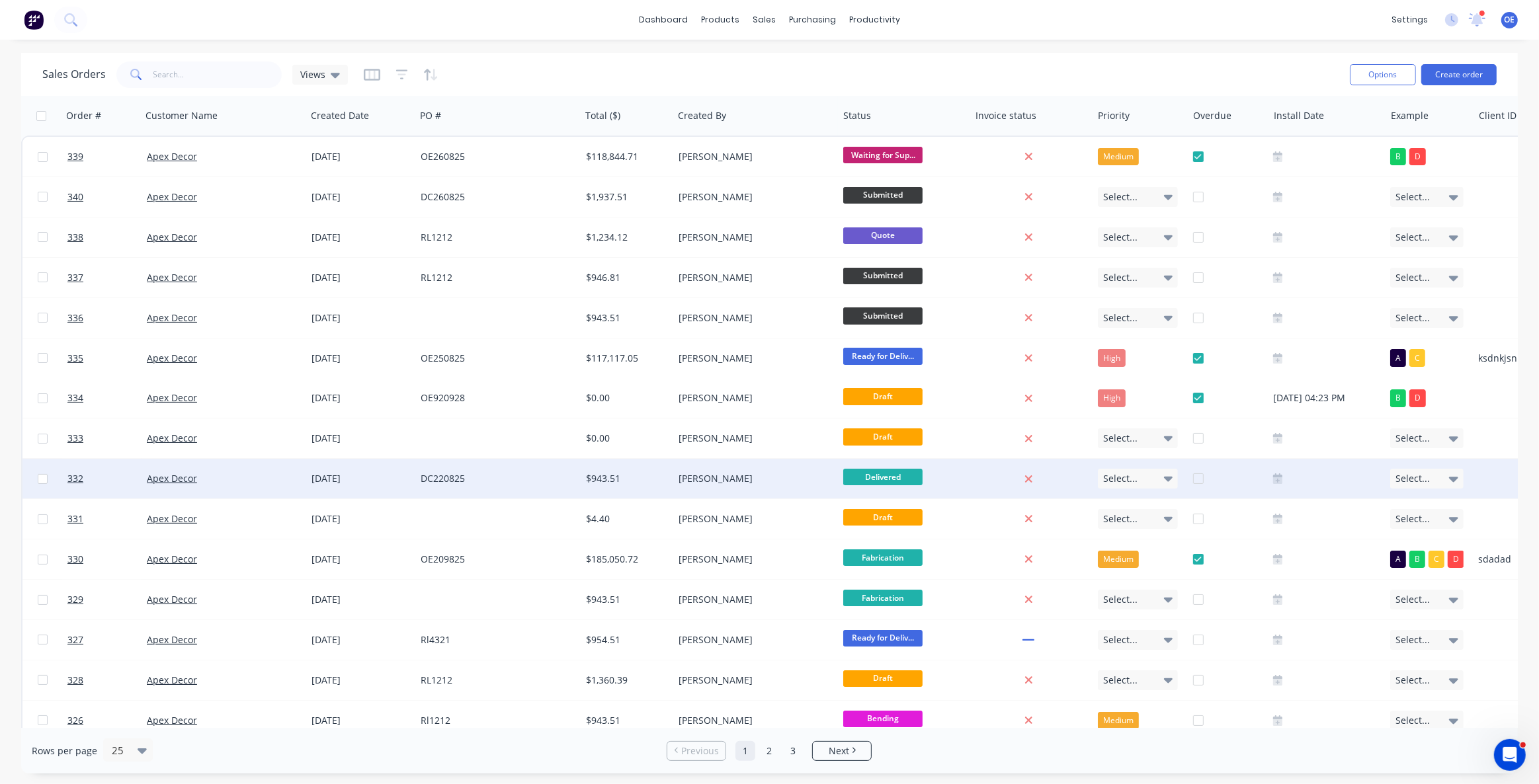
scroll to position [0, 345]
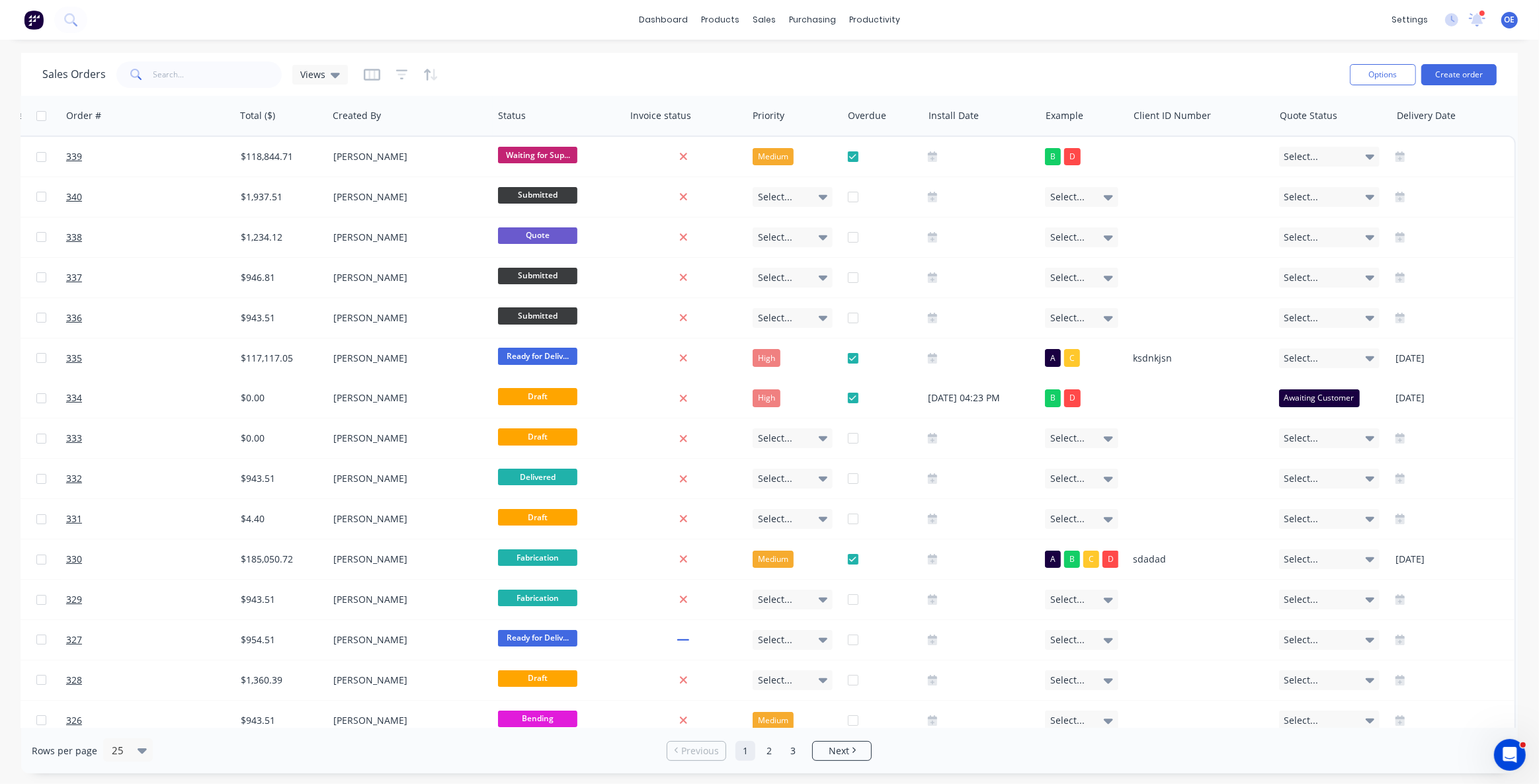
click at [299, 61] on div "Sales Orders Views" at bounding box center [195, 74] width 305 height 26
click at [304, 66] on div "Views" at bounding box center [320, 74] width 55 height 20
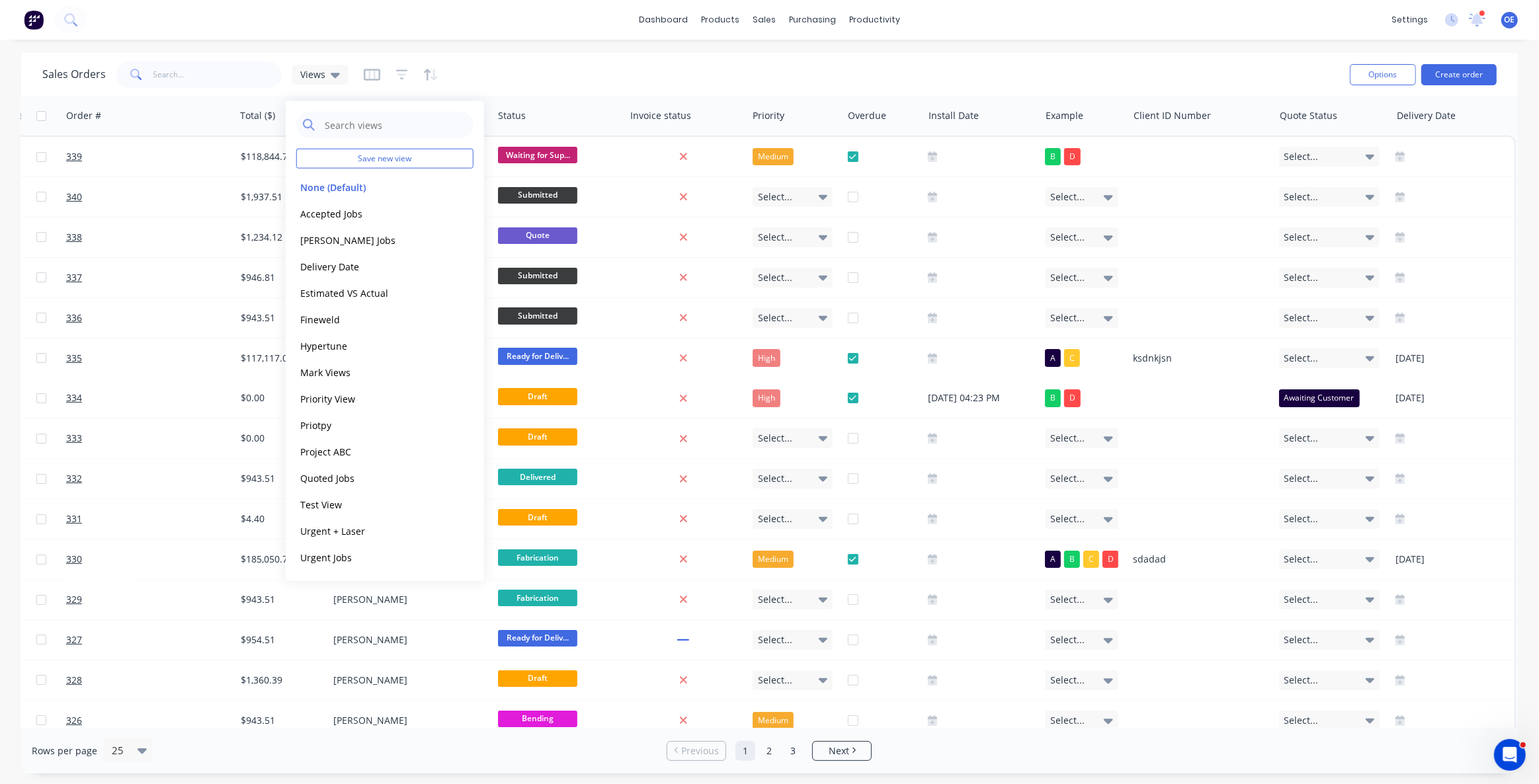
click at [671, 63] on div "Sales Orders Views" at bounding box center [691, 74] width 1297 height 32
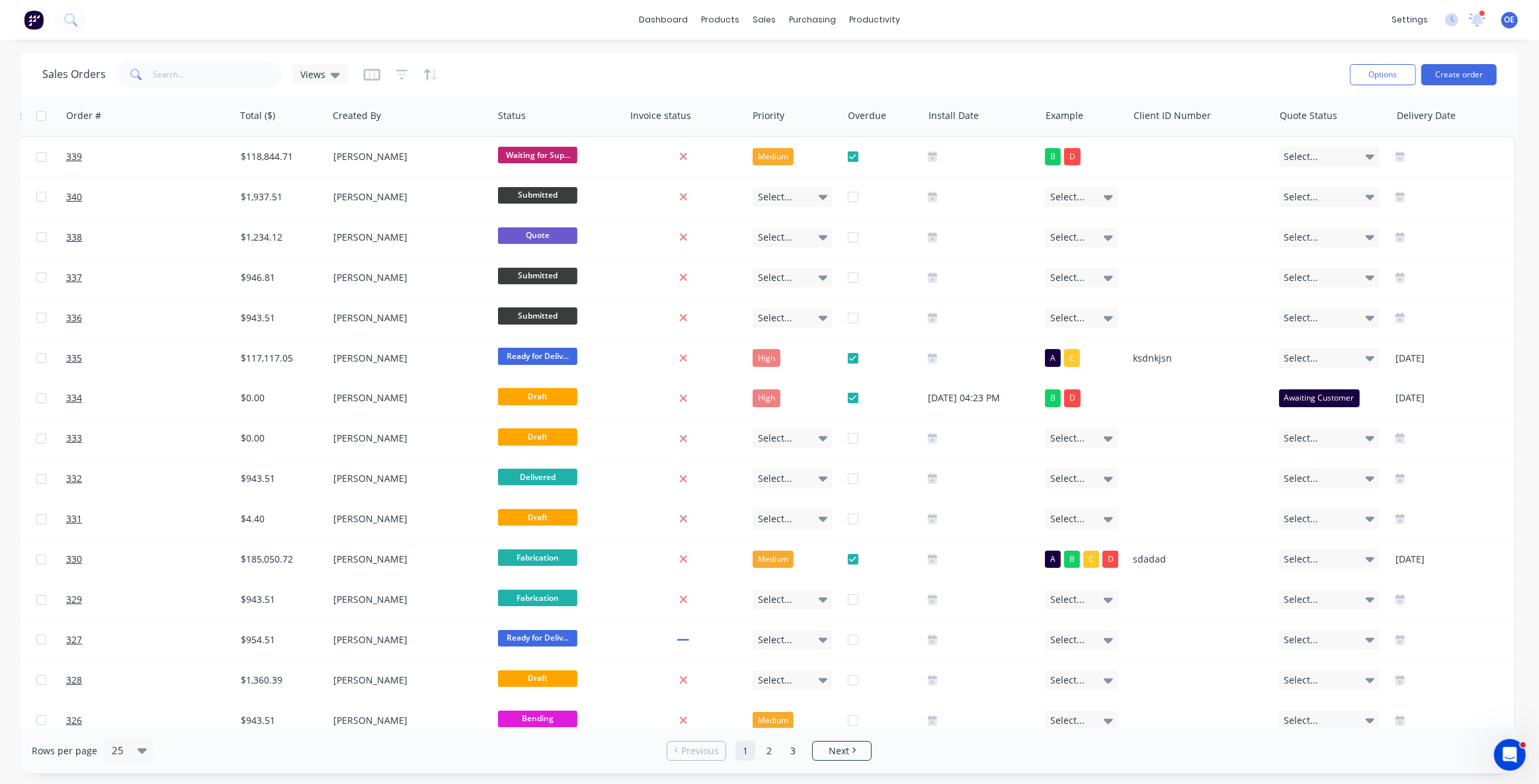
click at [713, 71] on div "Sales Orders Views" at bounding box center [691, 74] width 1297 height 32
click at [402, 68] on icon "button" at bounding box center [402, 74] width 12 height 13
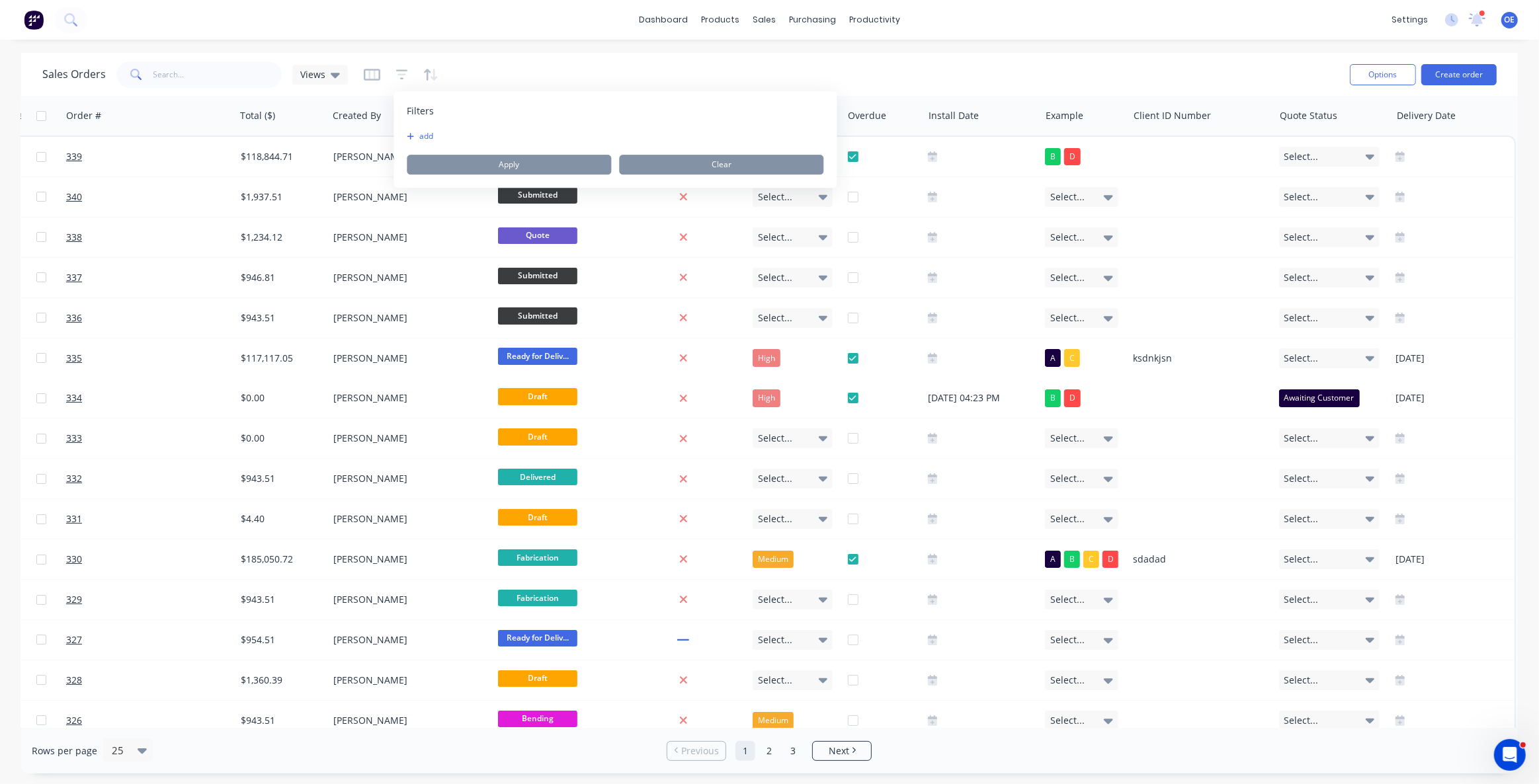
click at [433, 133] on button "add" at bounding box center [423, 136] width 33 height 11
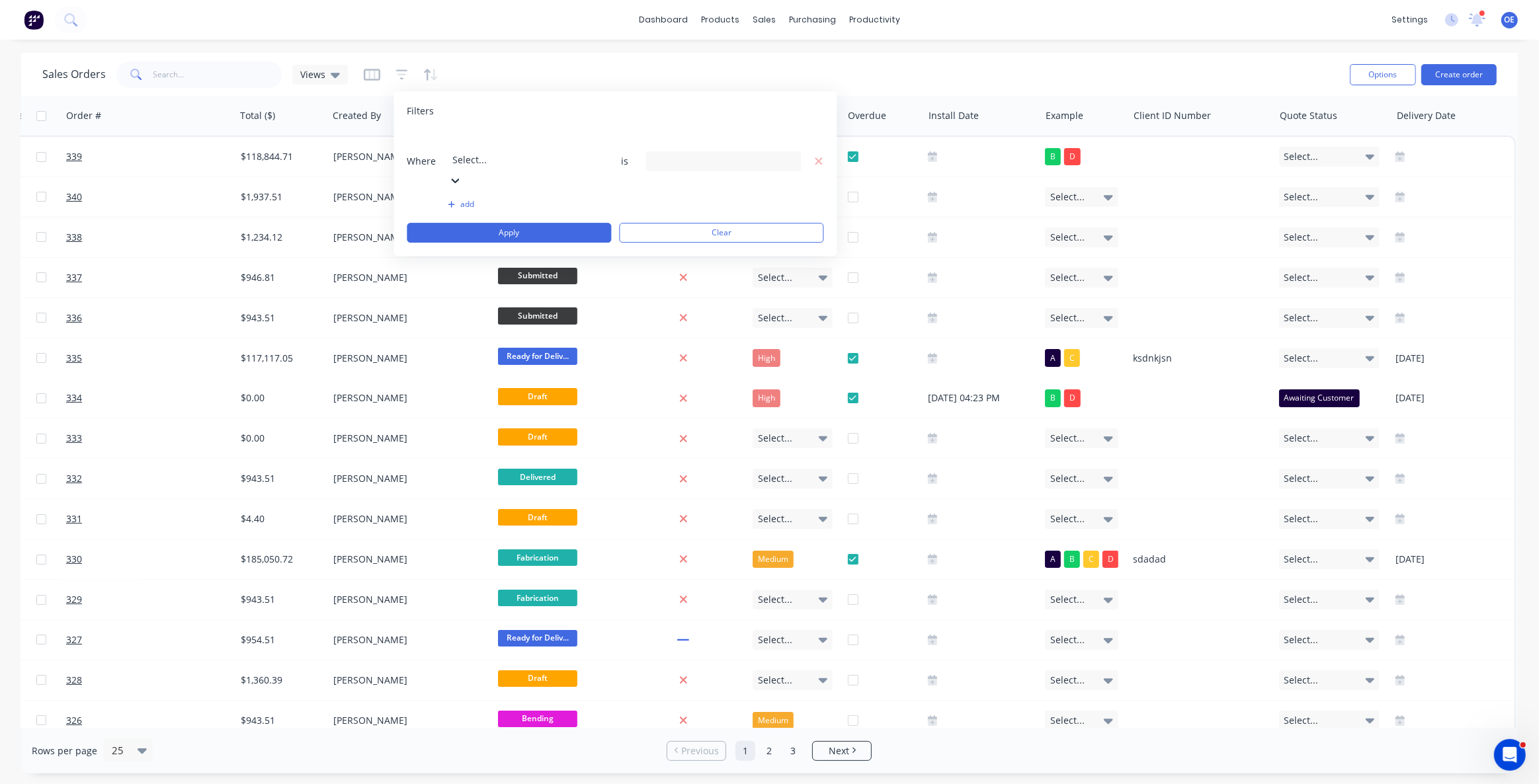
click at [504, 140] on div at bounding box center [547, 141] width 190 height 17
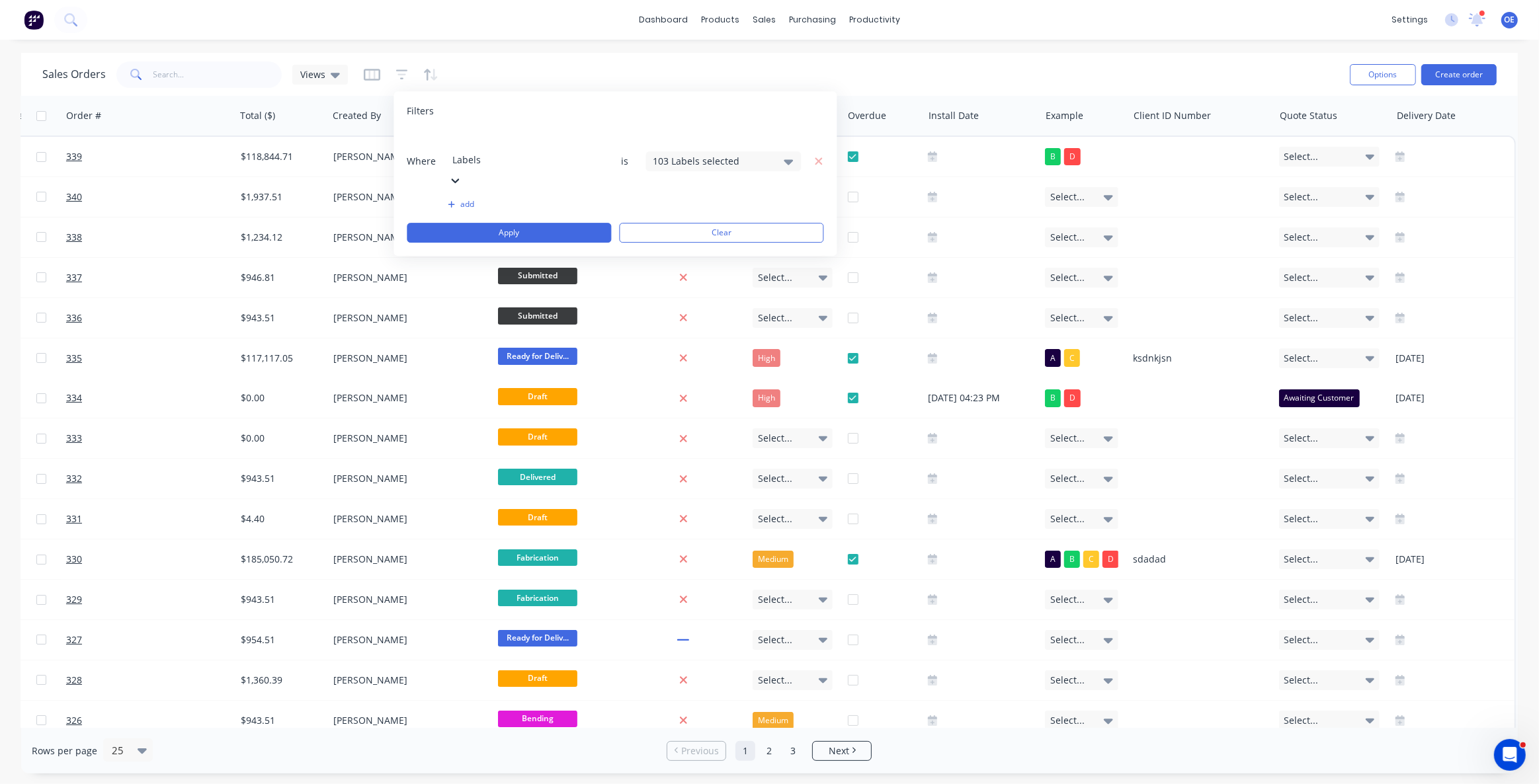
click at [683, 154] on div "103 Labels selected" at bounding box center [713, 160] width 120 height 14
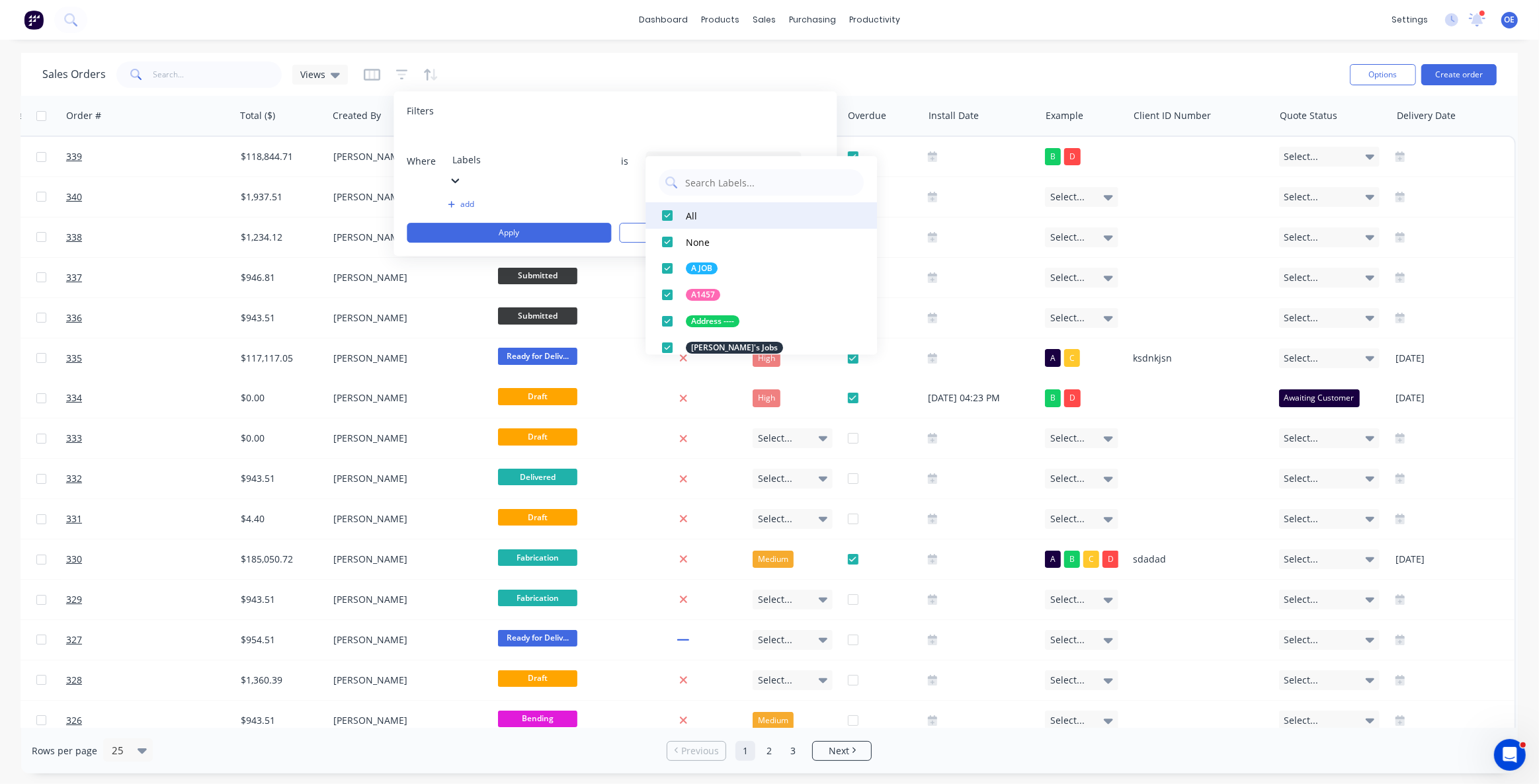
click at [667, 213] on div at bounding box center [667, 216] width 26 height 26
click at [699, 187] on input "text" at bounding box center [770, 182] width 173 height 26
type input "Laser"
click at [673, 216] on div at bounding box center [667, 216] width 26 height 26
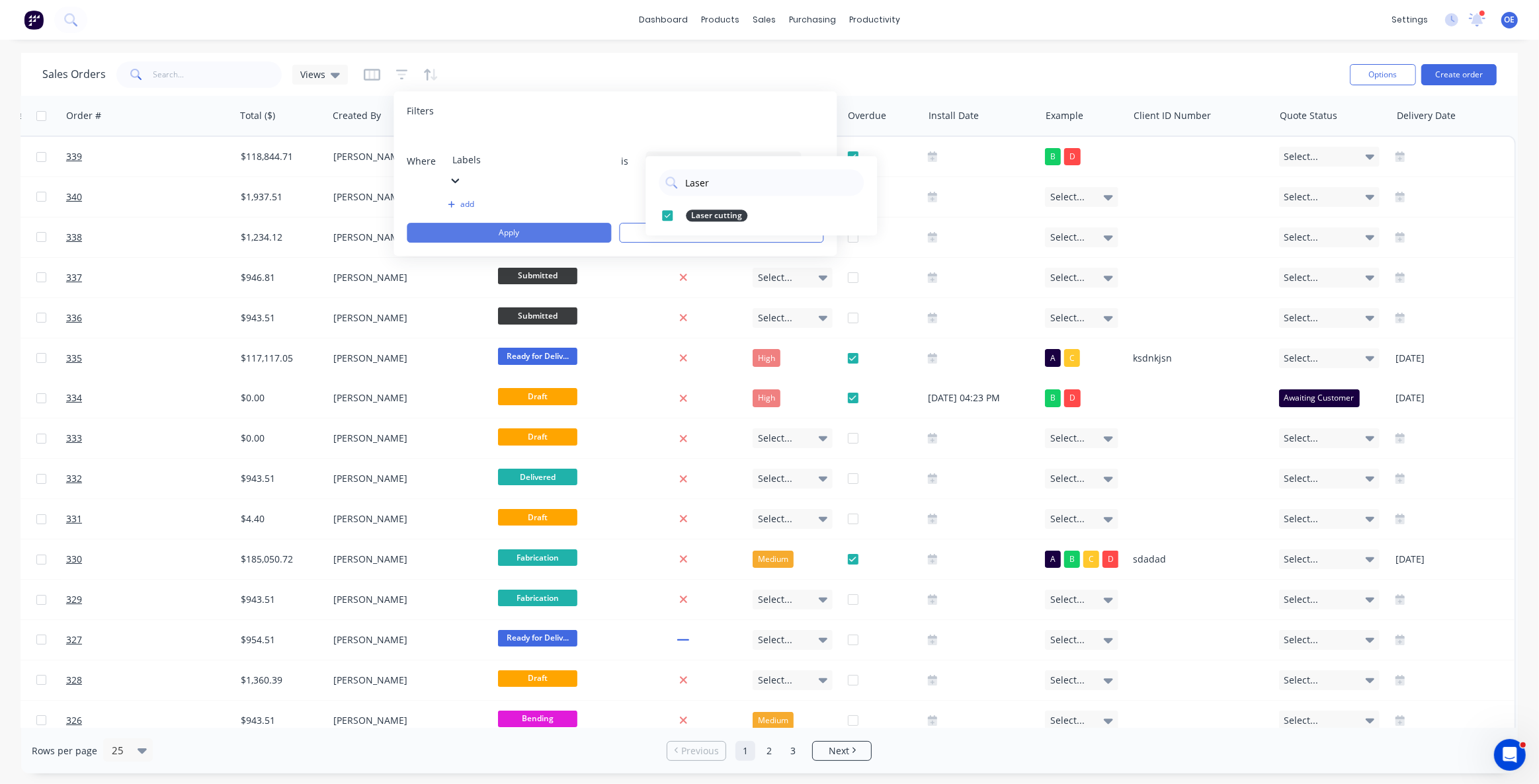
click at [543, 223] on button "Apply" at bounding box center [509, 232] width 204 height 20
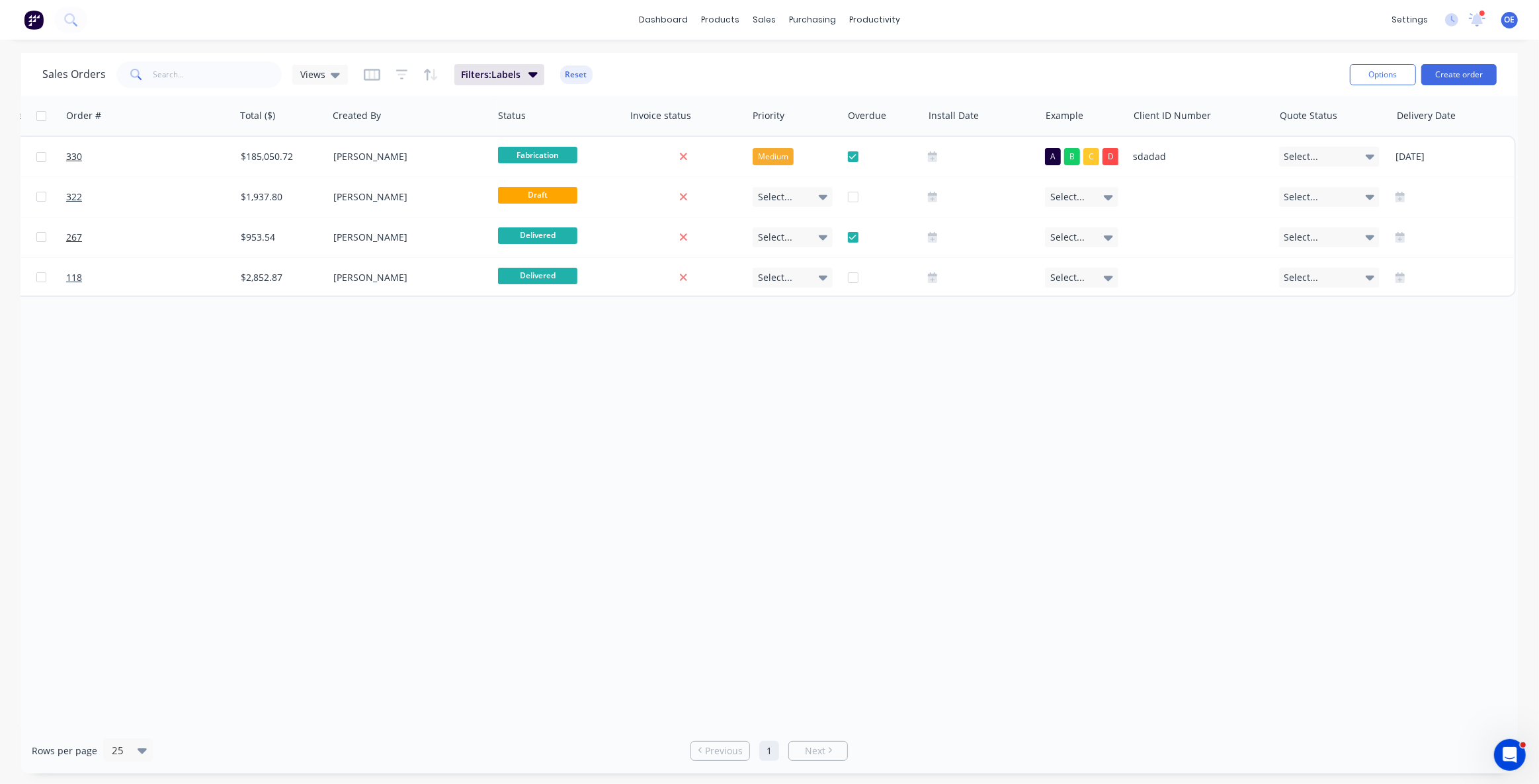
click at [672, 415] on div "Order # Customer Name Created Date PO # Total ($) Created By Status Invoice sta…" at bounding box center [770, 412] width 1497 height 632
drag, startPoint x: 971, startPoint y: 720, endPoint x: 1054, endPoint y: 724, distance: 83.1
click at [1054, 724] on div "Order # Customer Name Created Date PO # Total ($) Created By Status Invoice sta…" at bounding box center [770, 412] width 1497 height 632
click at [326, 76] on div "Views" at bounding box center [320, 74] width 39 height 12
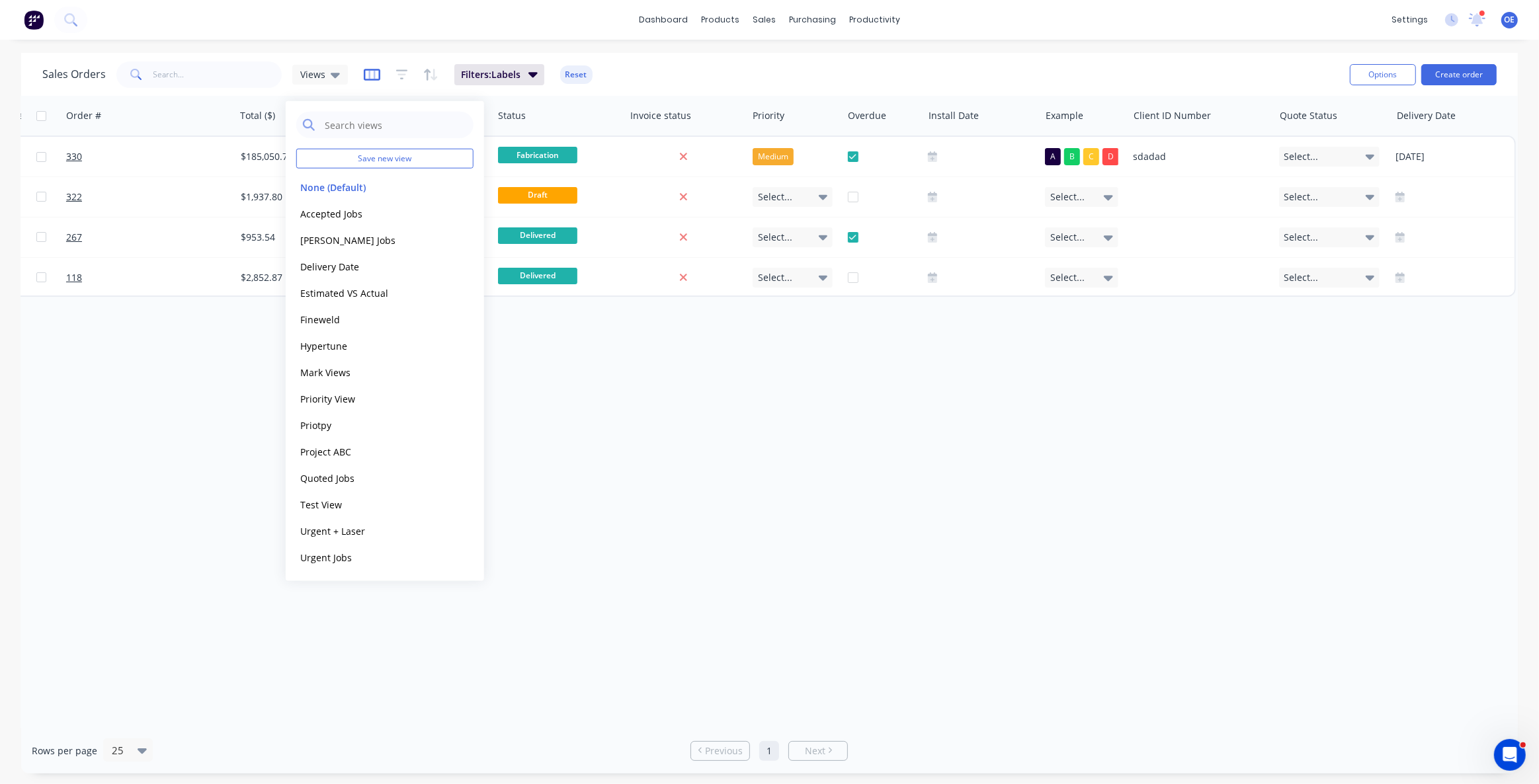
click at [372, 71] on icon "button" at bounding box center [372, 74] width 7 height 9
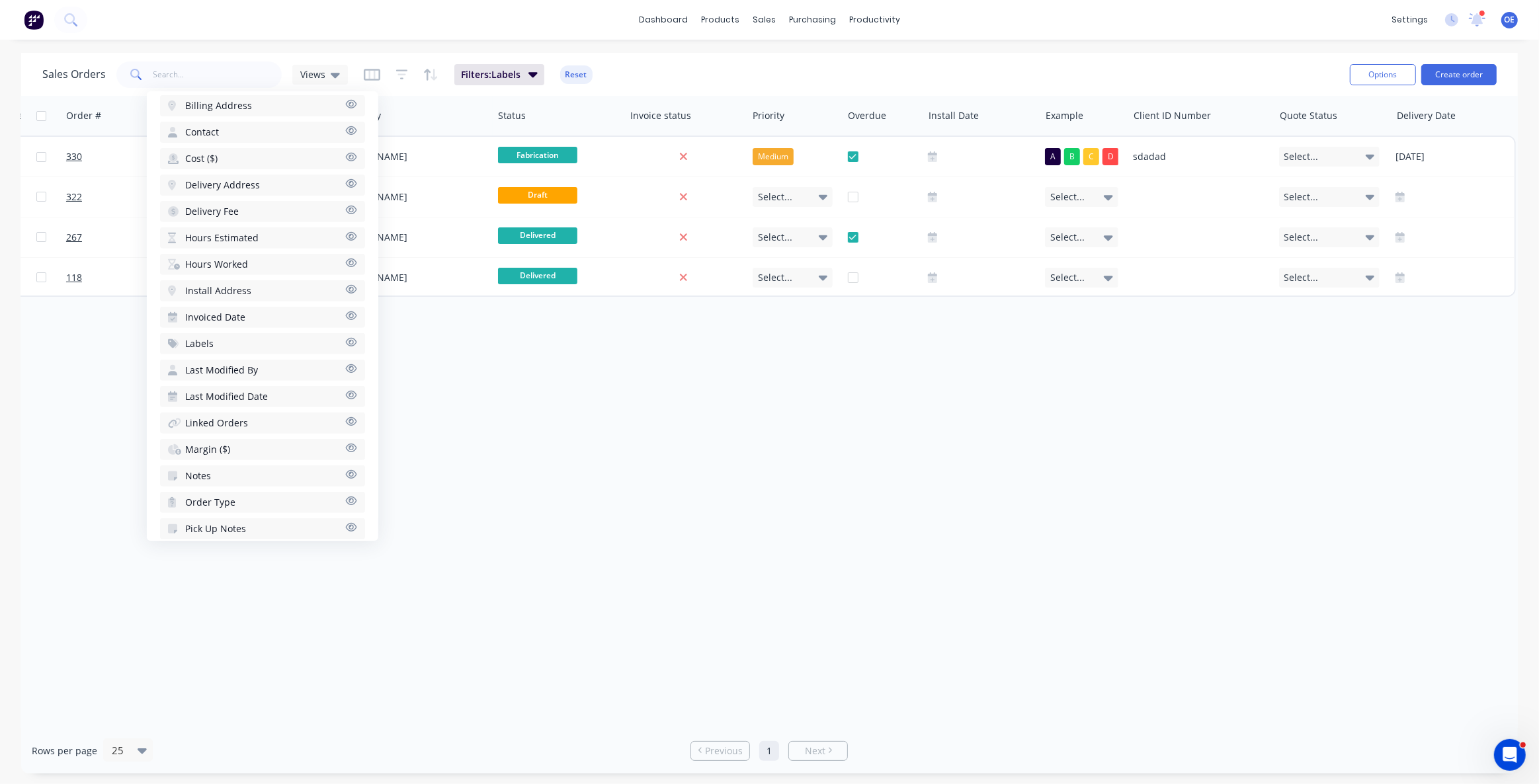
scroll to position [643, 0]
click at [243, 279] on button "Labels" at bounding box center [262, 283] width 205 height 21
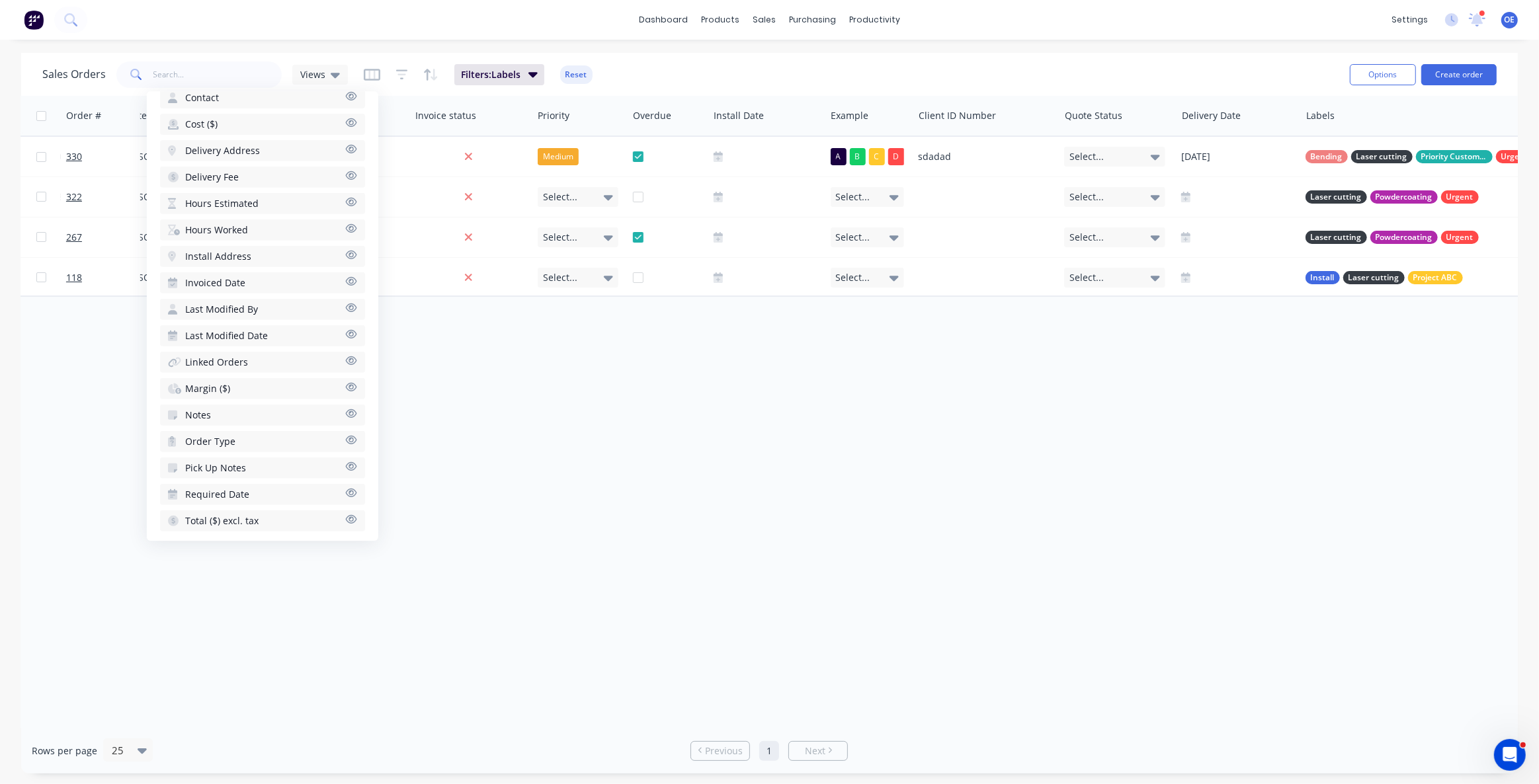
scroll to position [0, 610]
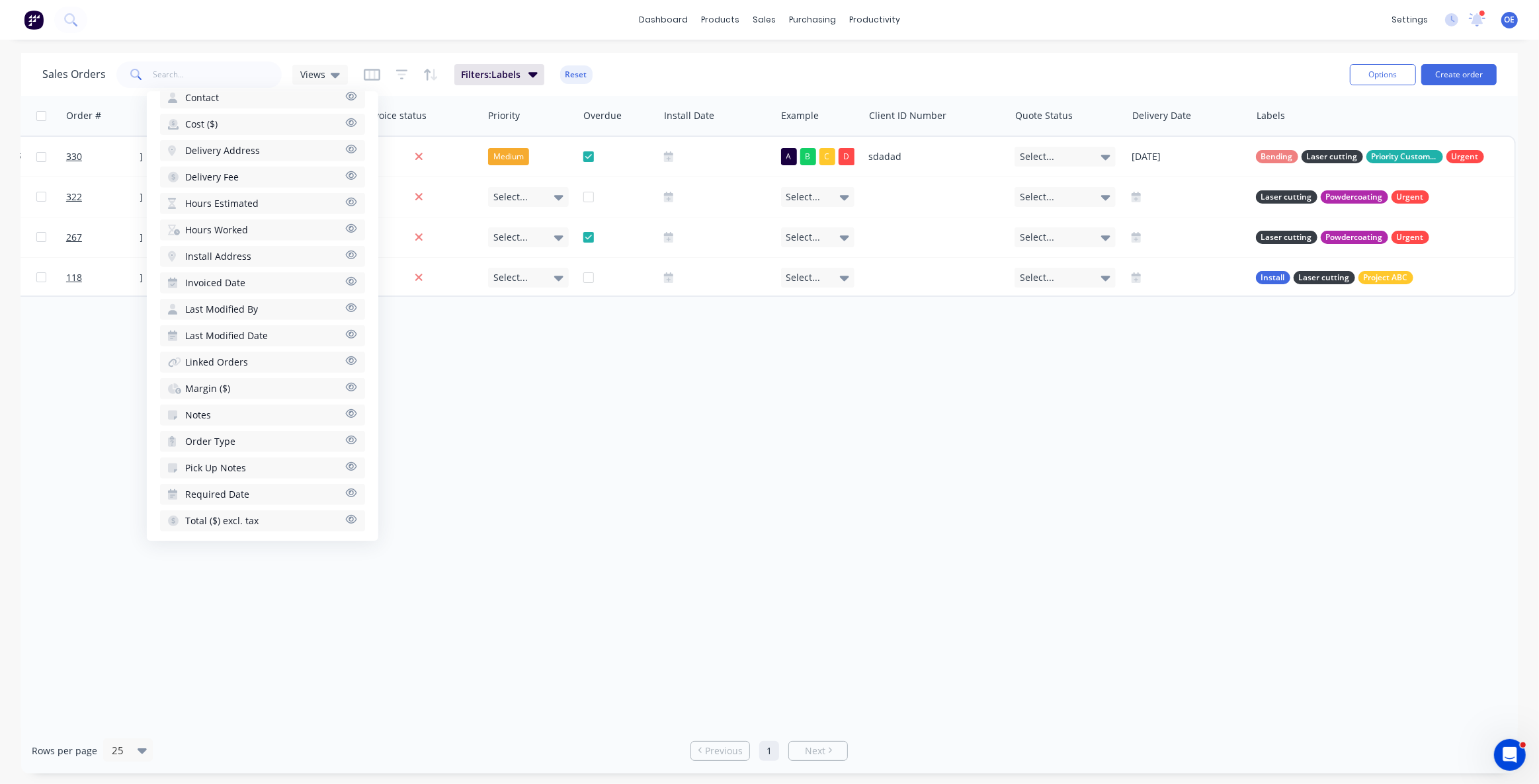
click at [1167, 455] on div "Order # Customer Name Created Date PO # Total ($) Created By Status Invoice sta…" at bounding box center [770, 412] width 1497 height 632
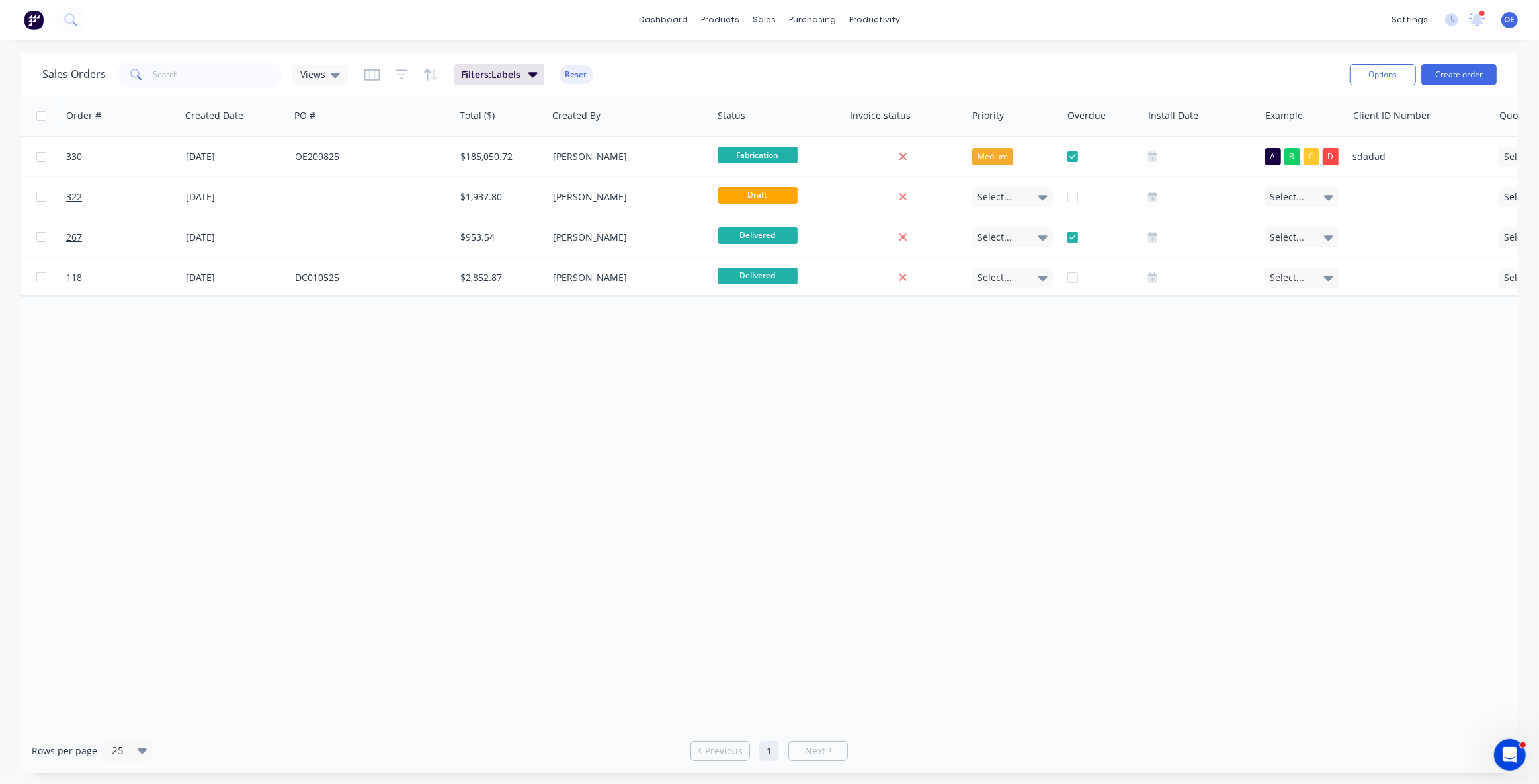
scroll to position [0, 103]
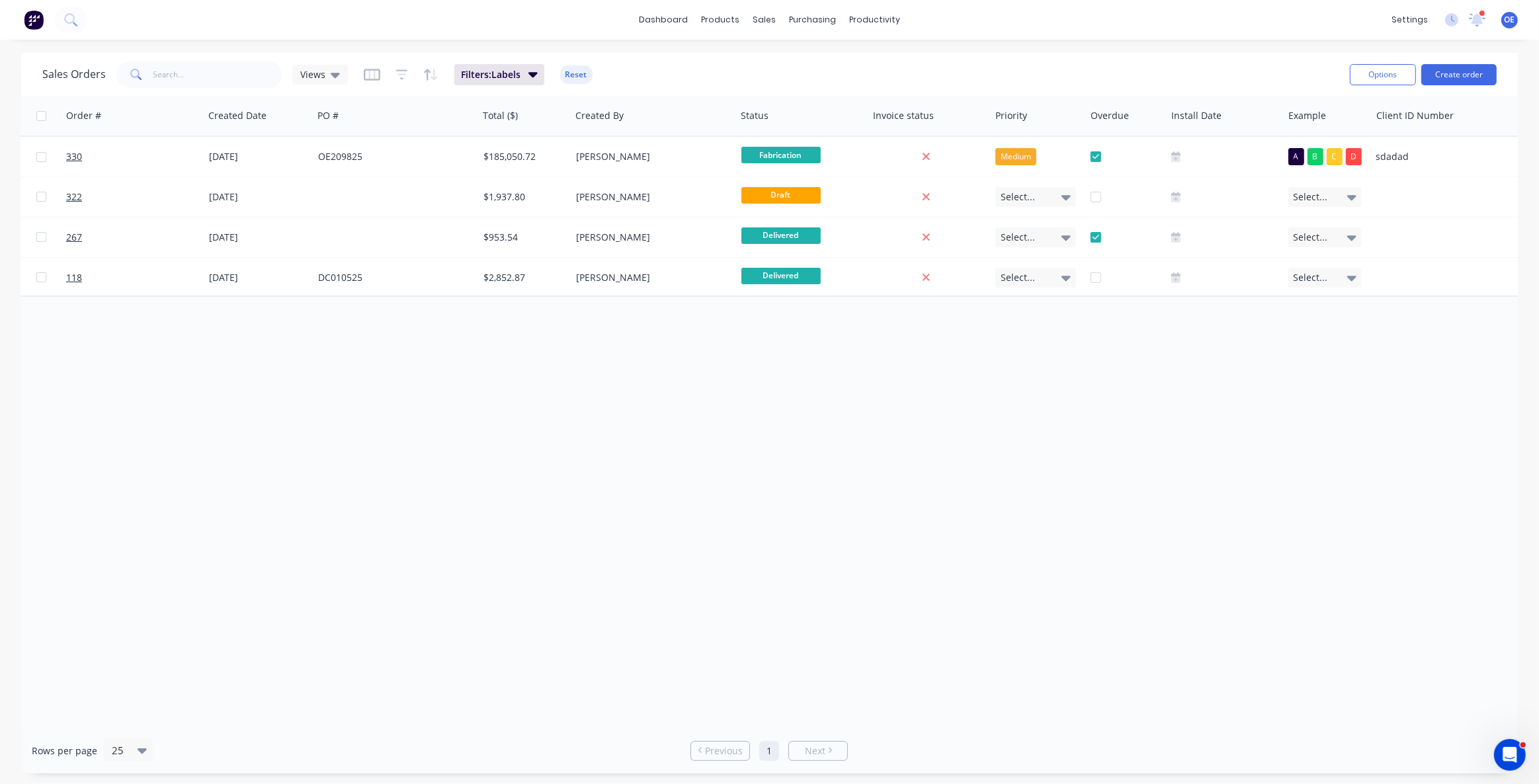
click at [780, 511] on div "Order # Customer Name Created Date PO # Total ($) Created By Status Invoice sta…" at bounding box center [770, 412] width 1497 height 632
click at [749, 545] on div "Order # Customer Name Created Date PO # Total ($) Created By Status Invoice sta…" at bounding box center [770, 412] width 1497 height 632
click at [921, 434] on div "Order # Customer Name Created Date PO # Total ($) Created By Status Invoice sta…" at bounding box center [770, 412] width 1497 height 632
click at [318, 79] on span "Views" at bounding box center [313, 74] width 25 height 14
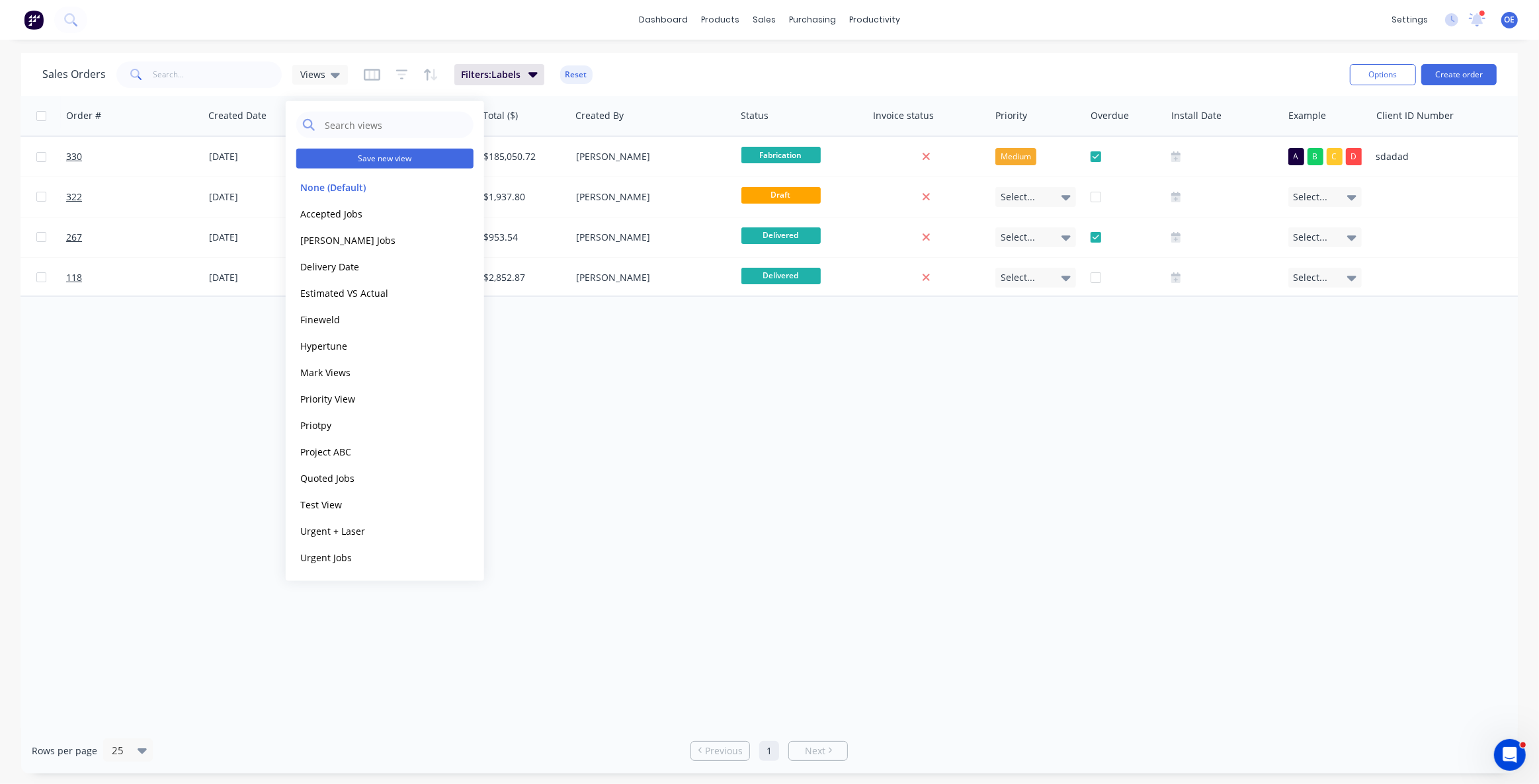
click at [366, 160] on button "Save new view" at bounding box center [385, 158] width 177 height 20
click at [585, 130] on input "text" at bounding box center [599, 128] width 162 height 25
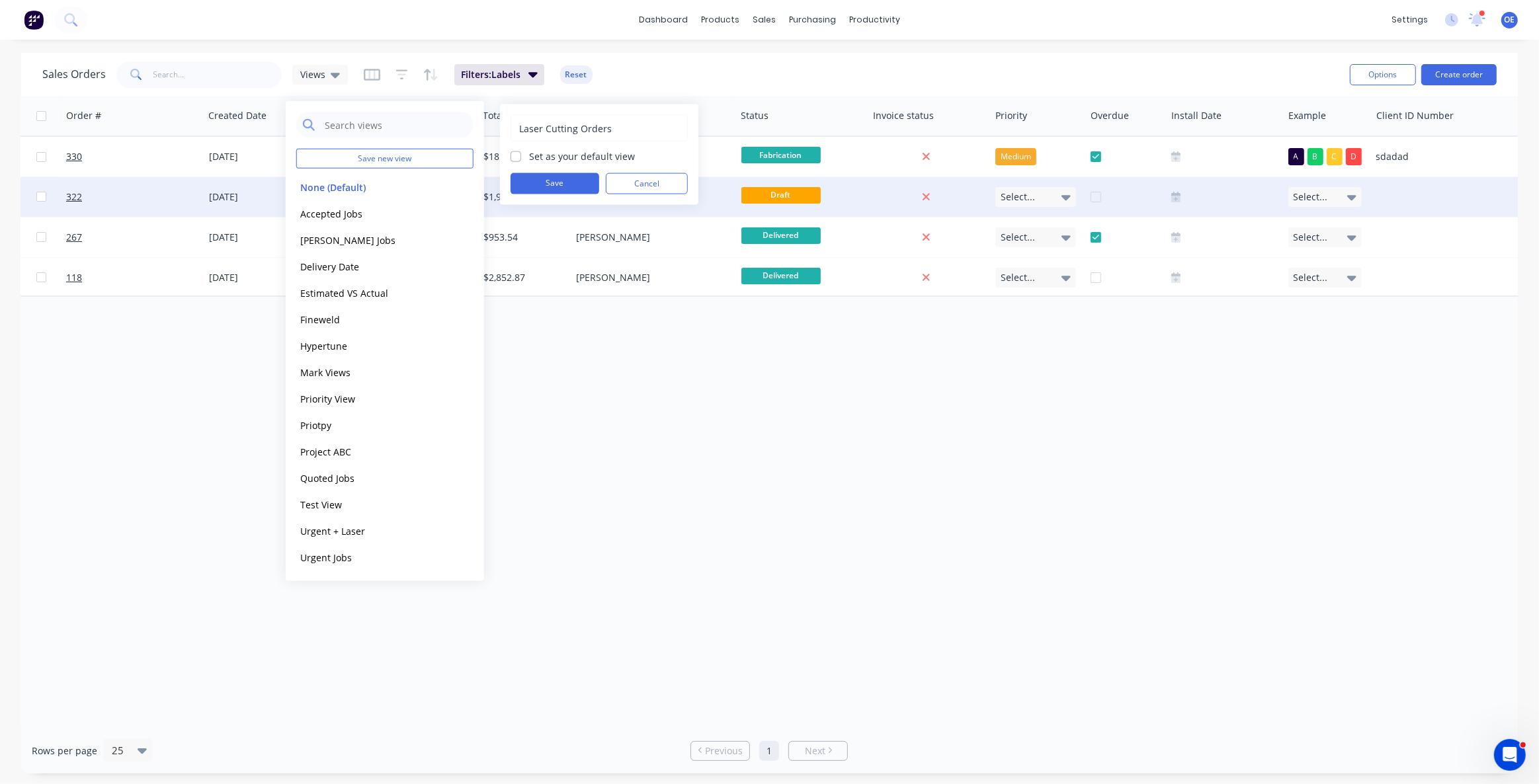
type input "Laser Cutting Orders"
click at [554, 176] on button "Save" at bounding box center [555, 184] width 89 height 21
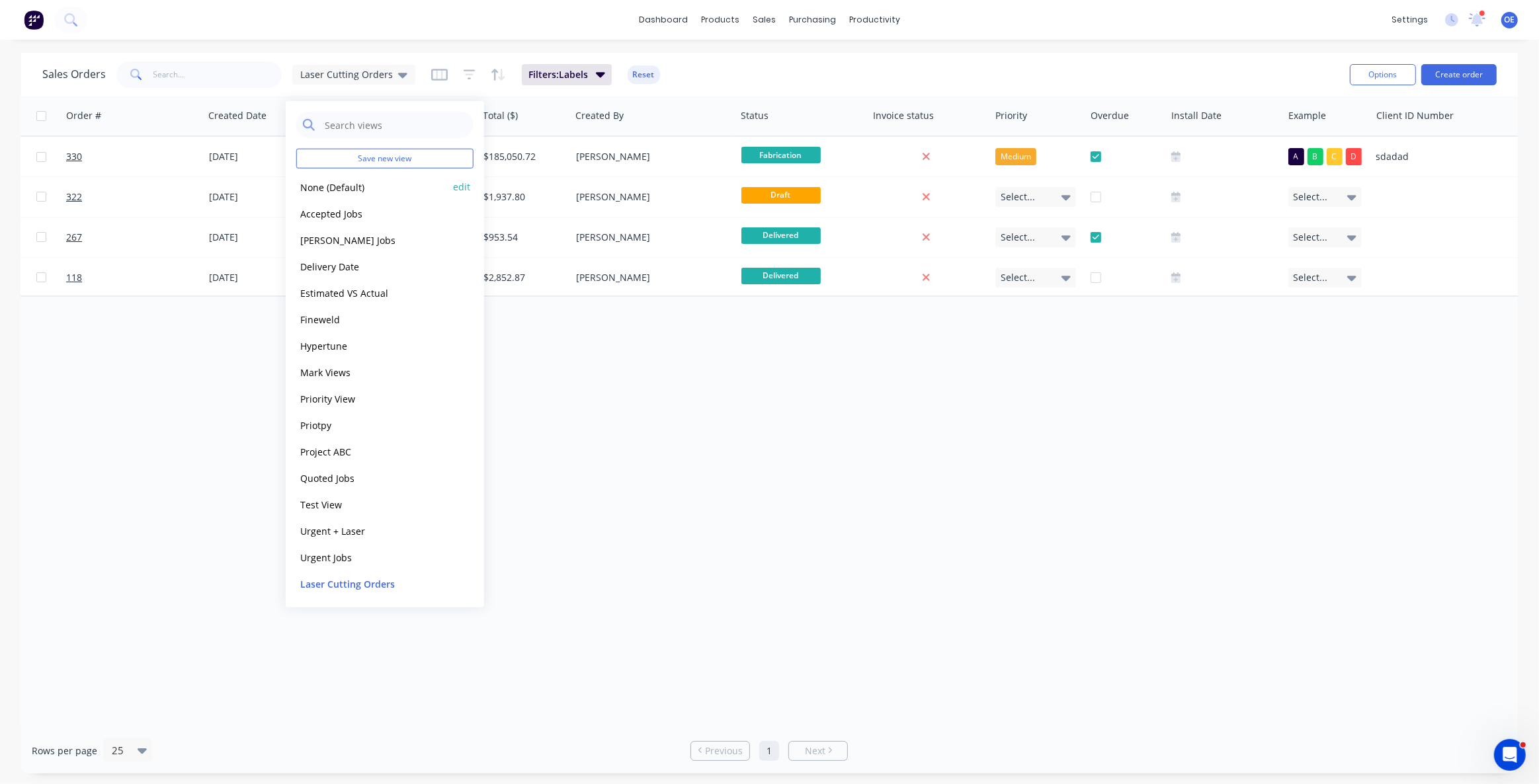
click at [326, 188] on button "None (Default)" at bounding box center [372, 187] width 151 height 15
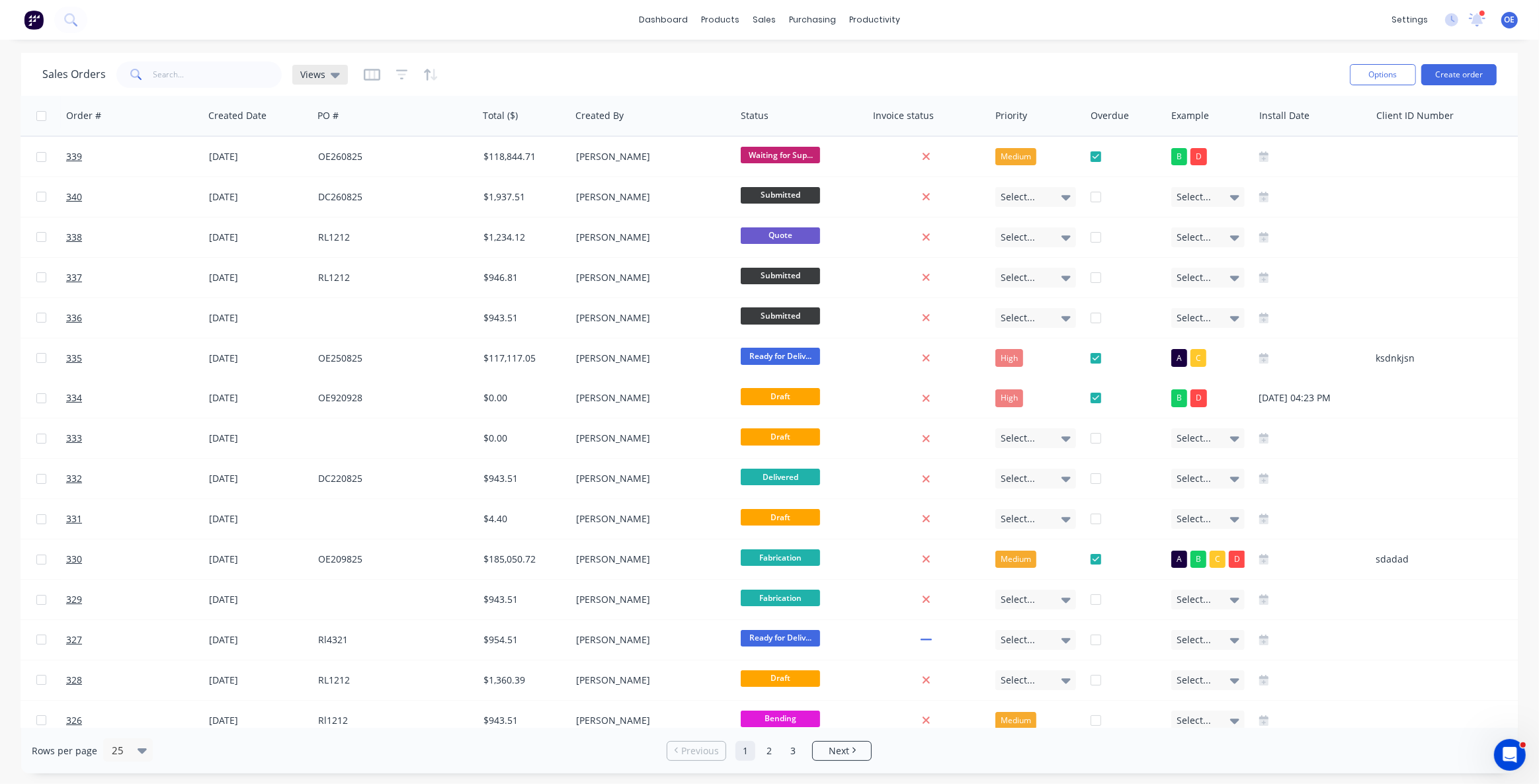
click at [324, 72] on div "Views" at bounding box center [320, 74] width 39 height 12
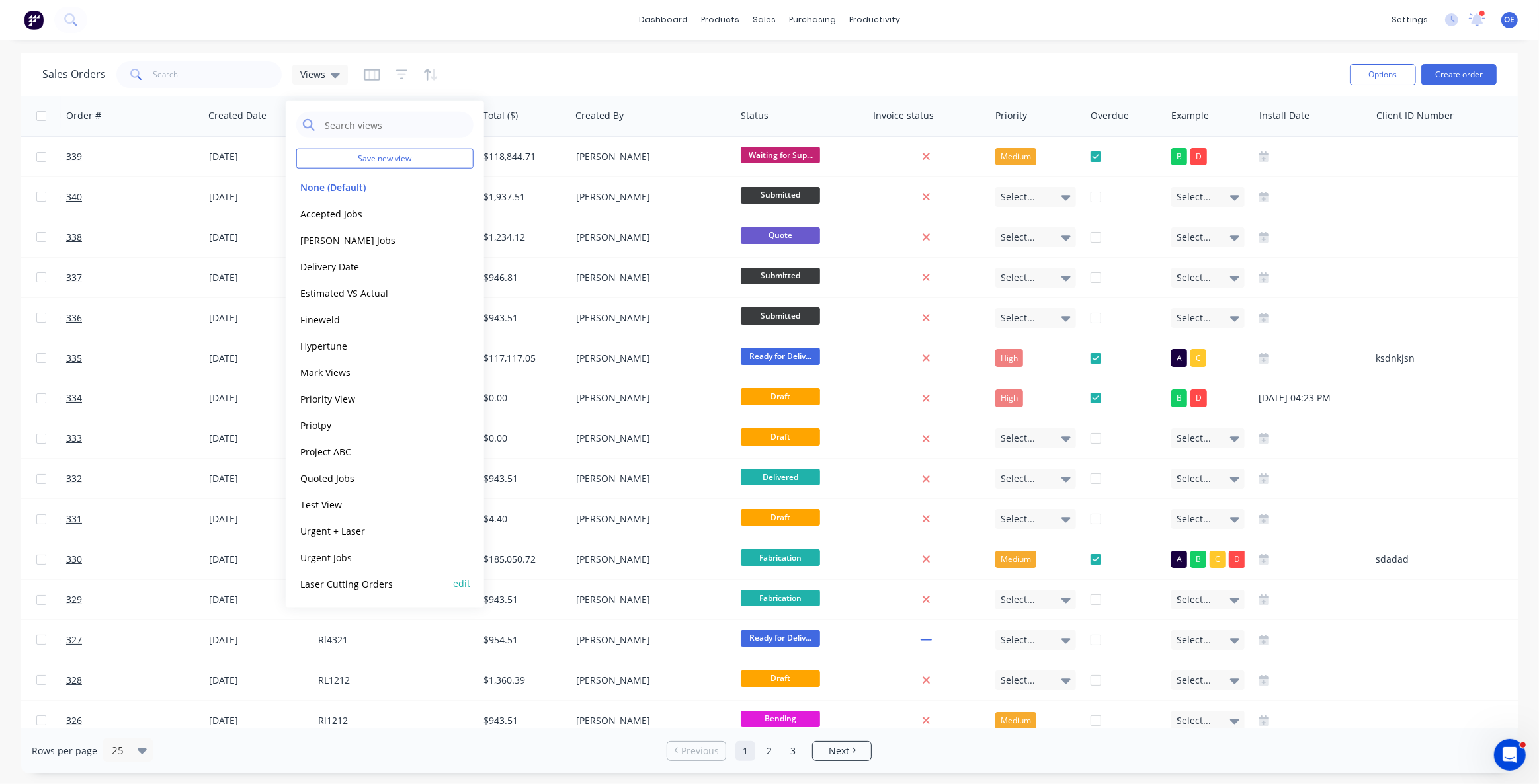
click at [363, 581] on button "Laser Cutting Orders" at bounding box center [372, 584] width 151 height 15
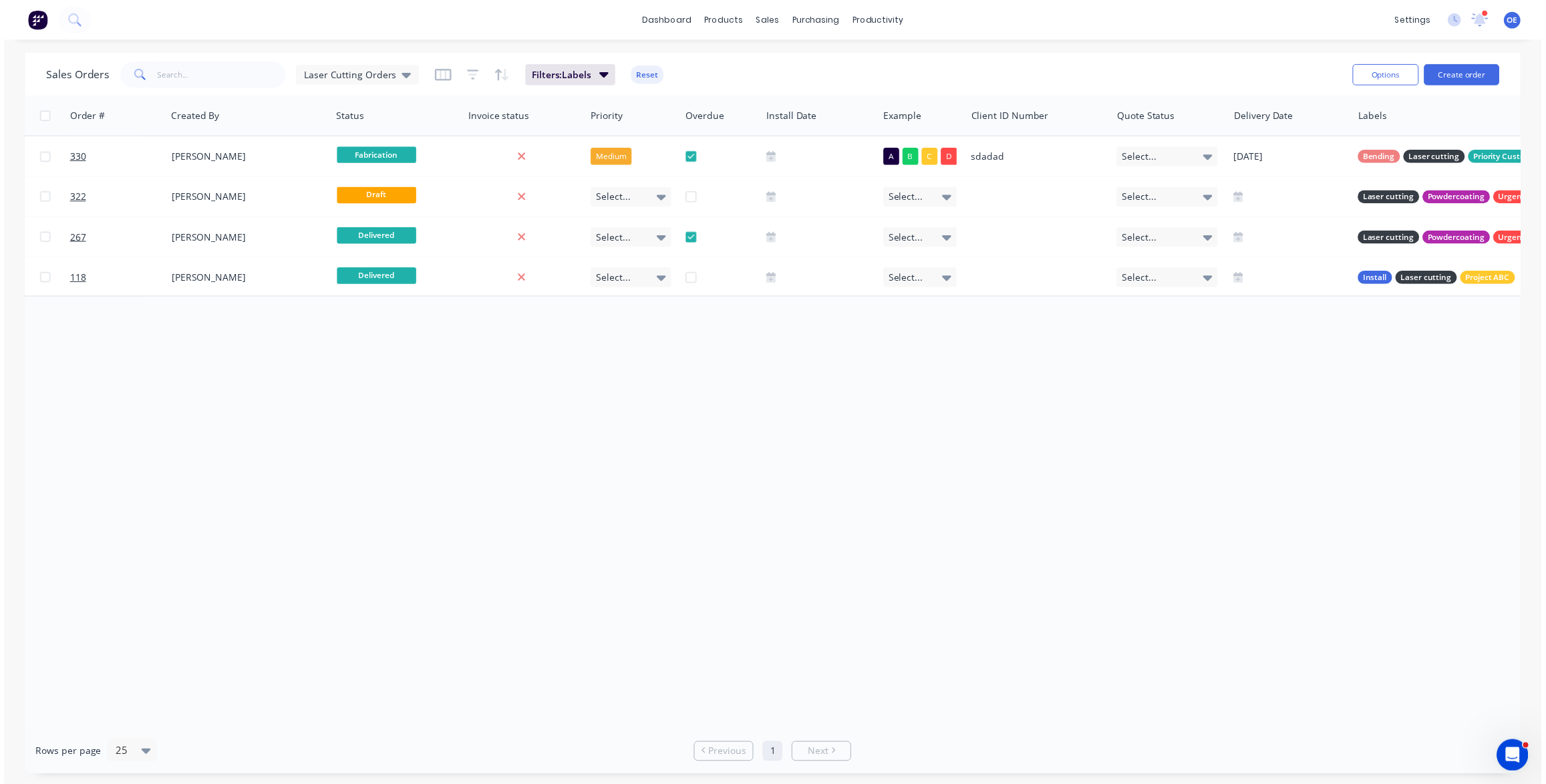
scroll to position [0, 0]
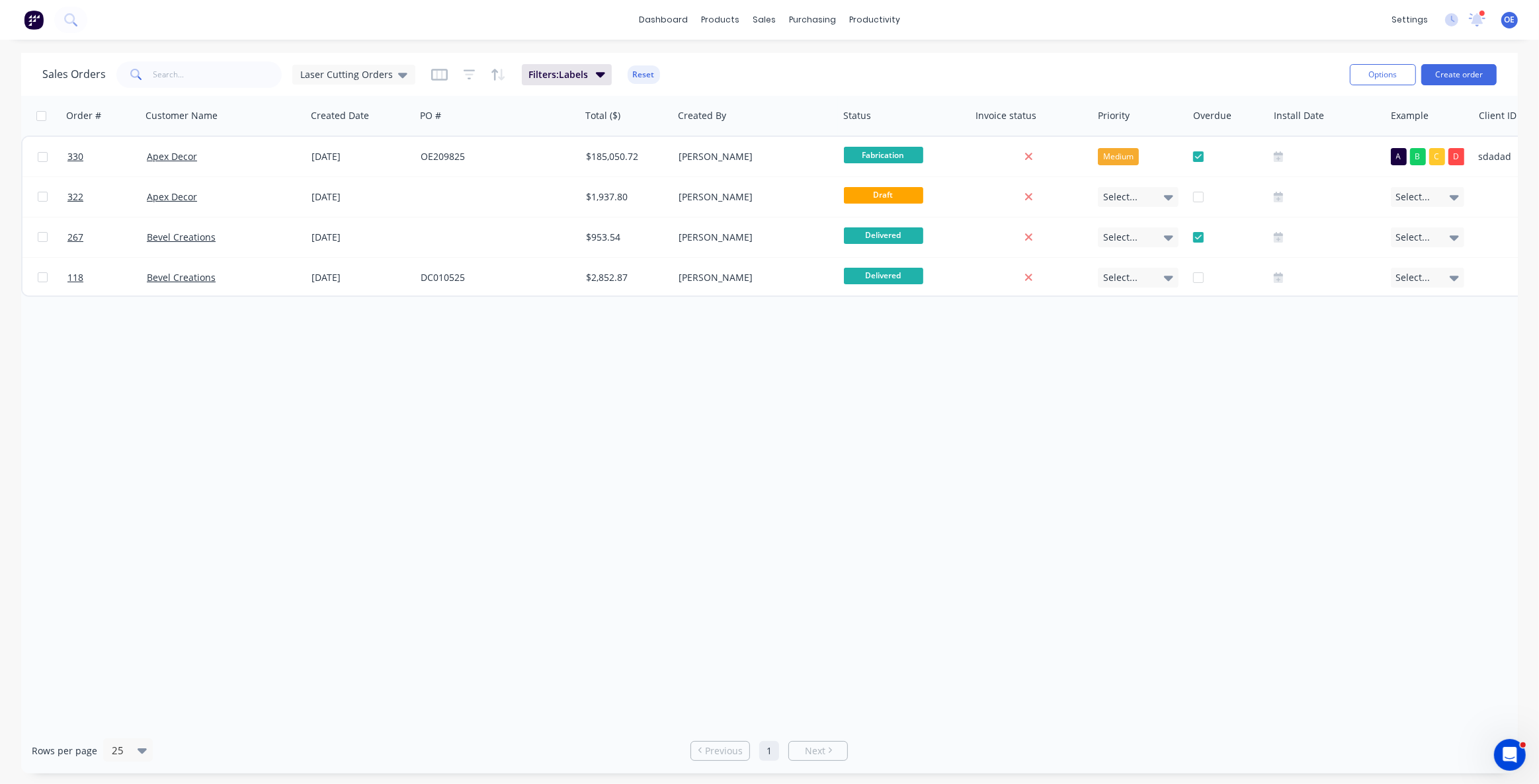
click at [450, 468] on div "Order # Customer Name Created Date PO # Total ($) Created By Status Invoice sta…" at bounding box center [770, 412] width 1497 height 632
click at [384, 82] on div "Laser Cutting Orders" at bounding box center [353, 74] width 123 height 20
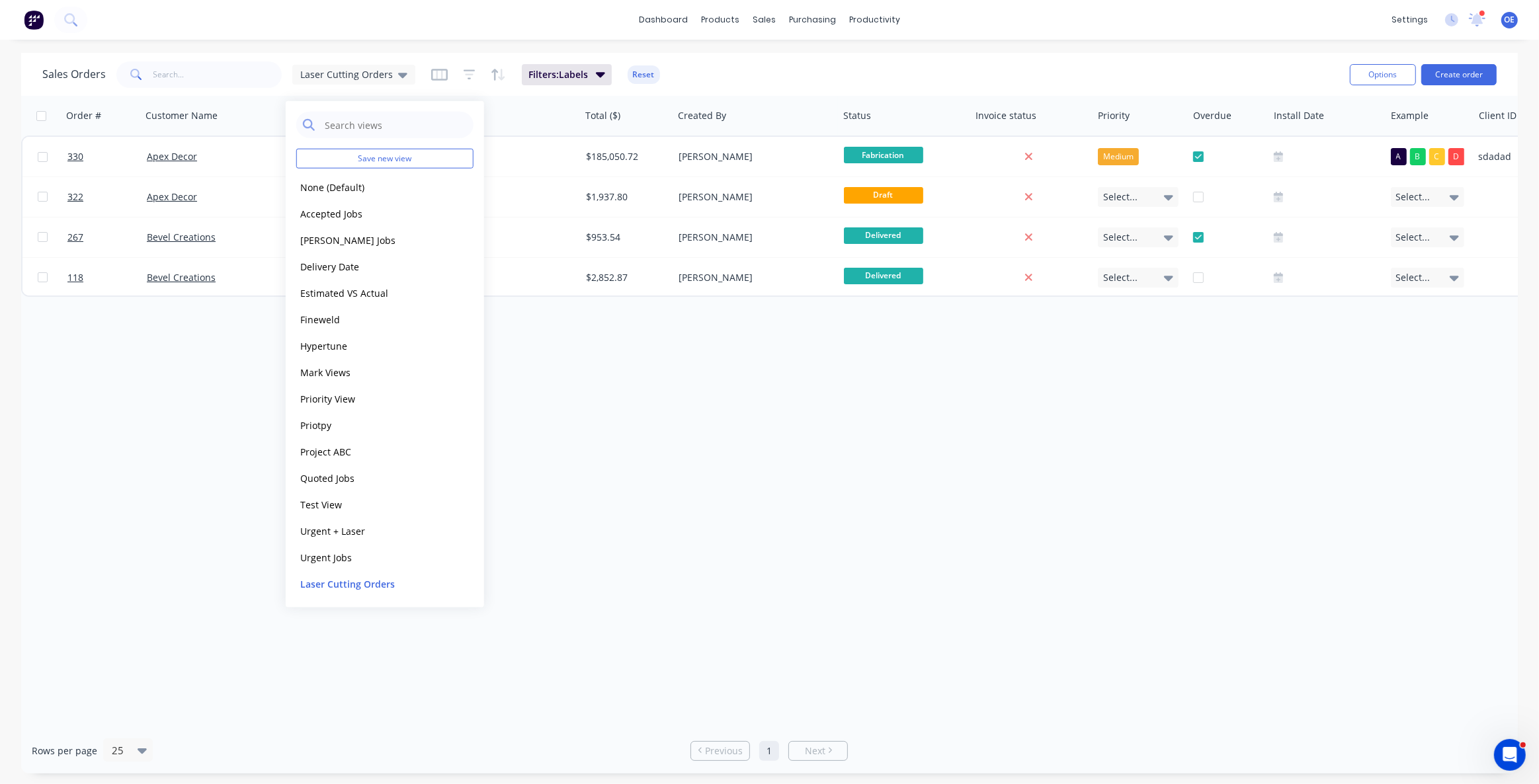
click at [542, 425] on div "Order # Customer Name Created Date PO # Total ($) Created By Status Invoice sta…" at bounding box center [770, 412] width 1497 height 632
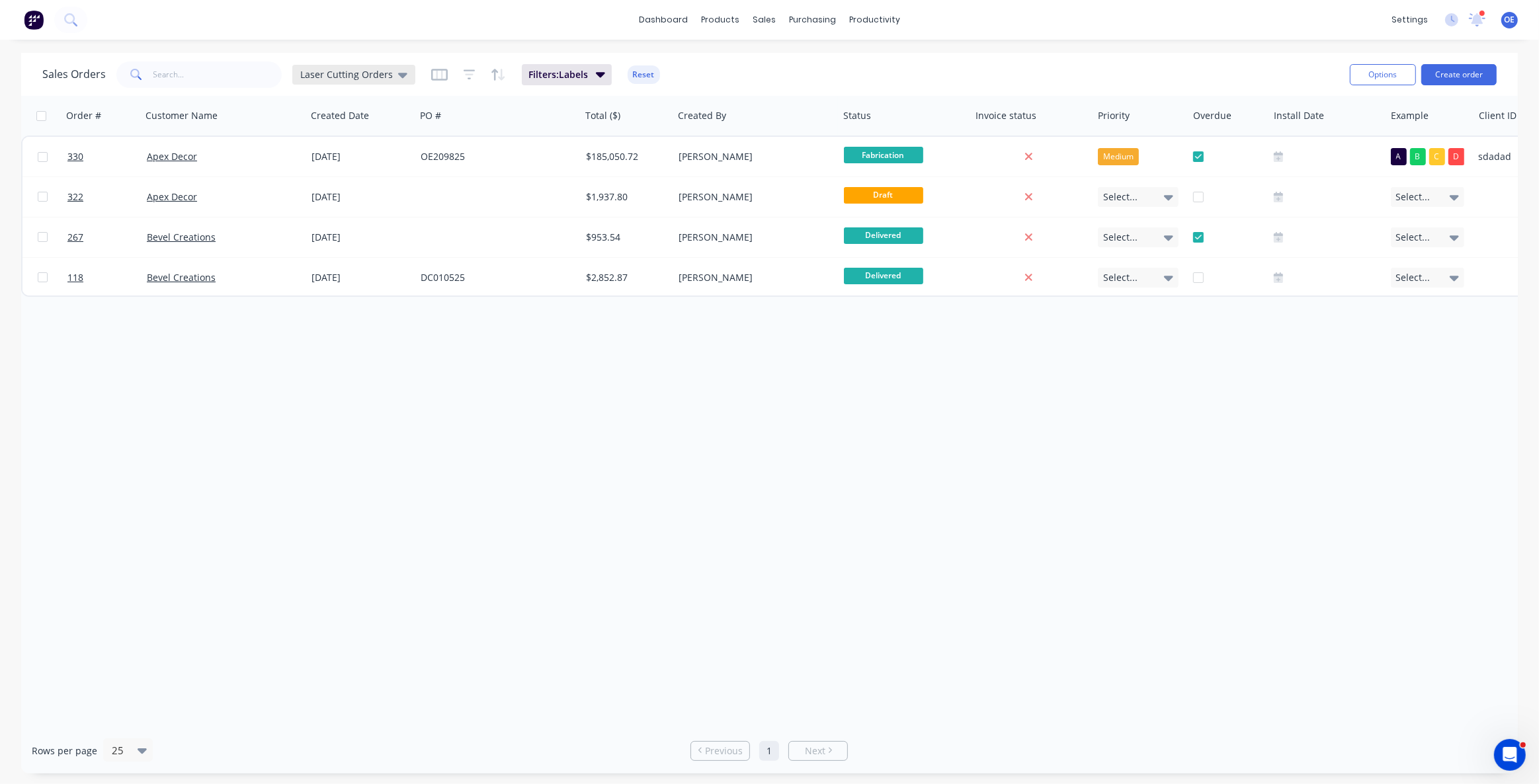
click at [372, 70] on span "Laser Cutting Orders" at bounding box center [346, 74] width 93 height 14
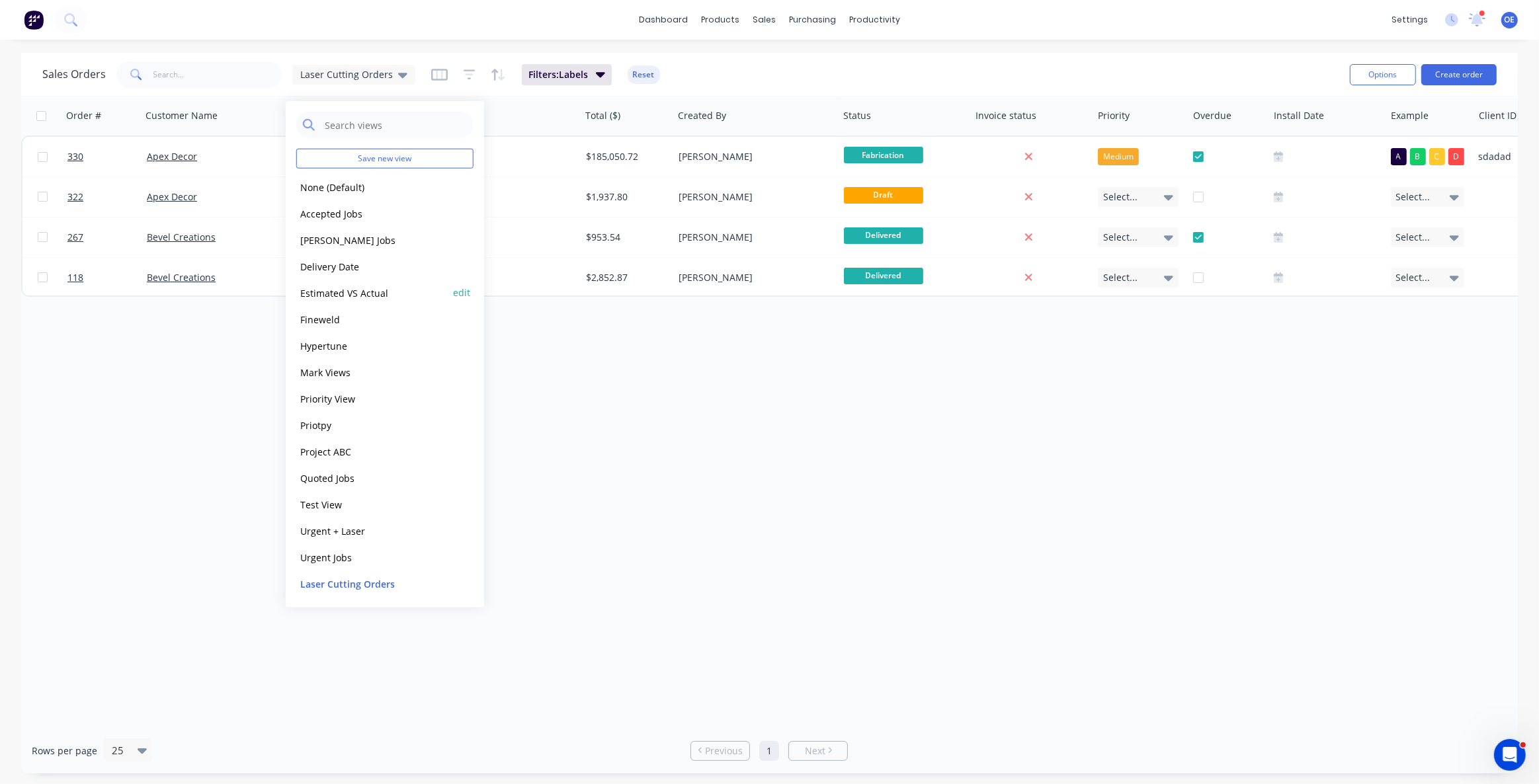
click at [374, 293] on button "Estimated VS Actual" at bounding box center [372, 292] width 151 height 15
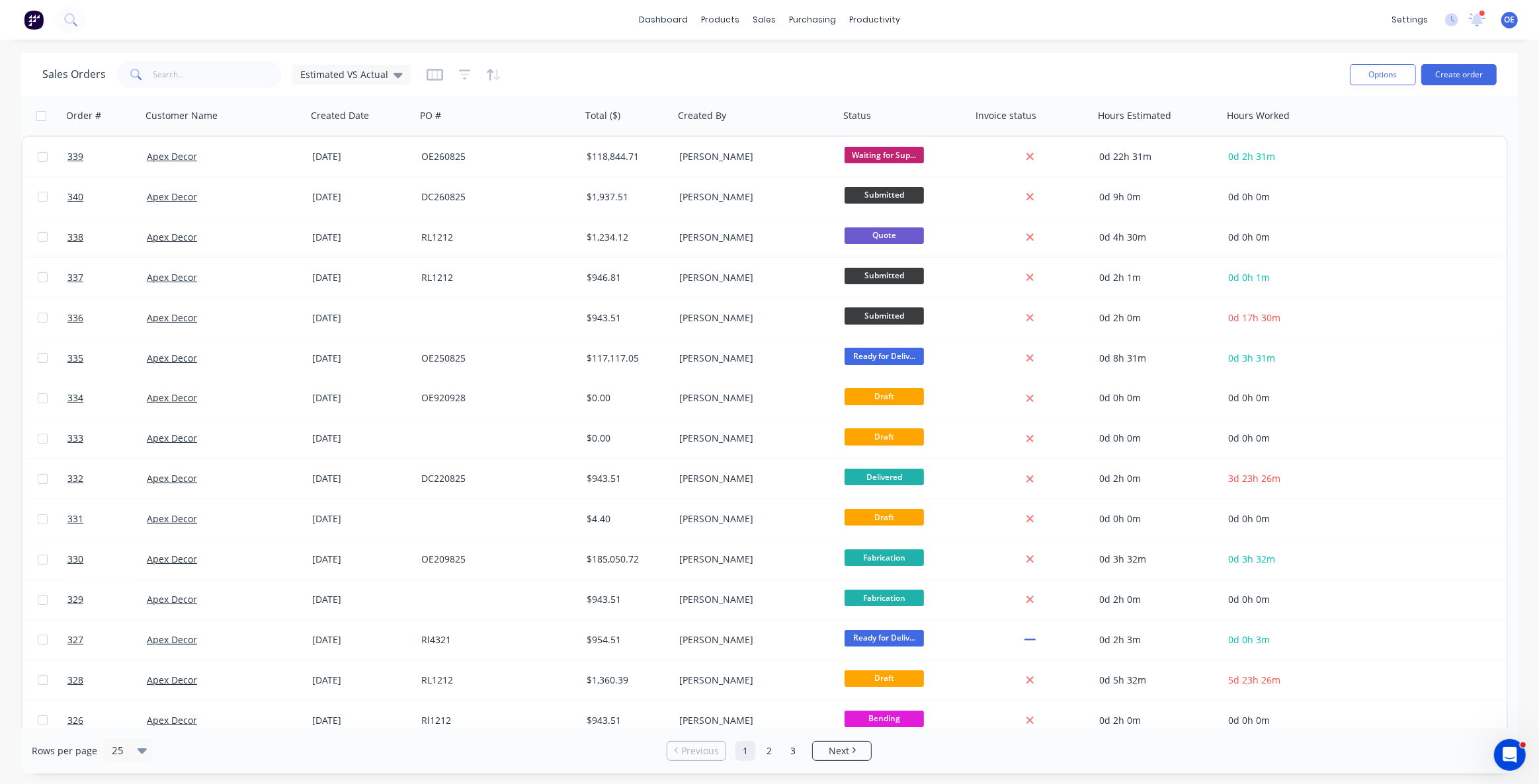
drag, startPoint x: 939, startPoint y: 55, endPoint x: 881, endPoint y: 37, distance: 60.7
click at [939, 55] on div "Sales Orders Estimated VS Actual Options Create order" at bounding box center [770, 74] width 1497 height 43
click at [869, 26] on div "productivity" at bounding box center [874, 20] width 64 height 20
click at [896, 55] on link "Workflow" at bounding box center [926, 63] width 176 height 26
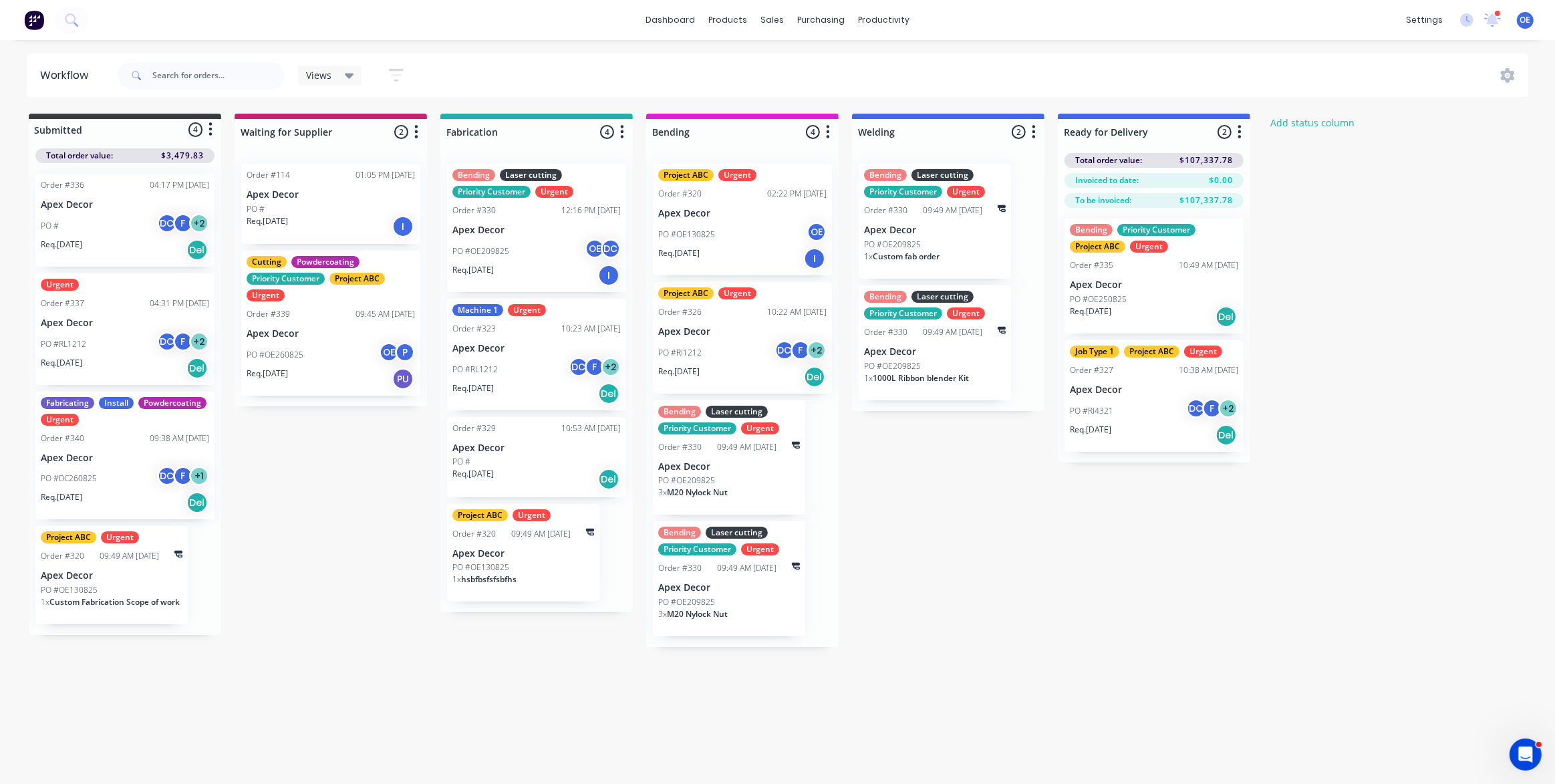
click at [1155, 593] on div "Submitted 4 Status colour #3A3C3E hex #3A3C3E Save Cancel Summaries Total order…" at bounding box center [813, 380] width 1647 height 533
click at [982, 467] on div "Submitted 4 Status colour #3A3C3E hex #3A3C3E Save Cancel Summaries Total order…" at bounding box center [813, 380] width 1647 height 533
click at [1012, 521] on div "Submitted 4 Status colour #3A3C3E hex #3A3C3E Save Cancel Summaries Total order…" at bounding box center [813, 380] width 1647 height 533
click at [322, 134] on div at bounding box center [331, 132] width 192 height 26
drag, startPoint x: 357, startPoint y: 118, endPoint x: 387, endPoint y: 116, distance: 30.1
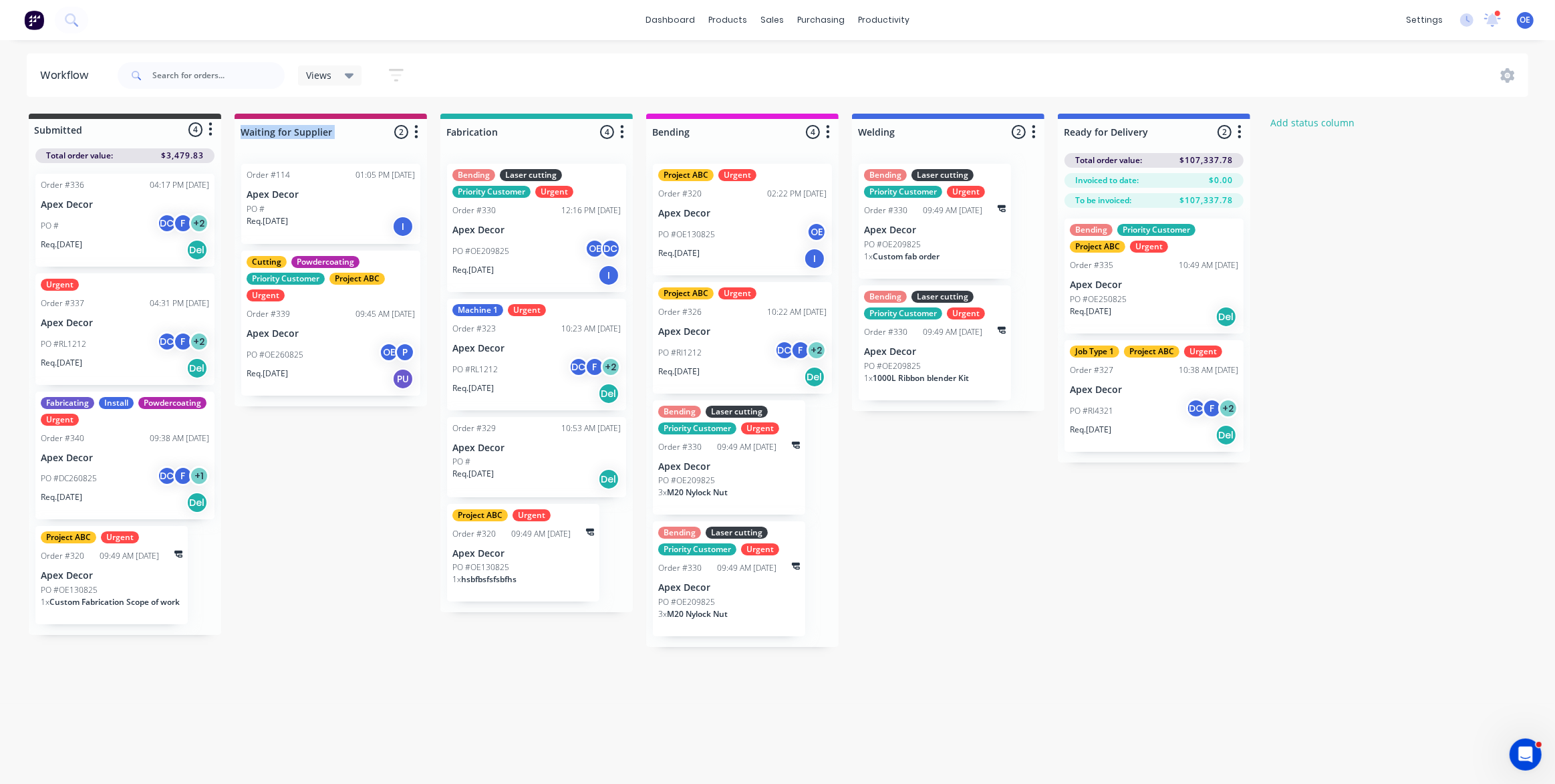
click at [387, 116] on div "Waiting for Supplier 2 Status colour #C32373 hex #C32373 Save Cancel Notificati…" at bounding box center [331, 129] width 192 height 32
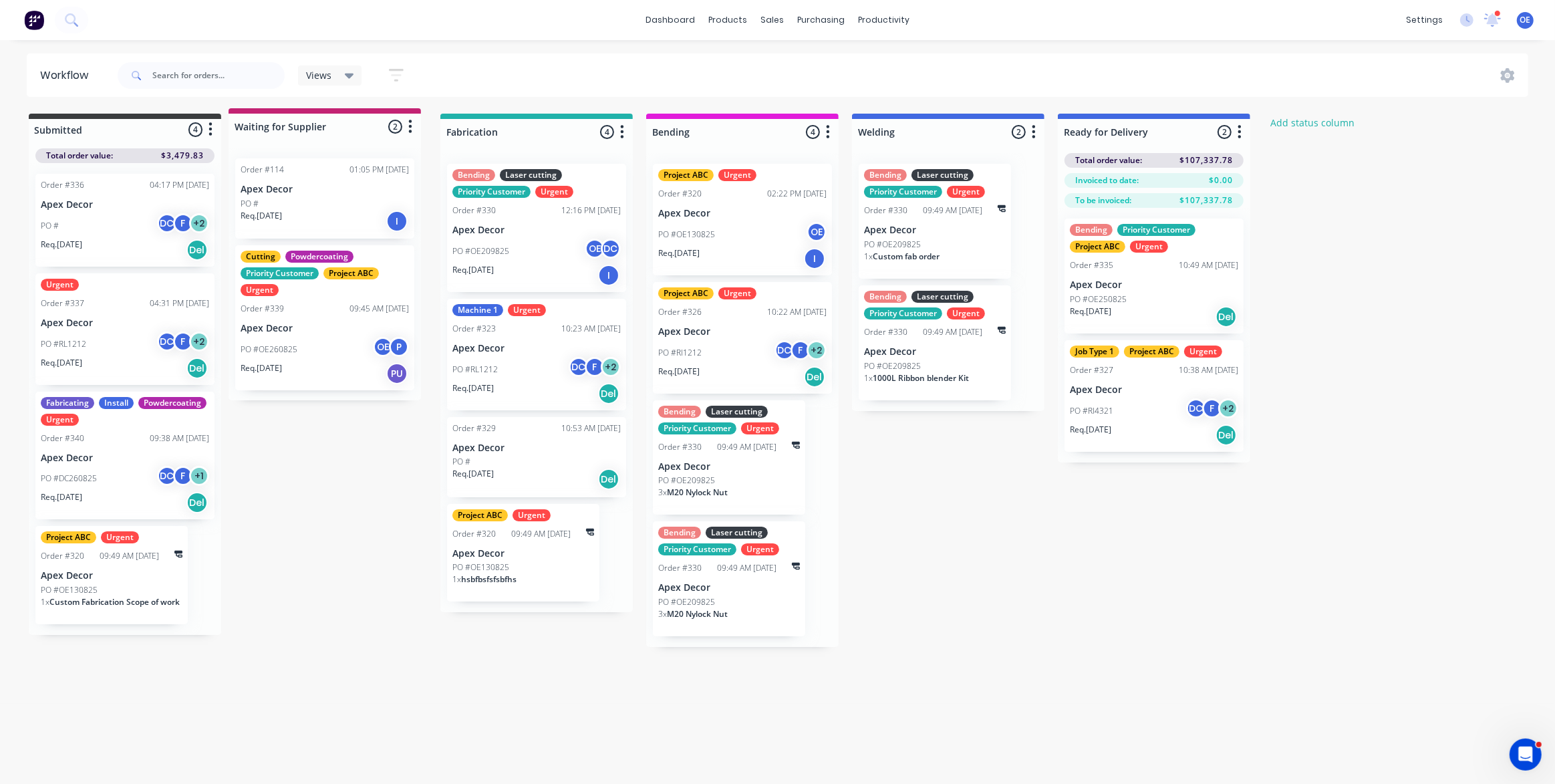
drag, startPoint x: 416, startPoint y: 120, endPoint x: 373, endPoint y: 115, distance: 43.3
click at [382, 115] on div "Submitted 4 Status colour #3A3C3E hex #3A3C3E Save Cancel Summaries Total order…" at bounding box center [813, 380] width 1647 height 533
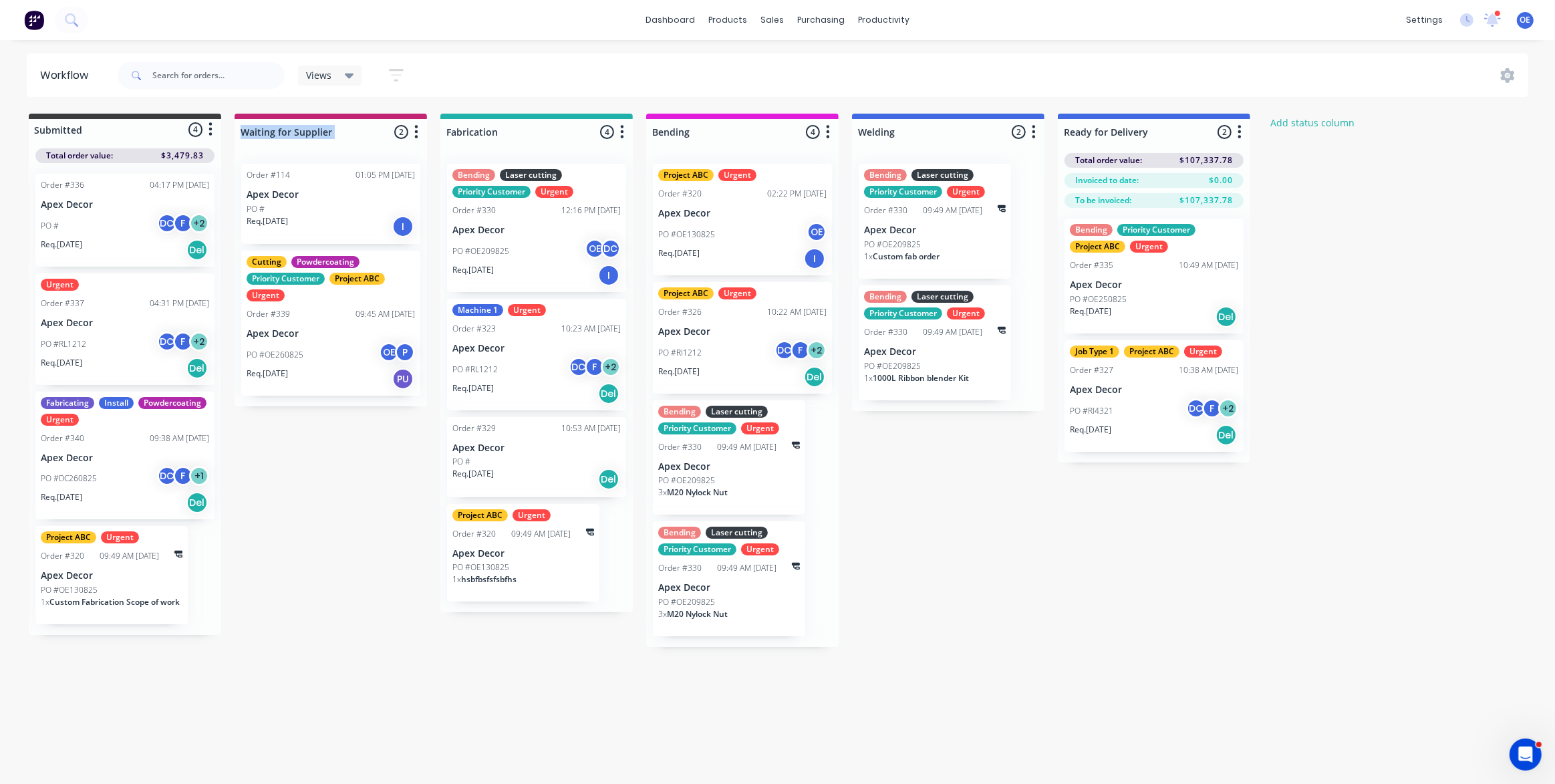
click at [339, 134] on div at bounding box center [331, 132] width 192 height 26
drag, startPoint x: 336, startPoint y: 134, endPoint x: 233, endPoint y: 124, distance: 103.5
click at [233, 124] on div "Submitted 4 Status colour #3A3C3E hex #3A3C3E Save Cancel Summaries Total order…" at bounding box center [813, 380] width 1647 height 533
click at [493, 133] on div at bounding box center [536, 132] width 192 height 26
click at [627, 130] on button "button" at bounding box center [622, 133] width 16 height 16
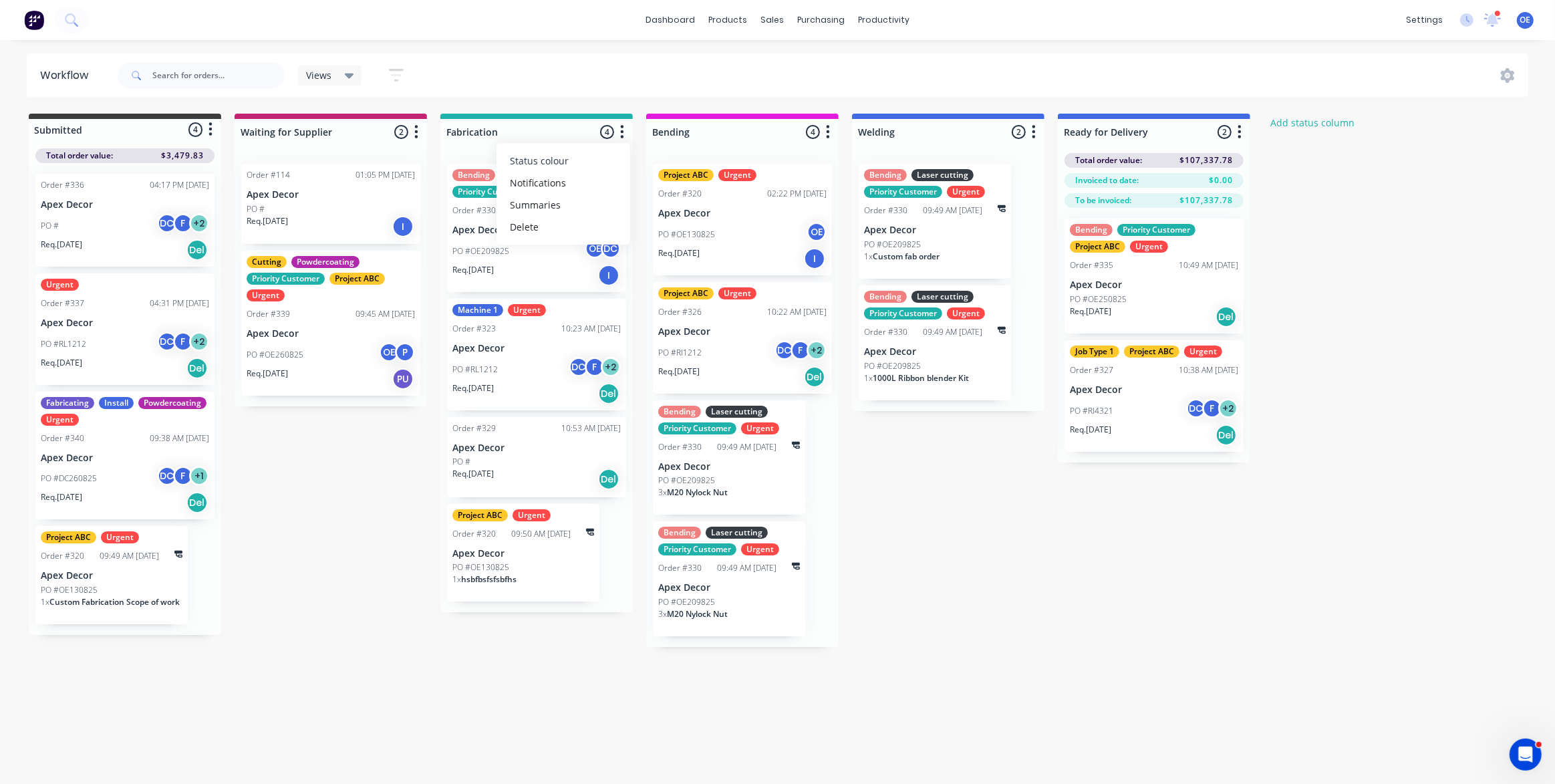
click at [589, 157] on button "Status colour" at bounding box center [563, 160] width 134 height 22
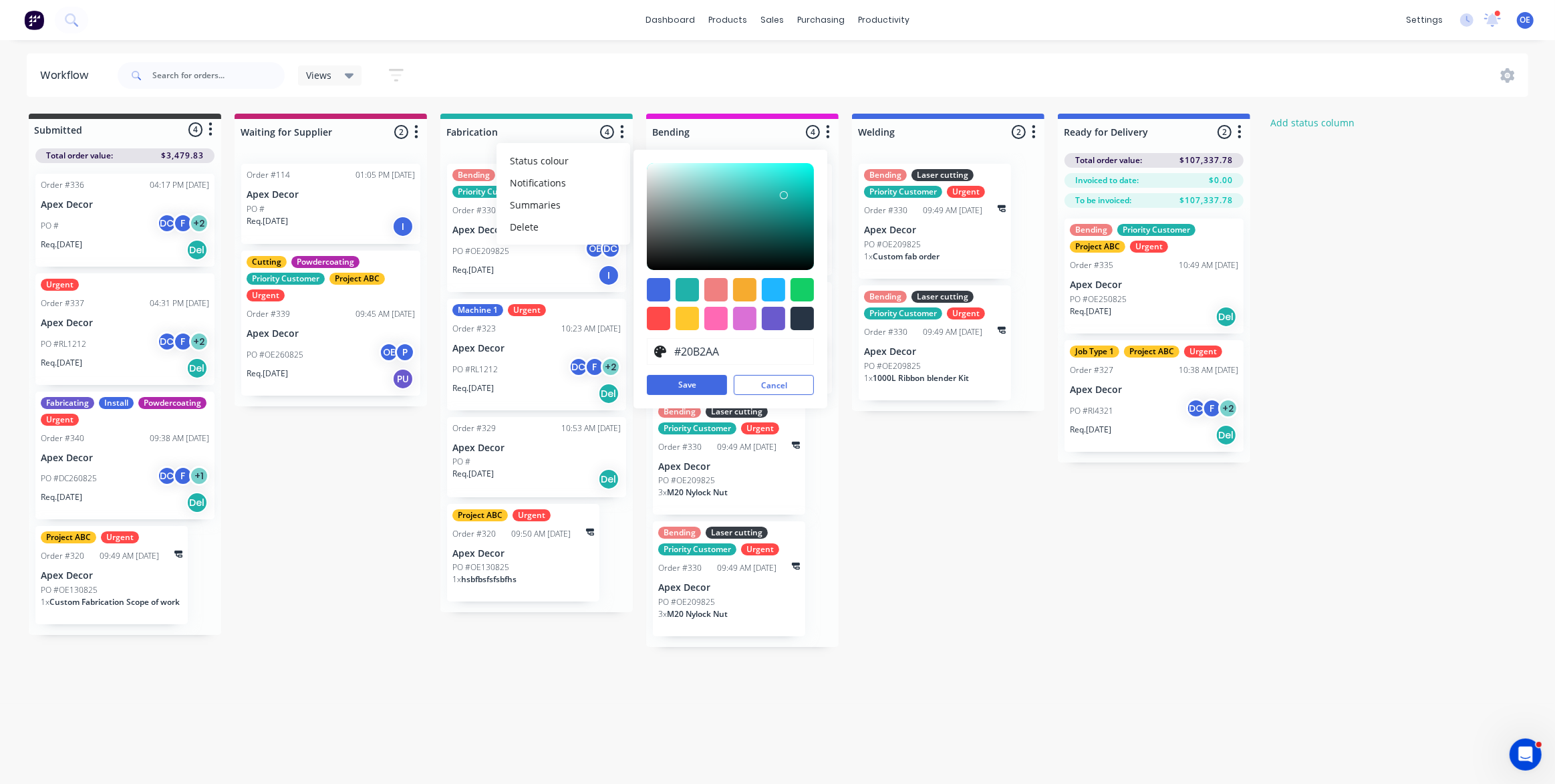
click at [955, 477] on div "Submitted 4 Status colour #3A3C3E hex #3A3C3E Save Cancel Summaries Total order…" at bounding box center [813, 380] width 1647 height 533
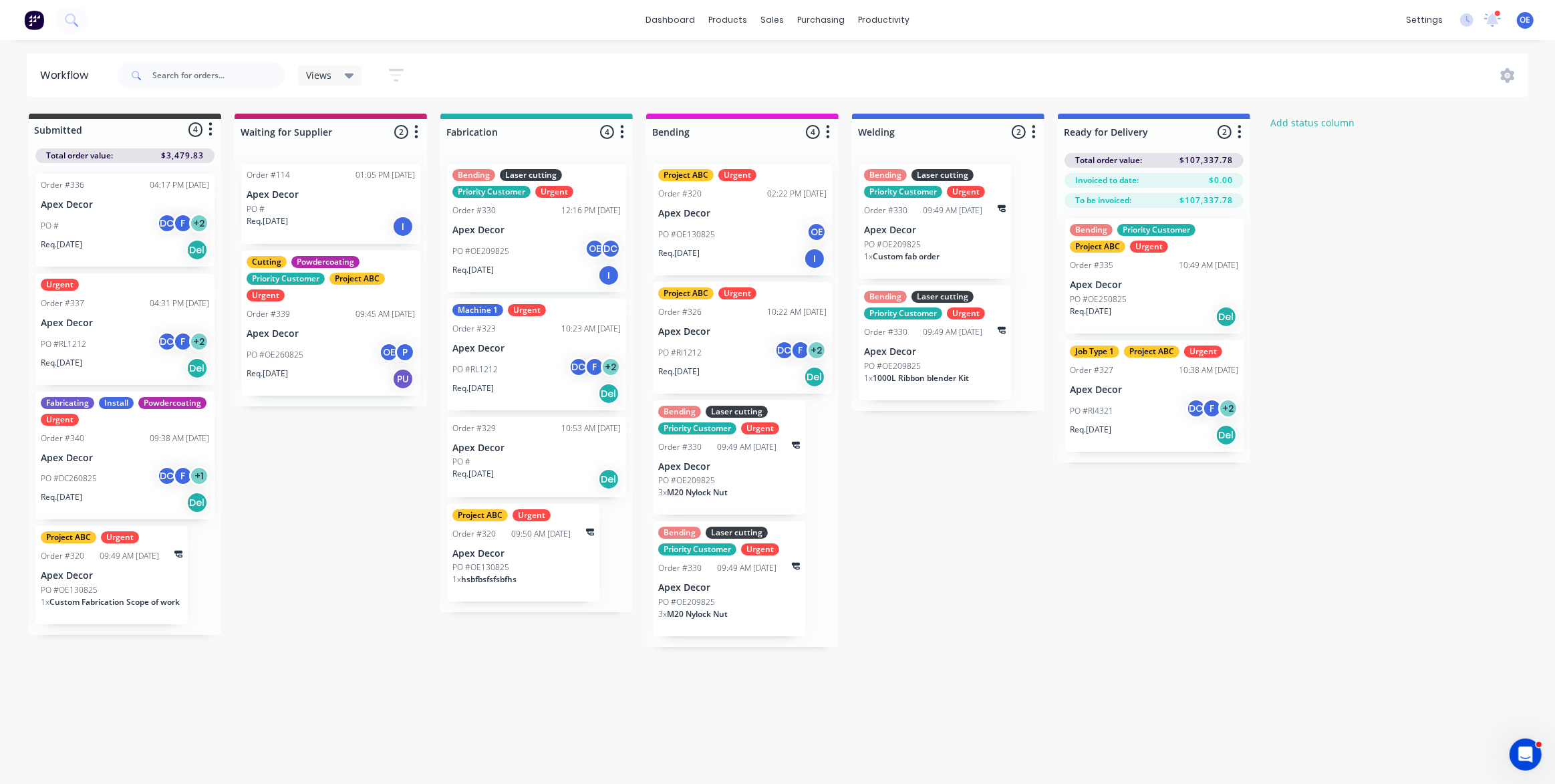
click at [1412, 234] on div "Submitted 4 Status colour #3A3C3E hex #3A3C3E Save Cancel Summaries Total order…" at bounding box center [813, 380] width 1647 height 533
drag, startPoint x: 308, startPoint y: 583, endPoint x: 264, endPoint y: 470, distance: 121.3
click at [306, 584] on div "Submitted 4 Status colour #3A3C3E hex #3A3C3E Save Cancel Summaries Total order…" at bounding box center [813, 380] width 1647 height 533
click at [271, 525] on div "Submitted 4 Status colour #3A3C3E hex #3A3C3E Save Cancel Summaries Total order…" at bounding box center [813, 380] width 1647 height 533
click at [292, 534] on div "Submitted 4 Status colour #3A3C3E hex #3A3C3E Save Cancel Summaries Total order…" at bounding box center [813, 380] width 1647 height 533
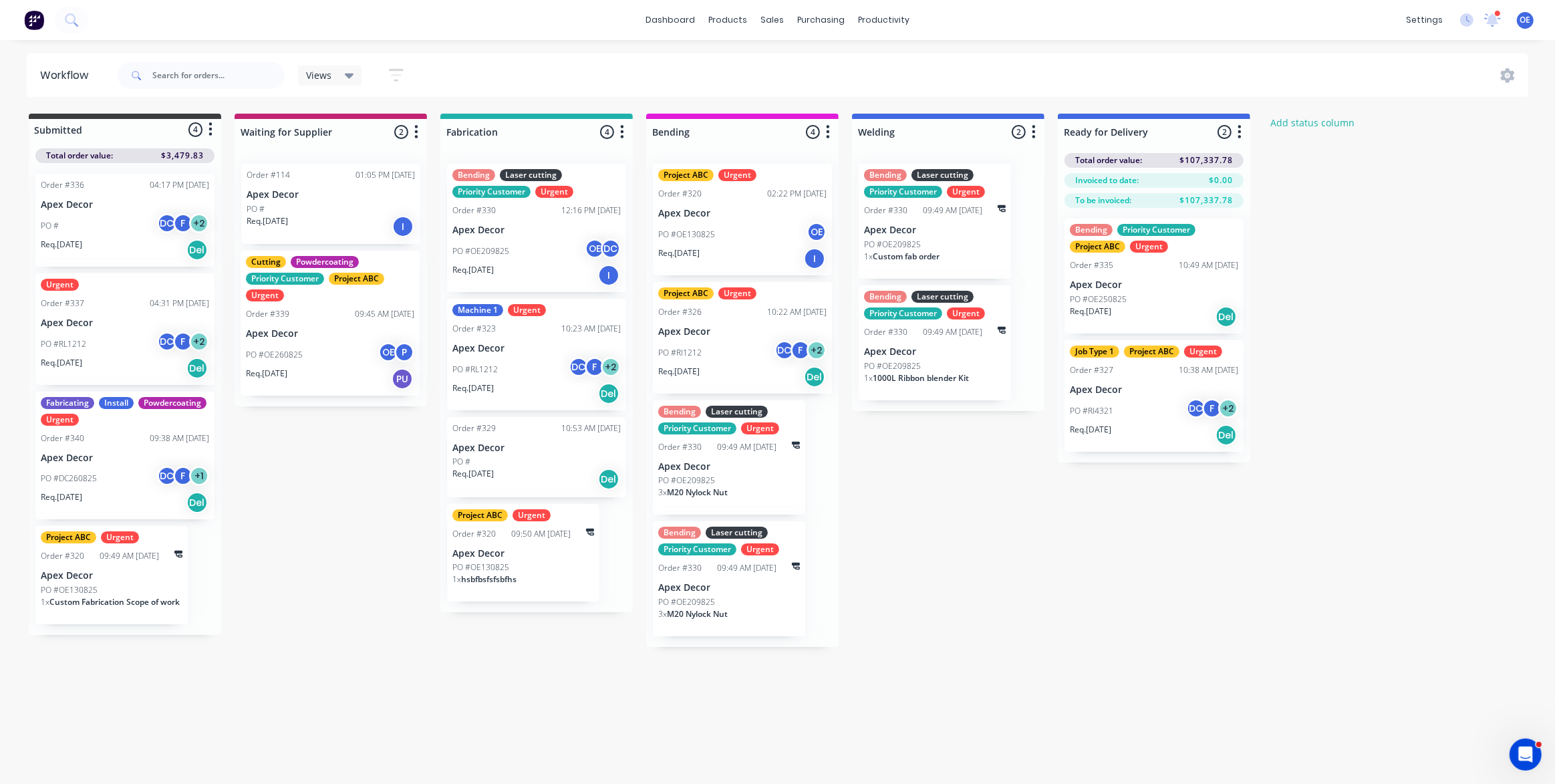
click at [320, 352] on div "Order #114 01:05 PM 01/05/25 Apex Decor PO # Req. 01/05/25 I Cutting Powdercoat…" at bounding box center [331, 280] width 192 height 253
click at [405, 354] on div "P" at bounding box center [404, 352] width 20 height 20
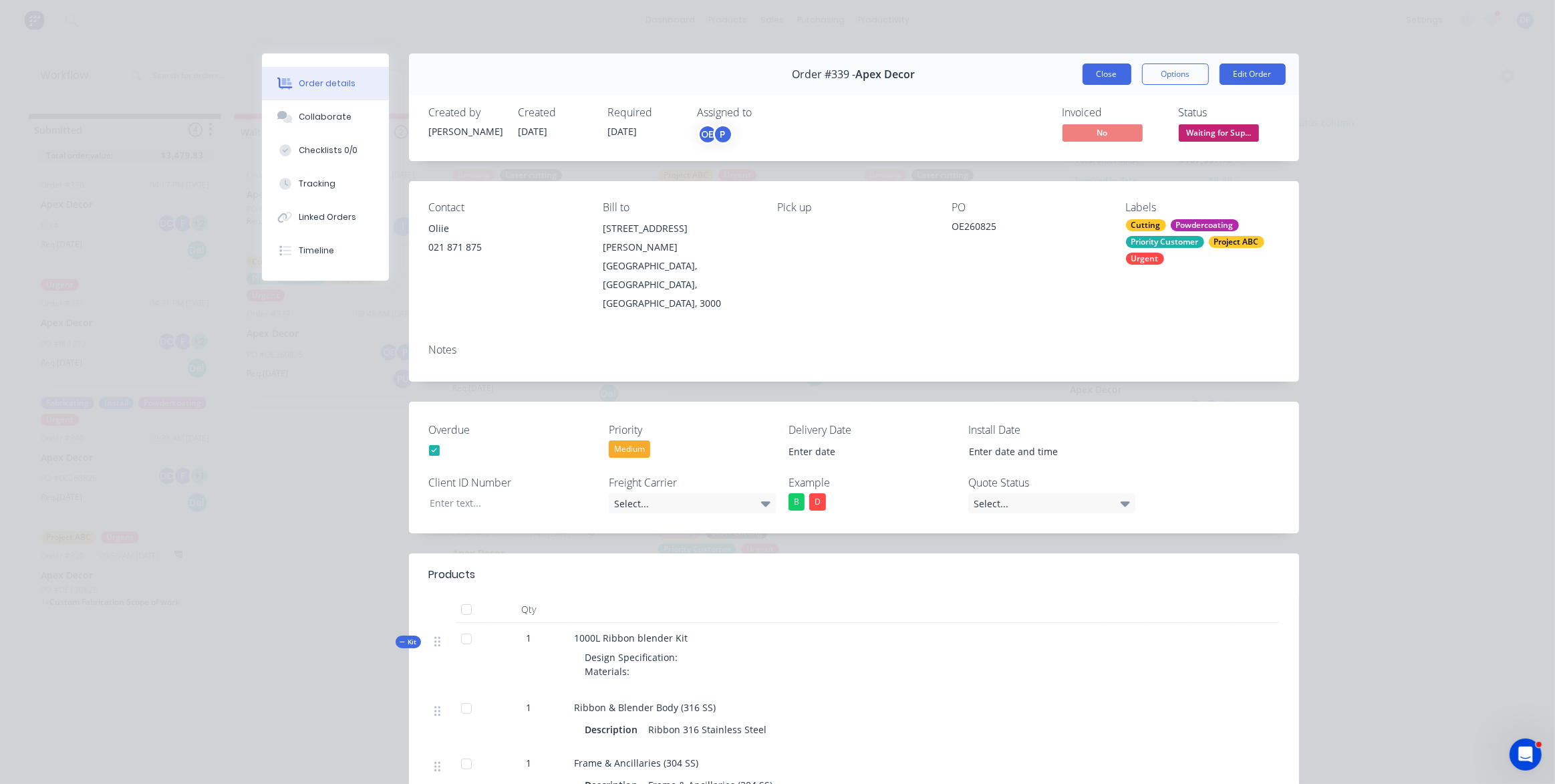
click at [1112, 74] on button "Close" at bounding box center [1107, 74] width 49 height 21
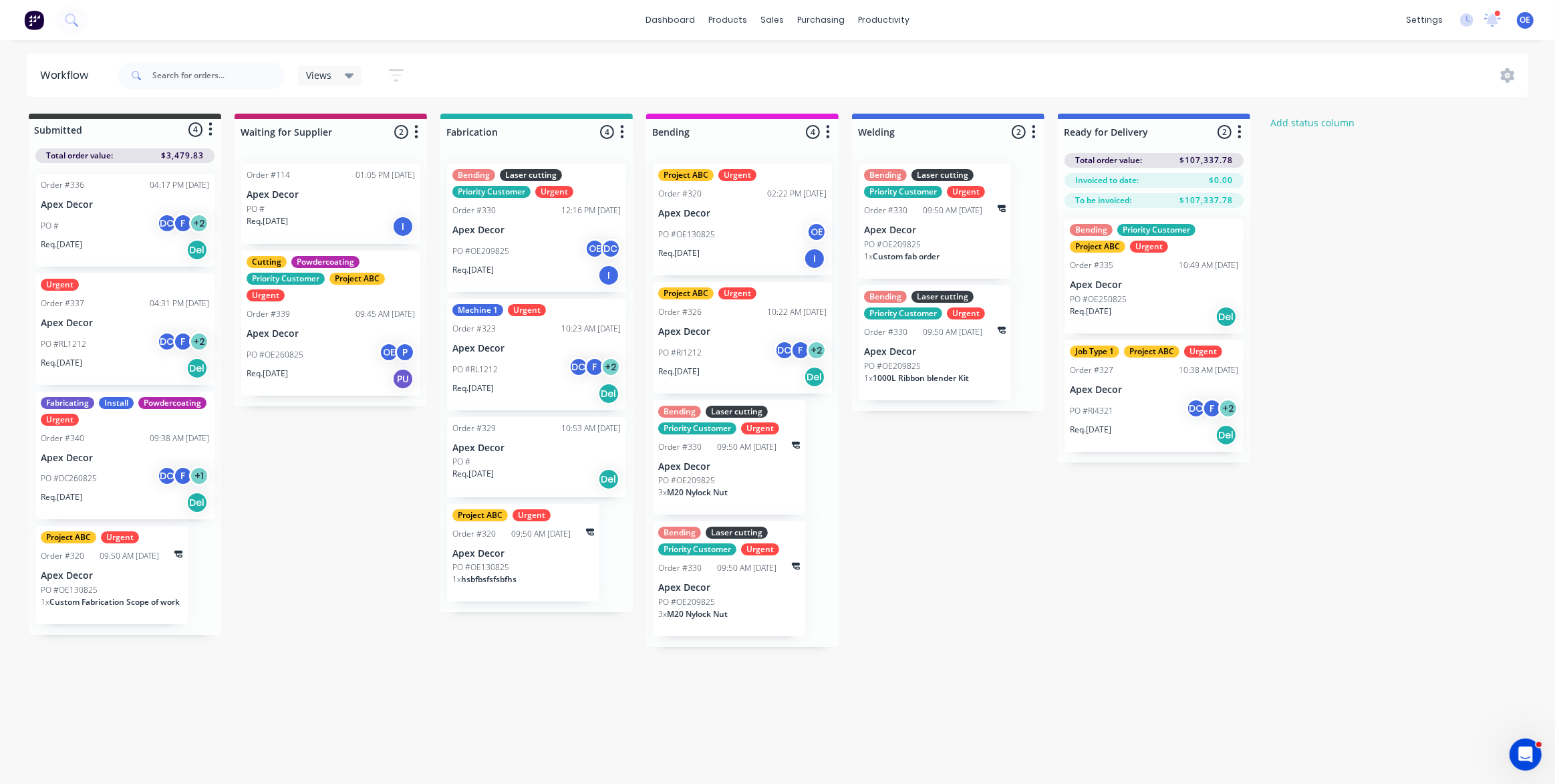
click at [325, 464] on div "Submitted 4 Status colour #3A3C3E hex #3A3C3E Save Cancel Summaries Total order…" at bounding box center [813, 380] width 1647 height 533
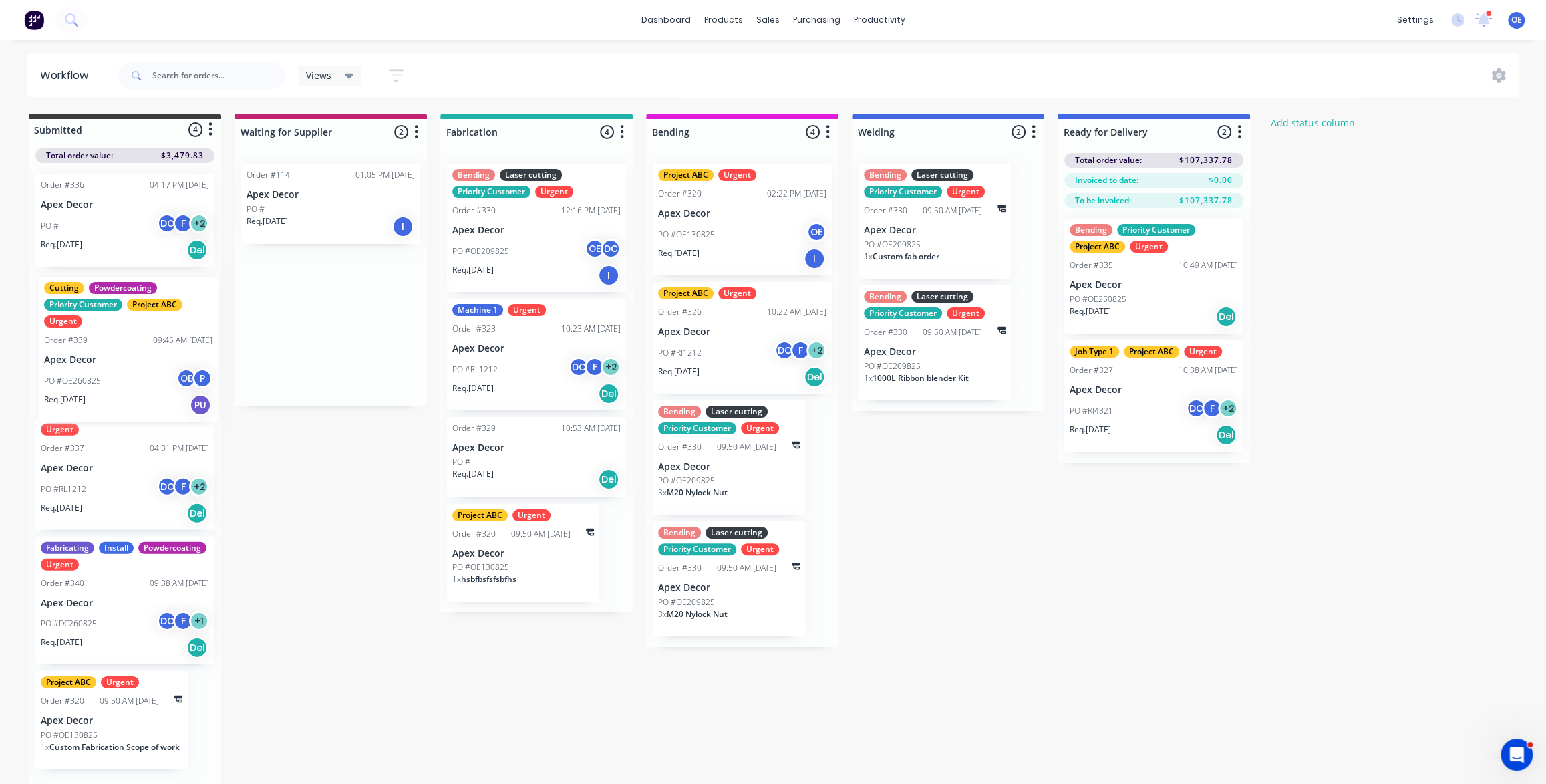
drag, startPoint x: 335, startPoint y: 352, endPoint x: 127, endPoint y: 383, distance: 210.3
click at [127, 383] on div "Submitted 4 Status colour #3A3C3E hex #3A3C3E Save Cancel Summaries Total order…" at bounding box center [813, 450] width 1647 height 673
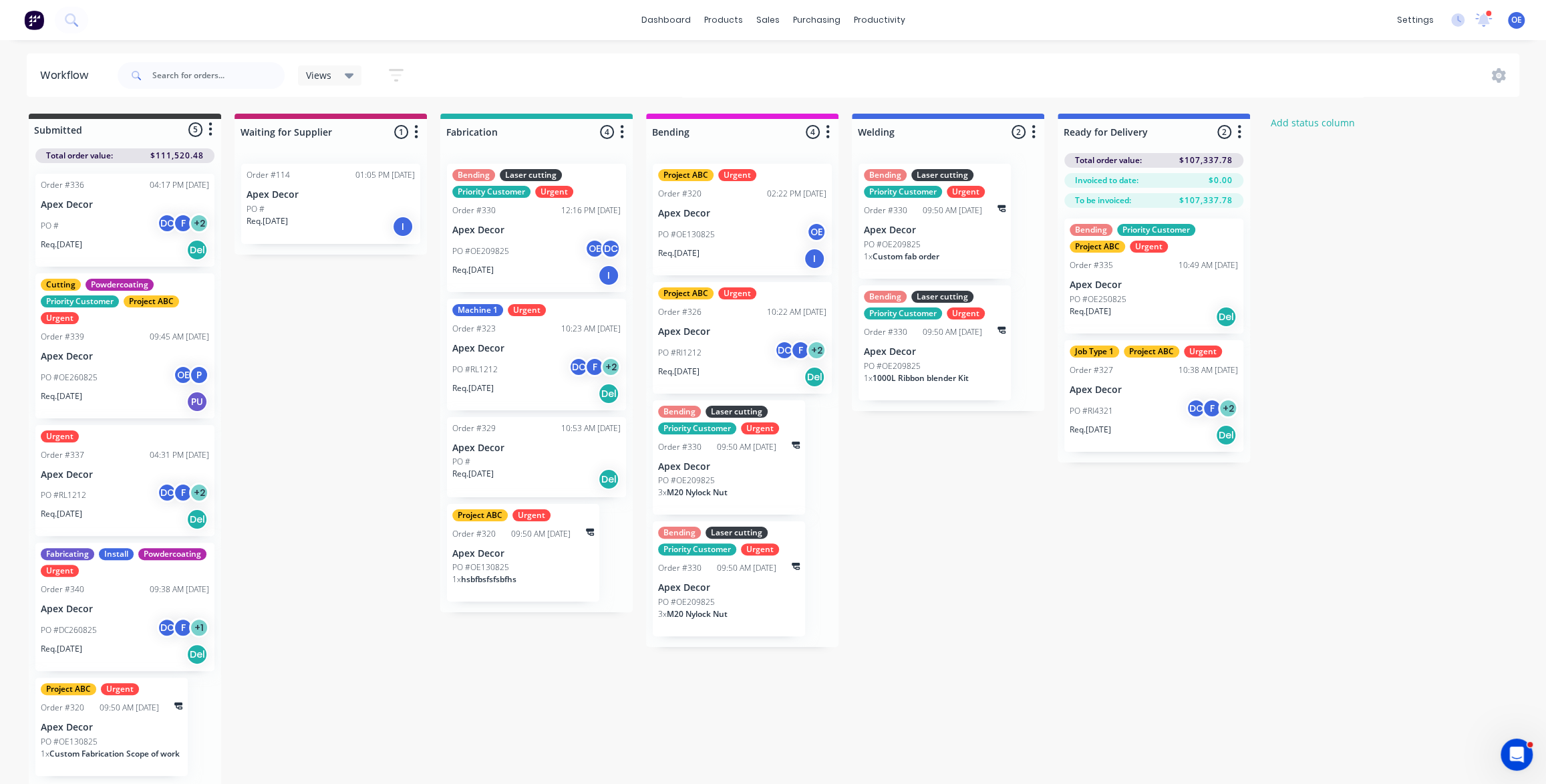
click at [213, 129] on button "button" at bounding box center [211, 130] width 16 height 16
click at [184, 153] on button "Status colour" at bounding box center [152, 159] width 134 height 22
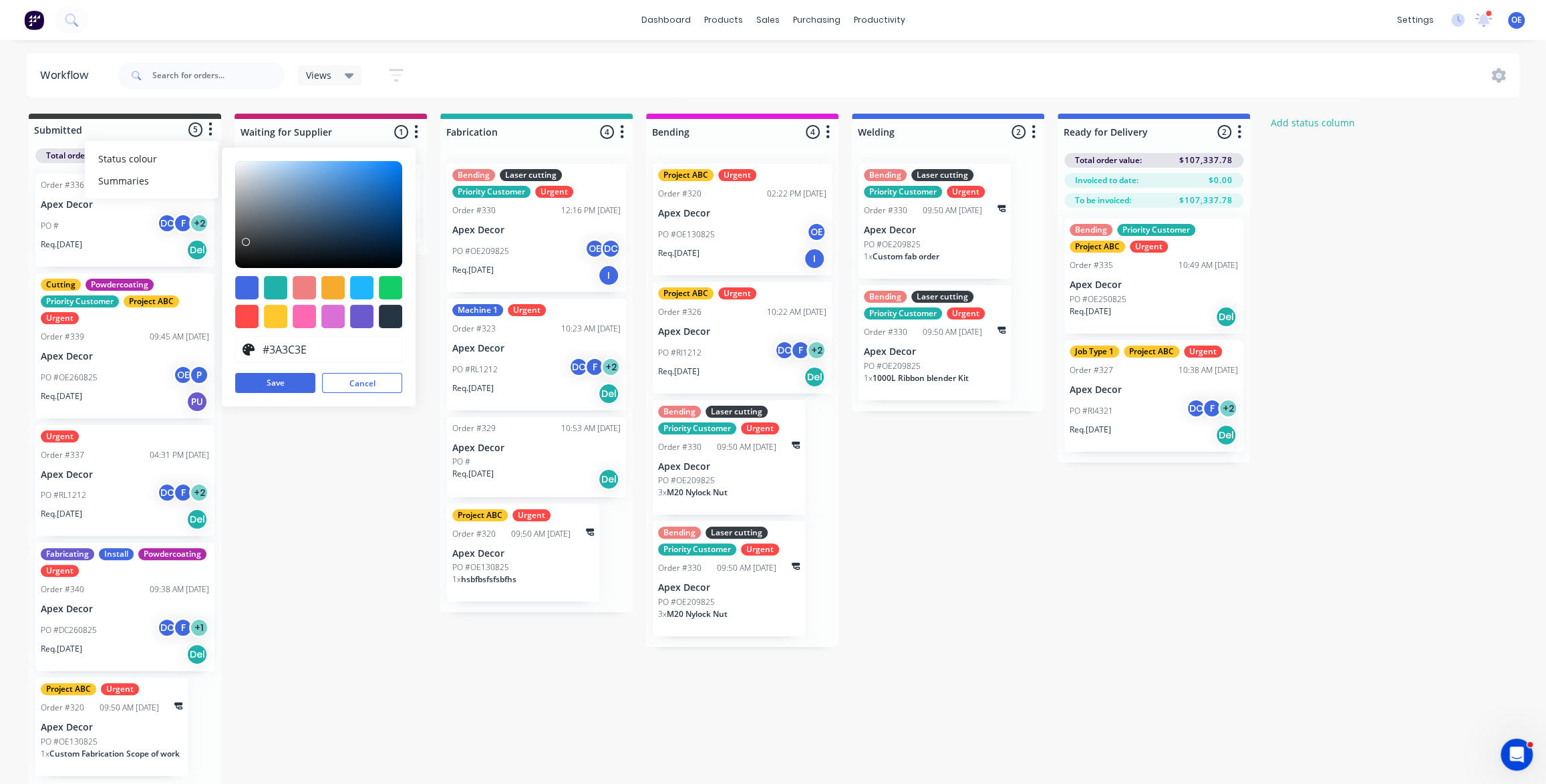
click at [370, 582] on div "Submitted 5 Status colour #3A3C3E hex #3A3C3E Save Cancel Summaries Total order…" at bounding box center [813, 450] width 1647 height 673
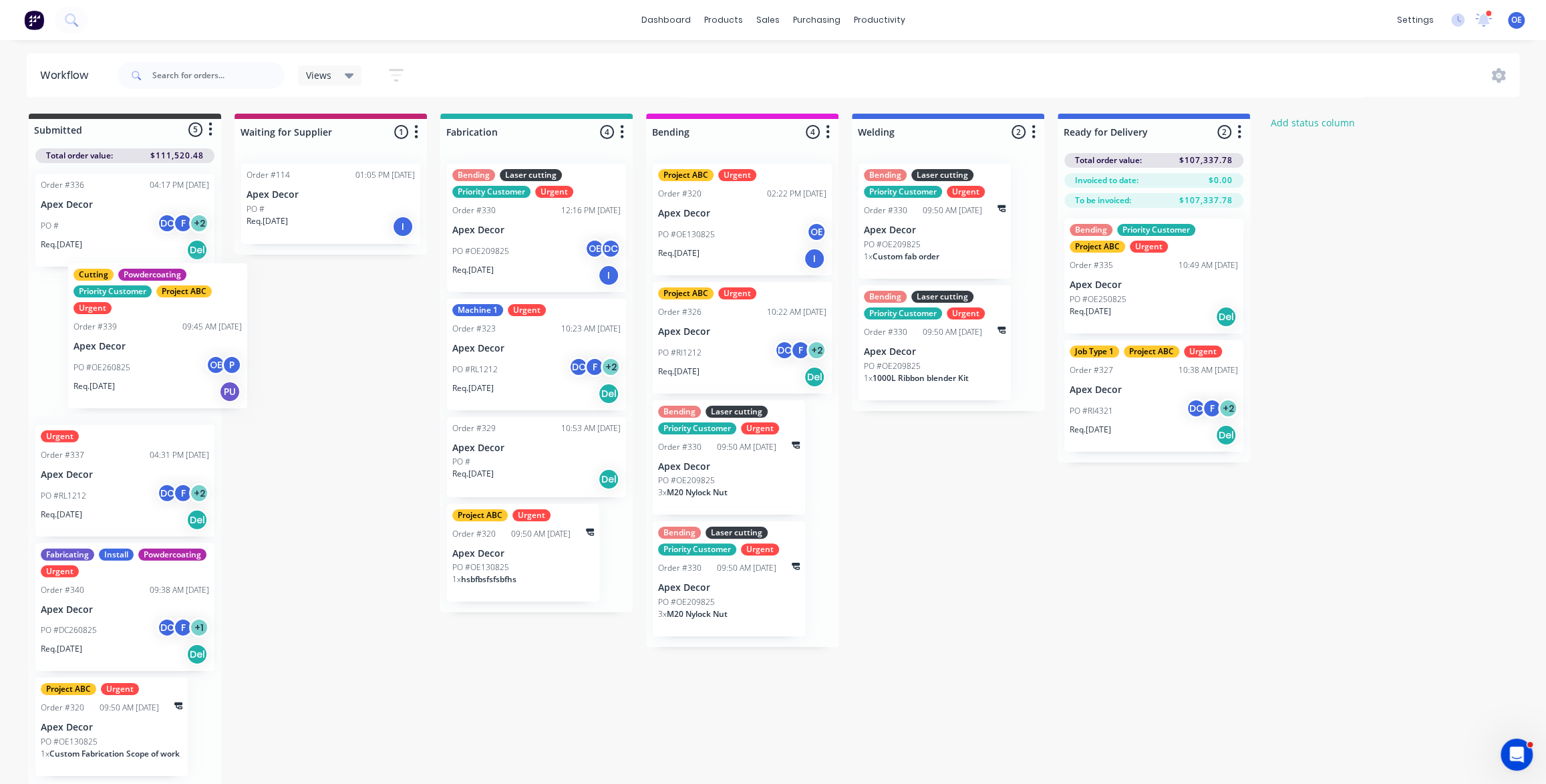
drag, startPoint x: 103, startPoint y: 385, endPoint x: 120, endPoint y: 378, distance: 18.4
click at [120, 378] on div "Order #336 04:17 PM 25/08/25 Apex Decor PO # DC F + 2 Req. 01/09/25 Del Cutting…" at bounding box center [124, 474] width 192 height 624
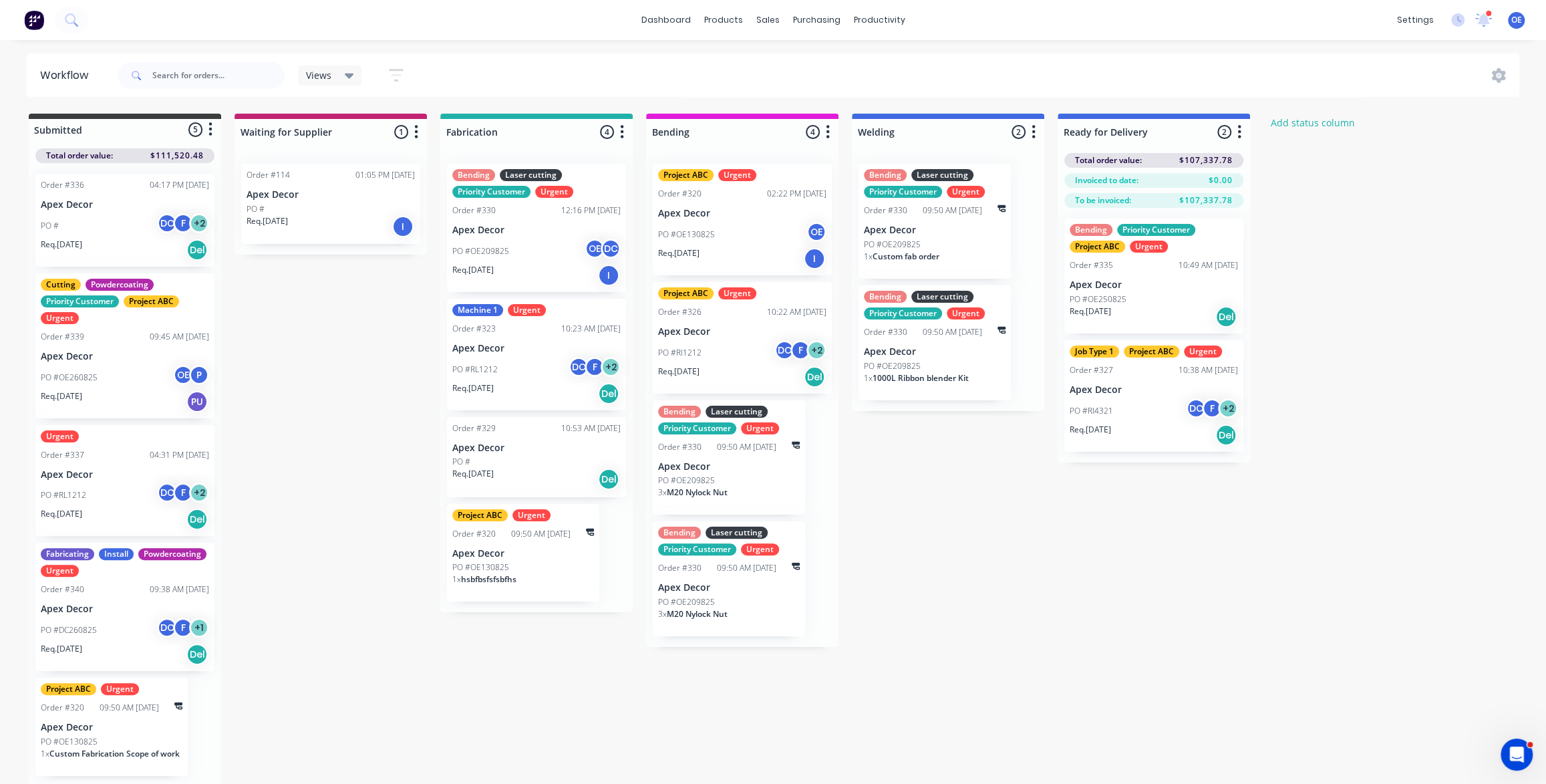
click at [416, 133] on icon "button" at bounding box center [416, 132] width 4 height 17
click at [394, 183] on button "Notifications" at bounding box center [358, 183] width 134 height 22
click at [387, 428] on div "Submitted 5 Status colour #3A3C3E hex #3A3C3E Save Cancel Summaries Total order…" at bounding box center [813, 450] width 1647 height 673
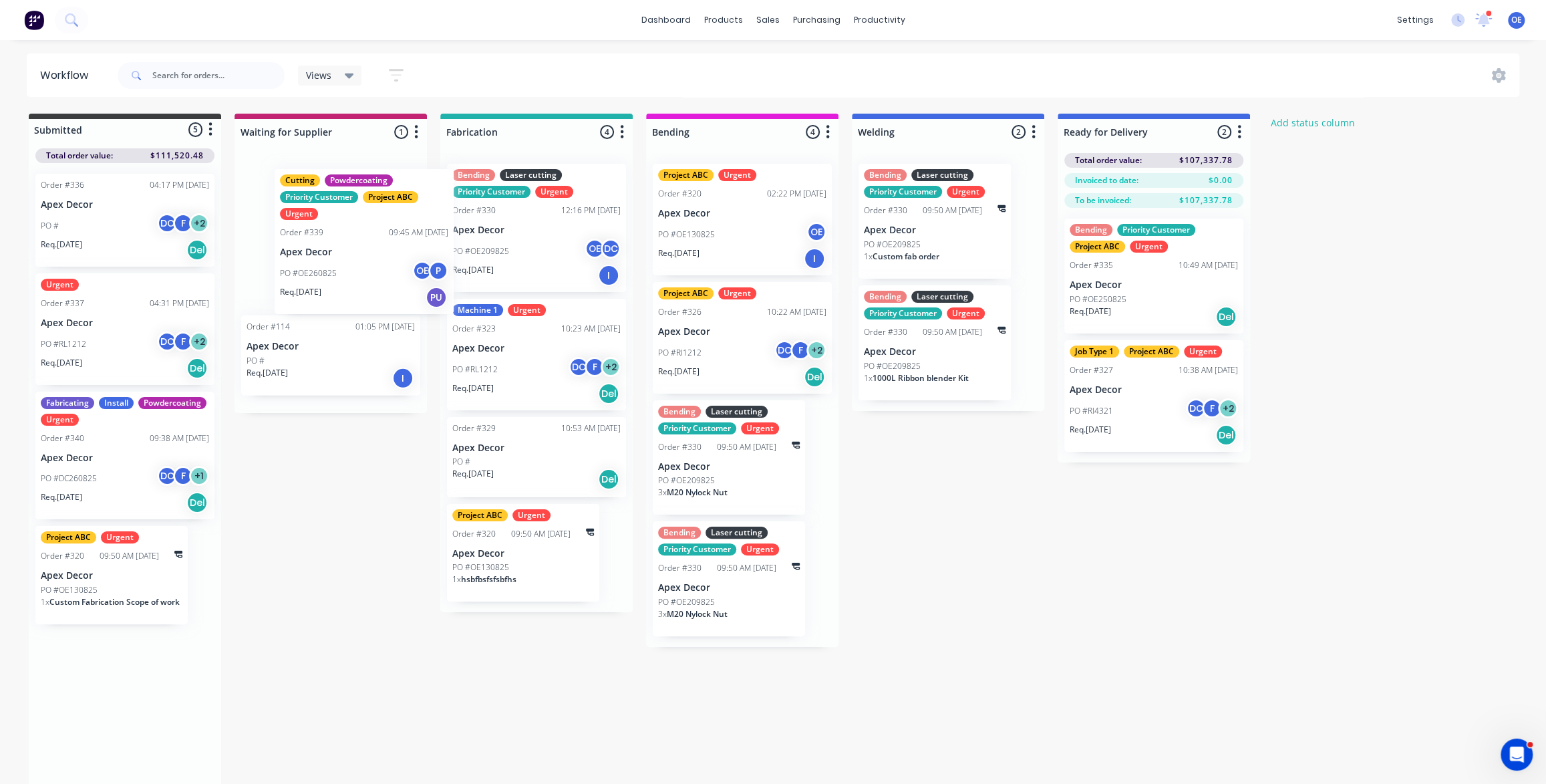
drag, startPoint x: 85, startPoint y: 361, endPoint x: 325, endPoint y: 240, distance: 268.8
click at [327, 241] on div "Submitted 5 Status colour #3A3C3E hex #3A3C3E Save Cancel Summaries Total order…" at bounding box center [813, 450] width 1647 height 673
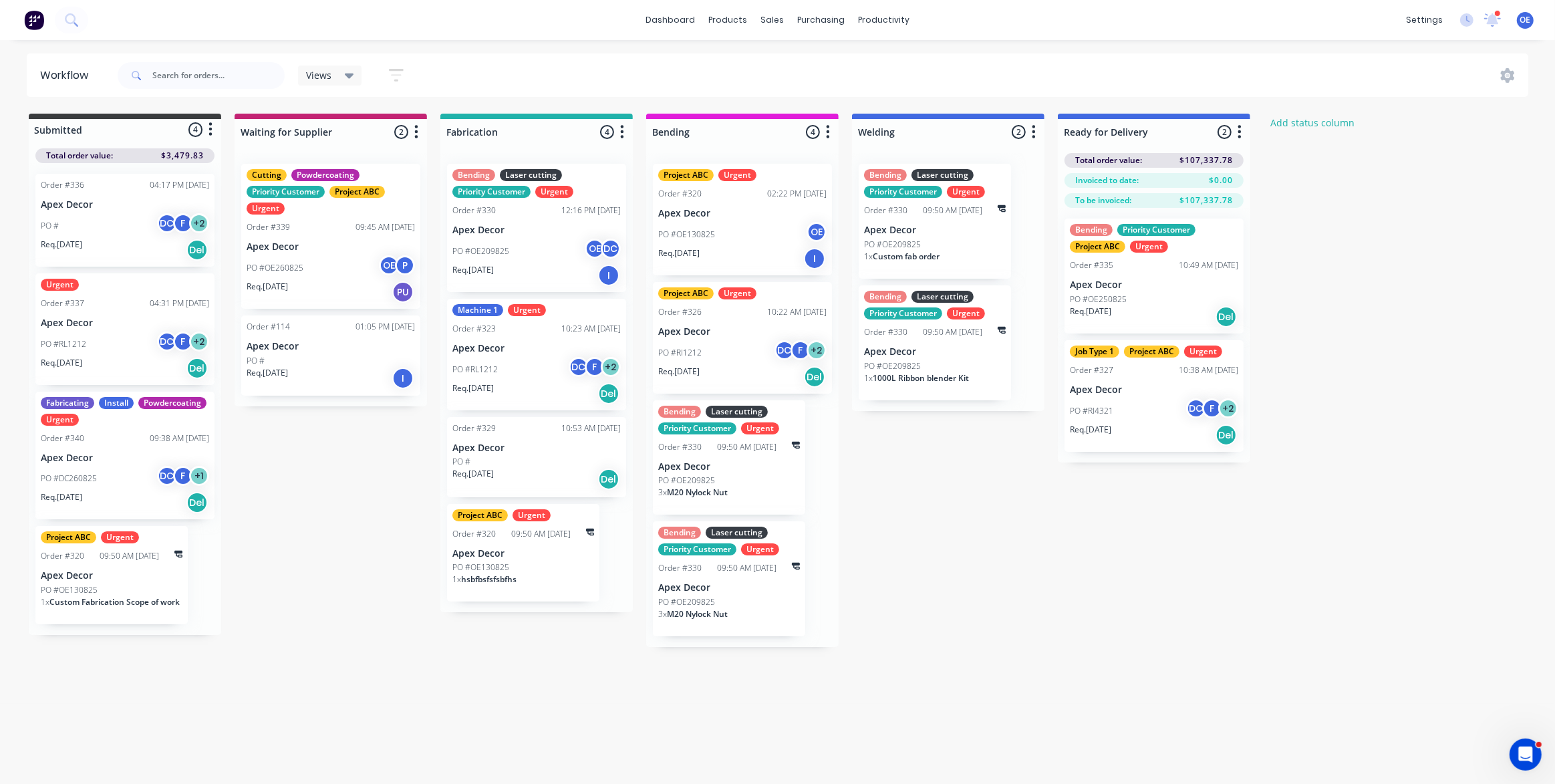
click at [415, 136] on icon "button" at bounding box center [417, 132] width 4 height 13
click at [382, 186] on button "Notifications" at bounding box center [358, 183] width 134 height 22
click at [1117, 576] on div "Submitted 4 Status colour #3A3C3E hex #3A3C3E Save Cancel Summaries Total order…" at bounding box center [813, 380] width 1647 height 533
drag, startPoint x: 1124, startPoint y: 312, endPoint x: 1128, endPoint y: 324, distance: 12.6
click at [1128, 324] on div "Bending Priority Customer Project ABC Urgent Order #335 10:49 AM 25/08/25 Apex …" at bounding box center [1154, 338] width 192 height 261
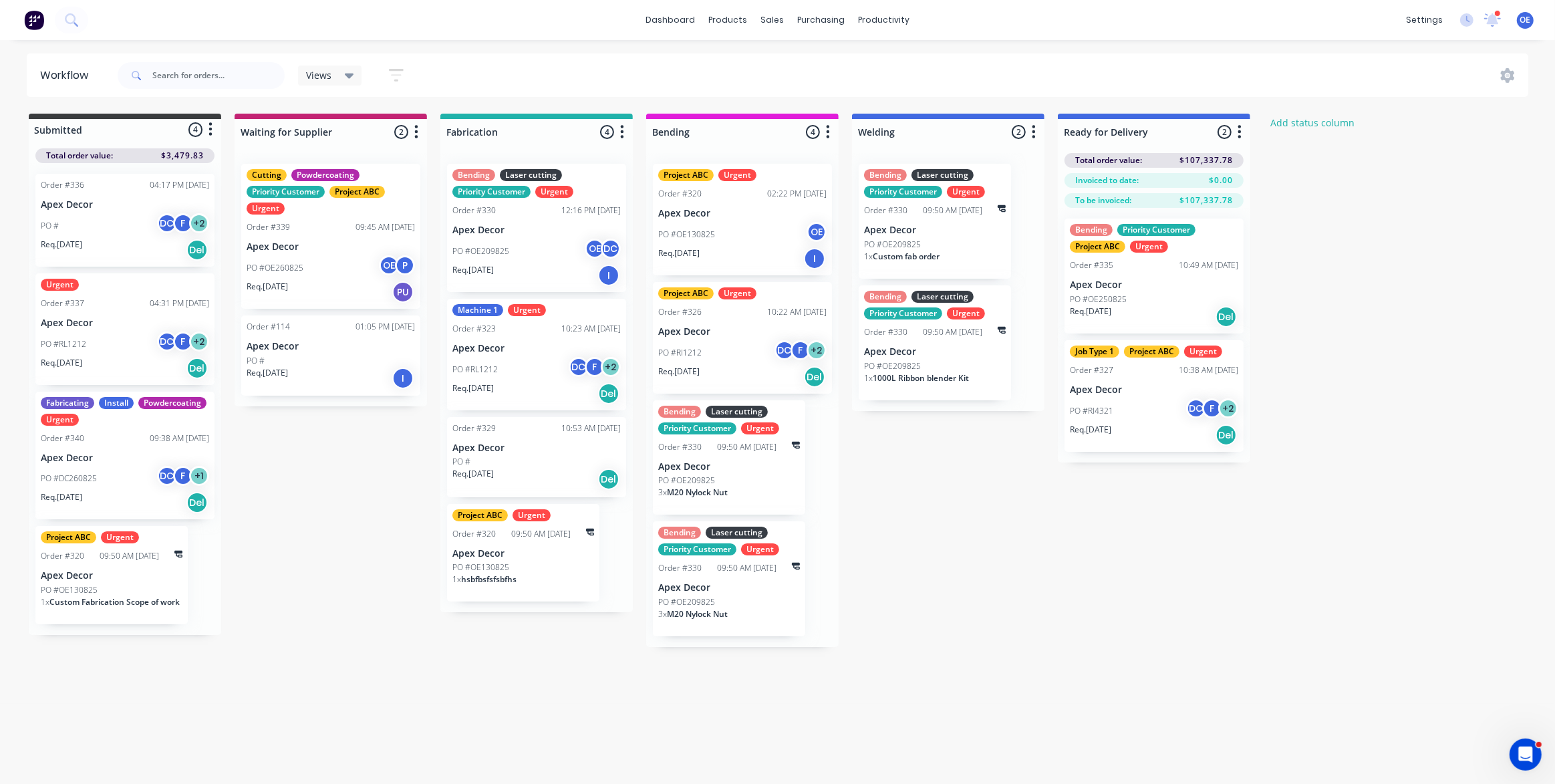
click at [1238, 130] on icon "button" at bounding box center [1239, 132] width 4 height 17
drag, startPoint x: 987, startPoint y: 665, endPoint x: 668, endPoint y: 382, distance: 426.4
click at [987, 665] on div "Workflow Views Save new view None (Default) edit AA Steelworks edit Dave's Jobs…" at bounding box center [778, 406] width 1555 height 704
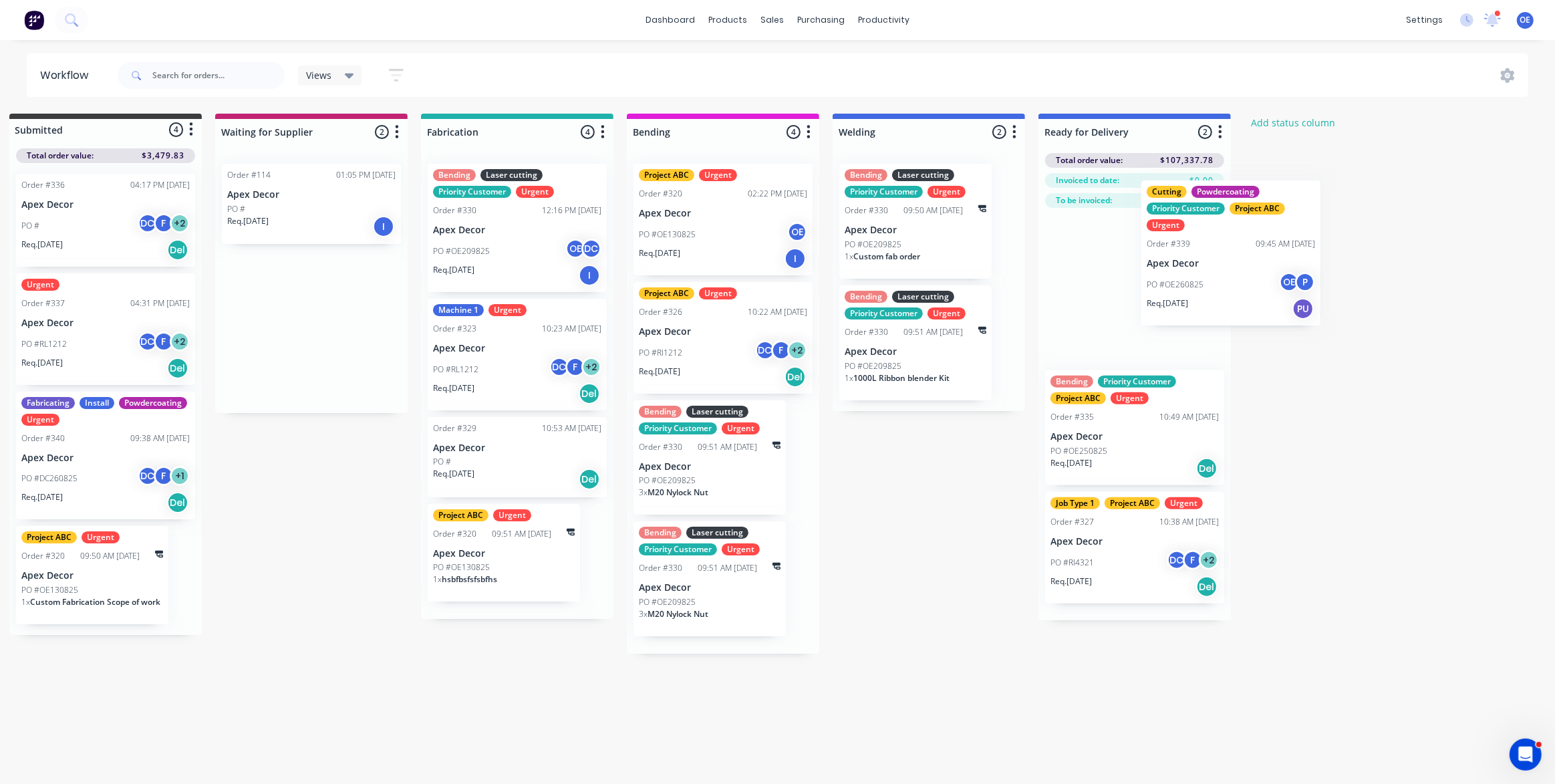
scroll to position [0, 21]
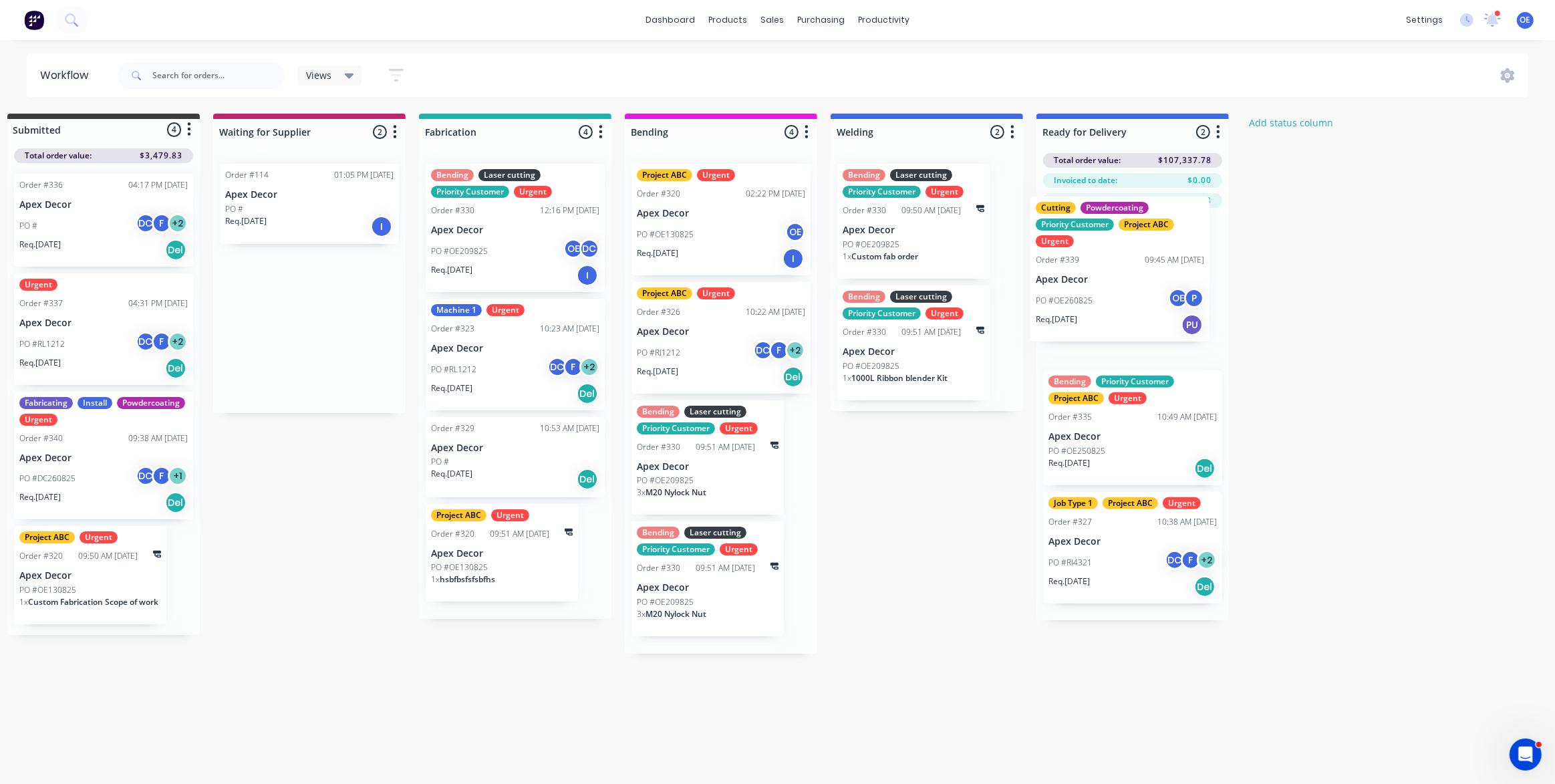
drag, startPoint x: 302, startPoint y: 250, endPoint x: 1099, endPoint y: 286, distance: 797.8
click at [1099, 286] on div "Submitted 4 Status colour #3A3C3E hex #3A3C3E Save Cancel Summaries Total order…" at bounding box center [791, 383] width 1647 height 540
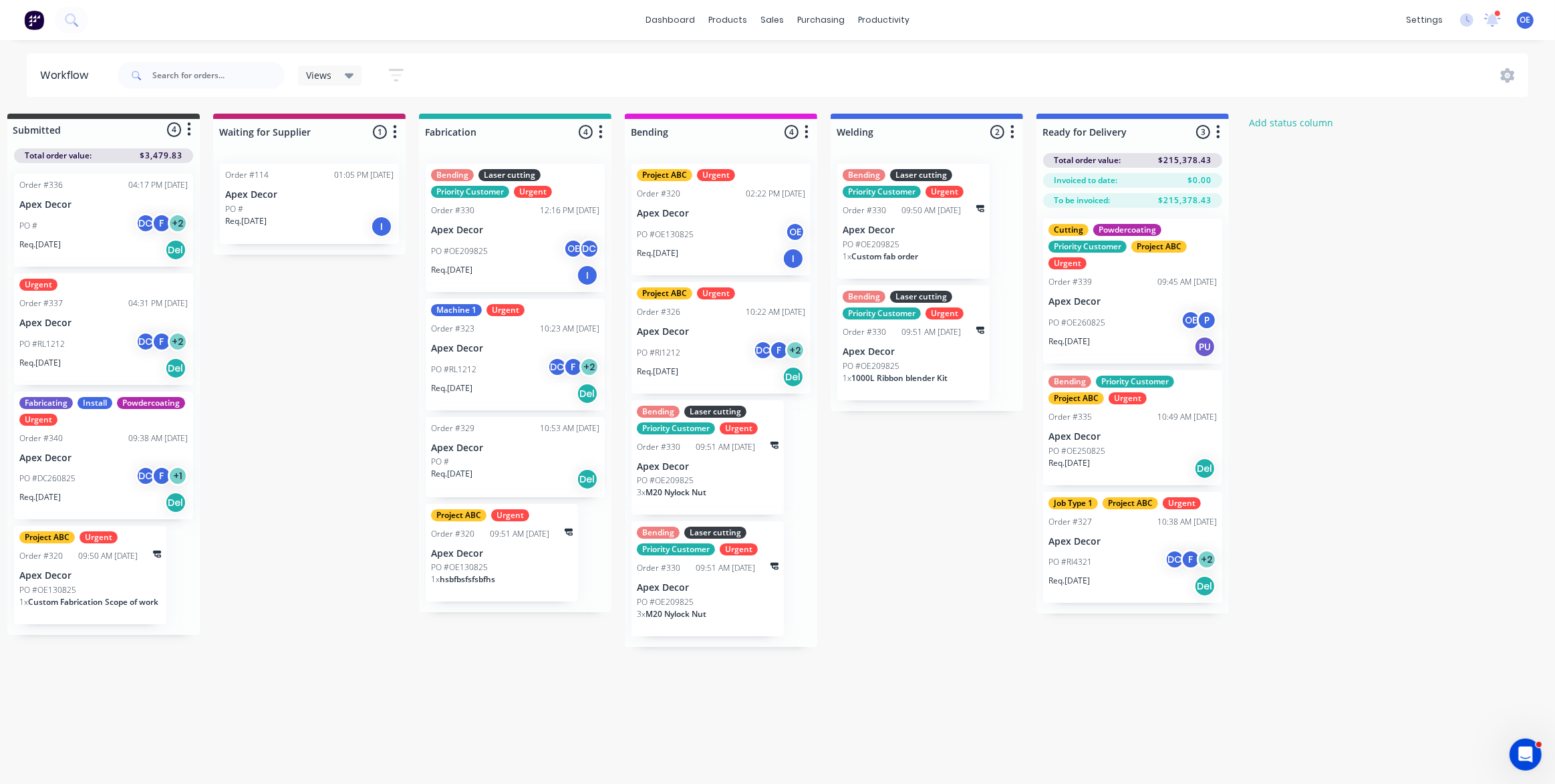
click at [1222, 133] on button "button" at bounding box center [1219, 133] width 16 height 16
click at [1165, 183] on button "Notifications" at bounding box center [1160, 183] width 134 height 22
click at [1288, 334] on div "Submitted 4 Status colour #3A3C3E hex #3A3C3E Save Cancel Summaries Total order…" at bounding box center [791, 380] width 1647 height 533
click at [1125, 313] on div "PO #OE260825 OE P" at bounding box center [1132, 322] width 169 height 25
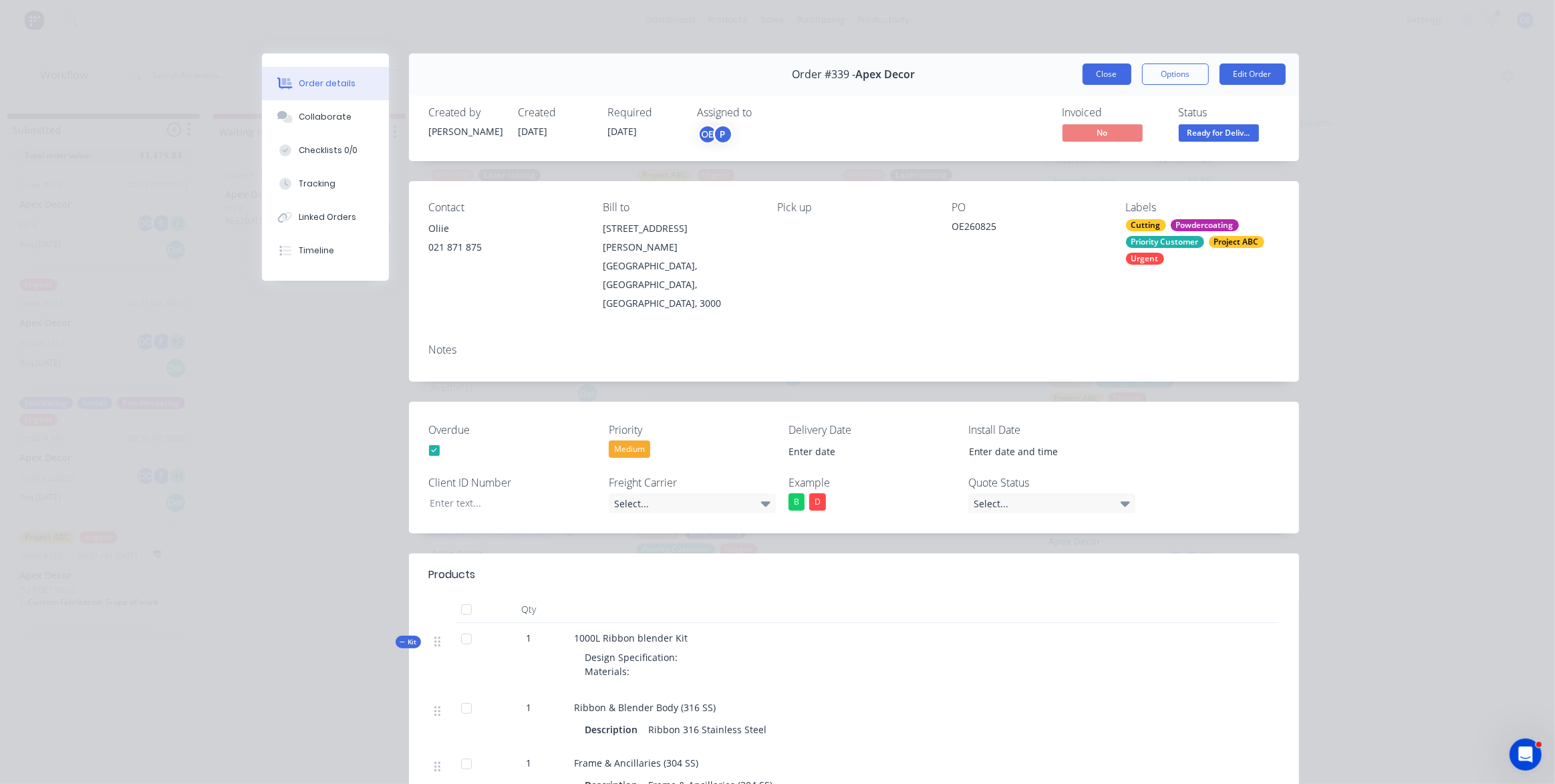
click at [1108, 67] on button "Close" at bounding box center [1107, 74] width 49 height 21
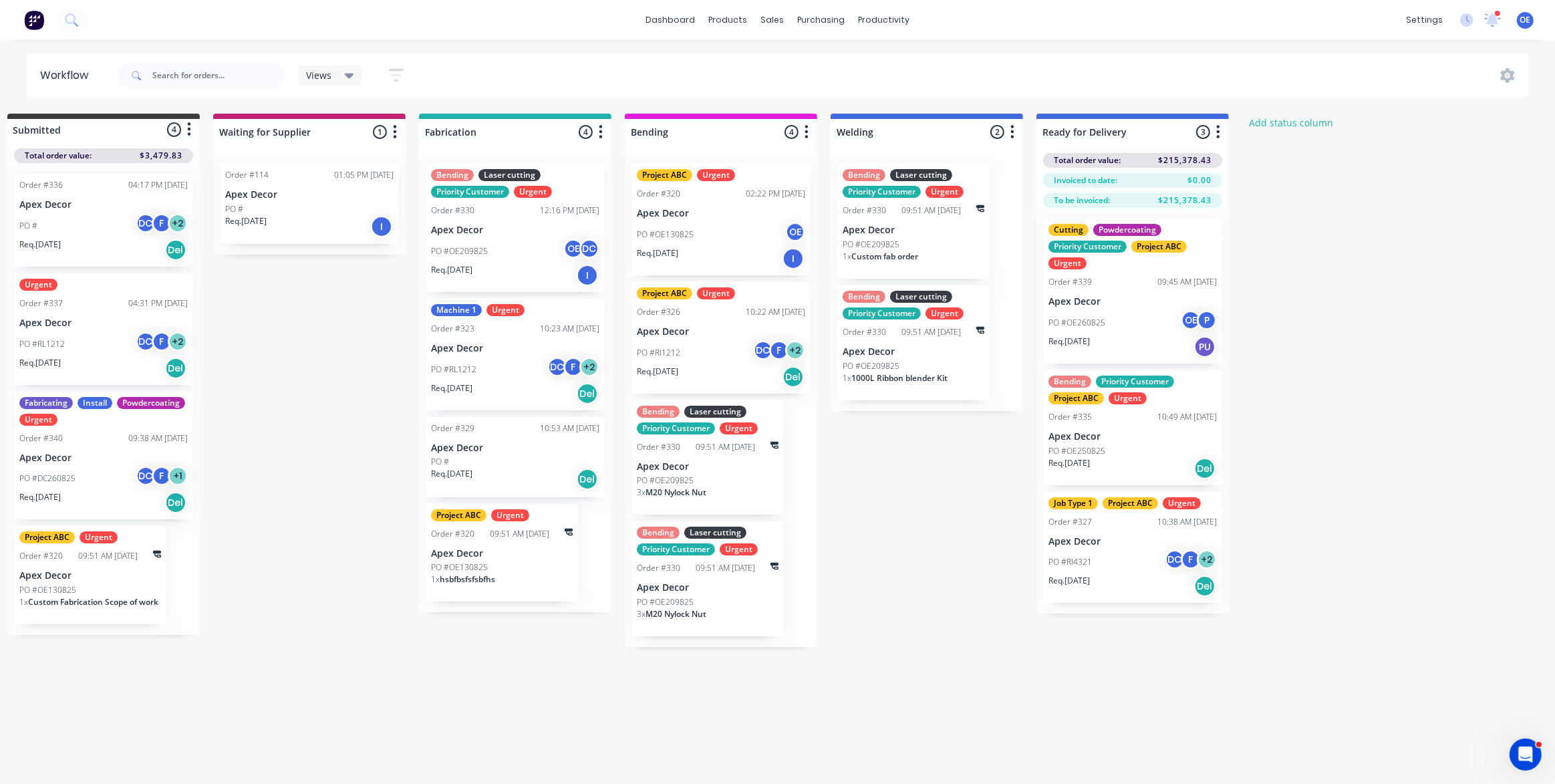
click at [1255, 681] on div "Workflow Views Save new view None (Default) edit AA Steelworks edit Dave's Jobs…" at bounding box center [756, 406] width 1555 height 704
click at [1334, 241] on div "Submitted 4 Status colour #3A3C3E hex #3A3C3E Save Cancel Summaries Total order…" at bounding box center [791, 380] width 1647 height 533
click at [1219, 125] on icon "button" at bounding box center [1219, 132] width 4 height 13
drag, startPoint x: 878, startPoint y: 597, endPoint x: 791, endPoint y: 337, distance: 274.2
click at [878, 596] on div "Submitted 4 Status colour #3A3C3E hex #3A3C3E Save Cancel Summaries Total order…" at bounding box center [791, 380] width 1647 height 533
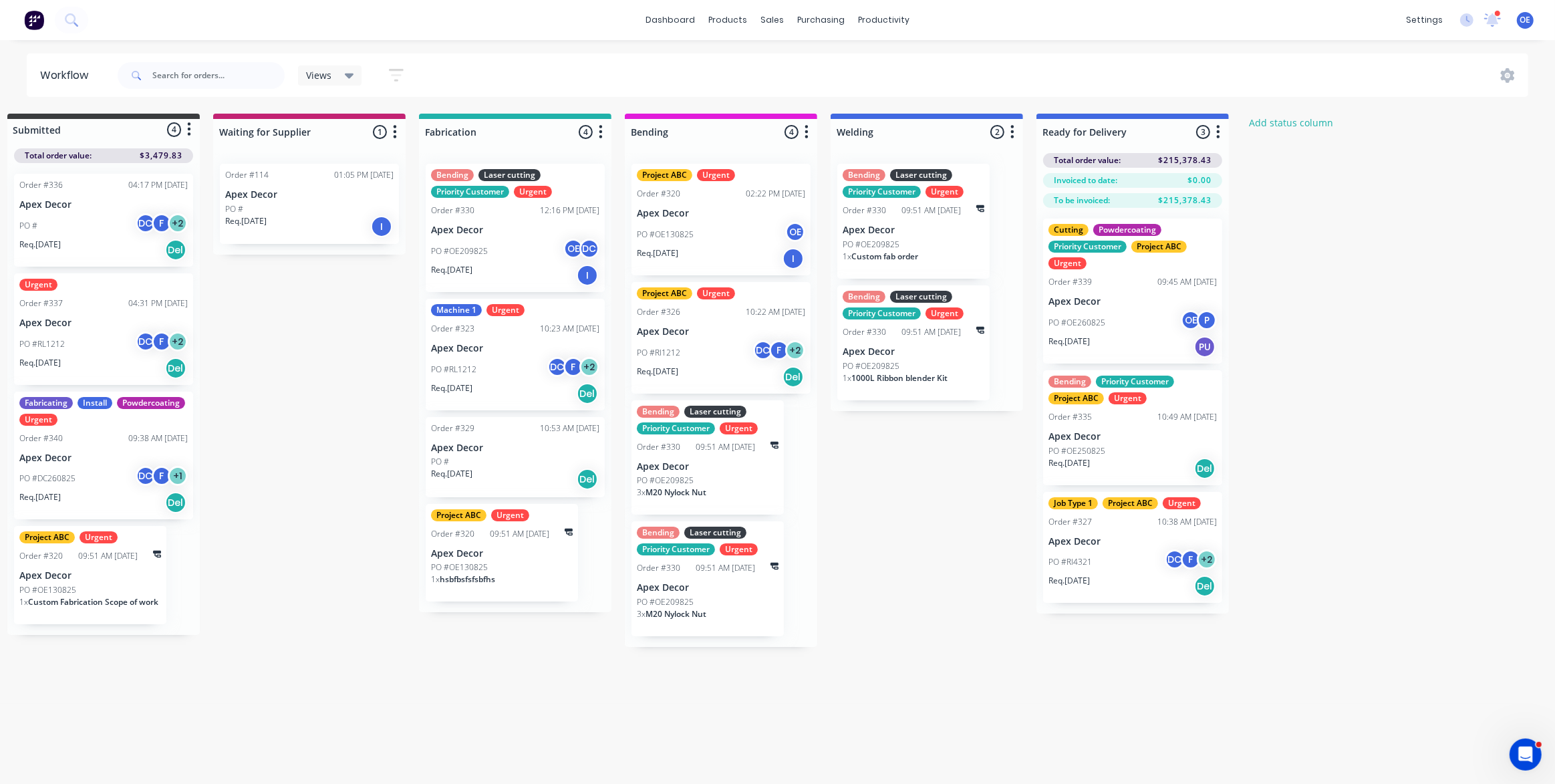
click at [803, 133] on button "button" at bounding box center [807, 133] width 16 height 16
click at [928, 521] on div "Submitted 4 Status colour #3A3C3E hex #3A3C3E Save Cancel Summaries Total order…" at bounding box center [791, 380] width 1647 height 533
click at [1490, 272] on div "Submitted 4 Status colour #3A3C3E hex #3A3C3E Save Cancel Summaries Total order…" at bounding box center [791, 380] width 1647 height 533
click at [1356, 260] on div "Submitted 4 Status colour #3A3C3E hex #3A3C3E Save Cancel Summaries Total order…" at bounding box center [791, 380] width 1647 height 533
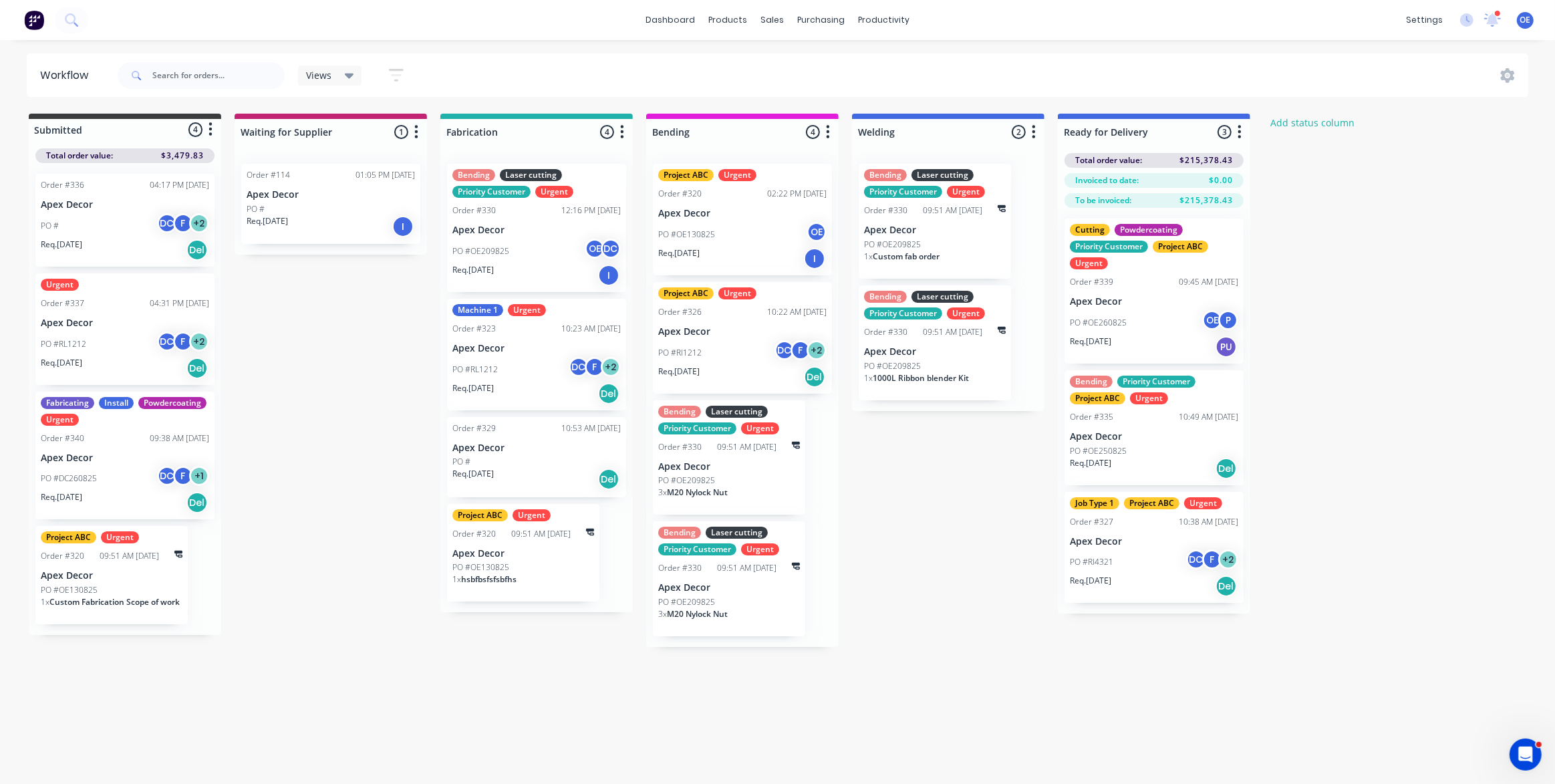
click at [322, 487] on div "Submitted 4 Status colour #3A3C3E hex #3A3C3E Save Cancel Summaries Total order…" at bounding box center [813, 380] width 1647 height 533
click at [377, 438] on div "Submitted 4 Status colour #3A3C3E hex #3A3C3E Save Cancel Summaries Total order…" at bounding box center [813, 380] width 1647 height 533
click at [1182, 320] on div "PO #OE260825 OE P" at bounding box center [1154, 322] width 169 height 25
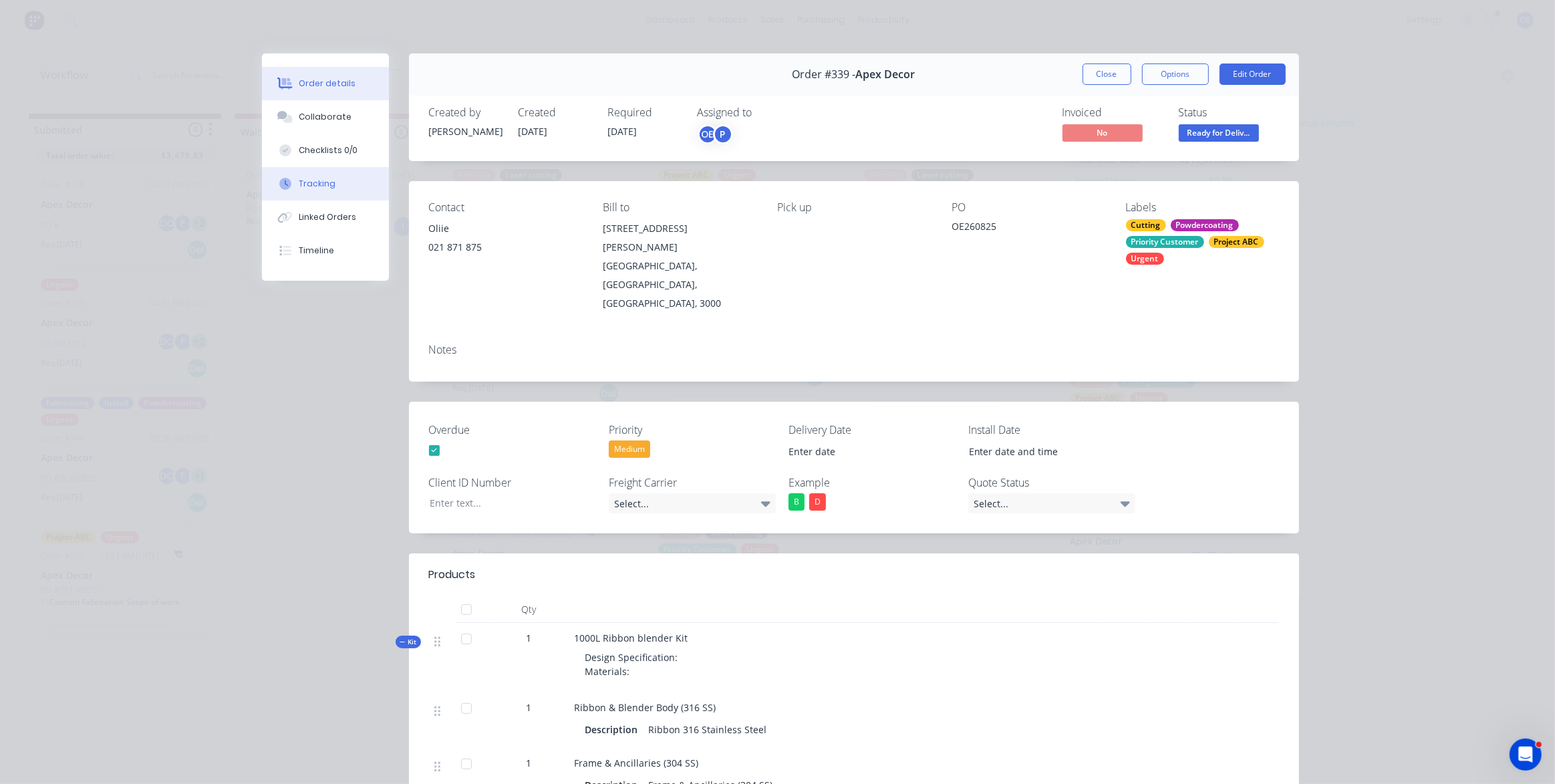
click at [348, 191] on button "Tracking" at bounding box center [325, 183] width 127 height 33
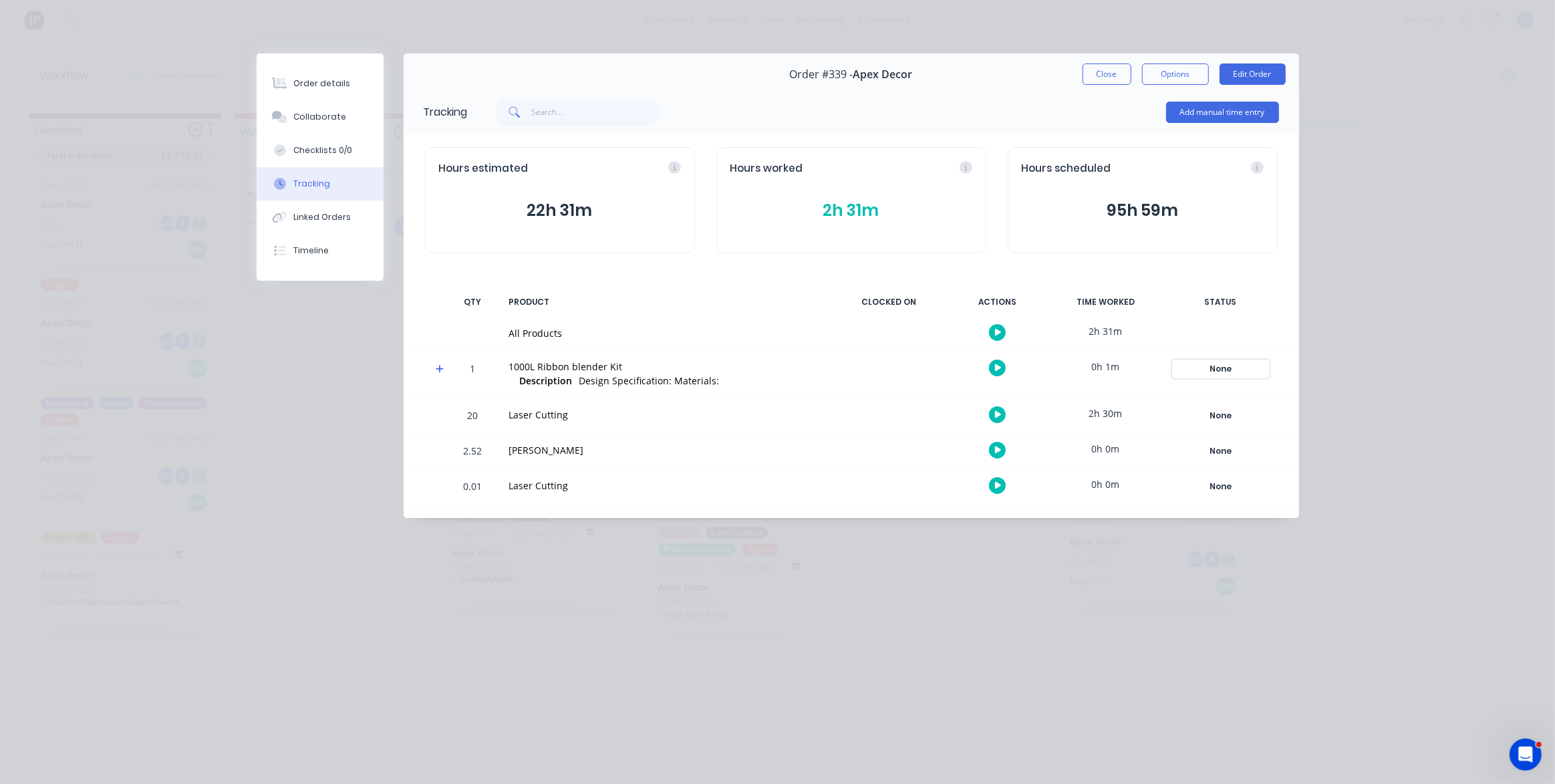
click at [1226, 369] on div "None" at bounding box center [1221, 369] width 96 height 18
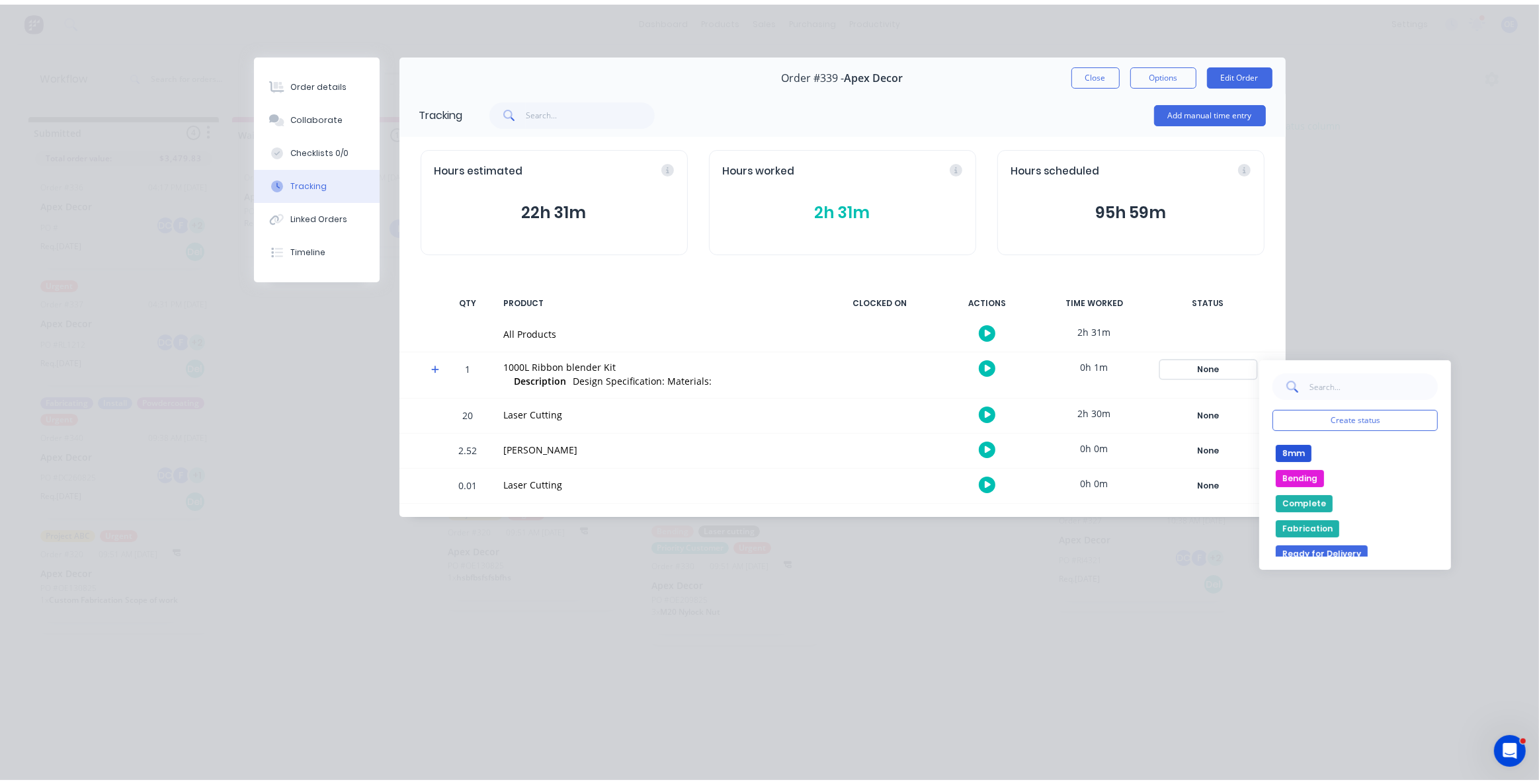
scroll to position [119, 0]
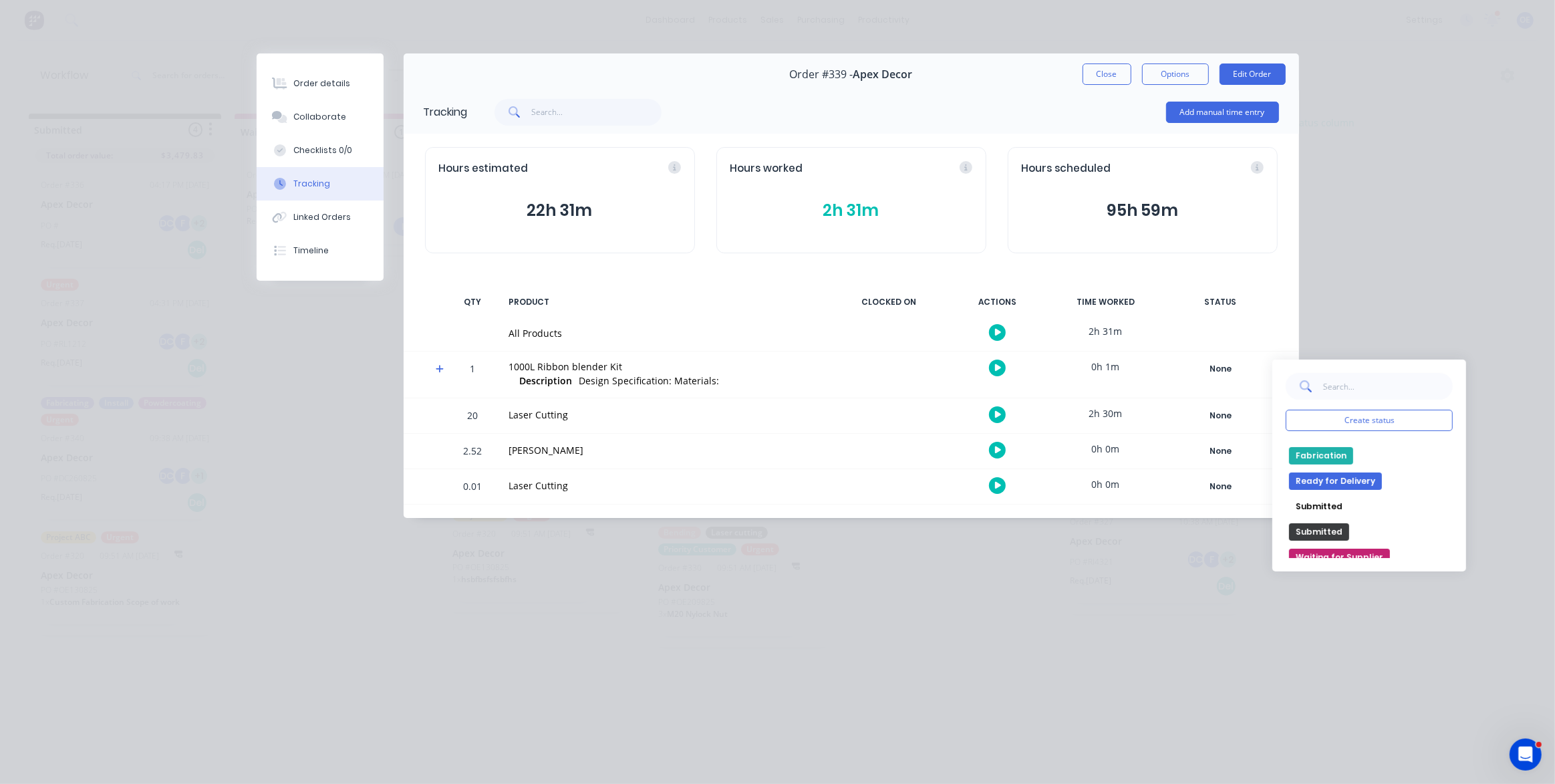
click at [1228, 682] on div "Order details Collaborate Checklists 0/0 Tracking Linked Orders Timeline Order …" at bounding box center [778, 392] width 1555 height 784
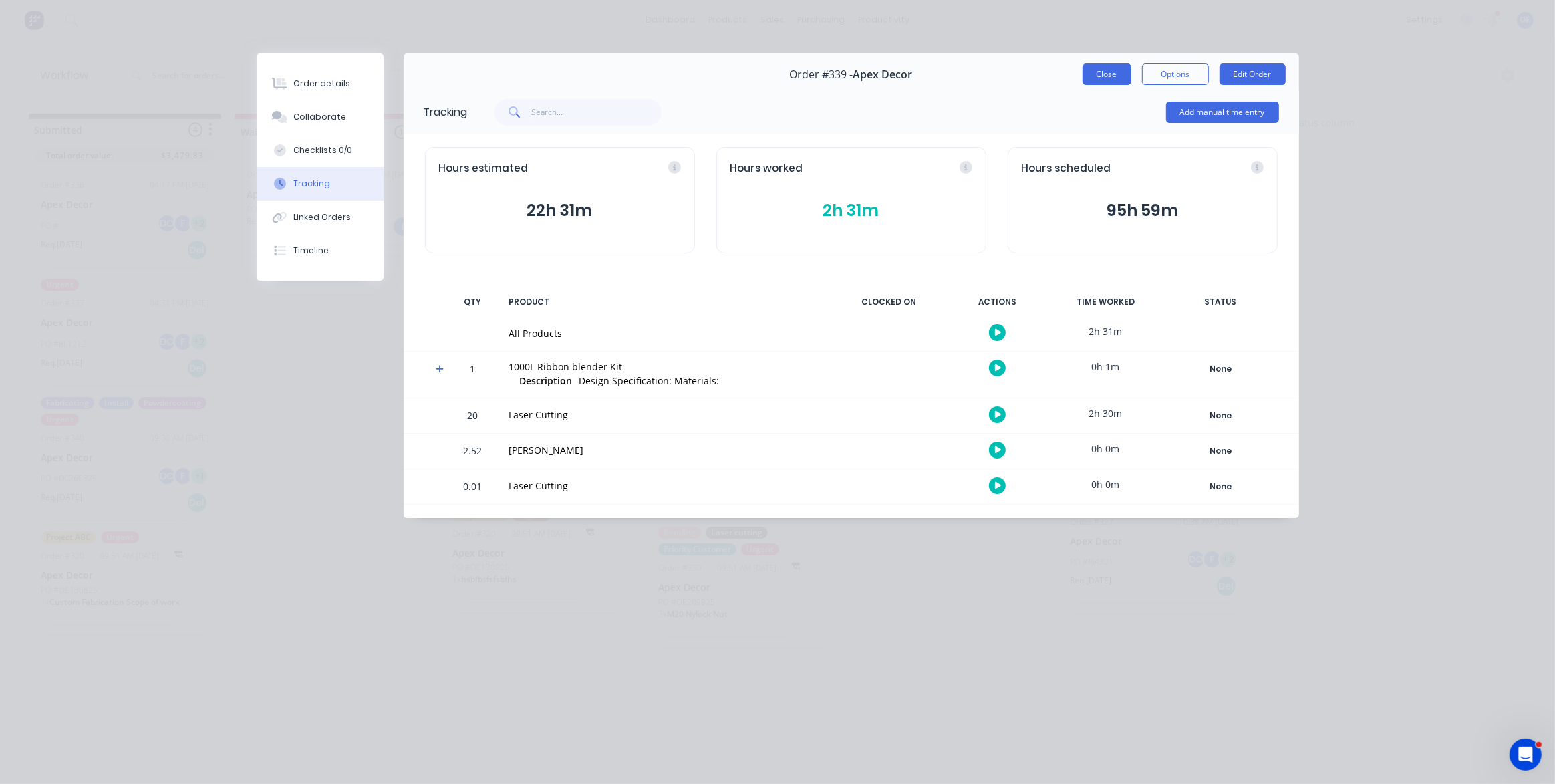
click at [1096, 76] on button "Close" at bounding box center [1107, 74] width 49 height 21
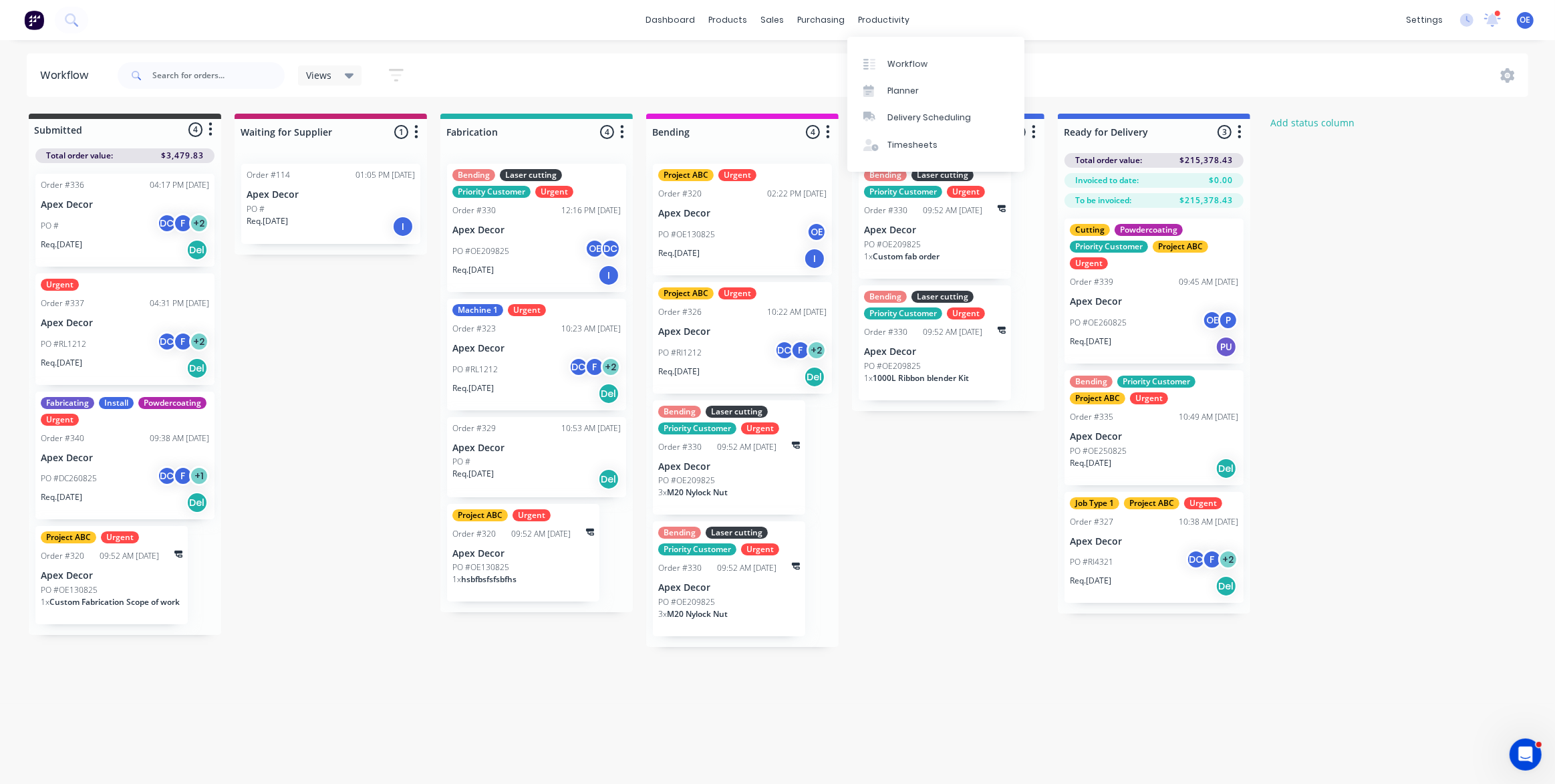
click at [993, 574] on div "Submitted 4 Status colour #3A3C3E hex #3A3C3E Save Cancel Summaries Total order…" at bounding box center [813, 380] width 1647 height 533
click at [962, 508] on div "Submitted 4 Status colour #3A3C3E hex #3A3C3E Save Cancel Summaries Total order…" at bounding box center [813, 380] width 1647 height 533
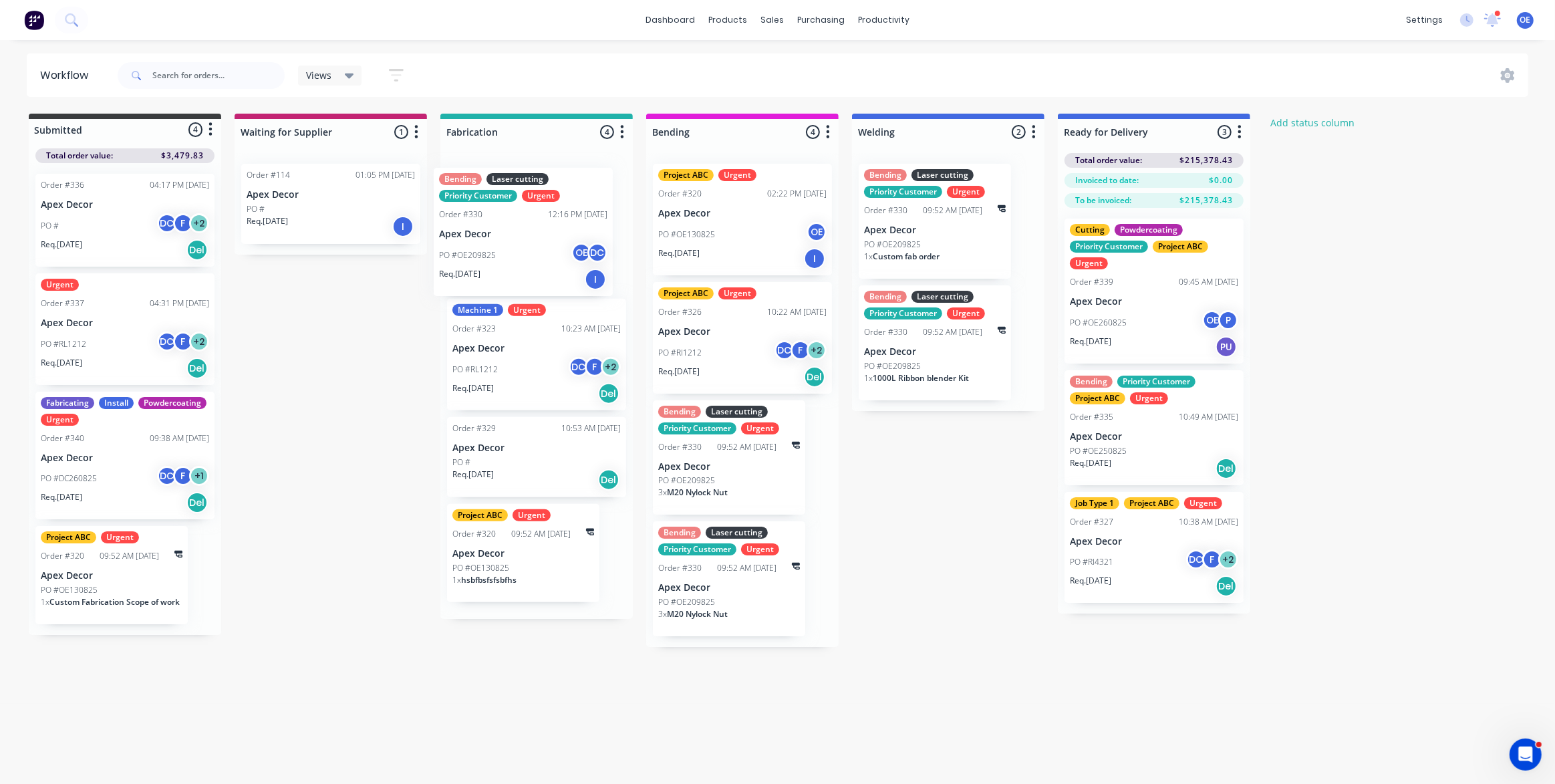
drag, startPoint x: 536, startPoint y: 219, endPoint x: 522, endPoint y: 227, distance: 16.1
click at [522, 227] on div "Bending Laser cutting Priority Customer Urgent Order #330 12:16 PM 20/08/25 Ape…" at bounding box center [536, 386] width 192 height 466
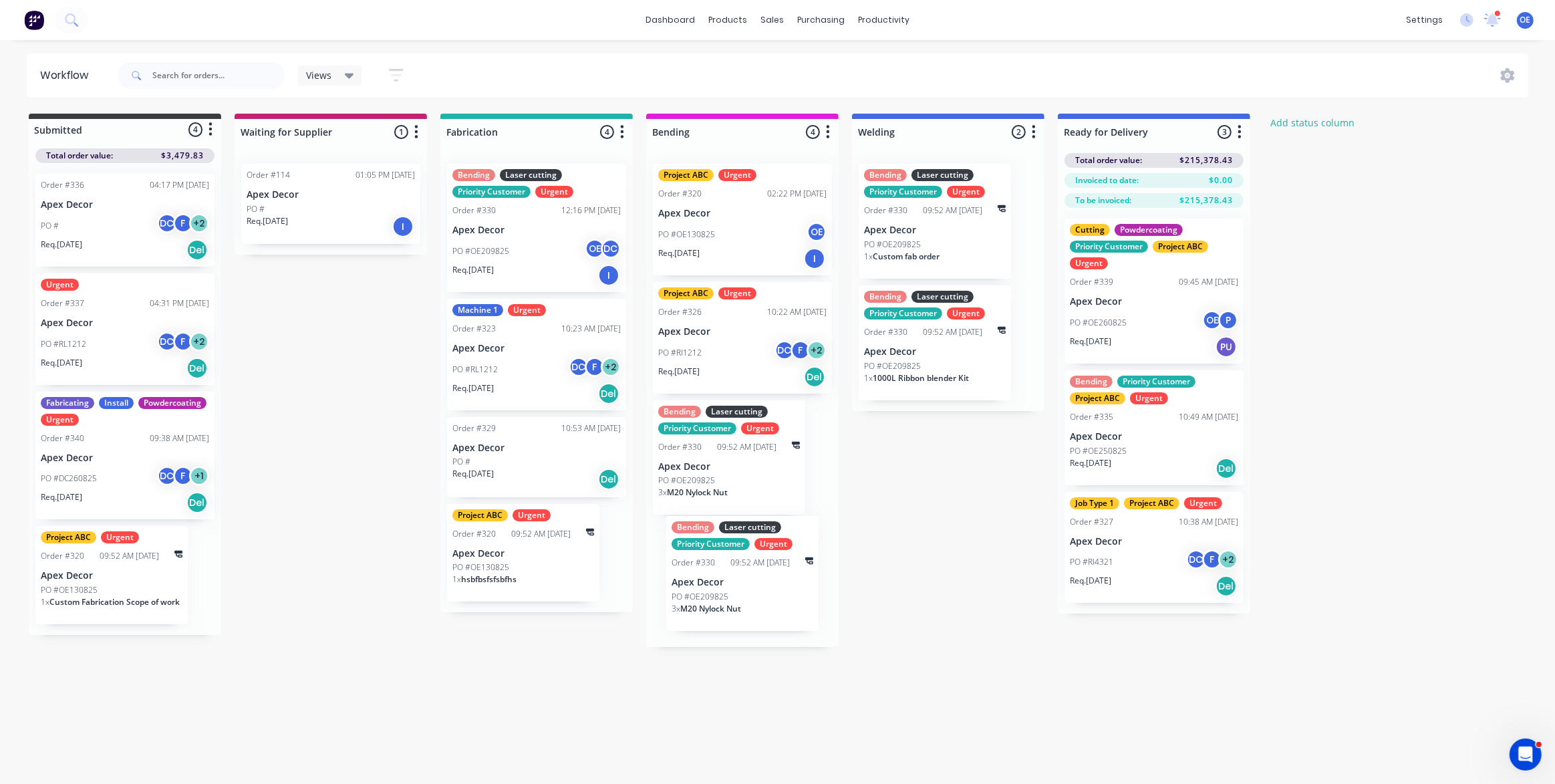
drag, startPoint x: 743, startPoint y: 598, endPoint x: 748, endPoint y: 589, distance: 10.3
click at [758, 593] on div "Project ABC Urgent Order #320 02:22 PM 13/08/25 Apex Decor PO #OE130825 OE Req.…" at bounding box center [742, 400] width 192 height 494
click at [893, 383] on div "1 x 1000L Ribbon blender Kit" at bounding box center [934, 384] width 141 height 23
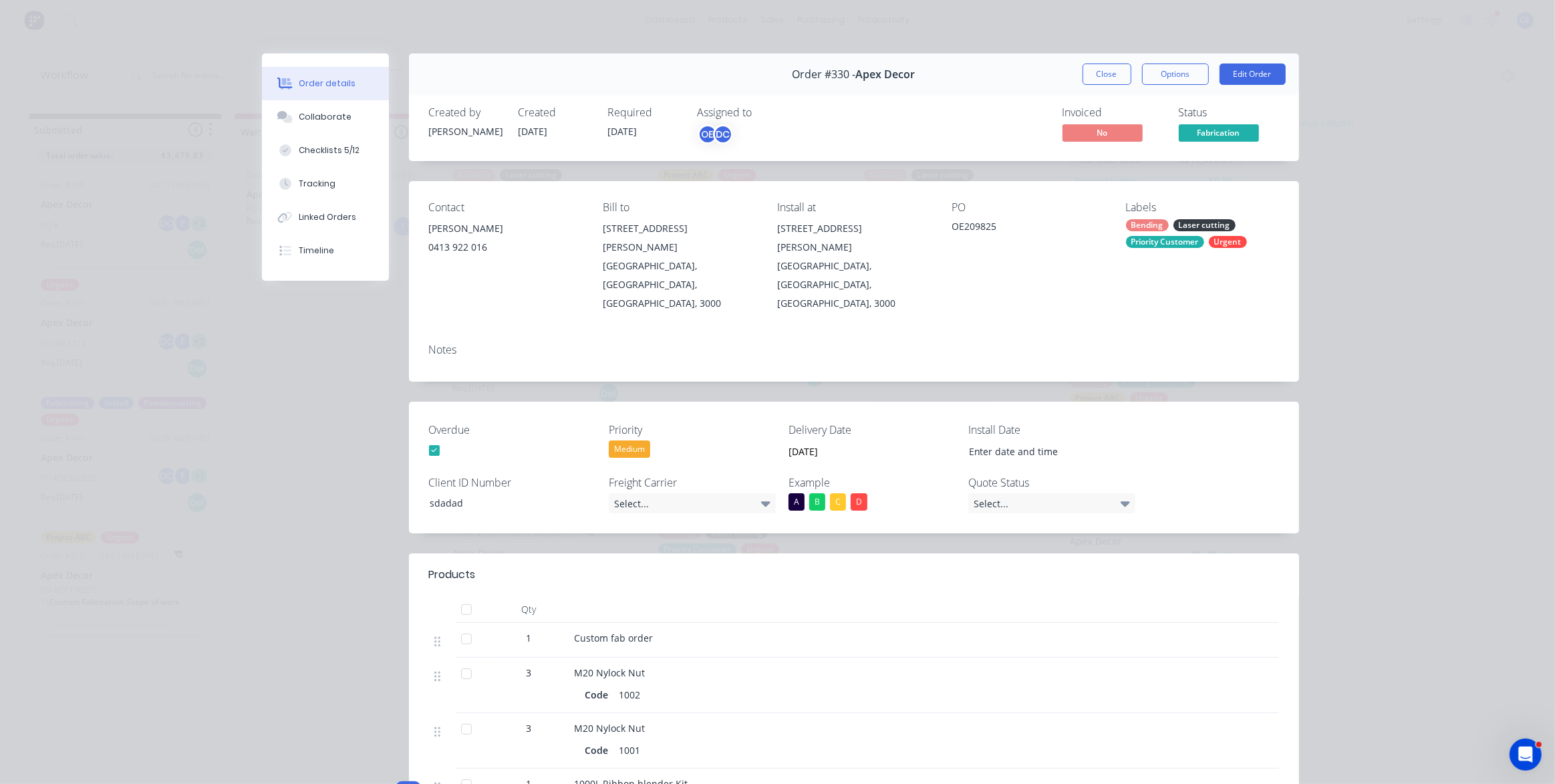
click at [1088, 74] on button "Close" at bounding box center [1107, 74] width 49 height 21
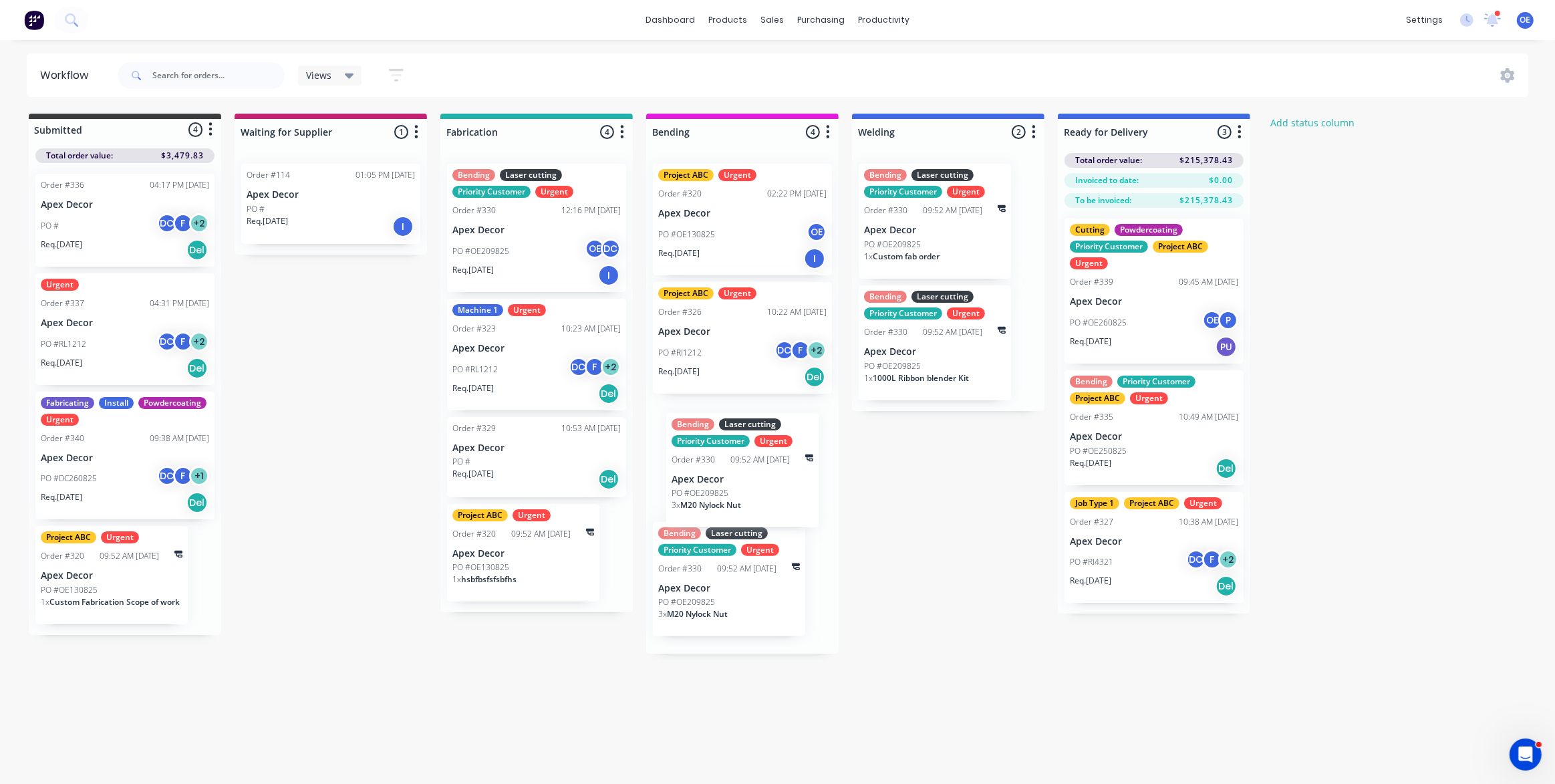
drag, startPoint x: 719, startPoint y: 488, endPoint x: 727, endPoint y: 553, distance: 65.5
click at [727, 553] on div "Project ABC Urgent Order #320 02:22 PM 13/08/25 Apex Decor PO #OE130825 OE Req.…" at bounding box center [742, 403] width 192 height 501
click at [1397, 289] on div "Submitted 4 Status colour #3A3C3E hex #3A3C3E Save Cancel Summaries Total order…" at bounding box center [813, 380] width 1647 height 533
click at [341, 67] on div "Views" at bounding box center [330, 75] width 64 height 20
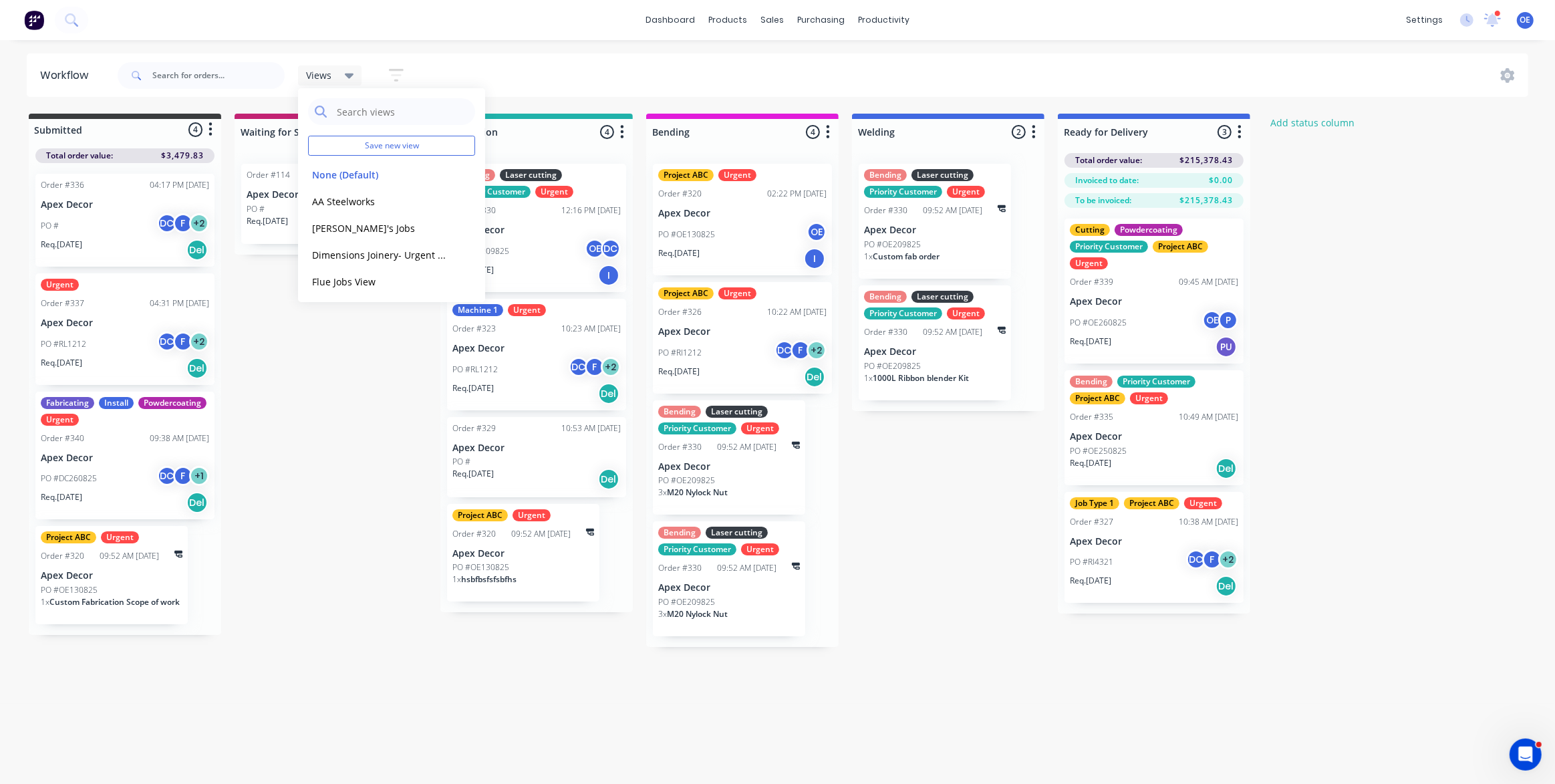
click at [364, 386] on div "Submitted 4 Status colour #3A3C3E hex #3A3C3E Save Cancel Summaries Total order…" at bounding box center [813, 380] width 1647 height 533
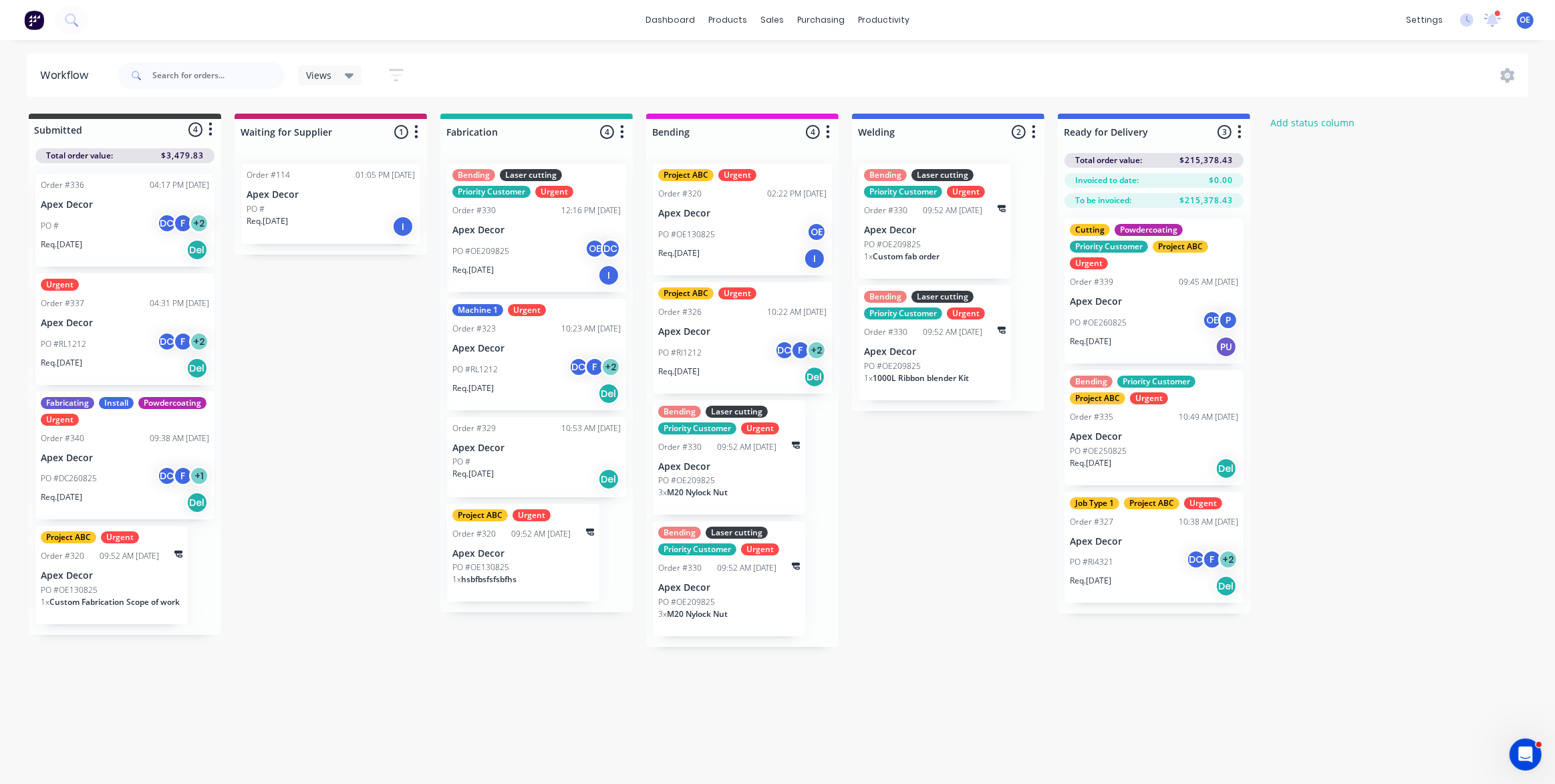
click at [625, 67] on div "Views Save new view None (Default) edit AA Steelworks edit Dave's Jobs edit Dim…" at bounding box center [822, 75] width 1414 height 40
click at [618, 71] on div "Views Save new view None (Default) edit AA Steelworks edit Dave's Jobs edit Dim…" at bounding box center [822, 75] width 1414 height 40
click at [487, 81] on div "Views Save new view None (Default) edit AA Steelworks edit Dave's Jobs edit Dim…" at bounding box center [822, 75] width 1414 height 40
click at [517, 80] on div "Views Save new view None (Default) edit AA Steelworks edit Dave's Jobs edit Dim…" at bounding box center [822, 75] width 1414 height 40
click at [521, 76] on div "Views Save new view None (Default) edit AA Steelworks edit Dave's Jobs edit Dim…" at bounding box center [822, 75] width 1414 height 40
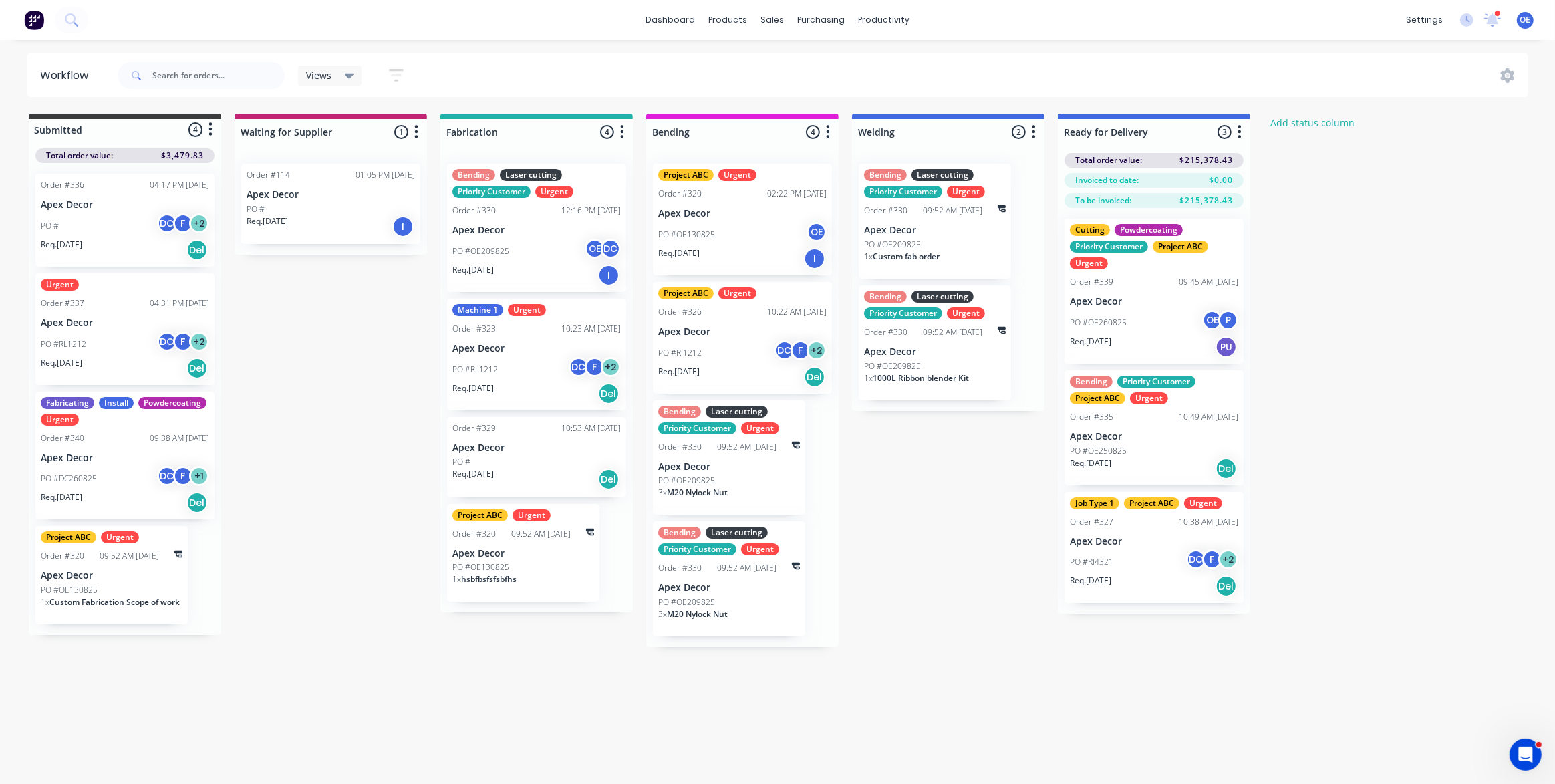
click at [521, 76] on div "Views Save new view None (Default) edit AA Steelworks edit Dave's Jobs edit Dim…" at bounding box center [822, 75] width 1414 height 40
click at [398, 77] on icon "button" at bounding box center [396, 75] width 15 height 17
click at [366, 244] on div "Filter by labels" at bounding box center [329, 245] width 101 height 14
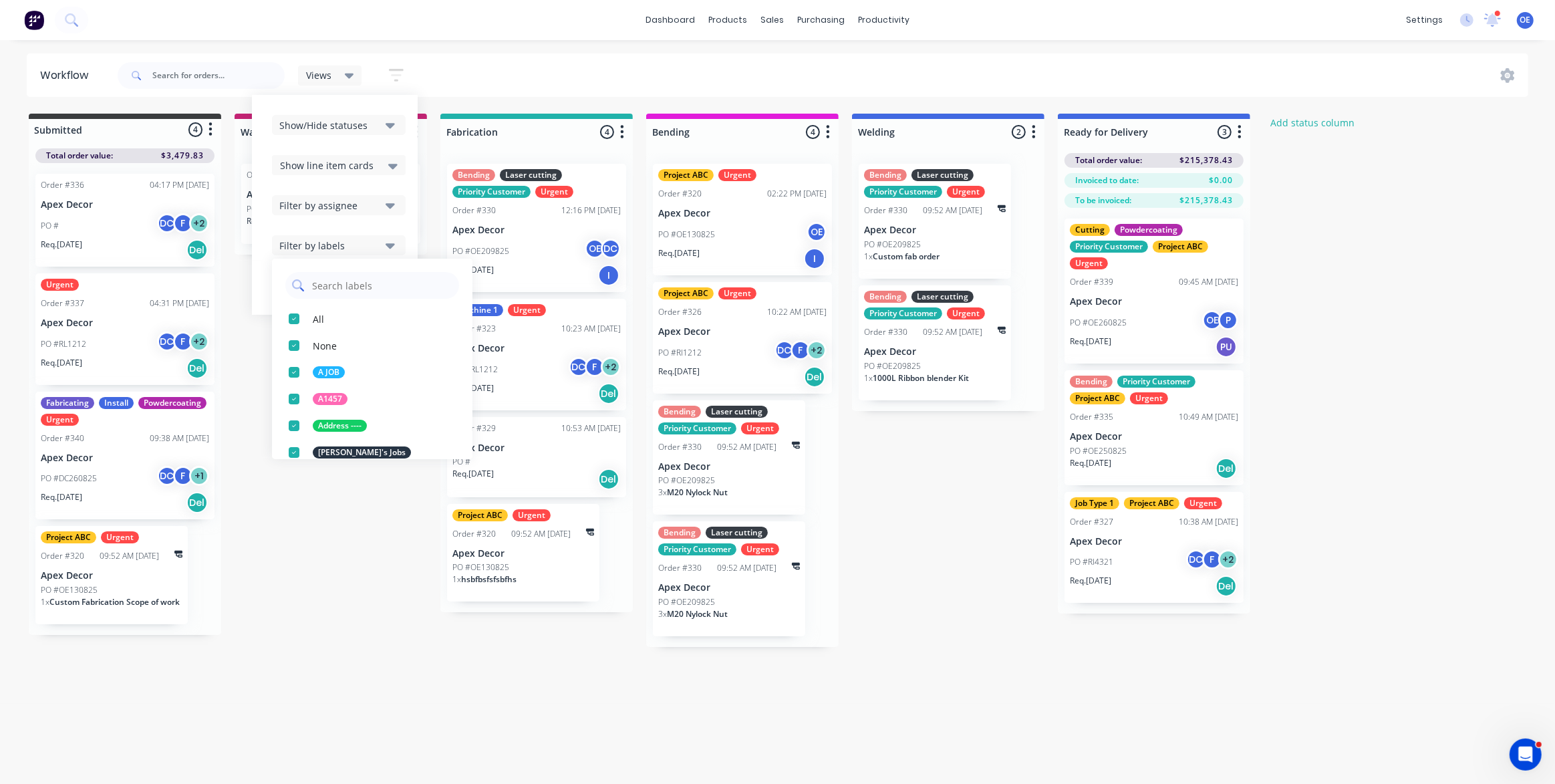
click at [342, 285] on input "text" at bounding box center [381, 285] width 141 height 27
type input "Project"
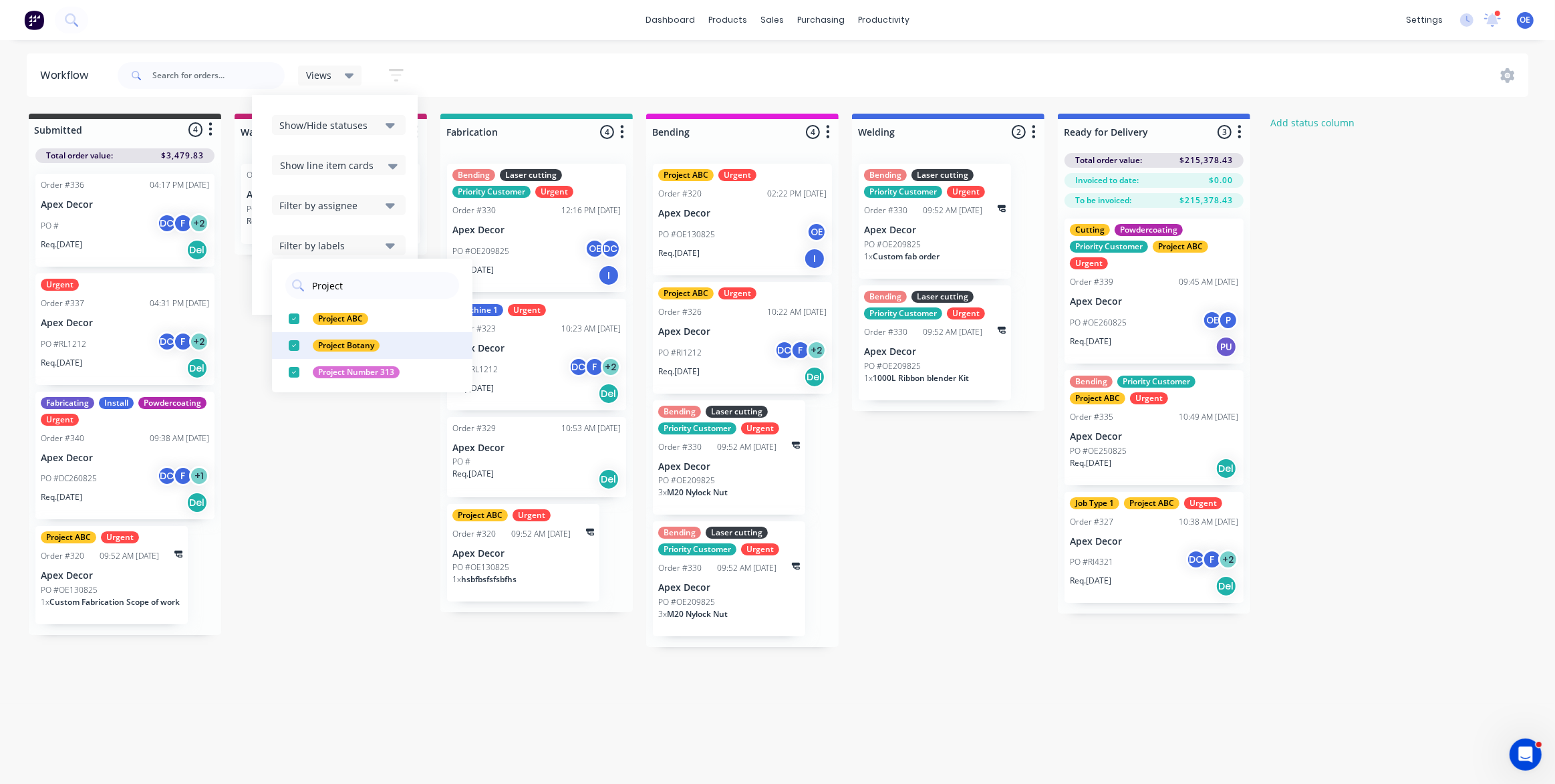
drag, startPoint x: 295, startPoint y: 343, endPoint x: 300, endPoint y: 371, distance: 28.4
click at [295, 343] on div "button" at bounding box center [294, 345] width 27 height 27
click at [295, 350] on div "button" at bounding box center [294, 345] width 27 height 27
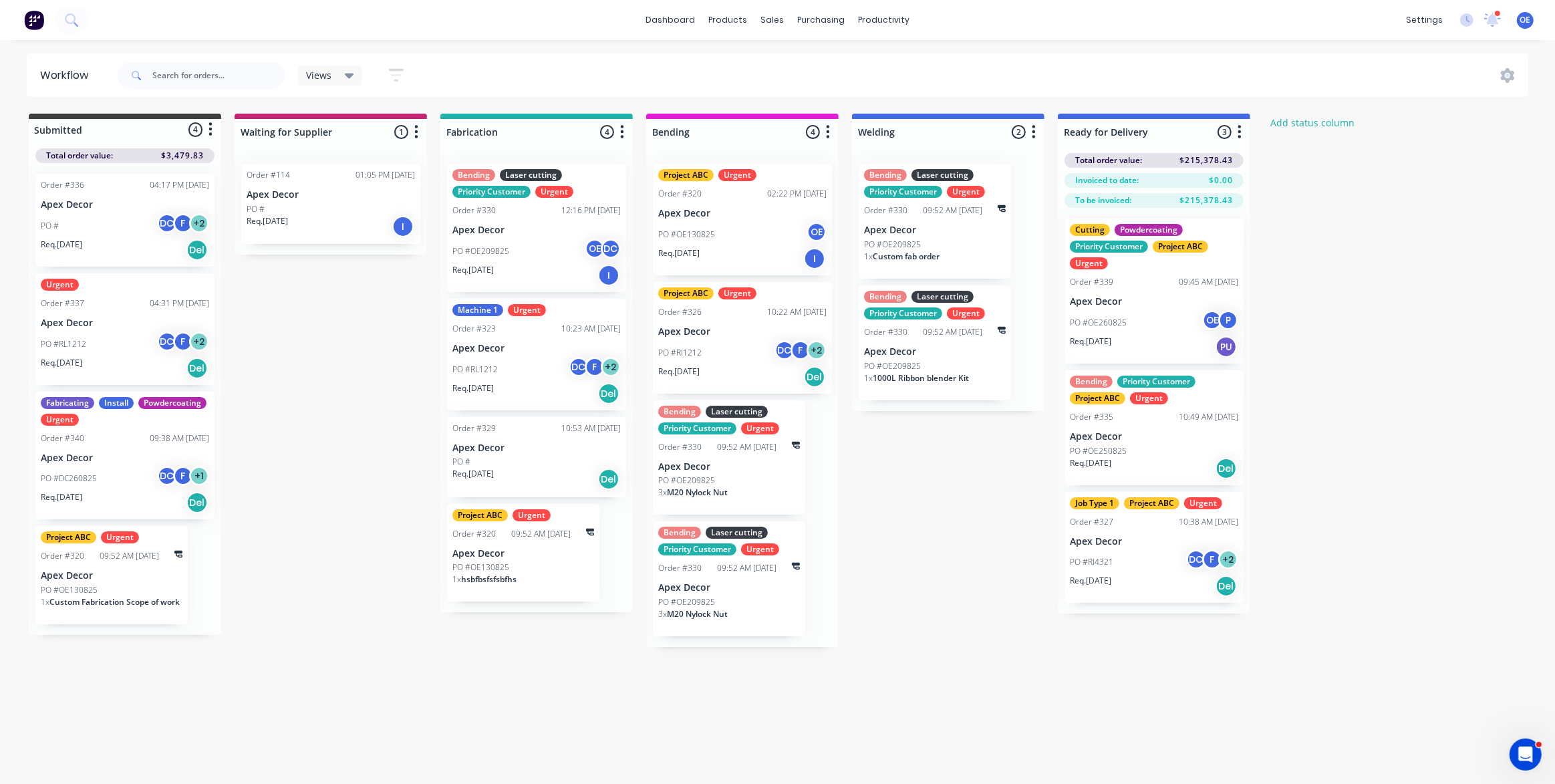
click at [311, 428] on div "Submitted 4 Status colour #3A3C3E hex #3A3C3E Save Cancel Summaries Total order…" at bounding box center [813, 380] width 1647 height 533
click at [375, 372] on div "Submitted 4 Status colour #3A3C3E hex #3A3C3E Save Cancel Summaries Total order…" at bounding box center [813, 380] width 1647 height 533
click at [347, 74] on icon at bounding box center [349, 76] width 10 height 5
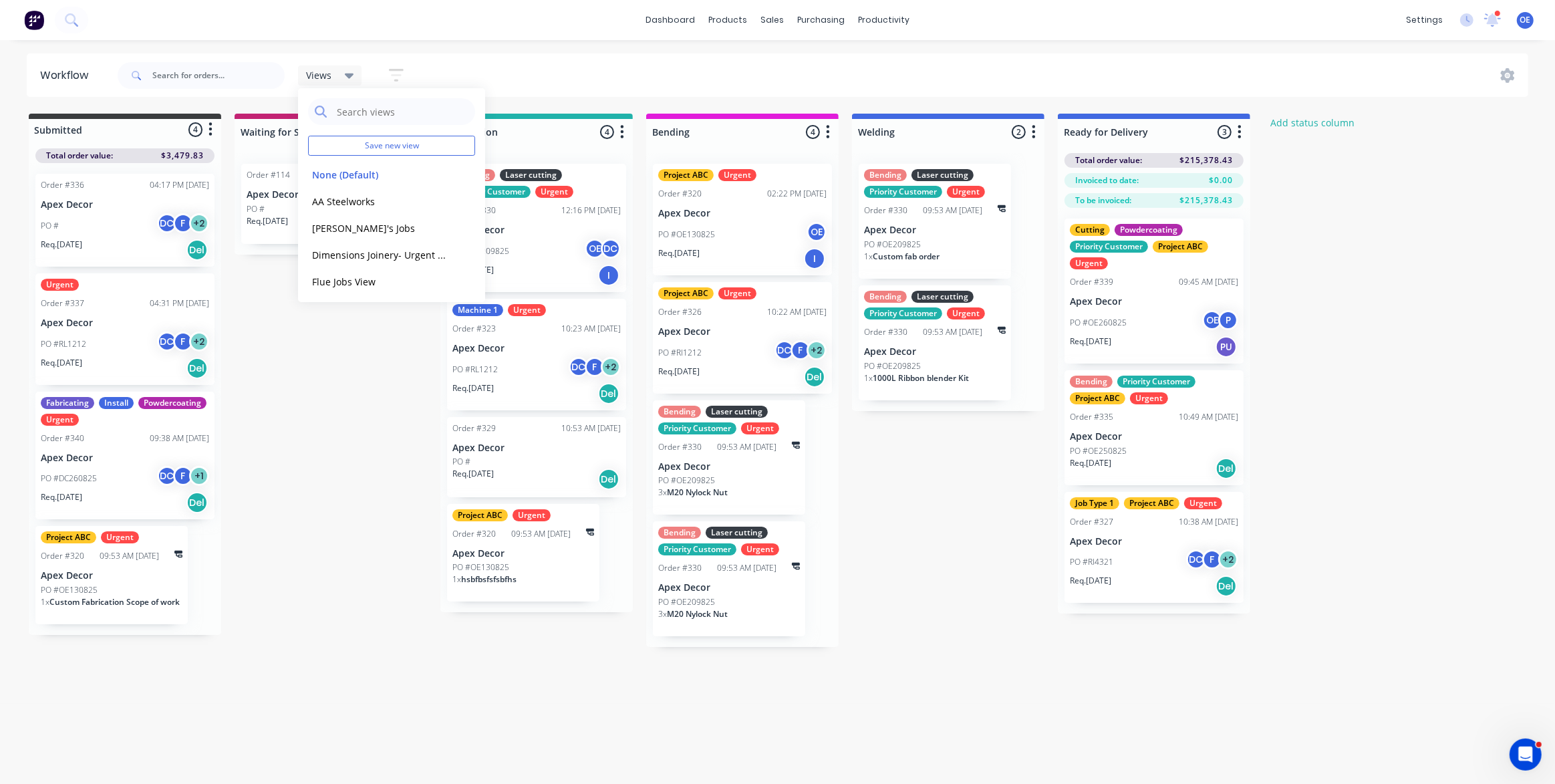
click at [980, 484] on div "Submitted 4 Status colour #3A3C3E hex #3A3C3E Save Cancel Summaries Total order…" at bounding box center [813, 380] width 1647 height 533
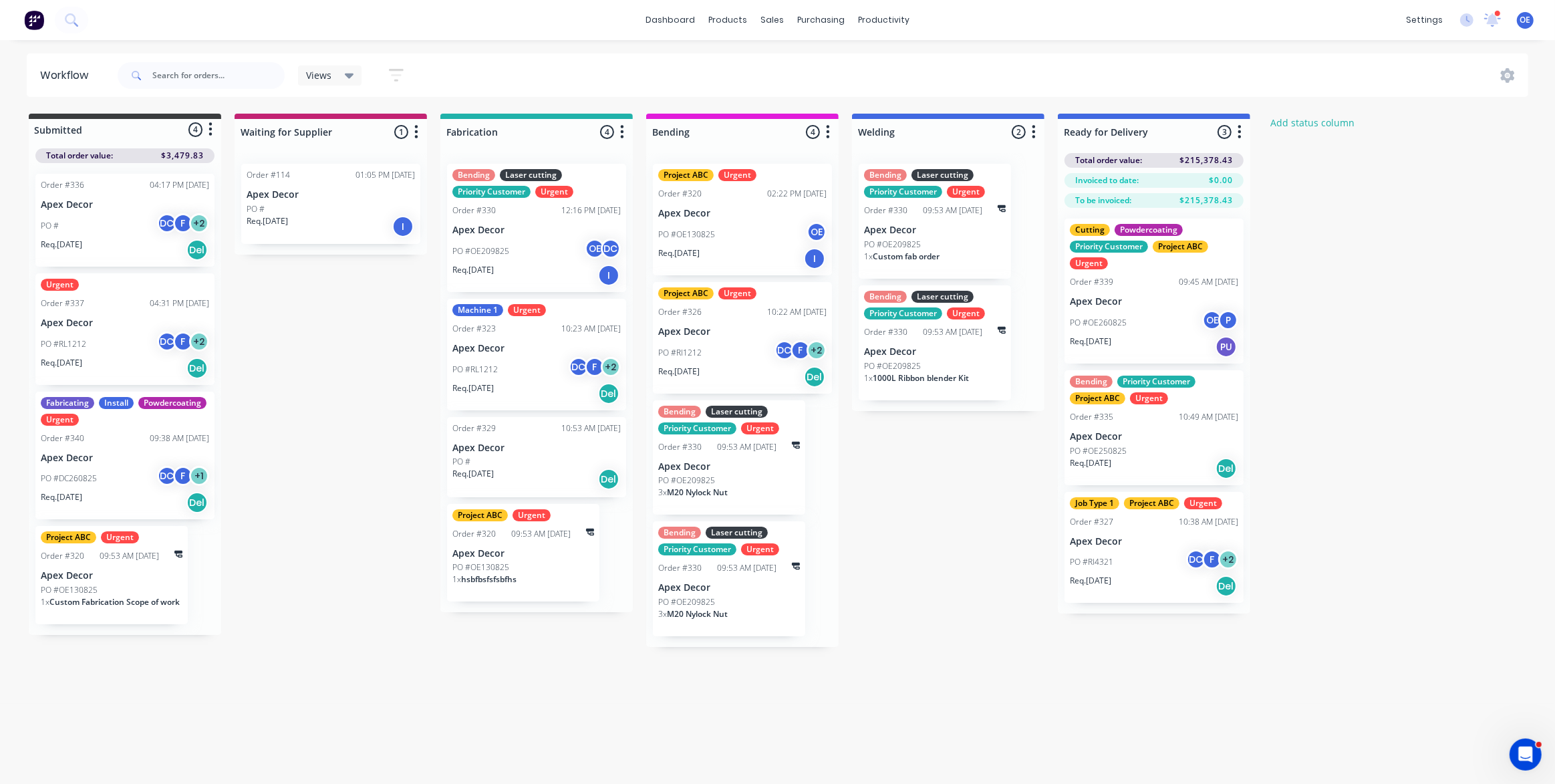
click at [401, 79] on icon "button" at bounding box center [396, 75] width 15 height 17
click at [365, 247] on div "Filter by labels" at bounding box center [329, 245] width 101 height 14
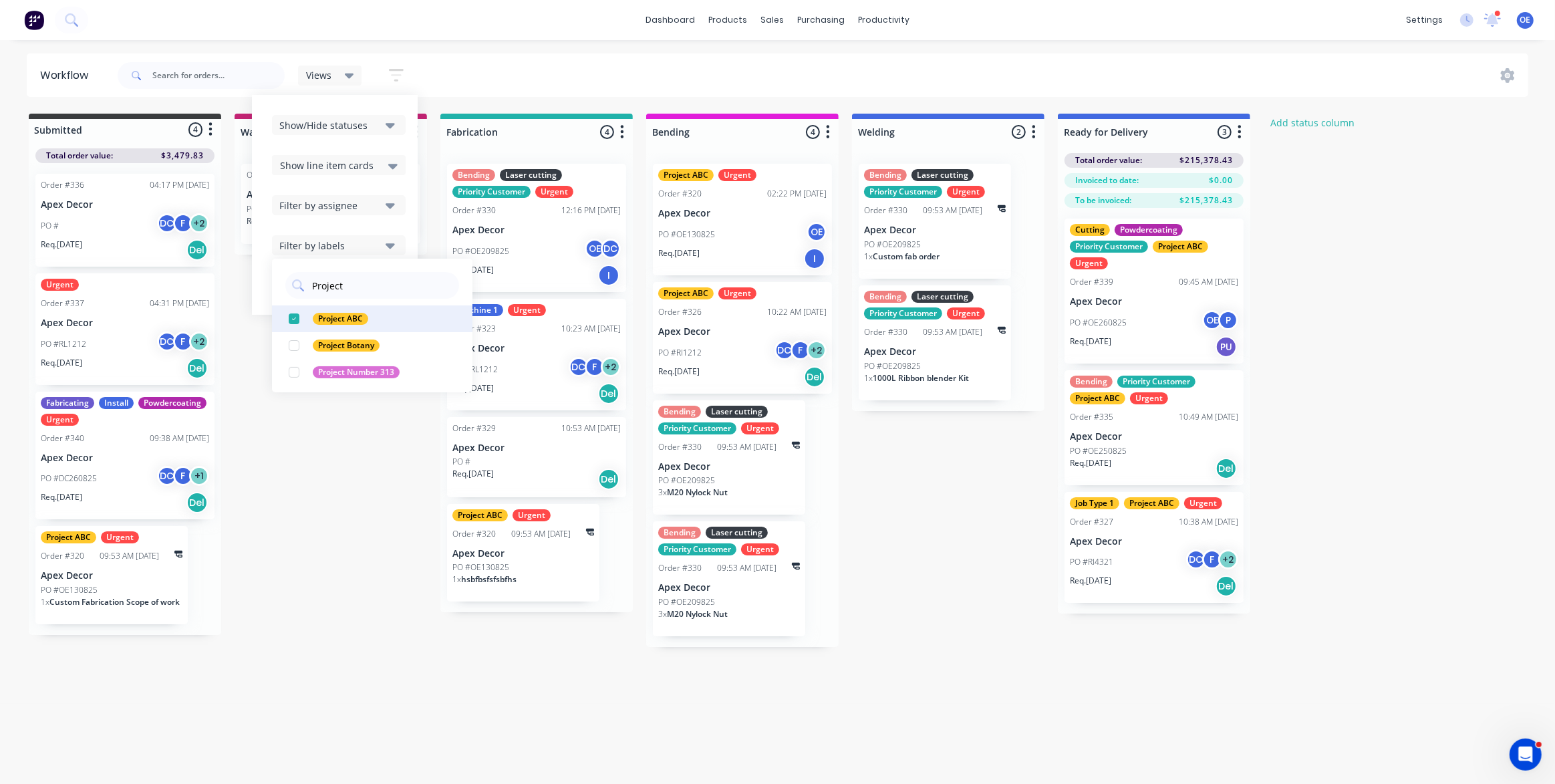
click at [294, 314] on div "button" at bounding box center [294, 319] width 27 height 27
drag, startPoint x: 367, startPoint y: 271, endPoint x: 365, endPoint y: 278, distance: 7.3
click at [367, 274] on div "Project" at bounding box center [372, 281] width 200 height 33
drag, startPoint x: 357, startPoint y: 288, endPoint x: 304, endPoint y: 290, distance: 53.0
click at [307, 289] on div "Project" at bounding box center [373, 285] width 174 height 27
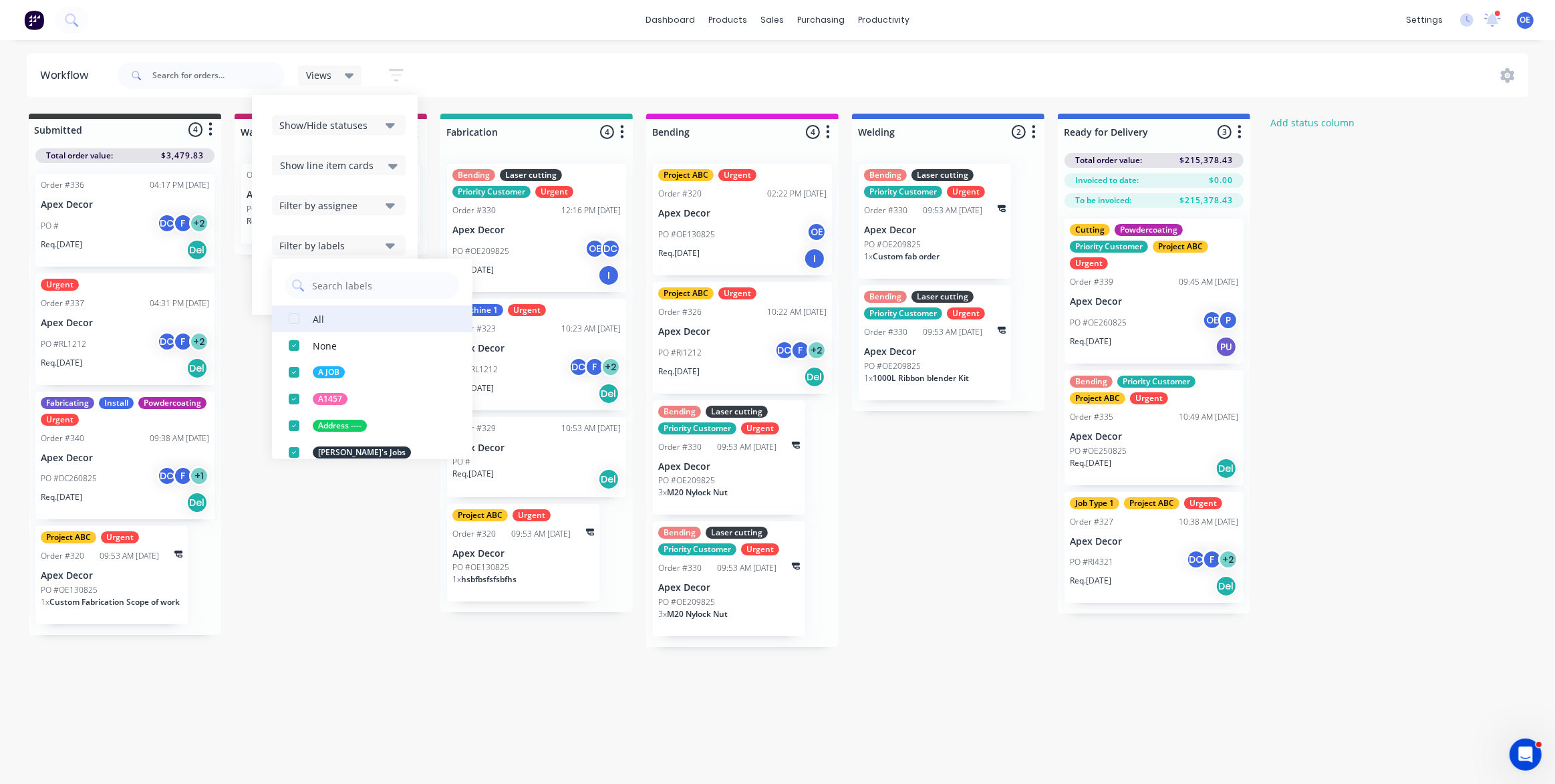
click at [296, 315] on div "button" at bounding box center [294, 319] width 27 height 27
click at [295, 319] on div "button" at bounding box center [294, 319] width 27 height 27
click at [336, 280] on input "text" at bounding box center [381, 285] width 141 height 27
type input "Project"
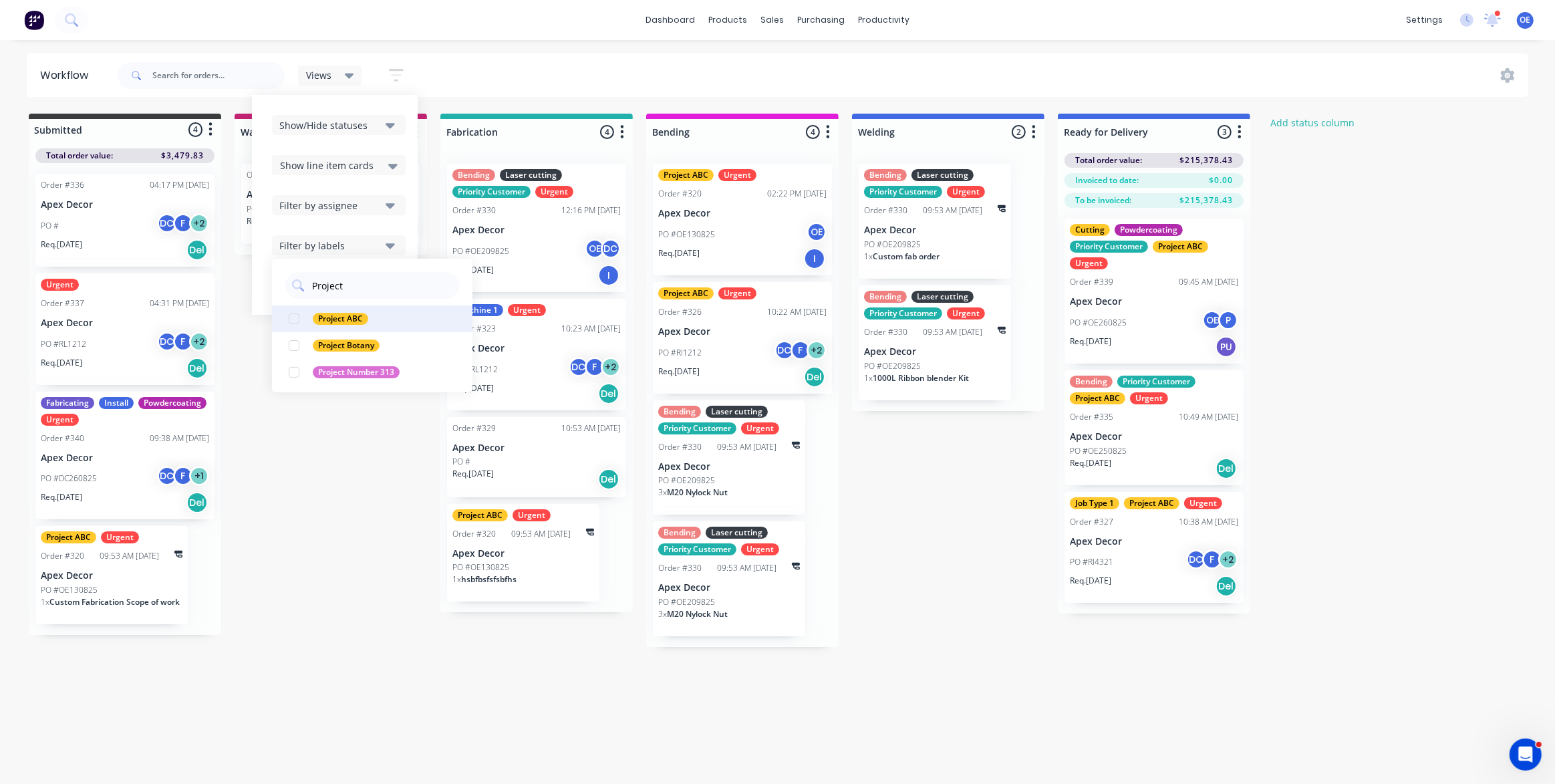
drag, startPoint x: 306, startPoint y: 322, endPoint x: 300, endPoint y: 329, distance: 9.2
click at [306, 322] on div "button" at bounding box center [294, 319] width 27 height 27
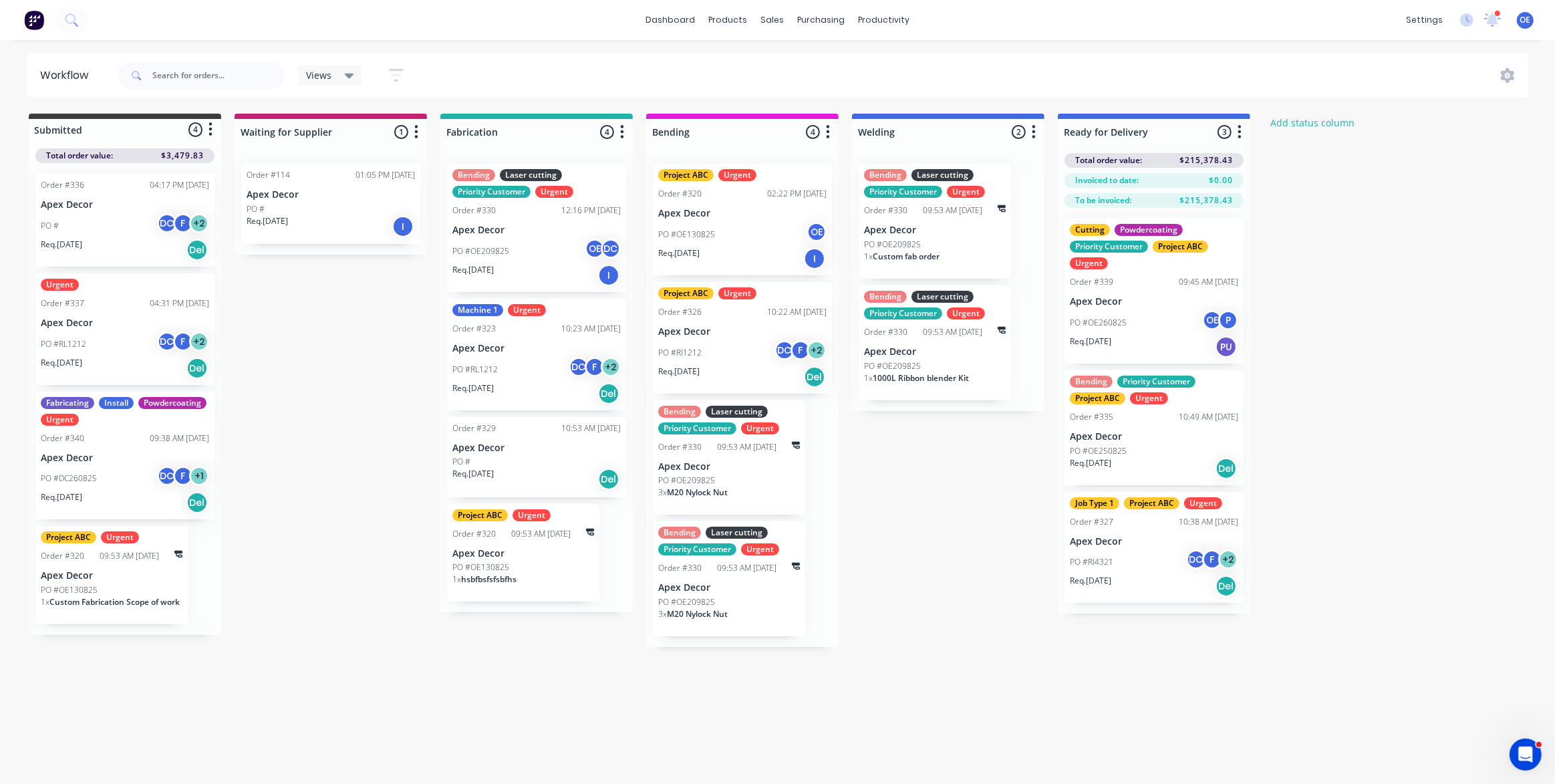
click at [318, 501] on div "Submitted 4 Status colour #3A3C3E hex #3A3C3E Save Cancel Summaries Total order…" at bounding box center [813, 380] width 1647 height 533
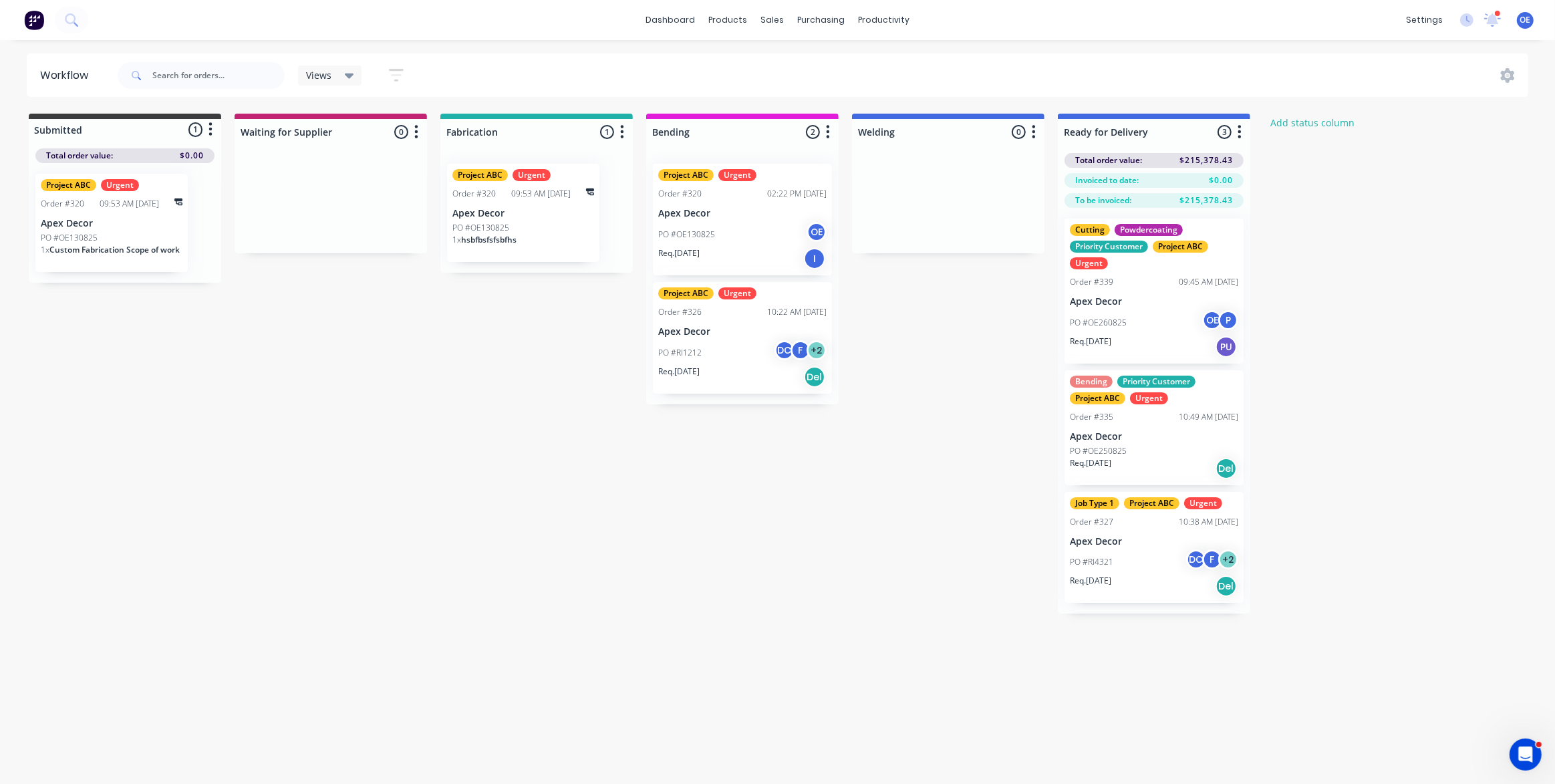
click at [1450, 293] on div "Submitted 1 Status colour #3A3C3E hex #3A3C3E Save Cancel Summaries Total order…" at bounding box center [813, 363] width 1647 height 500
click at [325, 67] on div "Views" at bounding box center [330, 75] width 64 height 20
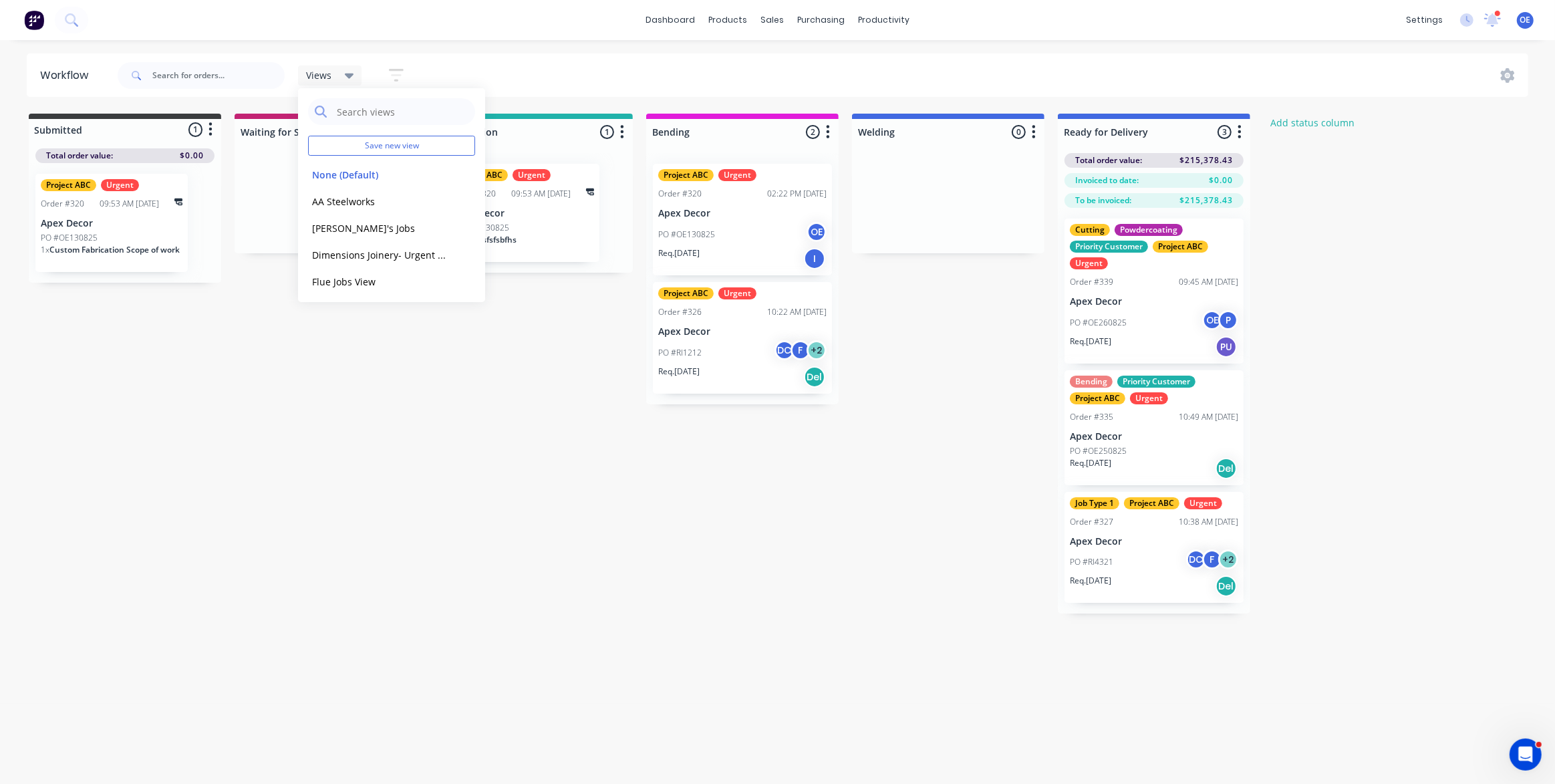
click at [643, 474] on div "Submitted 1 Status colour #3A3C3E hex #3A3C3E Save Cancel Summaries Total order…" at bounding box center [813, 363] width 1647 height 500
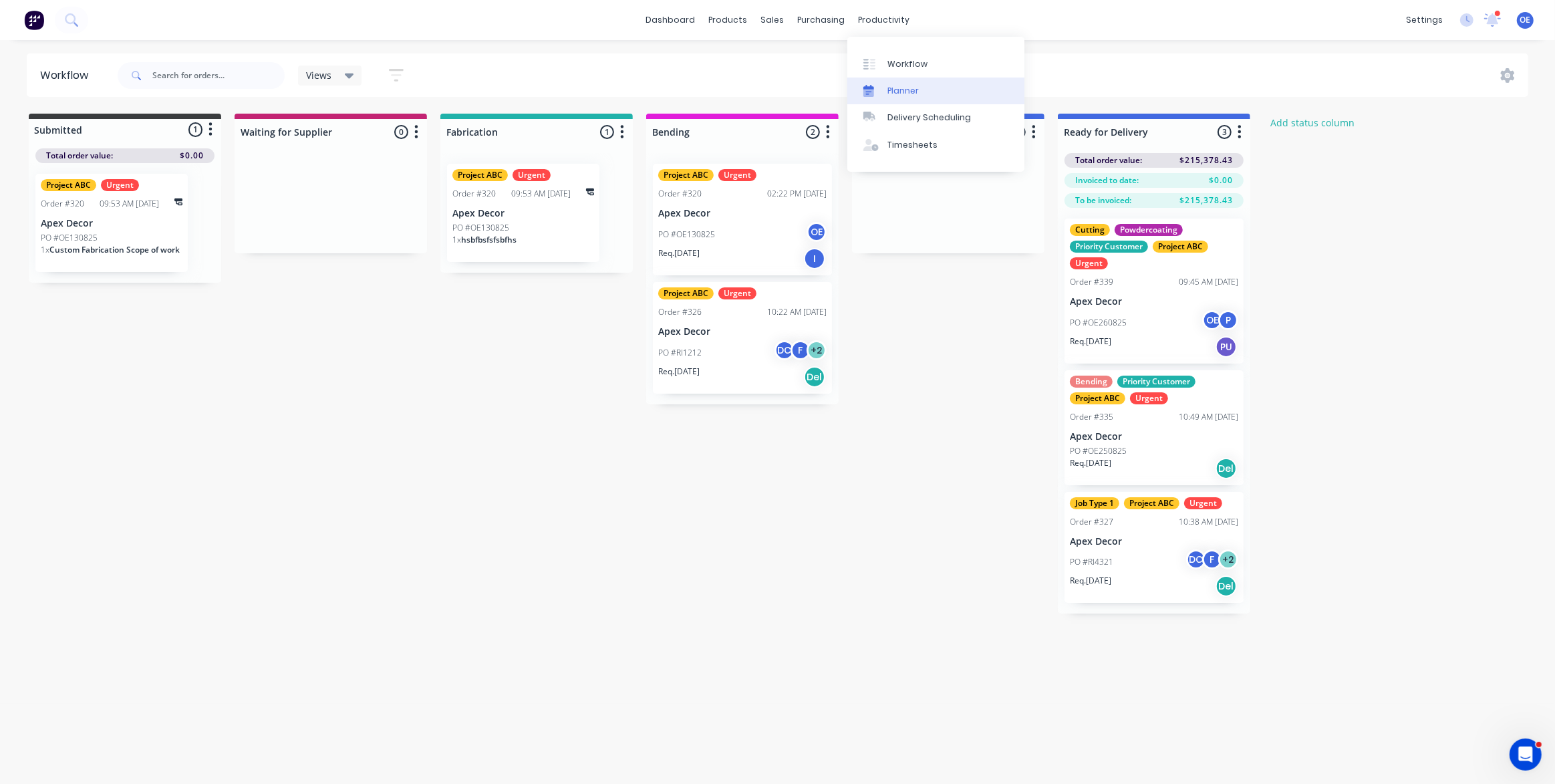
click at [909, 88] on div "Planner" at bounding box center [903, 91] width 32 height 12
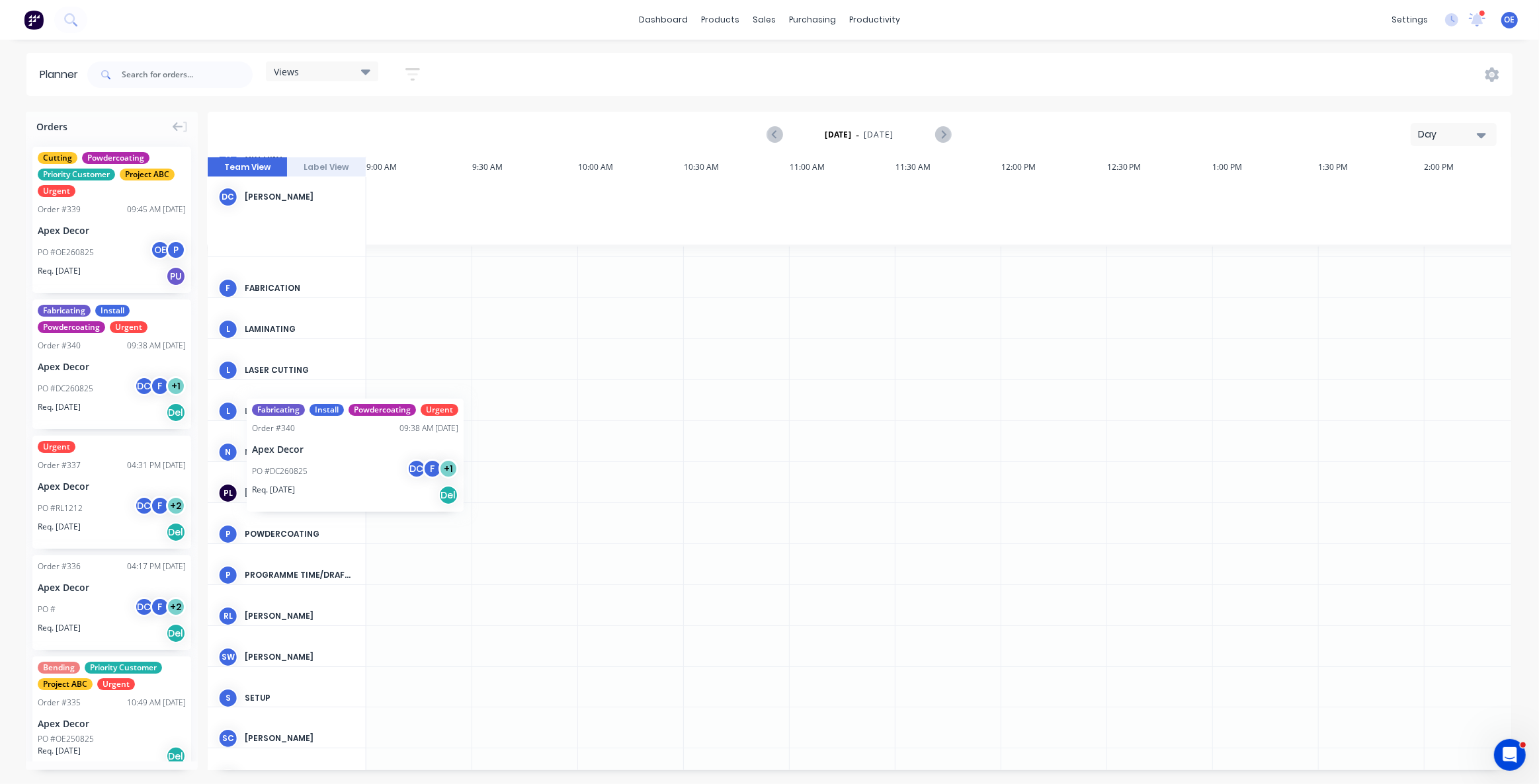
scroll to position [119, 1902]
drag, startPoint x: 83, startPoint y: 371, endPoint x: 455, endPoint y: 336, distance: 373.6
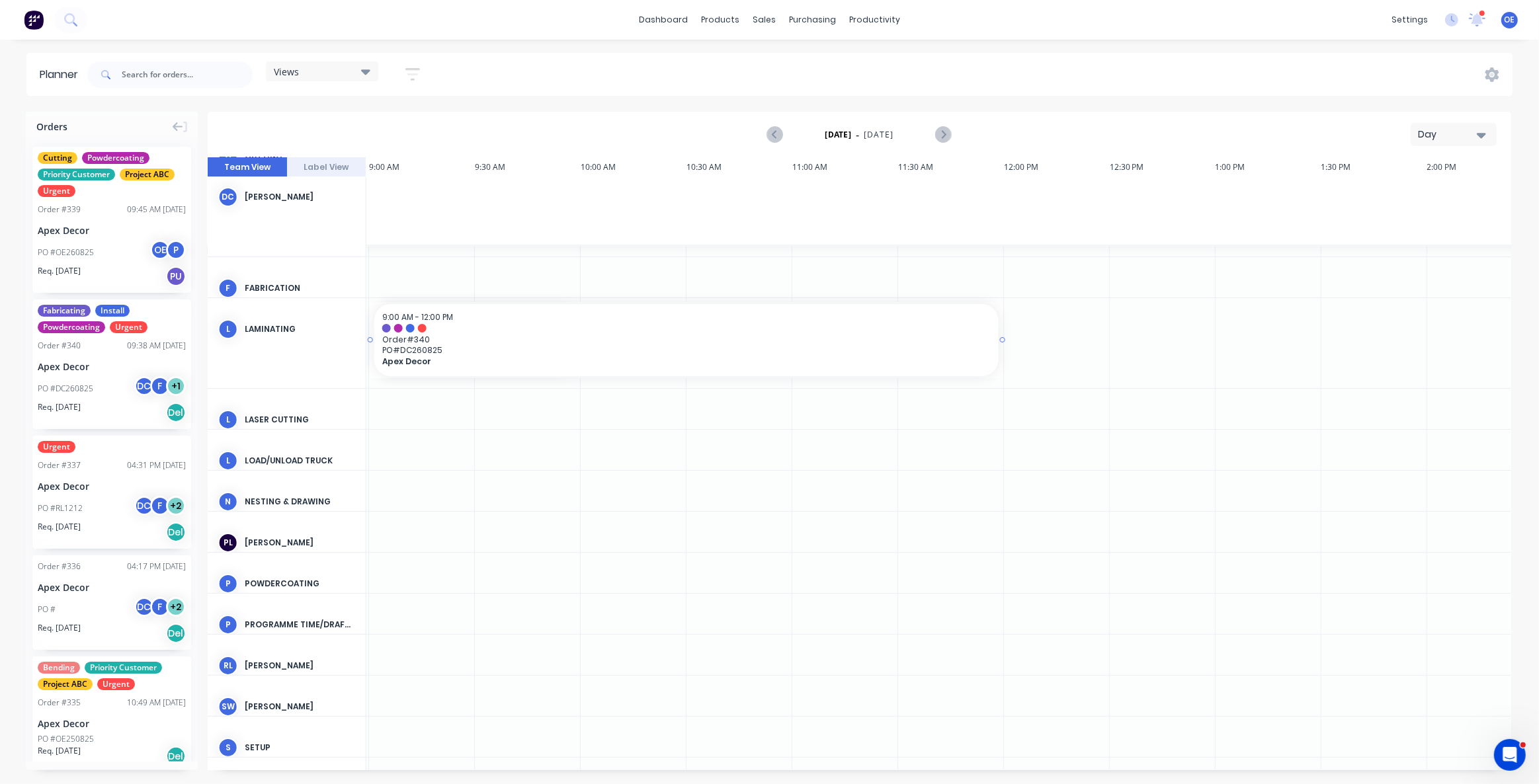
drag, startPoint x: 579, startPoint y: 340, endPoint x: 1049, endPoint y: 337, distance: 470.0
click at [1468, 131] on div "Day" at bounding box center [1448, 134] width 60 height 14
click at [1433, 193] on div "Week" at bounding box center [1430, 196] width 131 height 26
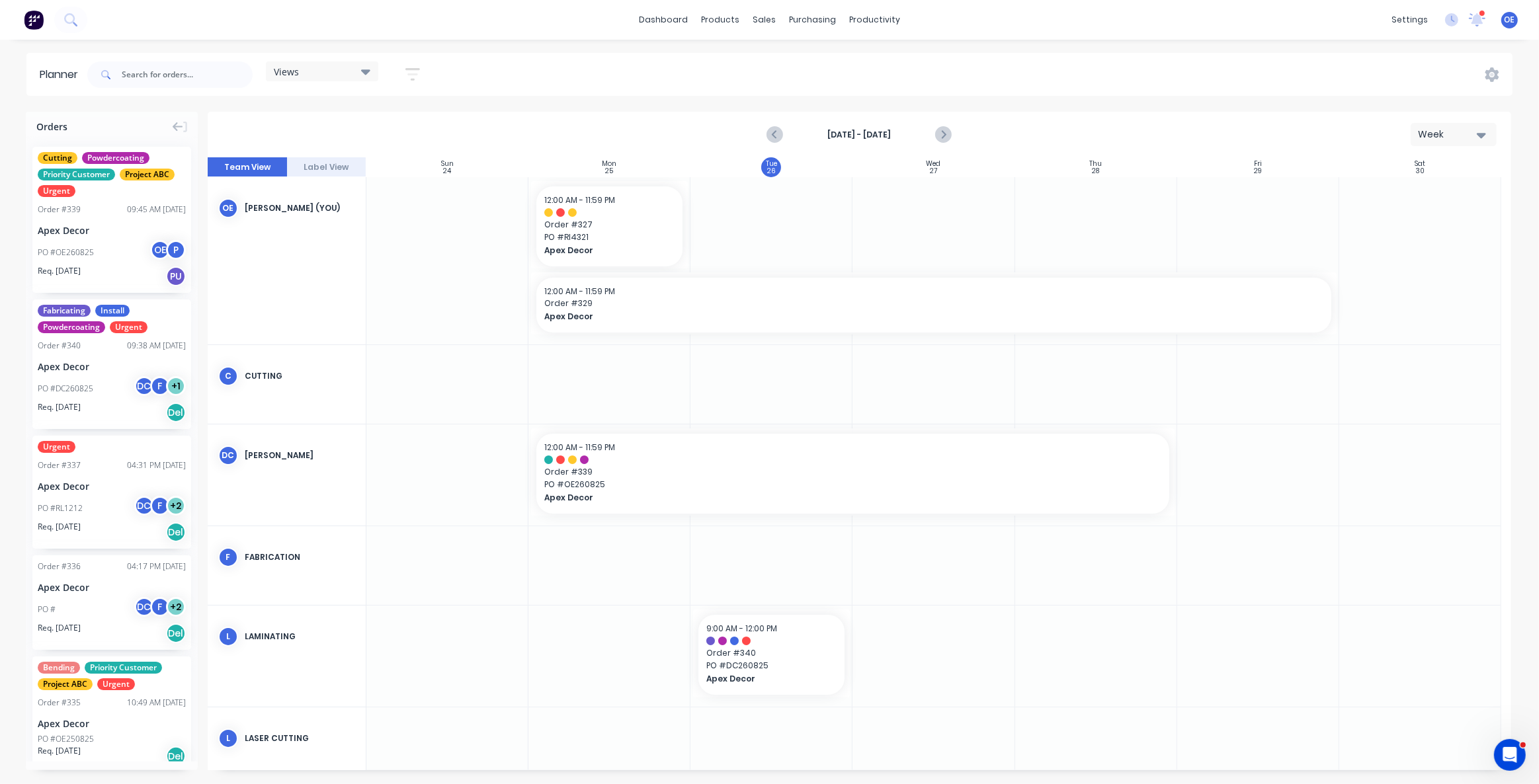
click at [1454, 133] on div "Week" at bounding box center [1448, 134] width 60 height 14
click at [1436, 219] on div "Month" at bounding box center [1430, 223] width 131 height 26
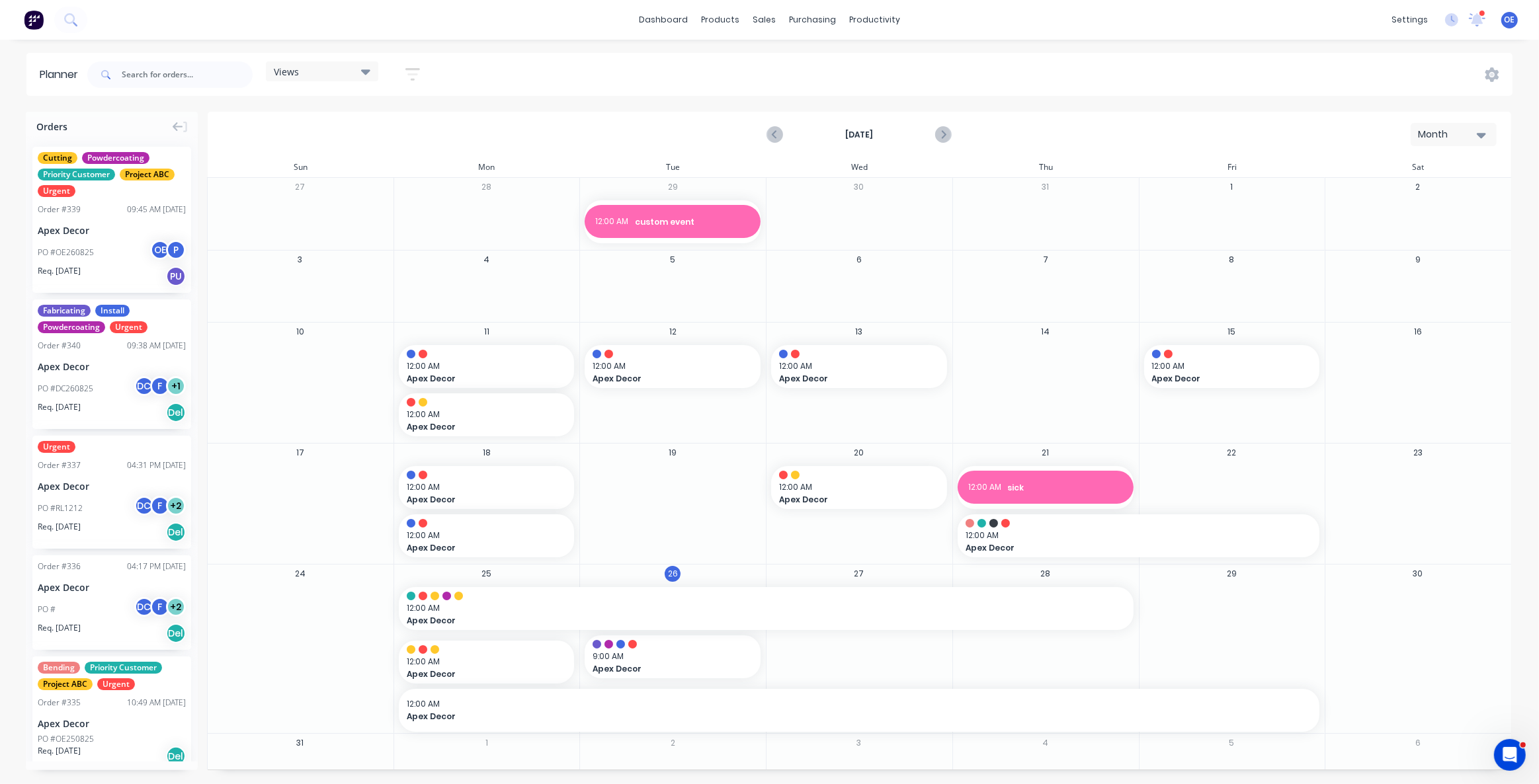
scroll to position [35, 0]
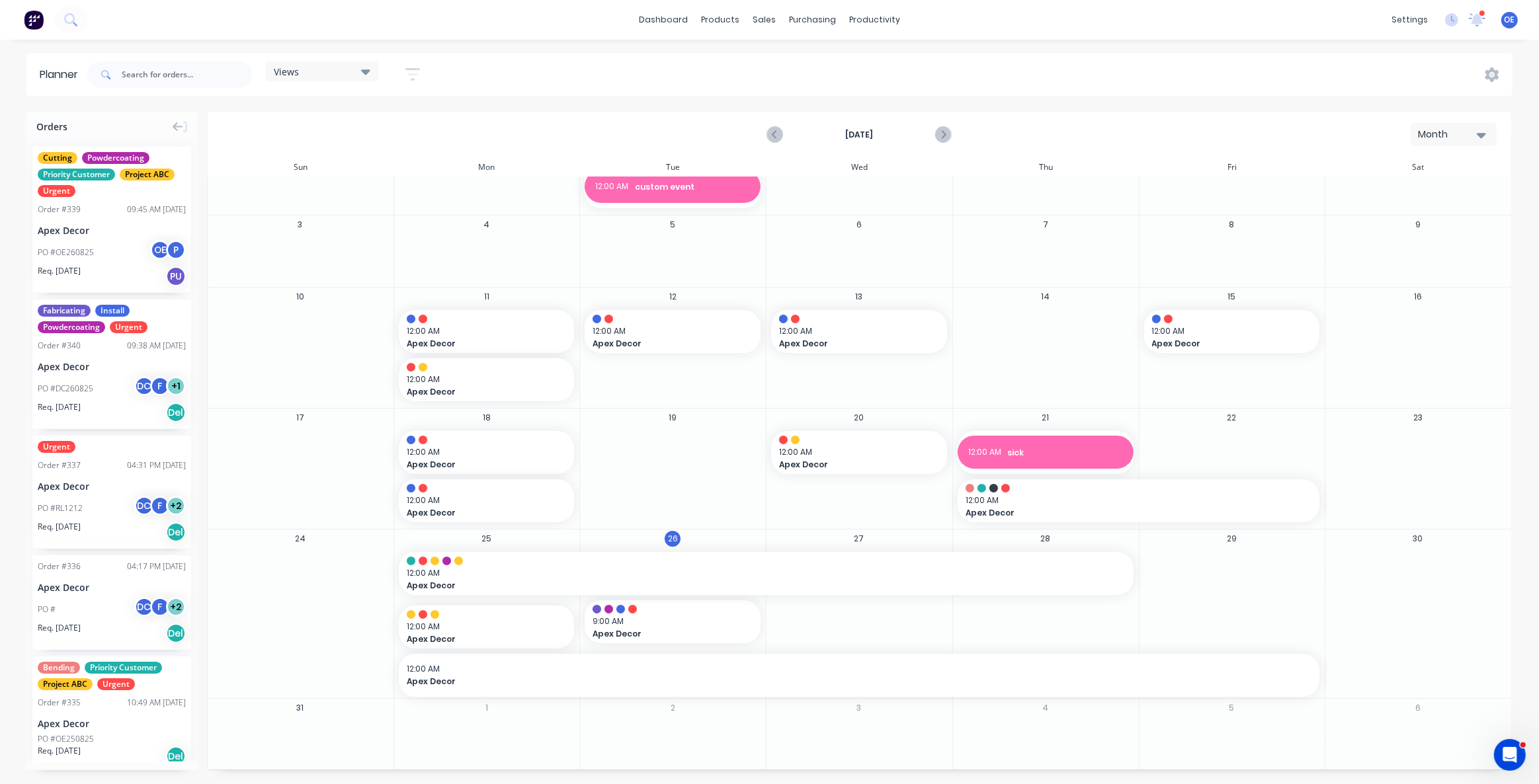
click at [692, 79] on div "Views Save new view None (Default) edit Default edit Priority 1 Jobs edit Staff…" at bounding box center [798, 74] width 1428 height 39
click at [1454, 137] on div "Month" at bounding box center [1448, 134] width 60 height 14
click at [1454, 197] on div "Week" at bounding box center [1430, 196] width 131 height 26
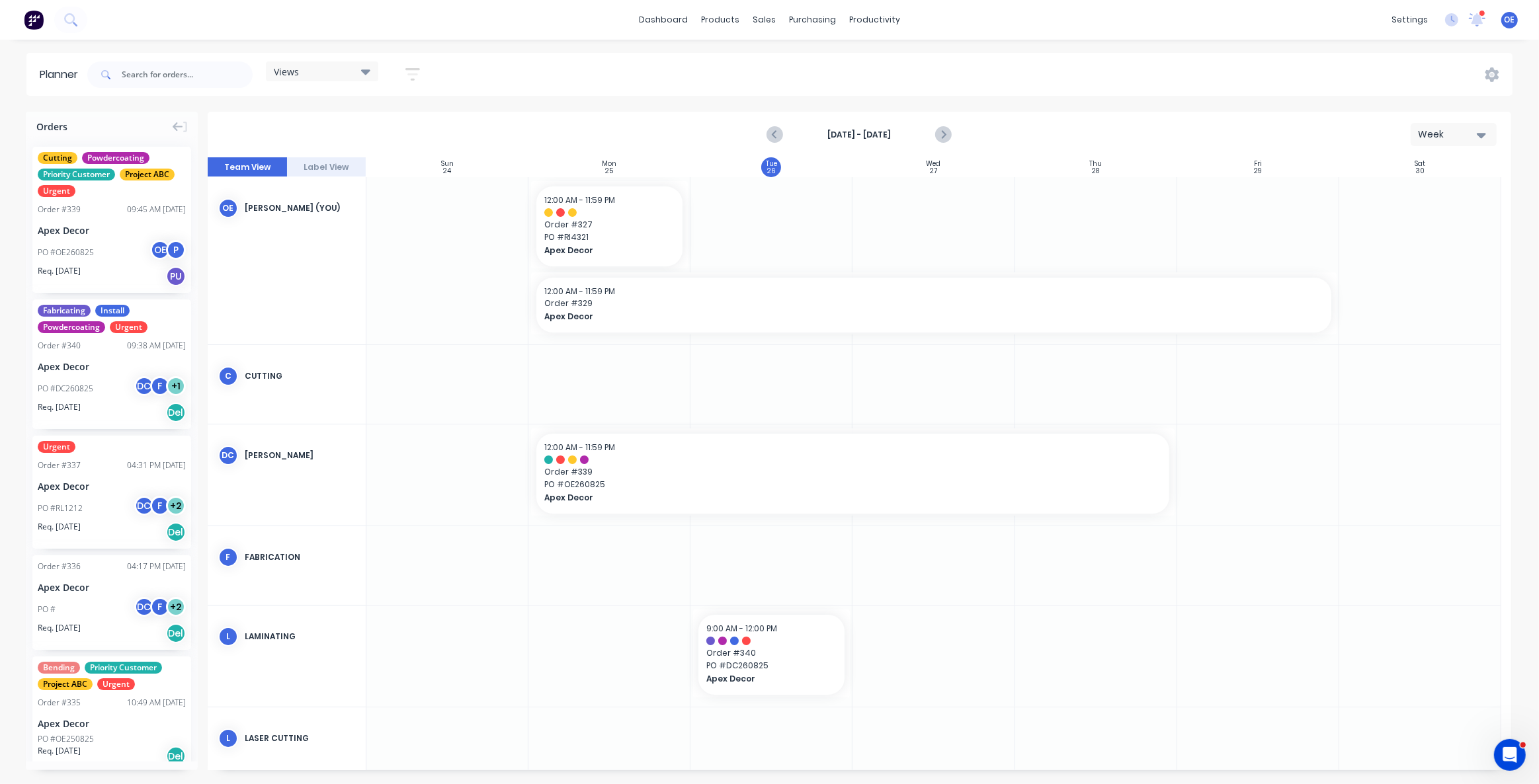
click at [1456, 136] on div "Week" at bounding box center [1448, 134] width 60 height 14
click at [1425, 199] on div "Week" at bounding box center [1430, 196] width 131 height 26
click at [595, 230] on span "Order # 327" at bounding box center [609, 224] width 130 height 12
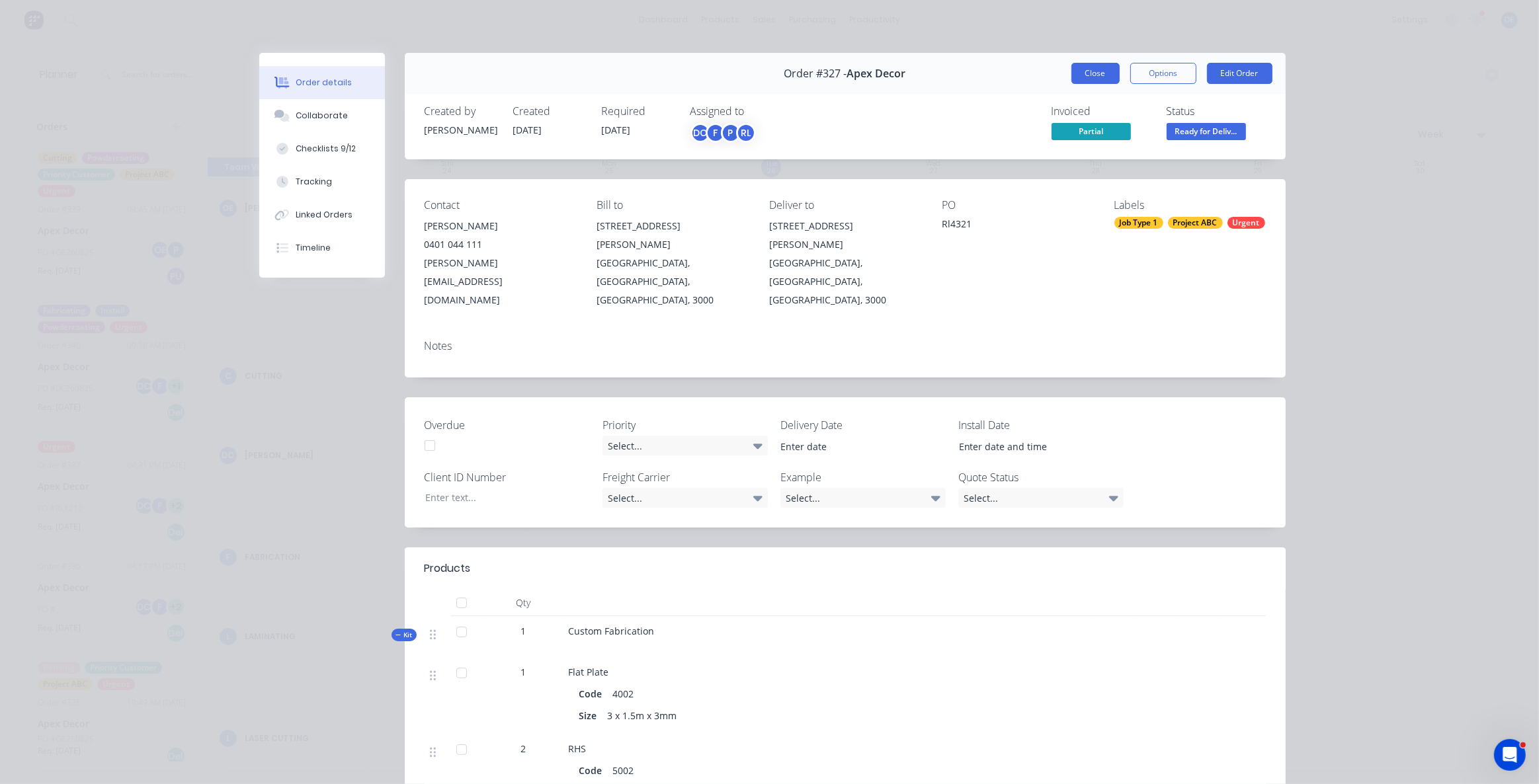
click at [1092, 79] on button "Close" at bounding box center [1095, 73] width 48 height 21
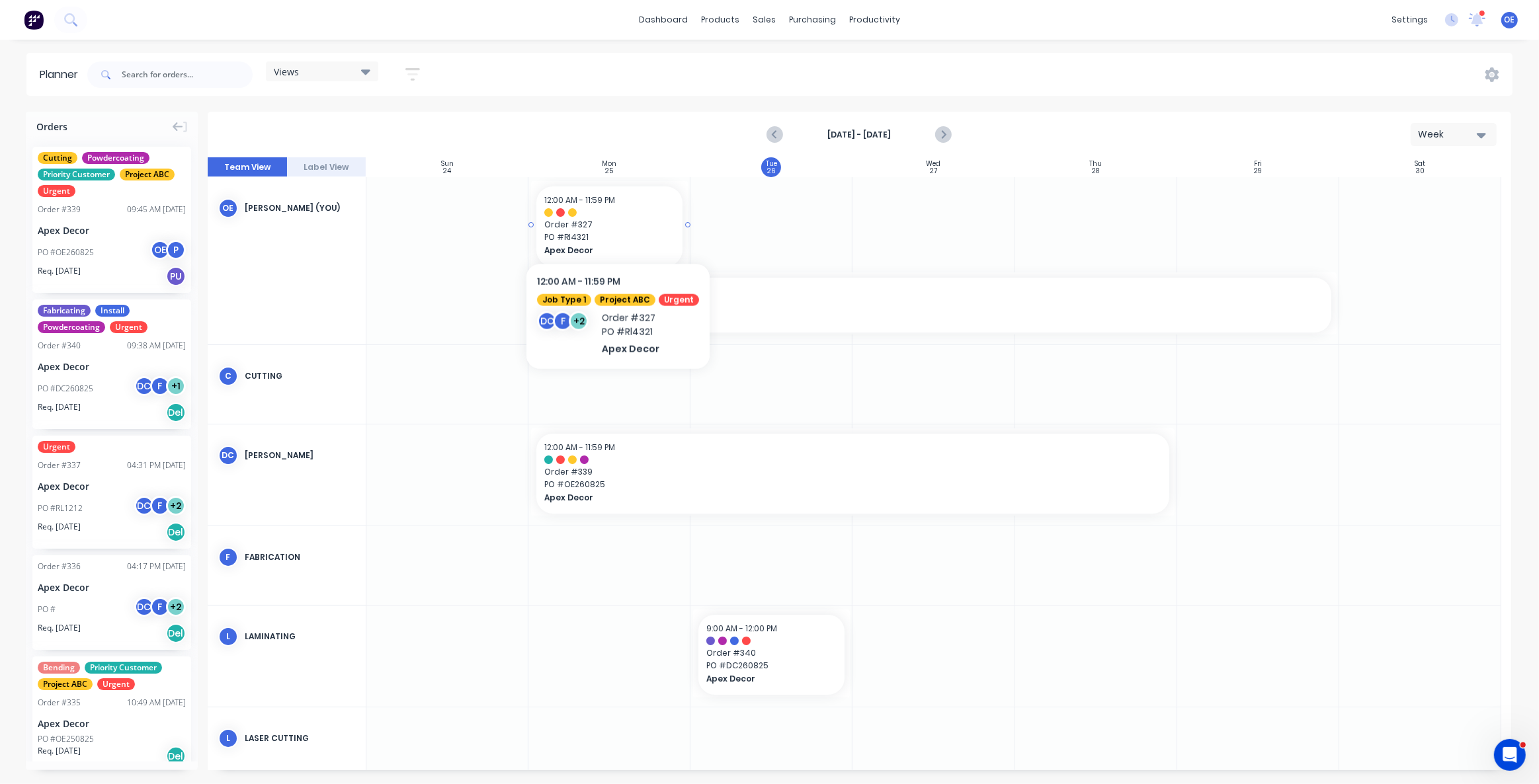
click at [621, 225] on span "Order # 327" at bounding box center [609, 224] width 130 height 12
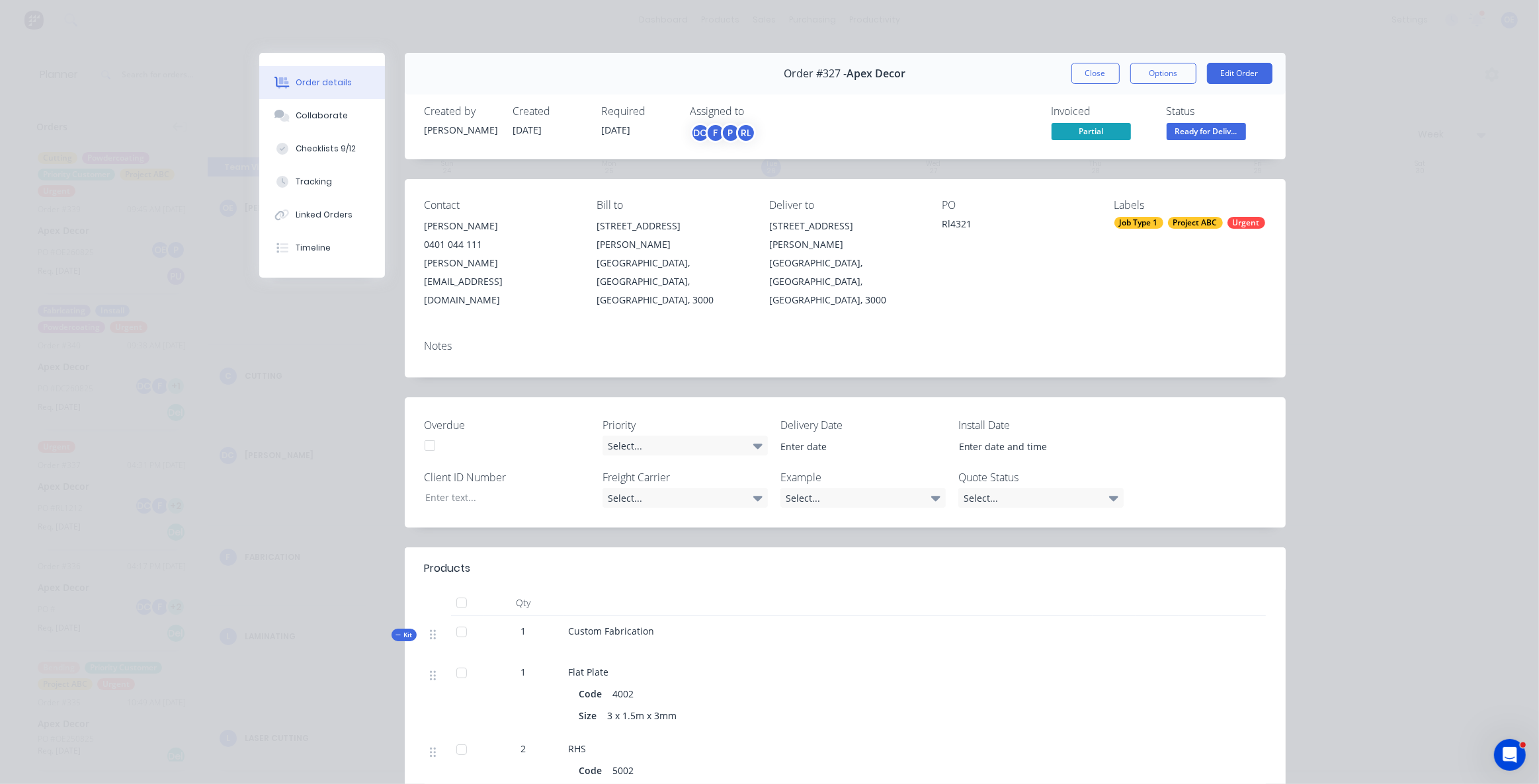
click at [1090, 72] on button "Close" at bounding box center [1095, 73] width 48 height 21
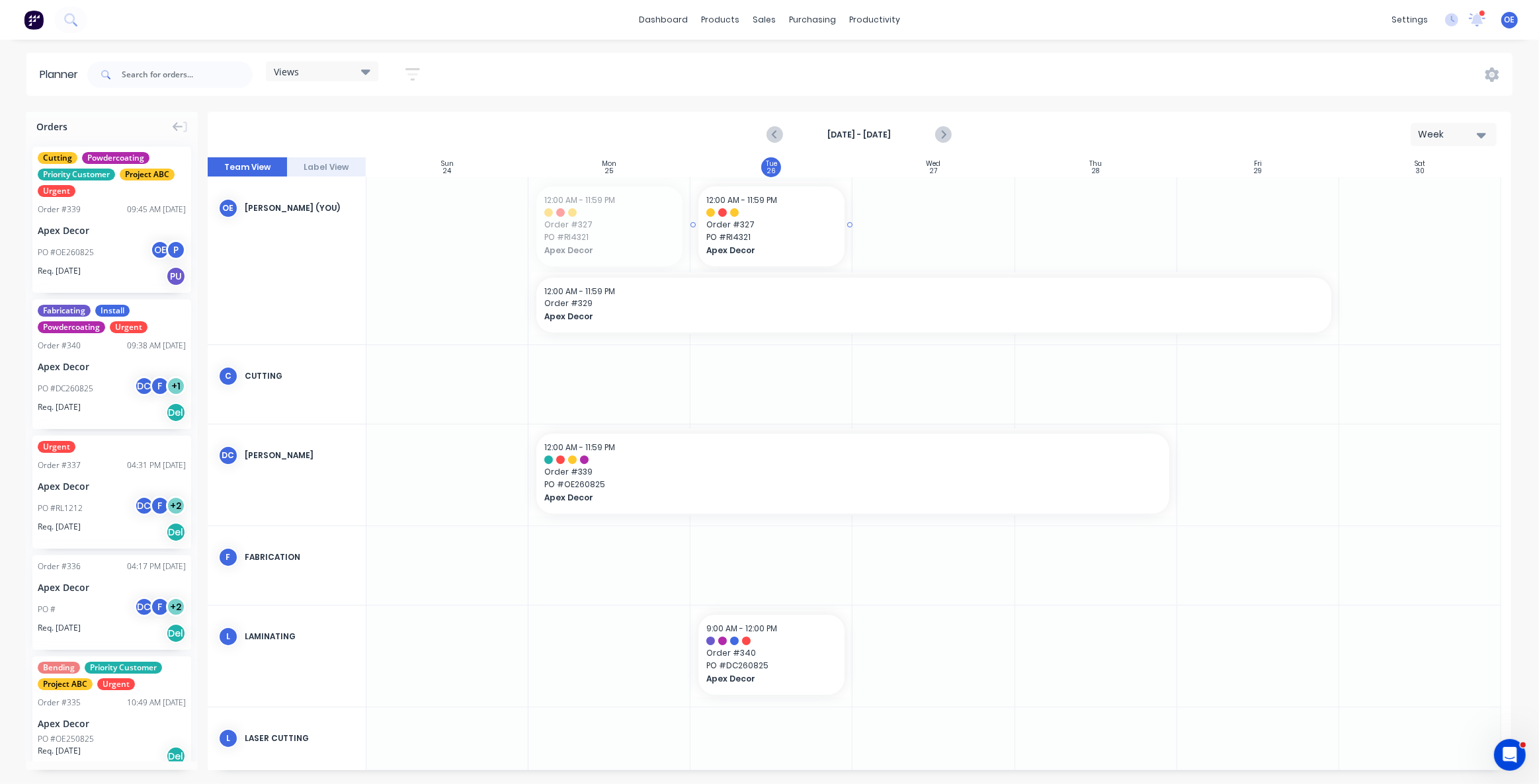
drag, startPoint x: 608, startPoint y: 213, endPoint x: 792, endPoint y: 209, distance: 184.0
drag, startPoint x: 849, startPoint y: 290, endPoint x: 1325, endPoint y: 294, distance: 476.0
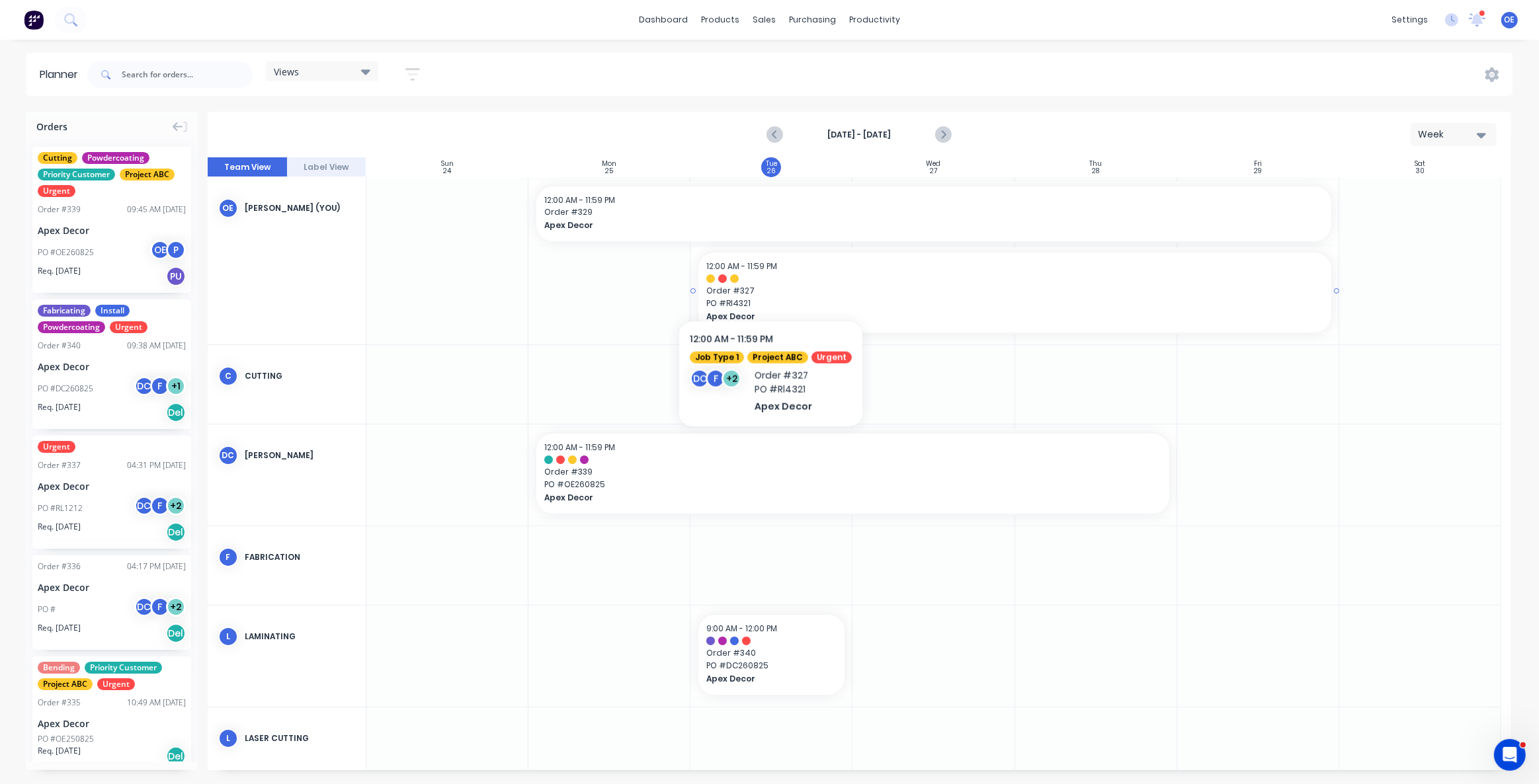
click at [769, 281] on div at bounding box center [1014, 279] width 617 height 9
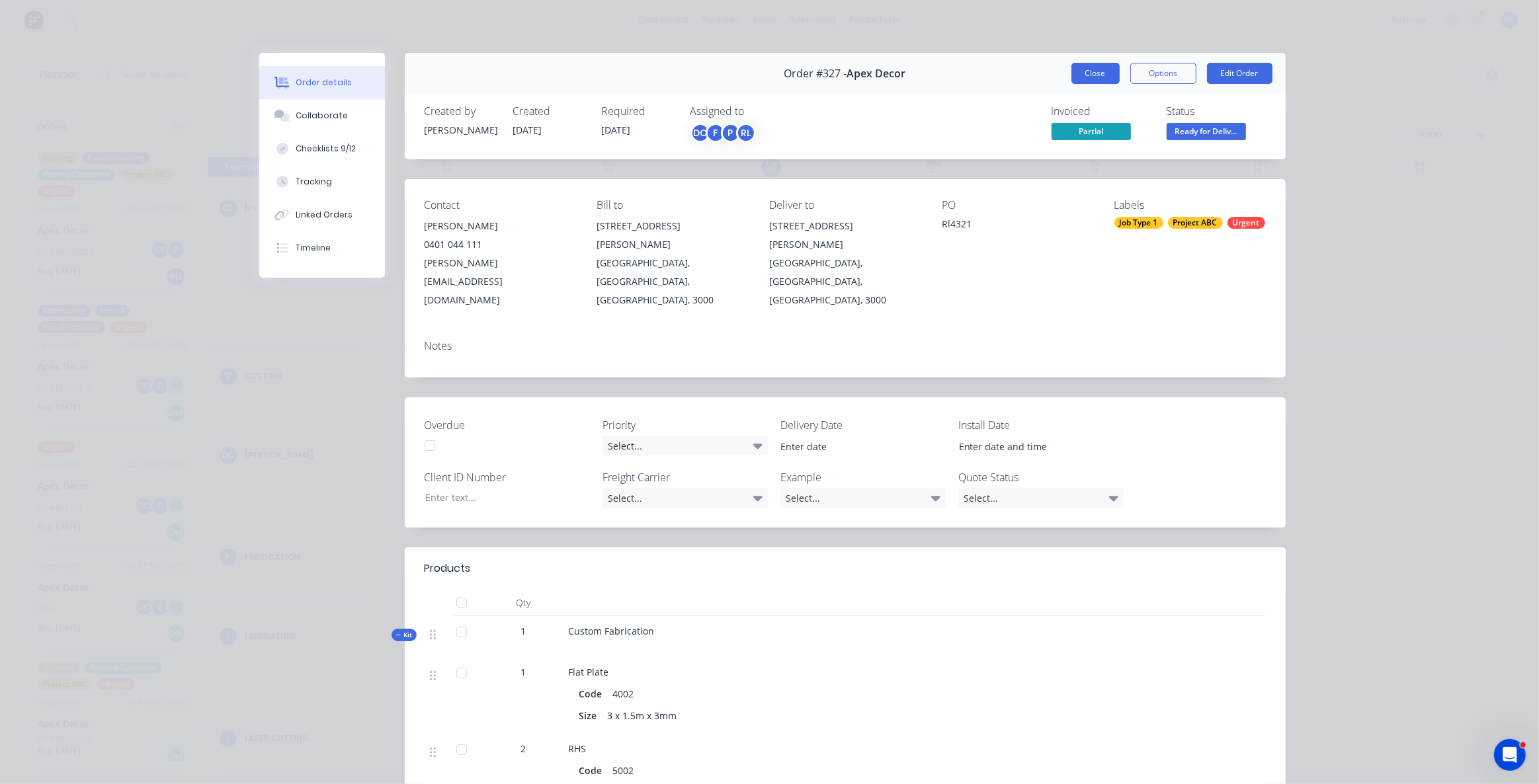
click at [1071, 74] on button "Close" at bounding box center [1095, 73] width 48 height 21
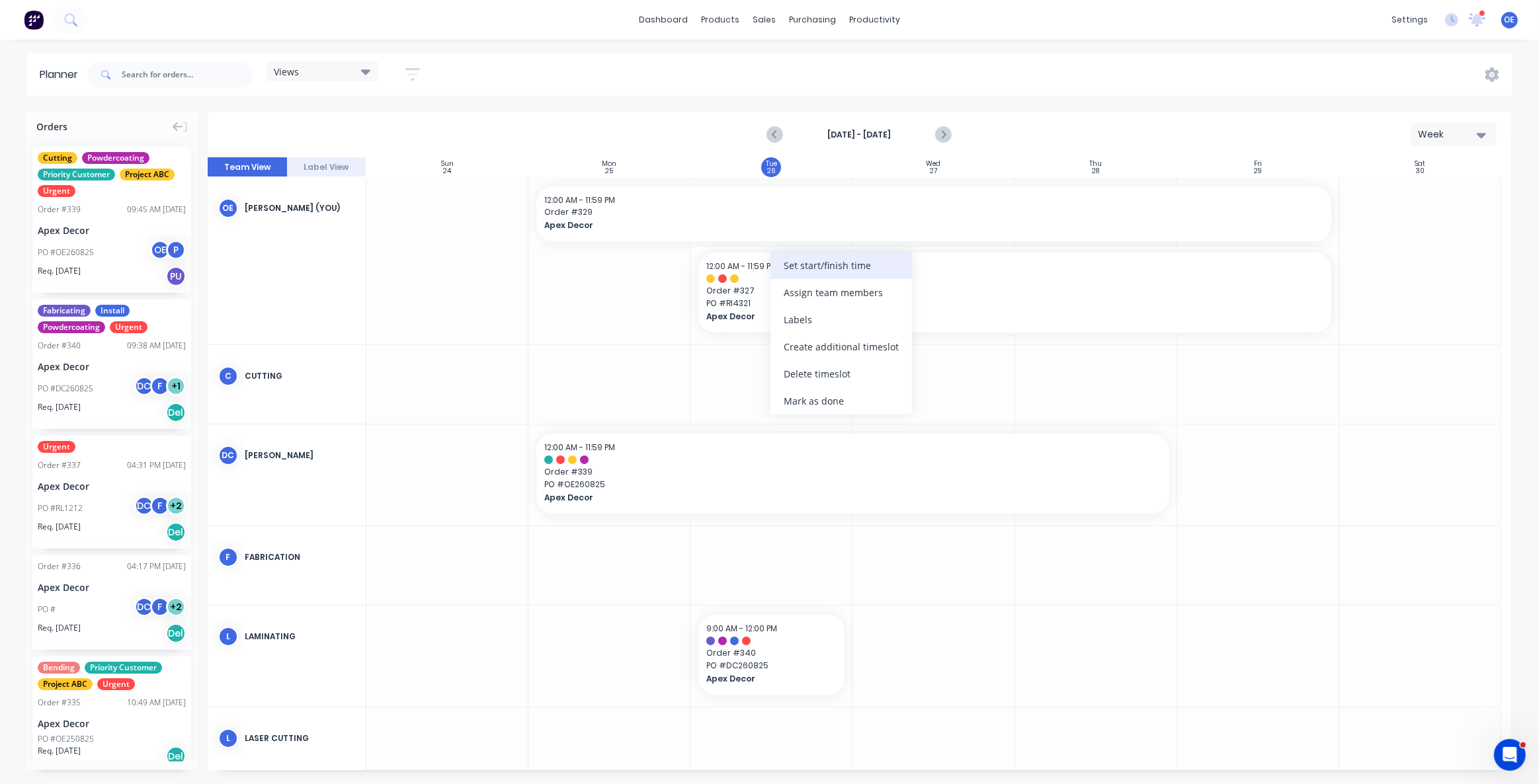
click at [866, 270] on div "Set start/finish time" at bounding box center [841, 265] width 141 height 27
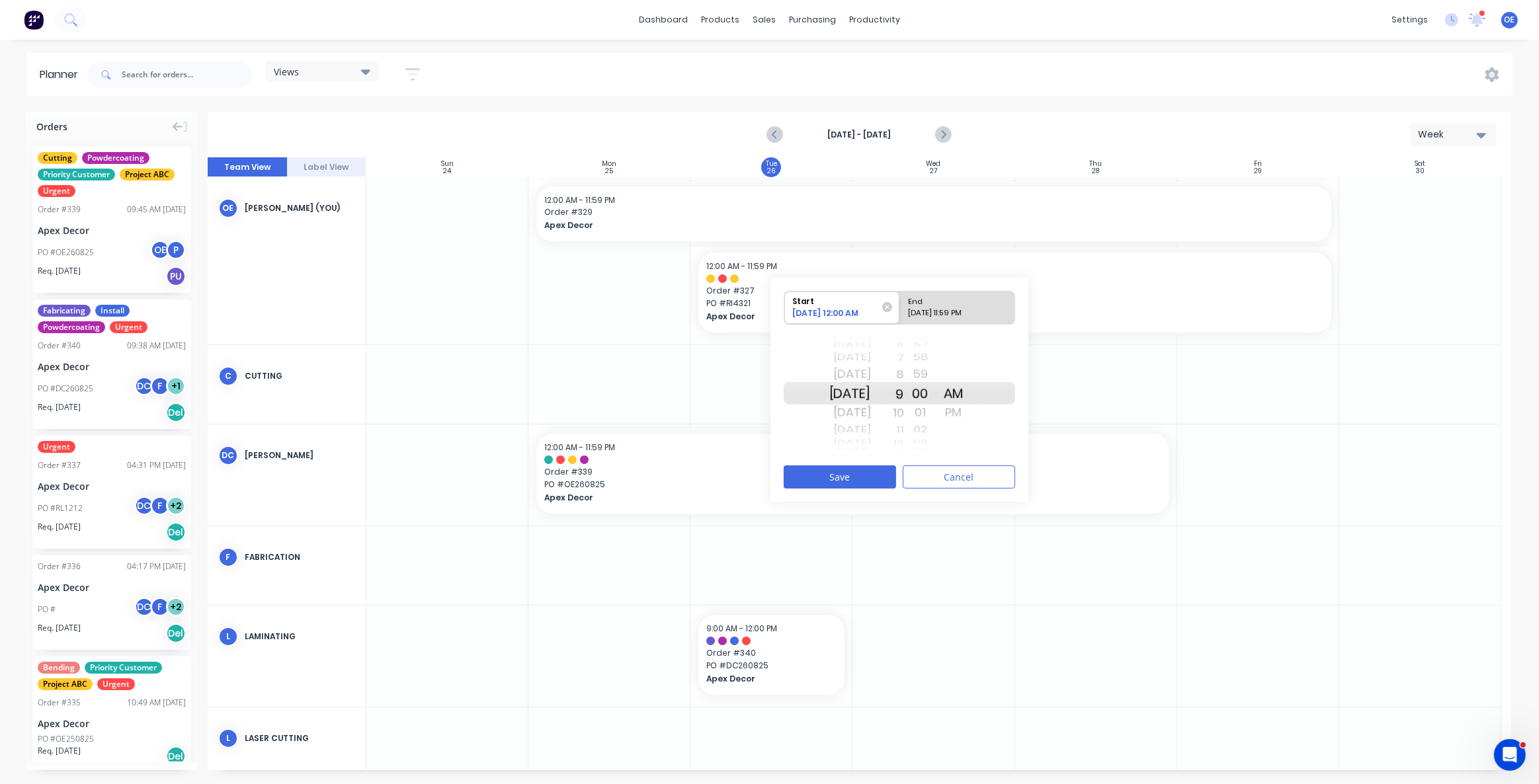
drag, startPoint x: 914, startPoint y: 393, endPoint x: 919, endPoint y: 458, distance: 65.2
click at [919, 458] on div "Start 08/26/2025 12:00 AM End 08/29/2025 11:59 PM Thu Jul 17 Fri Jul 18 Sat Jul…" at bounding box center [899, 390] width 258 height 224
drag, startPoint x: 919, startPoint y: 401, endPoint x: 915, endPoint y: 437, distance: 36.2
click at [904, 436] on div "4 5 6 7 8 9 10 11 12 1 2 3 4 5 6 7 8 9 10 11 12 1 2 3 4 5 6 7 8 9 10 11 12 1 2 …" at bounding box center [887, 393] width 33 height 125
click at [946, 310] on div "08/29/2025 11:59 PM" at bounding box center [952, 315] width 96 height 17
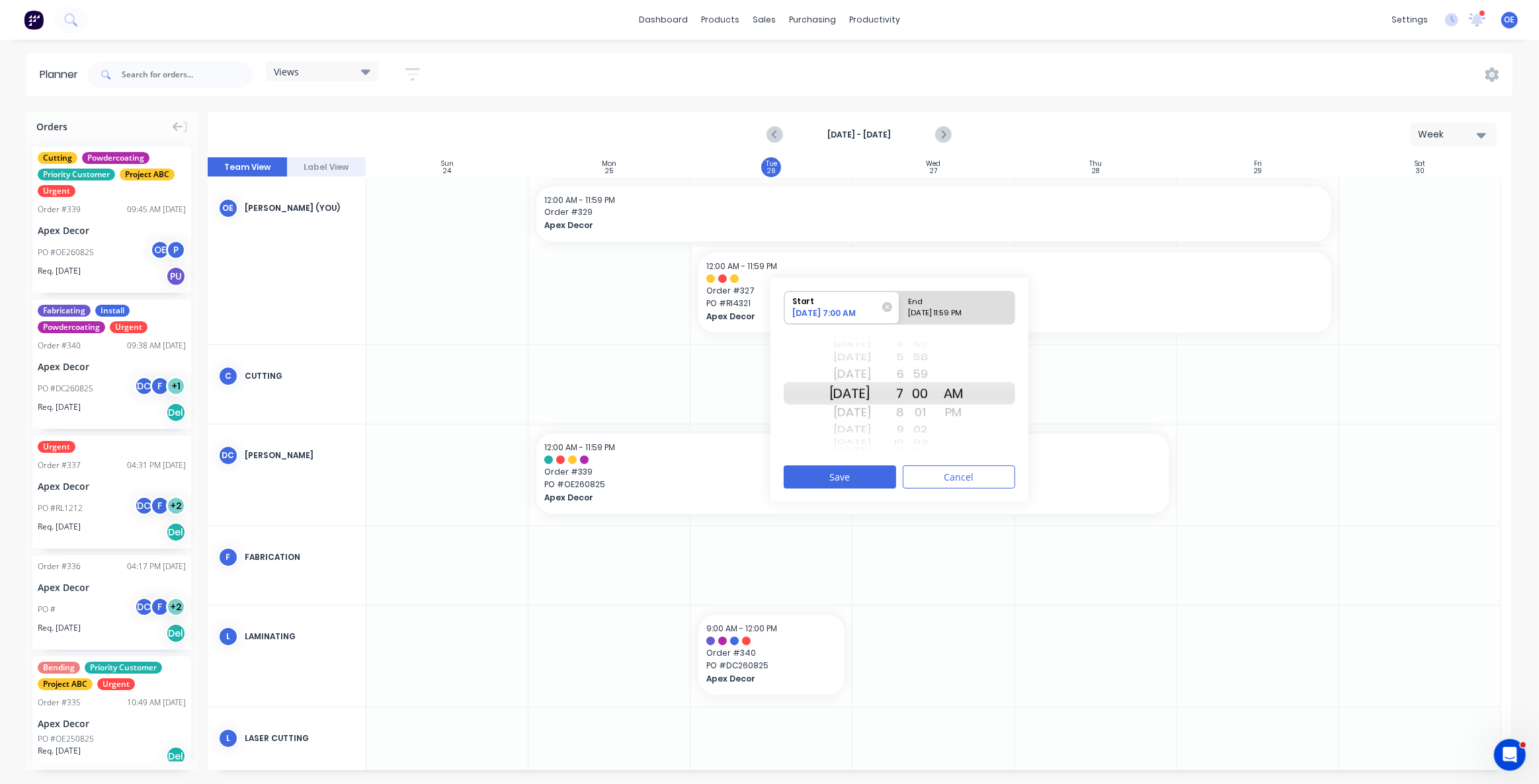
click at [900, 310] on input "End 08/29/2025 11:59 PM" at bounding box center [899, 307] width 1 height 32
radio input "true"
drag, startPoint x: 917, startPoint y: 393, endPoint x: 914, endPoint y: 572, distance: 179.0
click at [914, 572] on div "Orders Cutting Powdercoating Priority Customer Project ABC Urgent Order # 339 0…" at bounding box center [770, 447] width 1539 height 672
click at [937, 402] on div "57" at bounding box center [920, 412] width 33 height 21
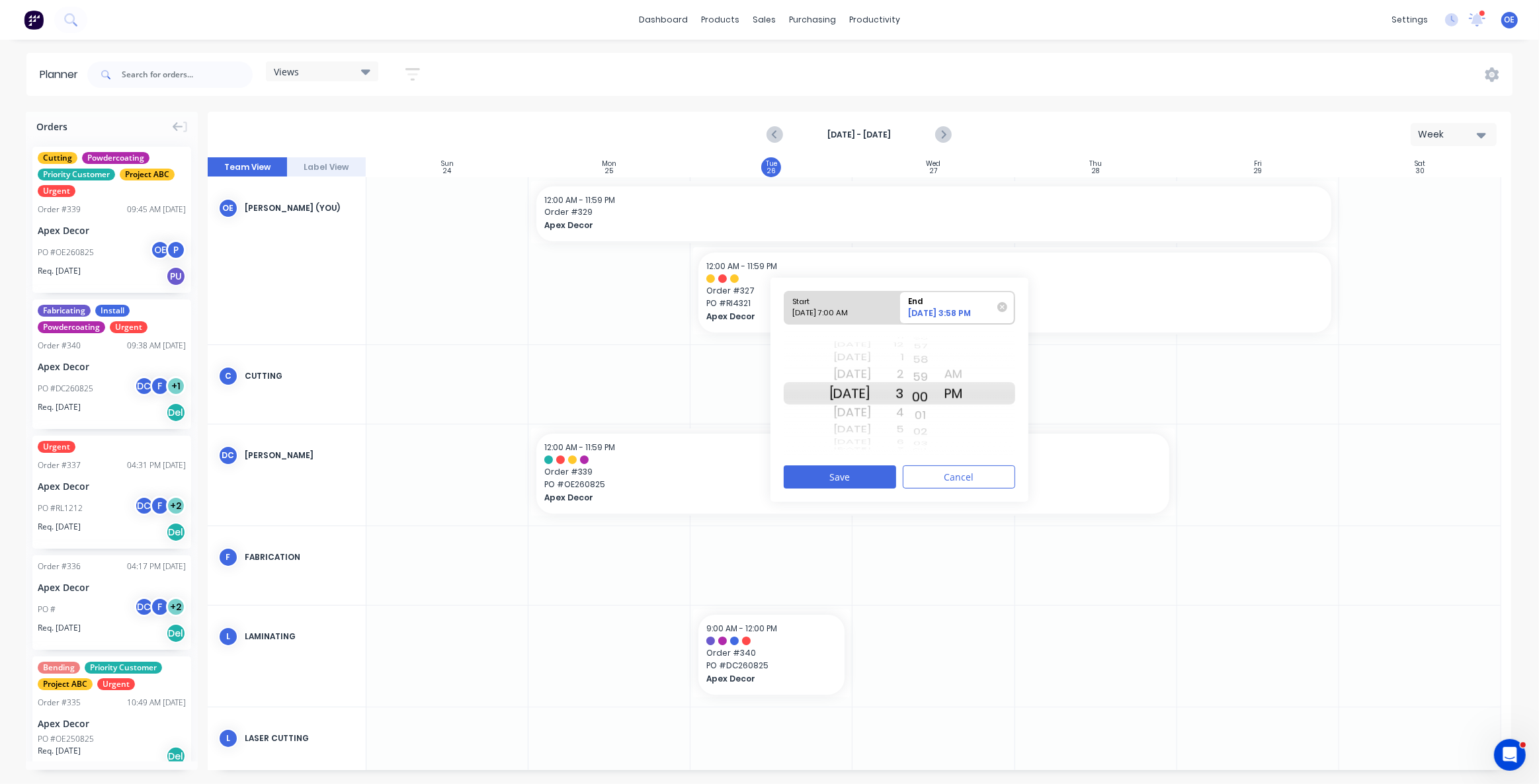
drag, startPoint x: 939, startPoint y: 398, endPoint x: 940, endPoint y: 358, distance: 40.0
click at [937, 358] on div "20 21 22 23 24 25 26 27 28 29 30 31 32 33 34 35 36 37 38 39 40 41 42 43 44 45 4…" at bounding box center [920, 393] width 33 height 125
click at [852, 476] on button "Save" at bounding box center [839, 477] width 112 height 23
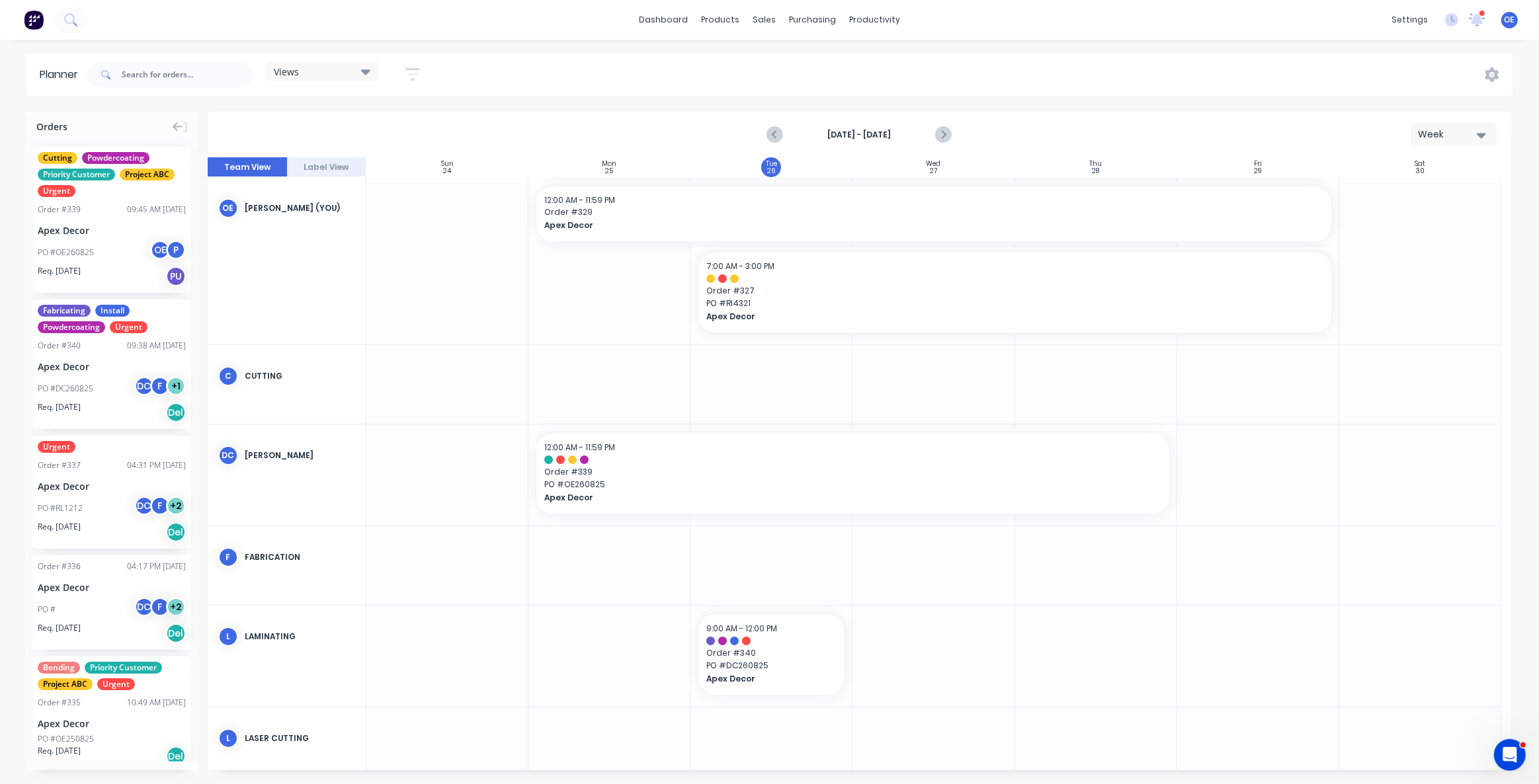
click at [600, 68] on div "Views Save new view None (Default) edit Default edit Priority 1 Jobs edit Staff…" at bounding box center [798, 74] width 1428 height 39
click at [344, 68] on div "Views" at bounding box center [322, 71] width 97 height 12
click at [496, 68] on div "Views Save new view None (Default) edit Default edit Priority 1 Jobs edit Staff…" at bounding box center [798, 74] width 1428 height 39
drag, startPoint x: 763, startPoint y: 666, endPoint x: 767, endPoint y: 574, distance: 92.1
drag, startPoint x: 847, startPoint y: 575, endPoint x: 949, endPoint y: 573, distance: 102.0
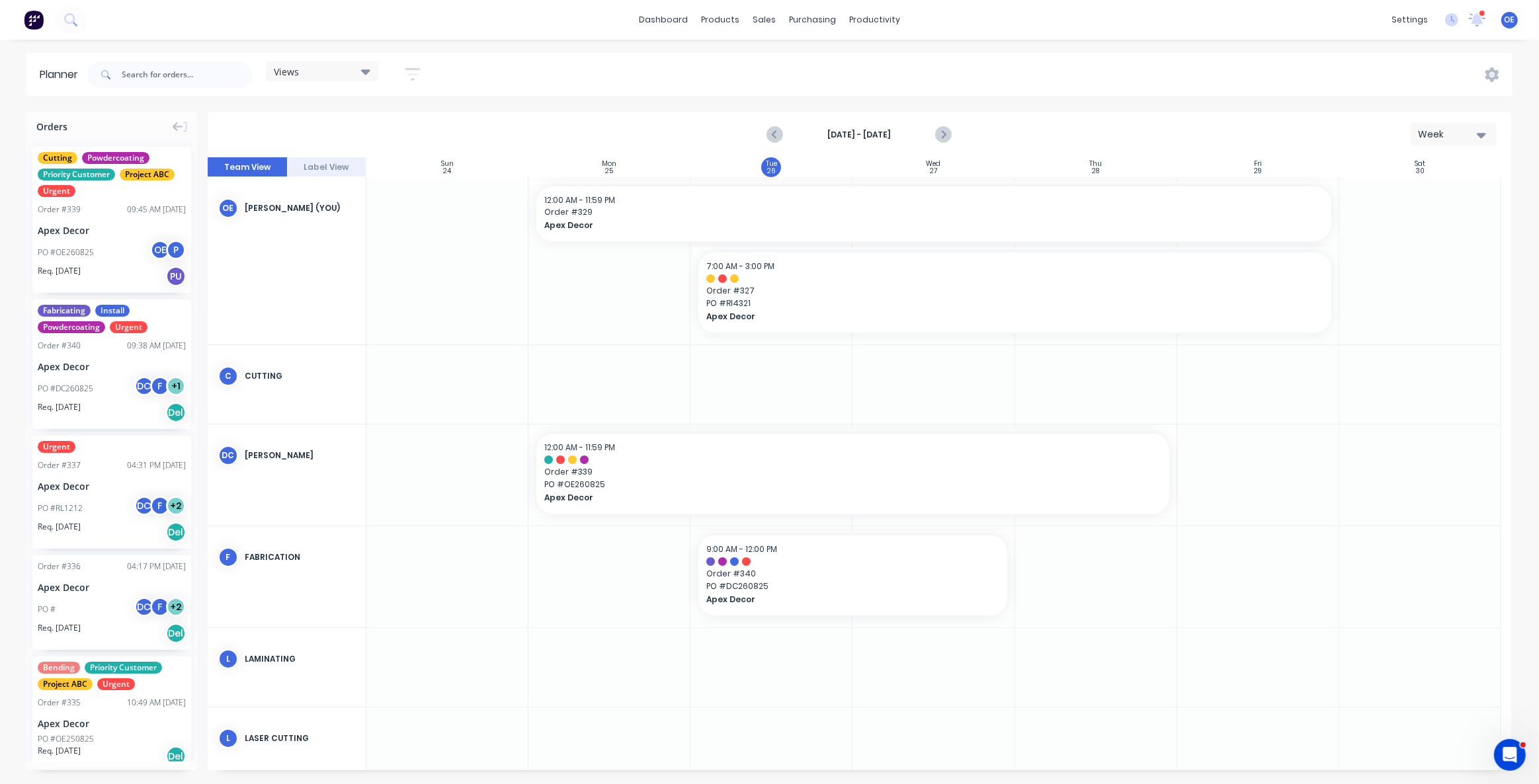
click at [1461, 133] on div "Week" at bounding box center [1448, 134] width 60 height 14
click at [1425, 235] on div "Month" at bounding box center [1430, 223] width 131 height 26
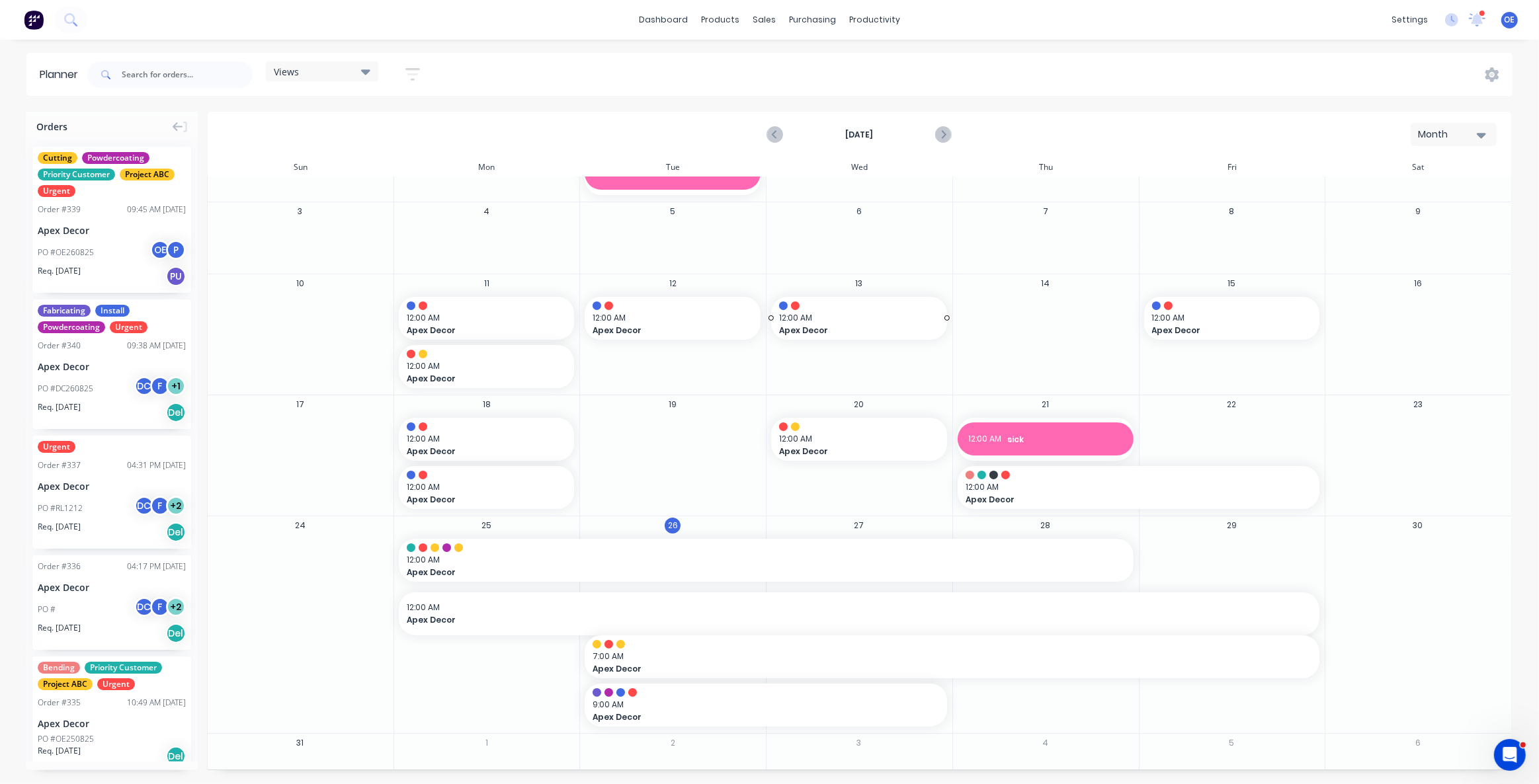
scroll to position [84, 0]
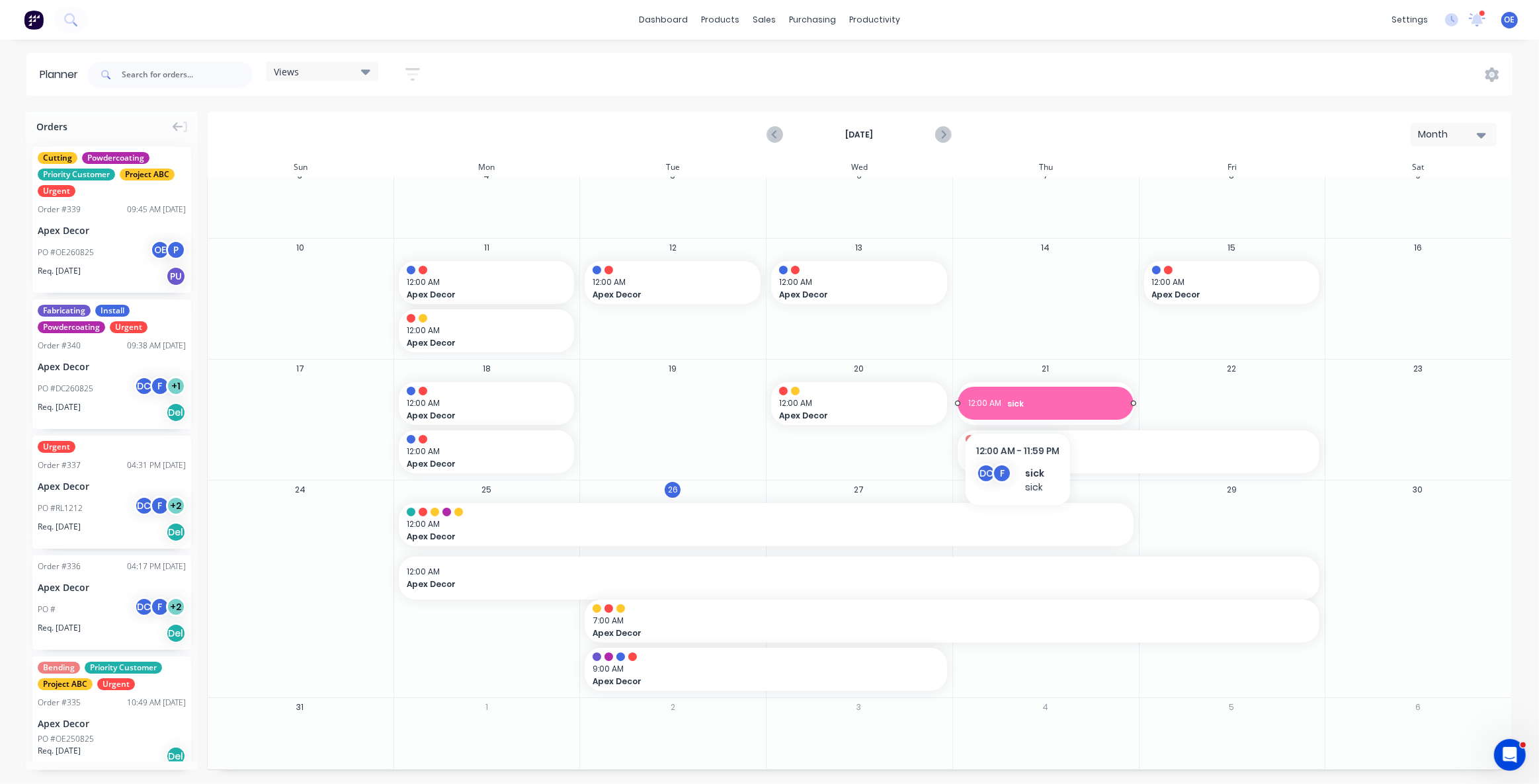
click at [1017, 404] on span "sick" at bounding box center [1065, 404] width 115 height 12
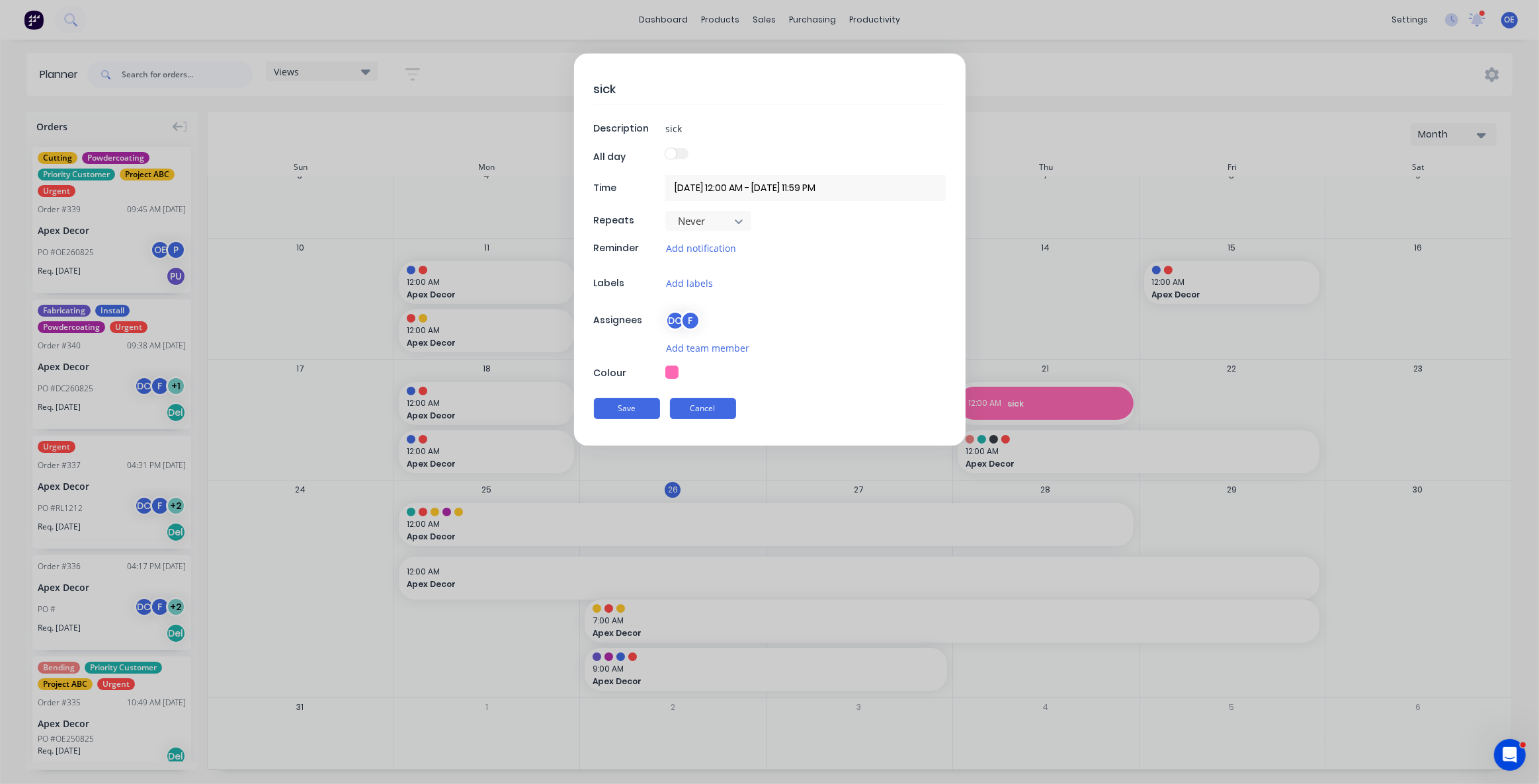
click at [705, 412] on button "Cancel" at bounding box center [702, 408] width 66 height 21
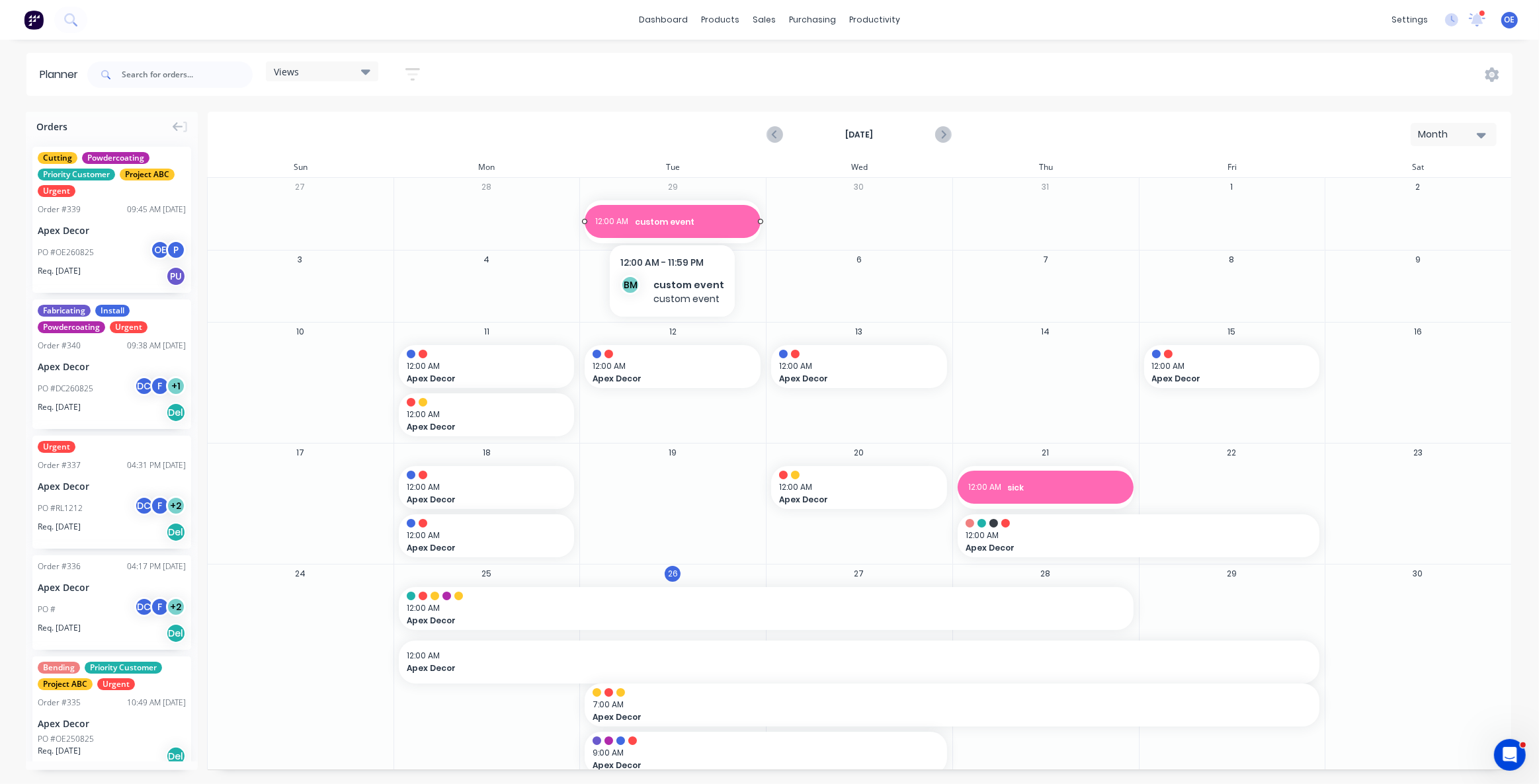
click at [710, 225] on span "custom event" at bounding box center [692, 222] width 115 height 12
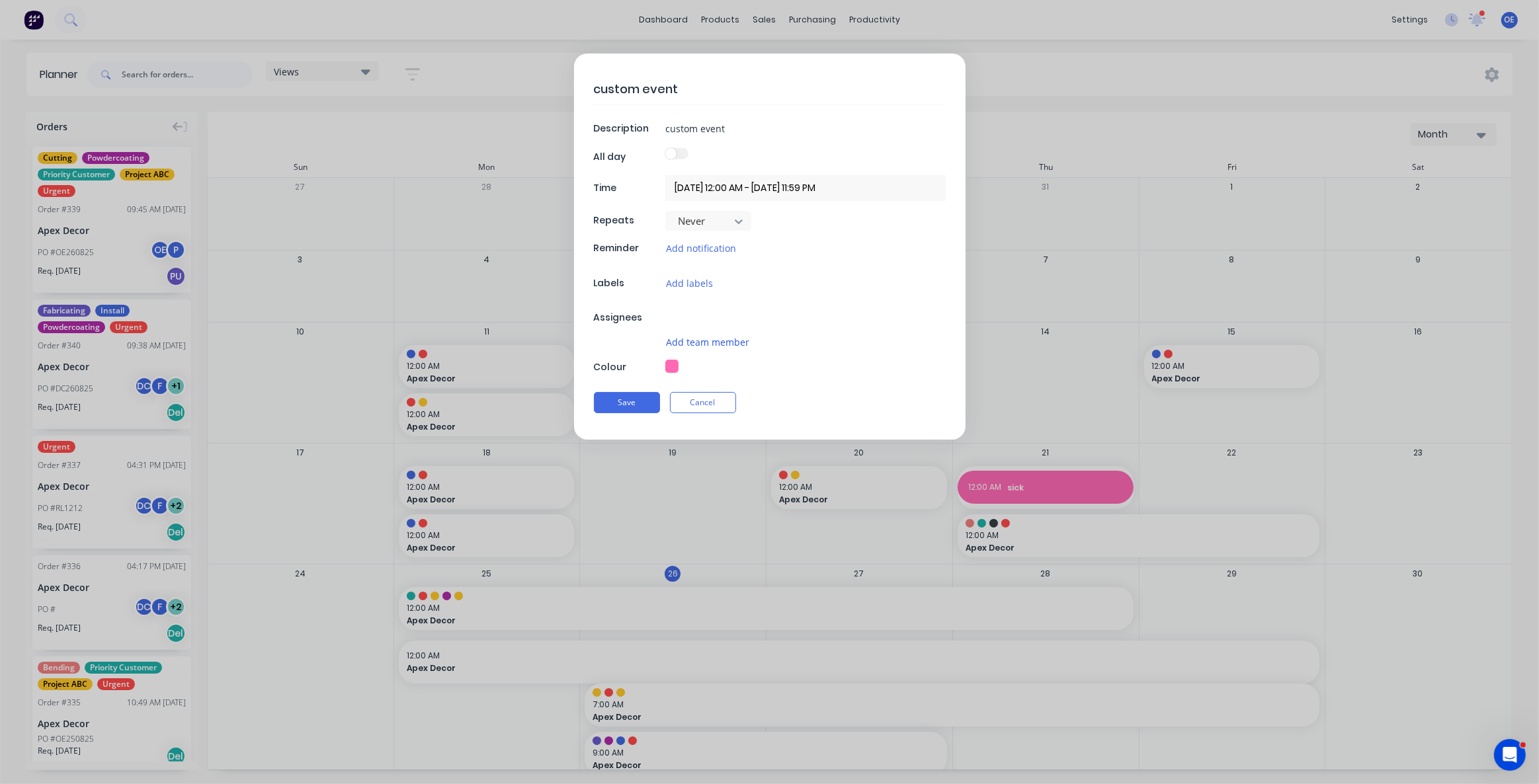
click at [699, 340] on button "Add team member" at bounding box center [708, 342] width 85 height 15
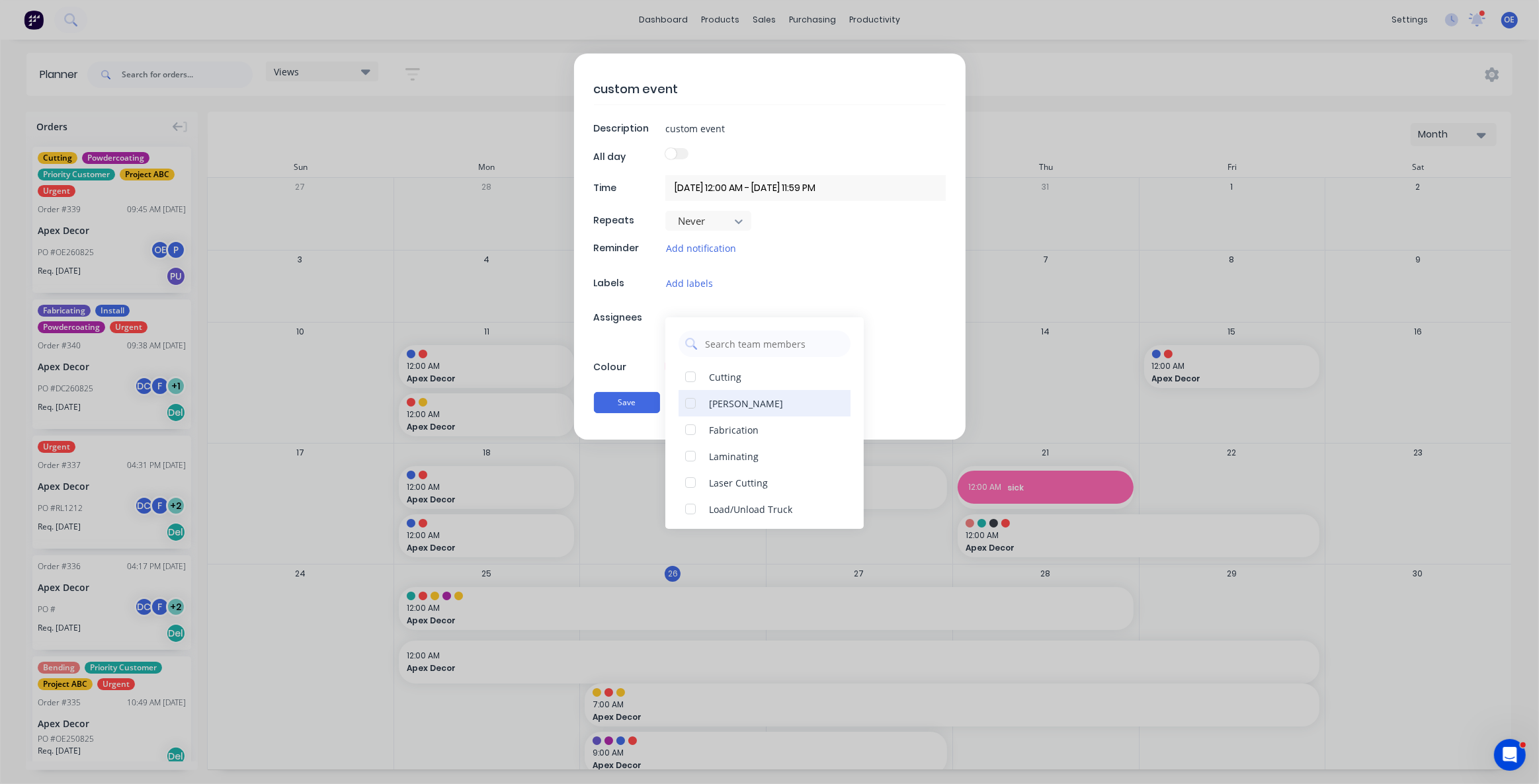
click at [710, 404] on div "David Cousley" at bounding box center [746, 404] width 74 height 14
click at [639, 403] on button "Save" at bounding box center [627, 402] width 66 height 21
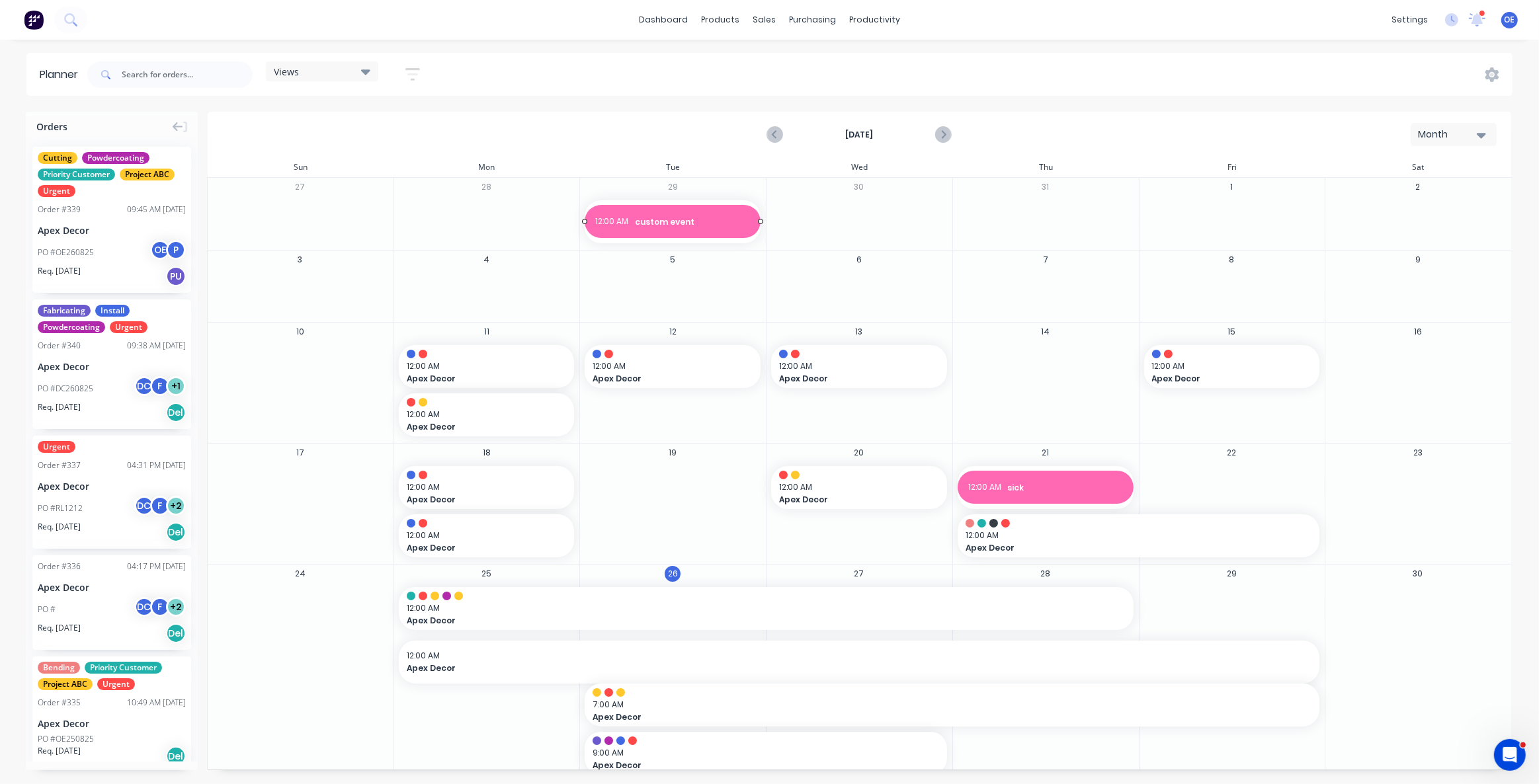
click at [667, 228] on div "12:00 AM custom event" at bounding box center [672, 221] width 176 height 33
type textarea "x"
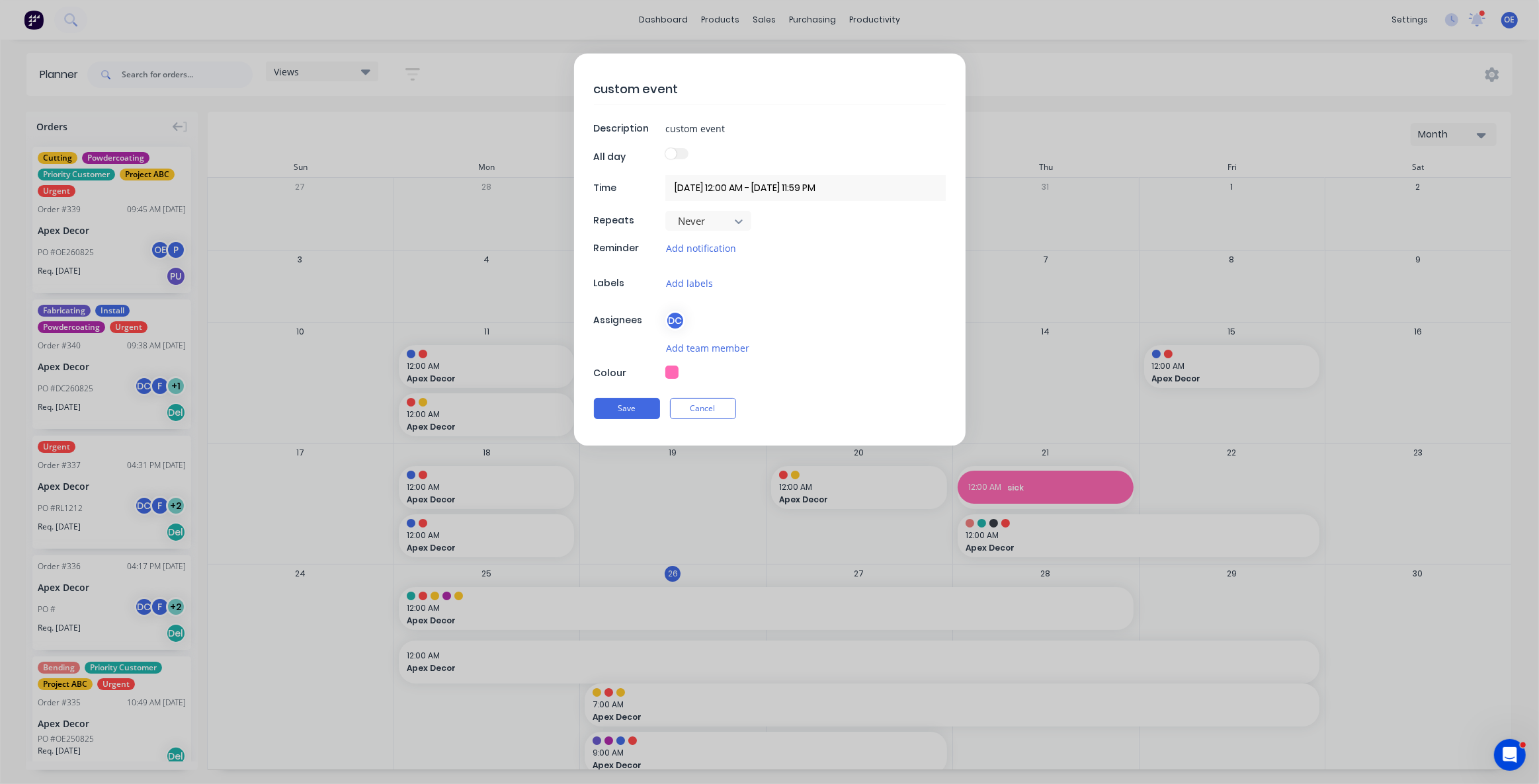
click at [714, 407] on button "Cancel" at bounding box center [702, 408] width 66 height 21
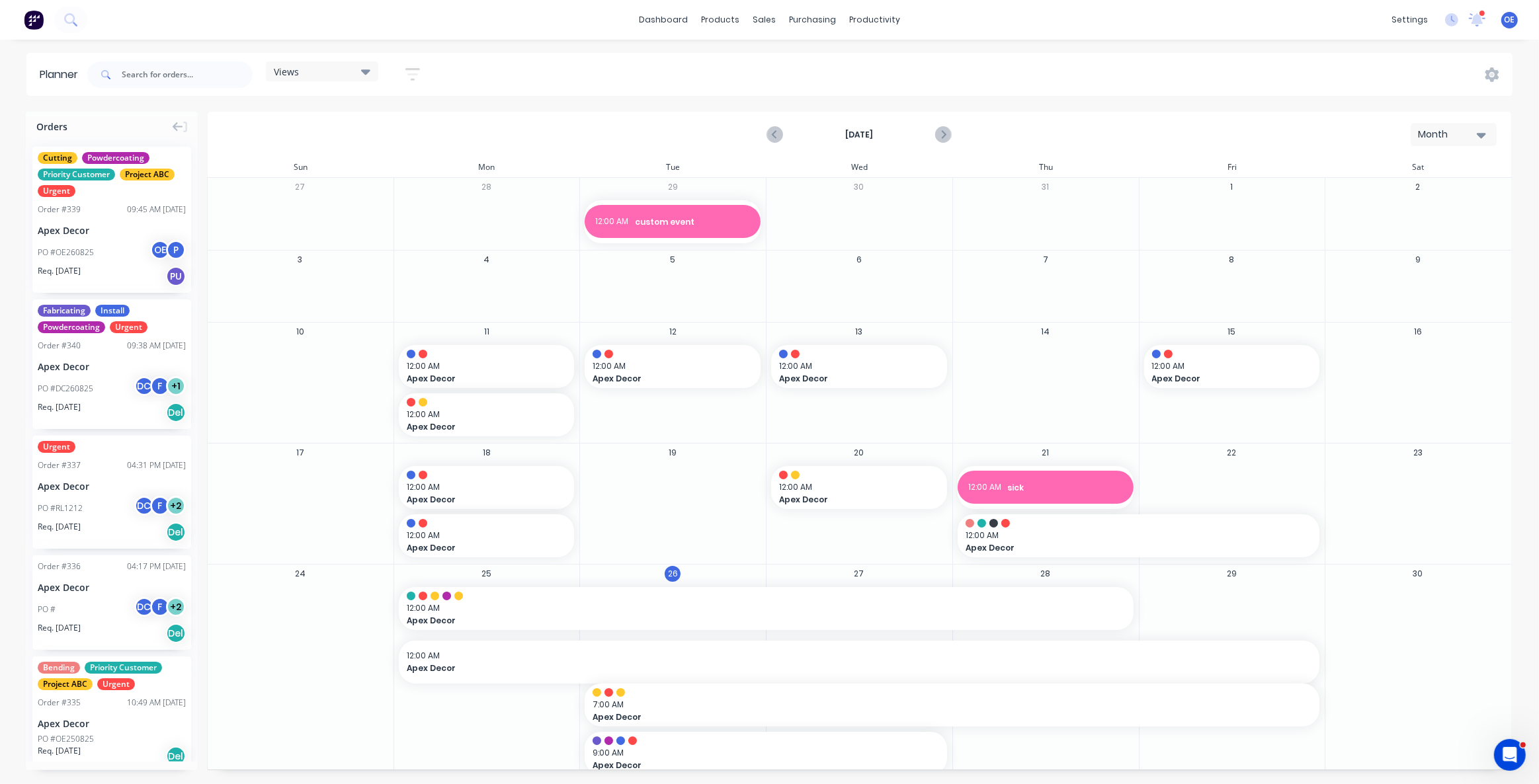
click at [694, 98] on div "Planner Views Save new view None (Default) edit Default edit Priority 1 Jobs ed…" at bounding box center [770, 418] width 1539 height 731
click at [886, 7] on div "dashboard products sales purchasing productivity dashboard products Product Cat…" at bounding box center [770, 20] width 1539 height 39
click at [1486, 130] on icon "button" at bounding box center [1481, 135] width 9 height 15
click at [1462, 198] on div "Week" at bounding box center [1430, 196] width 131 height 26
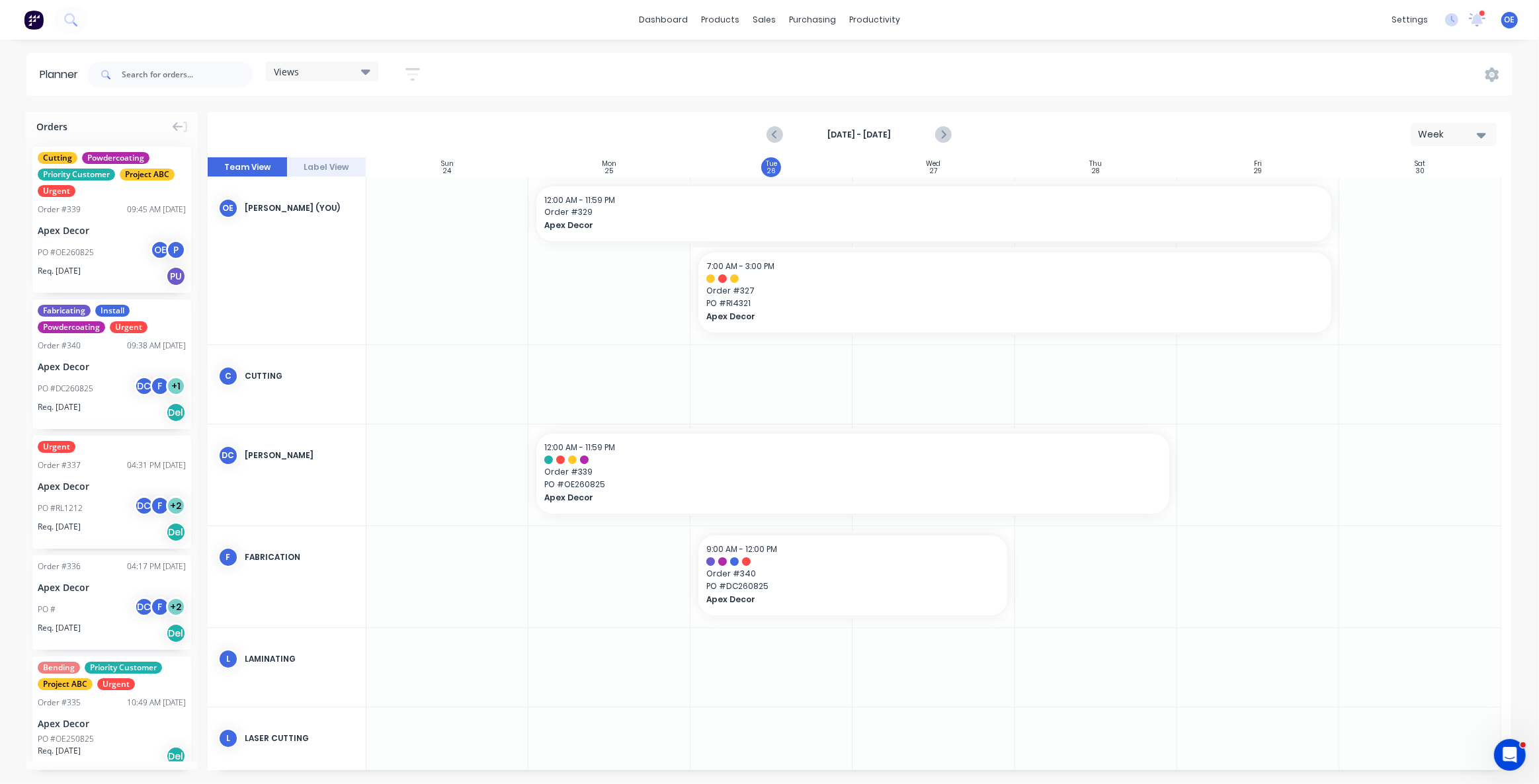
click at [546, 74] on div "Views Save new view None (Default) edit Default edit Priority 1 Jobs edit Staff…" at bounding box center [798, 74] width 1428 height 39
click at [902, 50] on div "dashboard products sales purchasing productivity dashboard products Product Cat…" at bounding box center [770, 392] width 1539 height 784
drag, startPoint x: 922, startPoint y: 74, endPoint x: 912, endPoint y: 72, distance: 10.2
click at [921, 74] on div "Views Save new view None (Default) edit Default edit Priority 1 Jobs edit Staff…" at bounding box center [798, 74] width 1428 height 39
click at [899, 68] on div "Views Save new view None (Default) edit Default edit Priority 1 Jobs edit Staff…" at bounding box center [798, 74] width 1428 height 39
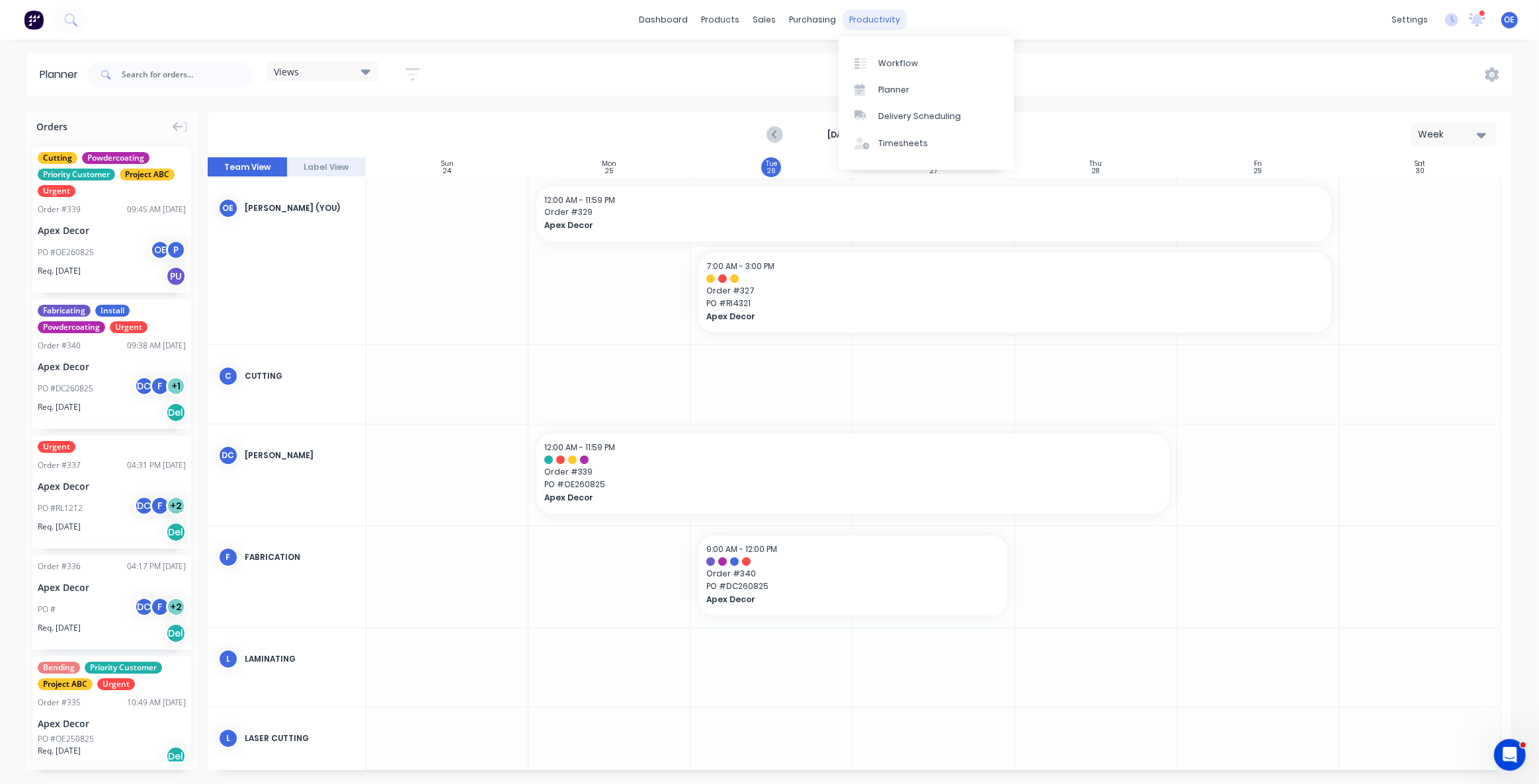
click at [879, 23] on div "productivity" at bounding box center [874, 20] width 64 height 20
click at [911, 122] on div "Delivery Scheduling" at bounding box center [919, 117] width 82 height 12
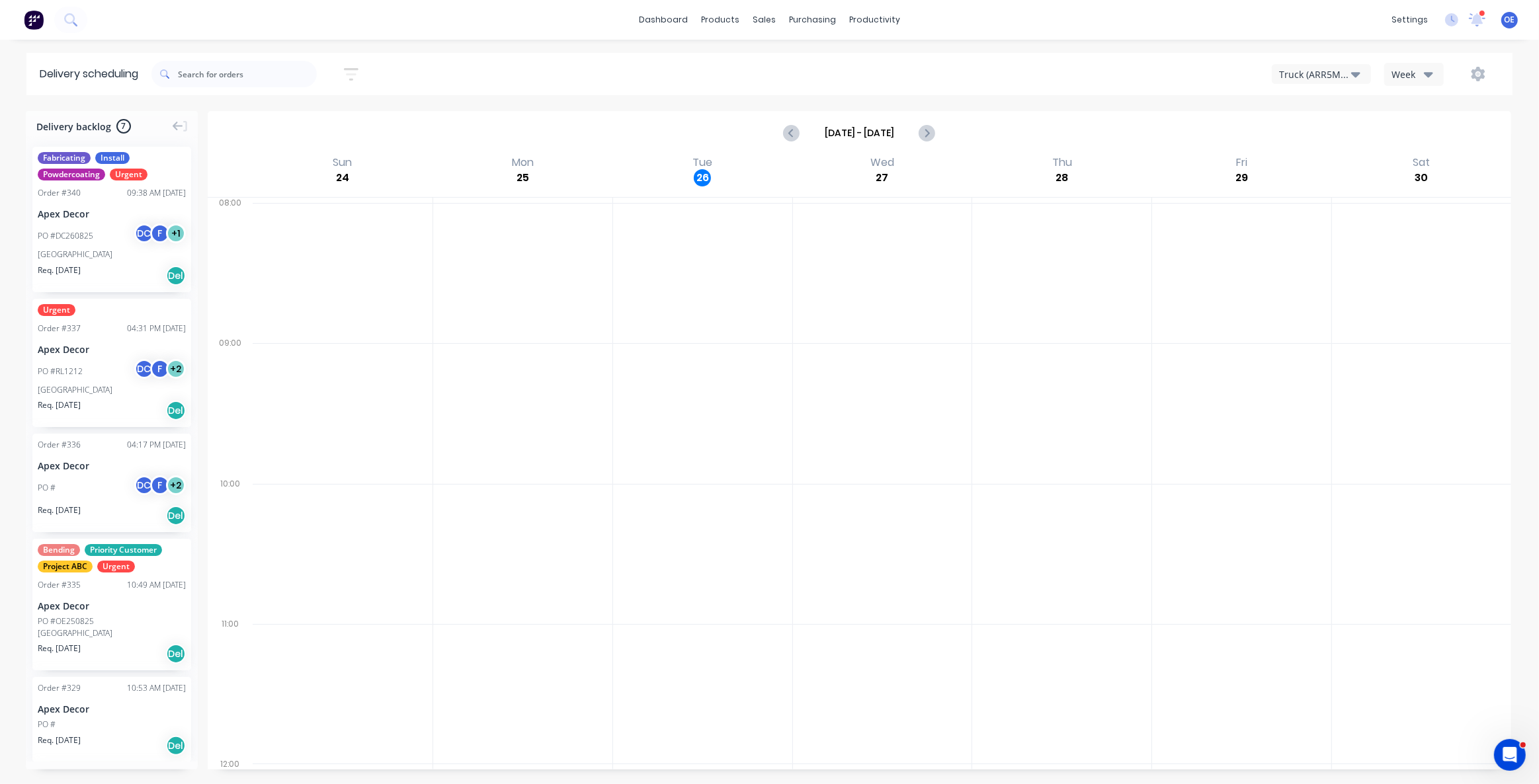
click at [1296, 68] on div "Truck (ARR5MM)" at bounding box center [1315, 74] width 72 height 14
click at [1339, 109] on div "Truck (ARR5MM)" at bounding box center [1338, 108] width 131 height 26
click at [1421, 68] on div "Week" at bounding box center [1411, 74] width 39 height 14
click at [1435, 139] on div "Vehicle" at bounding box center [1450, 136] width 131 height 26
click at [933, 129] on button "Next page" at bounding box center [943, 133] width 26 height 26
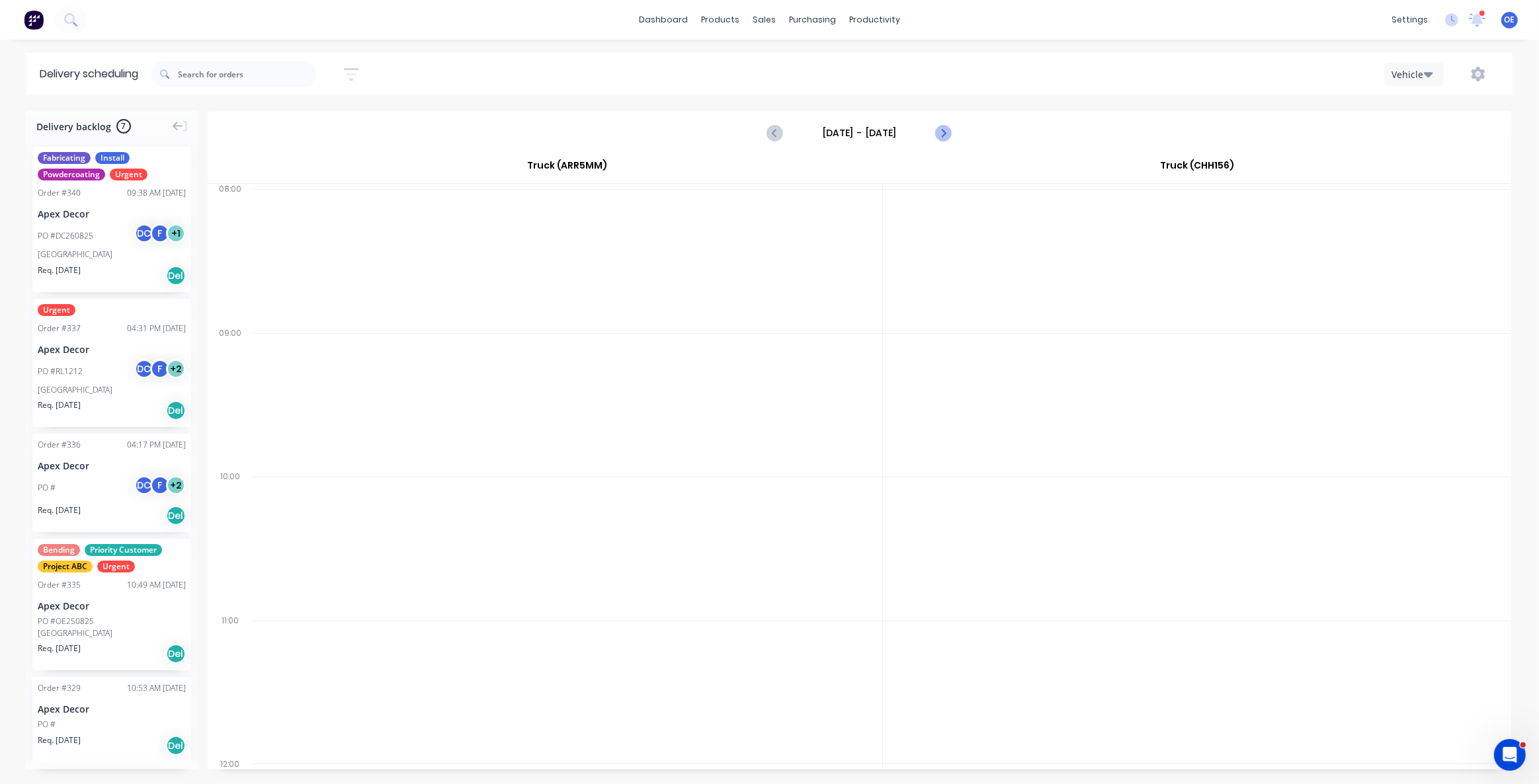
type input "Monday - 25/08/25"
click at [1395, 79] on div "Vehicle" at bounding box center [1411, 74] width 39 height 14
click at [1415, 119] on div "Week" at bounding box center [1450, 109] width 131 height 26
click at [904, 69] on div "Truck (ARR5MM) Week" at bounding box center [1159, 74] width 681 height 24
click at [872, 22] on div "productivity" at bounding box center [874, 20] width 64 height 20
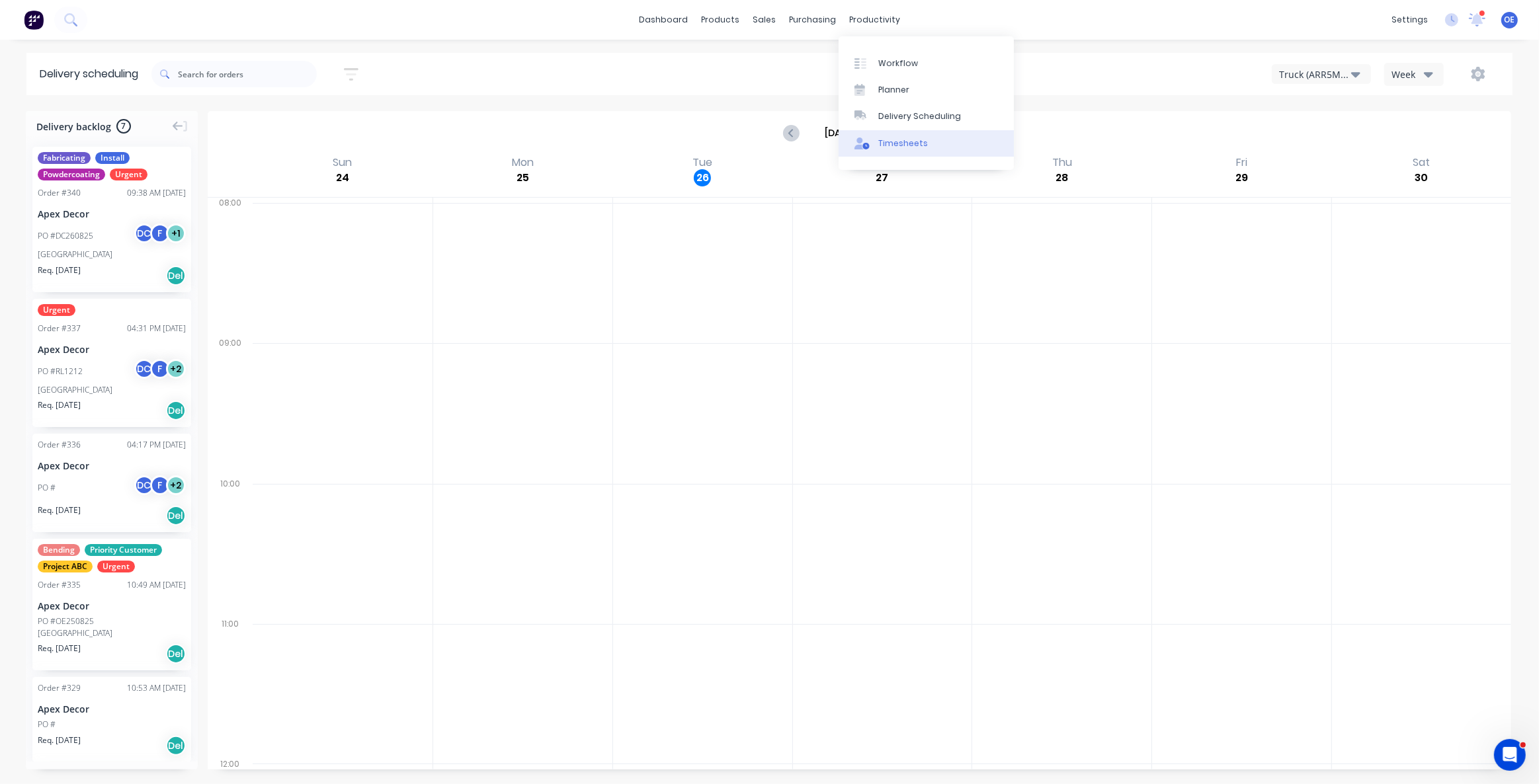
click at [898, 141] on div "Timesheets" at bounding box center [903, 144] width 50 height 12
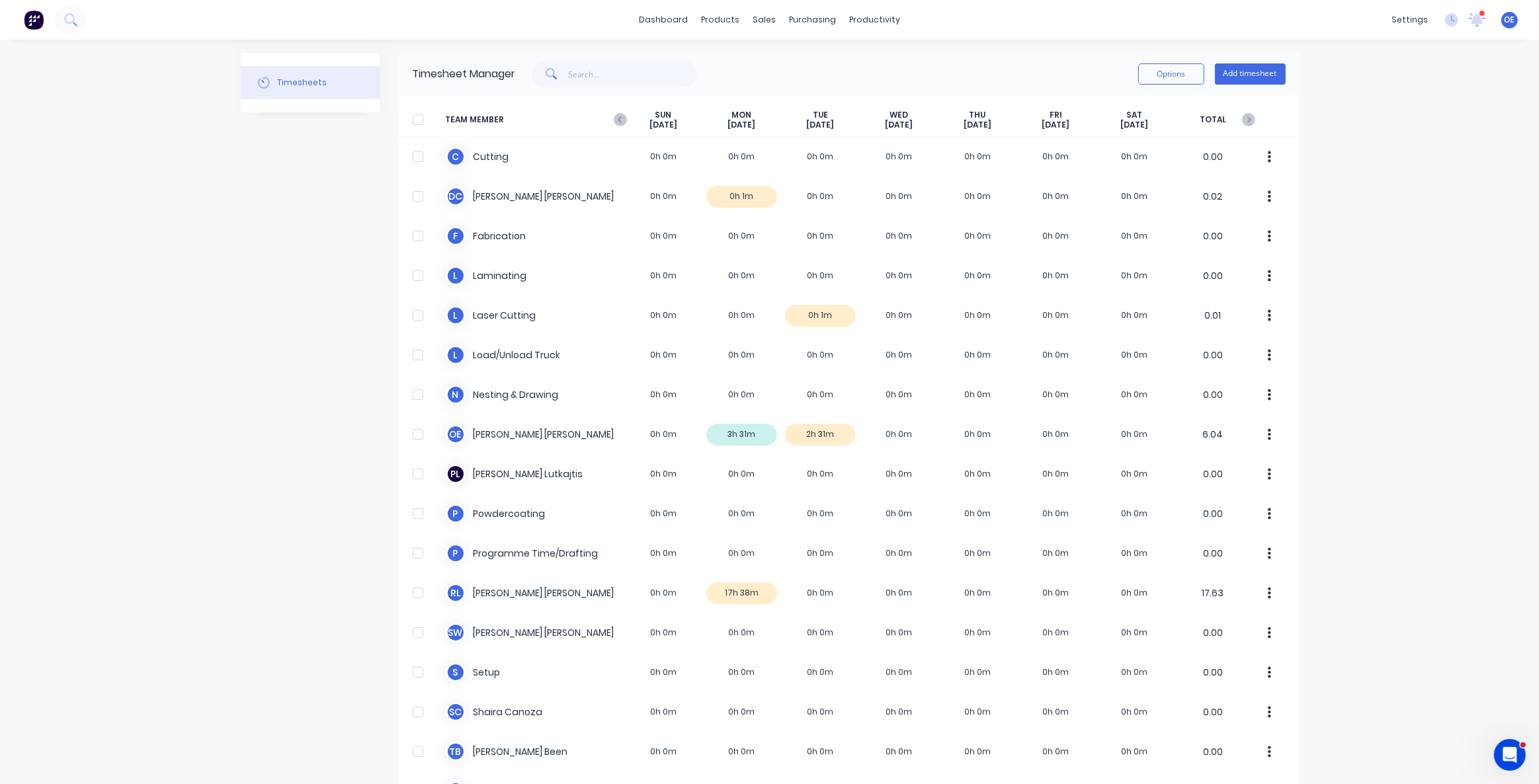
click at [1421, 251] on div "dashboard products sales purchasing productivity dashboard products Product Cat…" at bounding box center [770, 392] width 1539 height 784
click at [614, 123] on icon at bounding box center [620, 119] width 13 height 13
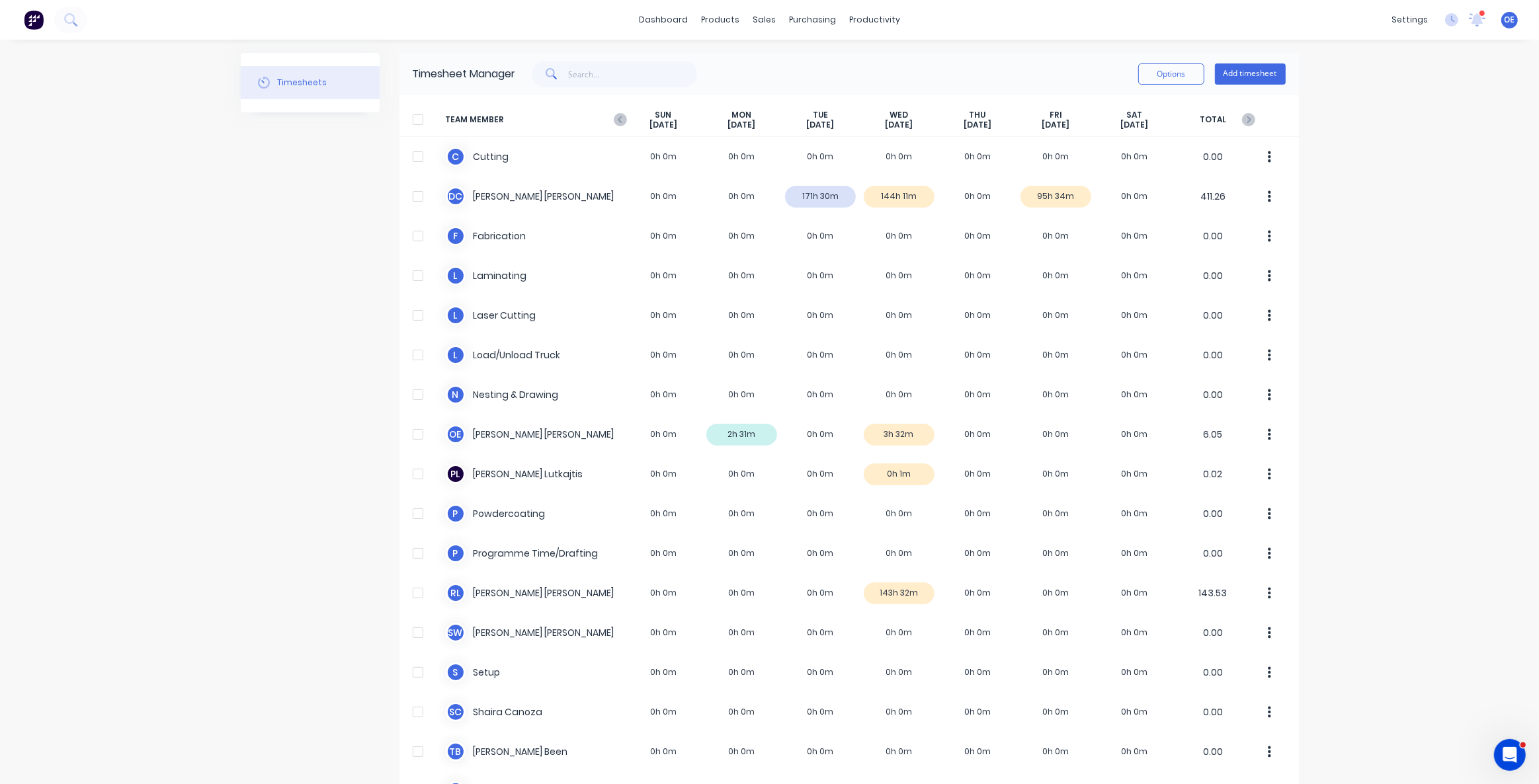
click at [1256, 119] on div "TEAM MEMBER SUN Aug 17th MON Aug 18th TUE Aug 19th WED Aug 20th THU Aug 21st FR…" at bounding box center [849, 120] width 899 height 34
click at [1245, 121] on icon at bounding box center [1248, 119] width 13 height 13
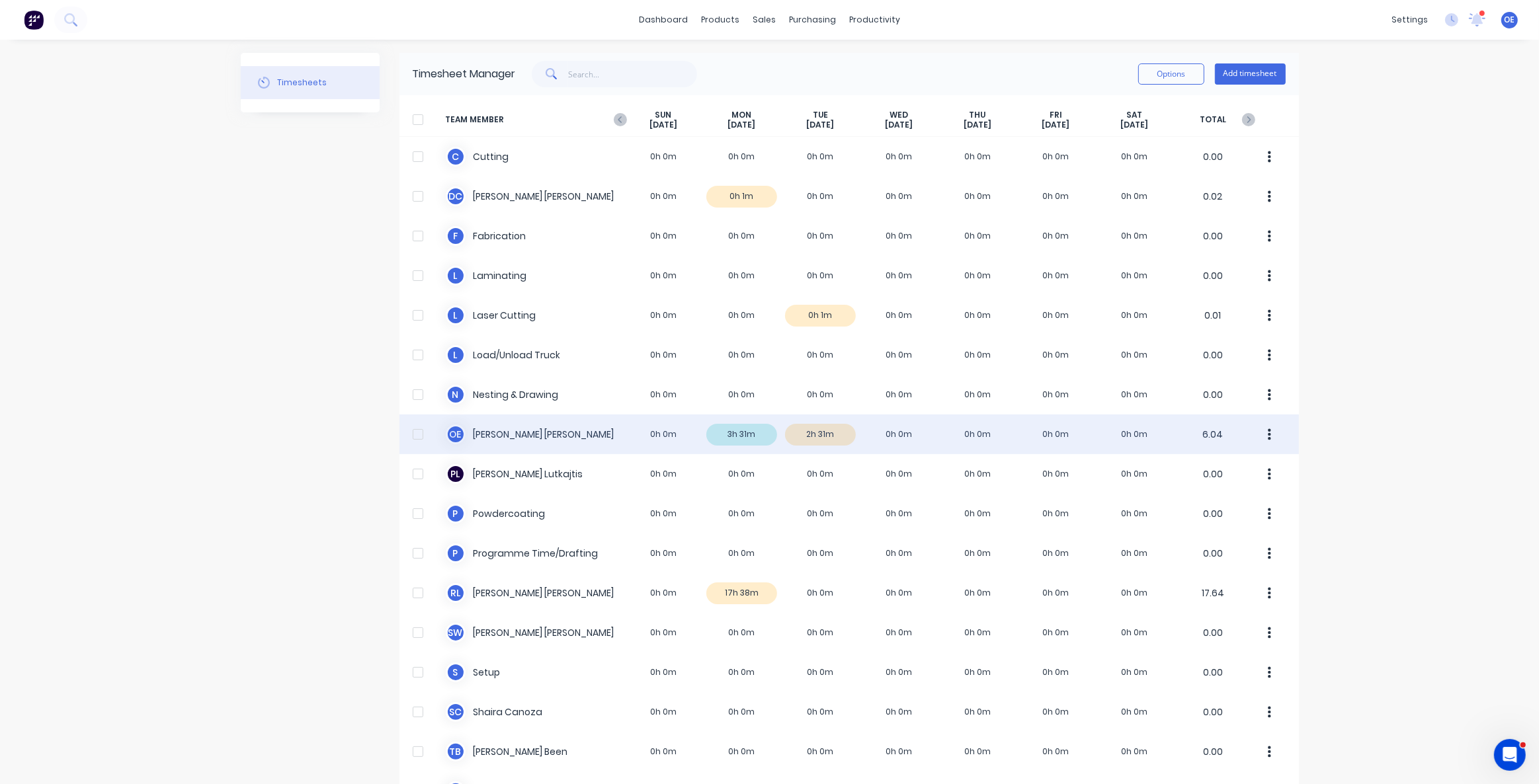
click at [730, 435] on div "O E Omar Ebrahimi 0h 0m 3h 31m 2h 31m 0h 0m 0h 0m 0h 0m 0h 0m 6.04" at bounding box center [849, 434] width 899 height 39
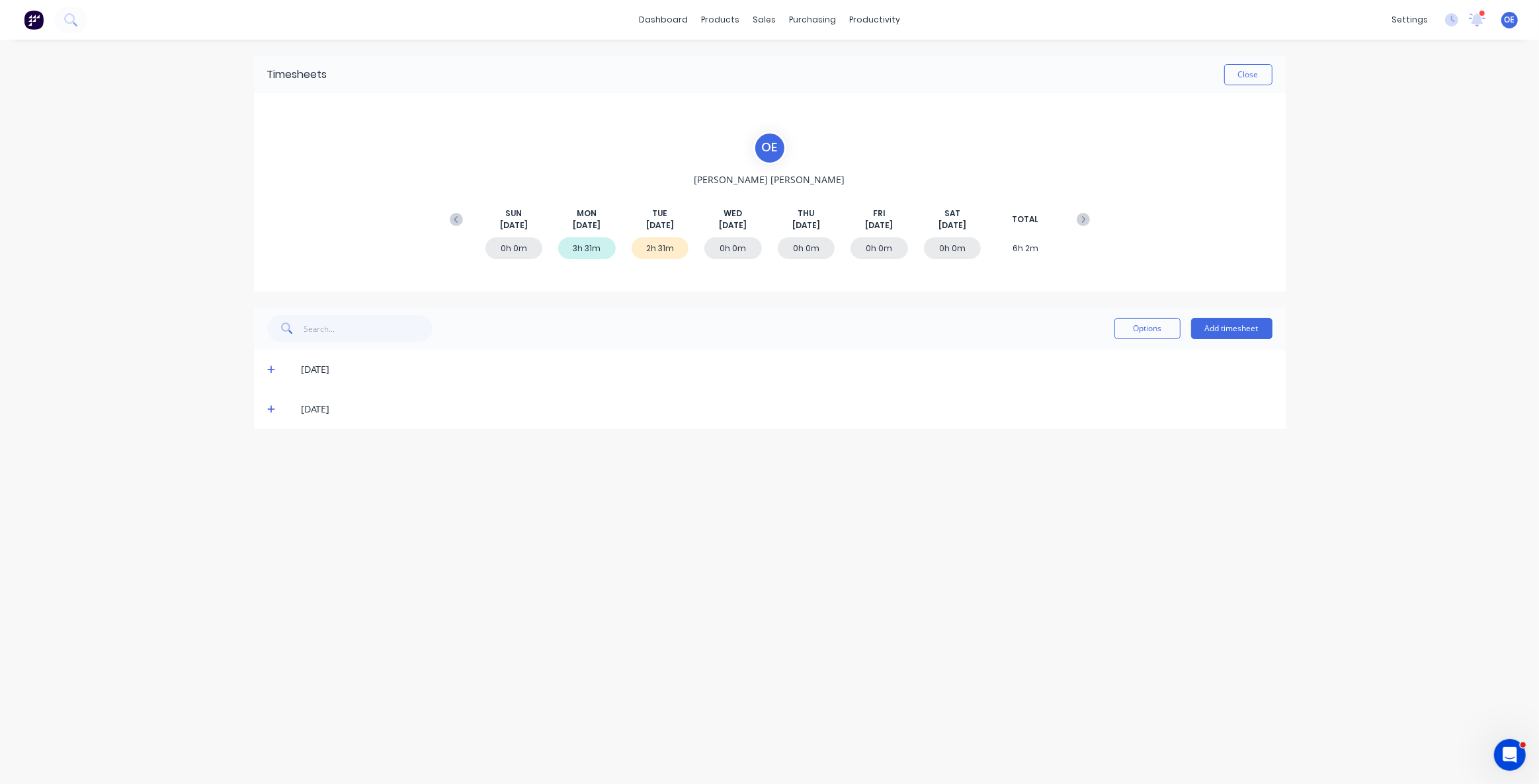
click at [270, 373] on icon at bounding box center [272, 369] width 9 height 9
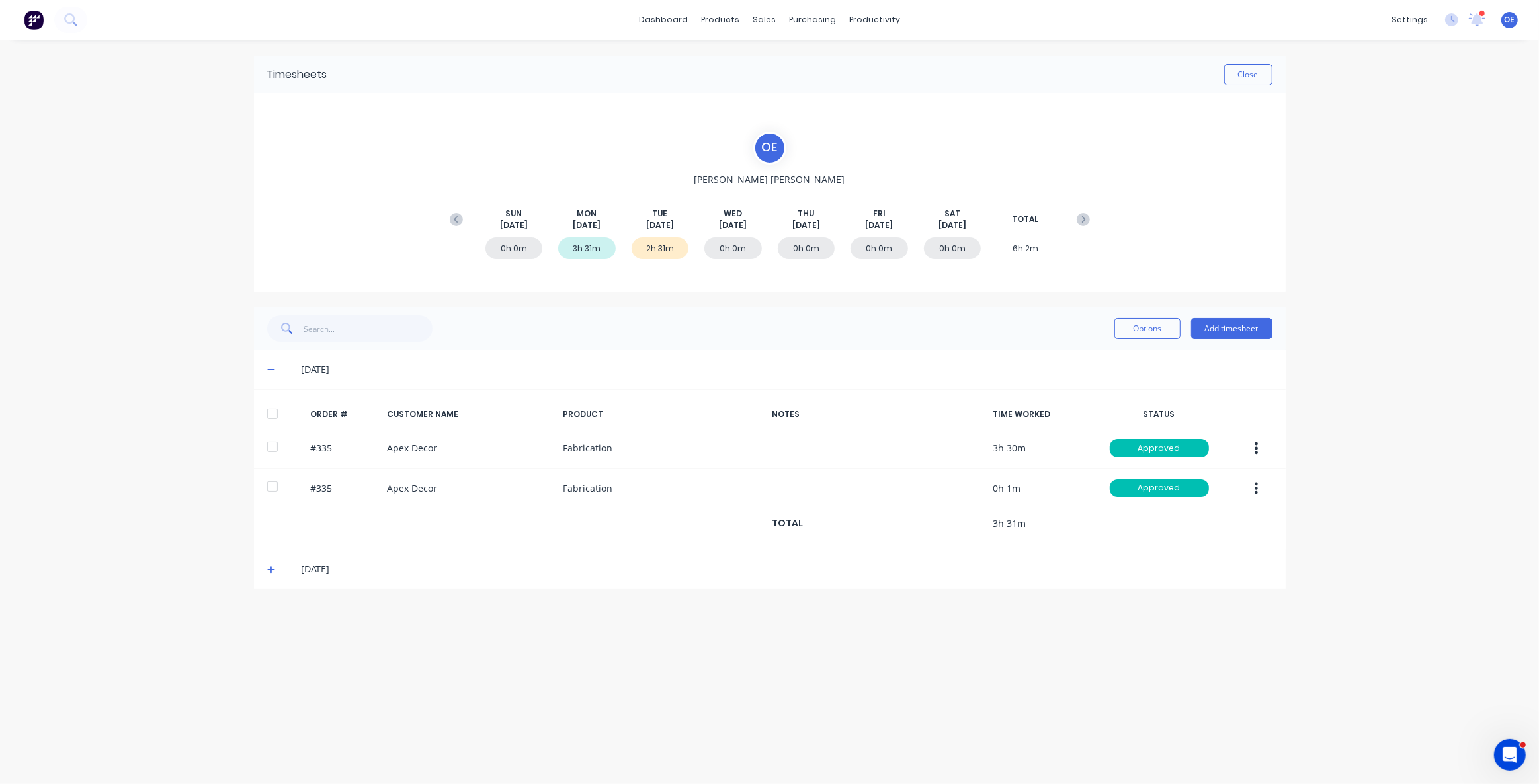
click at [269, 565] on icon at bounding box center [272, 570] width 9 height 9
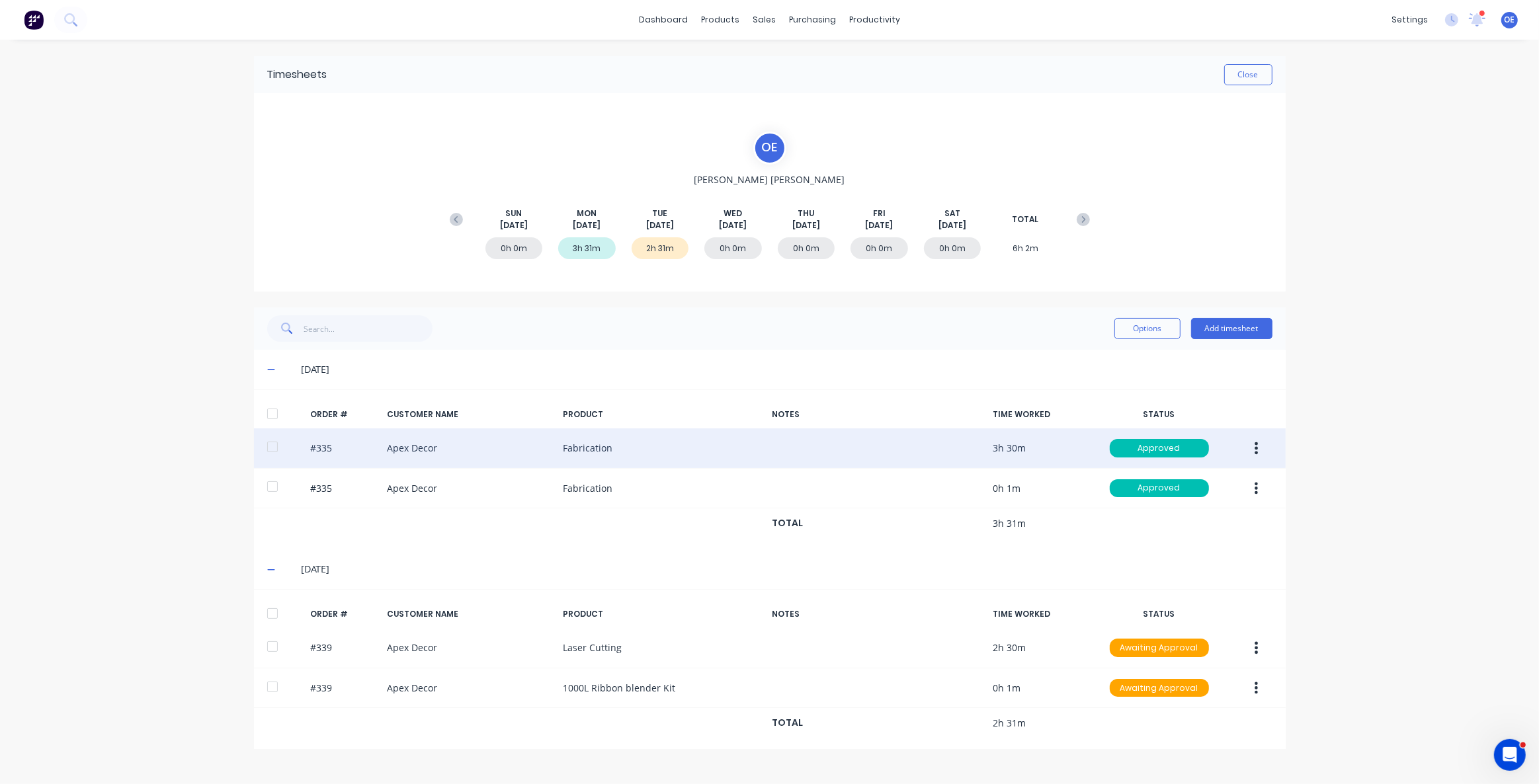
click at [1258, 451] on button "button" at bounding box center [1256, 448] width 31 height 24
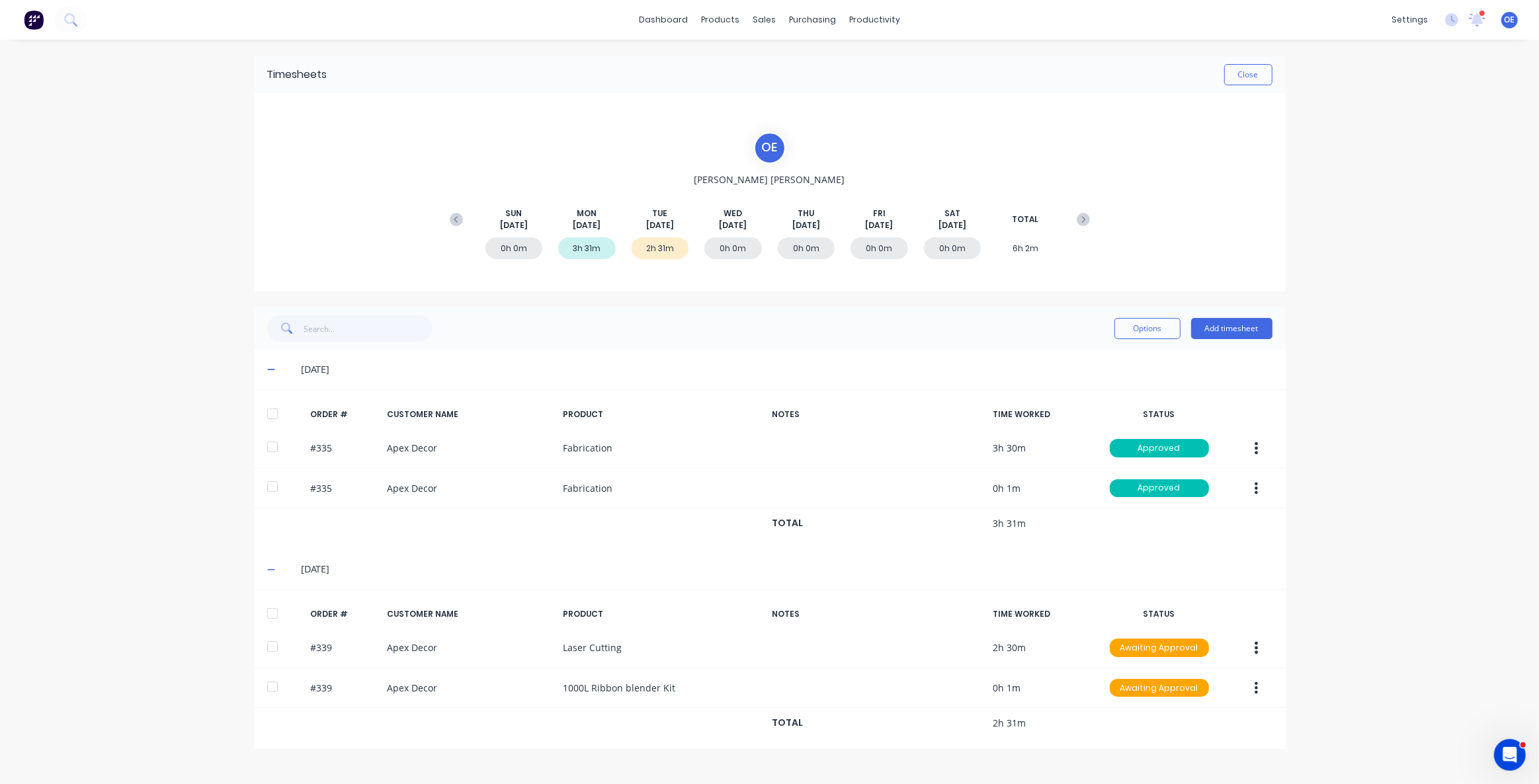
click at [1292, 591] on div "Timesheets Close O E Omar Ebrahimi SUN Aug 24th MON Aug 25th TUE Aug 26th WED A…" at bounding box center [770, 402] width 1058 height 726
click at [1405, 319] on div "dashboard products sales purchasing productivity dashboard products Product Cat…" at bounding box center [770, 392] width 1539 height 784
click at [1256, 81] on button "Close" at bounding box center [1248, 74] width 48 height 21
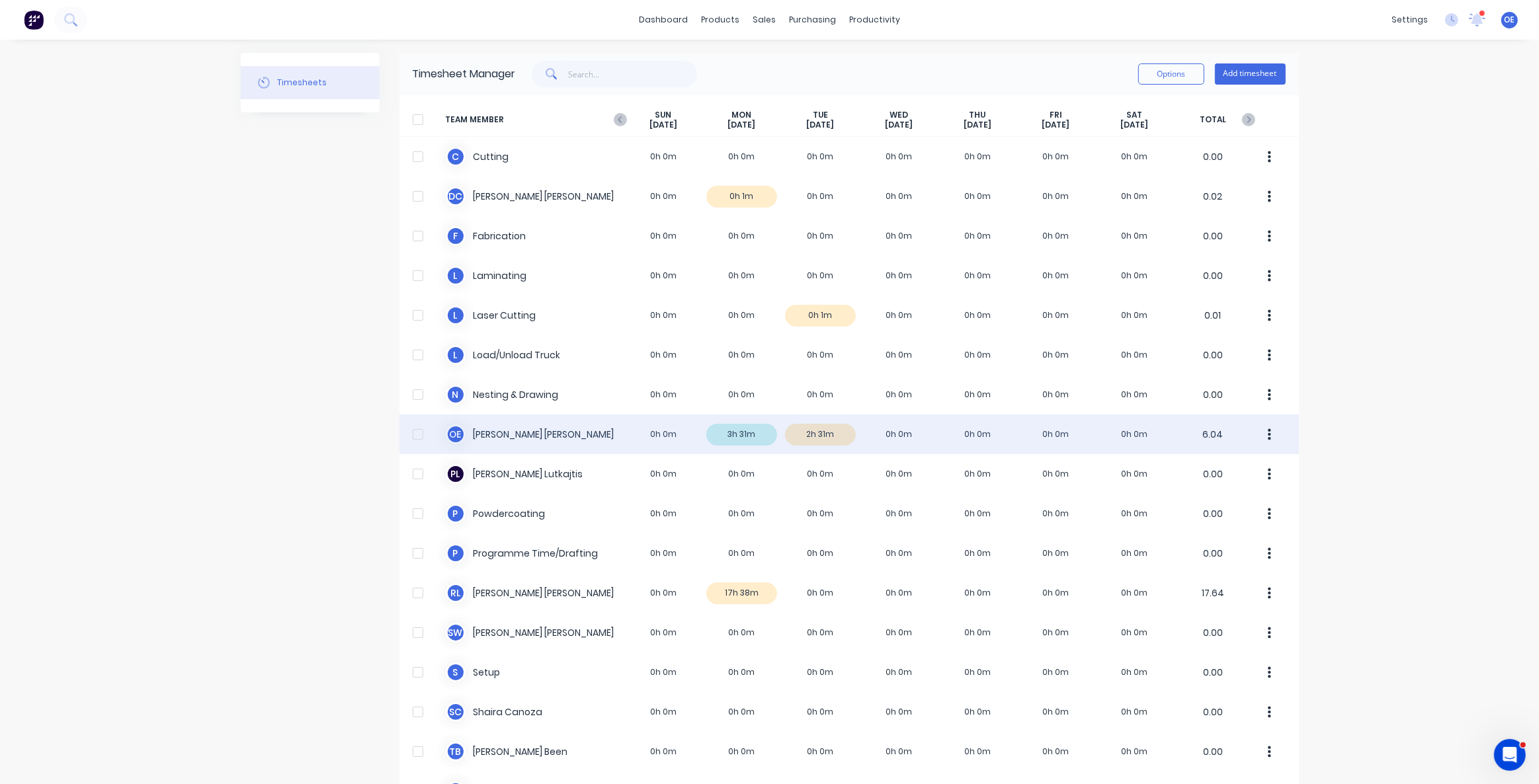
click at [412, 439] on div at bounding box center [418, 434] width 26 height 26
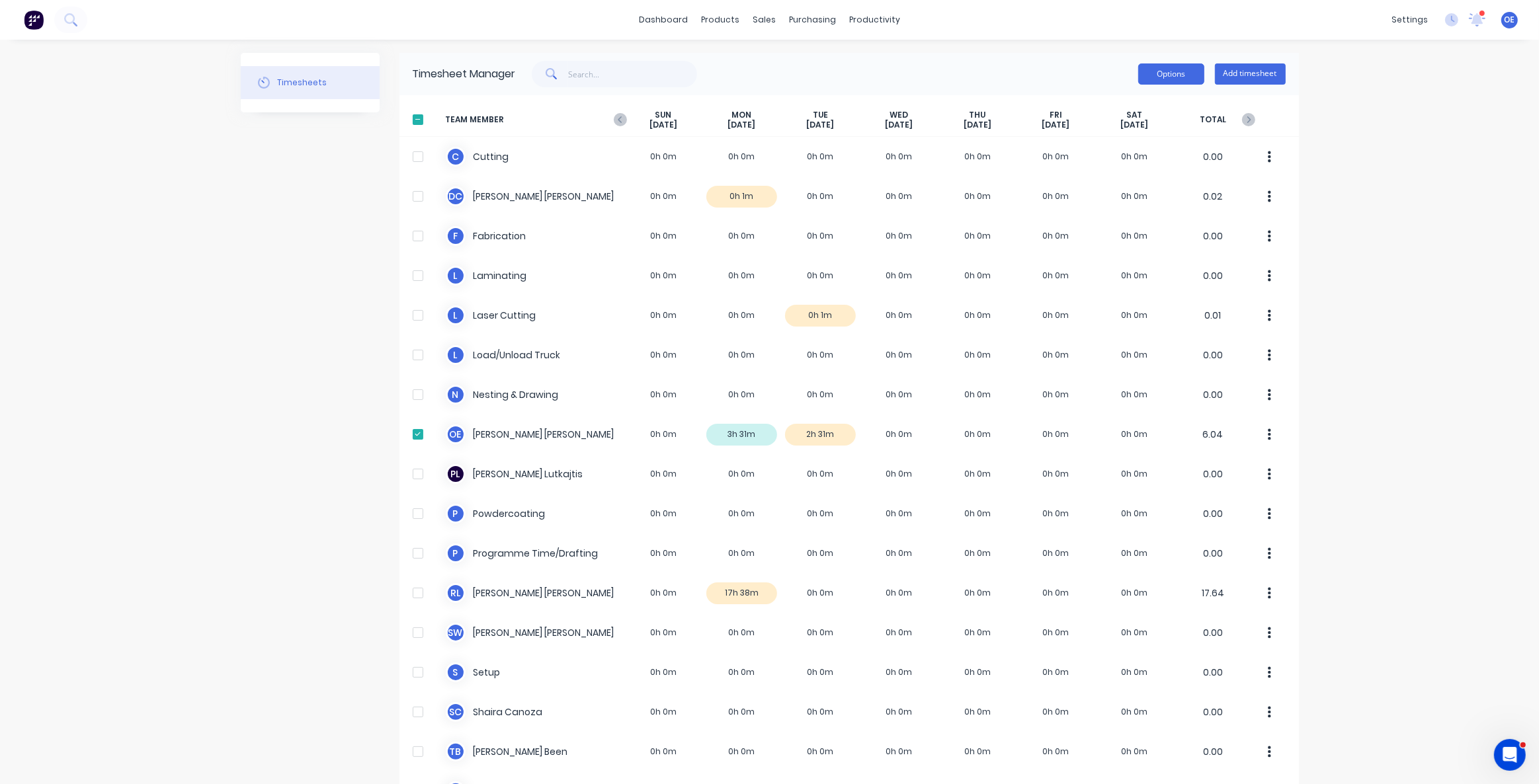
drag, startPoint x: 1133, startPoint y: 70, endPoint x: 1134, endPoint y: 77, distance: 7.1
click at [1138, 70] on button "Options" at bounding box center [1171, 74] width 66 height 21
click at [1478, 192] on div "dashboard products sales purchasing productivity dashboard products Product Cat…" at bounding box center [770, 392] width 1539 height 784
click at [1460, 196] on div "dashboard products sales purchasing productivity dashboard products Product Cat…" at bounding box center [770, 392] width 1539 height 784
click at [1454, 197] on div "dashboard products sales purchasing productivity dashboard products Product Cat…" at bounding box center [770, 392] width 1539 height 784
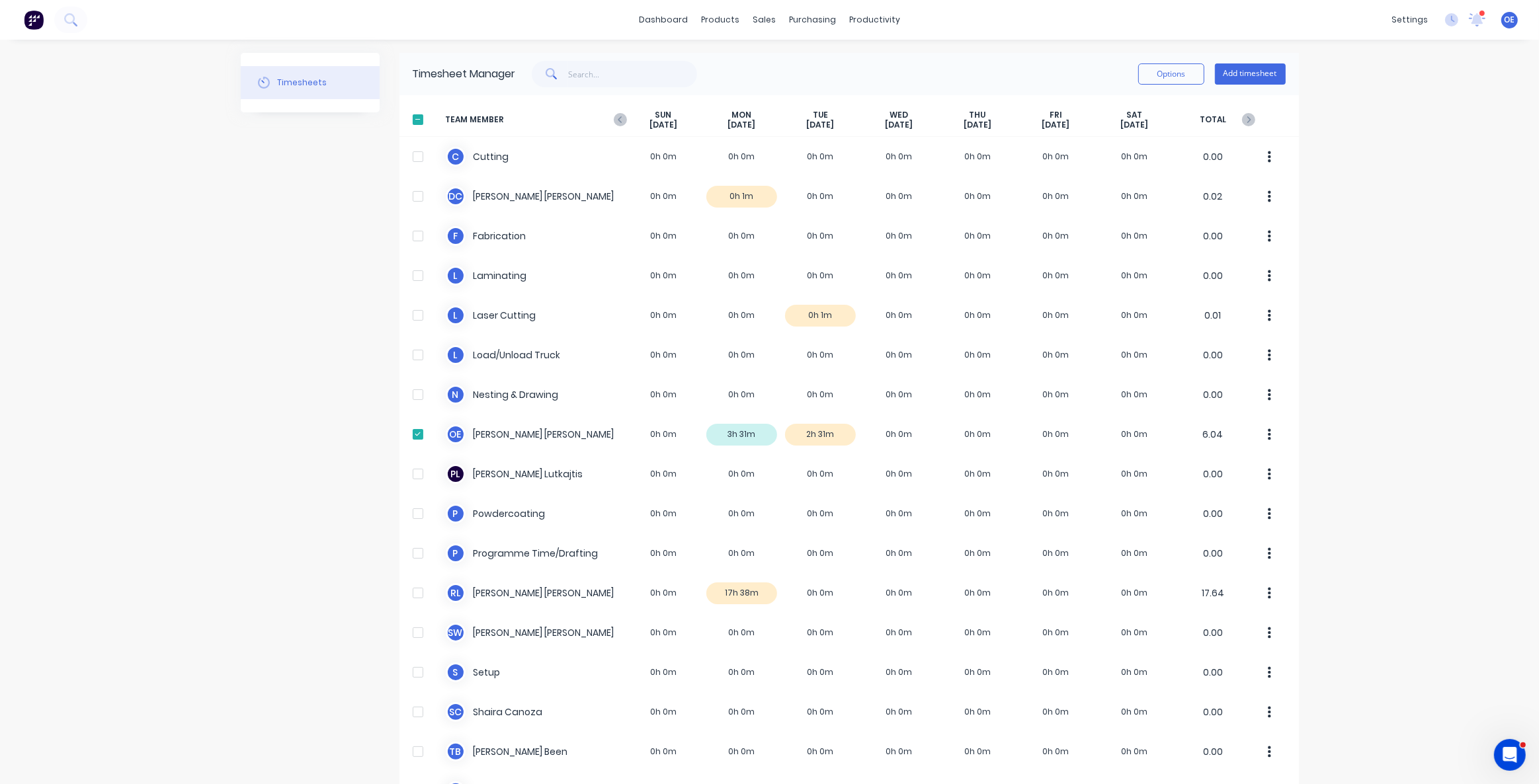
click at [1430, 224] on div "dashboard products sales purchasing productivity dashboard products Product Cat…" at bounding box center [770, 392] width 1539 height 784
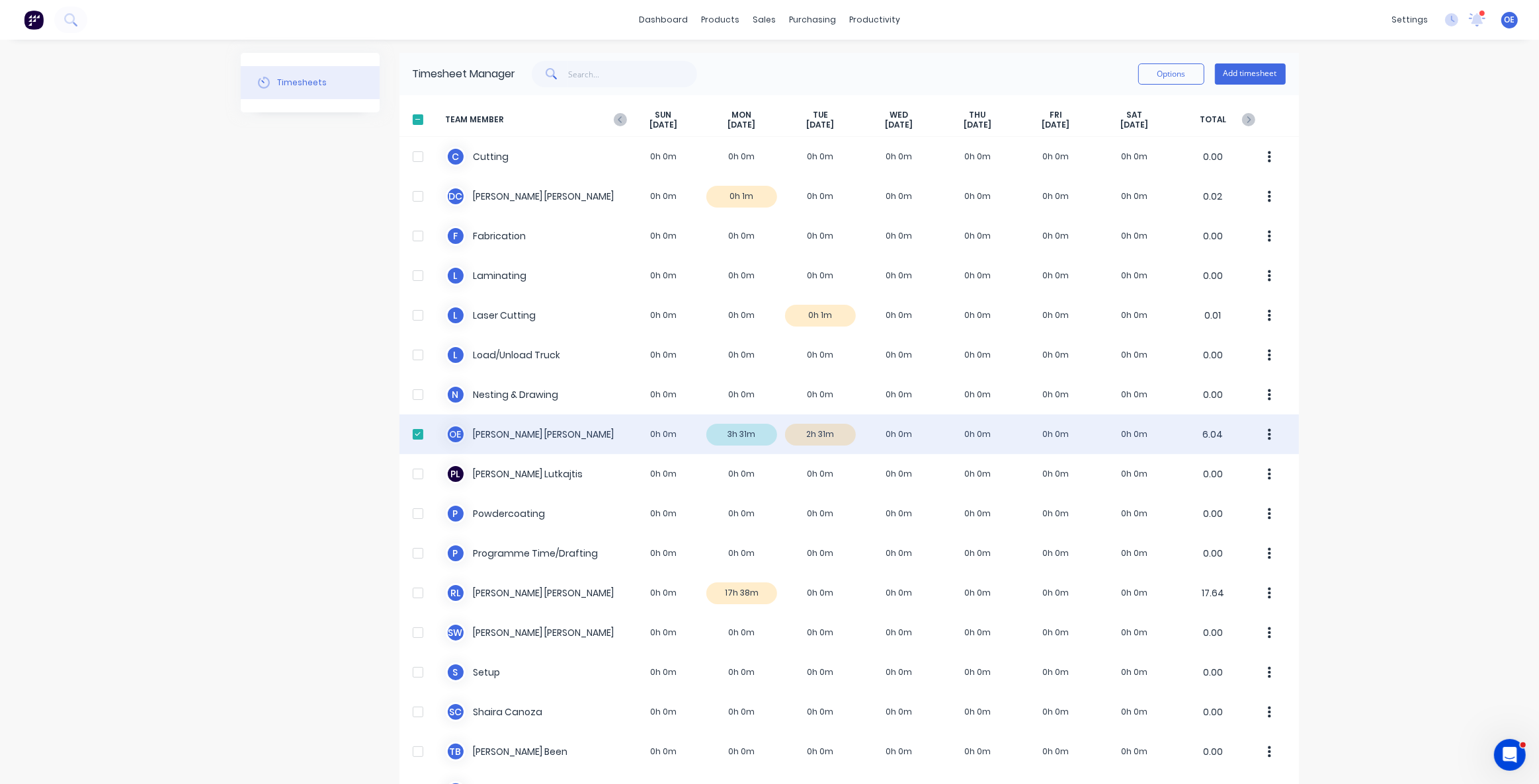
click at [744, 430] on div "O E Omar Ebrahimi 0h 0m 3h 31m 2h 31m 0h 0m 0h 0m 0h 0m 0h 0m 6.04" at bounding box center [849, 434] width 899 height 39
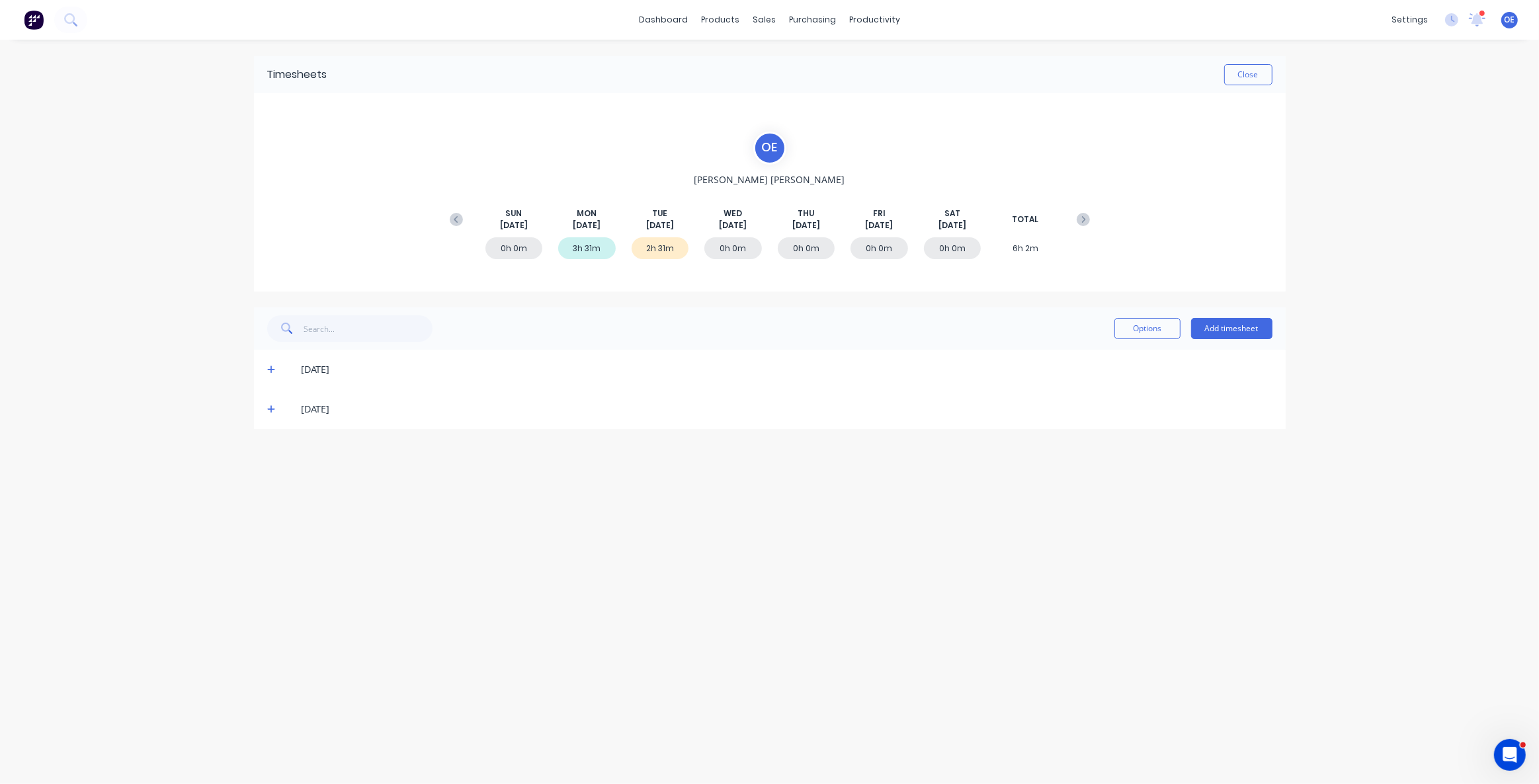
click at [262, 373] on div "25/08/25" at bounding box center [770, 369] width 1032 height 39
click at [267, 370] on icon at bounding box center [272, 369] width 9 height 9
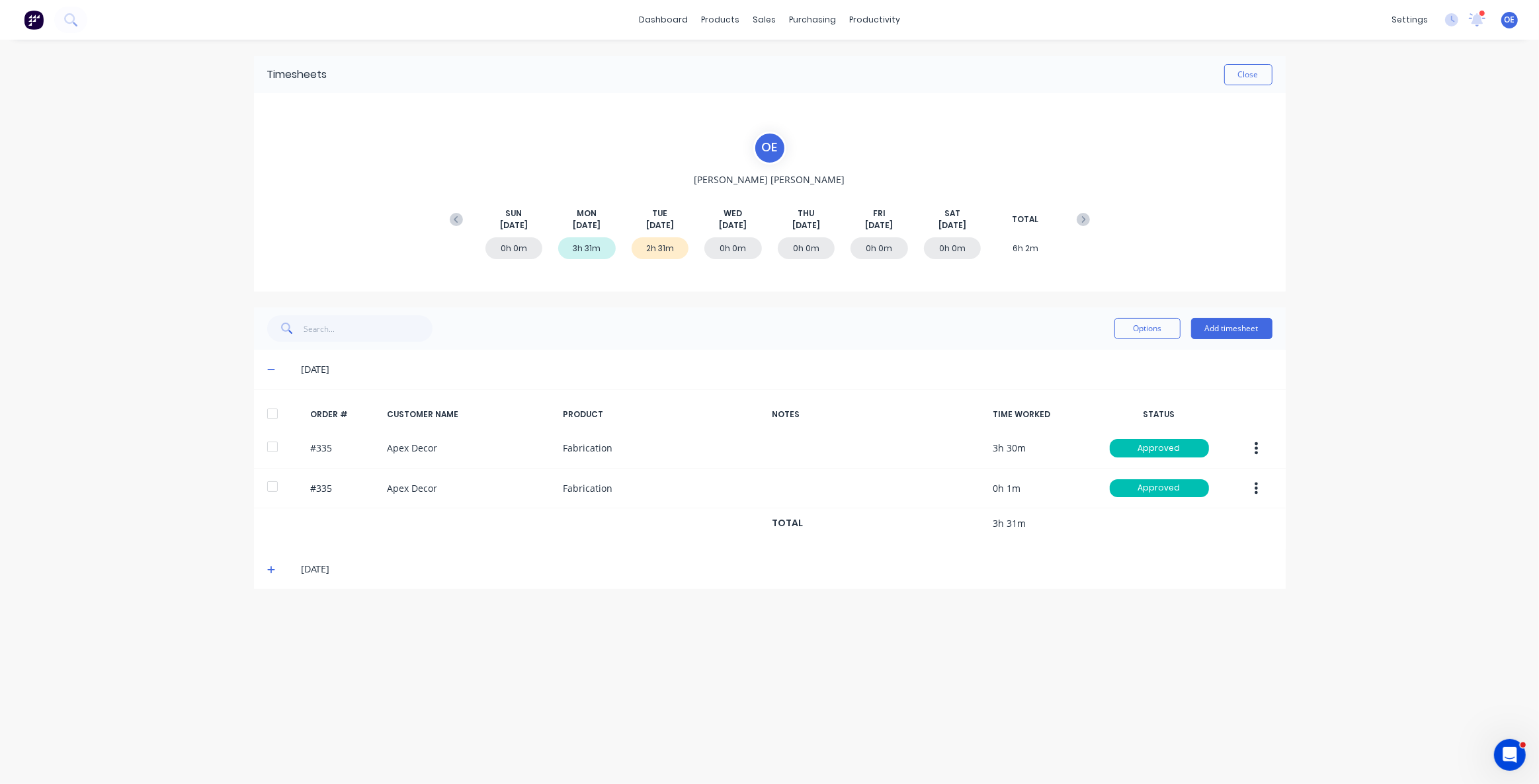
click at [511, 597] on div "Timesheets Close O E Omar Ebrahimi SUN Aug 24th MON Aug 25th TUE Aug 26th WED A…" at bounding box center [770, 399] width 1058 height 718
click at [1100, 714] on div "Timesheets Close O E Omar Ebrahimi SUN Aug 24th MON Aug 25th TUE Aug 26th WED A…" at bounding box center [770, 399] width 1058 height 718
click at [1089, 688] on div "Timesheets Close O E Omar Ebrahimi SUN Aug 24th MON Aug 25th TUE Aug 26th WED A…" at bounding box center [770, 399] width 1058 height 718
click at [1020, 766] on div "dashboard products sales purchasing productivity dashboard products Product Cat…" at bounding box center [770, 392] width 1539 height 784
click at [1229, 73] on button "Close" at bounding box center [1248, 74] width 48 height 21
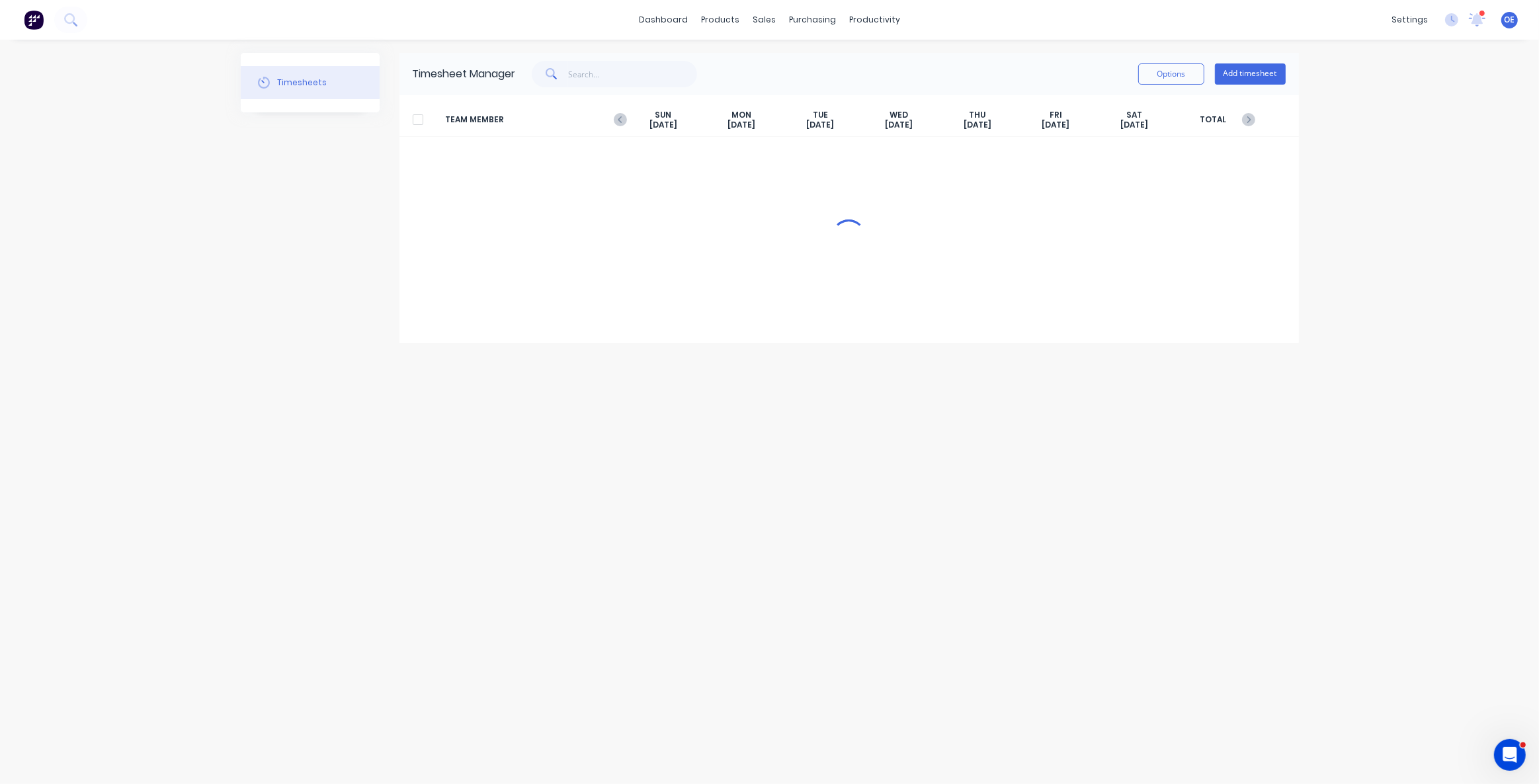
click at [1356, 152] on div "dashboard products sales purchasing productivity dashboard products Product Cat…" at bounding box center [770, 392] width 1539 height 784
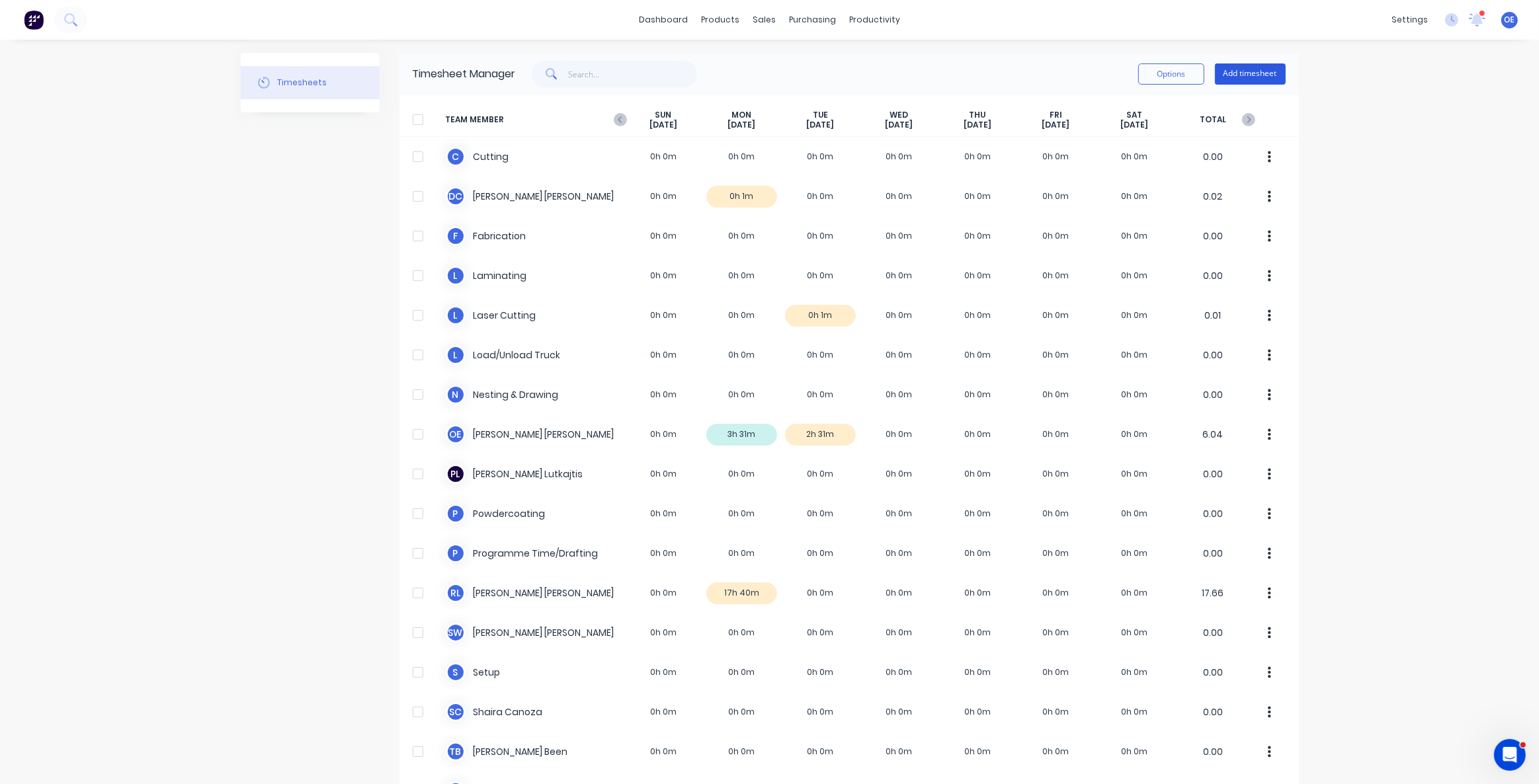
click at [1238, 76] on button "Add timesheet" at bounding box center [1250, 74] width 71 height 21
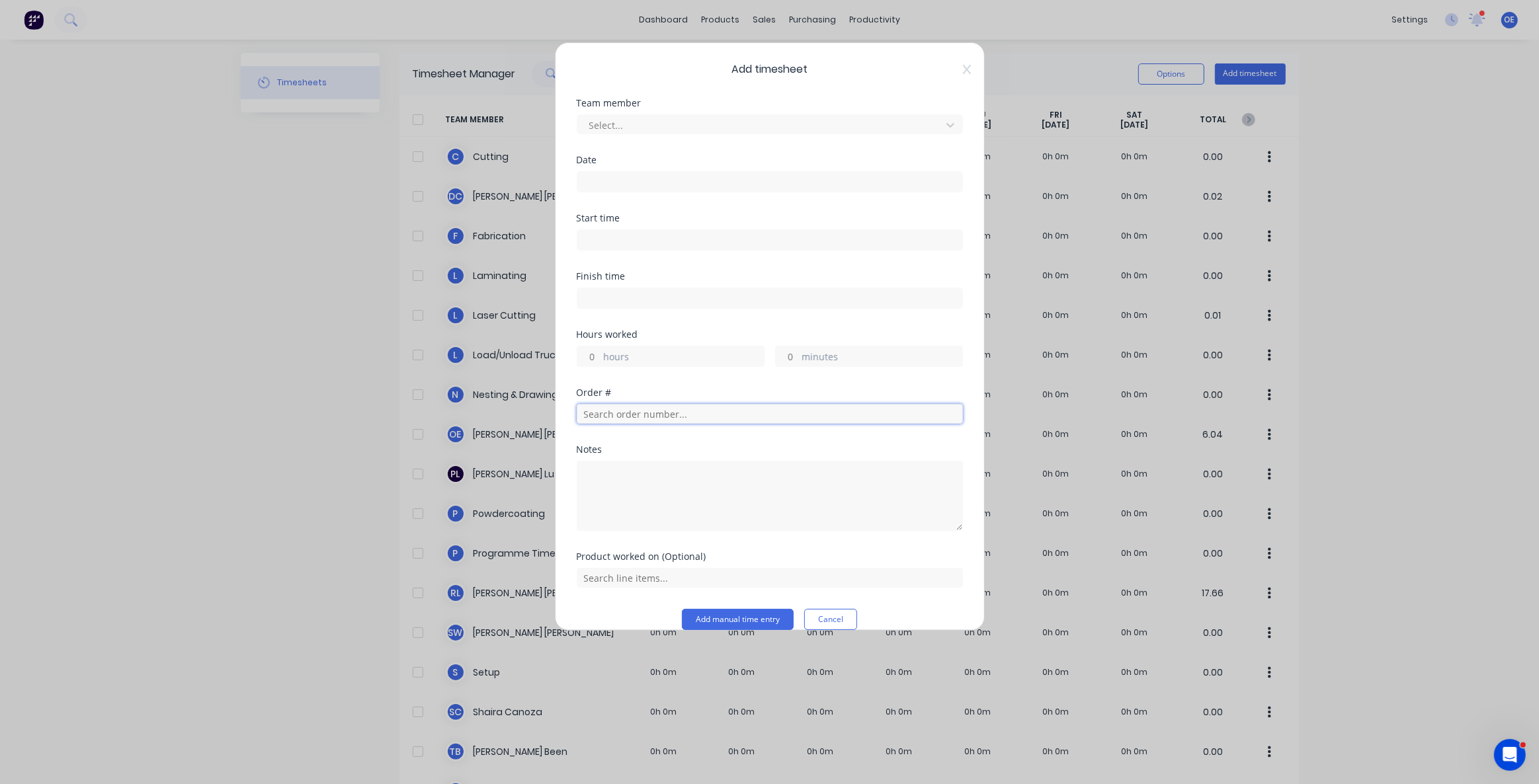
click at [634, 415] on input "text" at bounding box center [770, 414] width 386 height 20
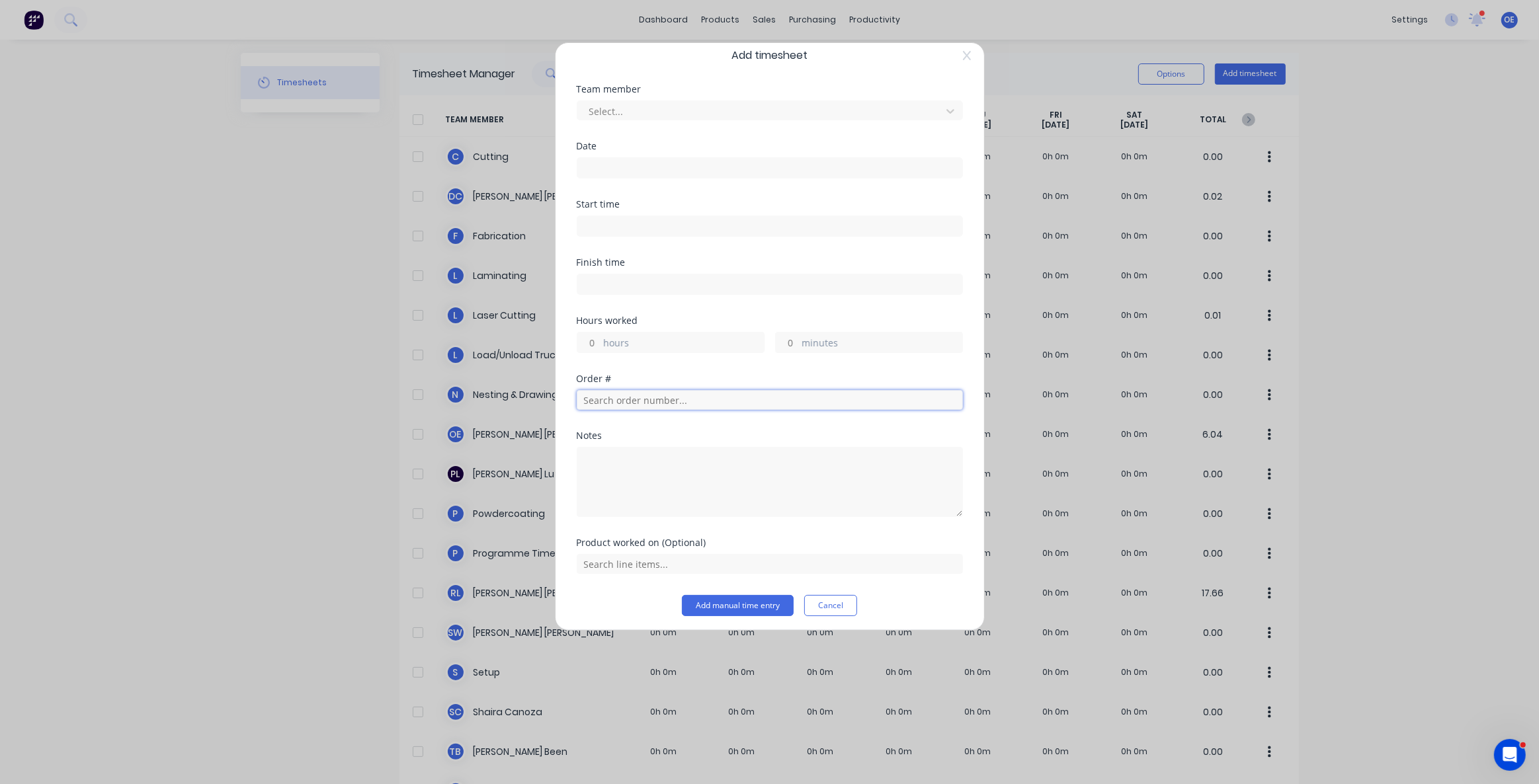
scroll to position [18, 0]
click at [662, 422] on div "Order #" at bounding box center [770, 399] width 386 height 57
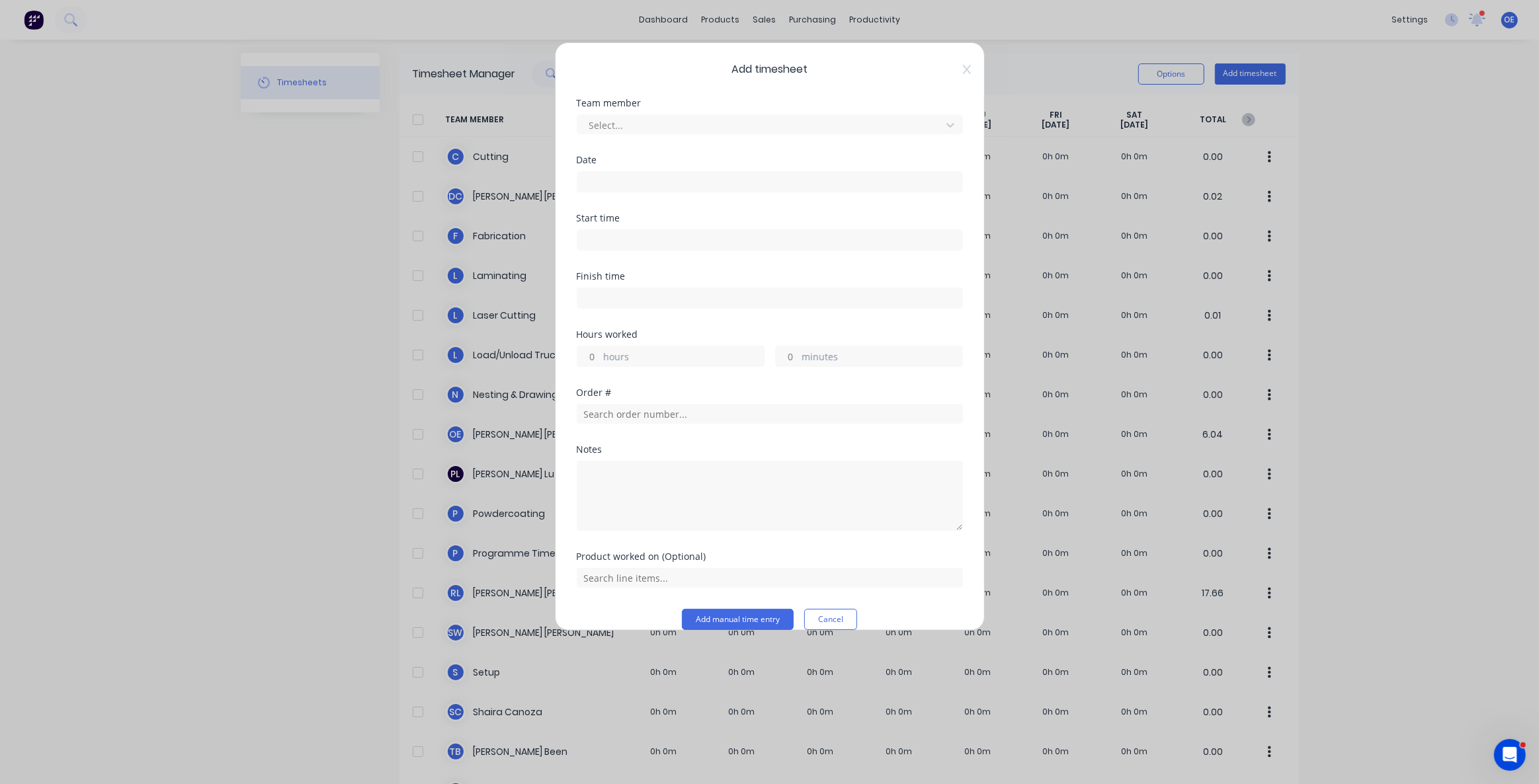
click at [962, 67] on div "Add timesheet Team member Select... Date Start time Finish time Hours worked ho…" at bounding box center [770, 337] width 430 height 589
click at [963, 73] on icon at bounding box center [966, 69] width 8 height 9
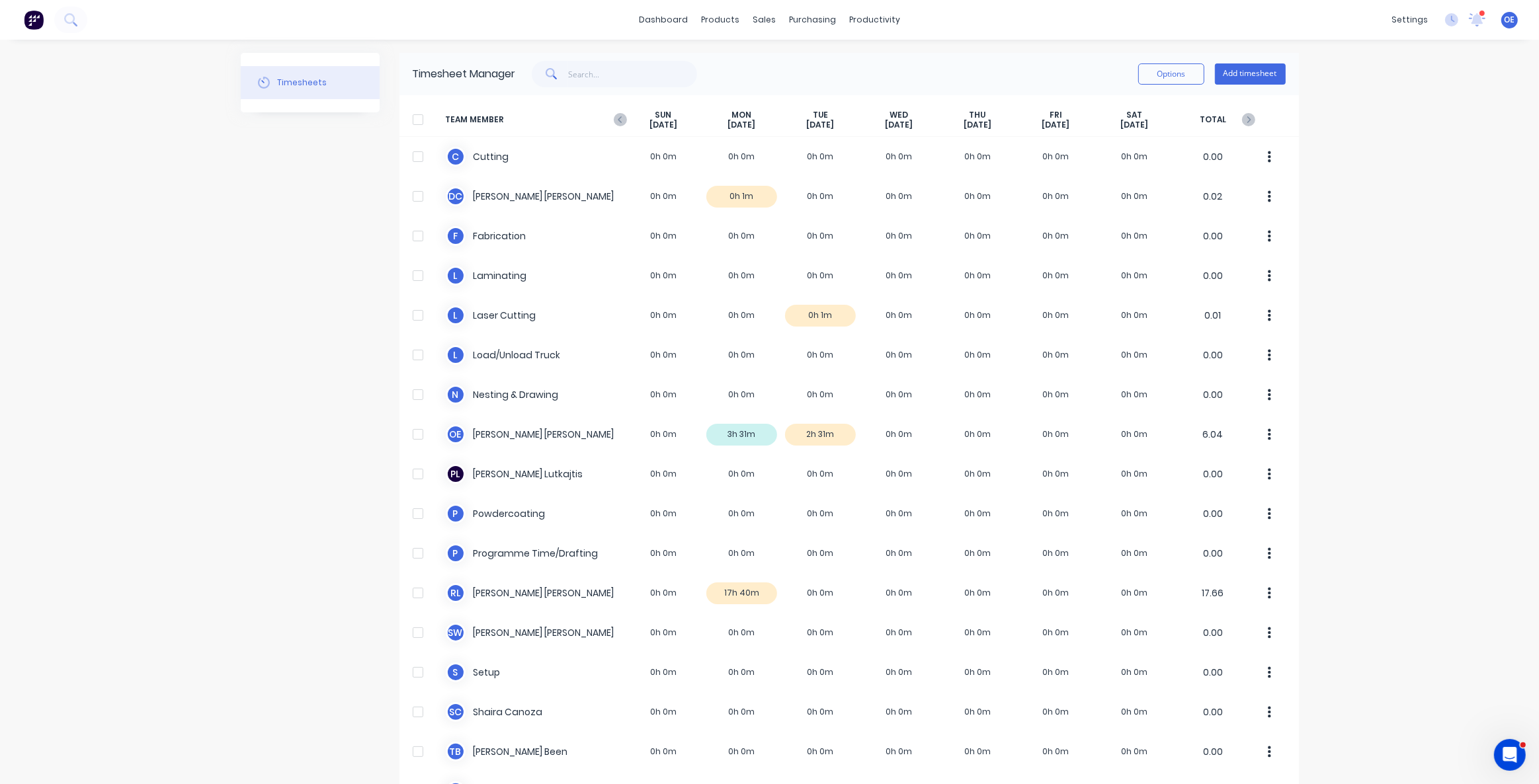
drag, startPoint x: 1349, startPoint y: 304, endPoint x: 1356, endPoint y: 302, distance: 7.3
click at [1353, 304] on div "dashboard products sales purchasing productivity dashboard products Product Cat…" at bounding box center [770, 392] width 1539 height 784
click at [310, 264] on div "Timesheets" at bounding box center [310, 456] width 139 height 806
click at [221, 396] on div "dashboard products sales purchasing productivity dashboard products Product Cat…" at bounding box center [770, 392] width 1539 height 784
click at [227, 384] on div "dashboard products sales purchasing productivity dashboard products Product Cat…" at bounding box center [770, 392] width 1539 height 784
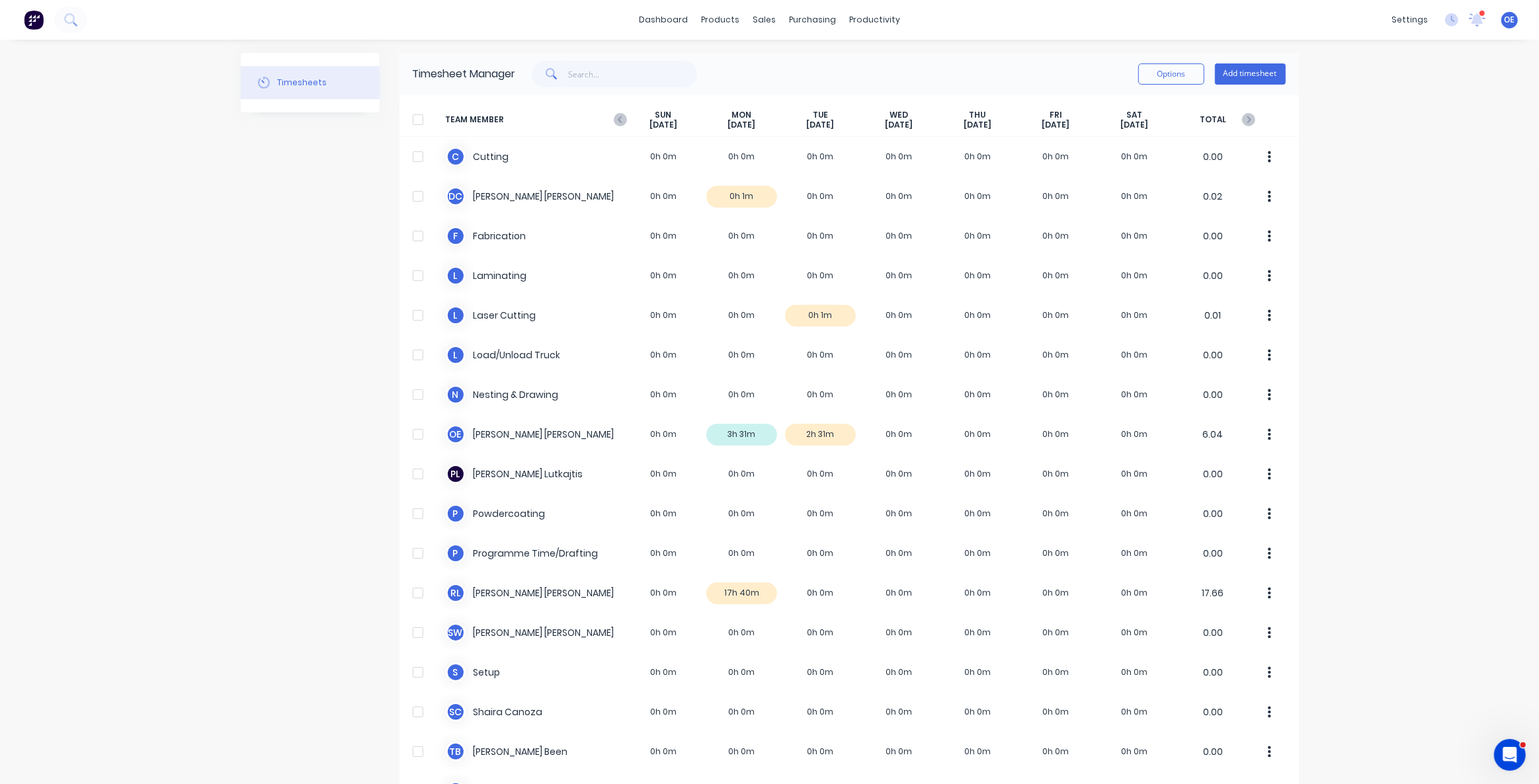
click at [227, 376] on div "dashboard products sales purchasing productivity dashboard products Product Cat…" at bounding box center [770, 392] width 1539 height 784
click at [36, 25] on img at bounding box center [34, 20] width 20 height 20
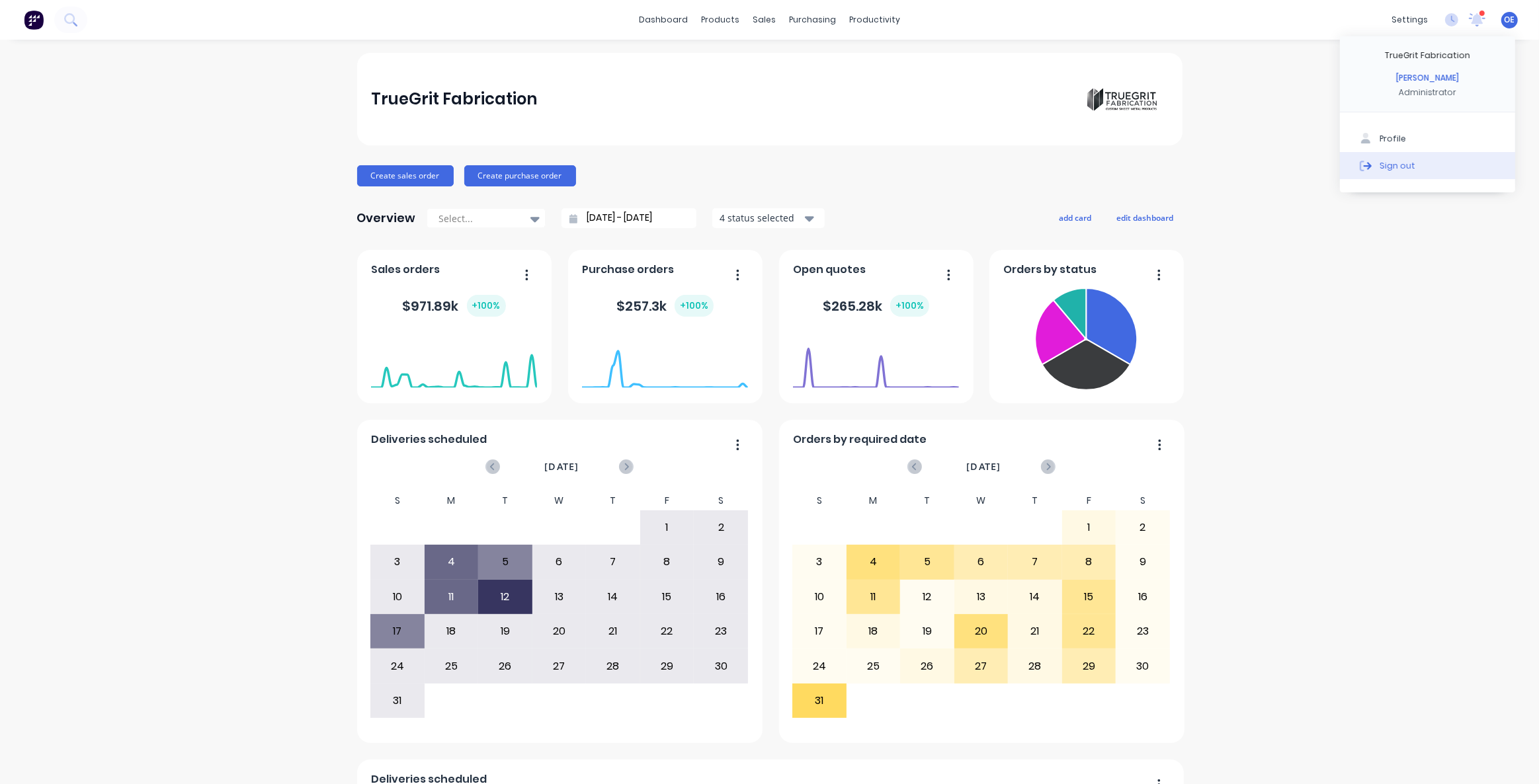
click at [1400, 172] on button "Sign out" at bounding box center [1428, 165] width 176 height 26
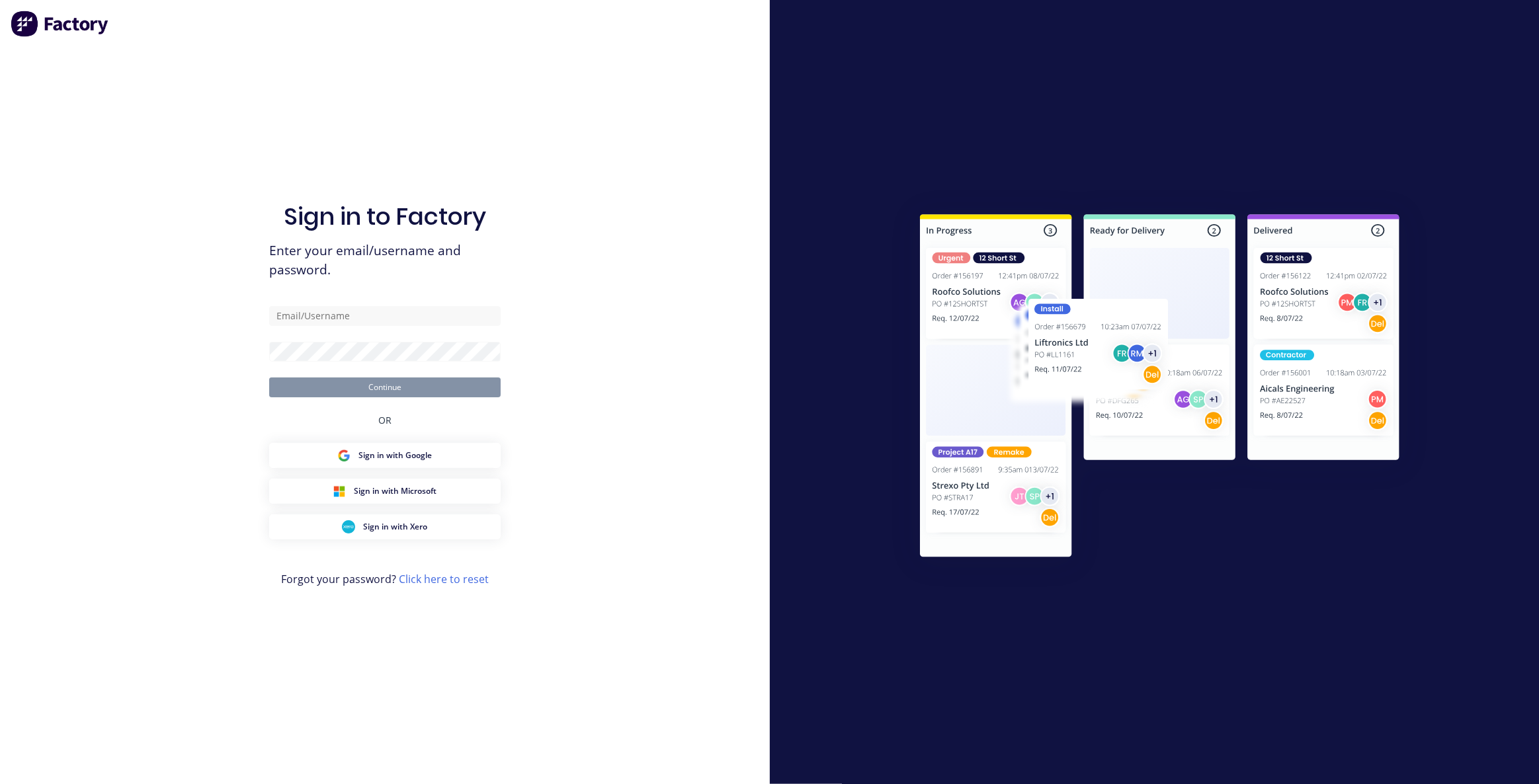
click at [52, 28] on img at bounding box center [60, 24] width 99 height 26
click at [25, 24] on img at bounding box center [60, 24] width 99 height 26
click at [25, 23] on img at bounding box center [60, 24] width 99 height 26
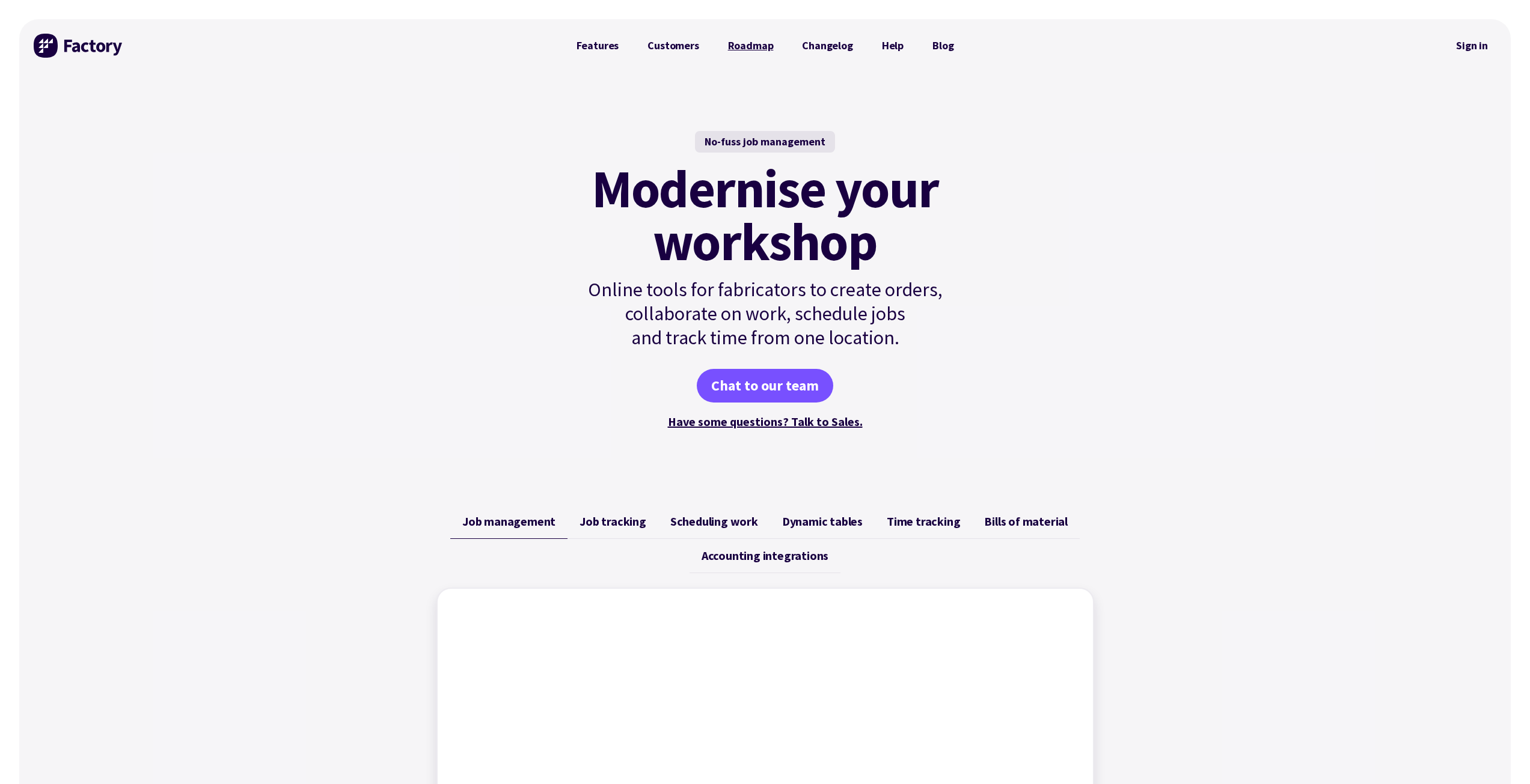
click at [751, 48] on link "Roadmap" at bounding box center [750, 46] width 75 height 24
click at [244, 211] on div "No-fuss job management Modernise your workshop Online tools for fabricators to …" at bounding box center [765, 281] width 1492 height 418
click at [243, 211] on div "No-fuss job management Modernise your workshop Online tools for fabricators to …" at bounding box center [765, 281] width 1492 height 418
click at [365, 193] on div "No-fuss job management Modernise your workshop Online tools for fabricators to …" at bounding box center [765, 281] width 1492 height 418
drag, startPoint x: 151, startPoint y: 109, endPoint x: 167, endPoint y: 27, distance: 83.5
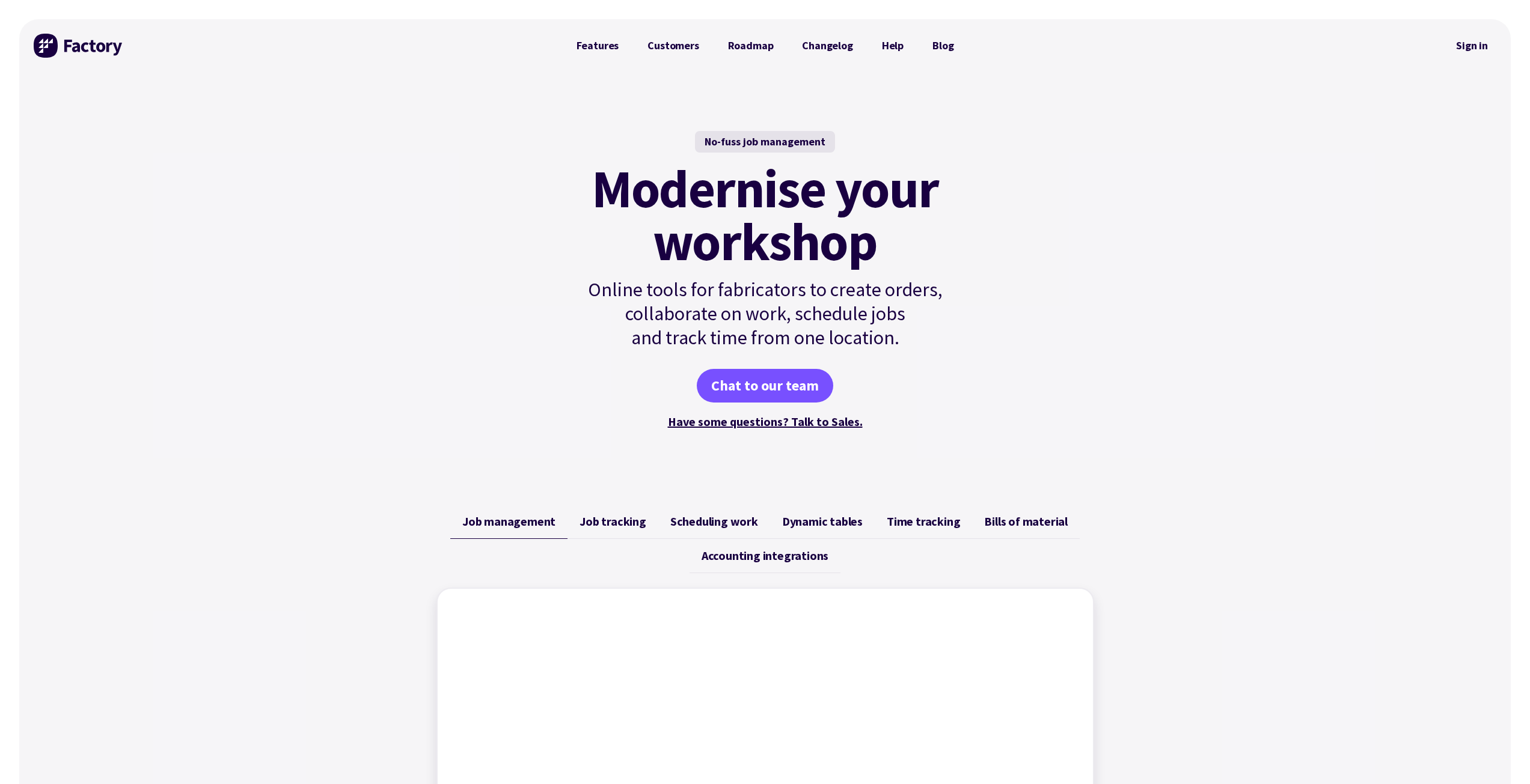
click at [152, 109] on div "No-fuss job management Modernise your workshop Online tools for fabricators to …" at bounding box center [765, 281] width 1492 height 418
